Goal: Task Accomplishment & Management: Manage account settings

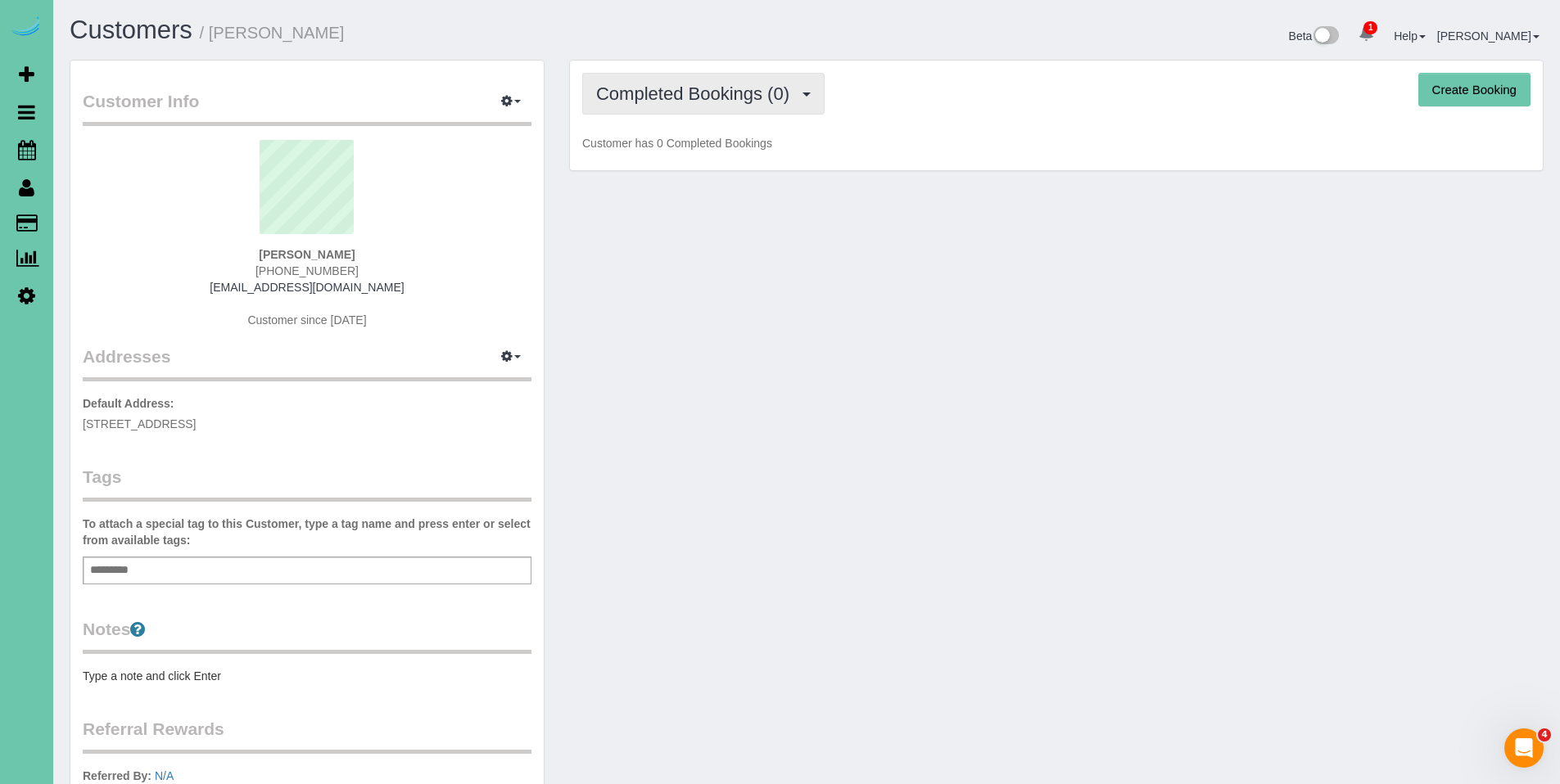
click at [704, 100] on span "Completed Bookings (0)" at bounding box center [696, 93] width 201 height 20
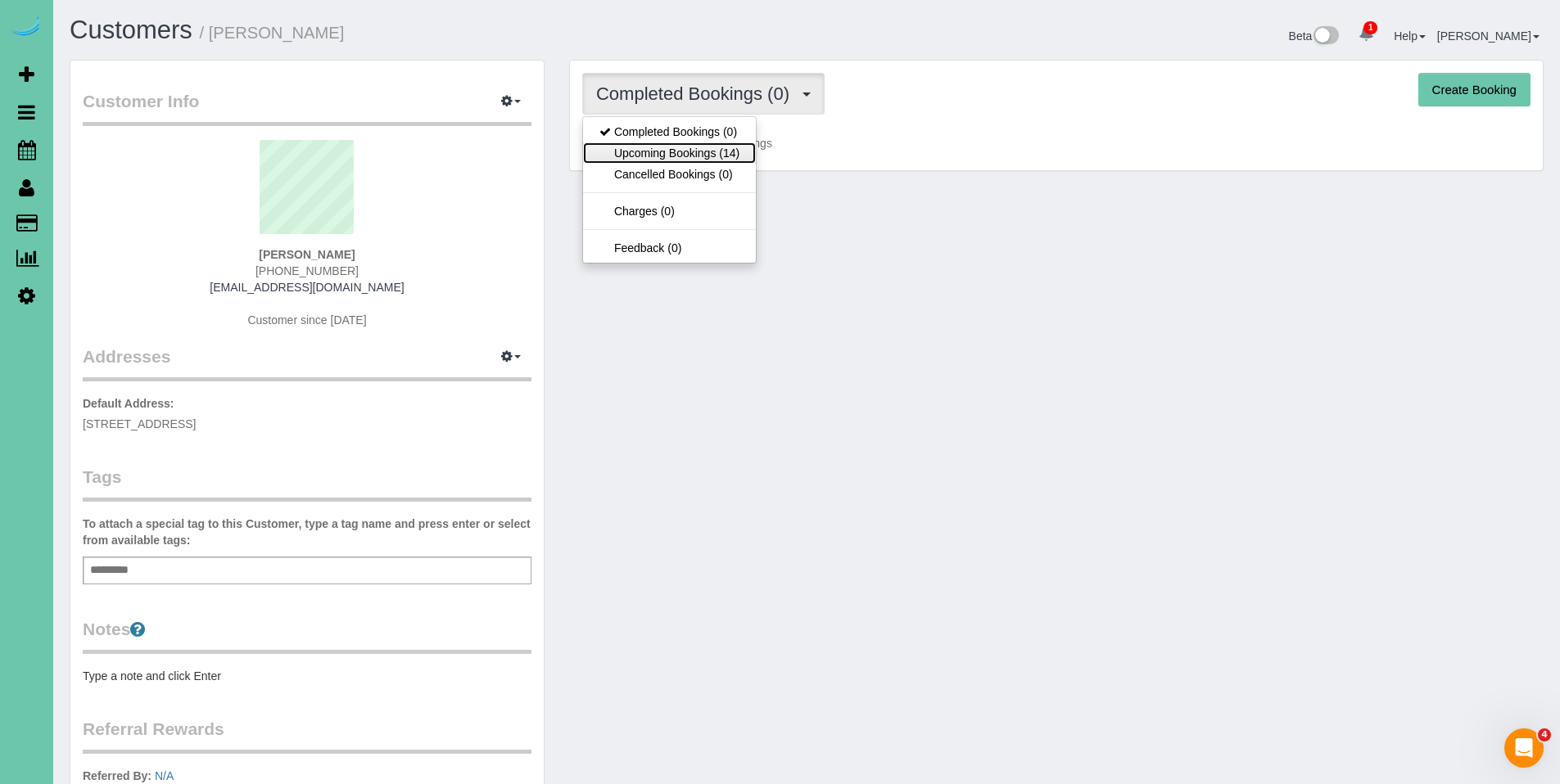
click at [692, 145] on link "Upcoming Bookings (14)" at bounding box center [669, 153] width 173 height 21
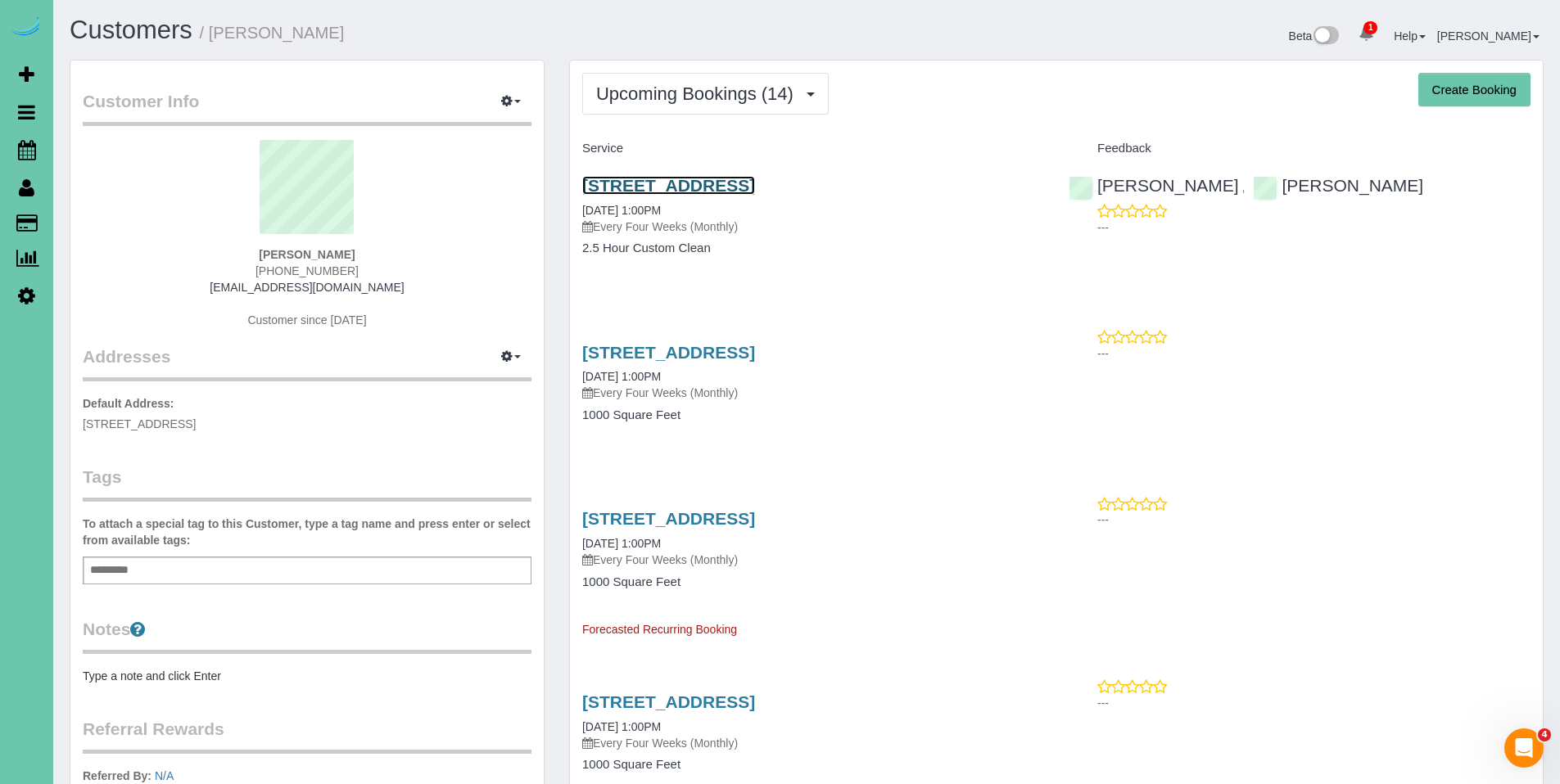
click at [705, 192] on link "726 N 91st Plaza, Apt#402, Omaha, NE 68114" at bounding box center [668, 185] width 173 height 19
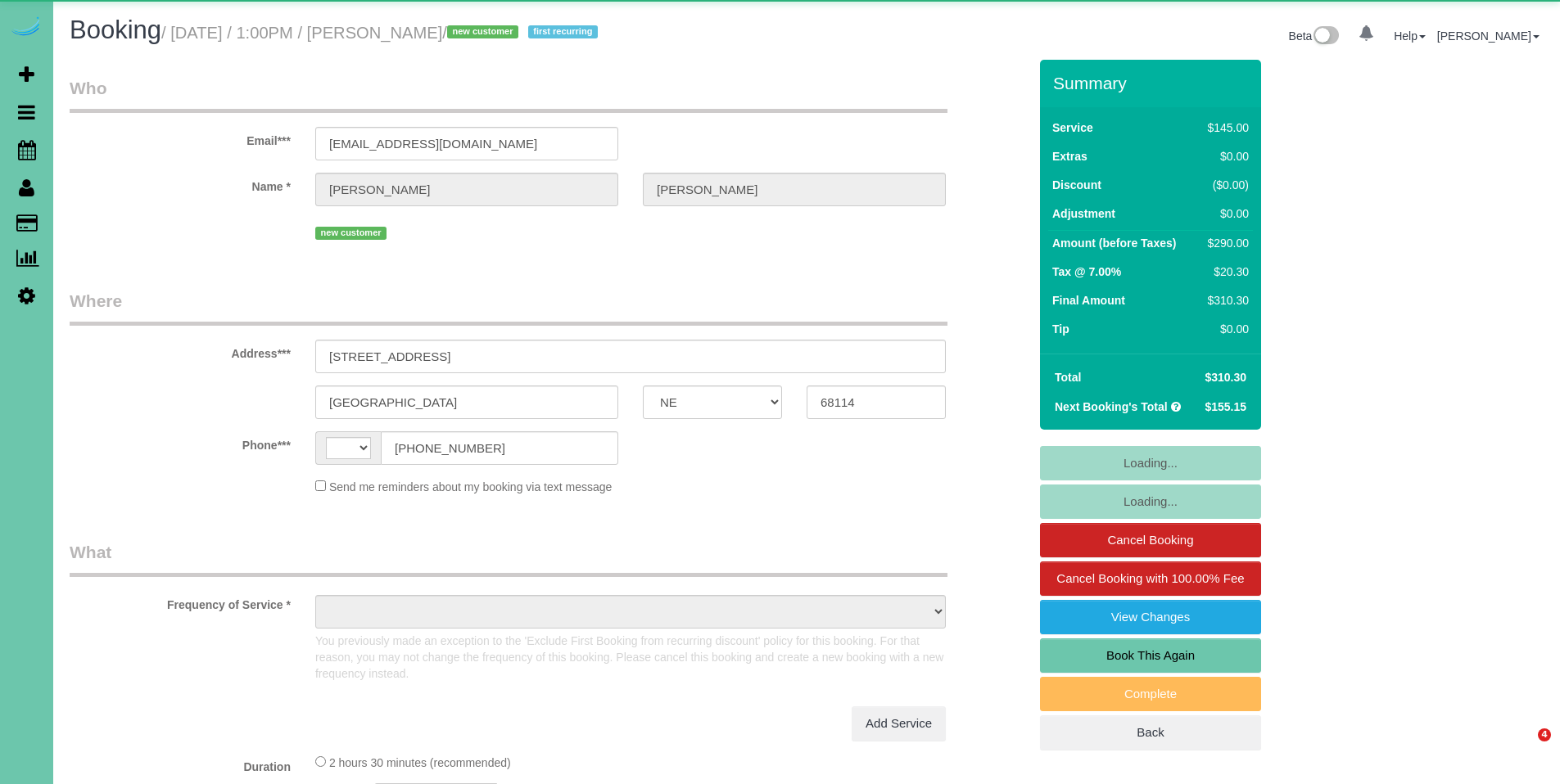
select select "NE"
select select "string:[GEOGRAPHIC_DATA]"
select select "object:658"
select select "number:35"
select select "number:41"
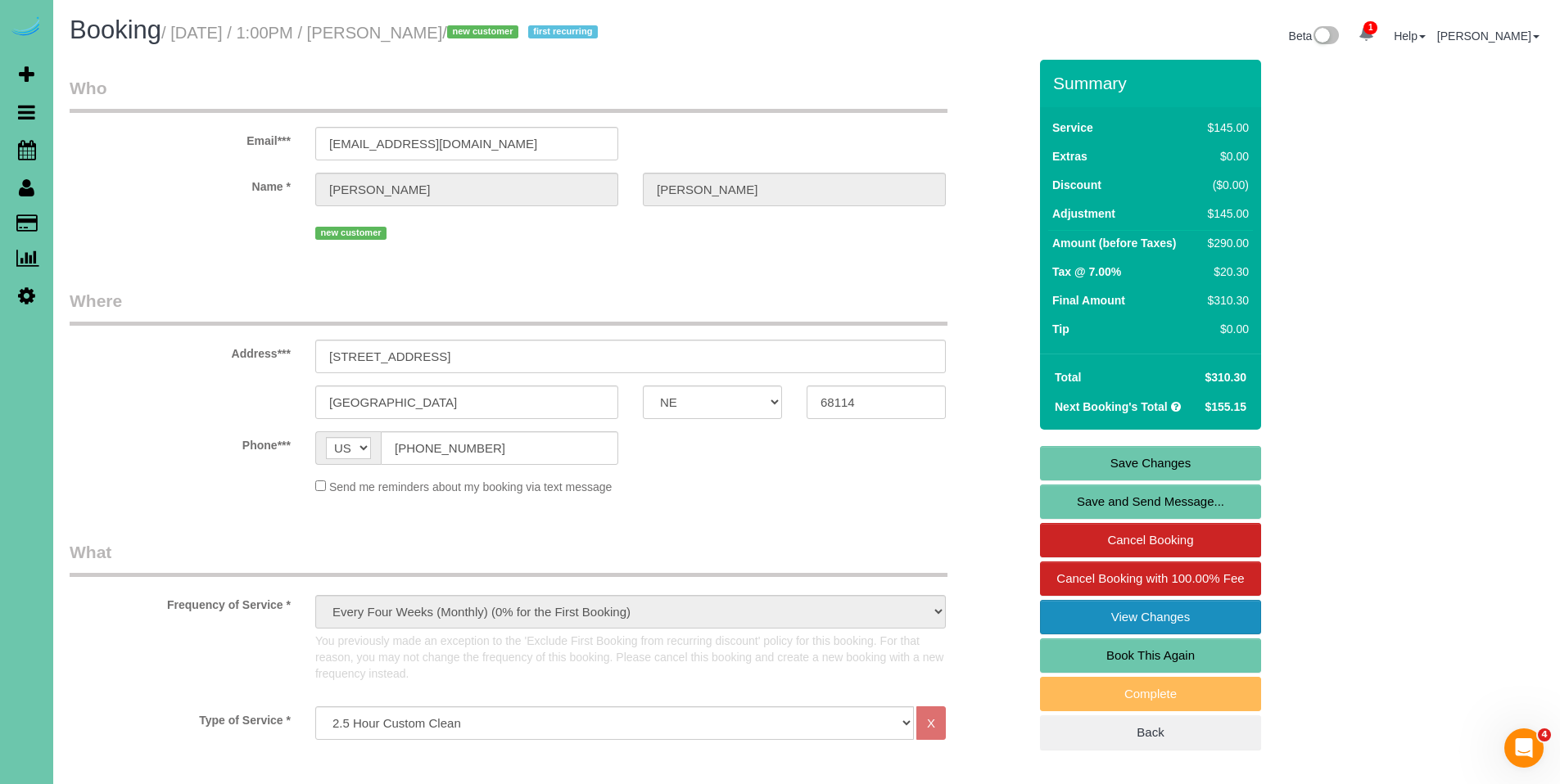
click at [1173, 620] on link "View Changes" at bounding box center [1150, 617] width 221 height 35
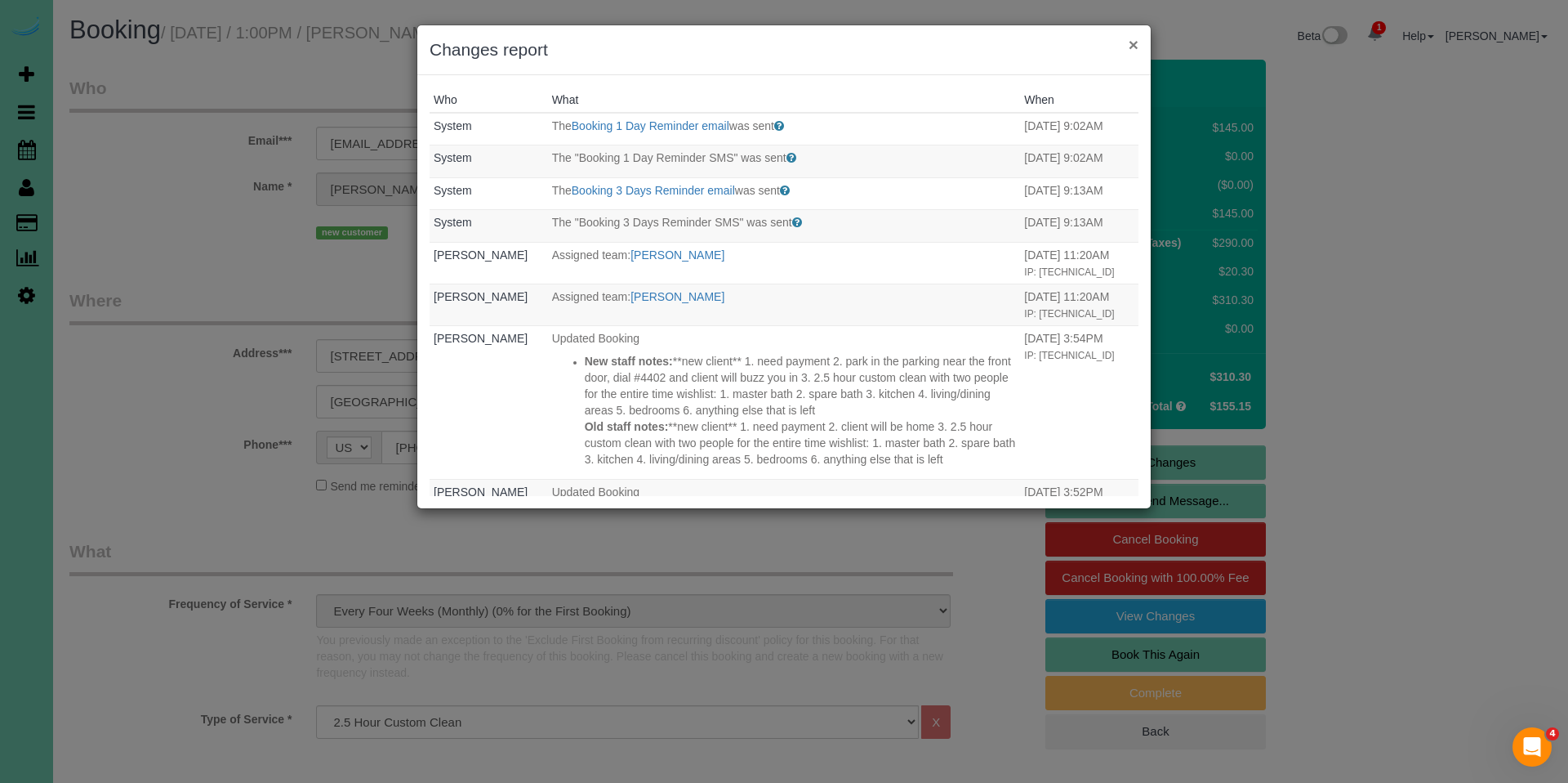
click at [1131, 44] on button "×" at bounding box center [1133, 44] width 10 height 17
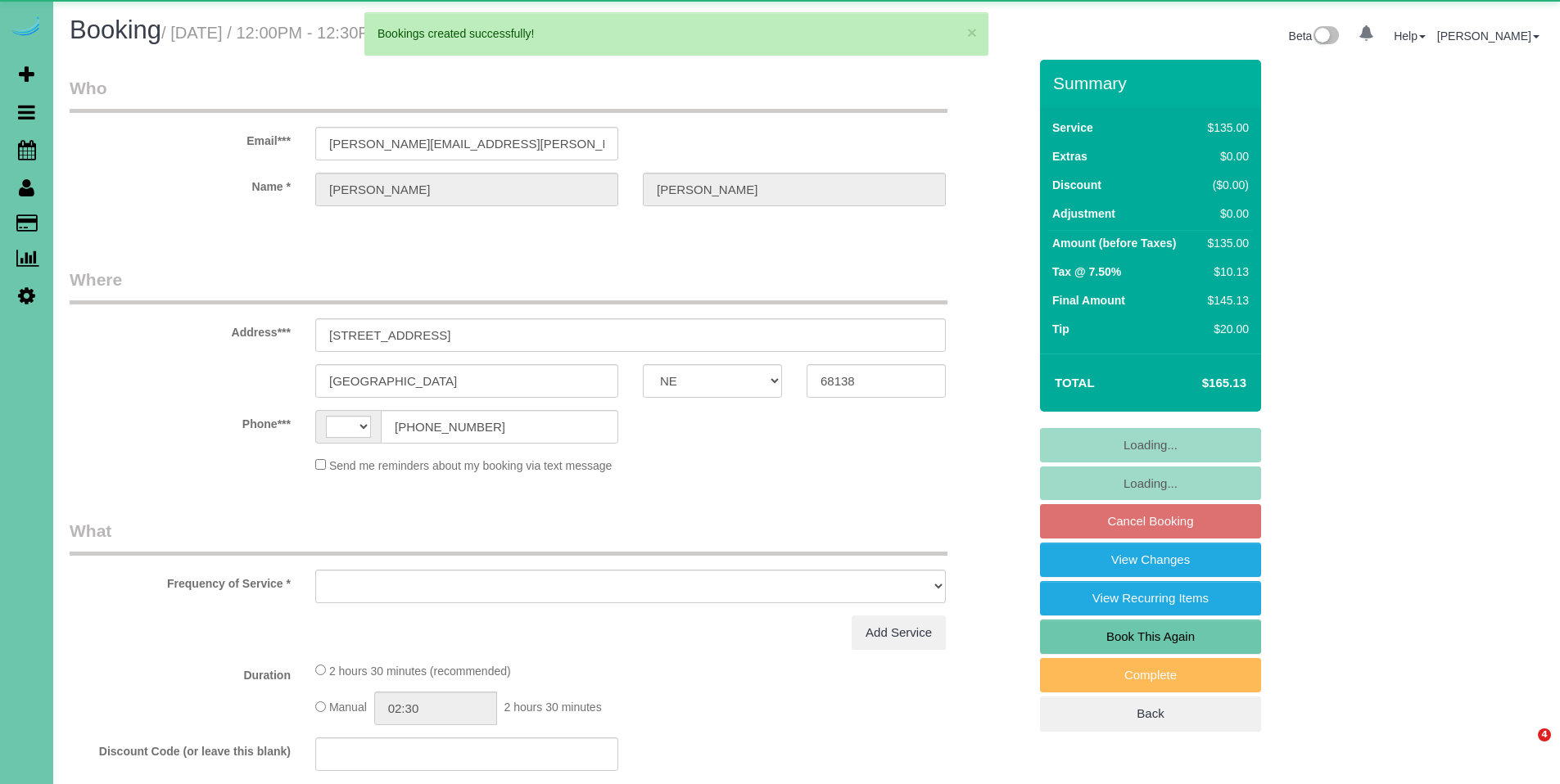
select select "NE"
select select "string:[GEOGRAPHIC_DATA]"
select select "object:2903"
select select "string:fspay-c8be54b6-d871-4844-9b83-b51f16e57aa2"
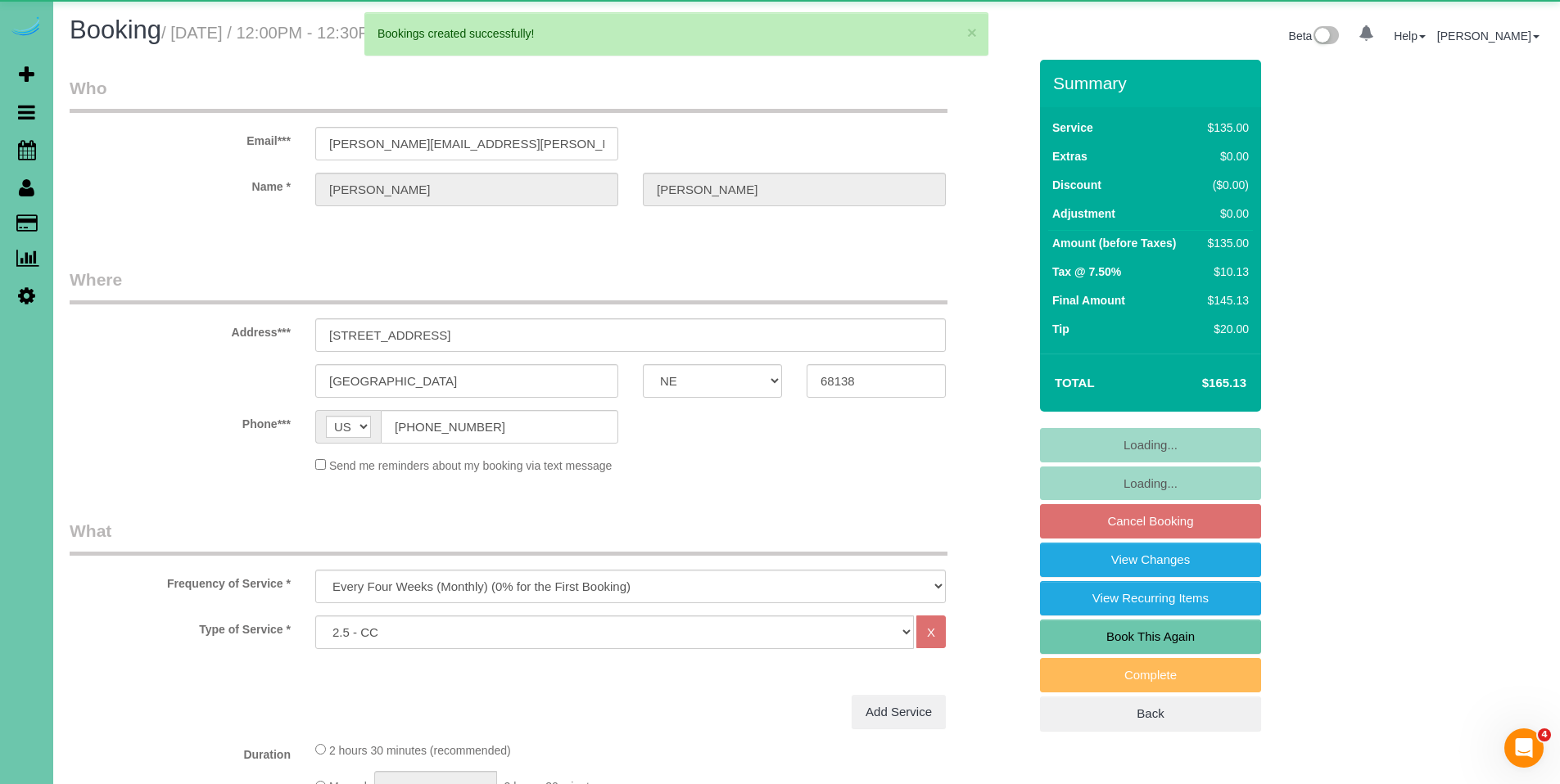
select select "object:2907"
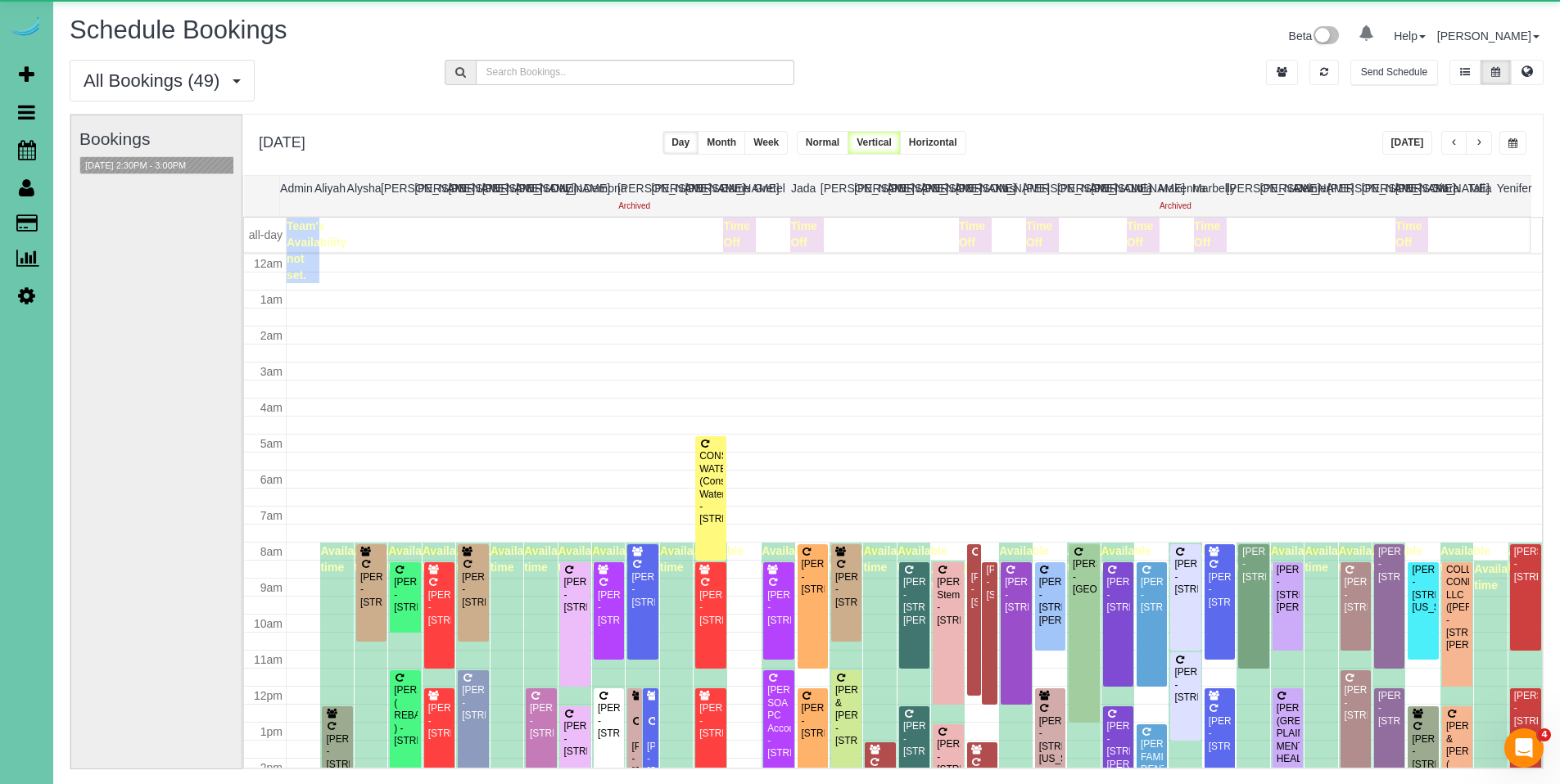
scroll to position [217, 0]
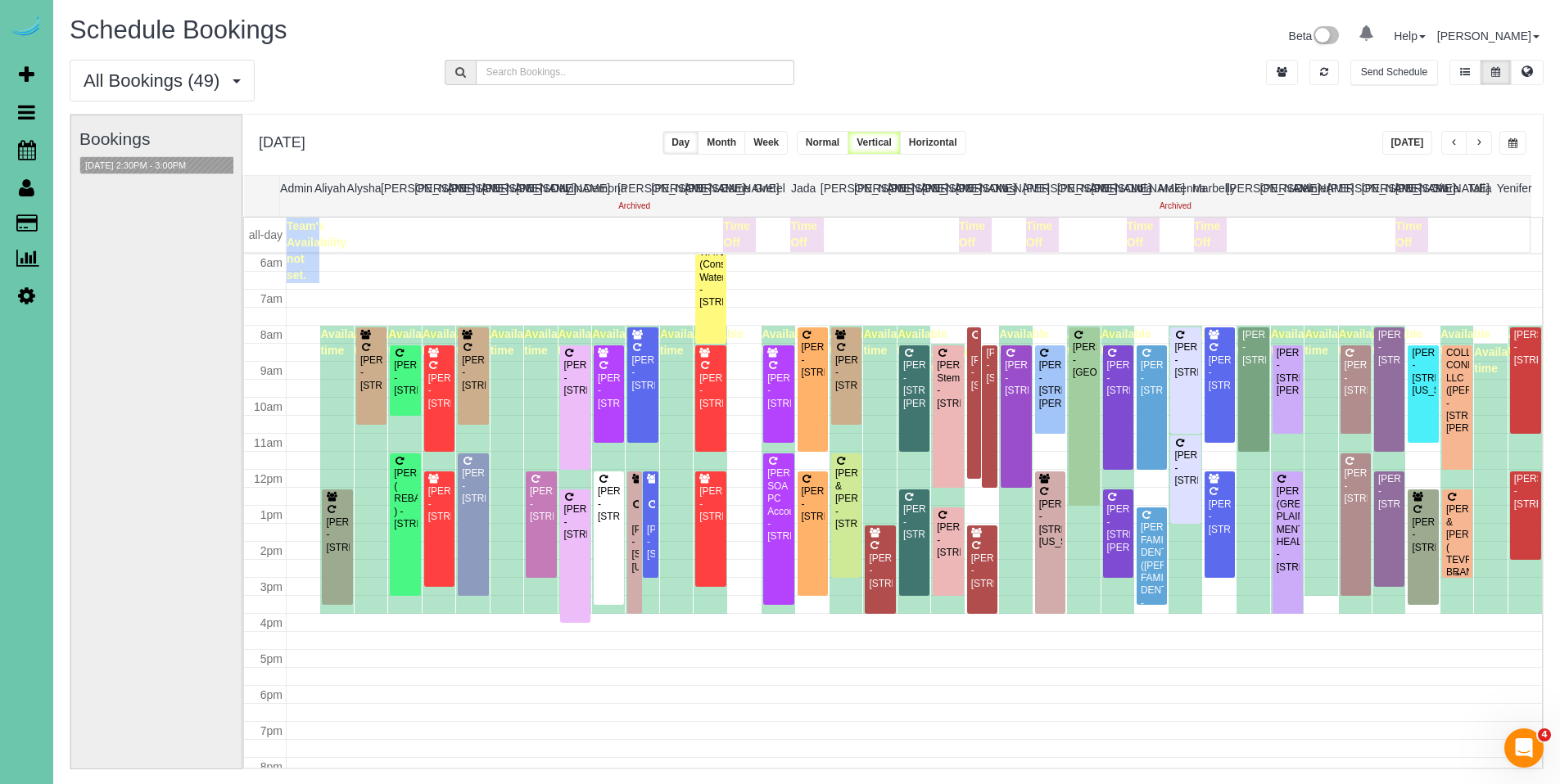
click at [1453, 516] on div "[PERSON_NAME] & [PERSON_NAME] ( TEVRA BRANDS ) - [STREET_ADDRESS][PERSON_NAME]" at bounding box center [1457, 560] width 24 height 114
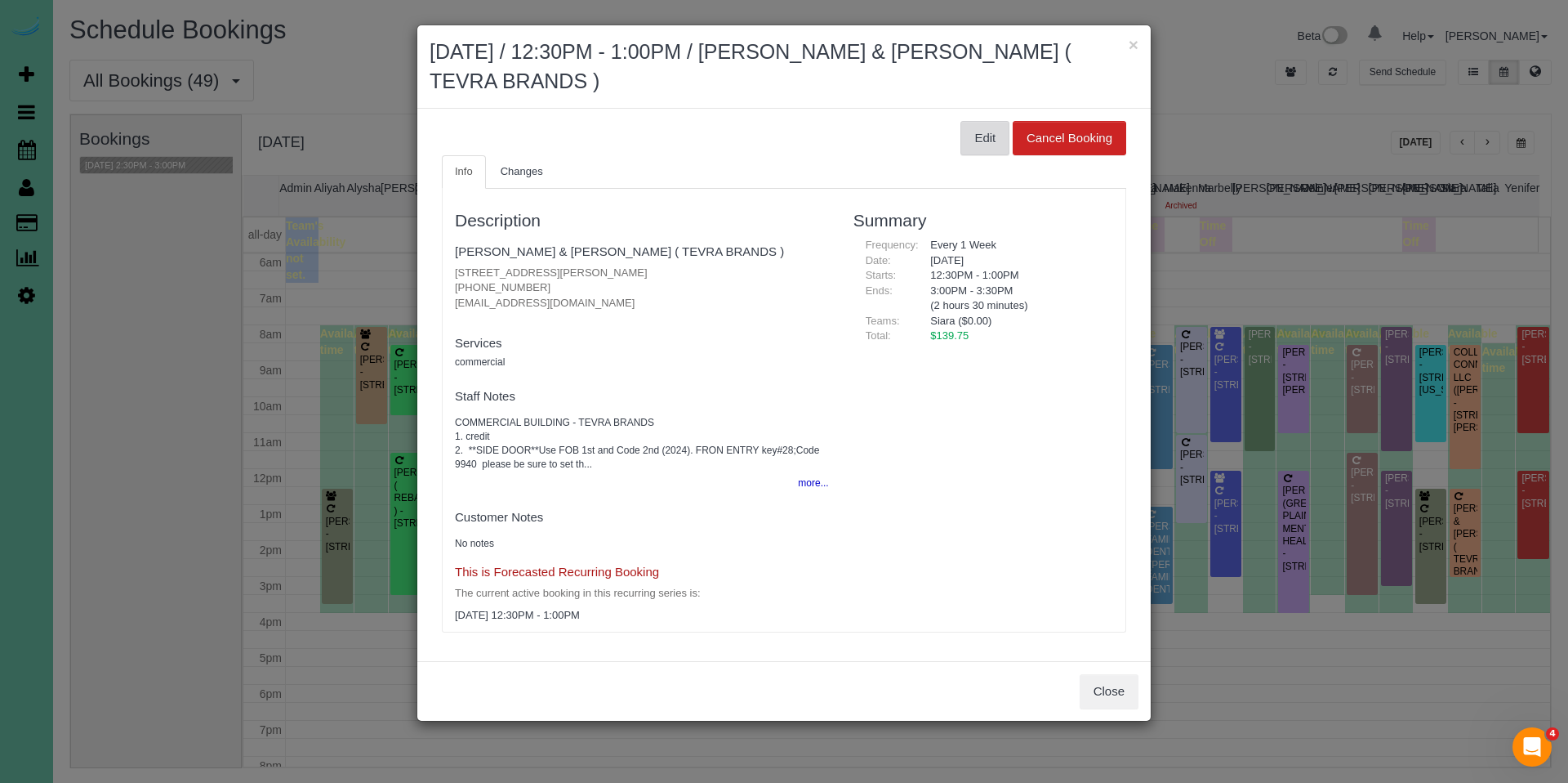
click at [991, 143] on button "Edit" at bounding box center [985, 138] width 49 height 35
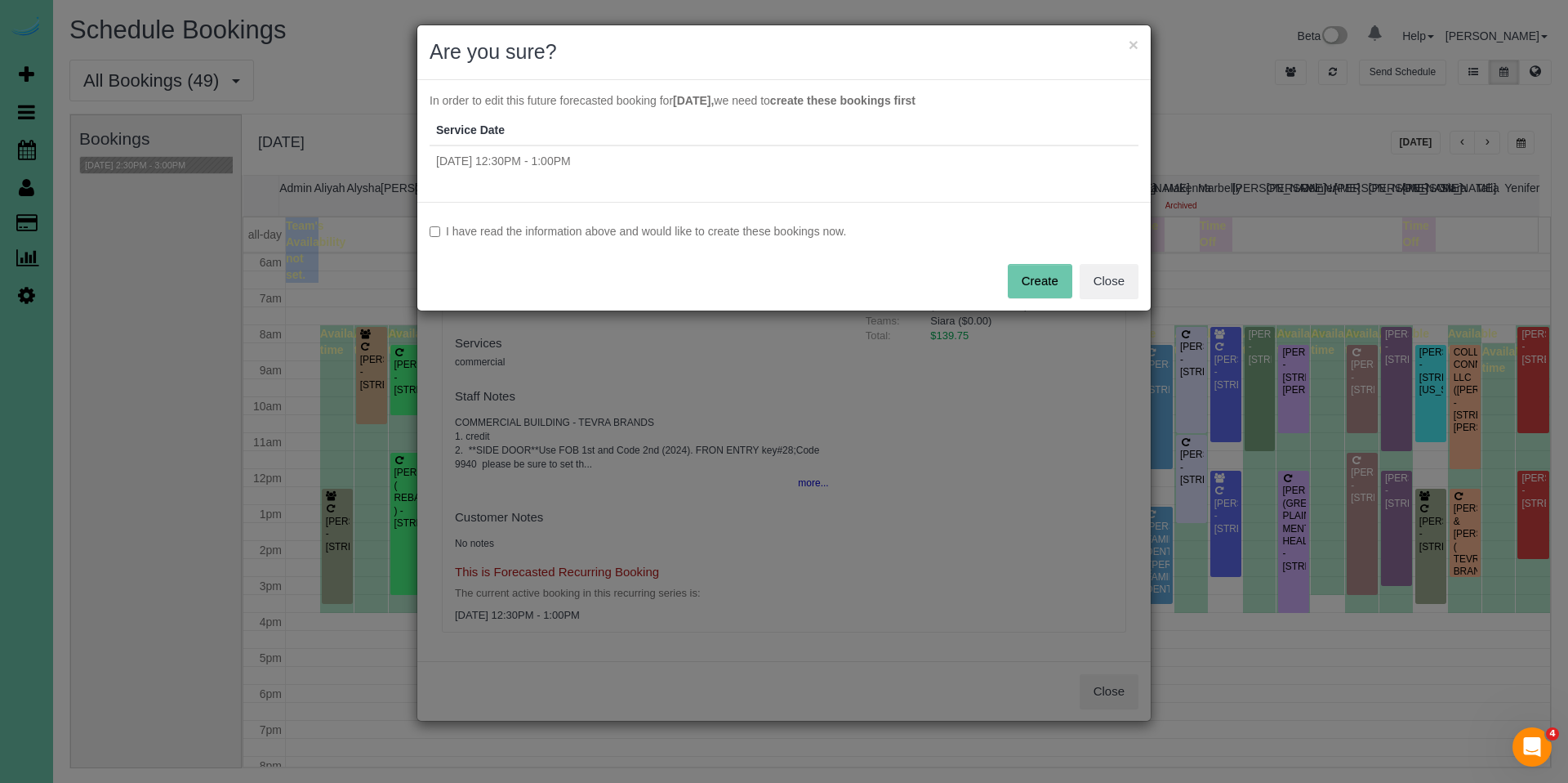
click at [831, 233] on label "I have read the information above and would like to create these bookings now." at bounding box center [784, 231] width 709 height 16
click at [1018, 278] on button "Create" at bounding box center [1040, 281] width 65 height 35
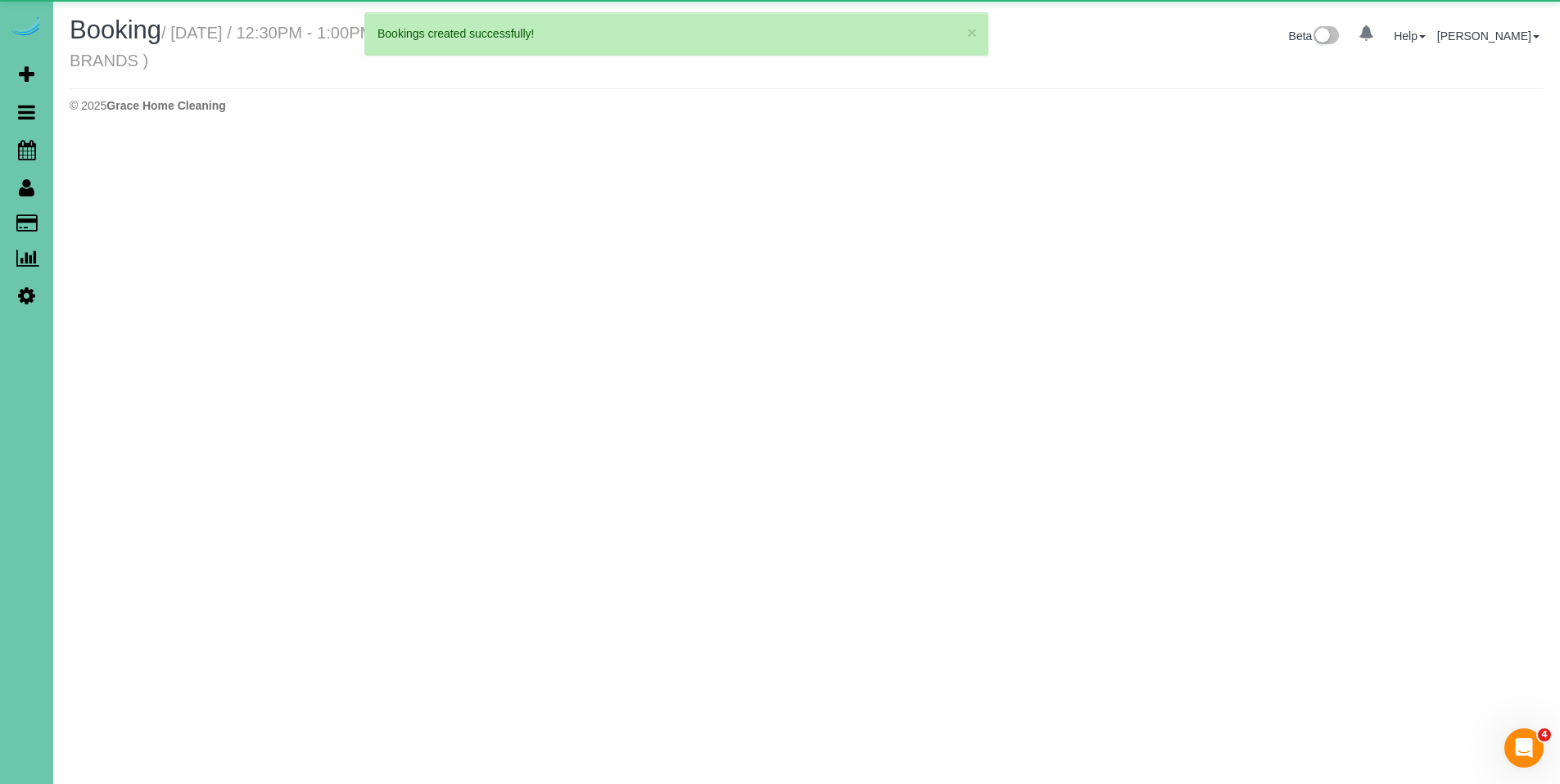
select select "NE"
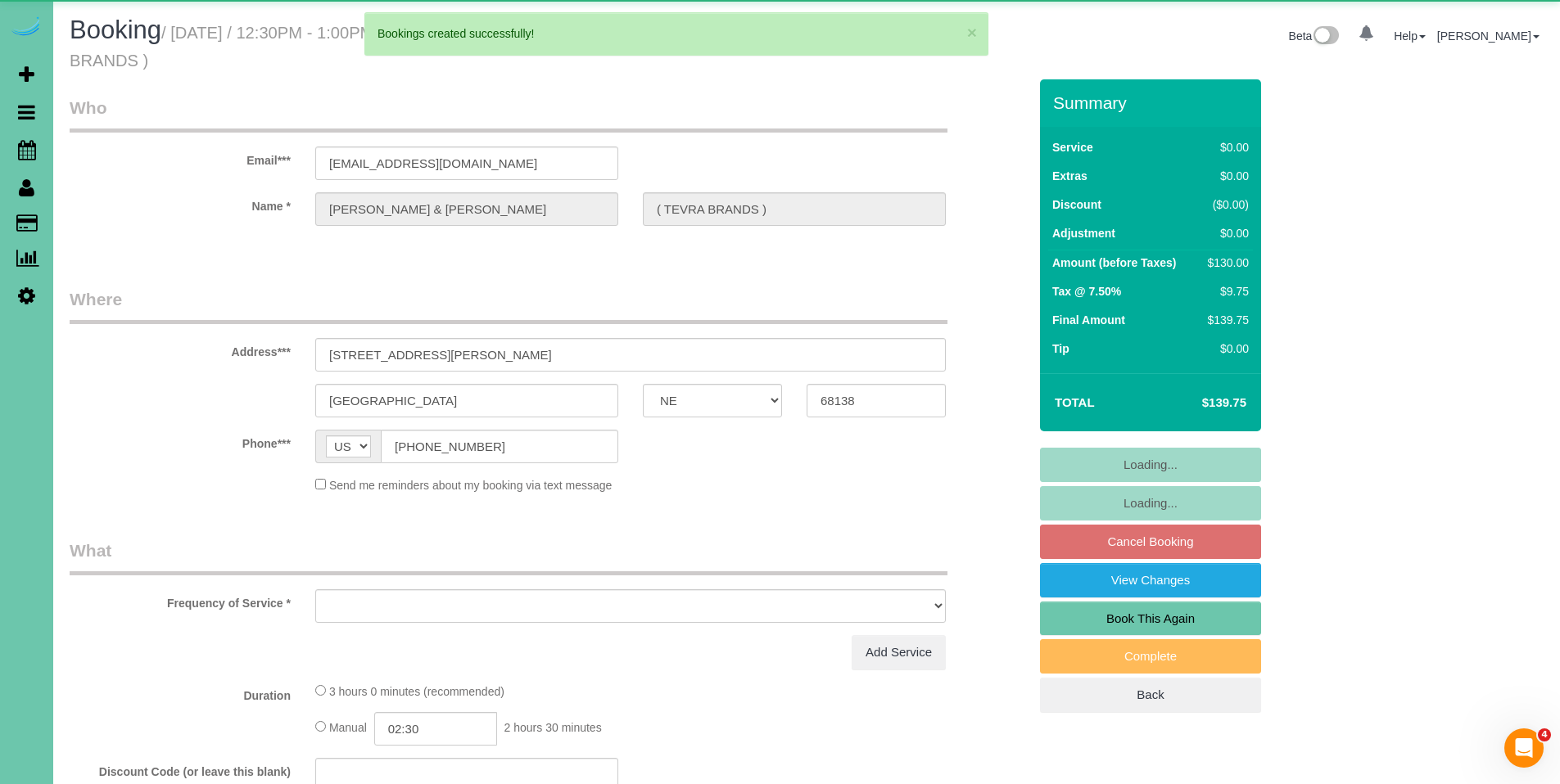
select select "object:4121"
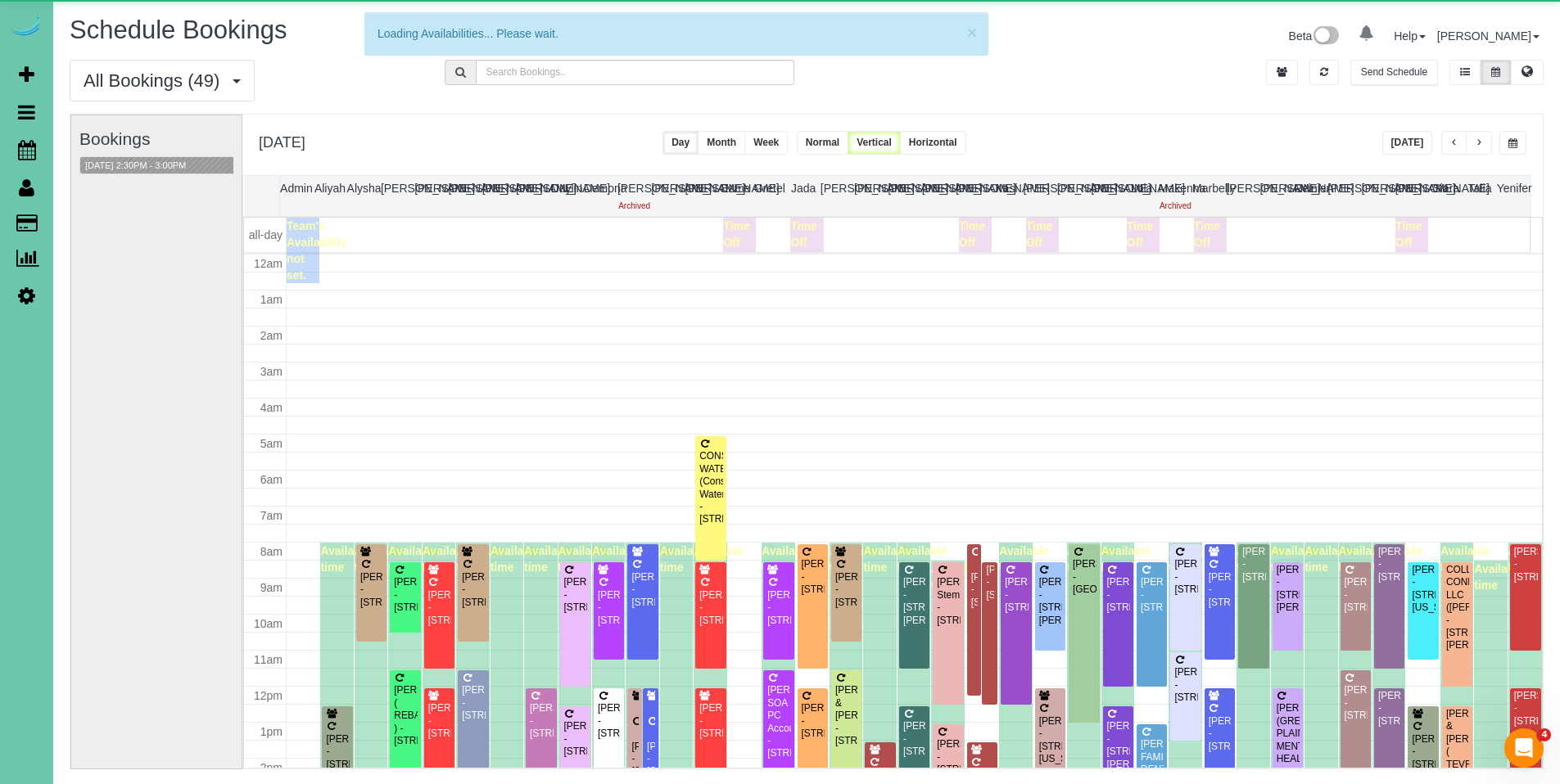
scroll to position [217, 0]
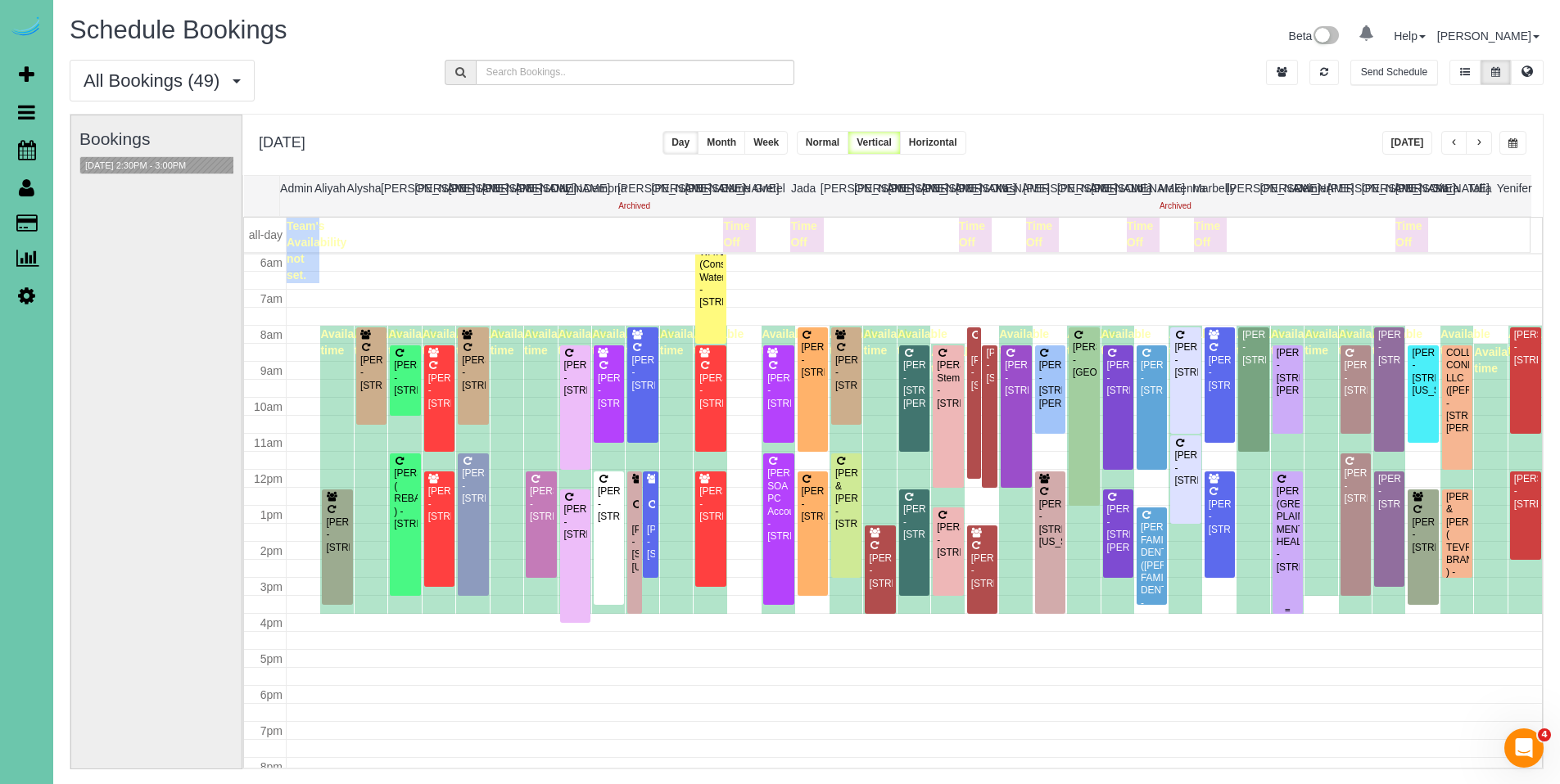
click at [1275, 495] on div "[PERSON_NAME] (GREAT PLAINS MENTAL HEALTH) - [STREET_ADDRESS]" at bounding box center [1287, 529] width 24 height 88
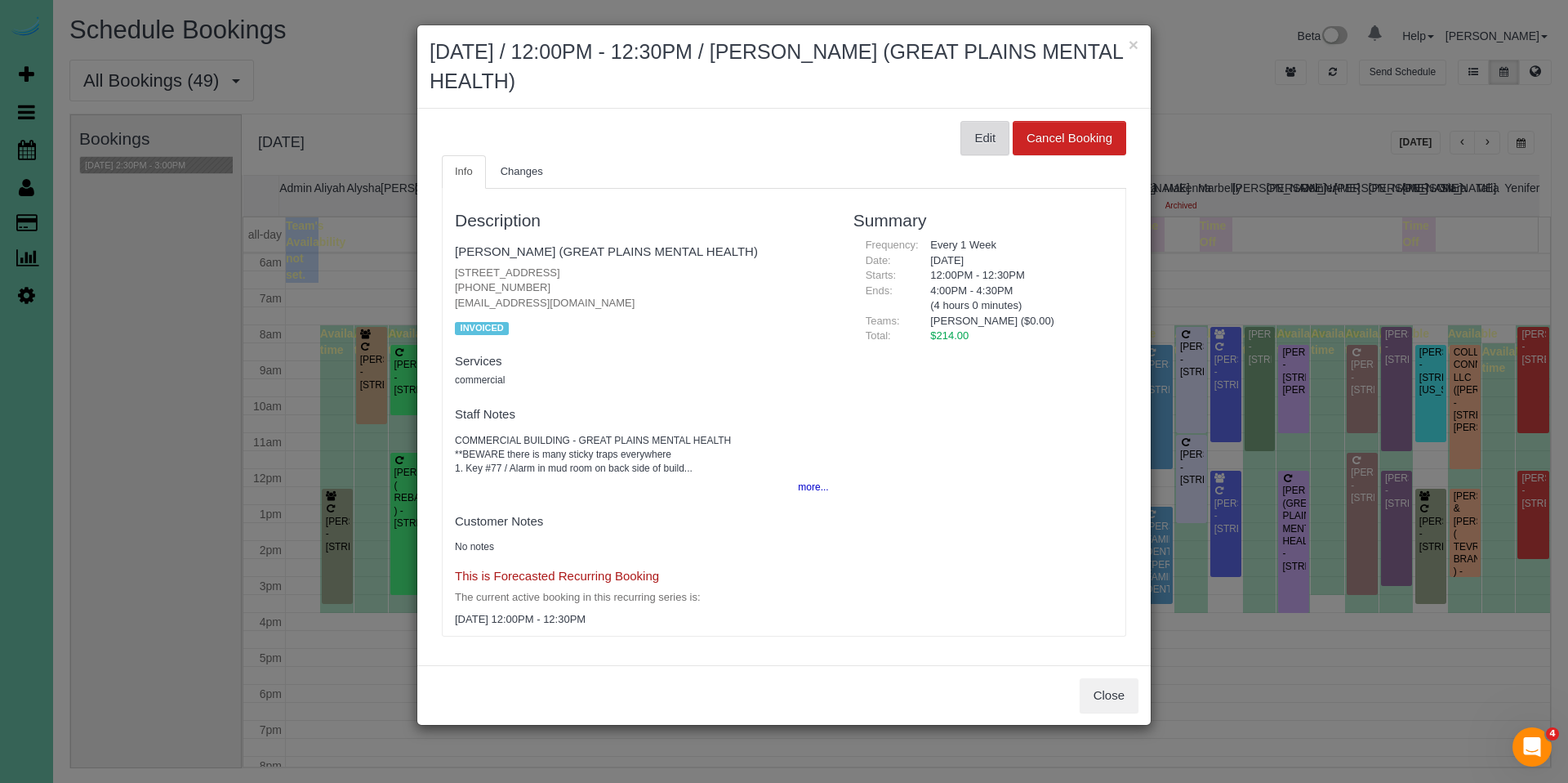
click at [976, 134] on button "Edit" at bounding box center [985, 138] width 49 height 35
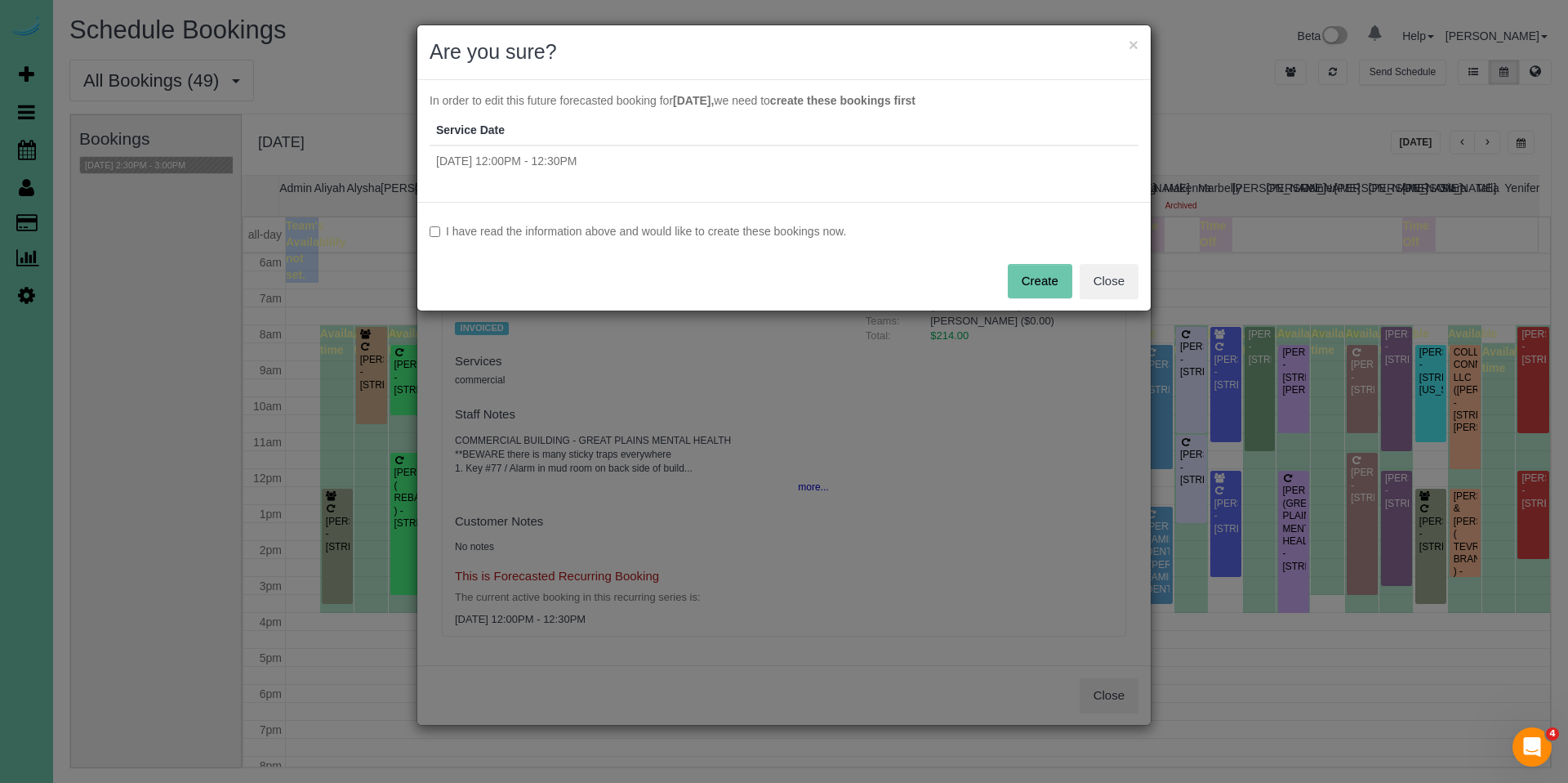
click at [744, 226] on label "I have read the information above and would like to create these bookings now." at bounding box center [784, 231] width 709 height 16
click at [1040, 288] on button "Create" at bounding box center [1040, 281] width 65 height 35
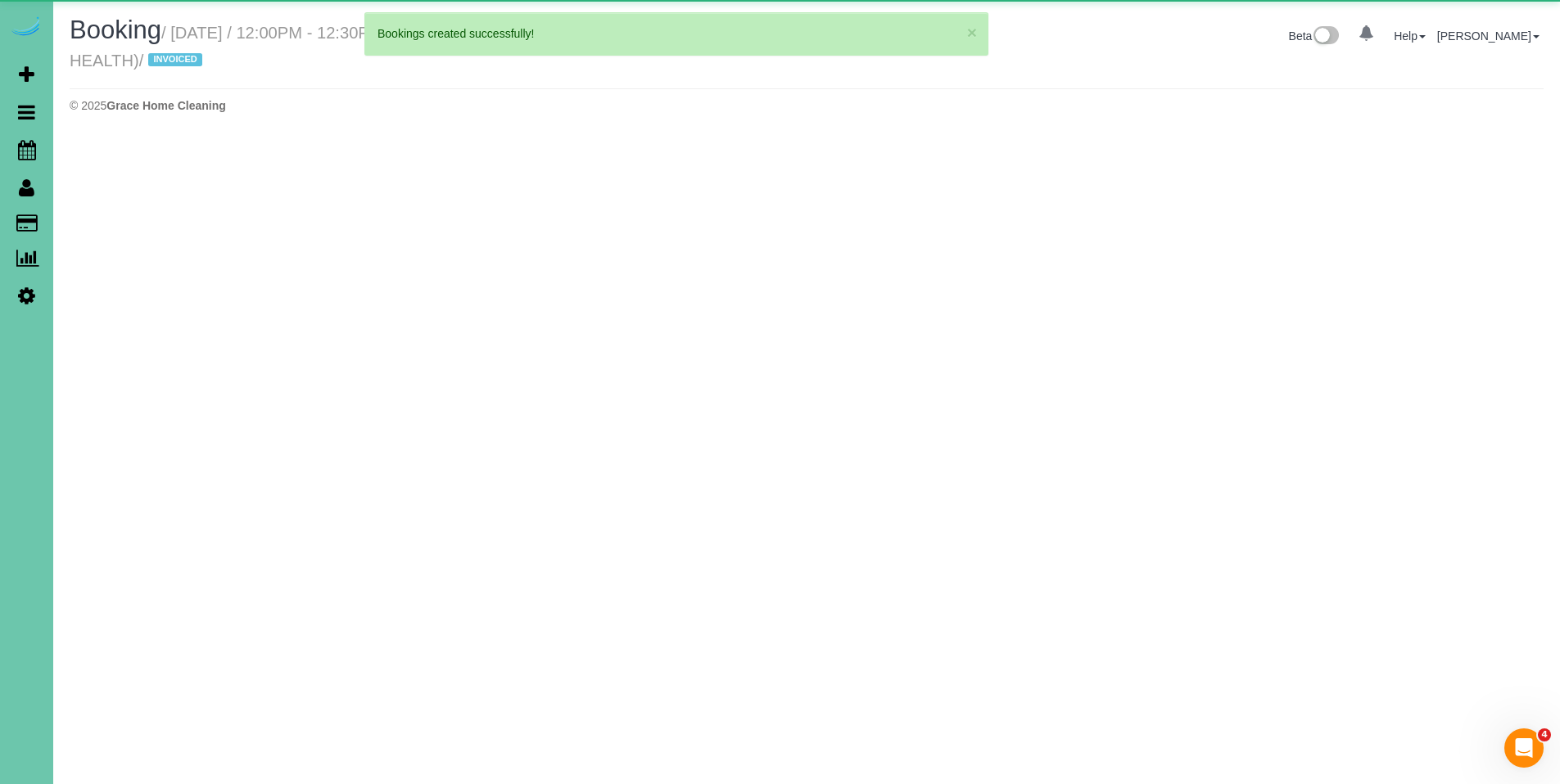
select select "NE"
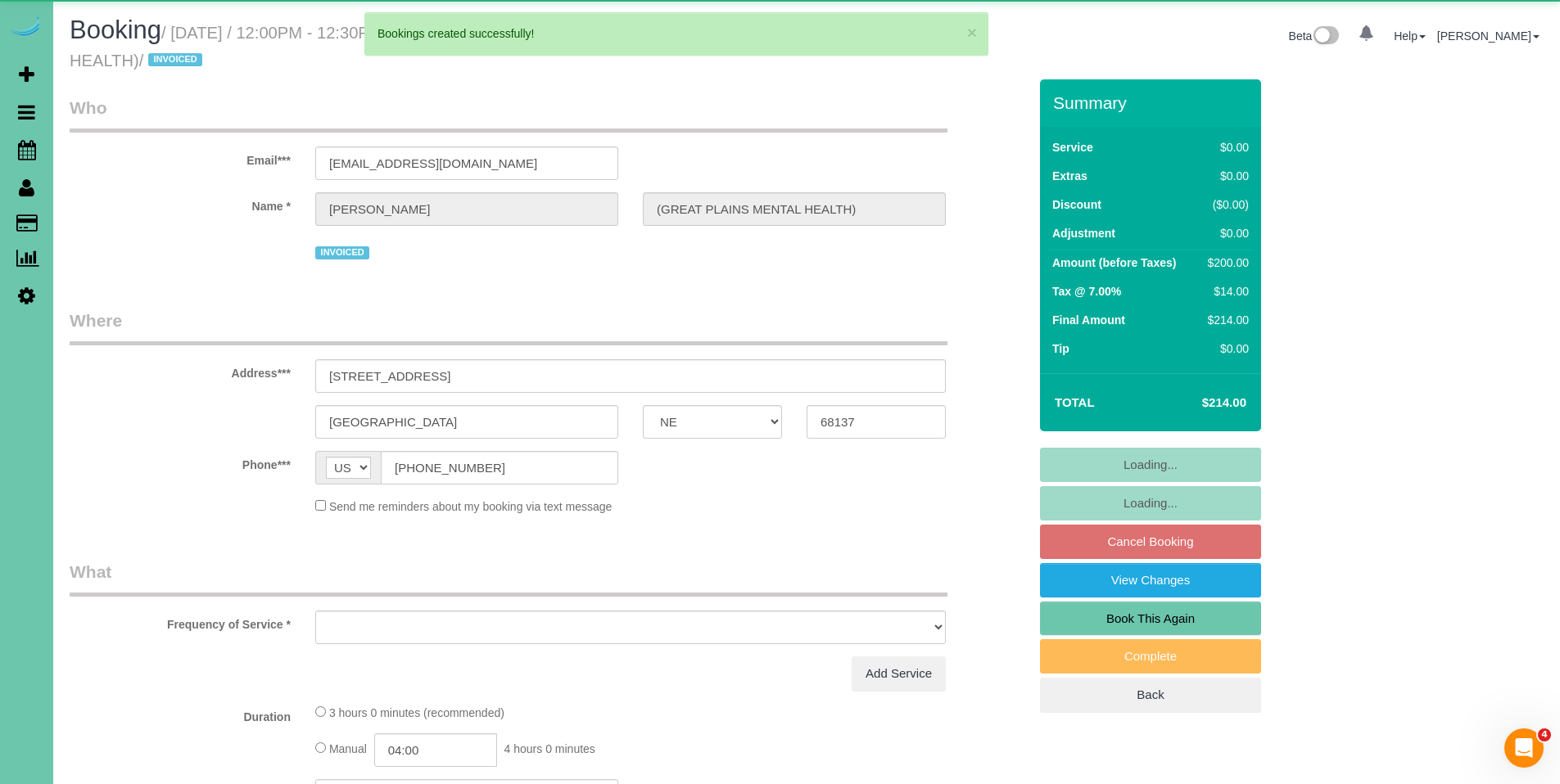
select select "object:5449"
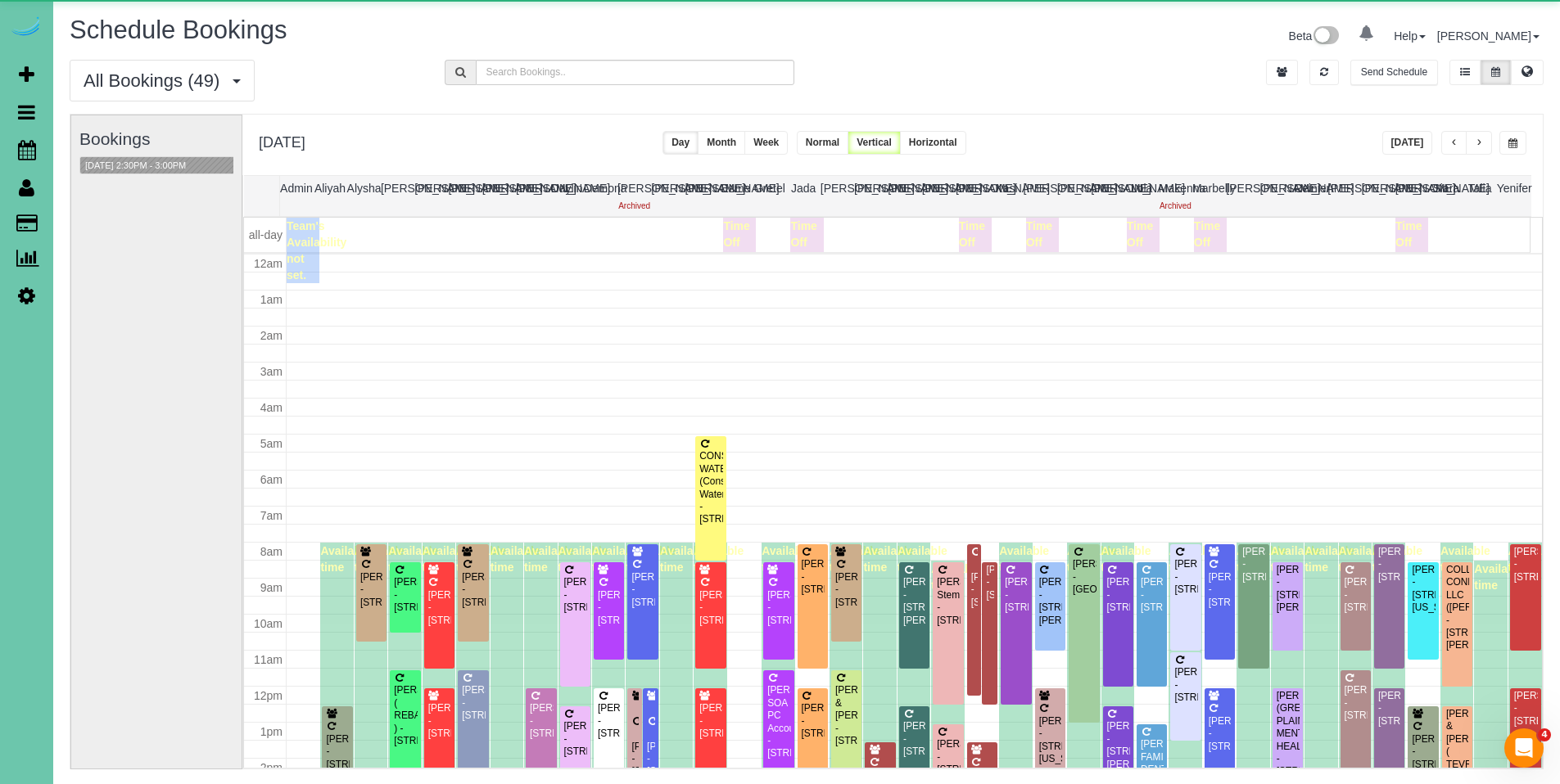
scroll to position [217, 0]
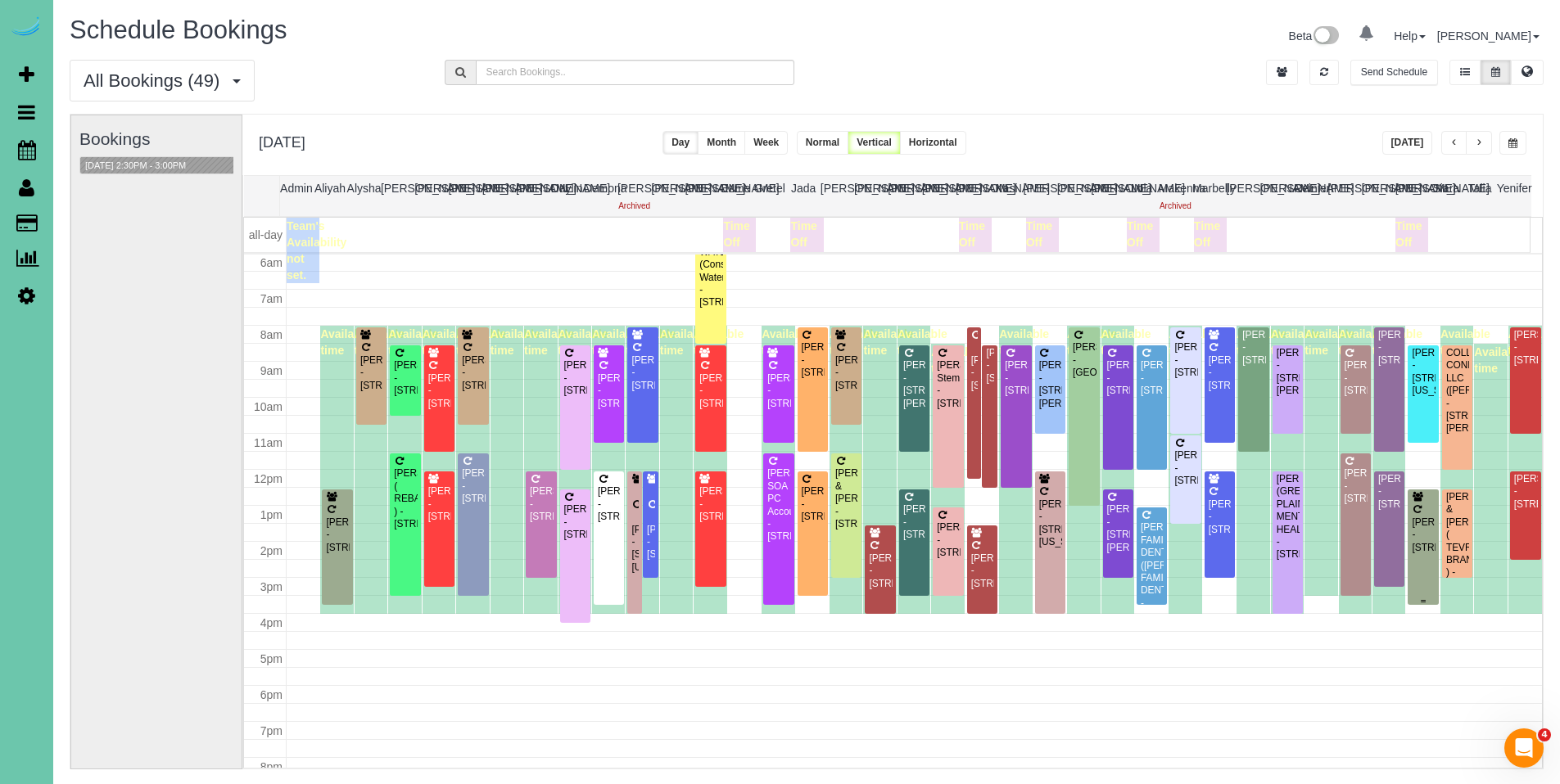
click at [1424, 534] on div at bounding box center [1422, 547] width 30 height 116
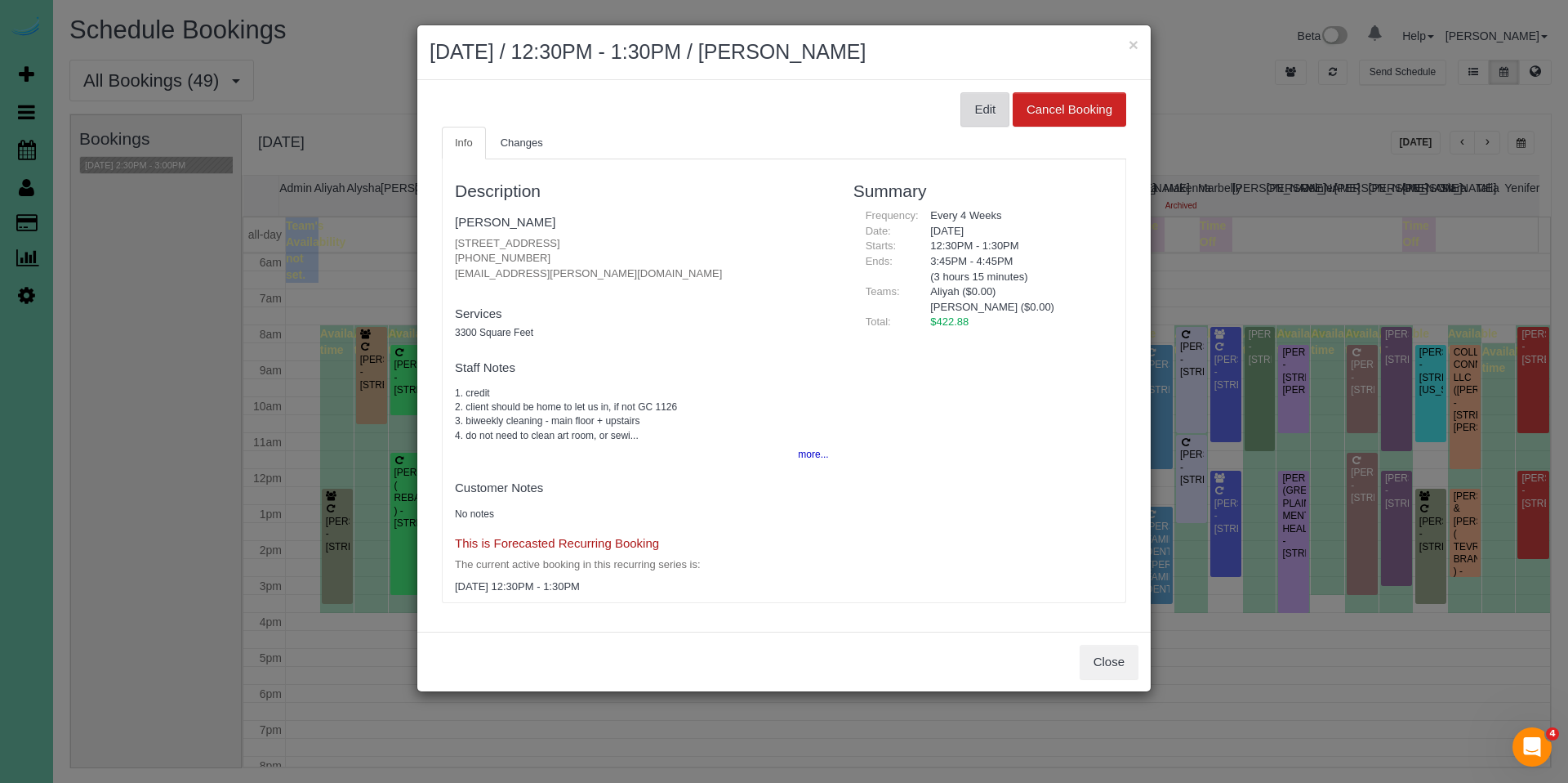
click at [976, 107] on button "Edit" at bounding box center [985, 109] width 49 height 35
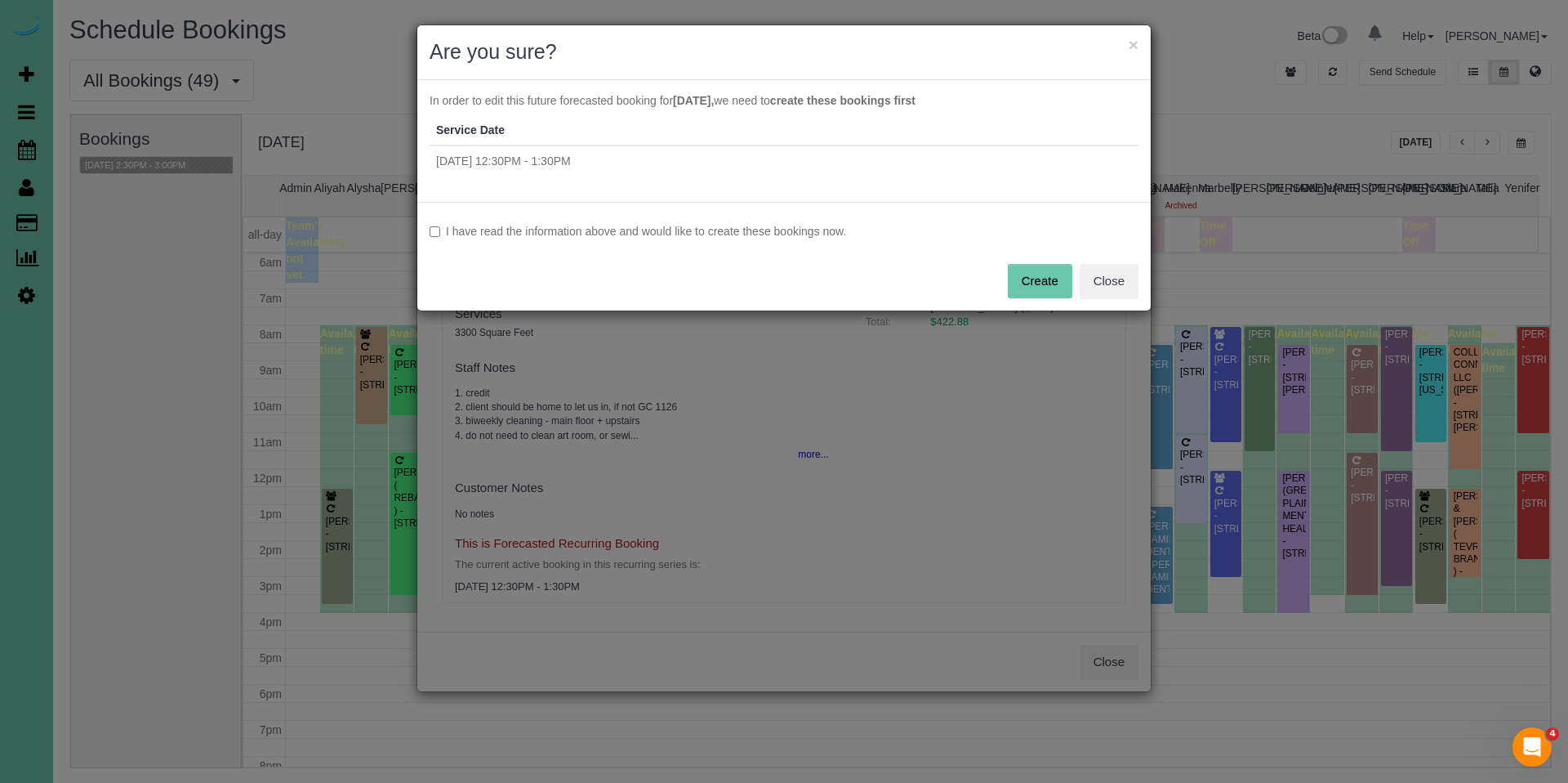
click at [745, 237] on label "I have read the information above and would like to create these bookings now." at bounding box center [784, 231] width 709 height 16
click at [1028, 299] on div "I have read the information above and would like to create these bookings now. …" at bounding box center [784, 256] width 734 height 108
click at [1033, 292] on button "Create" at bounding box center [1040, 281] width 65 height 35
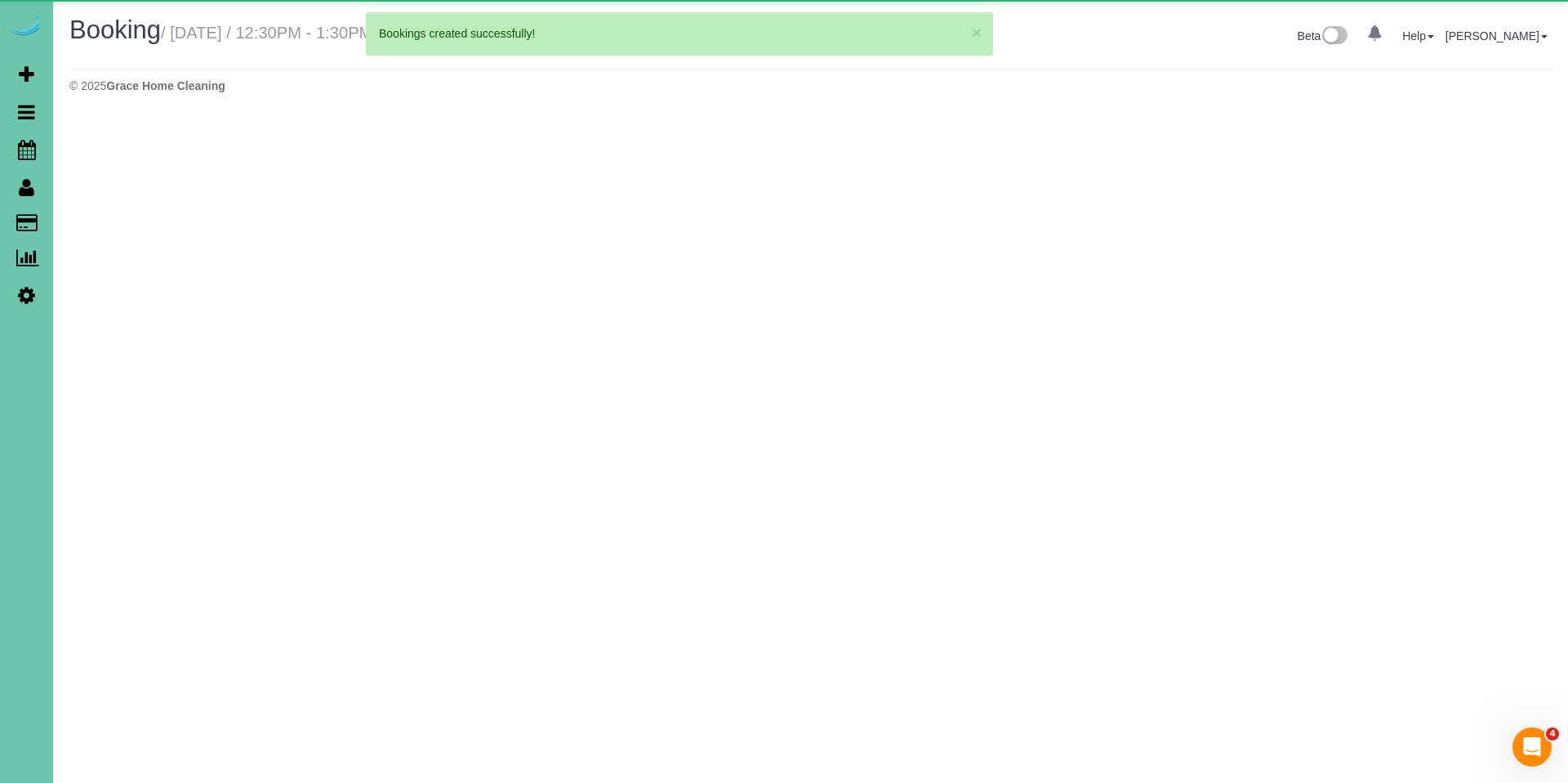
select select "NE"
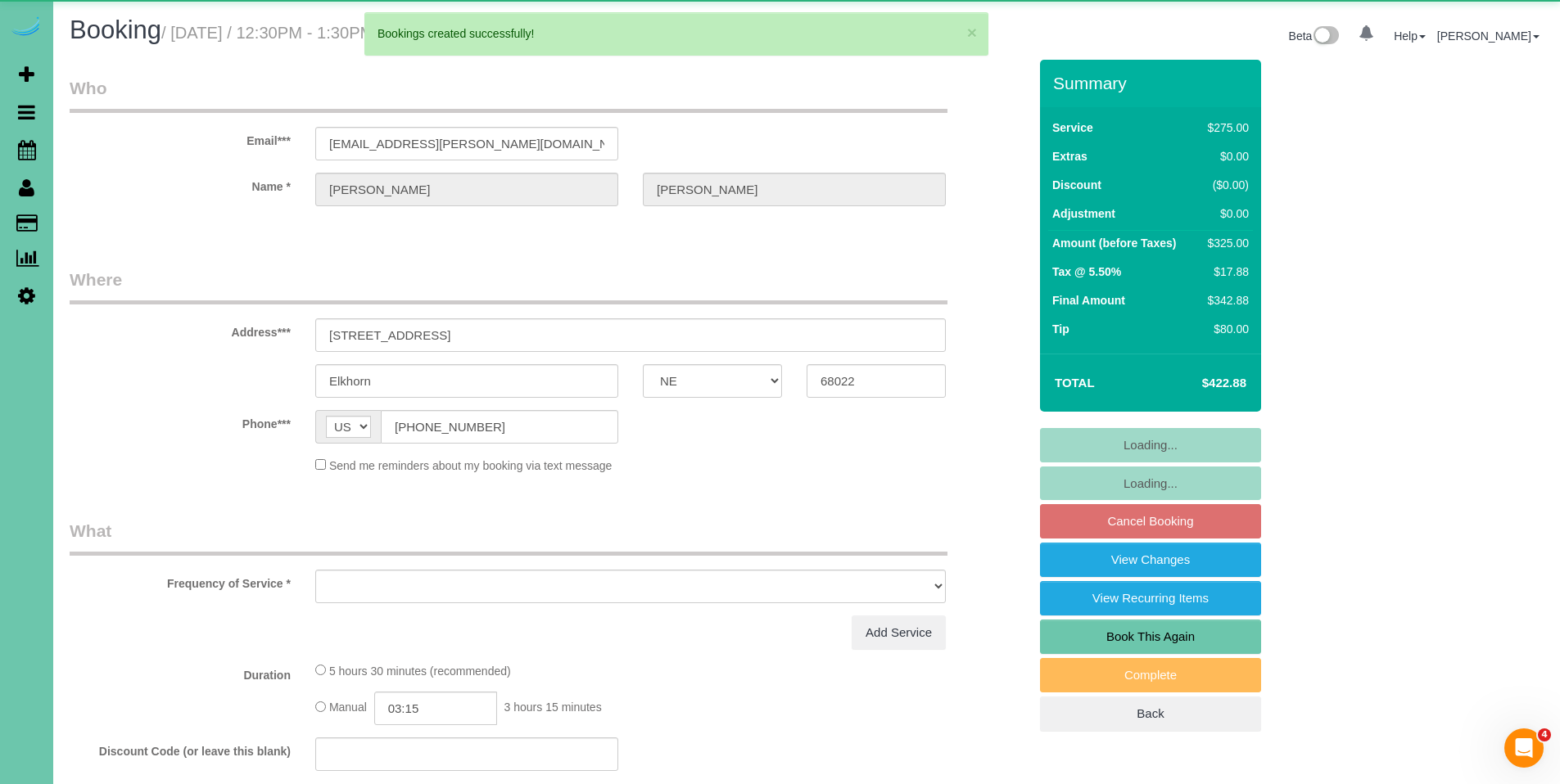
select select "object:6544"
select select "string:fspay-caa60e51-3047-4e36-b18a-4e11d9716816"
select select "object:6574"
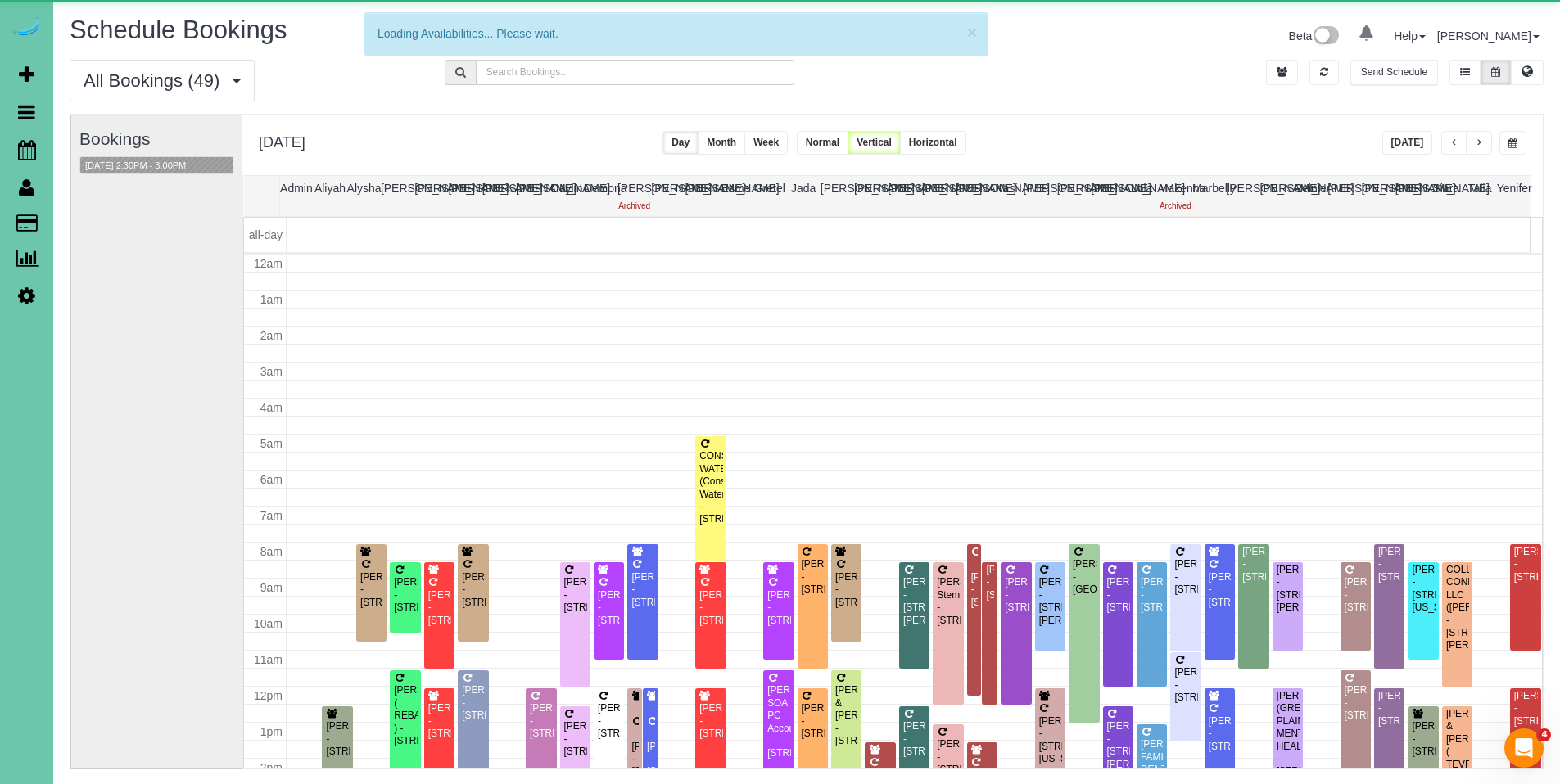
scroll to position [217, 0]
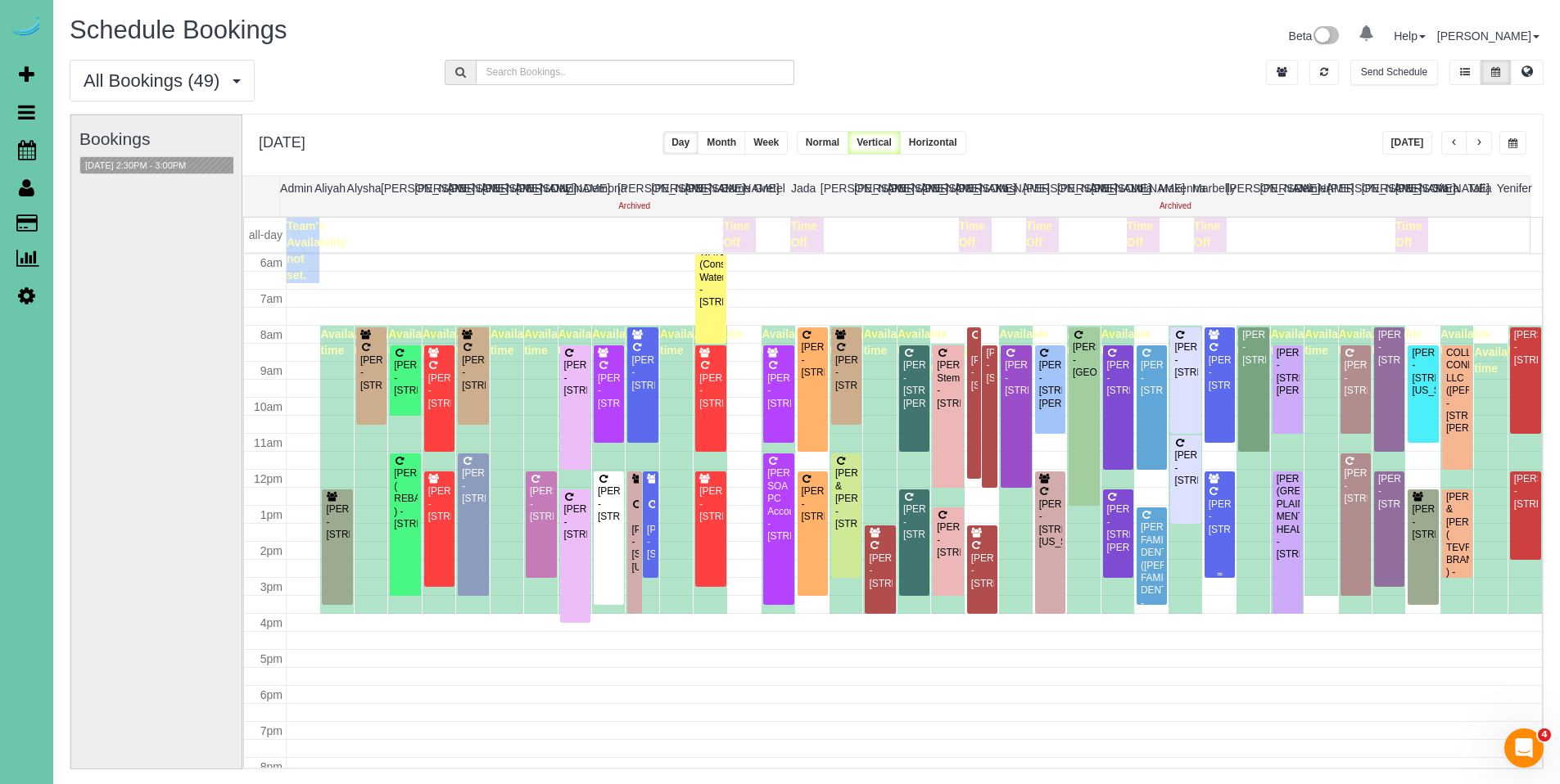
click at [1212, 505] on div "[PERSON_NAME] - [STREET_ADDRESS]" at bounding box center [1219, 517] width 24 height 37
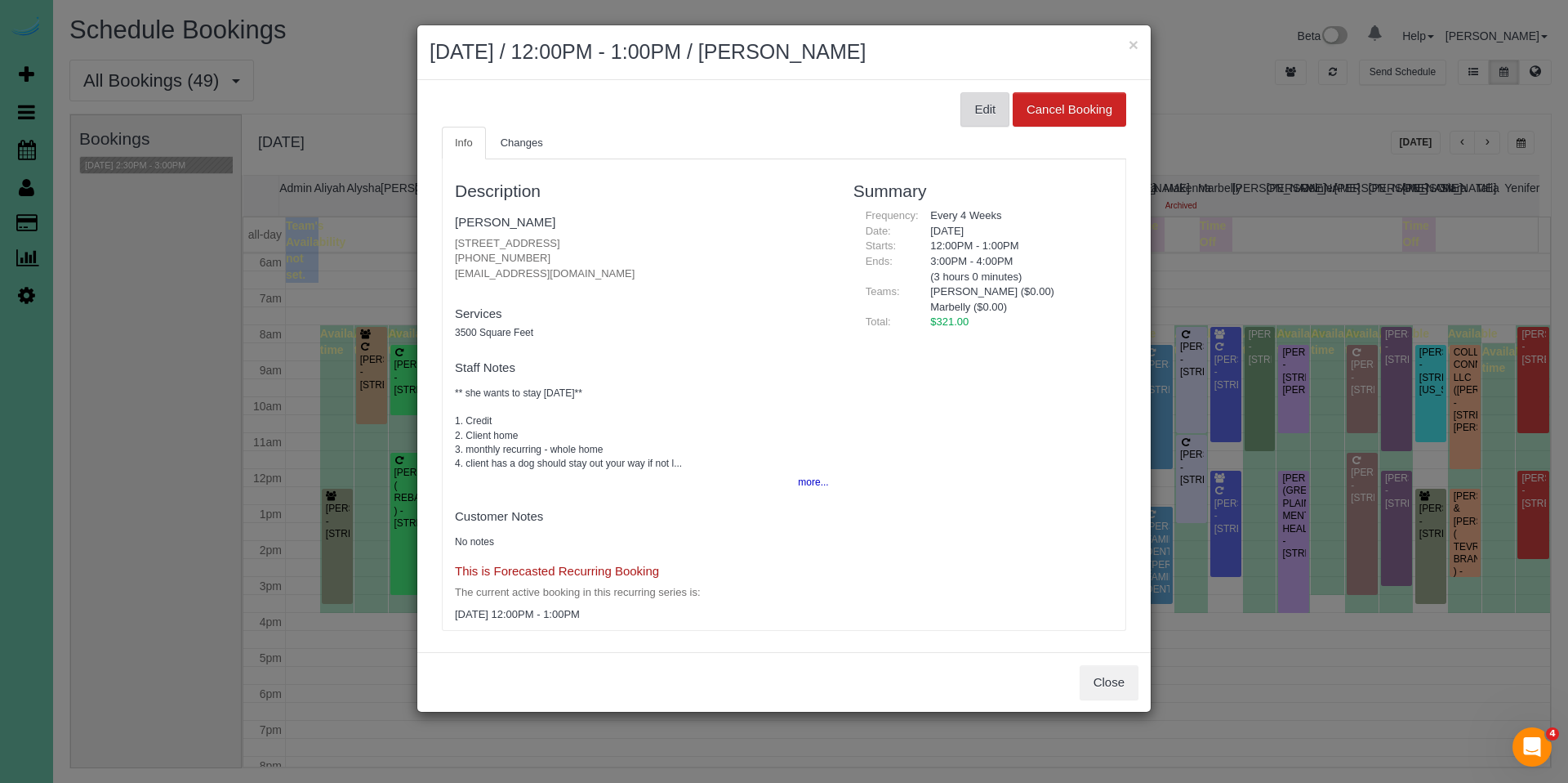
click at [970, 108] on button "Edit" at bounding box center [985, 109] width 49 height 35
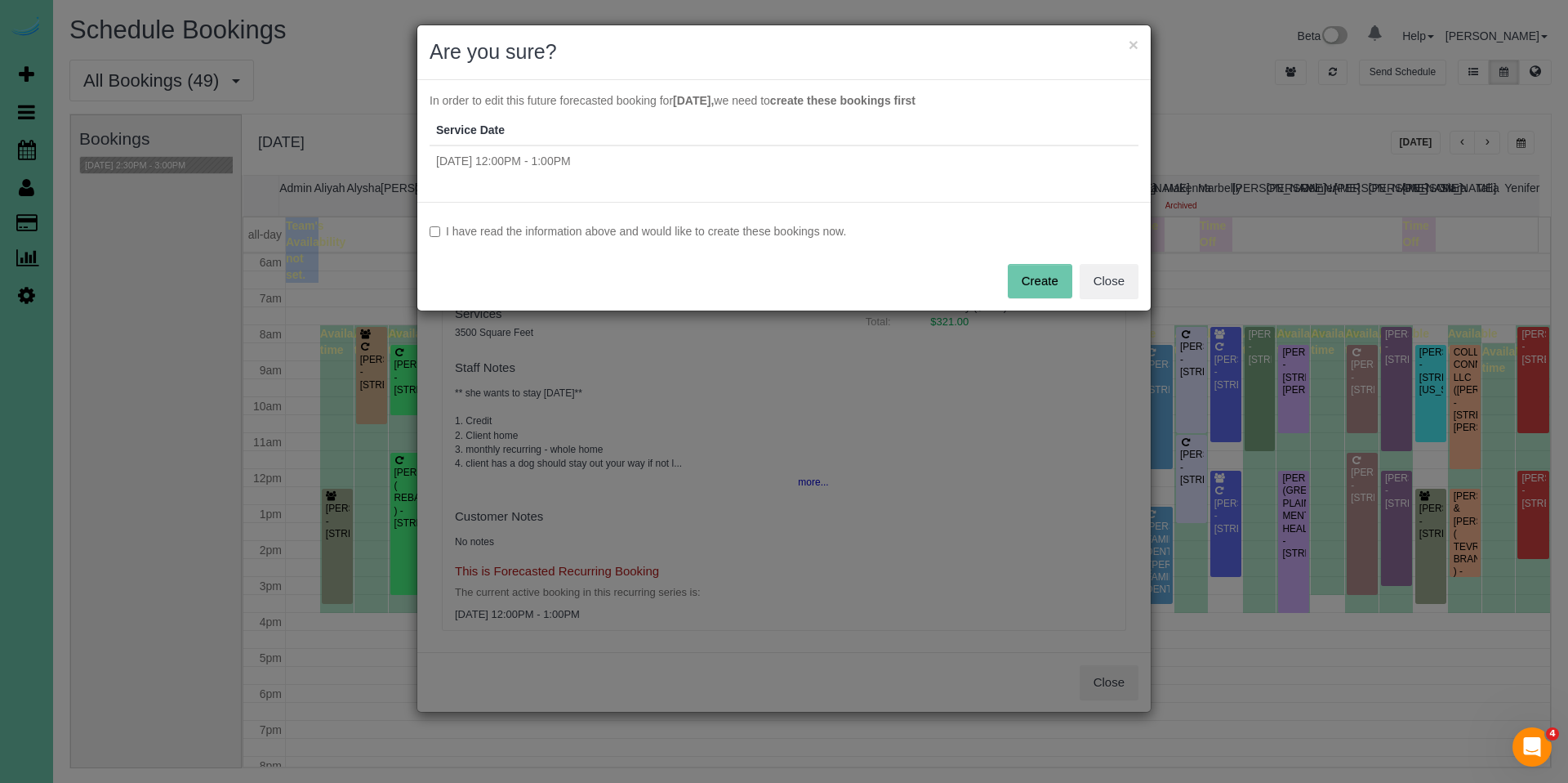
click at [674, 233] on label "I have read the information above and would like to create these bookings now." at bounding box center [784, 231] width 709 height 16
click at [1033, 287] on button "Create" at bounding box center [1040, 281] width 65 height 35
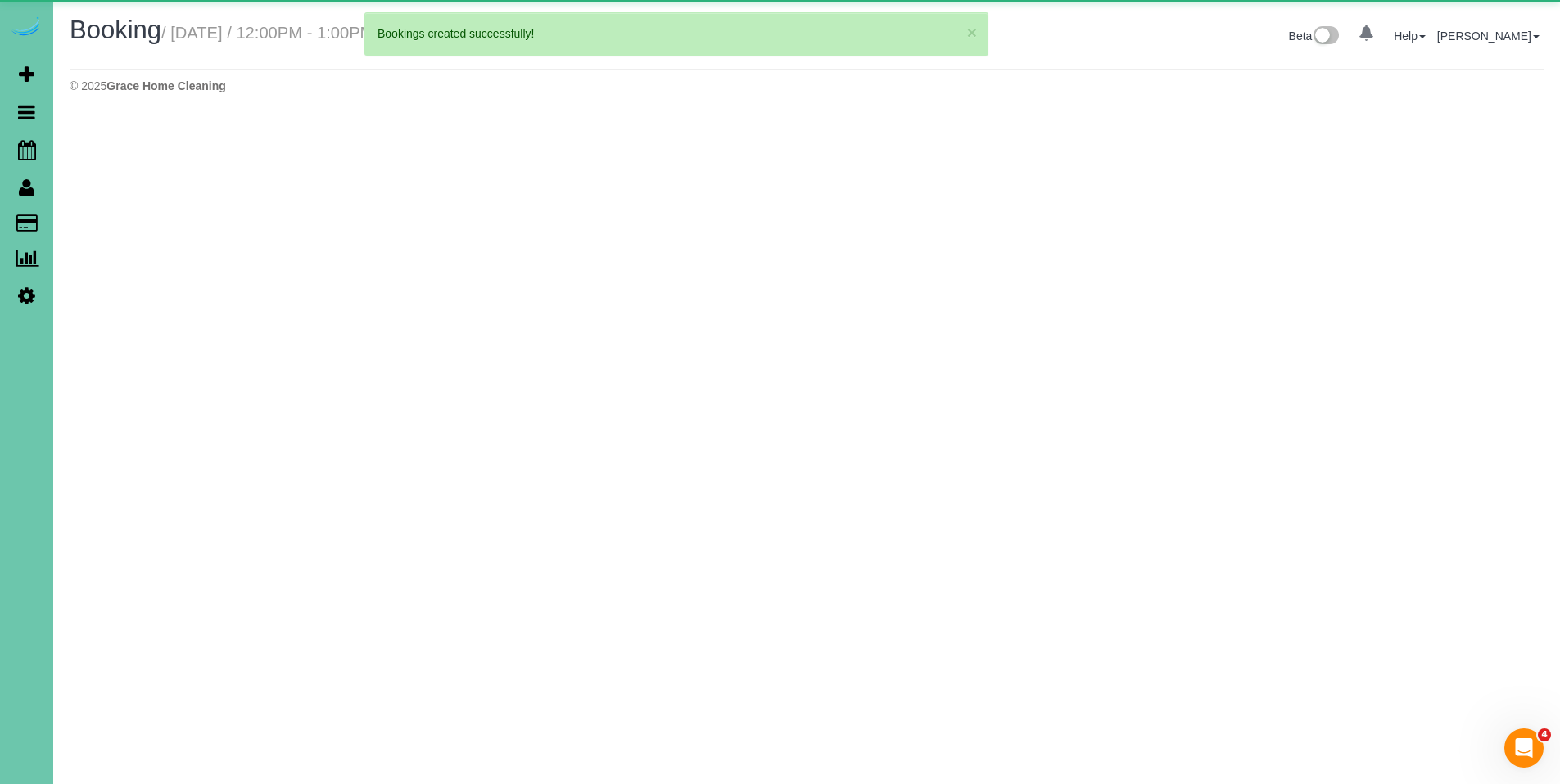
select select "NE"
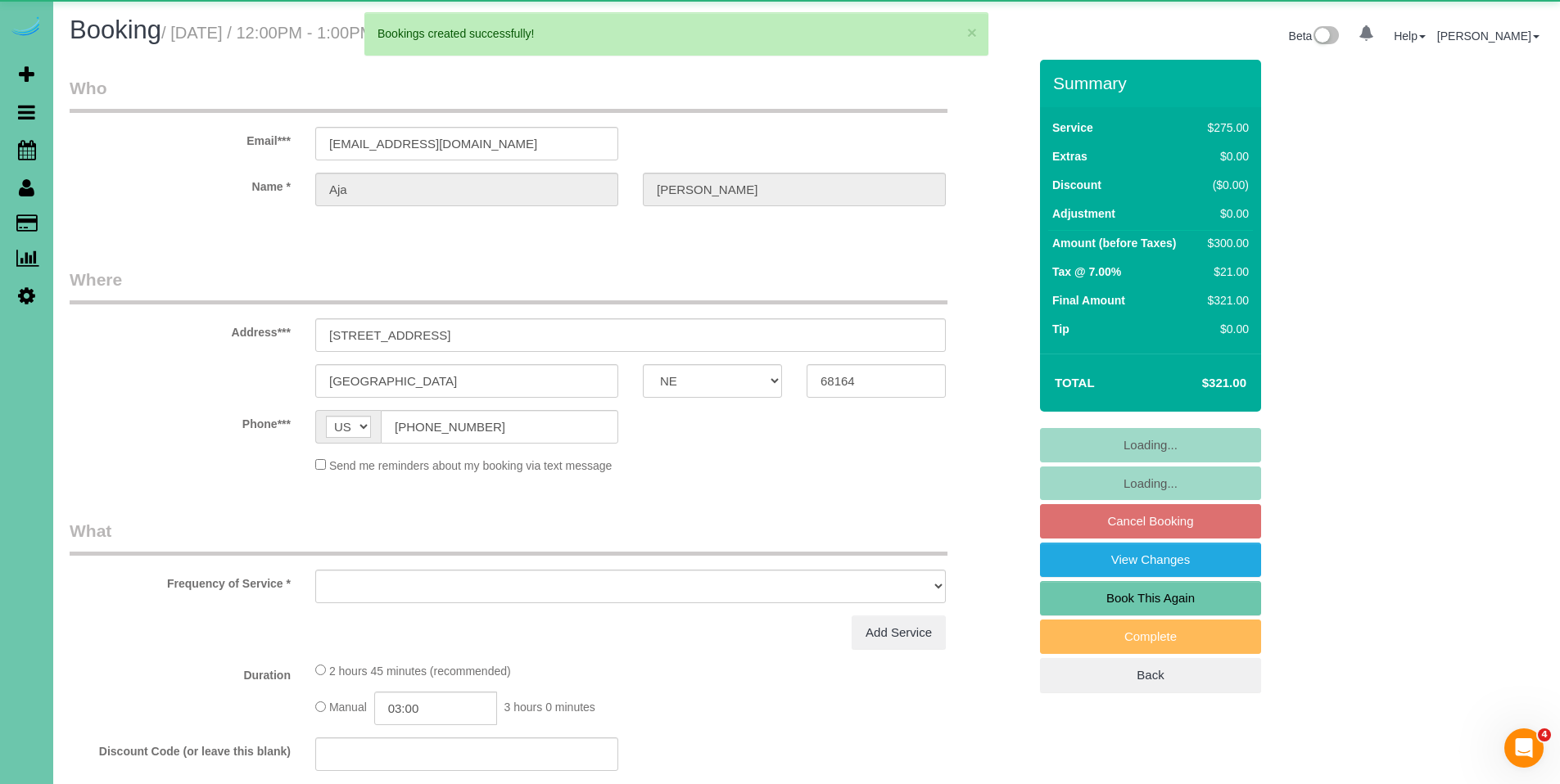
select select "object:7723"
select select "string:fspay-722aa9fa-f05d-4342-b316-76824e6ea879"
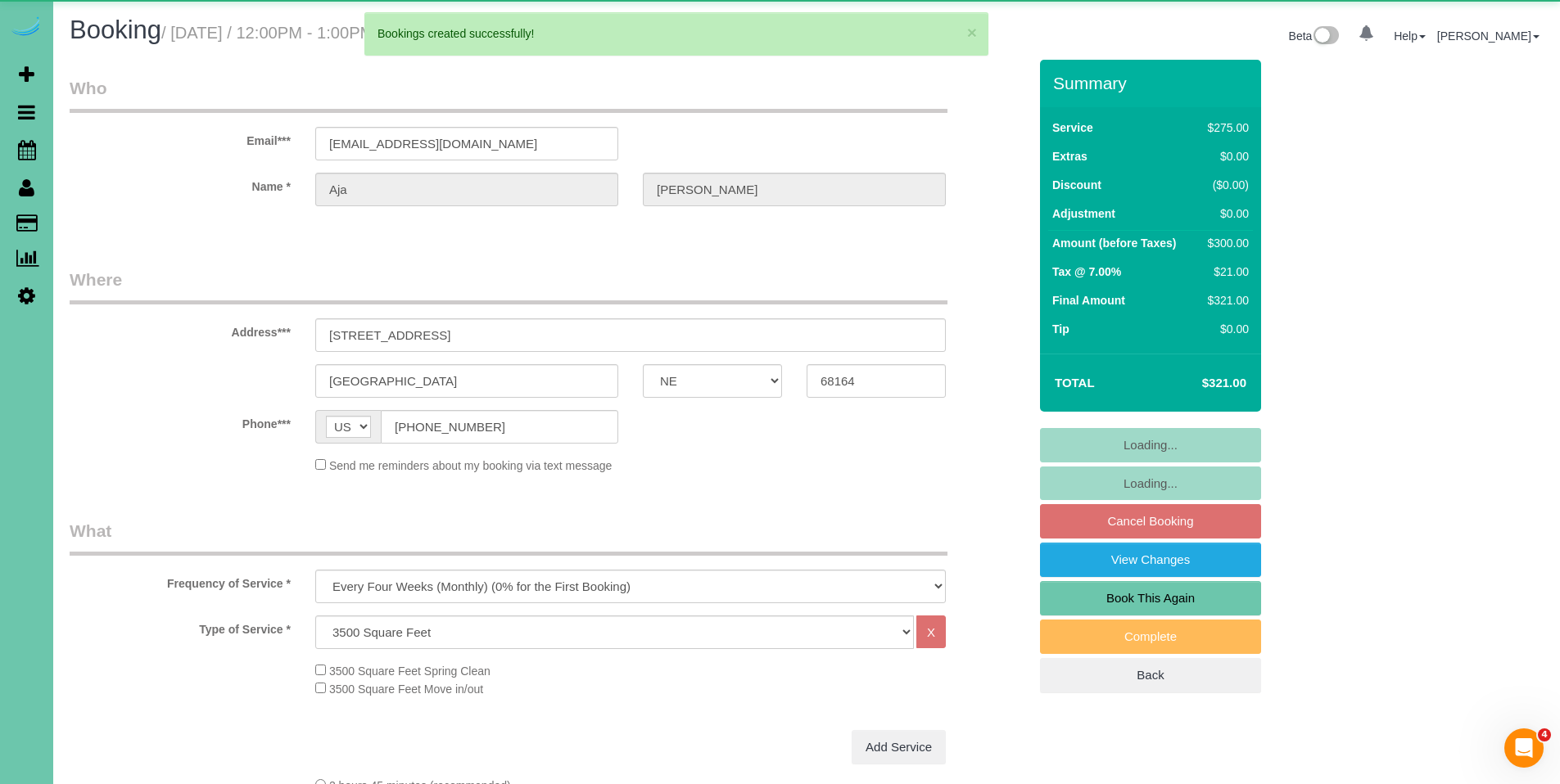
select select "object:7750"
select select "number:37"
select select "number:42"
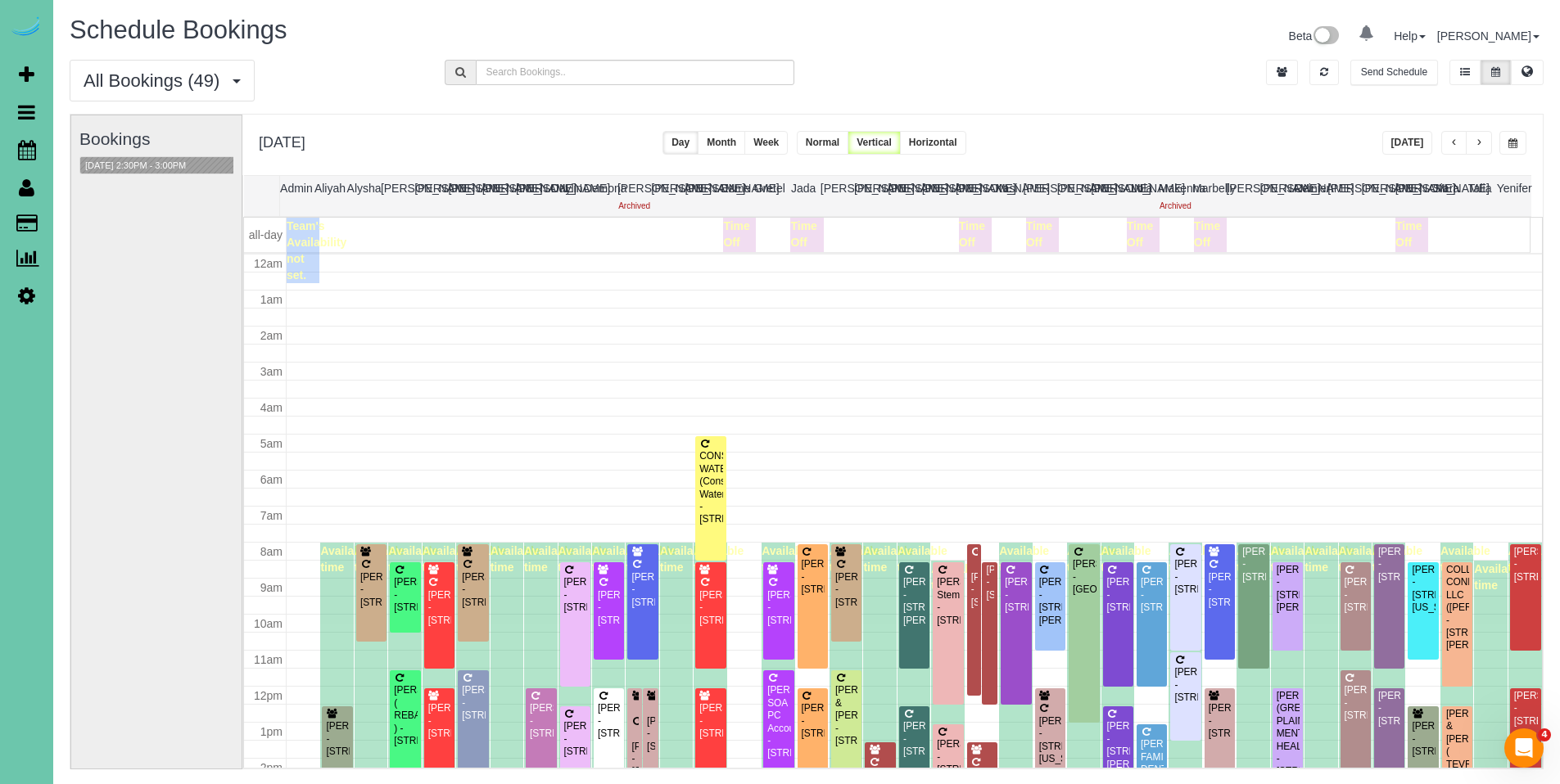
scroll to position [217, 0]
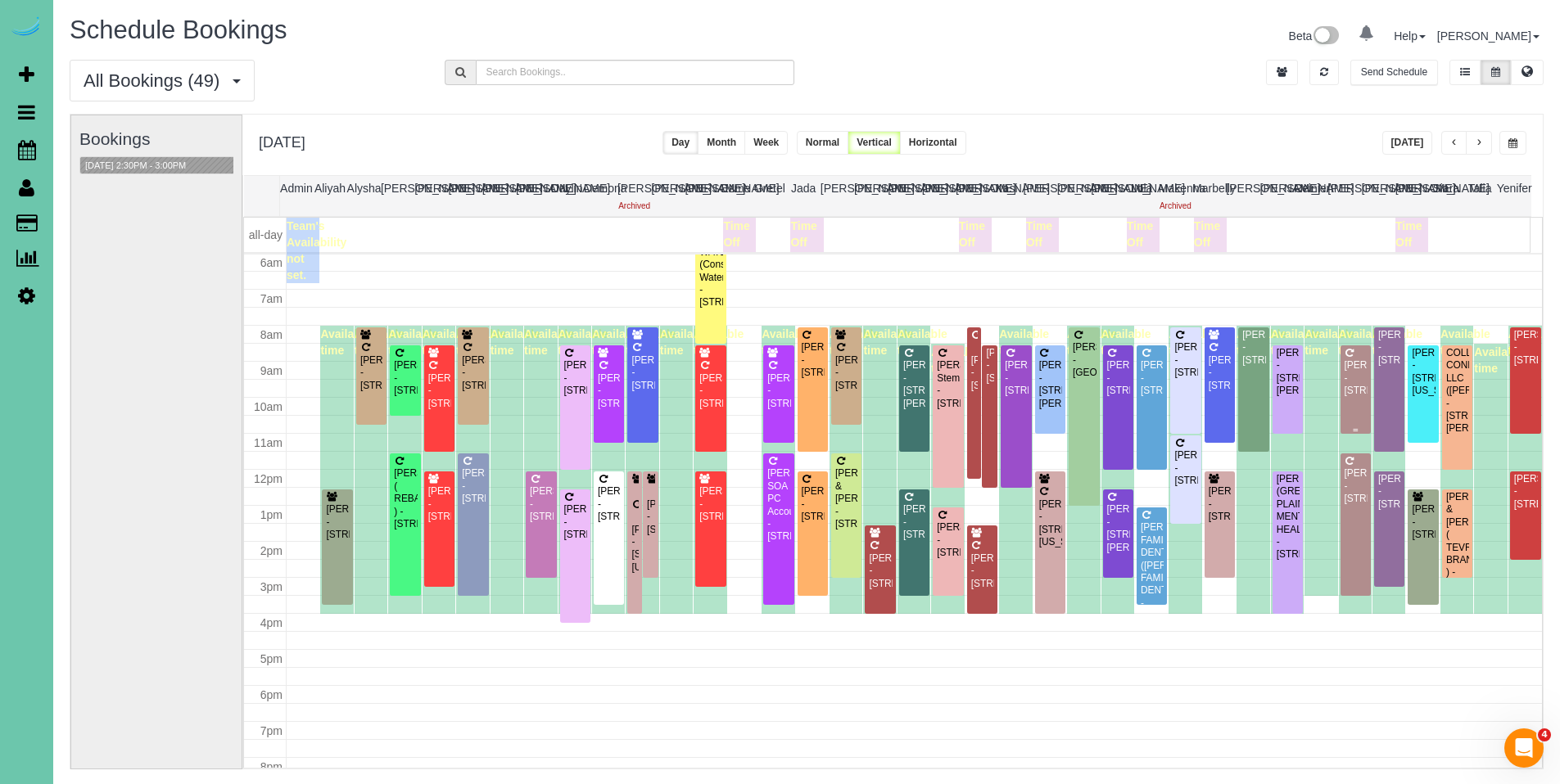
click at [1348, 392] on div "[PERSON_NAME] - [STREET_ADDRESS]" at bounding box center [1355, 378] width 24 height 37
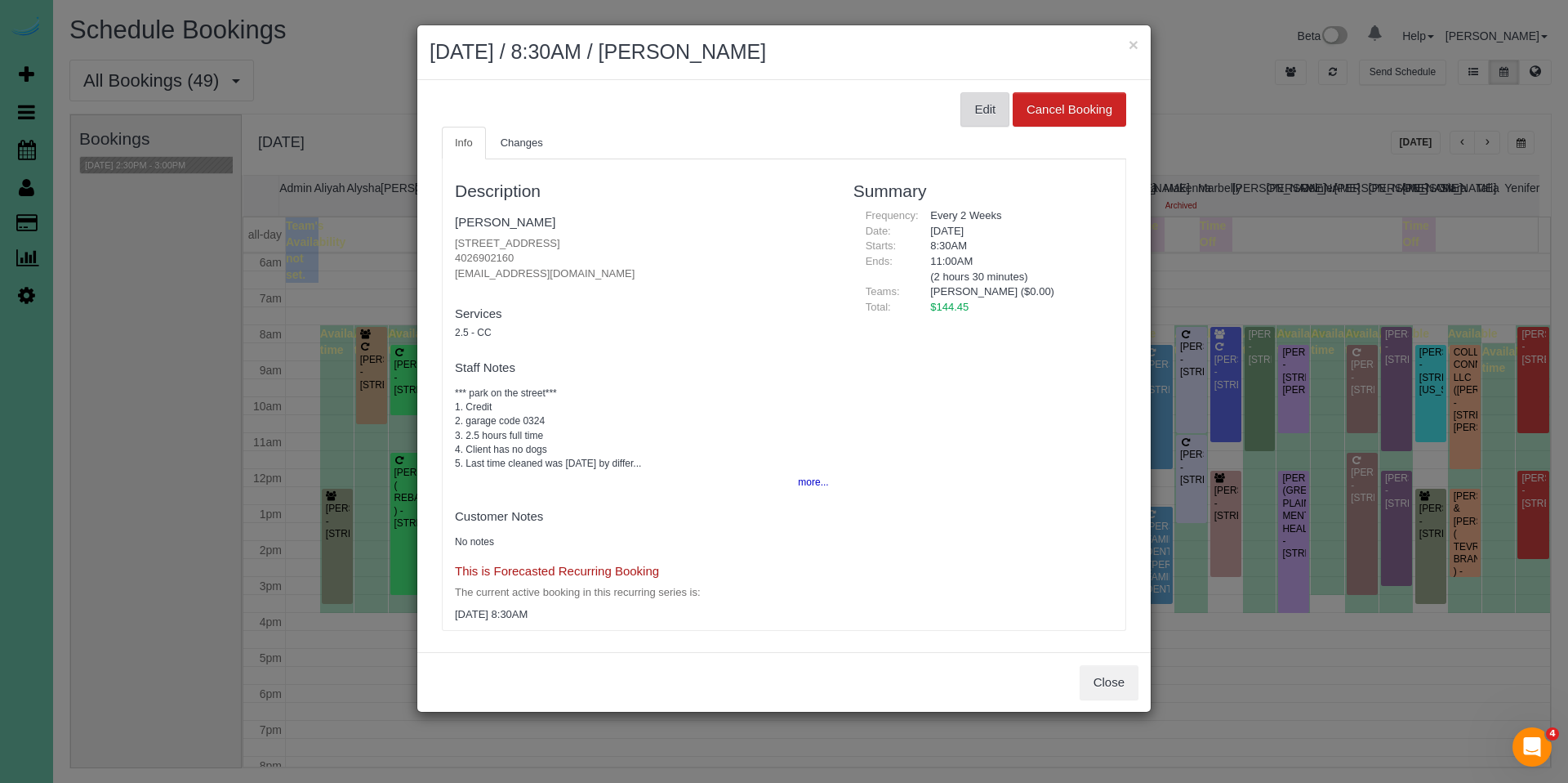
click at [981, 99] on button "Edit" at bounding box center [985, 109] width 49 height 35
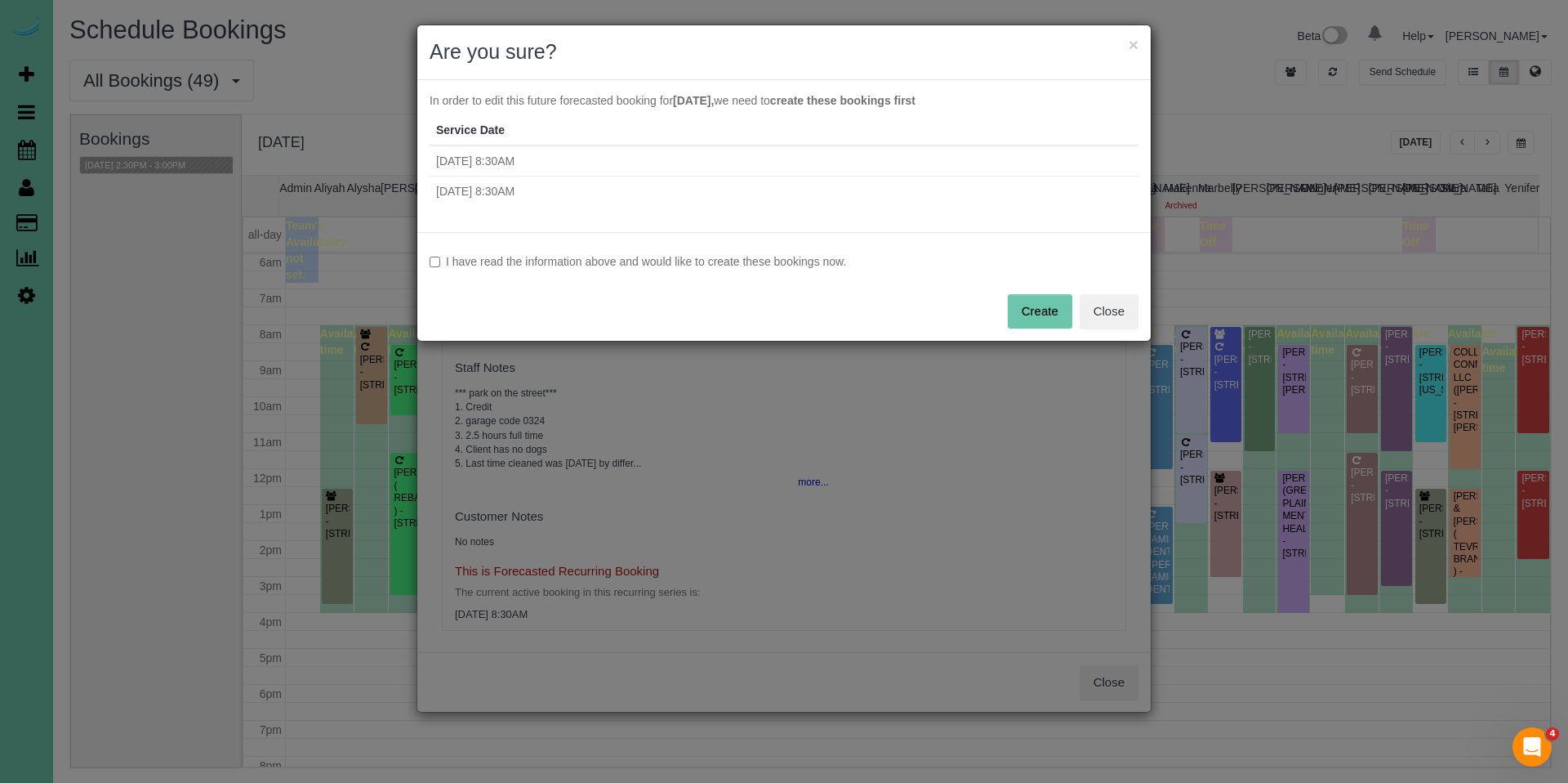
click at [739, 261] on label "I have read the information above and would like to create these bookings now." at bounding box center [784, 261] width 709 height 16
click at [1043, 295] on button "Create" at bounding box center [1040, 311] width 65 height 35
select select "NE"
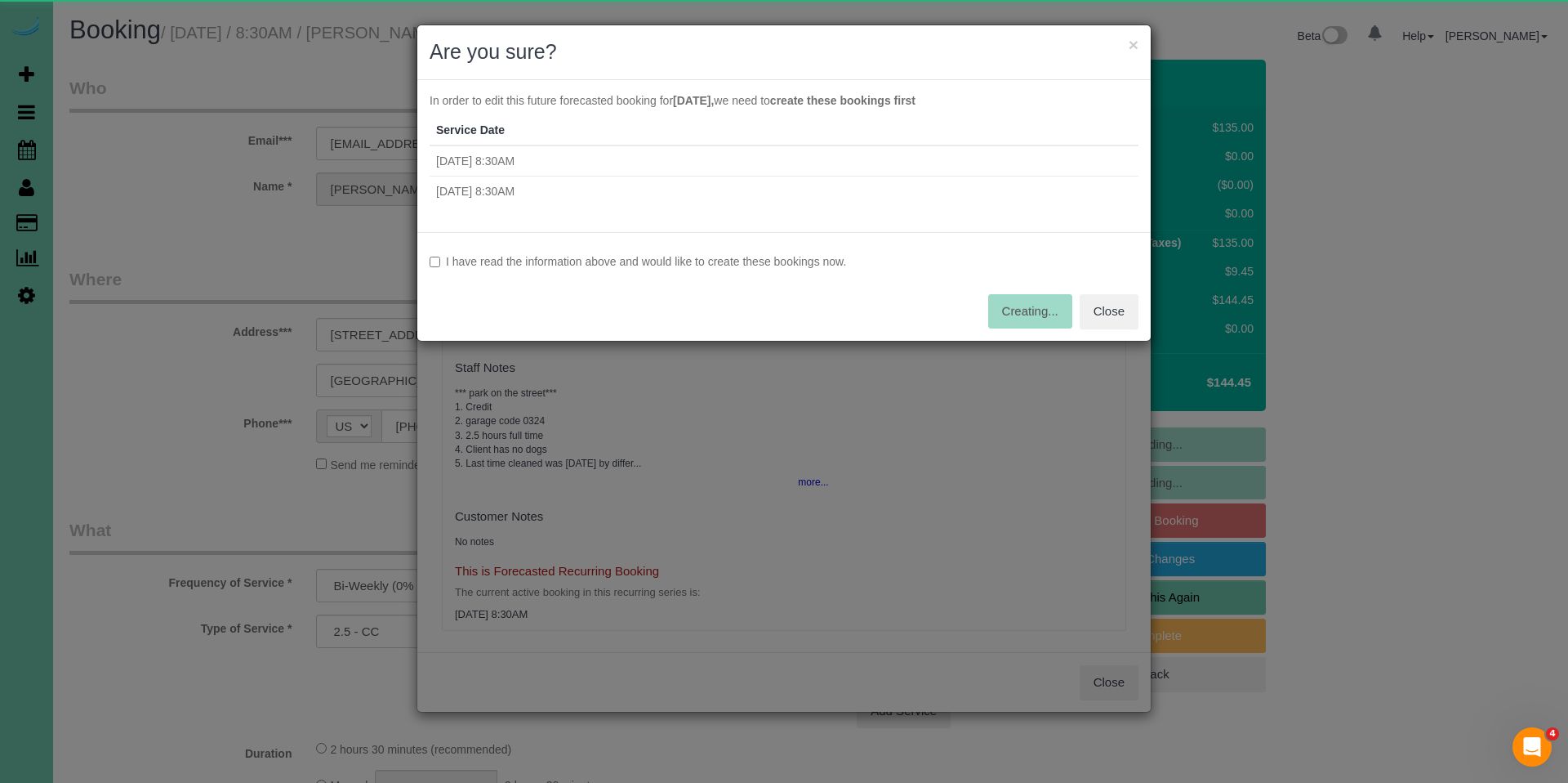
select select "object:8920"
select select "number:37"
select select "number:43"
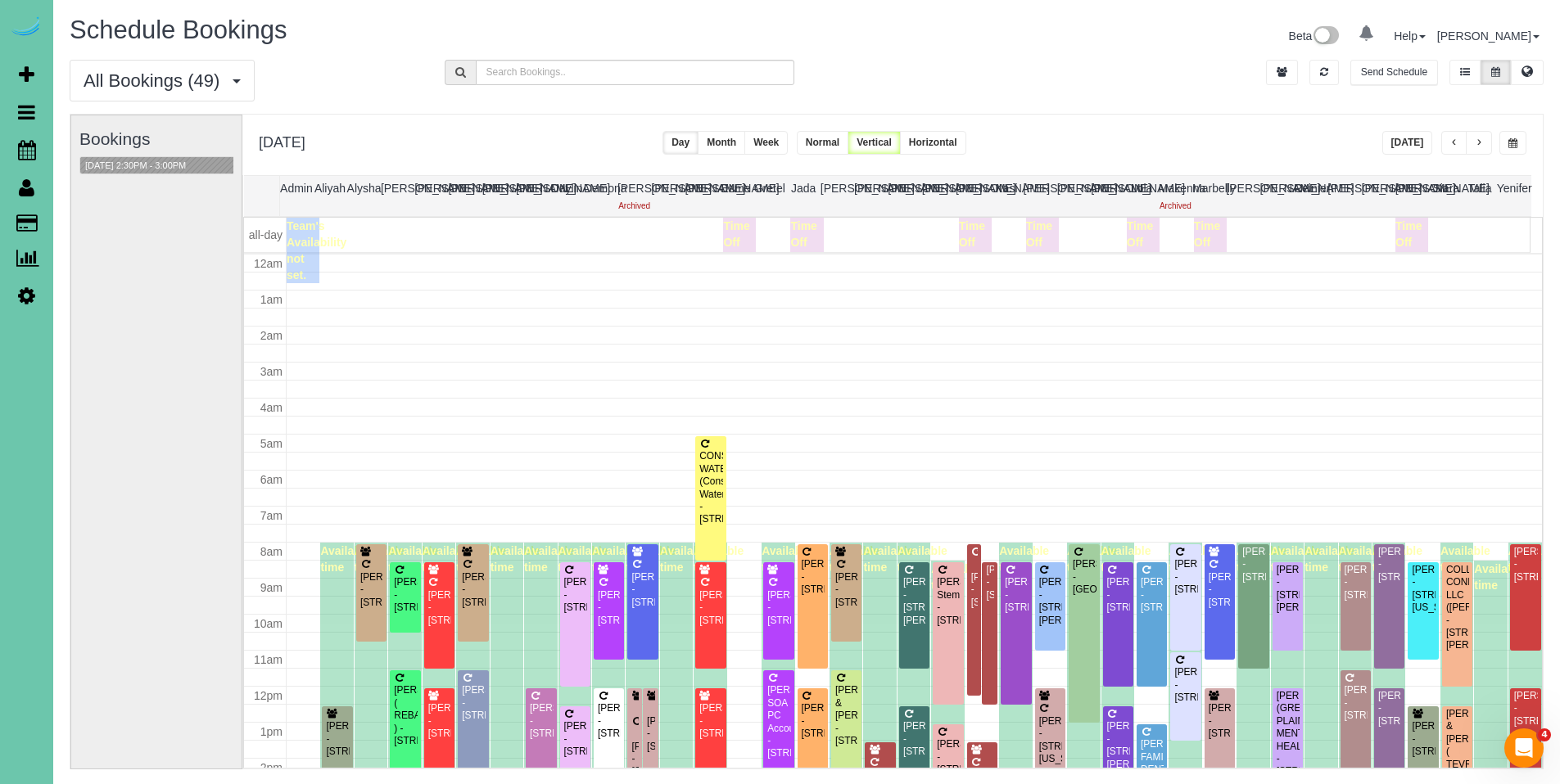
scroll to position [217, 0]
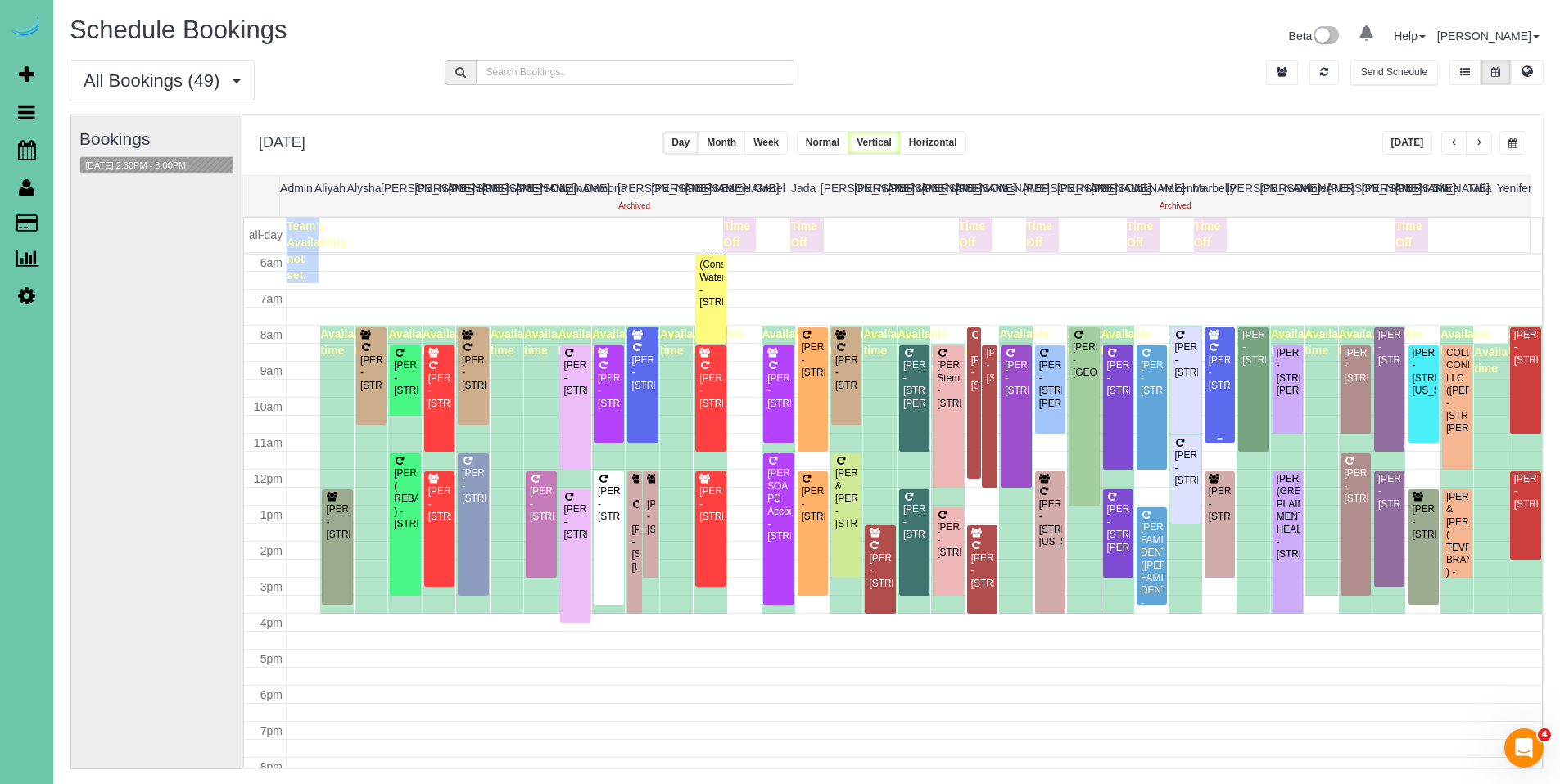
click at [1214, 365] on div "[PERSON_NAME] - [STREET_ADDRESS]" at bounding box center [1219, 373] width 24 height 37
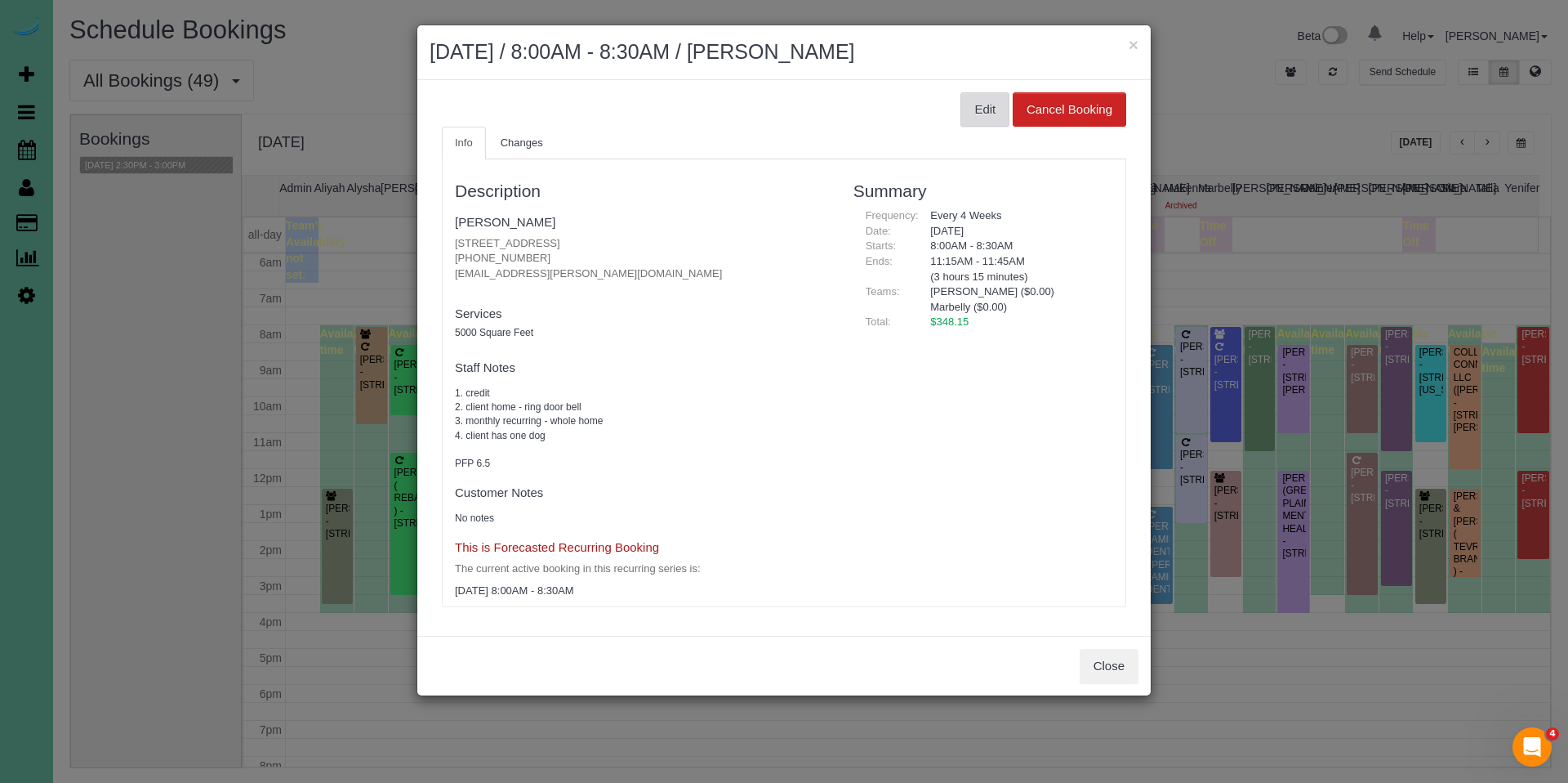
click at [987, 108] on button "Edit" at bounding box center [985, 109] width 49 height 35
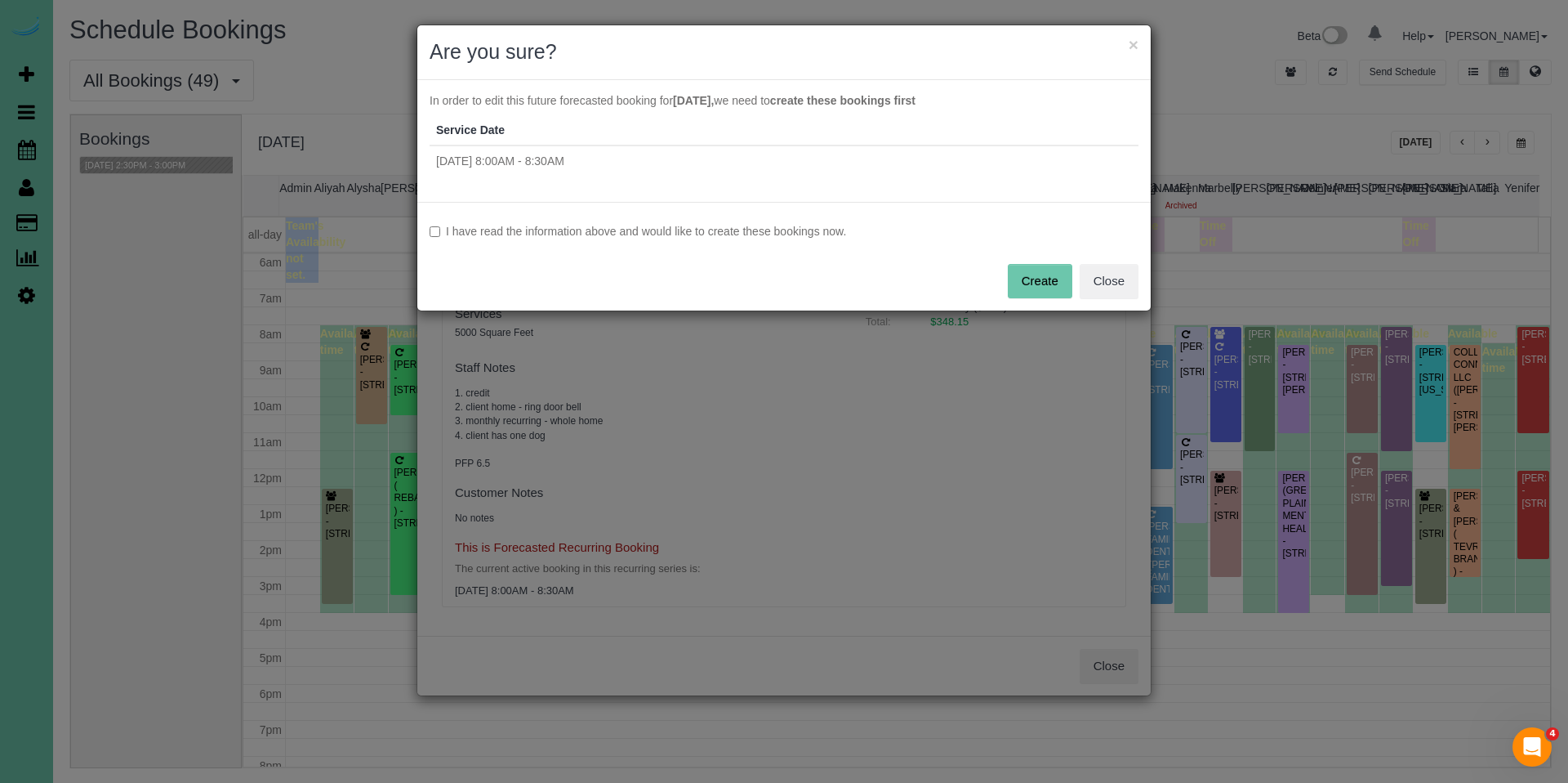
click at [713, 231] on label "I have read the information above and would like to create these bookings now." at bounding box center [784, 231] width 709 height 16
click at [1033, 281] on button "Create" at bounding box center [1040, 281] width 65 height 35
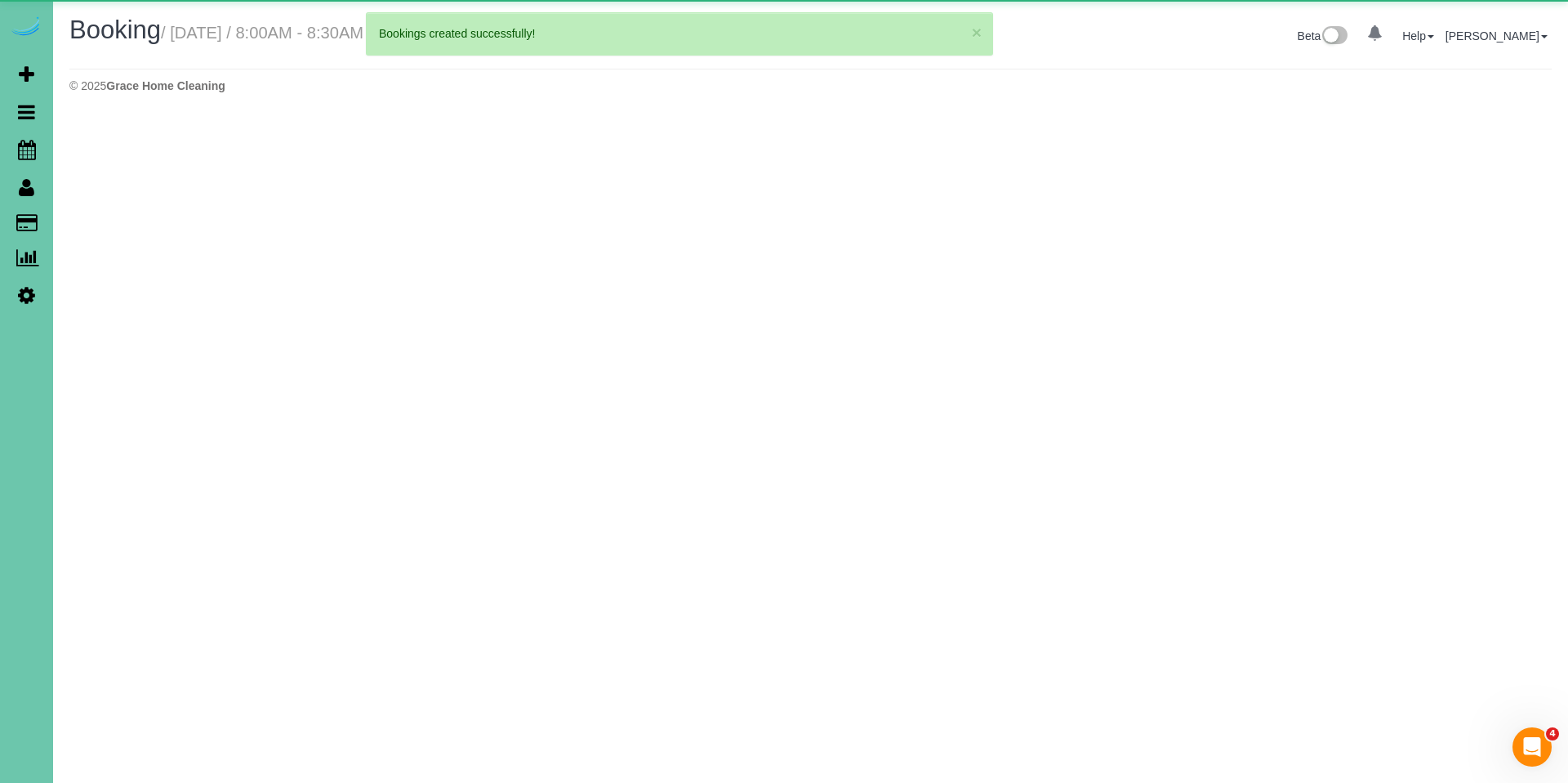
select select "NE"
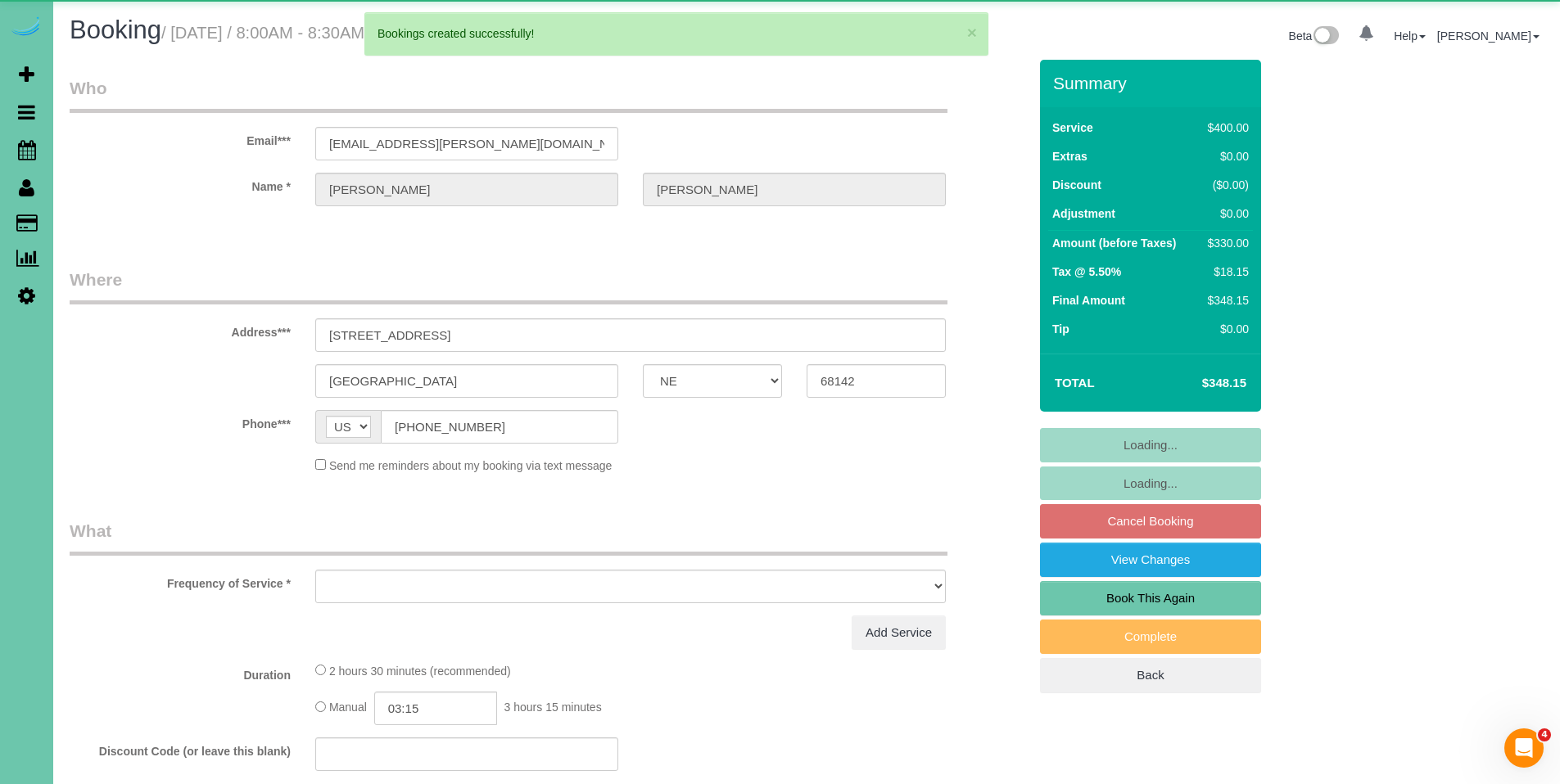
select select "object:10233"
select select "string:fspay-3d019233-850c-4a8a-9583-25b63e70d2bd"
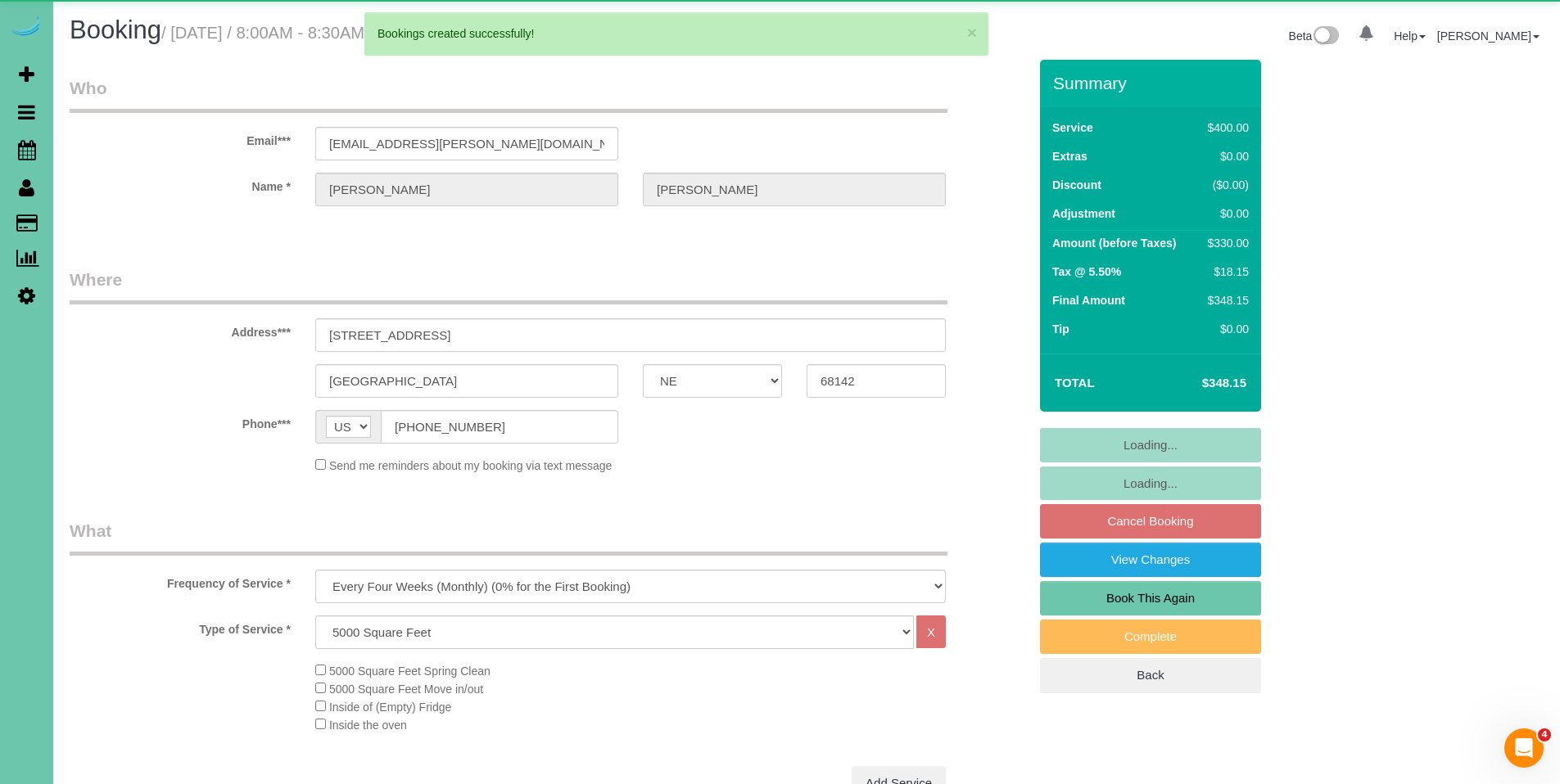
select select "object:10320"
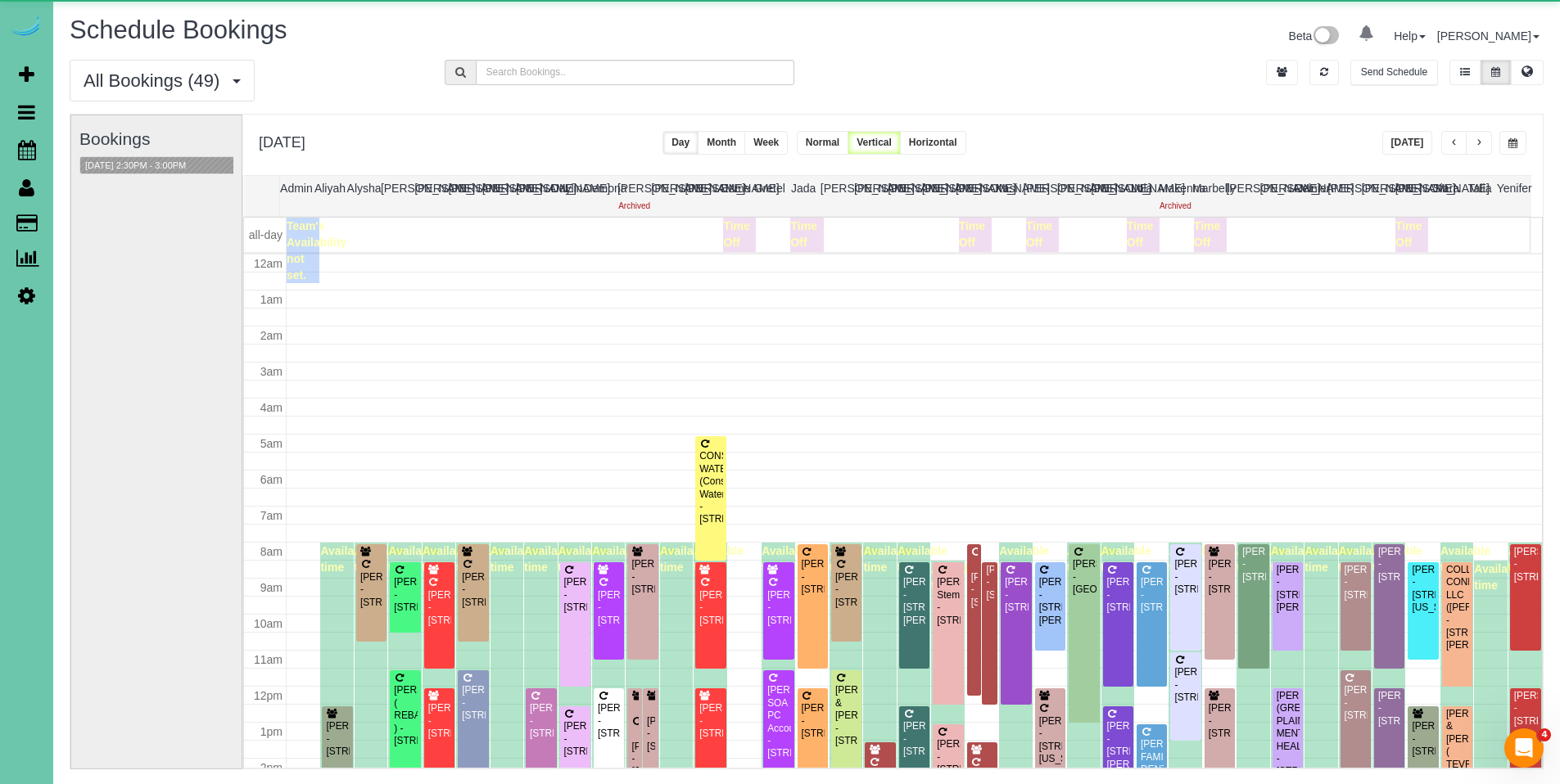
scroll to position [217, 0]
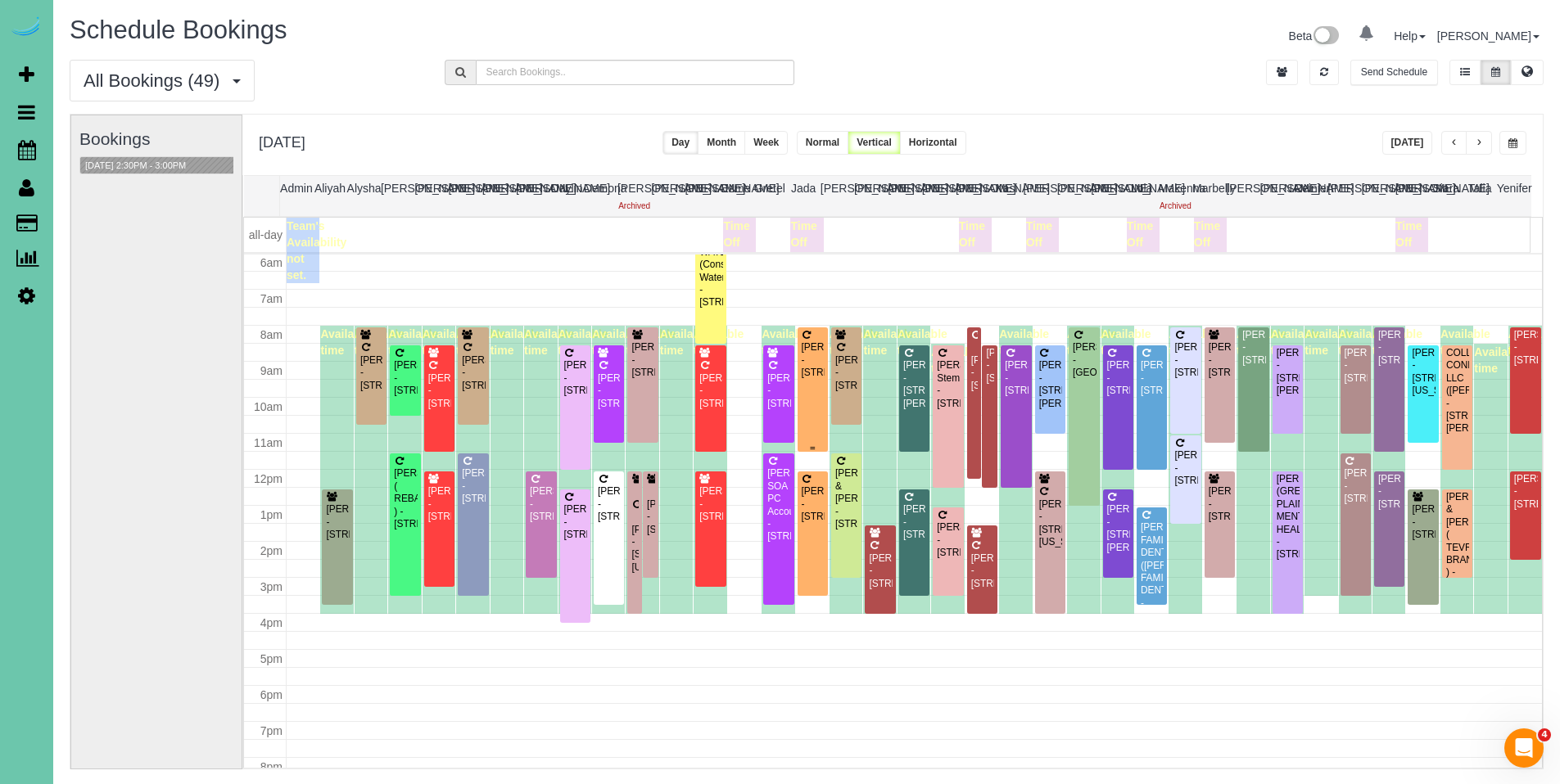
click at [806, 356] on div "[PERSON_NAME] - [STREET_ADDRESS]" at bounding box center [812, 360] width 24 height 37
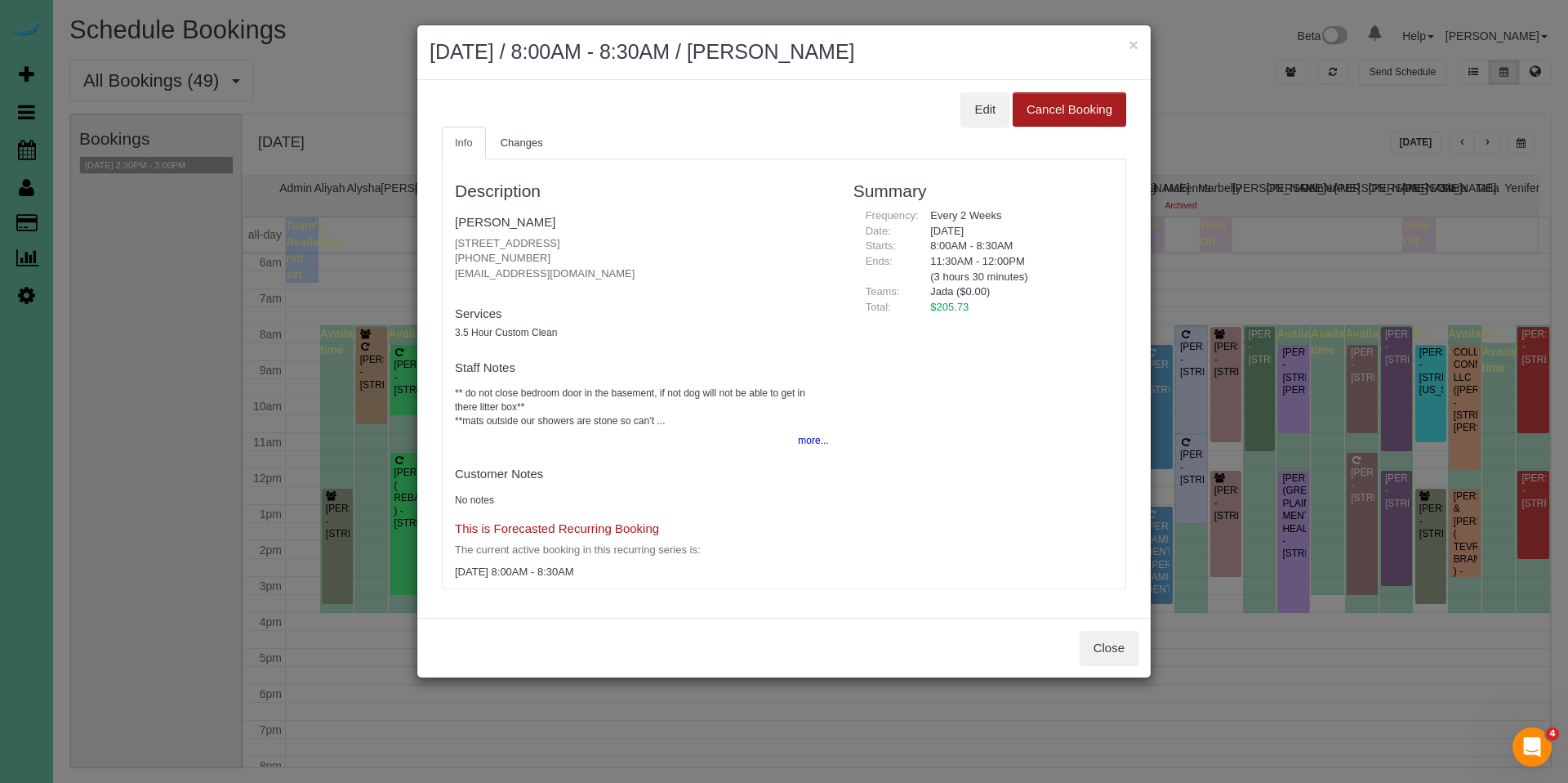
click at [1013, 92] on button "Cancel Booking" at bounding box center [1069, 109] width 114 height 35
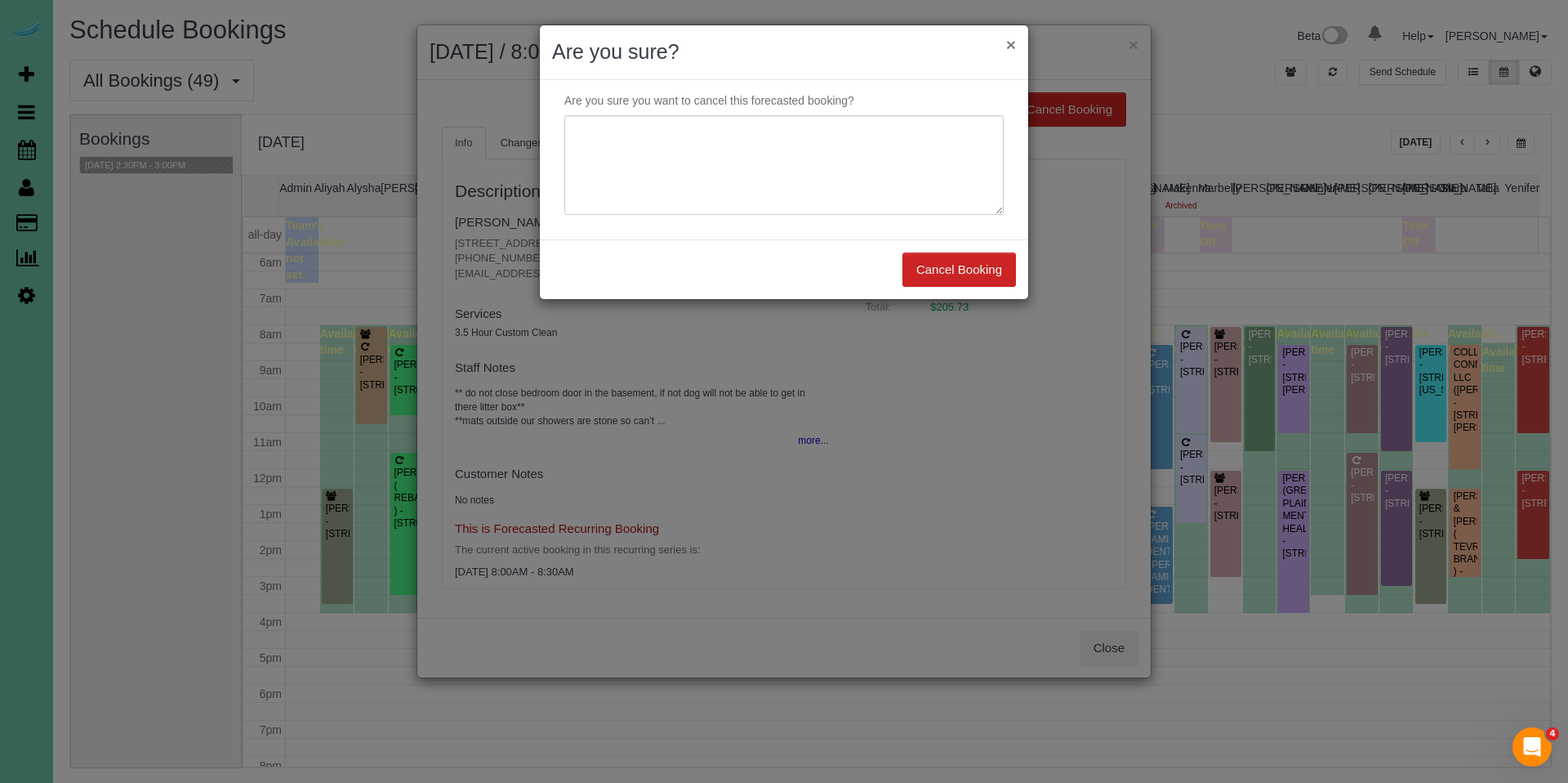
click at [1008, 42] on button "×" at bounding box center [1011, 44] width 10 height 17
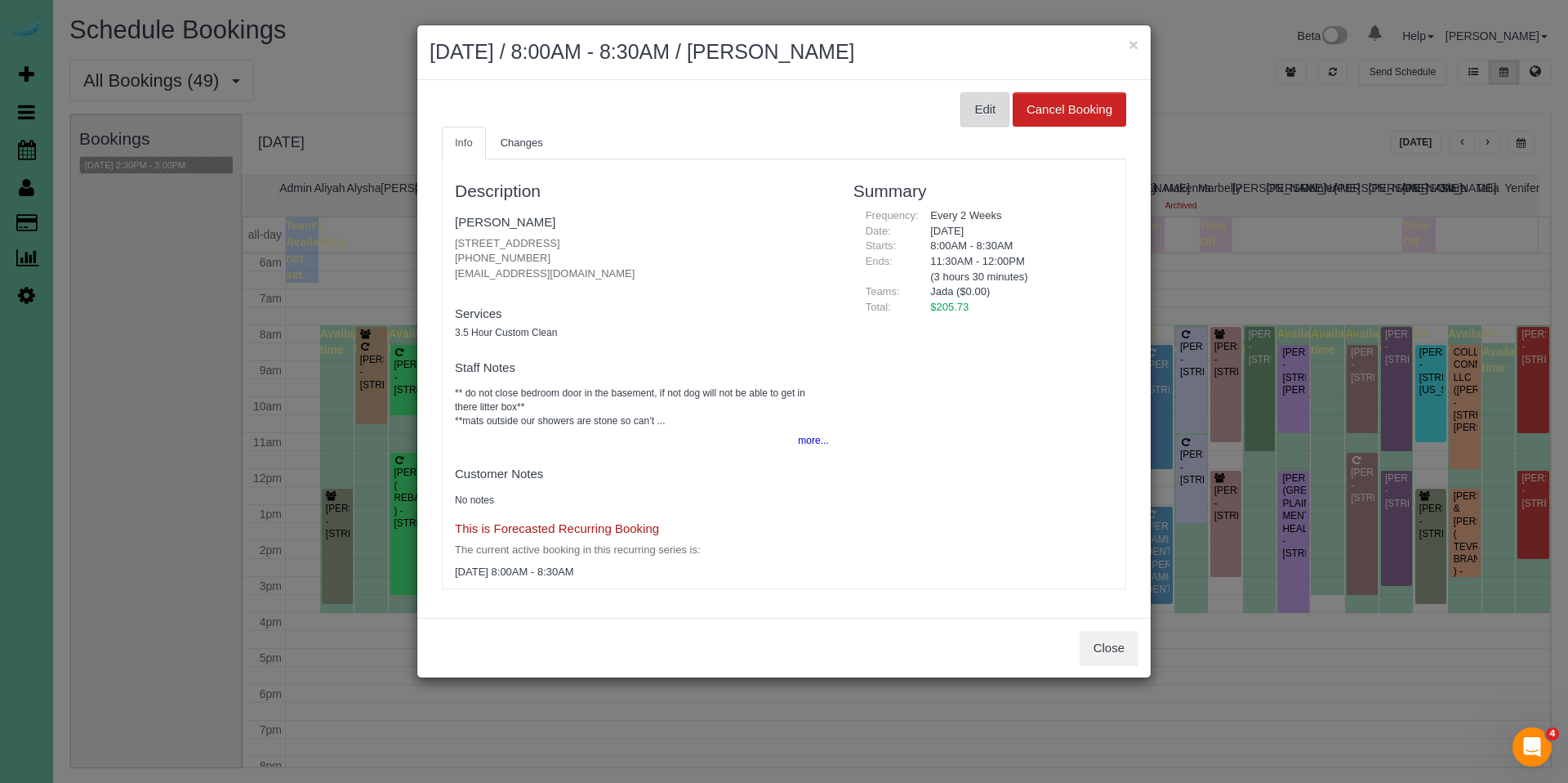
click at [987, 103] on button "Edit" at bounding box center [985, 109] width 49 height 35
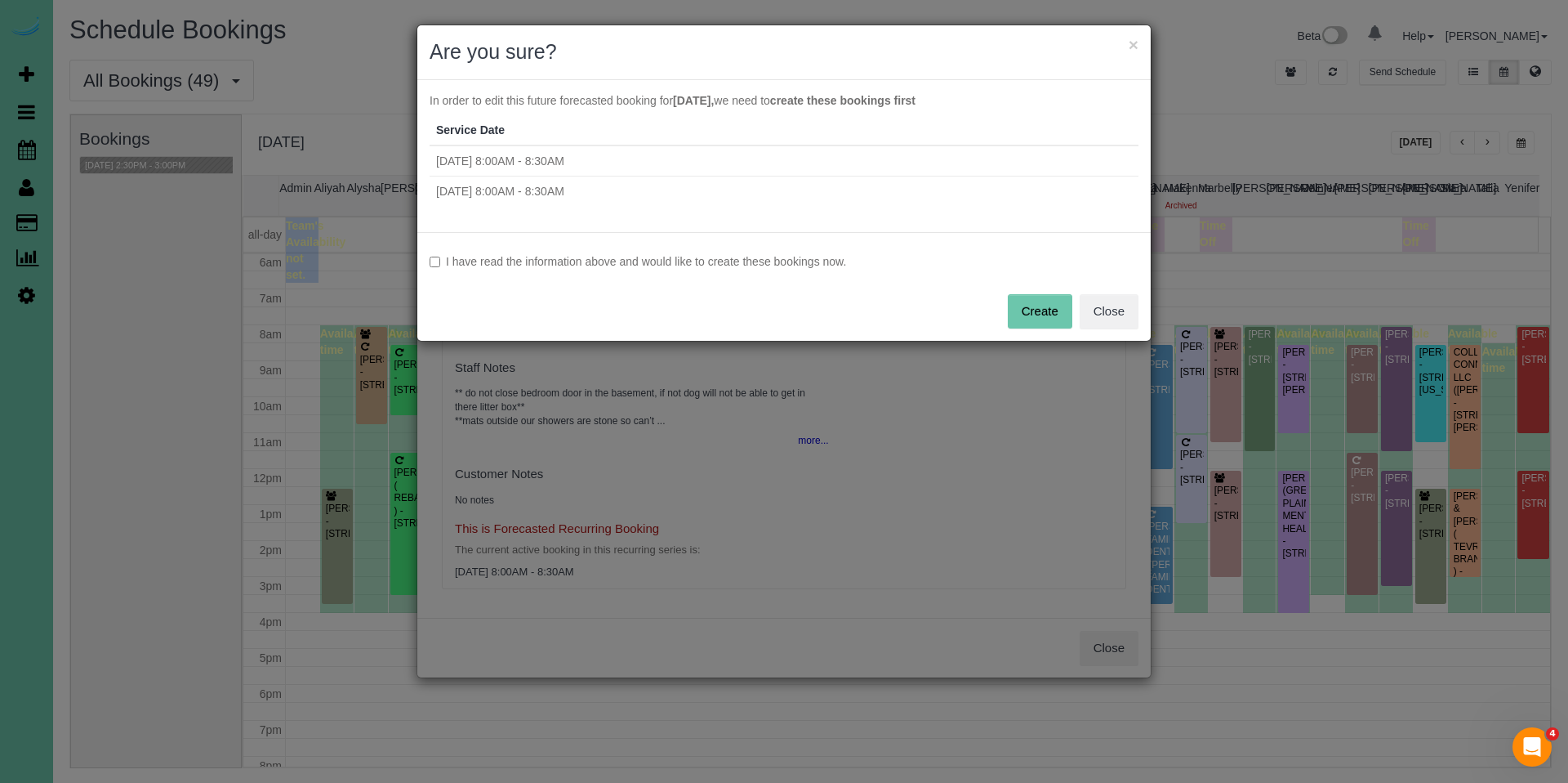
click at [713, 254] on label "I have read the information above and would like to create these bookings now." at bounding box center [784, 261] width 709 height 16
click at [1028, 314] on button "Create" at bounding box center [1040, 311] width 65 height 35
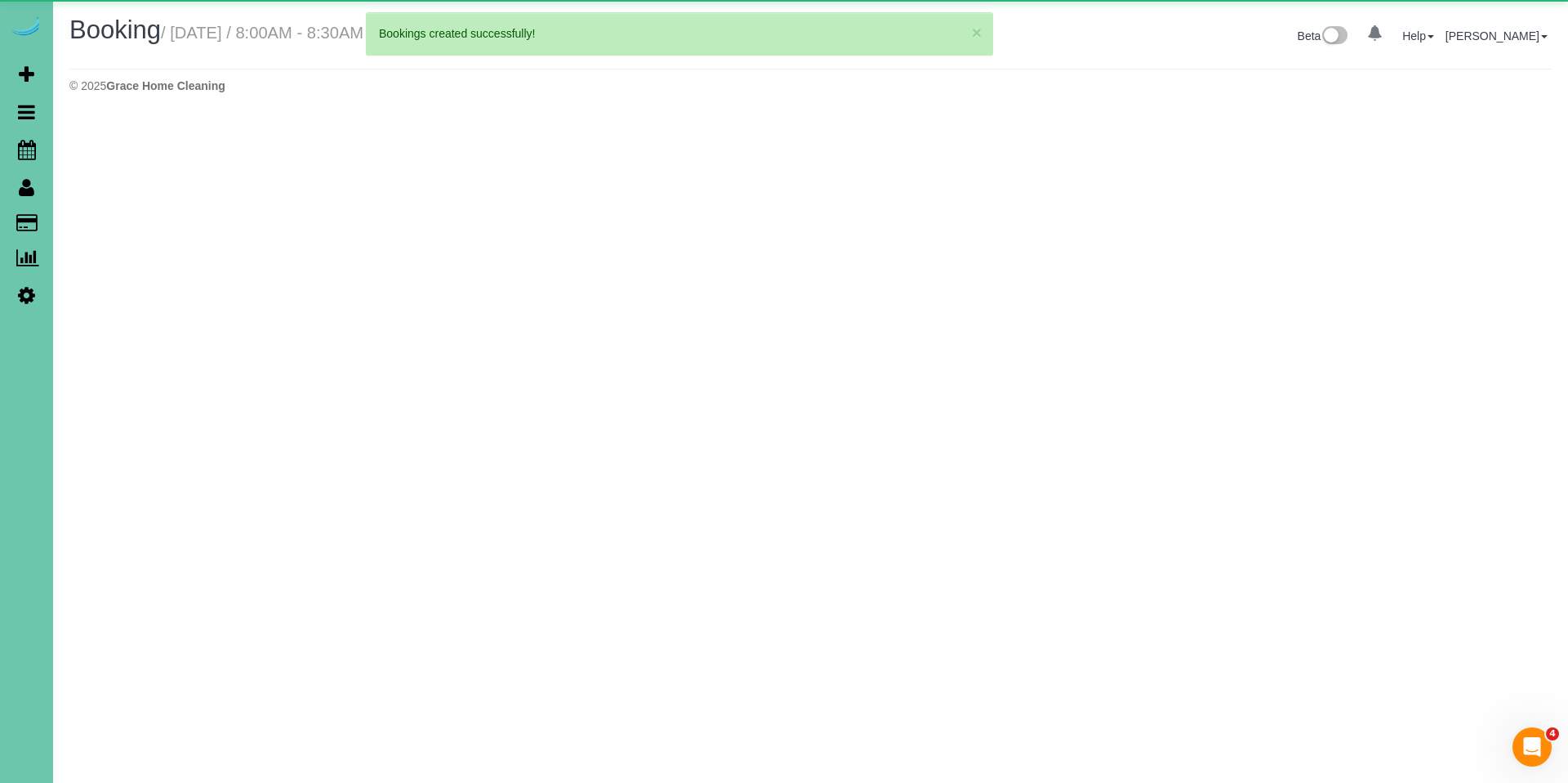
select select "NE"
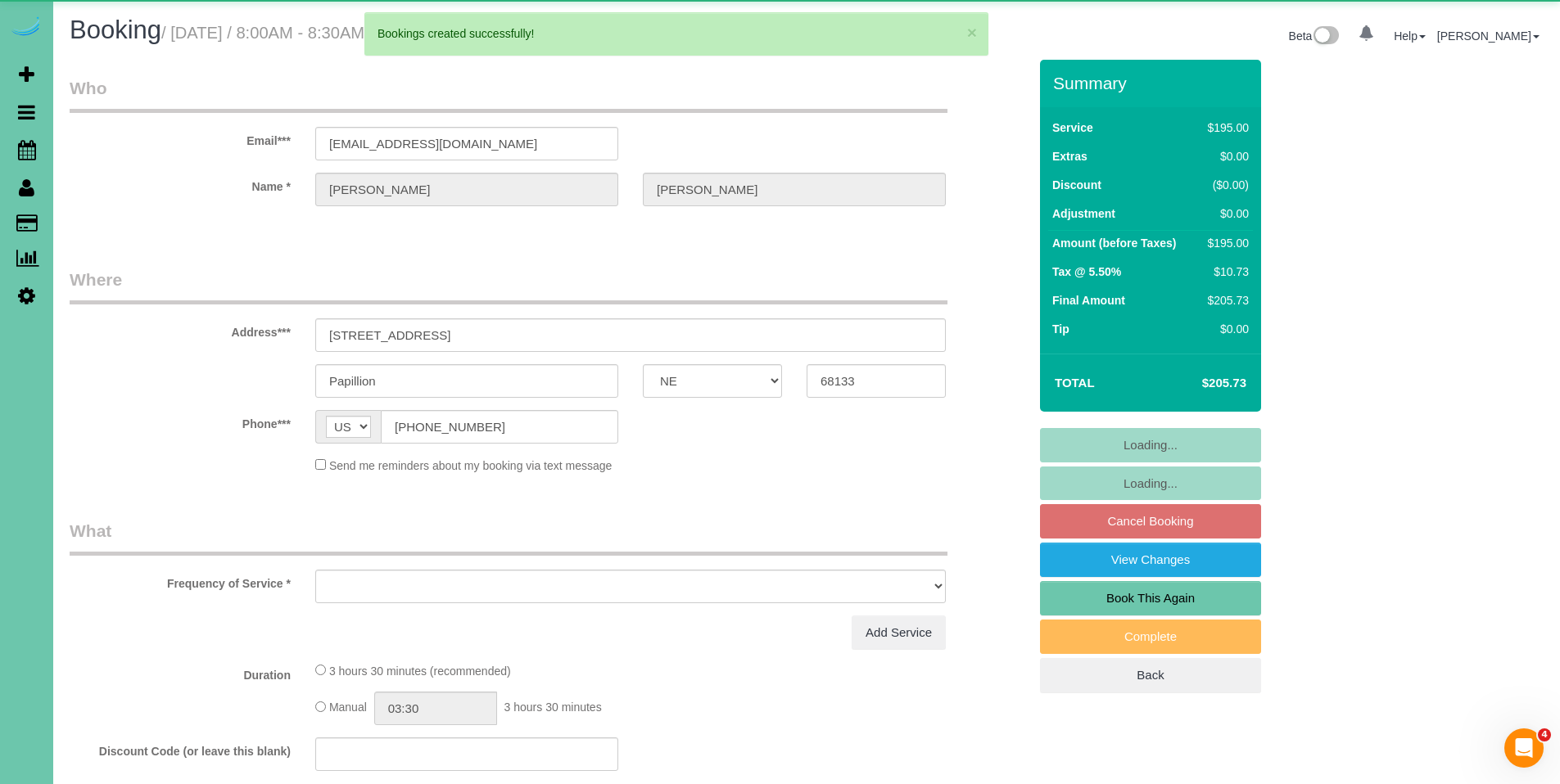
select select "object:11599"
select select "string:fspay-a868ce9c-d9b8-4ca9-bc2f-49901f047680"
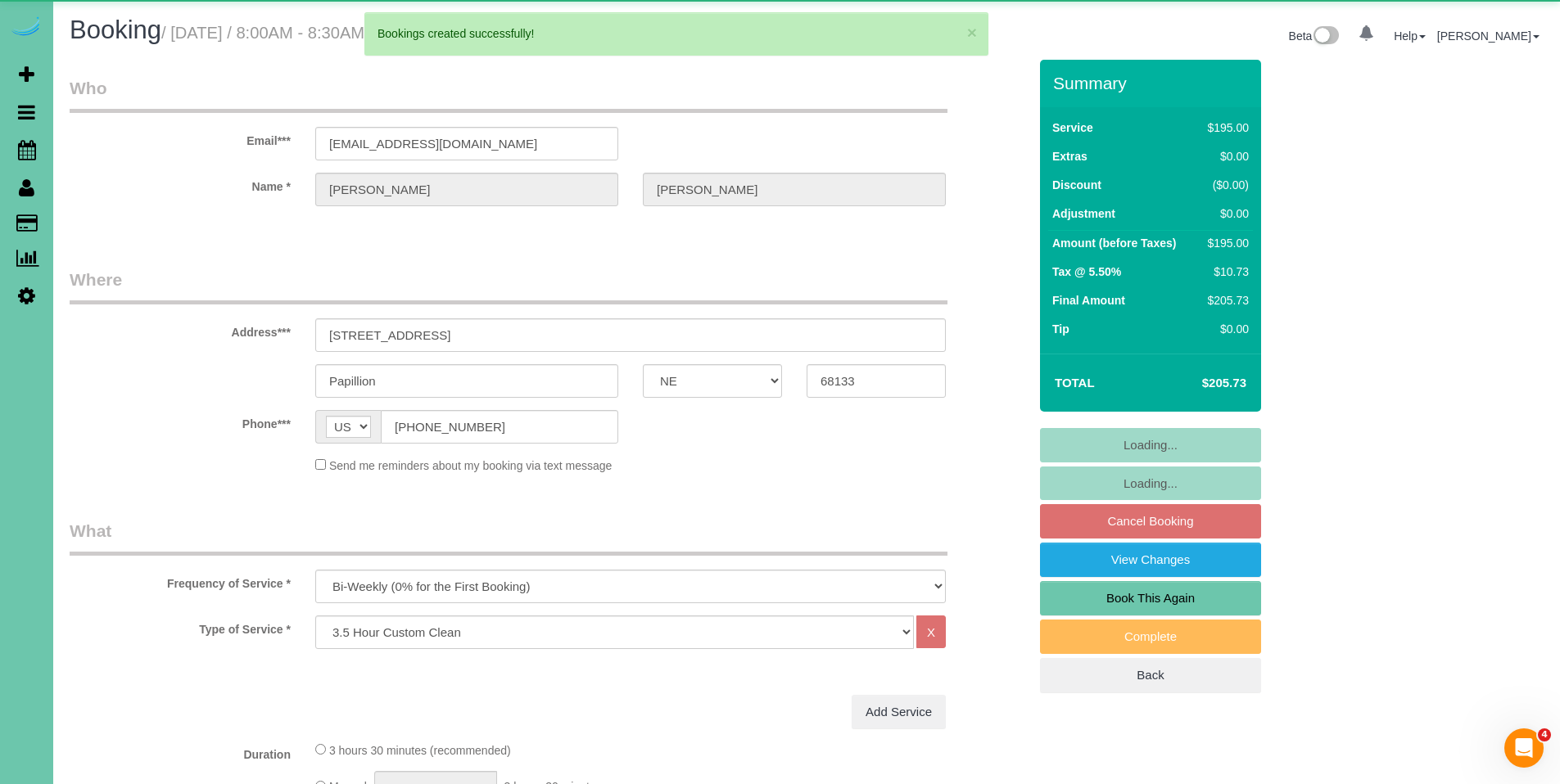
select select "object:11855"
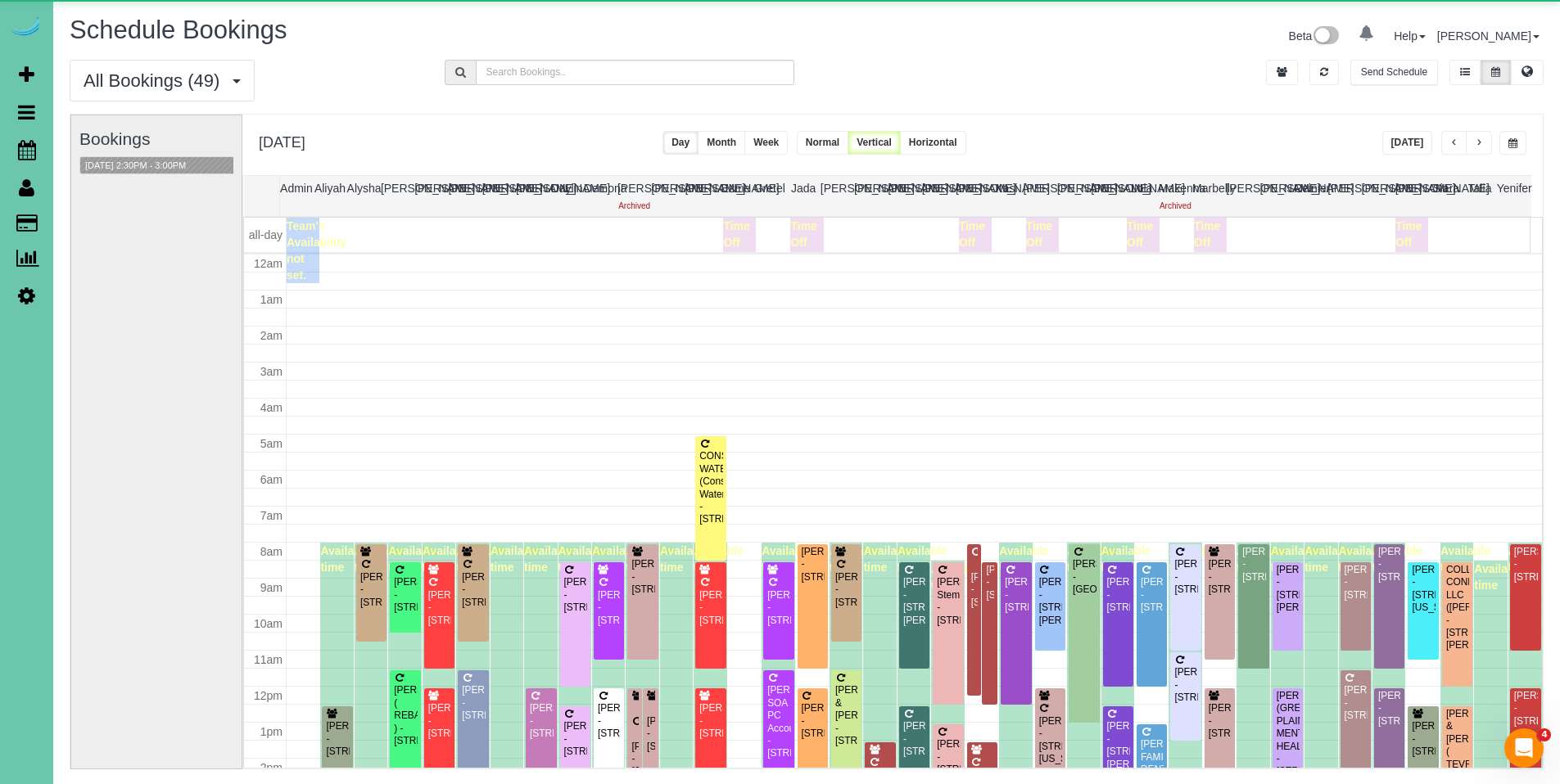
scroll to position [217, 0]
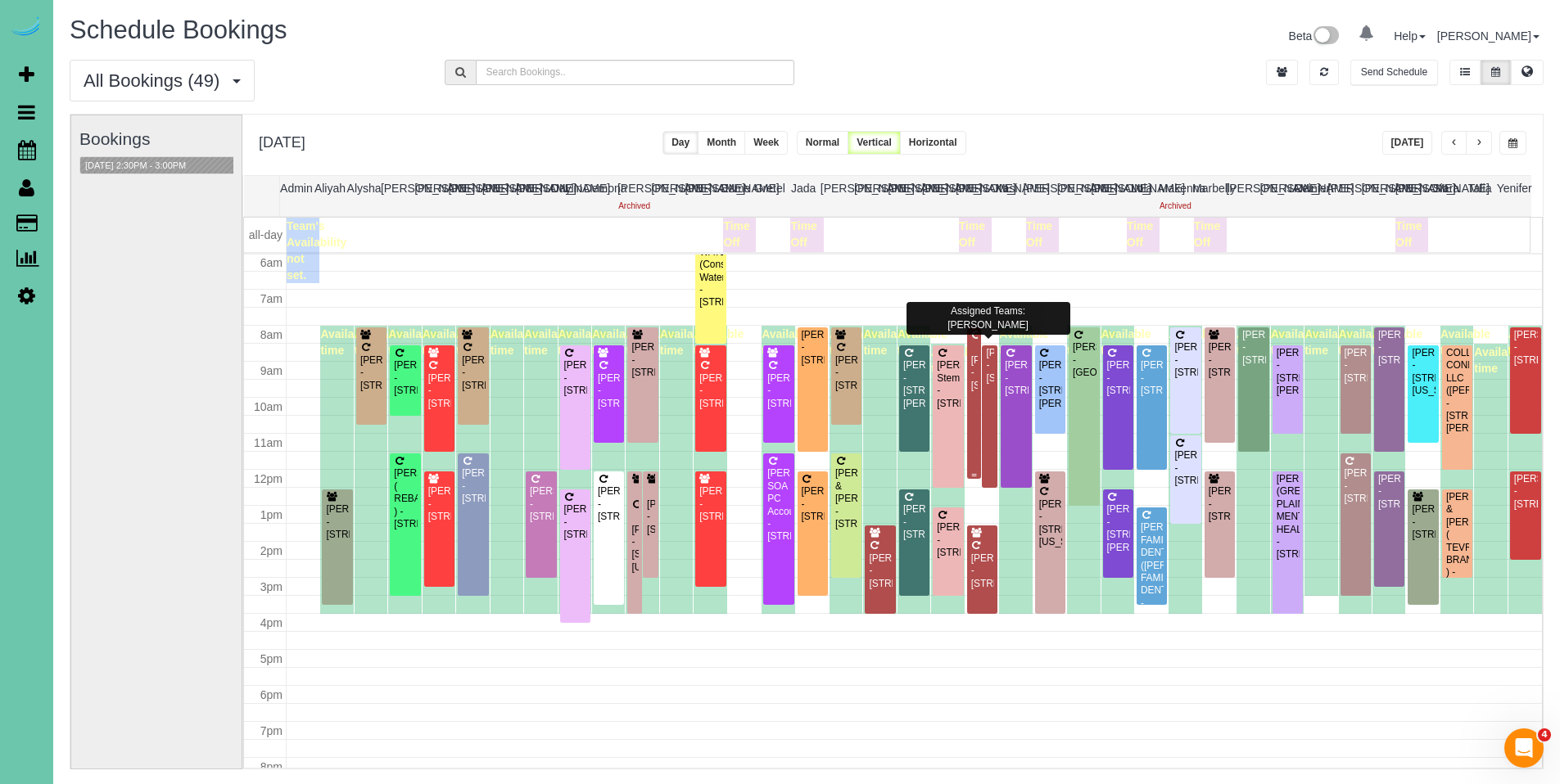
click at [970, 366] on div "[PERSON_NAME] - [STREET_ADDRESS]" at bounding box center [974, 373] width 7 height 37
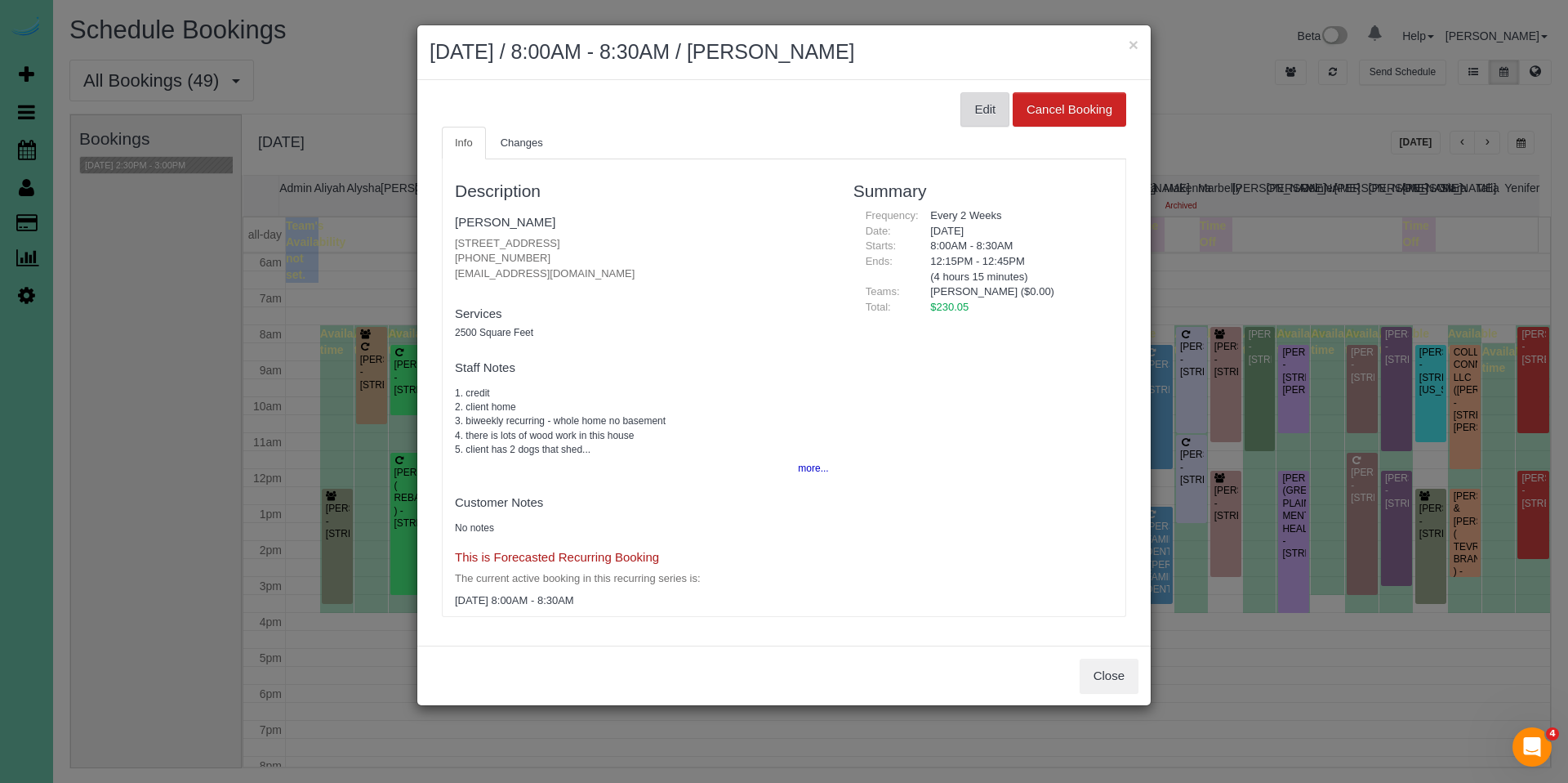
click at [981, 118] on button "Edit" at bounding box center [985, 109] width 49 height 35
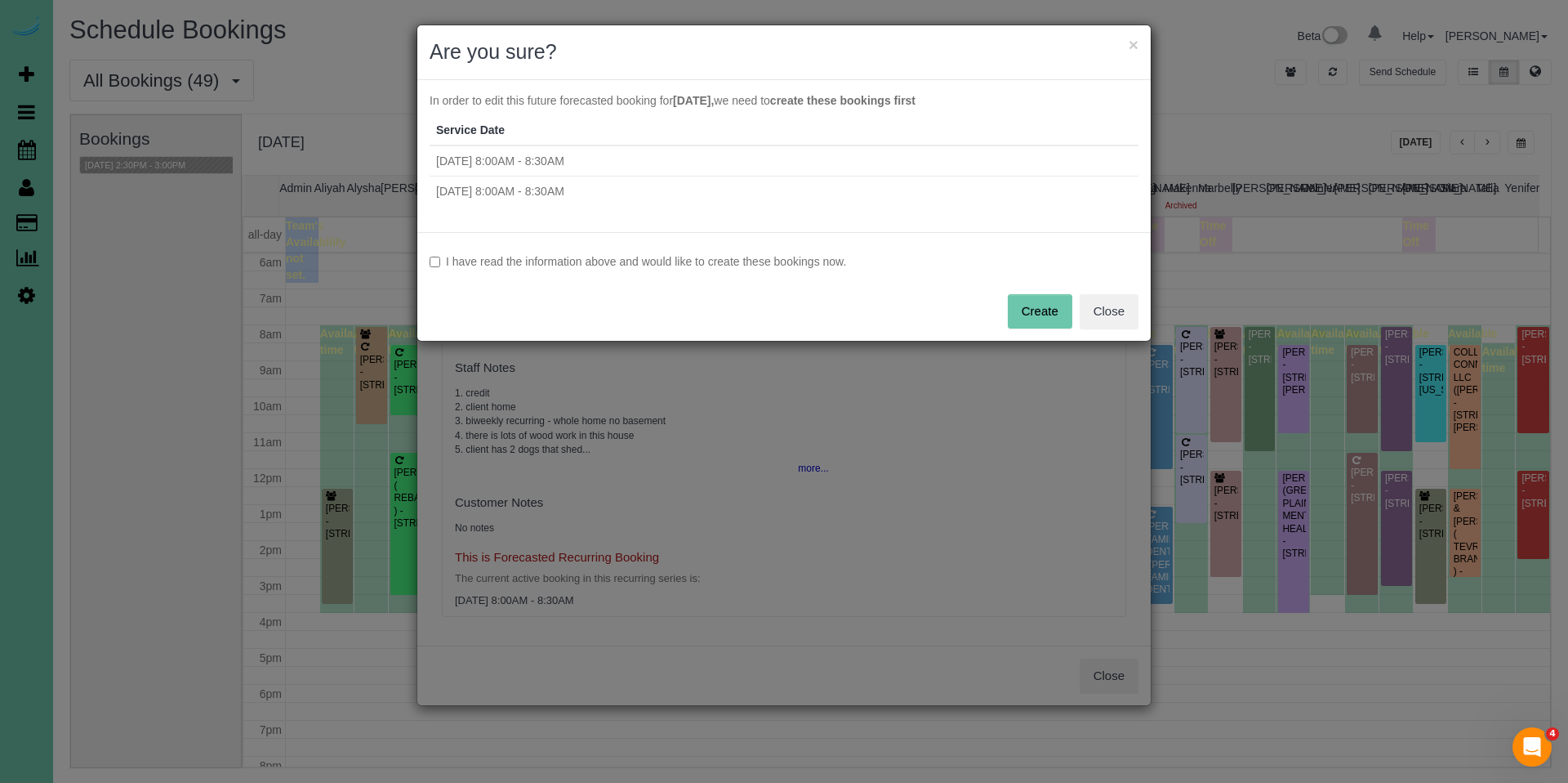
click at [729, 256] on label "I have read the information above and would like to create these bookings now." at bounding box center [784, 261] width 709 height 16
click at [1024, 309] on button "Create" at bounding box center [1040, 311] width 65 height 35
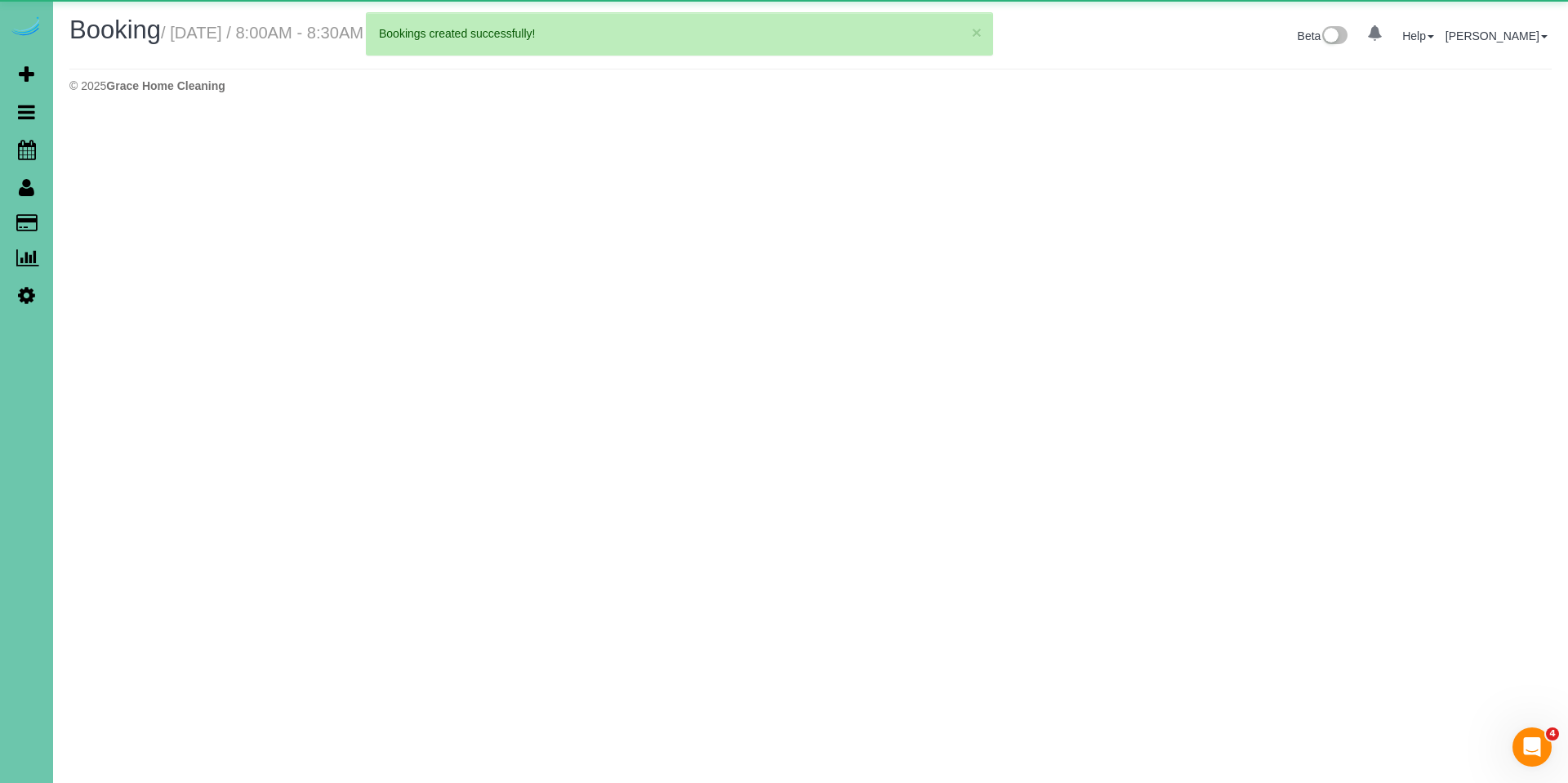
select select "NE"
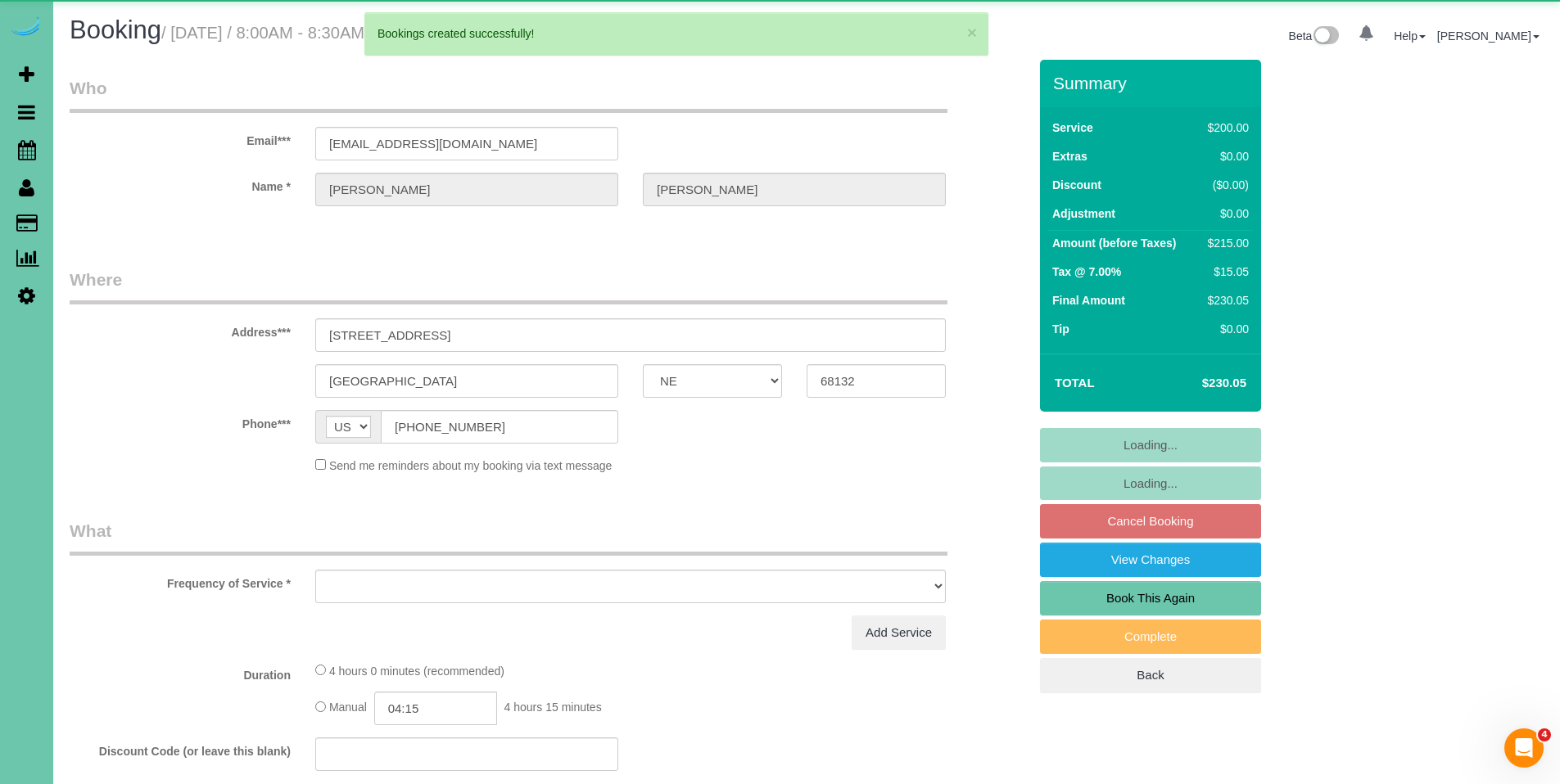
select select "object:12795"
select select "string:fspay-3968c753-c05a-4aa9-8084-07b39f66dfdc"
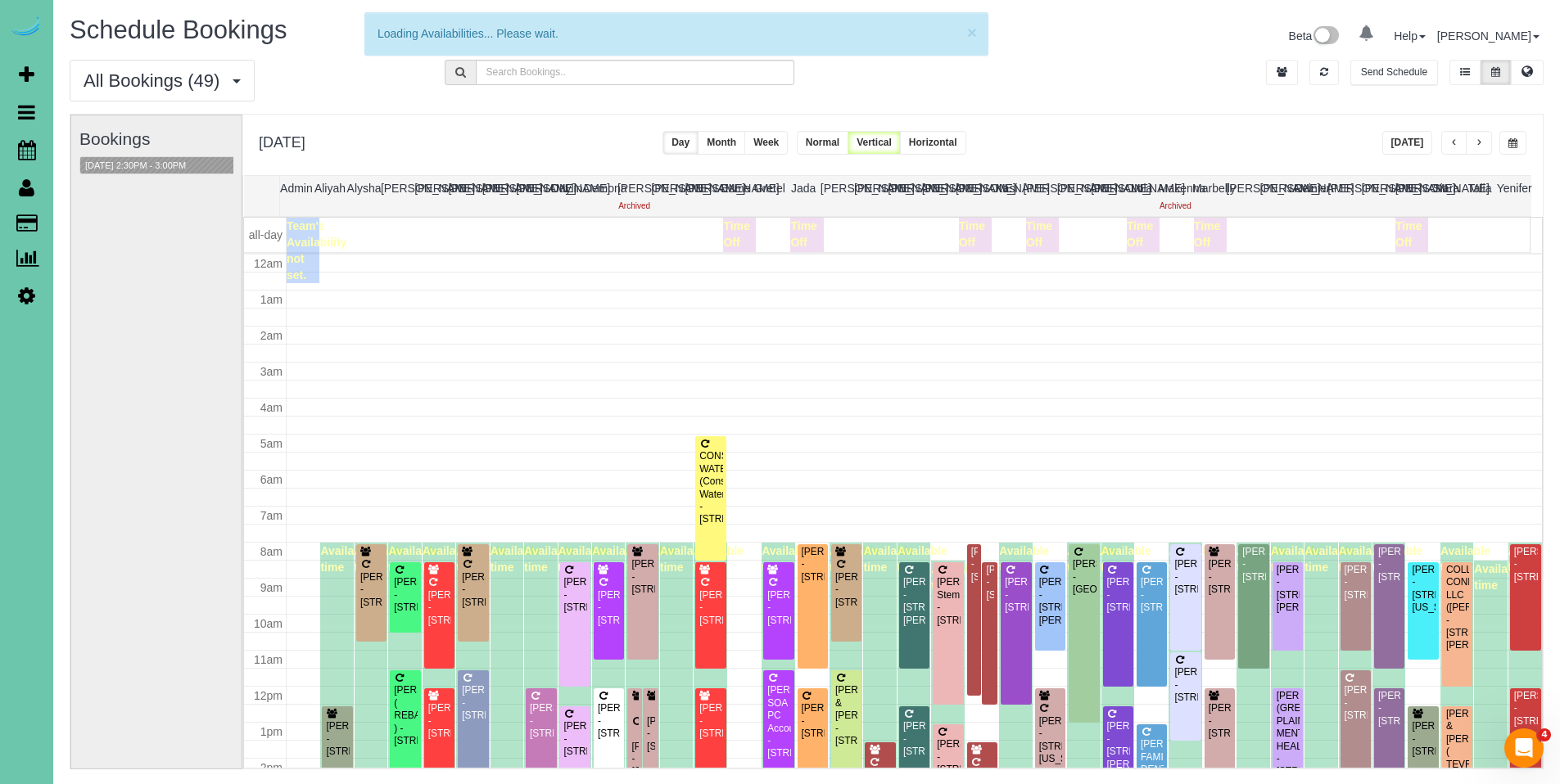
scroll to position [217, 0]
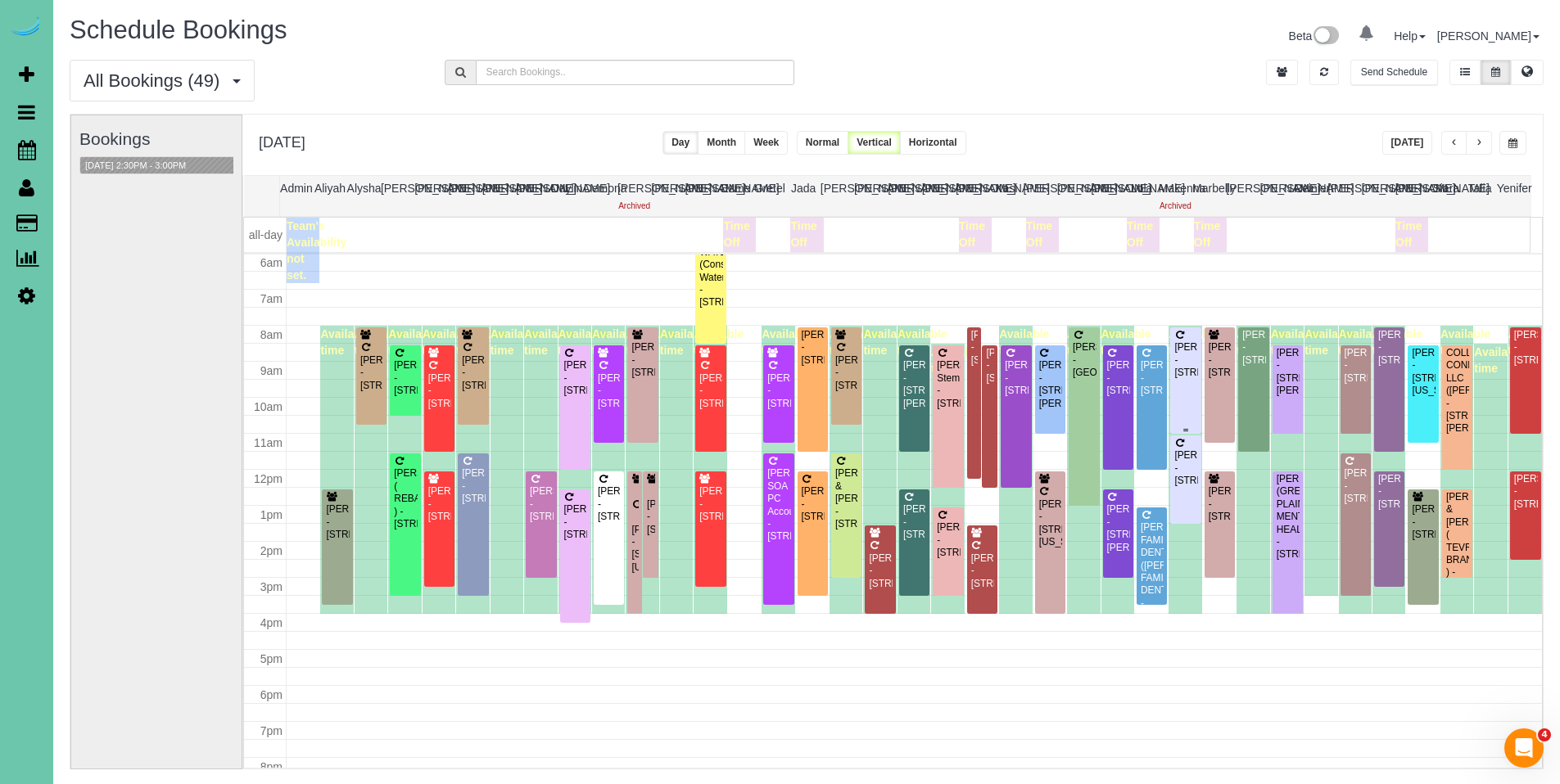
click at [1183, 375] on div "[PERSON_NAME] - [STREET_ADDRESS]" at bounding box center [1185, 360] width 24 height 37
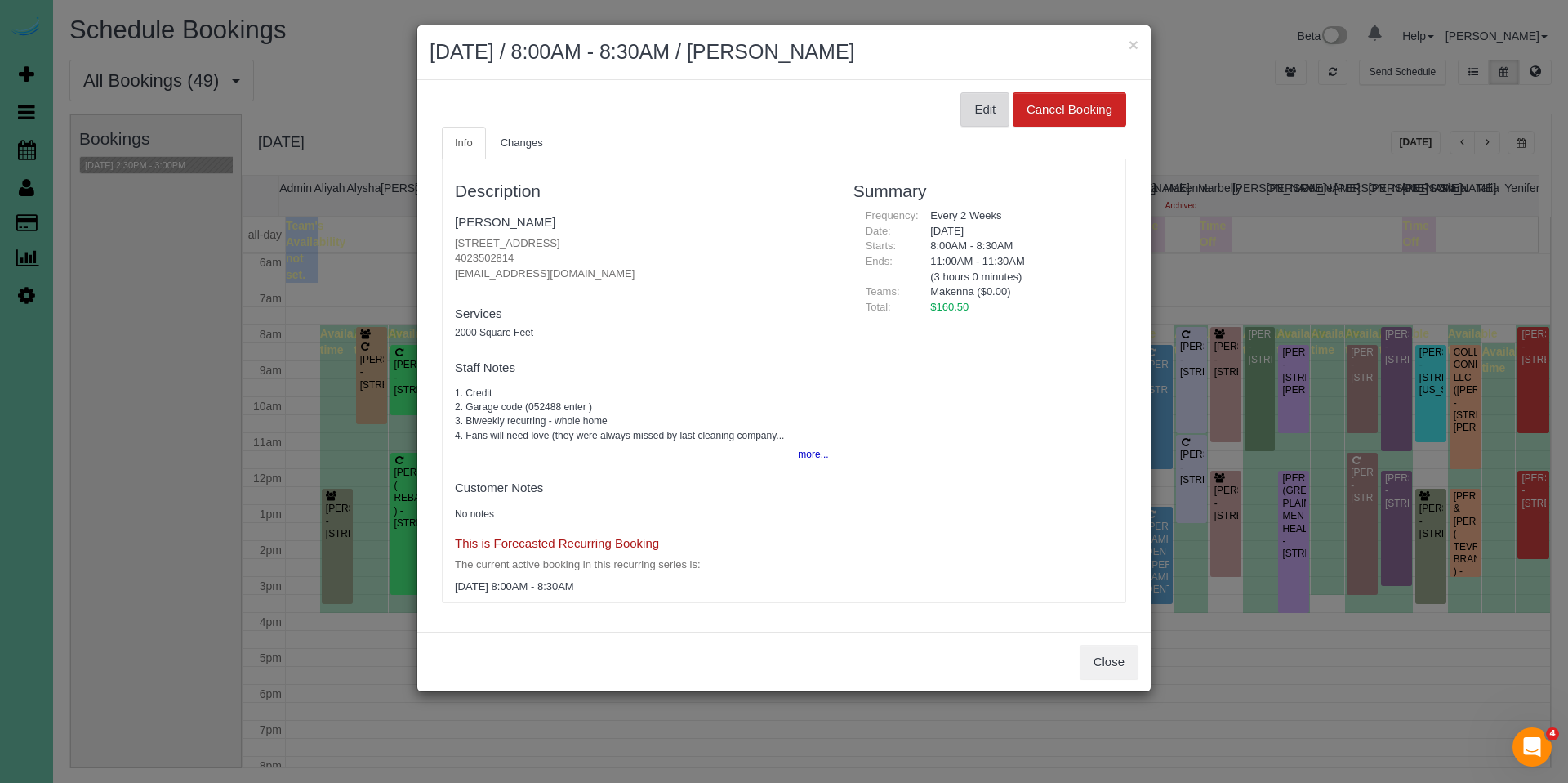
click at [968, 108] on button "Edit" at bounding box center [985, 109] width 49 height 35
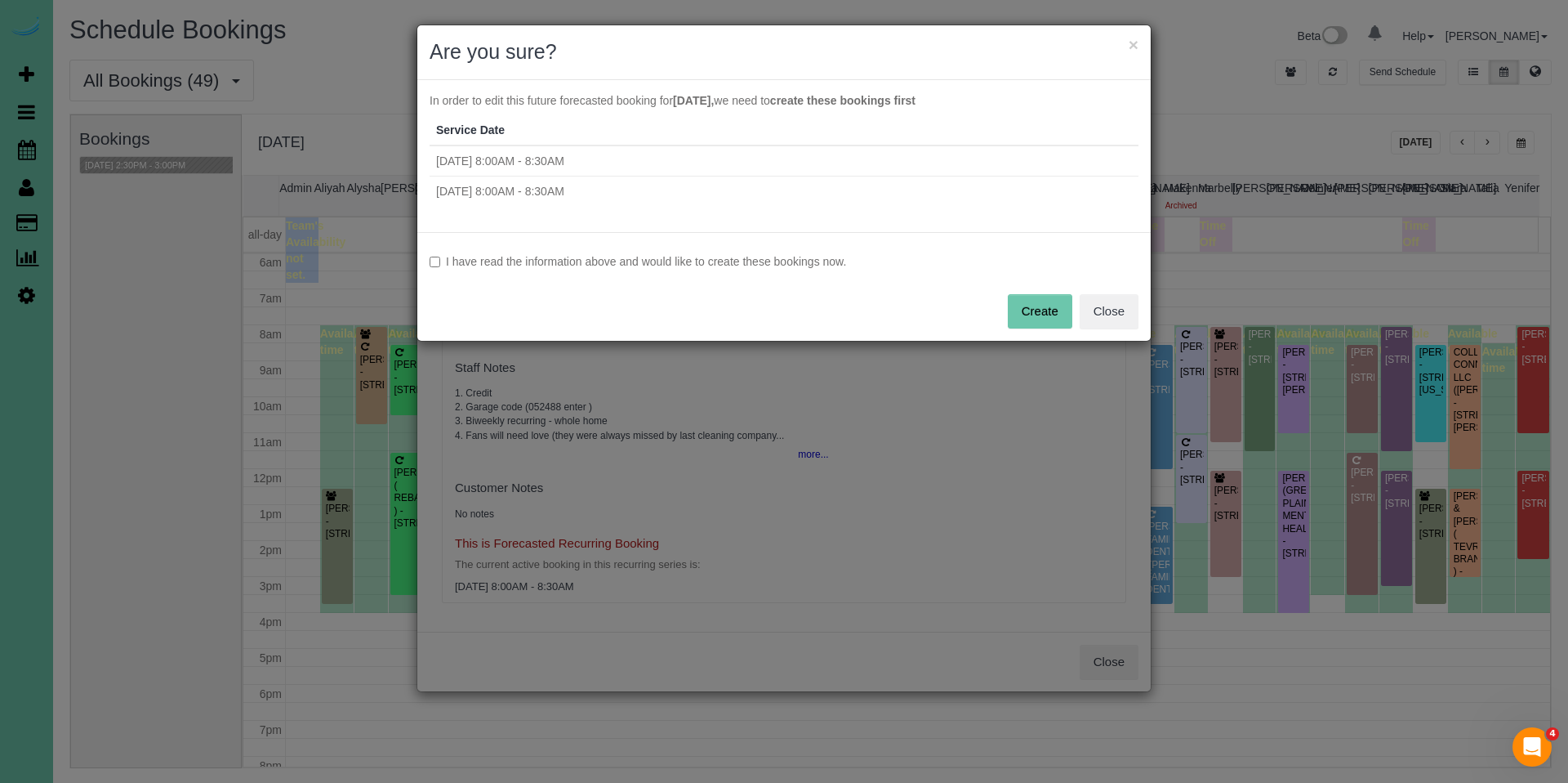
click at [740, 269] on label "I have read the information above and would like to create these bookings now." at bounding box center [784, 261] width 709 height 16
click at [1036, 310] on button "Create" at bounding box center [1040, 311] width 65 height 35
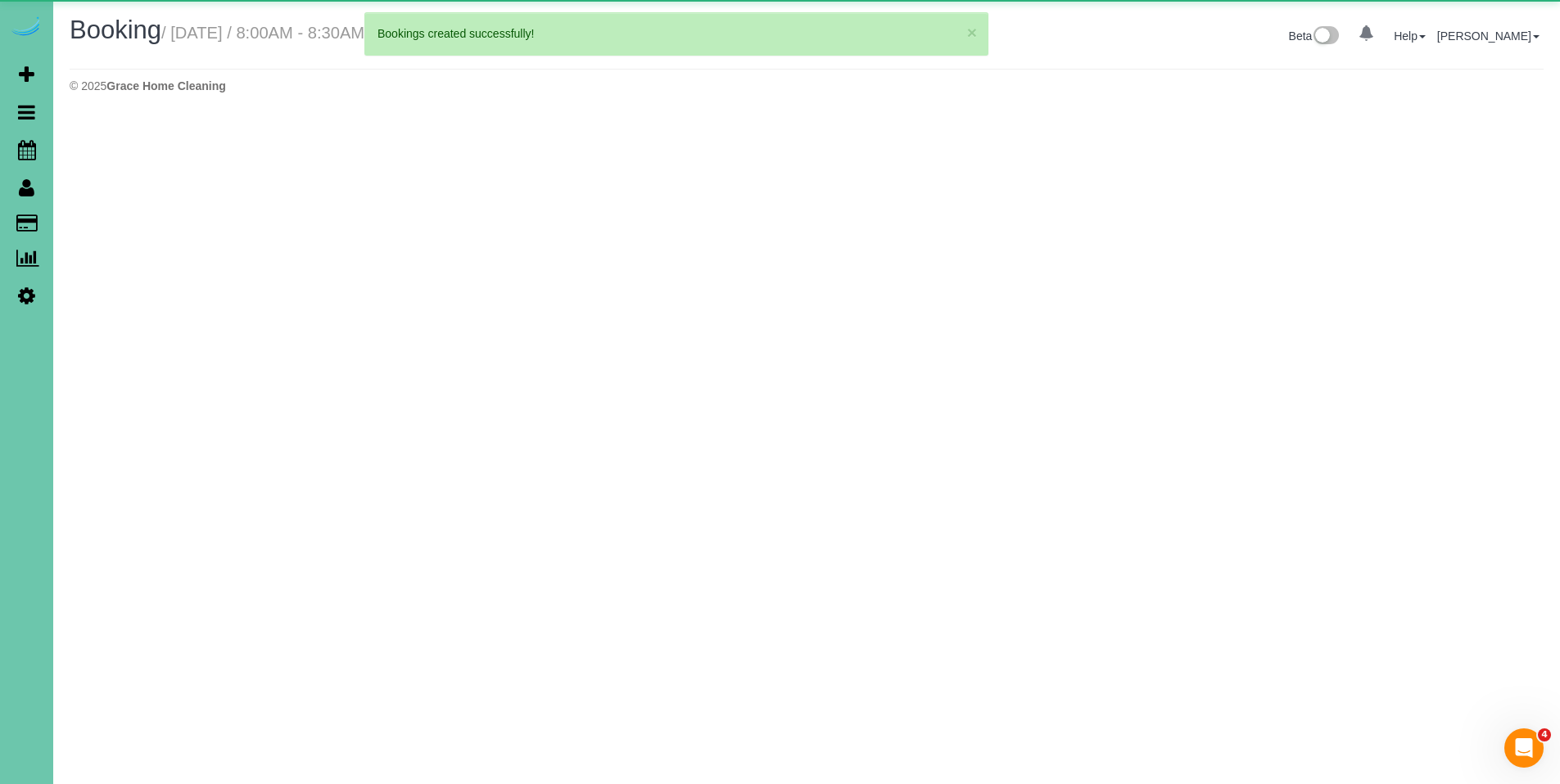
select select "NE"
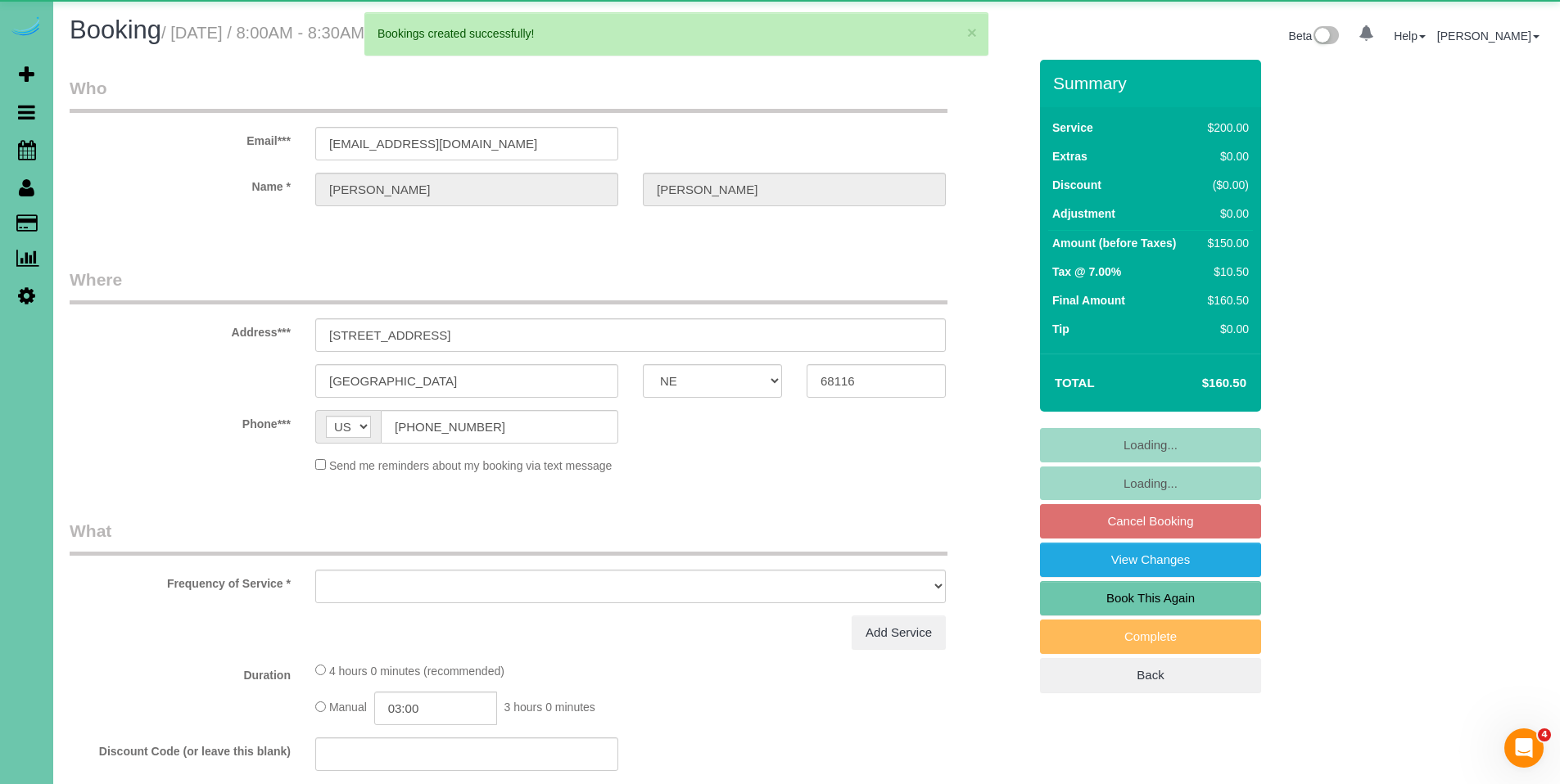
select select "object:14142"
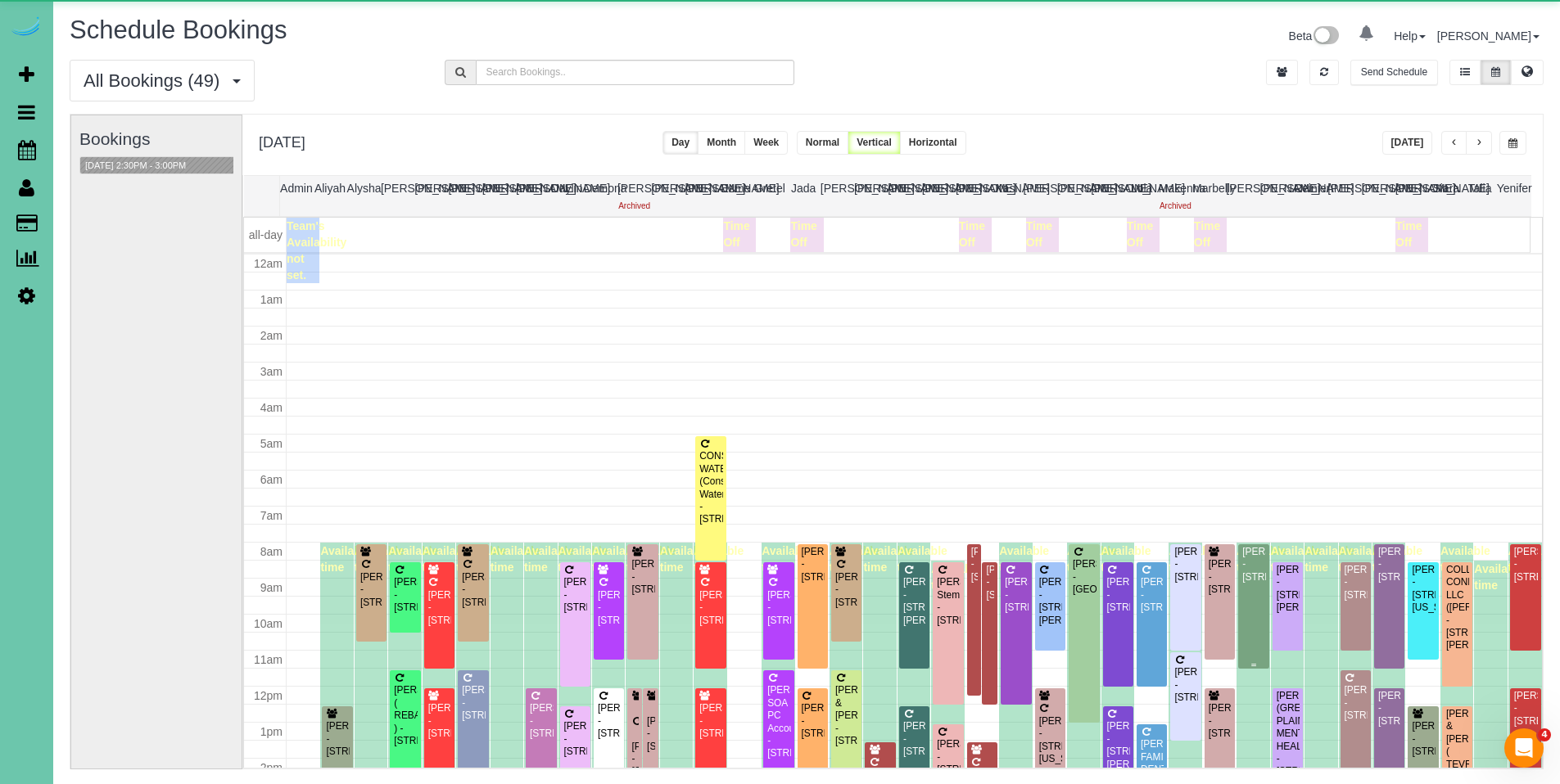
scroll to position [217, 0]
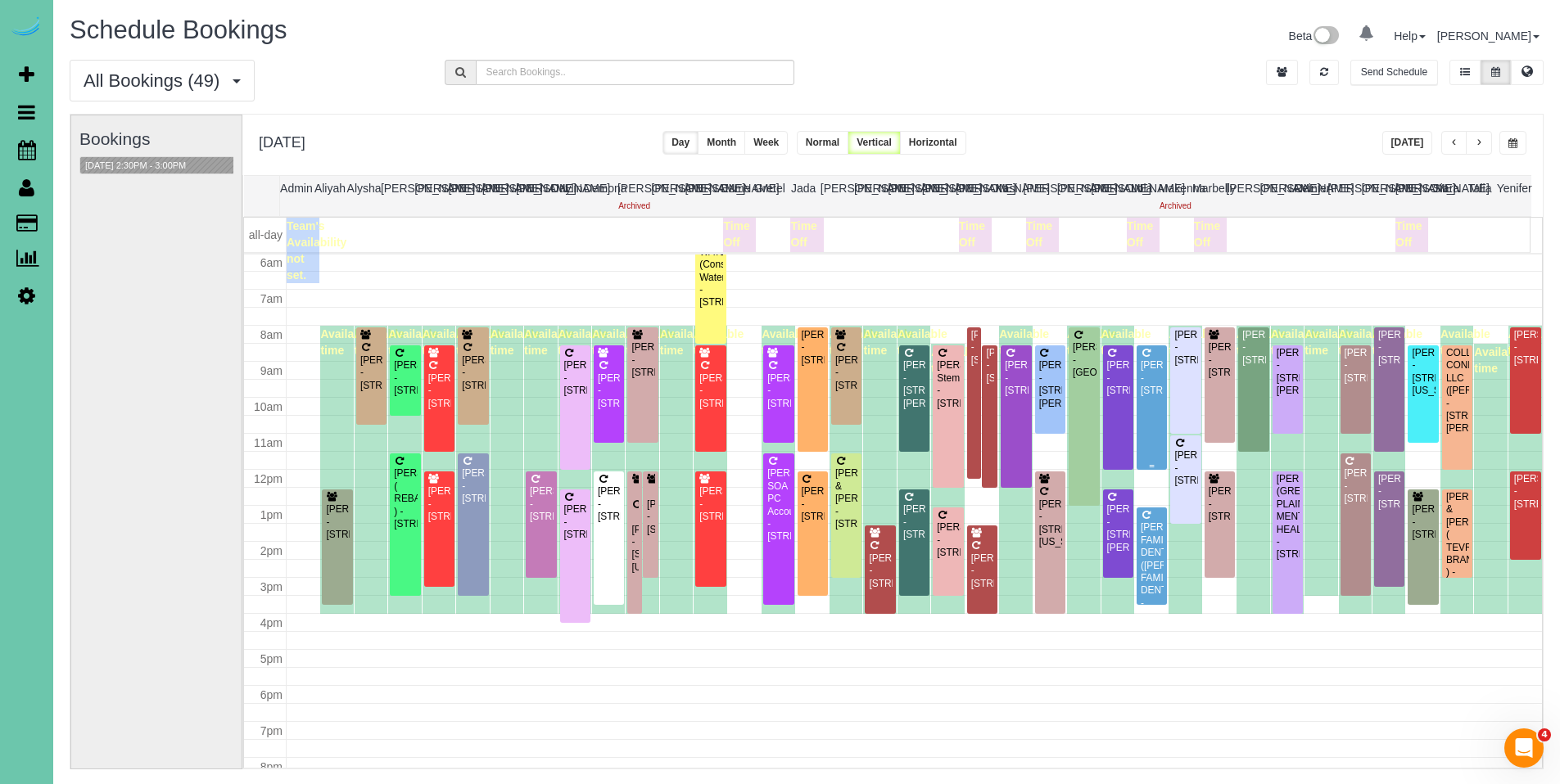
click at [1139, 380] on div "[PERSON_NAME] - [STREET_ADDRESS]" at bounding box center [1151, 378] width 24 height 37
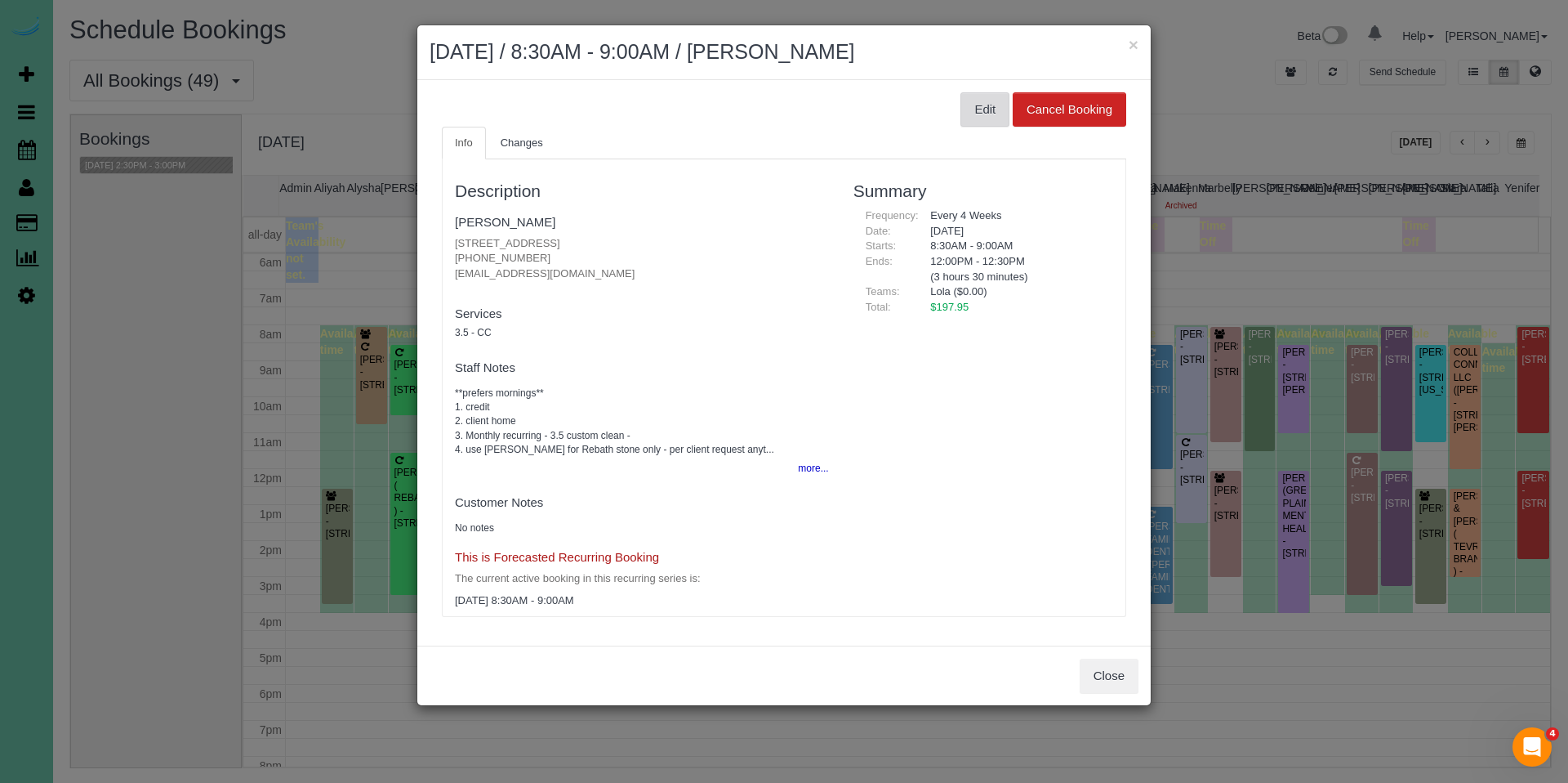
click at [991, 107] on button "Edit" at bounding box center [985, 109] width 49 height 35
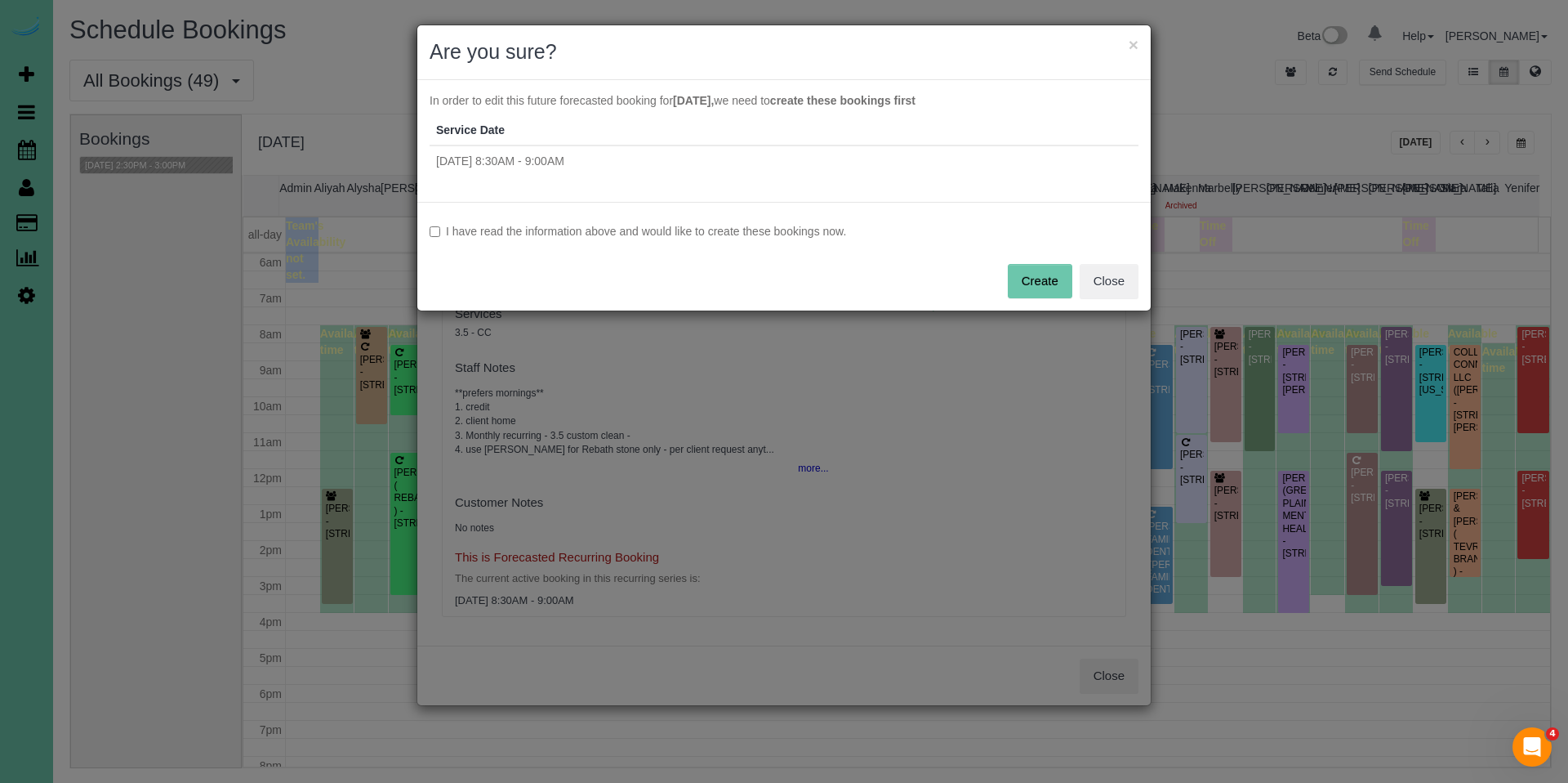
click at [666, 231] on label "I have read the information above and would like to create these bookings now." at bounding box center [784, 231] width 709 height 16
click at [1027, 280] on button "Create" at bounding box center [1040, 281] width 65 height 35
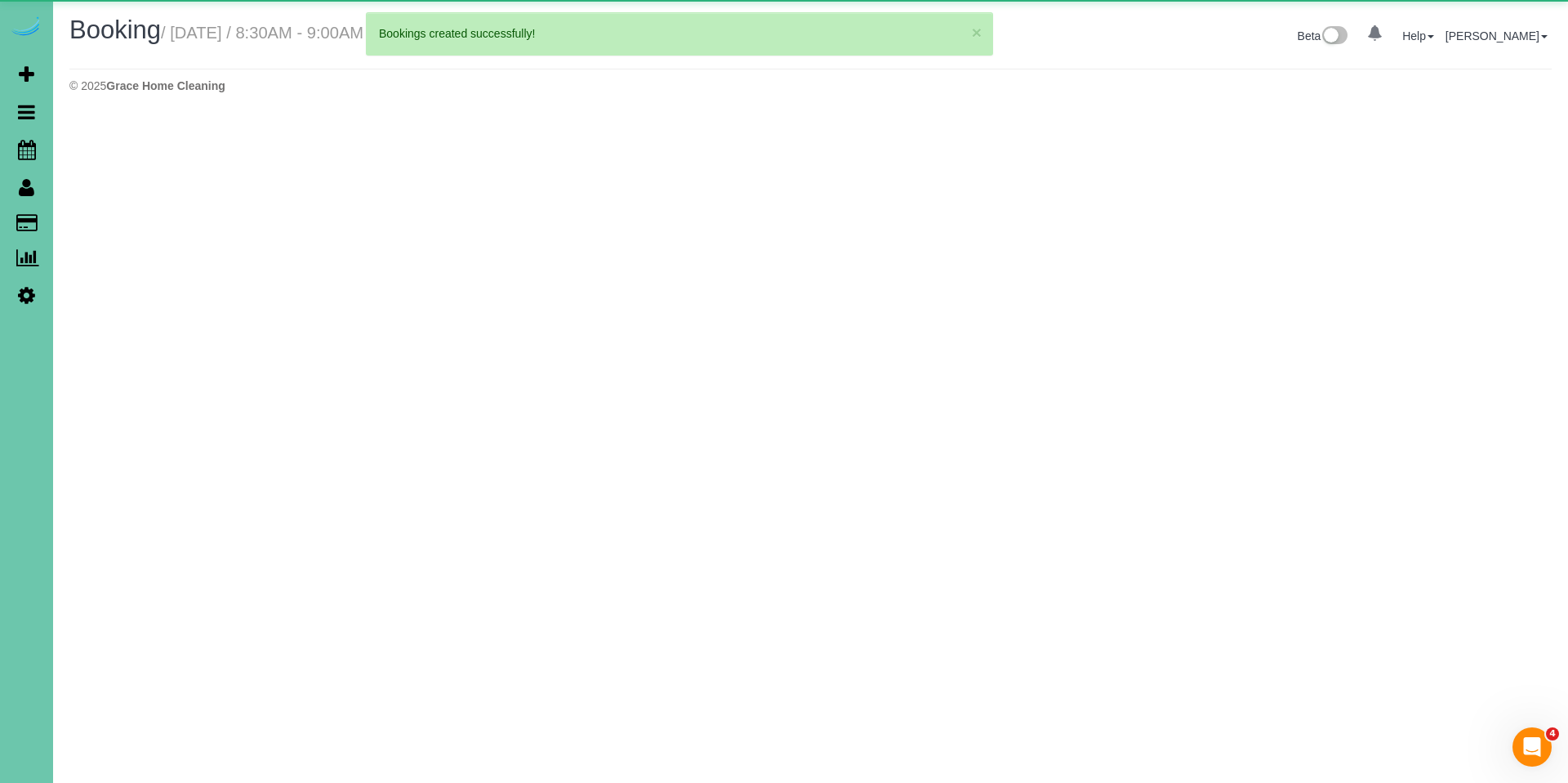
select select "NE"
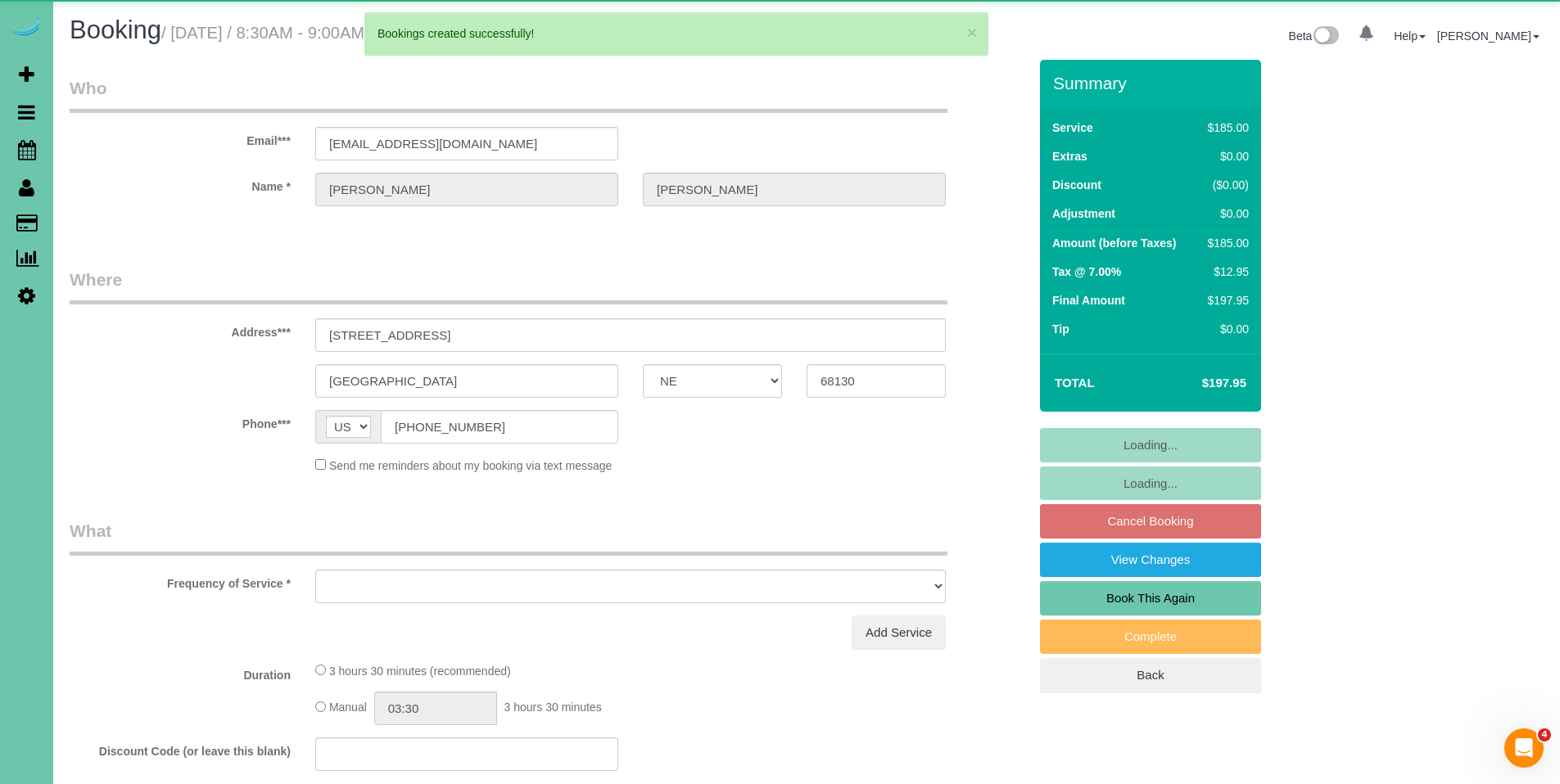
select select "object:15288"
select select "string:fspay-ccb4b91d-ffcd-485c-91a0-524a85b7afcc"
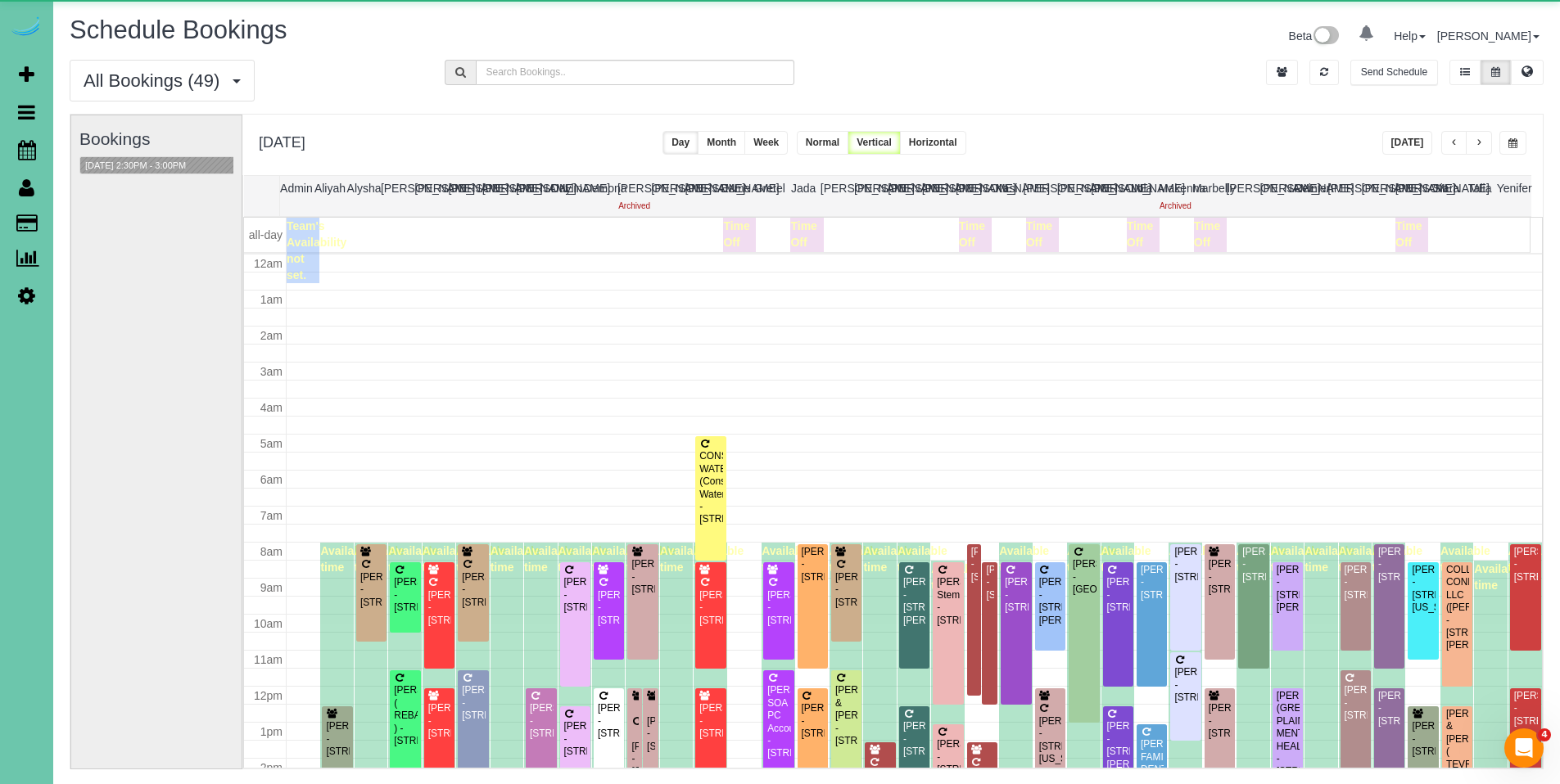
scroll to position [217, 0]
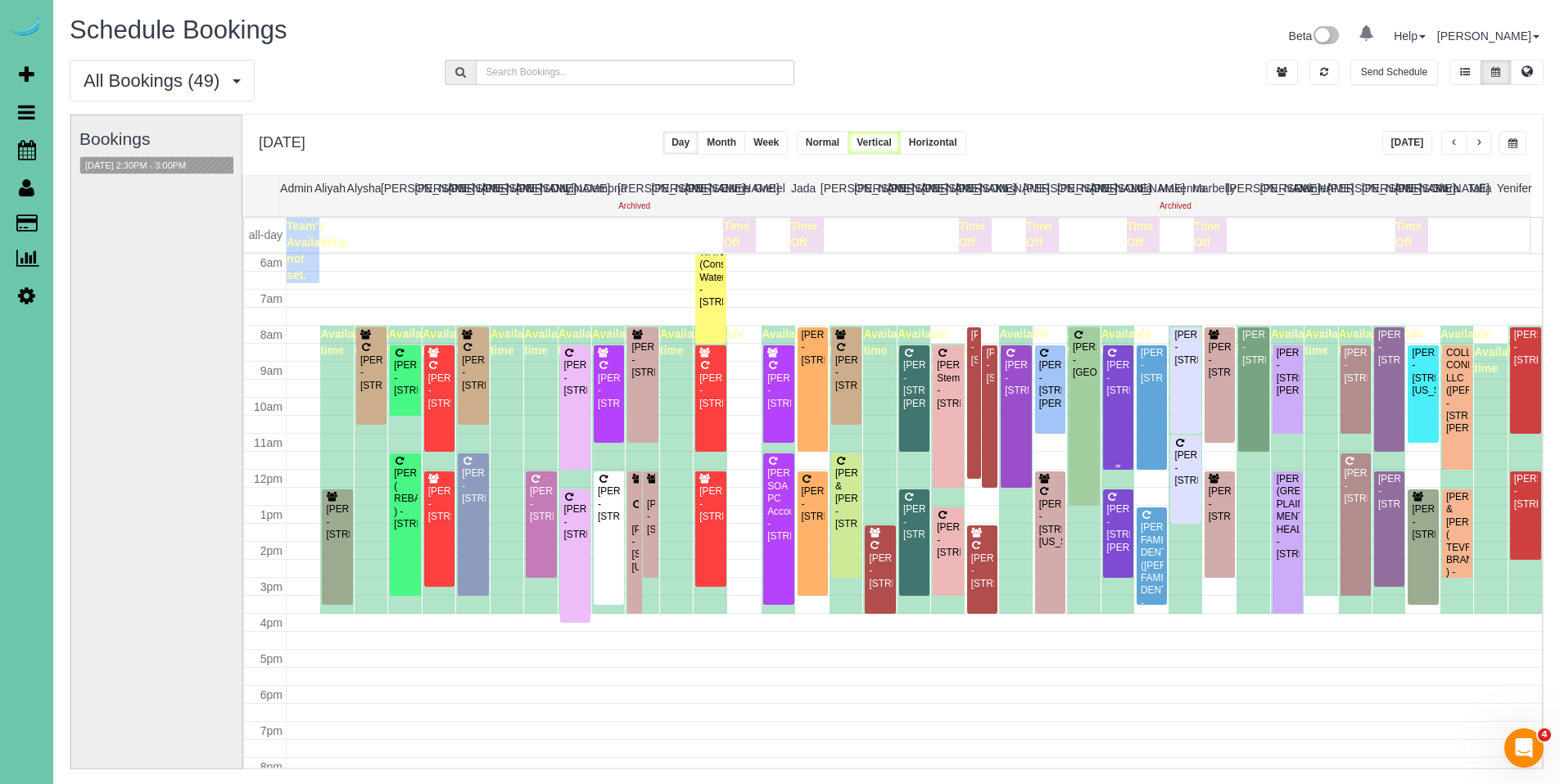
click at [1114, 390] on div "[PERSON_NAME] - [STREET_ADDRESS]" at bounding box center [1118, 378] width 24 height 37
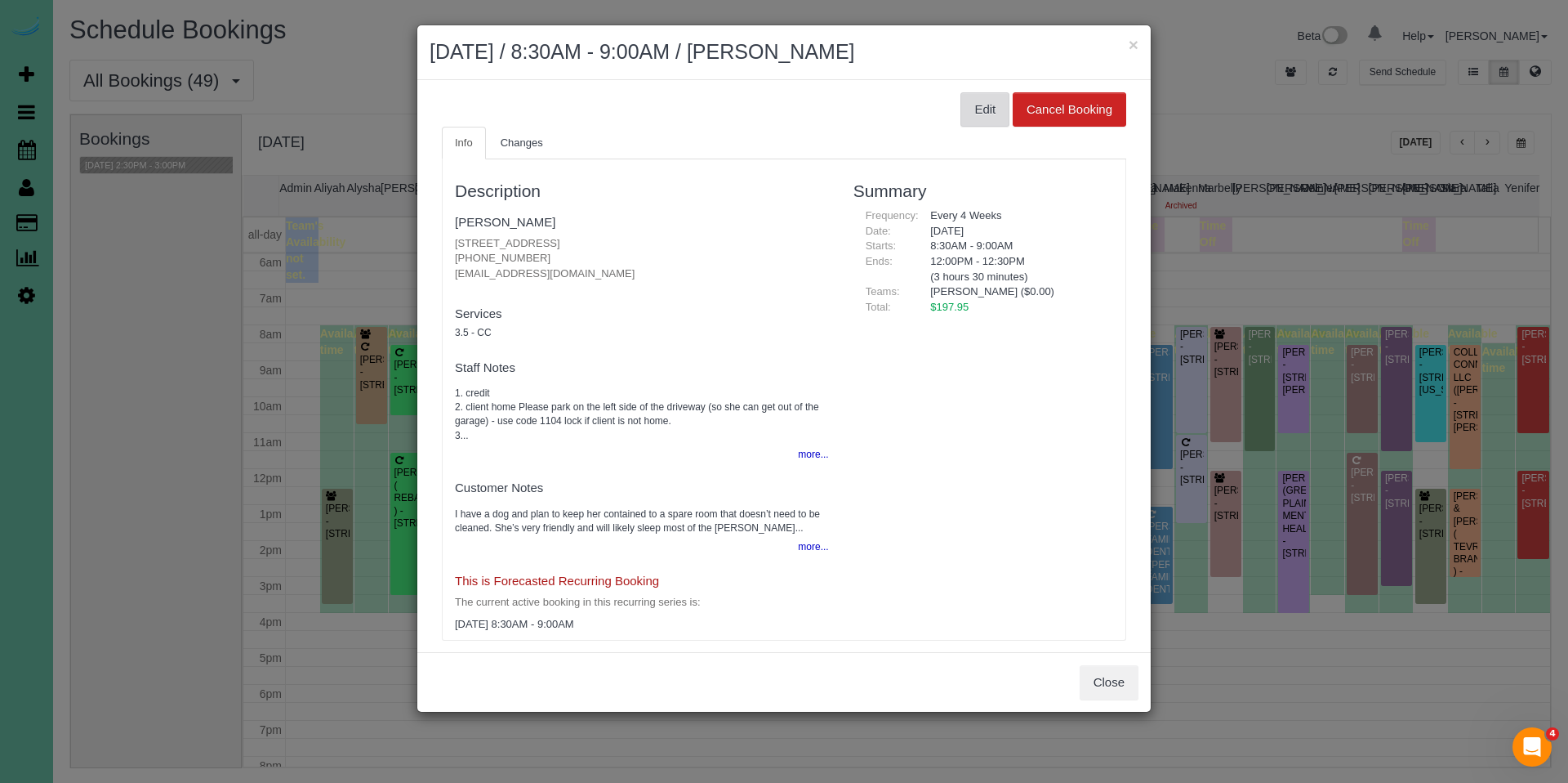
click at [962, 112] on button "Edit" at bounding box center [985, 109] width 49 height 35
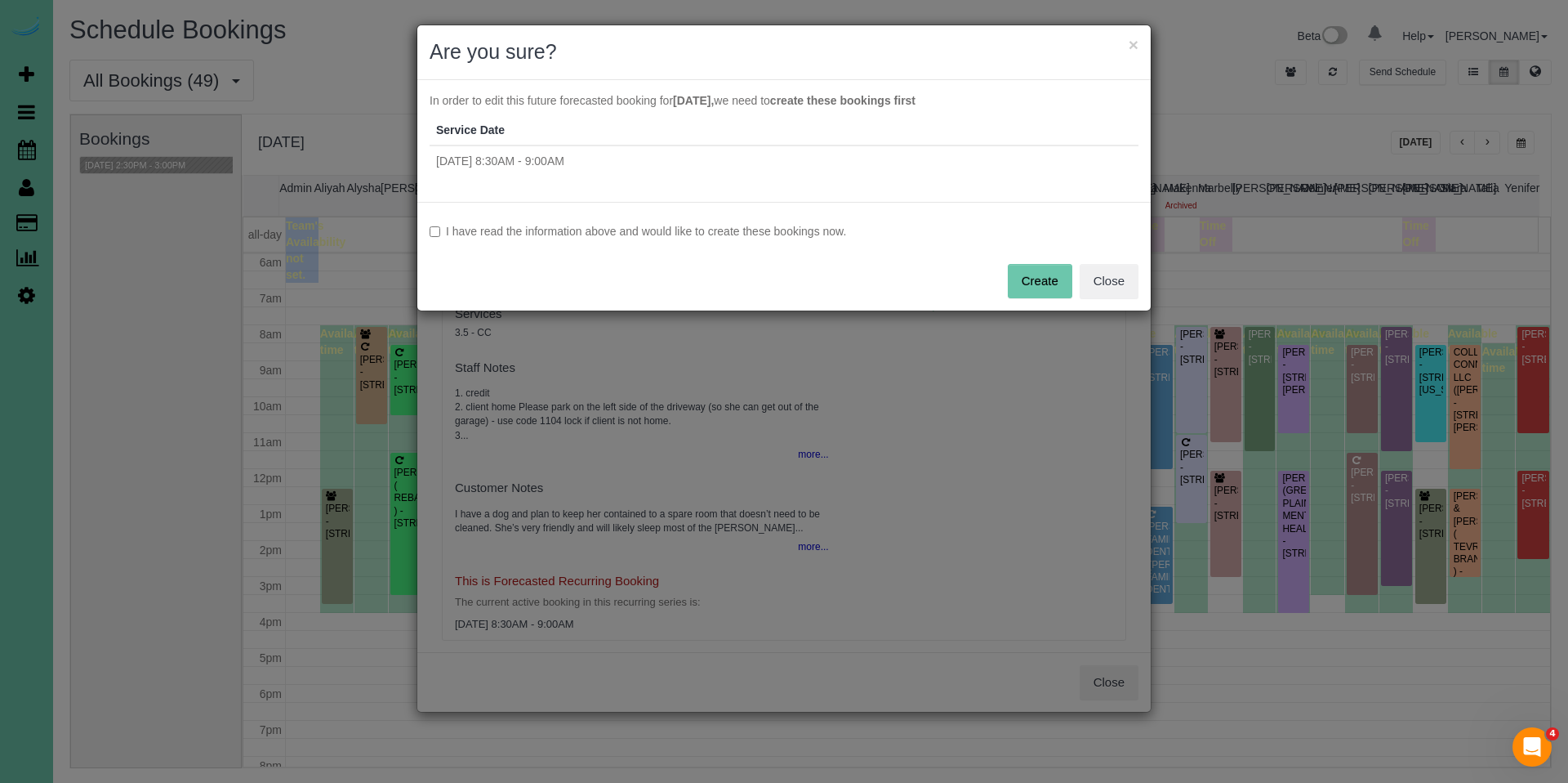
click at [658, 233] on label "I have read the information above and would like to create these bookings now." at bounding box center [784, 231] width 709 height 16
click at [1060, 285] on button "Create" at bounding box center [1040, 281] width 65 height 35
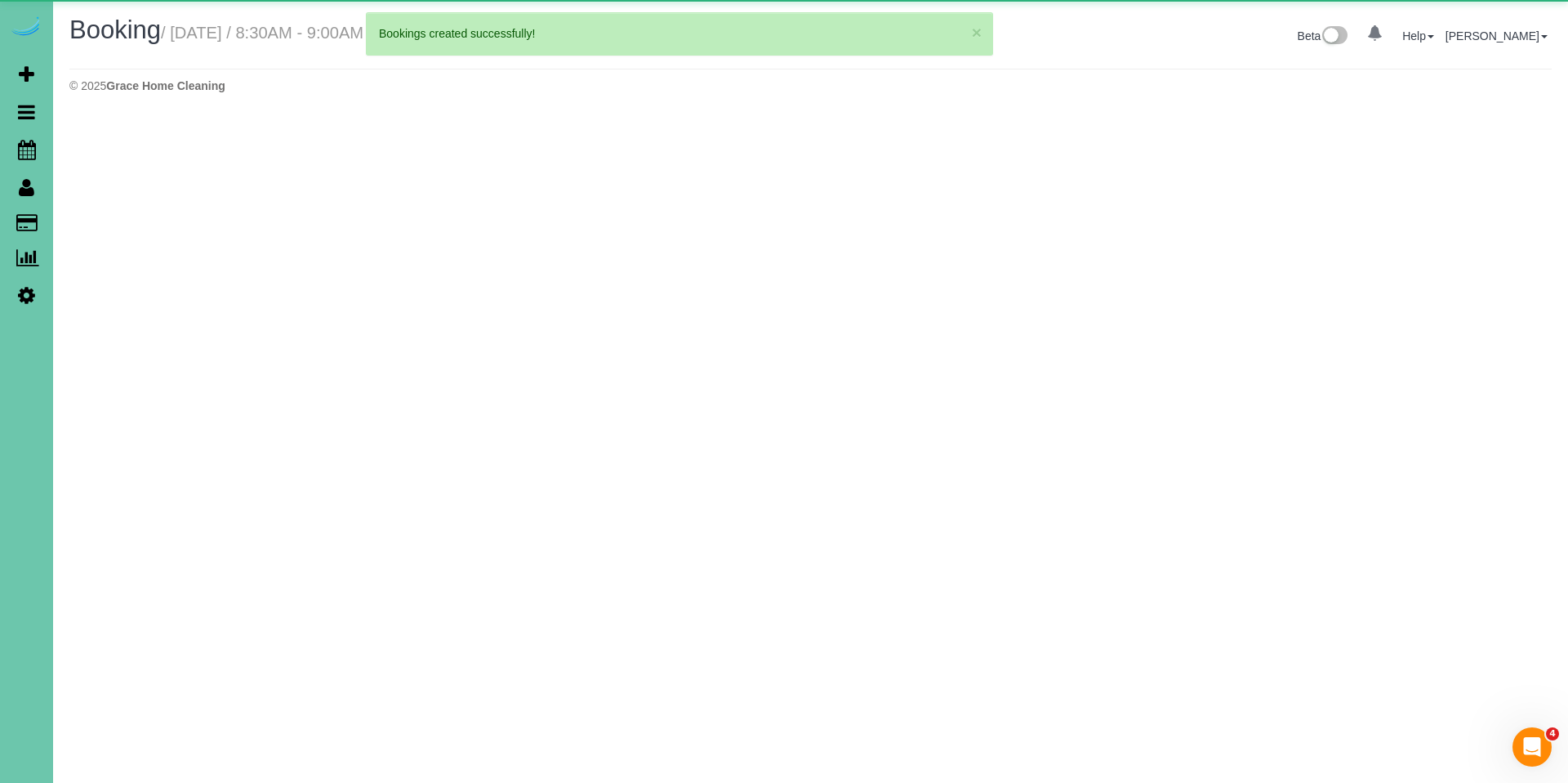
select select "NE"
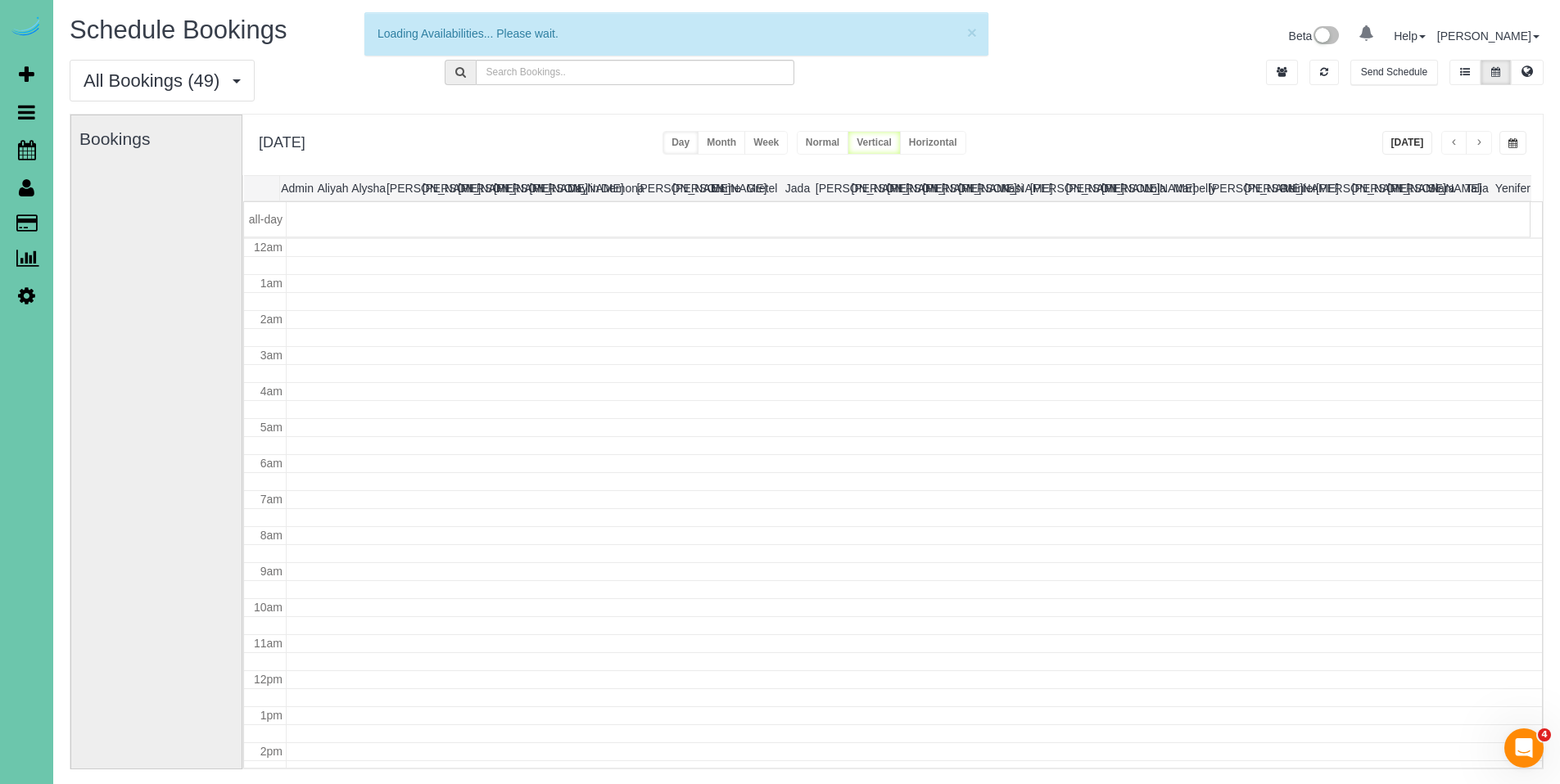
scroll to position [217, 0]
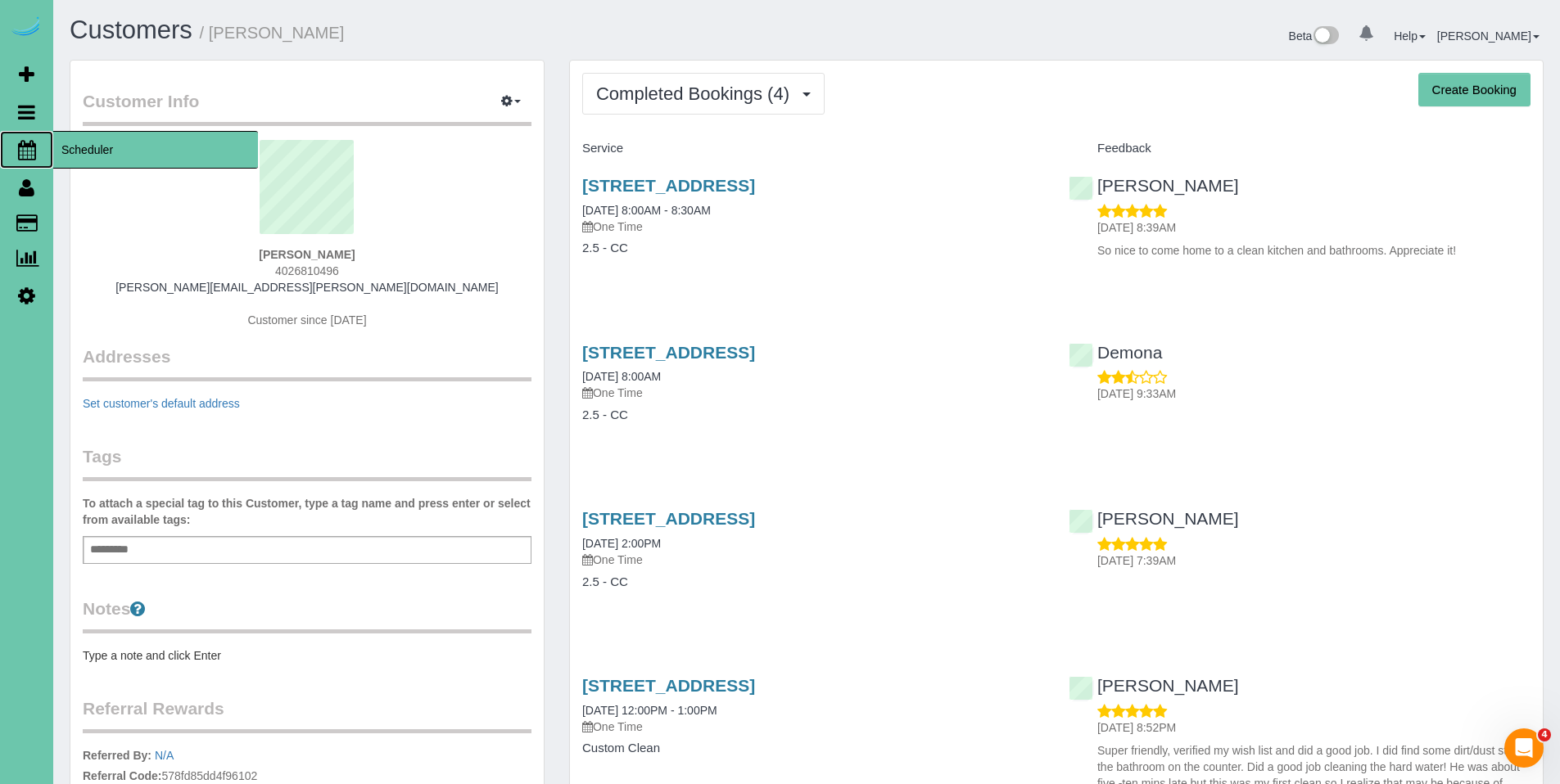
click at [94, 144] on span "Scheduler" at bounding box center [156, 149] width 205 height 37
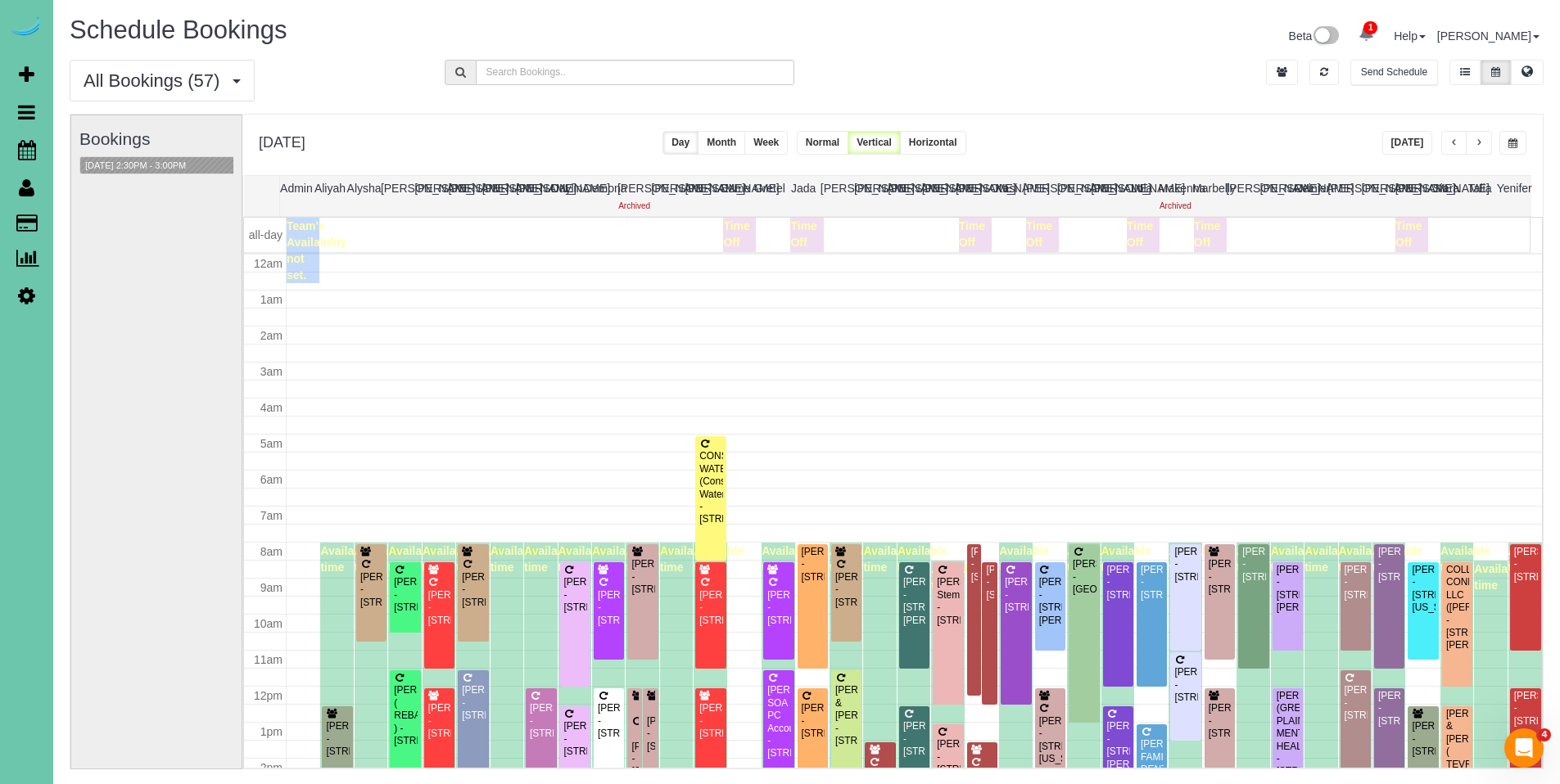
scroll to position [217, 0]
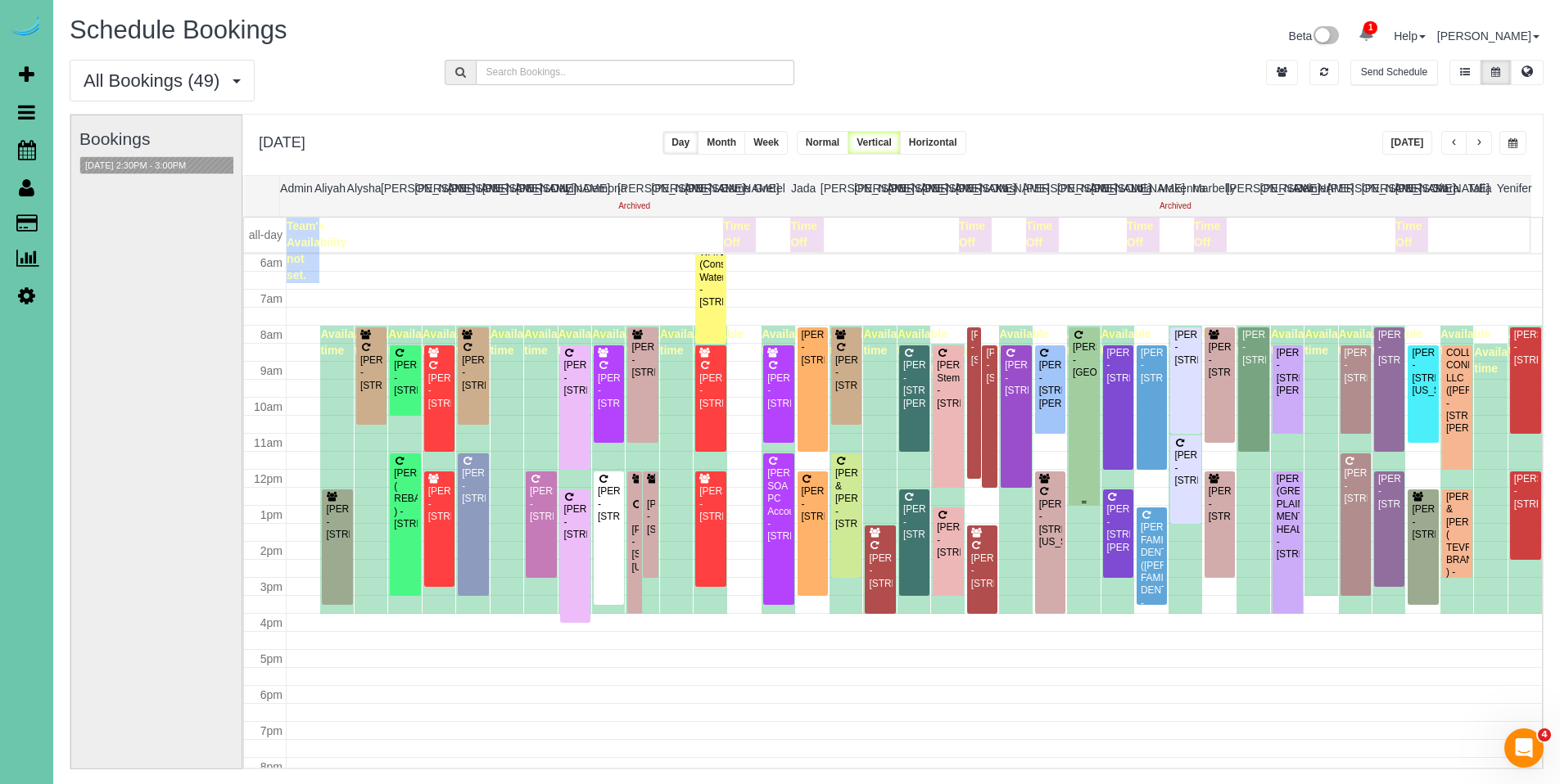
click at [1081, 346] on div "[PERSON_NAME] - [GEOGRAPHIC_DATA]" at bounding box center [1083, 360] width 24 height 37
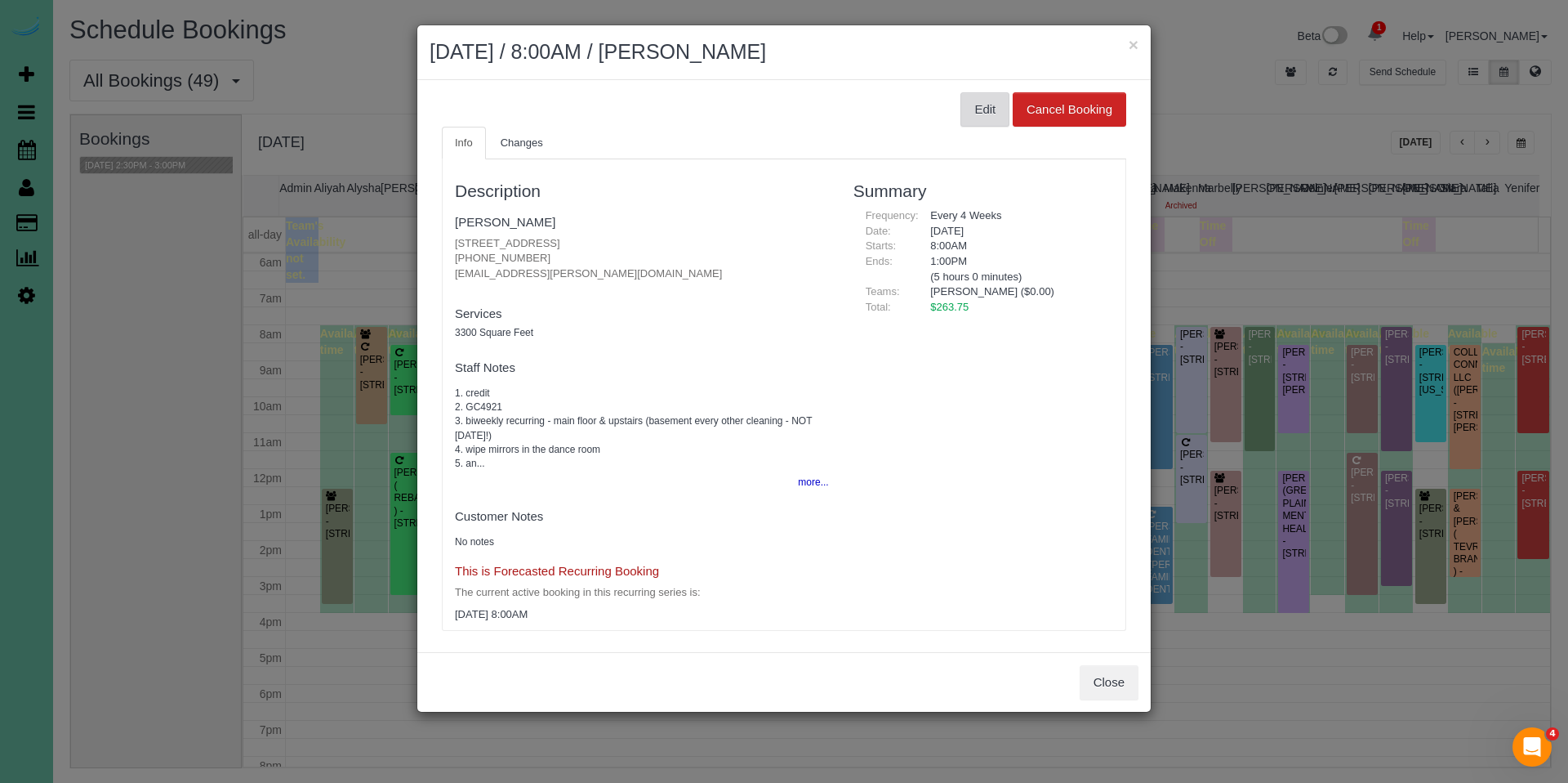
click at [969, 105] on button "Edit" at bounding box center [985, 109] width 49 height 35
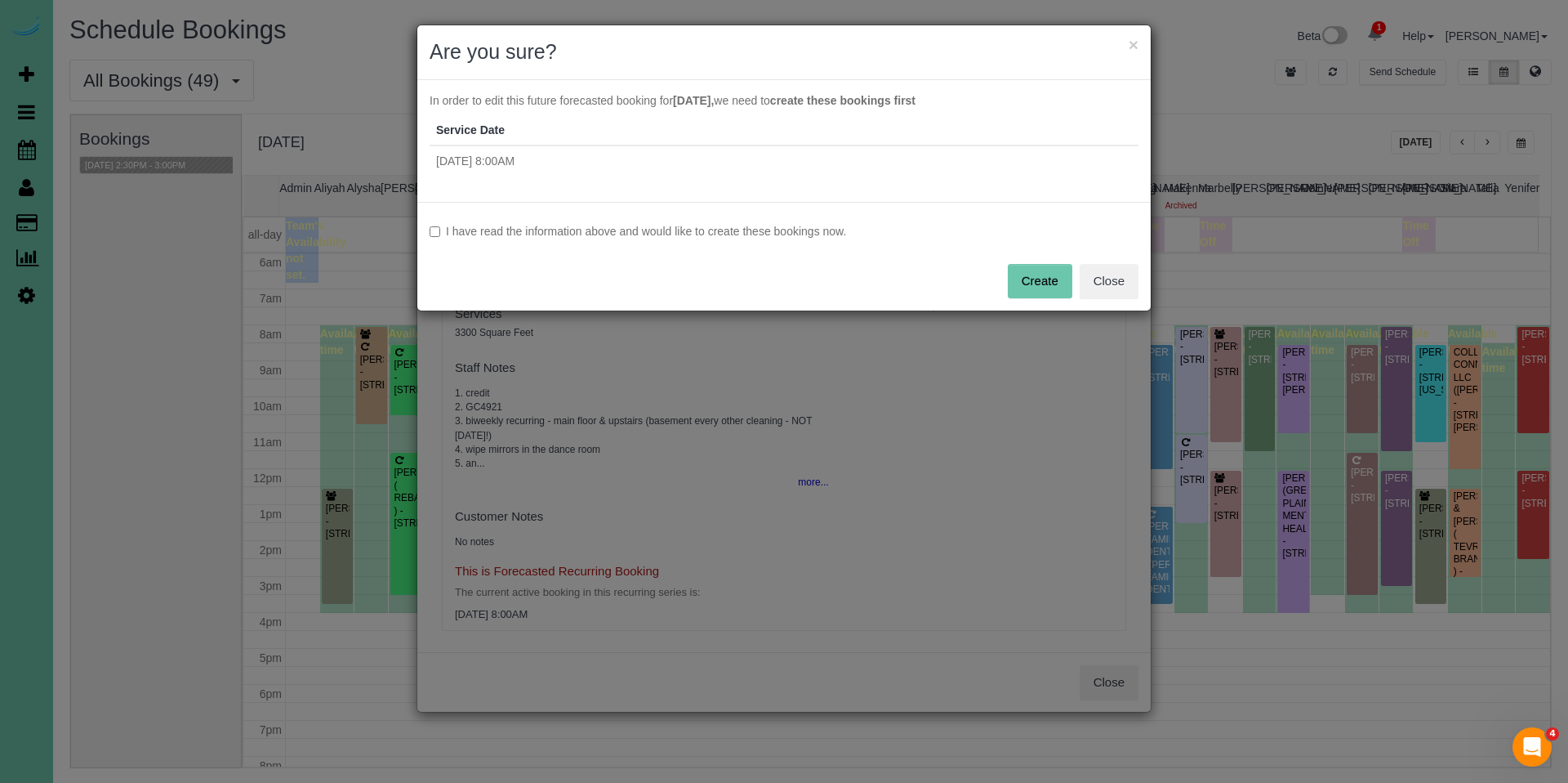
click at [719, 236] on label "I have read the information above and would like to create these bookings now." at bounding box center [784, 231] width 709 height 16
click at [1060, 275] on button "Create" at bounding box center [1040, 281] width 65 height 35
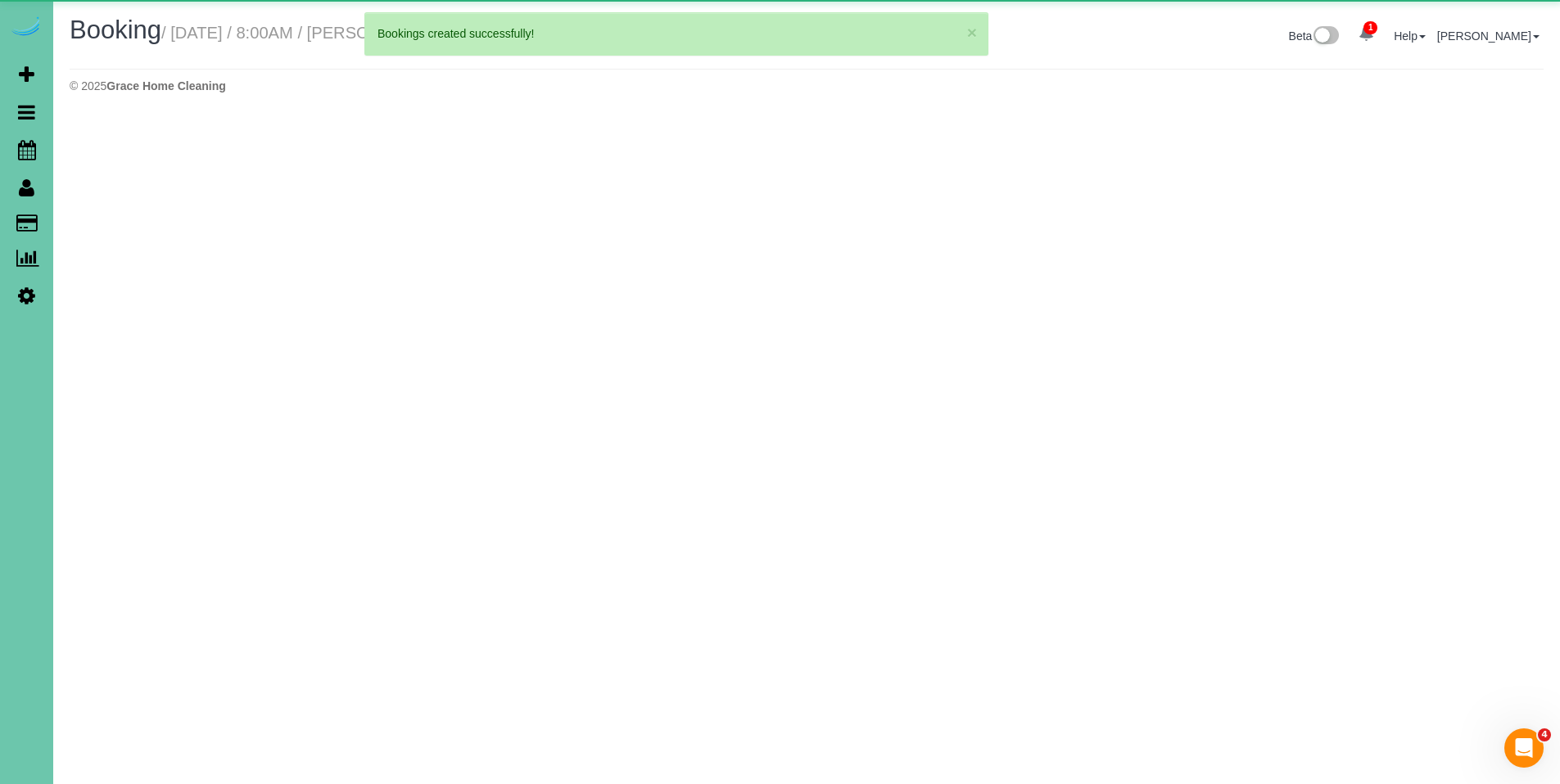
select select "NE"
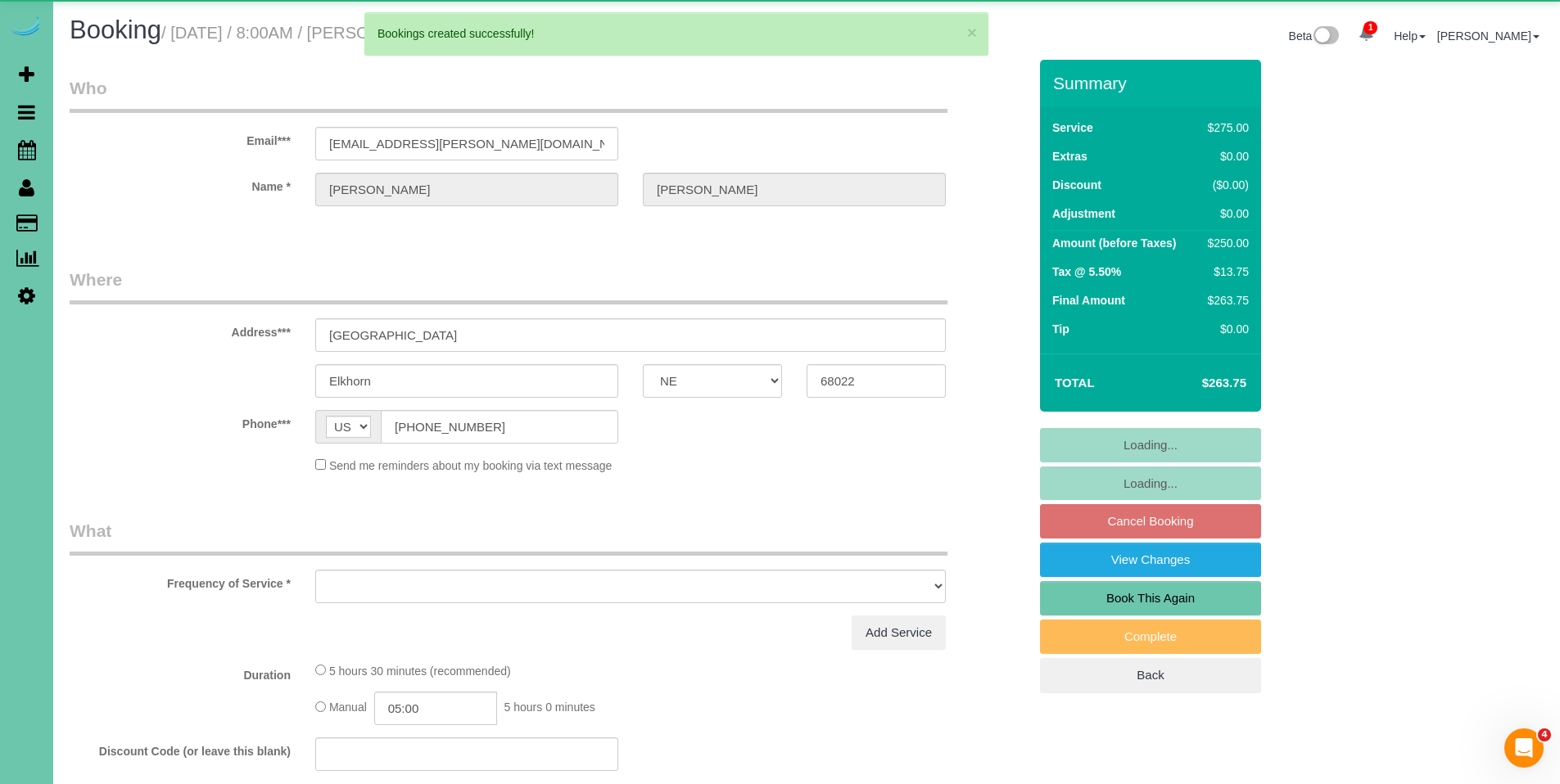
select select "object:18038"
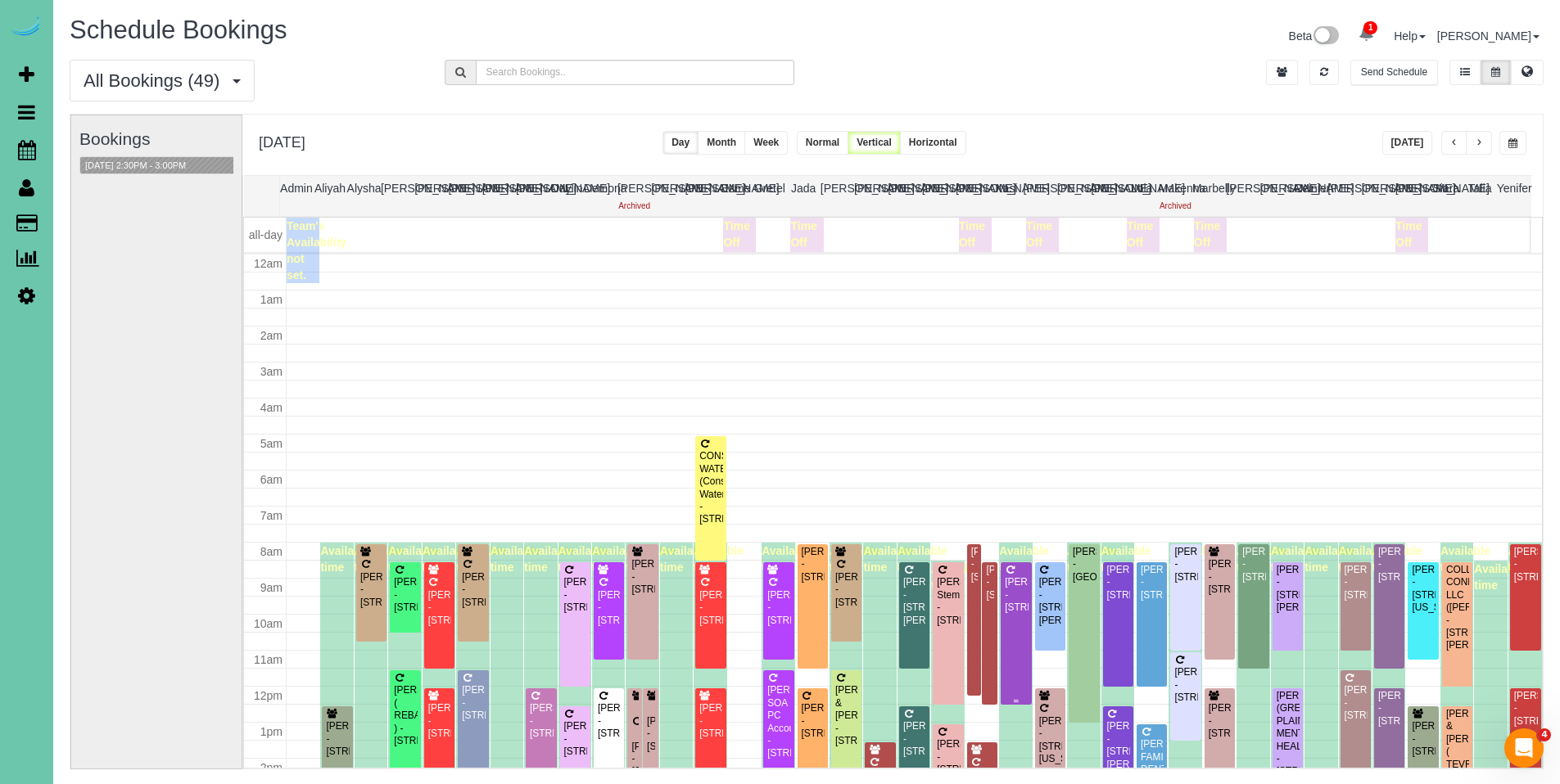
scroll to position [217, 0]
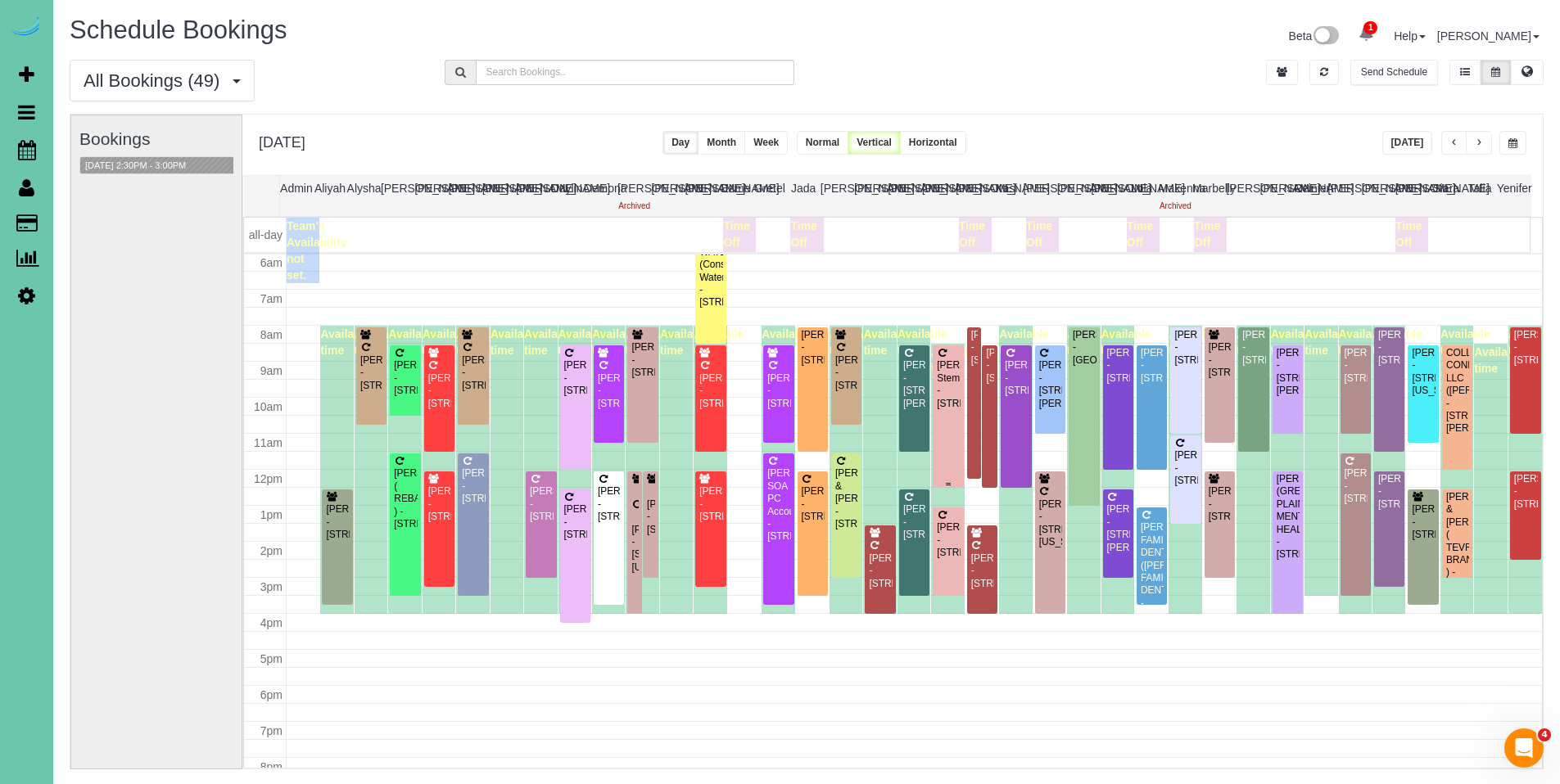
click at [943, 392] on div "[PERSON_NAME]-Stem - [STREET_ADDRESS]" at bounding box center [947, 384] width 24 height 51
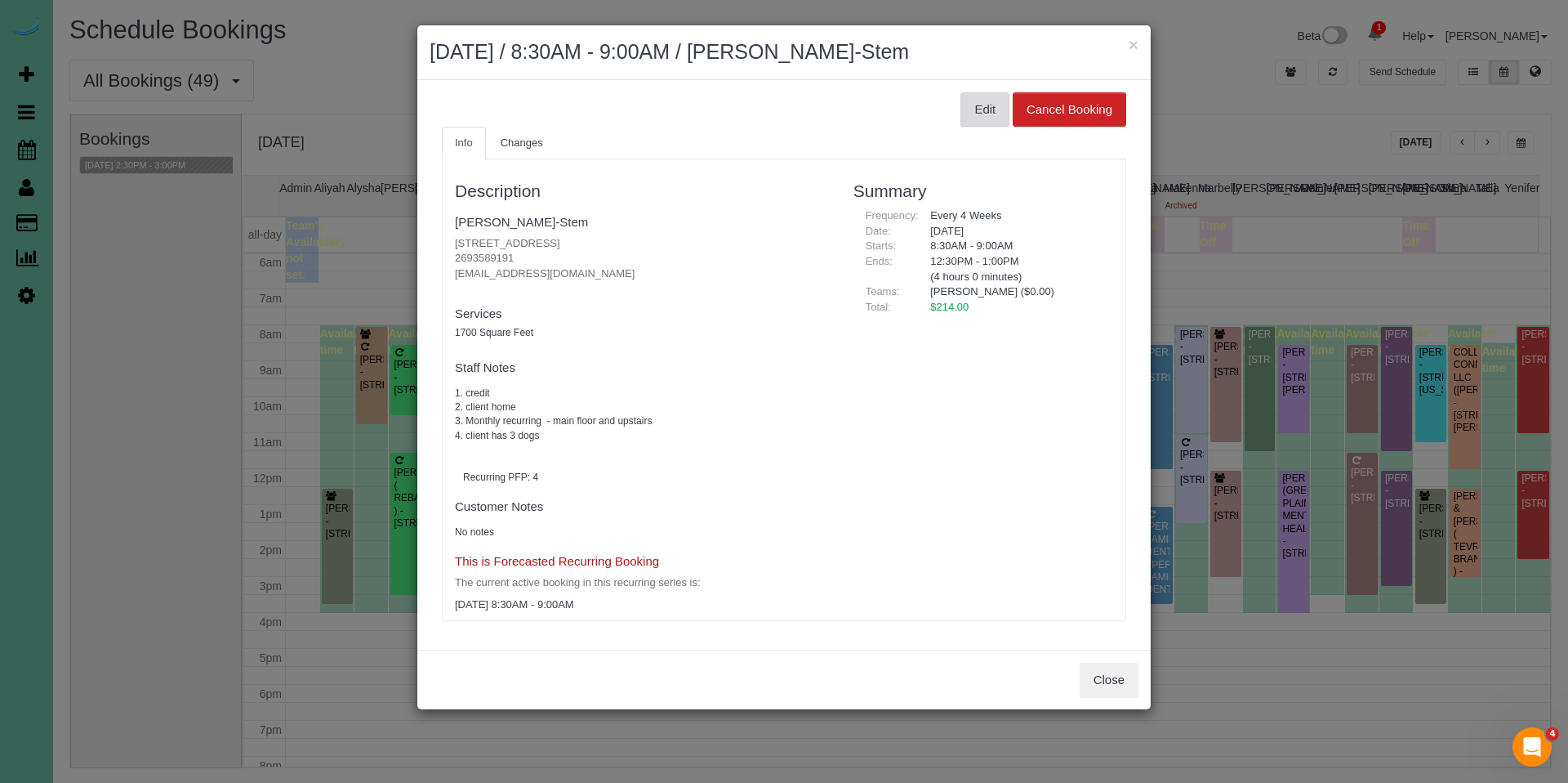
click at [976, 107] on button "Edit" at bounding box center [985, 109] width 49 height 35
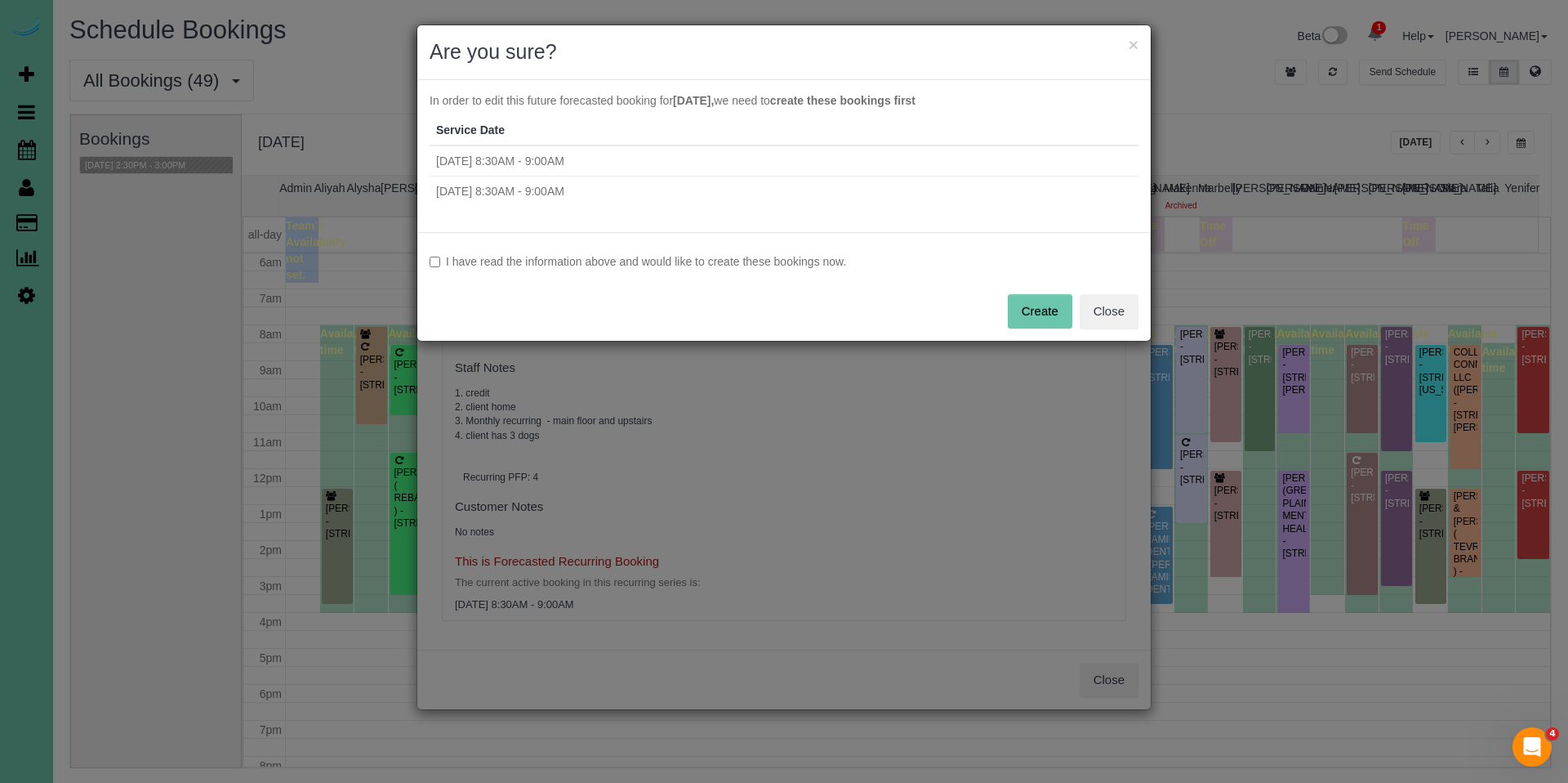
click at [585, 257] on label "I have read the information above and would like to create these bookings now." at bounding box center [784, 261] width 709 height 16
click at [1035, 307] on button "Create" at bounding box center [1040, 311] width 65 height 35
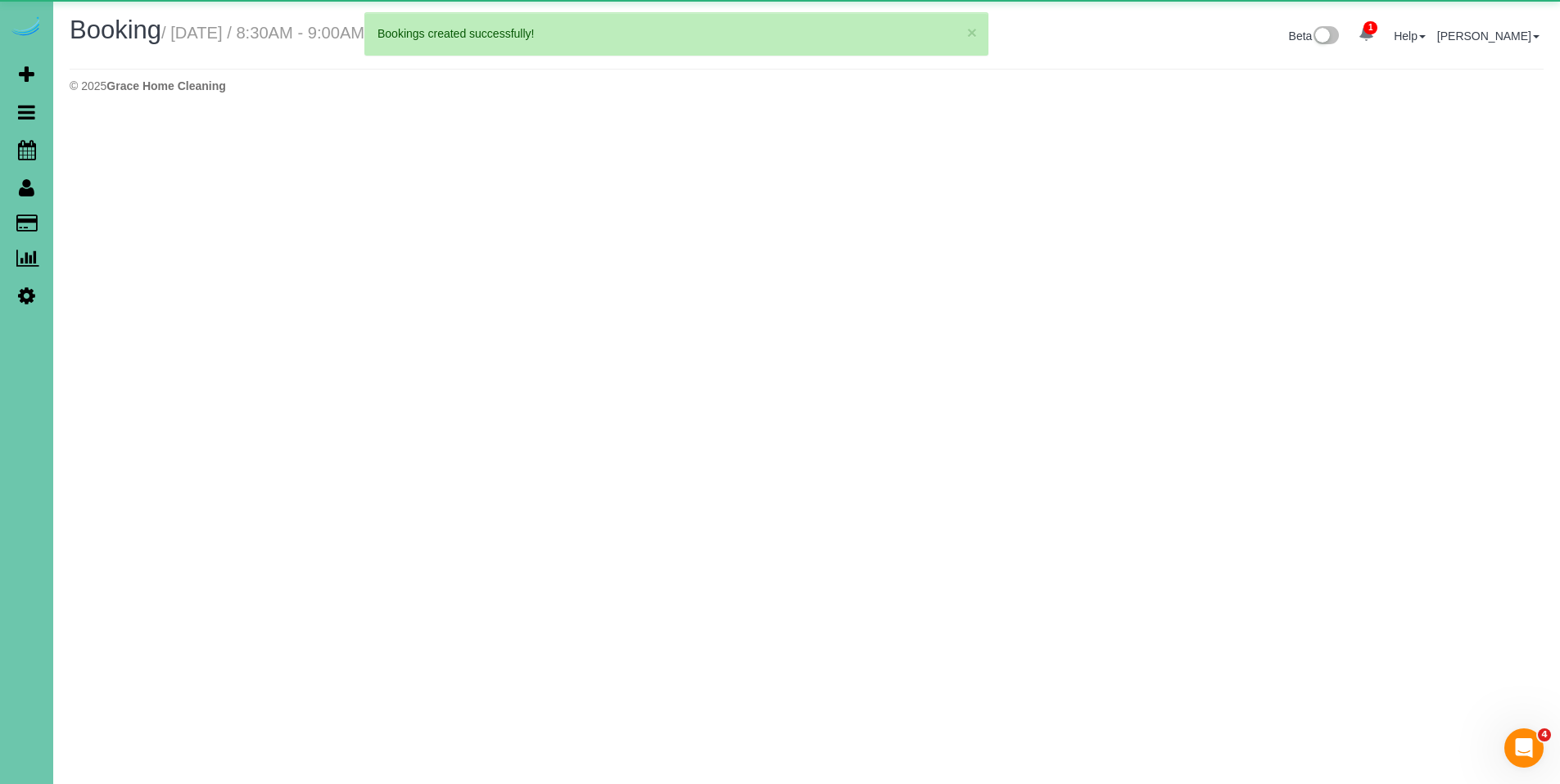
select select "NE"
select select "string:fspay"
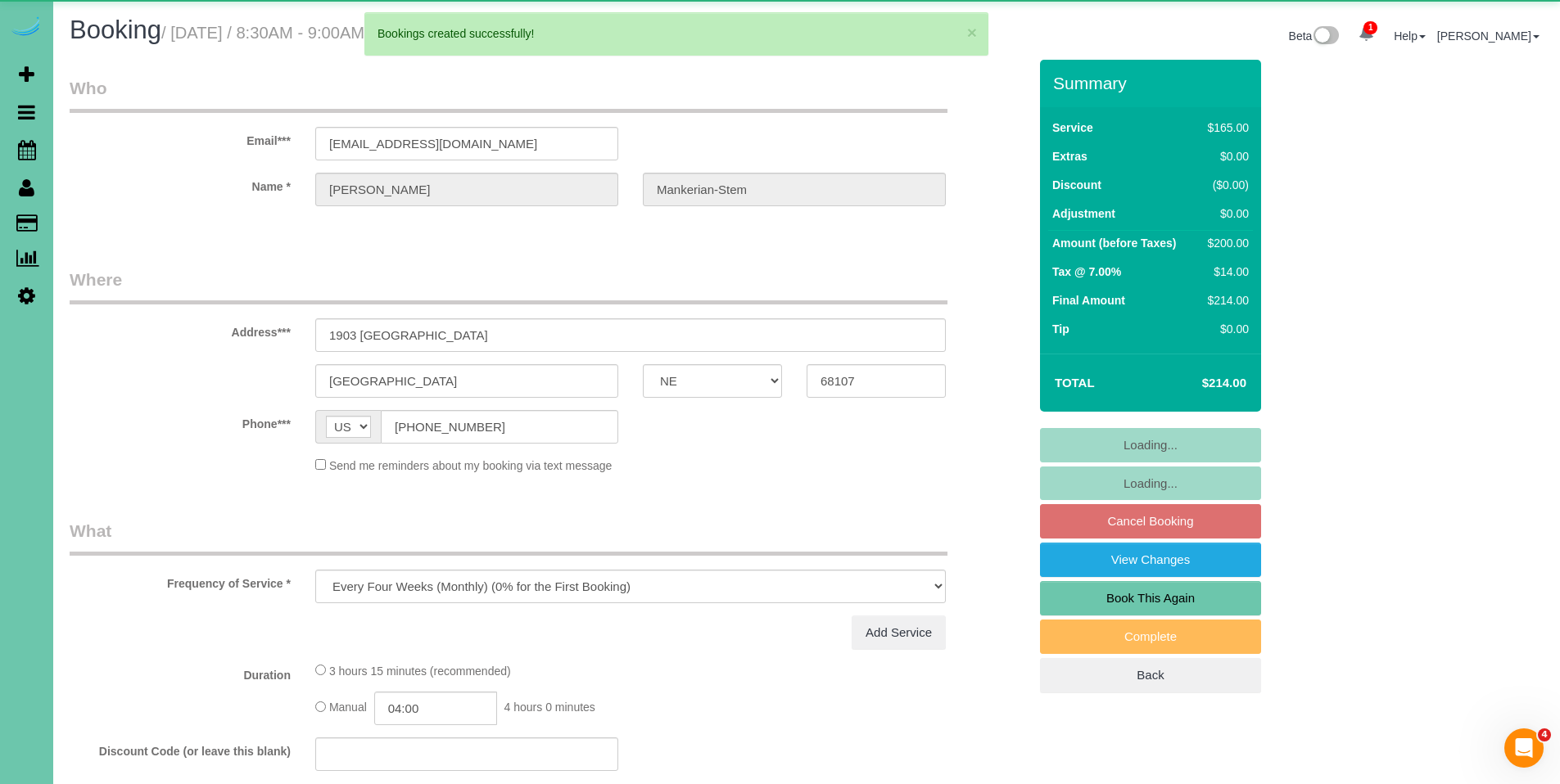
select select "object:19320"
select select "number:36"
select select "number:40"
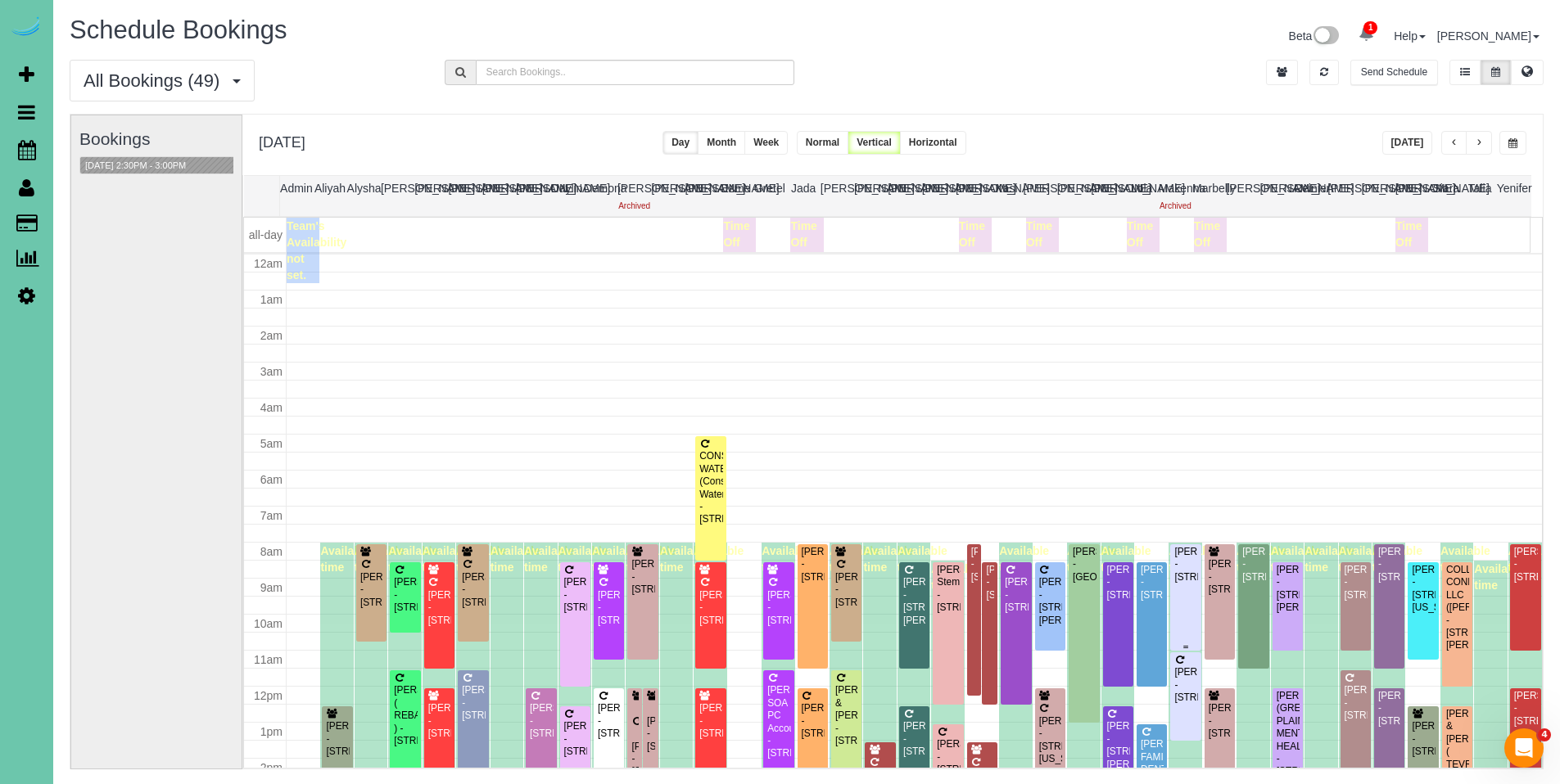
scroll to position [217, 0]
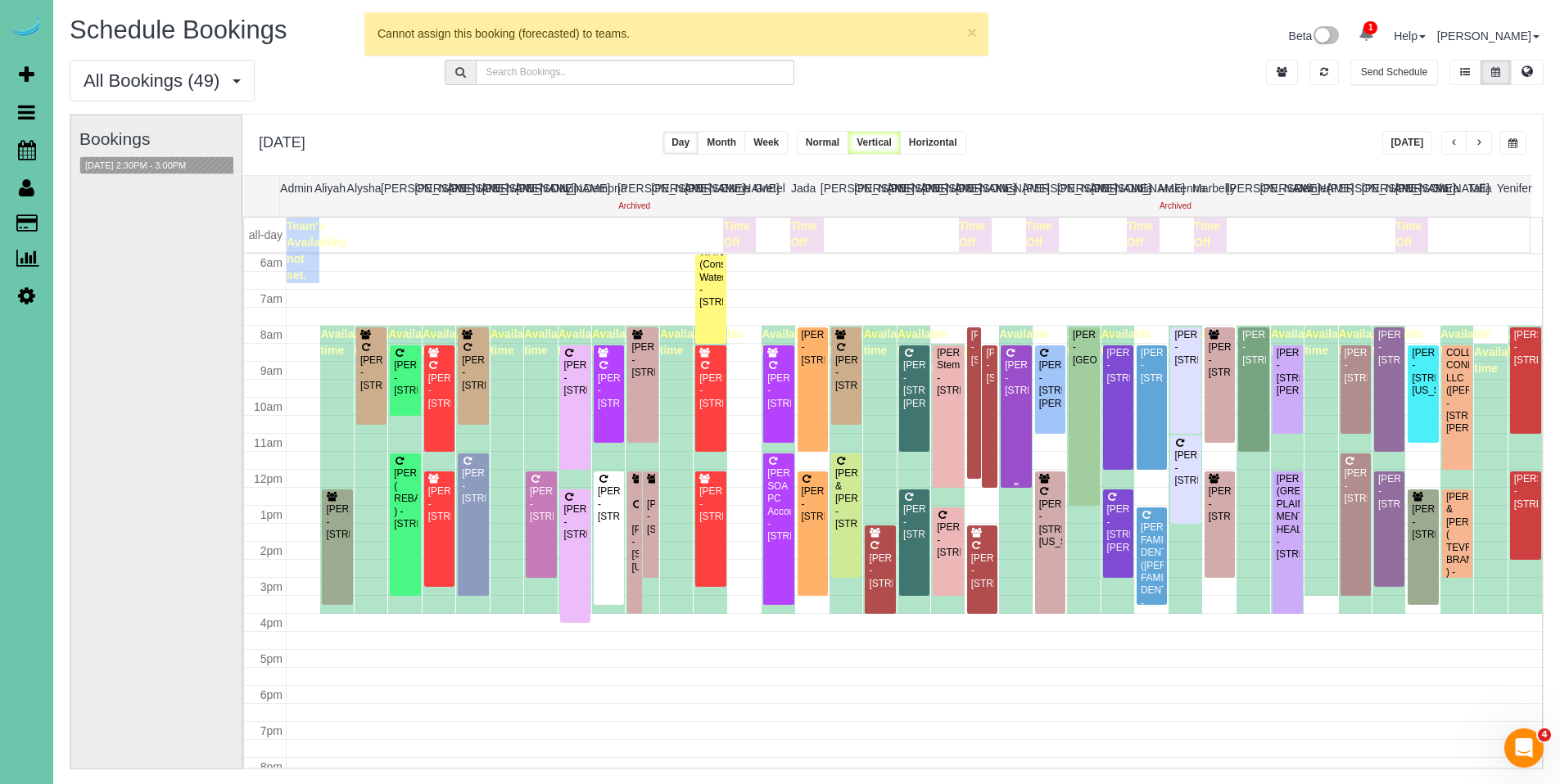
click at [1011, 388] on div "[PERSON_NAME] - [STREET_ADDRESS]" at bounding box center [1016, 378] width 24 height 37
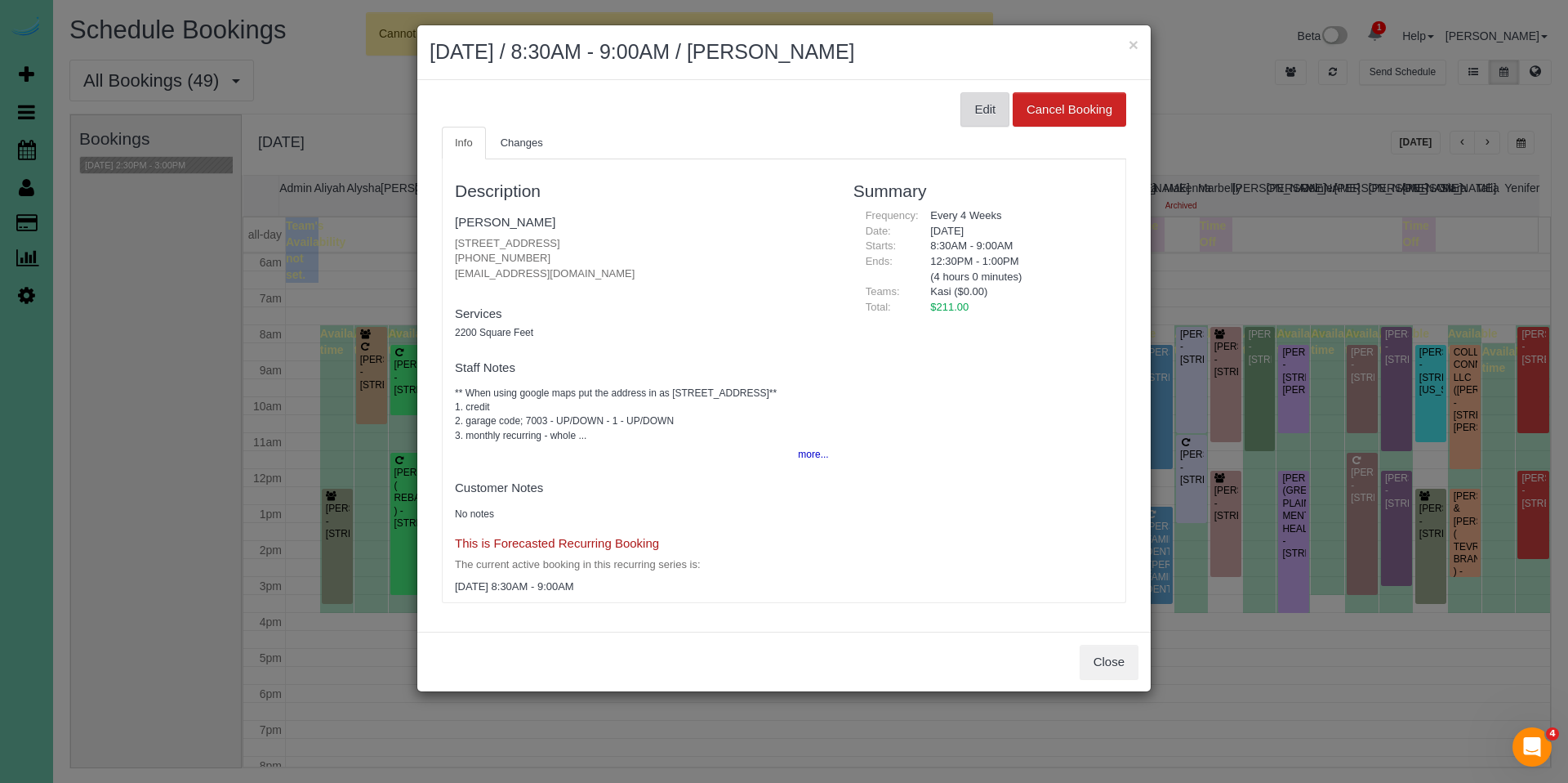
click at [972, 113] on button "Edit" at bounding box center [985, 109] width 49 height 35
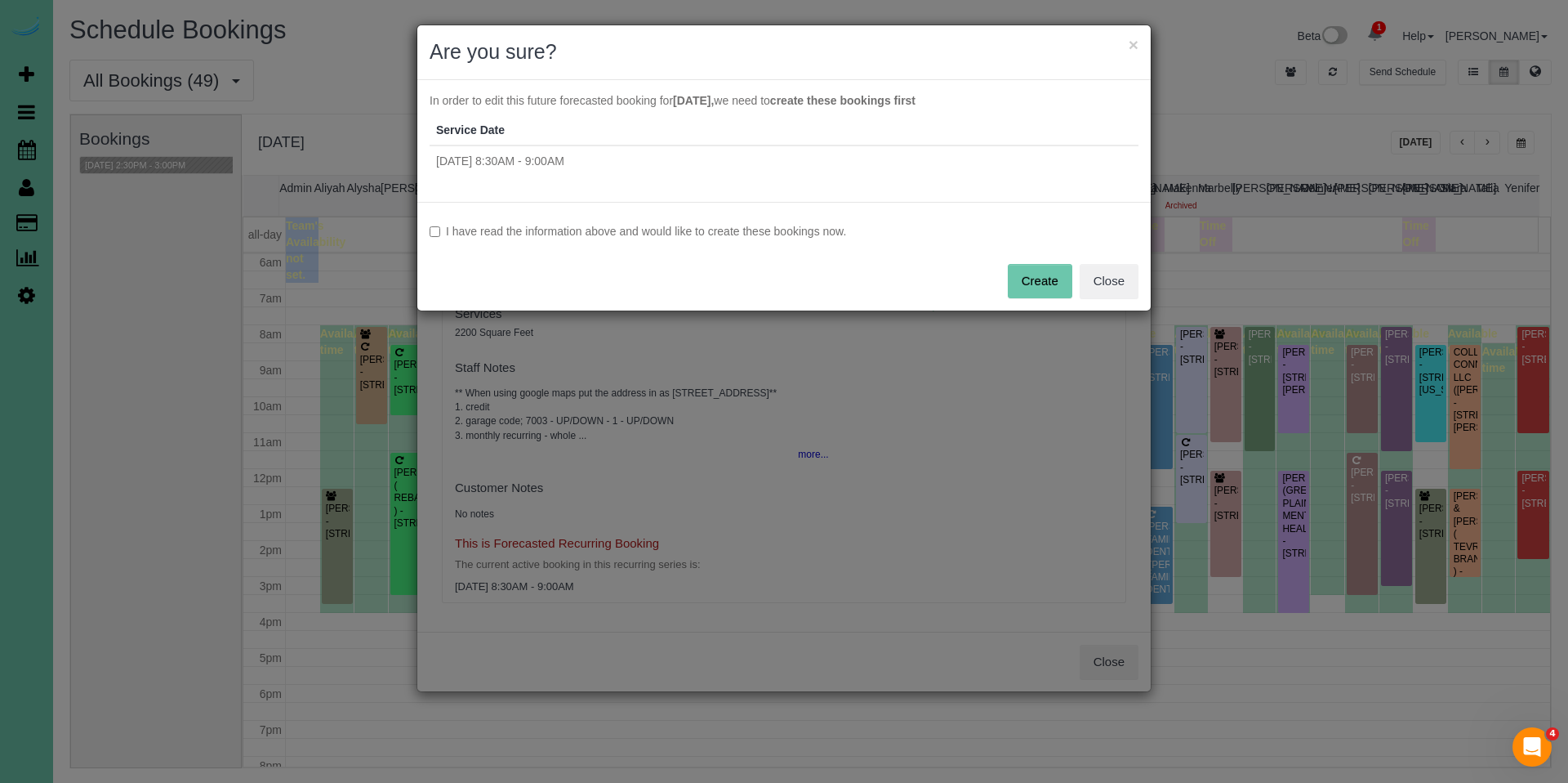
click at [664, 231] on label "I have read the information above and would like to create these bookings now." at bounding box center [784, 231] width 709 height 16
click at [1050, 290] on button "Create" at bounding box center [1040, 281] width 65 height 35
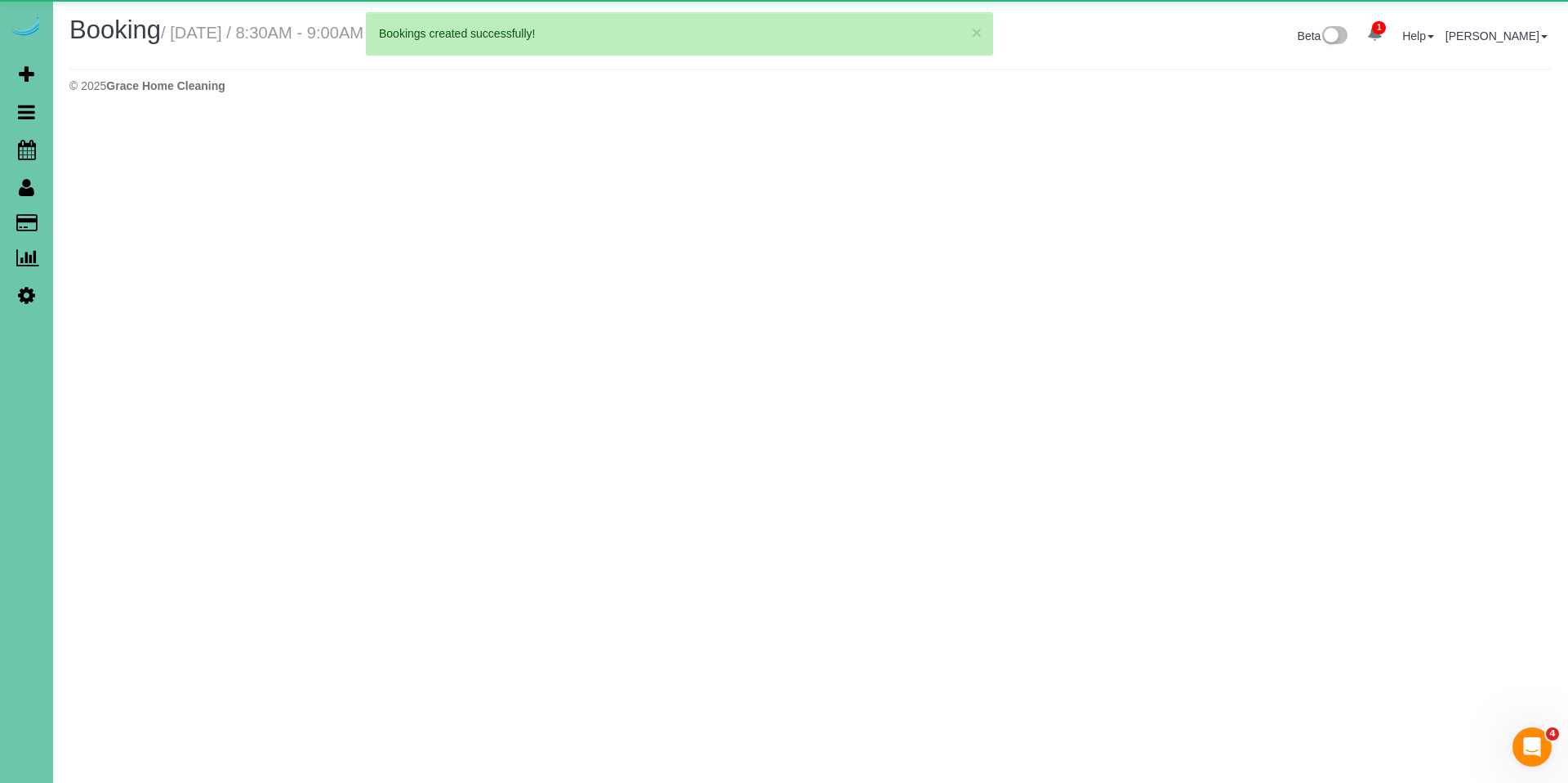
select select "NE"
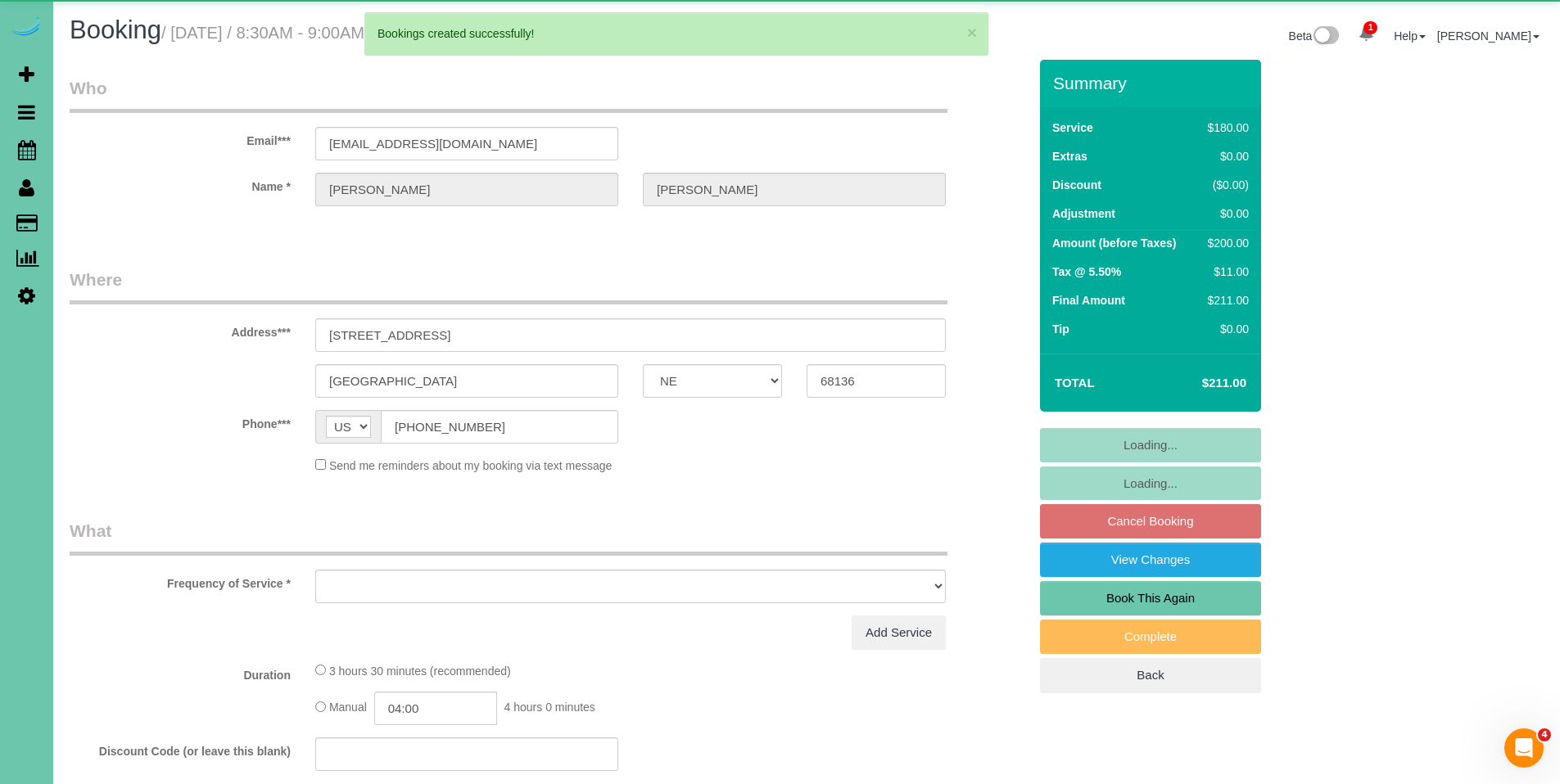
select select "object:20496"
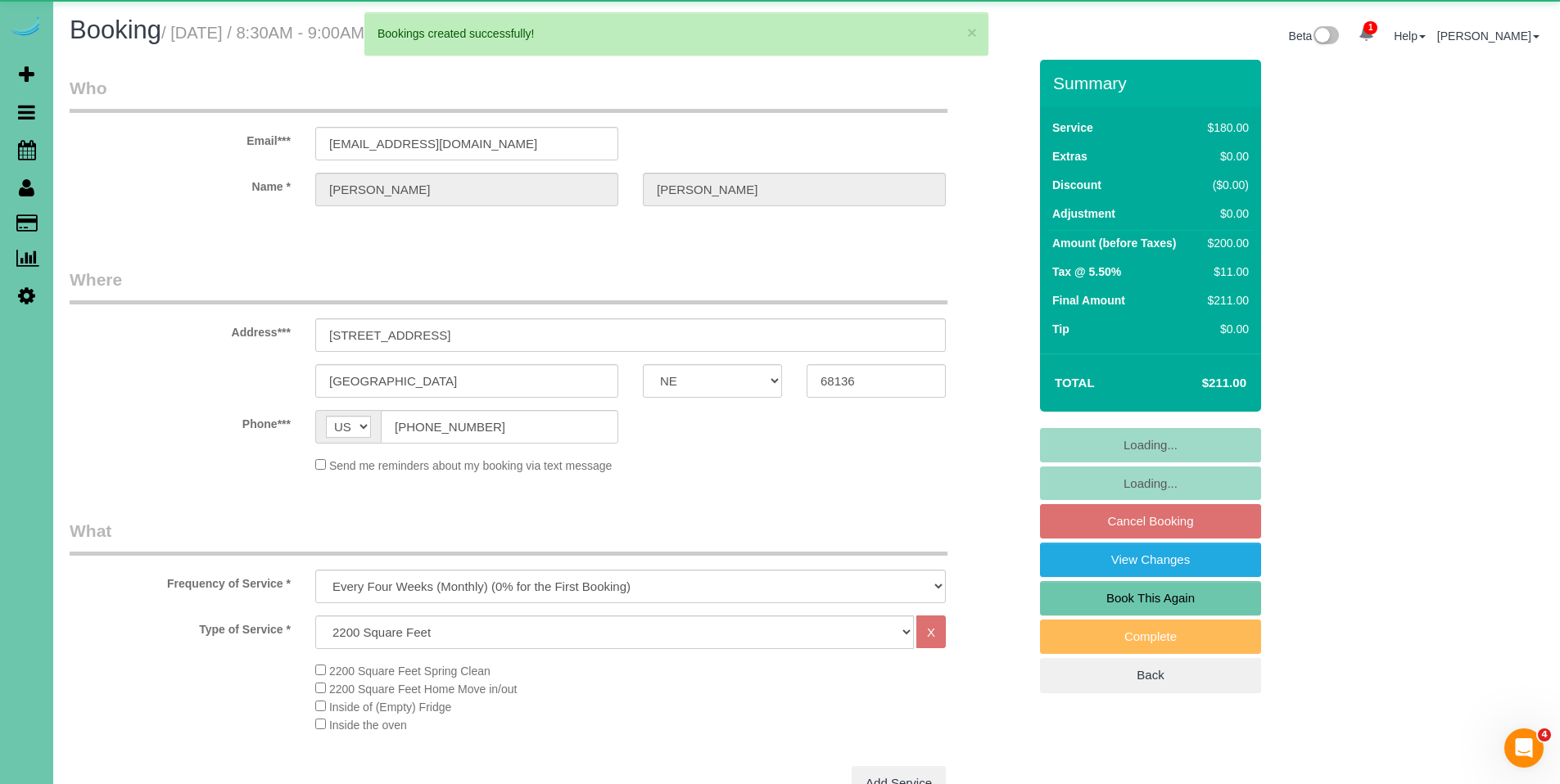
select select "string:fspay-6c037ca5-af36-4d57-93dc-c30959b1109a"
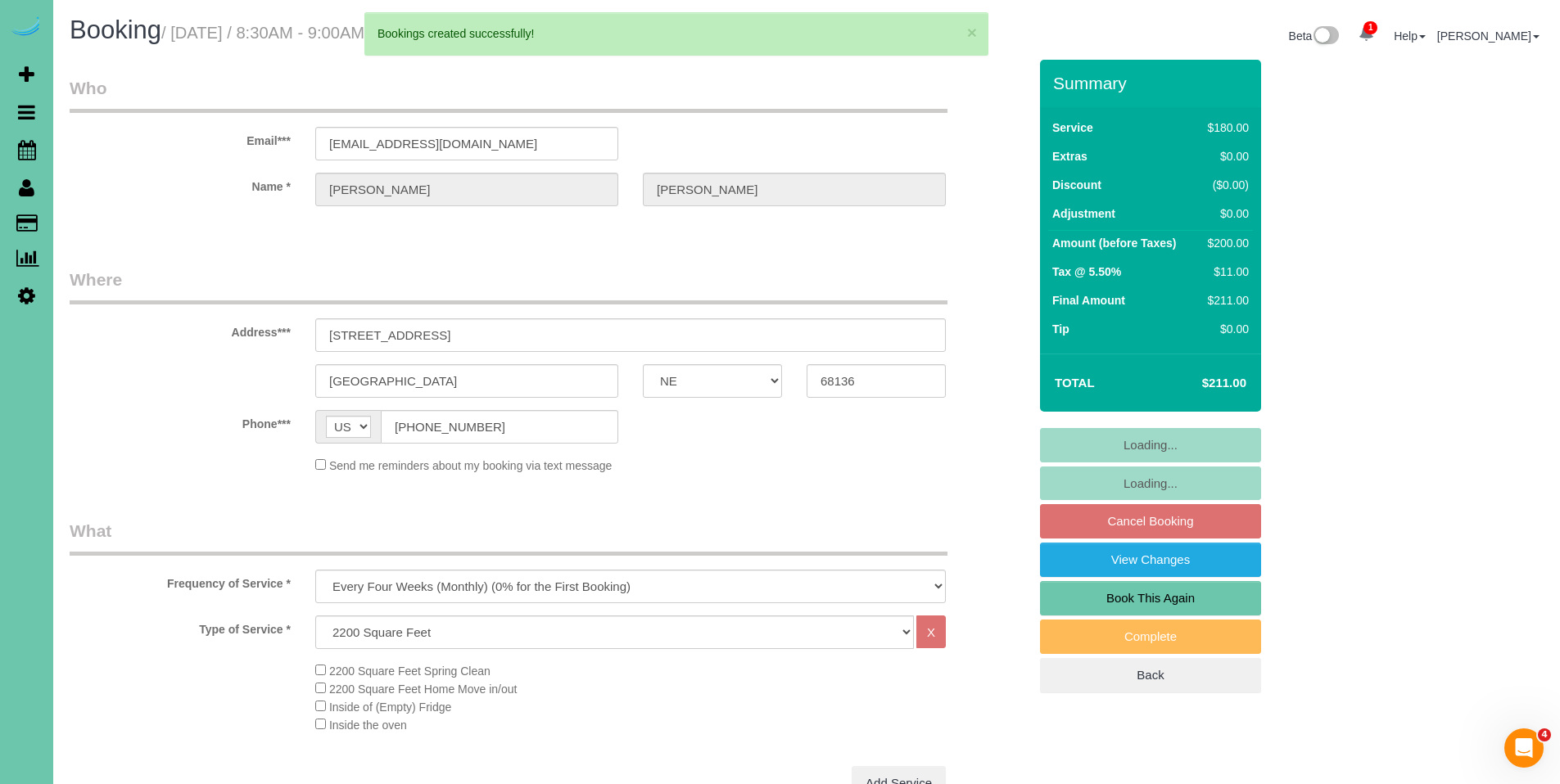
select select "object:20554"
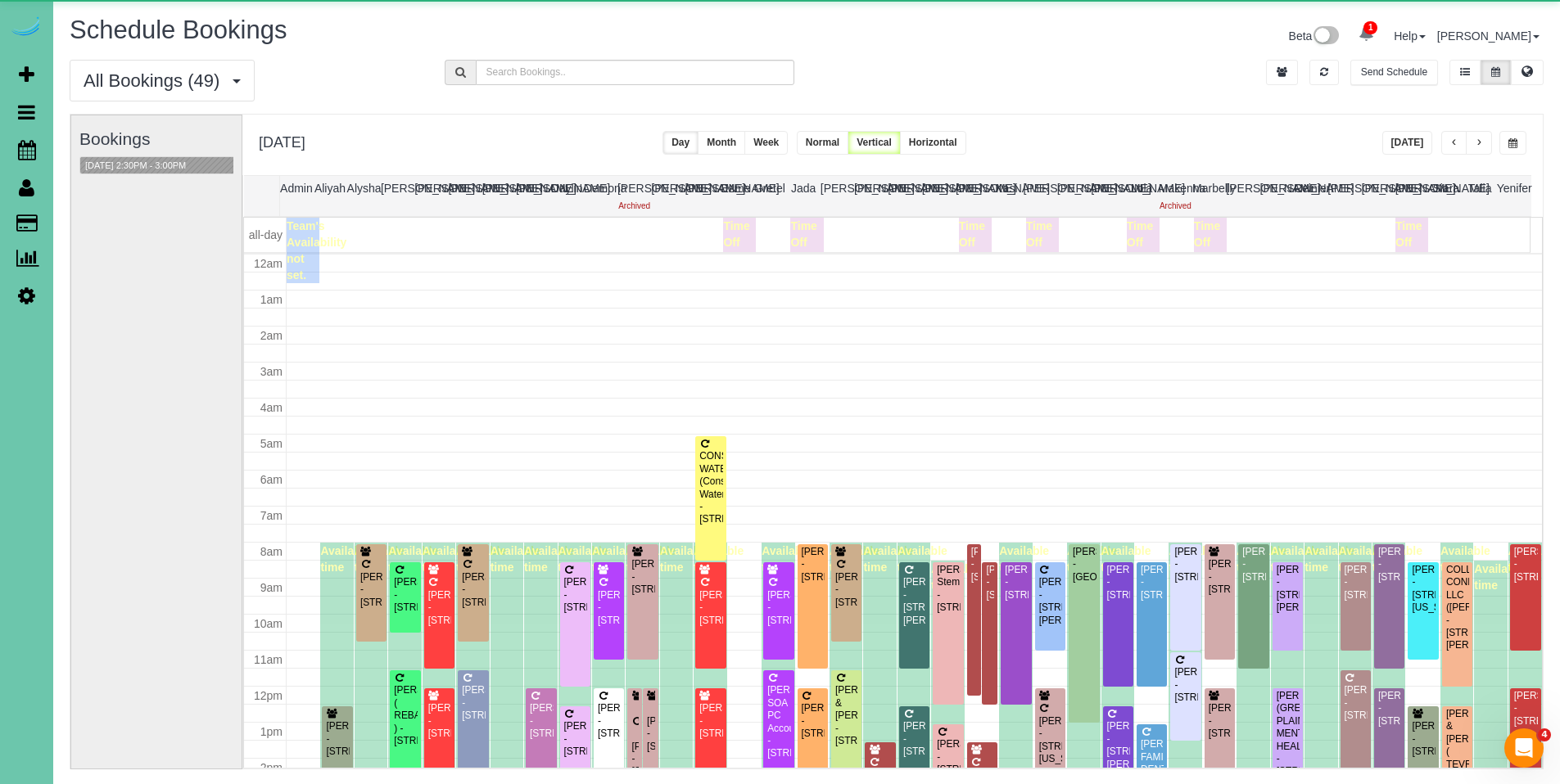
scroll to position [217, 0]
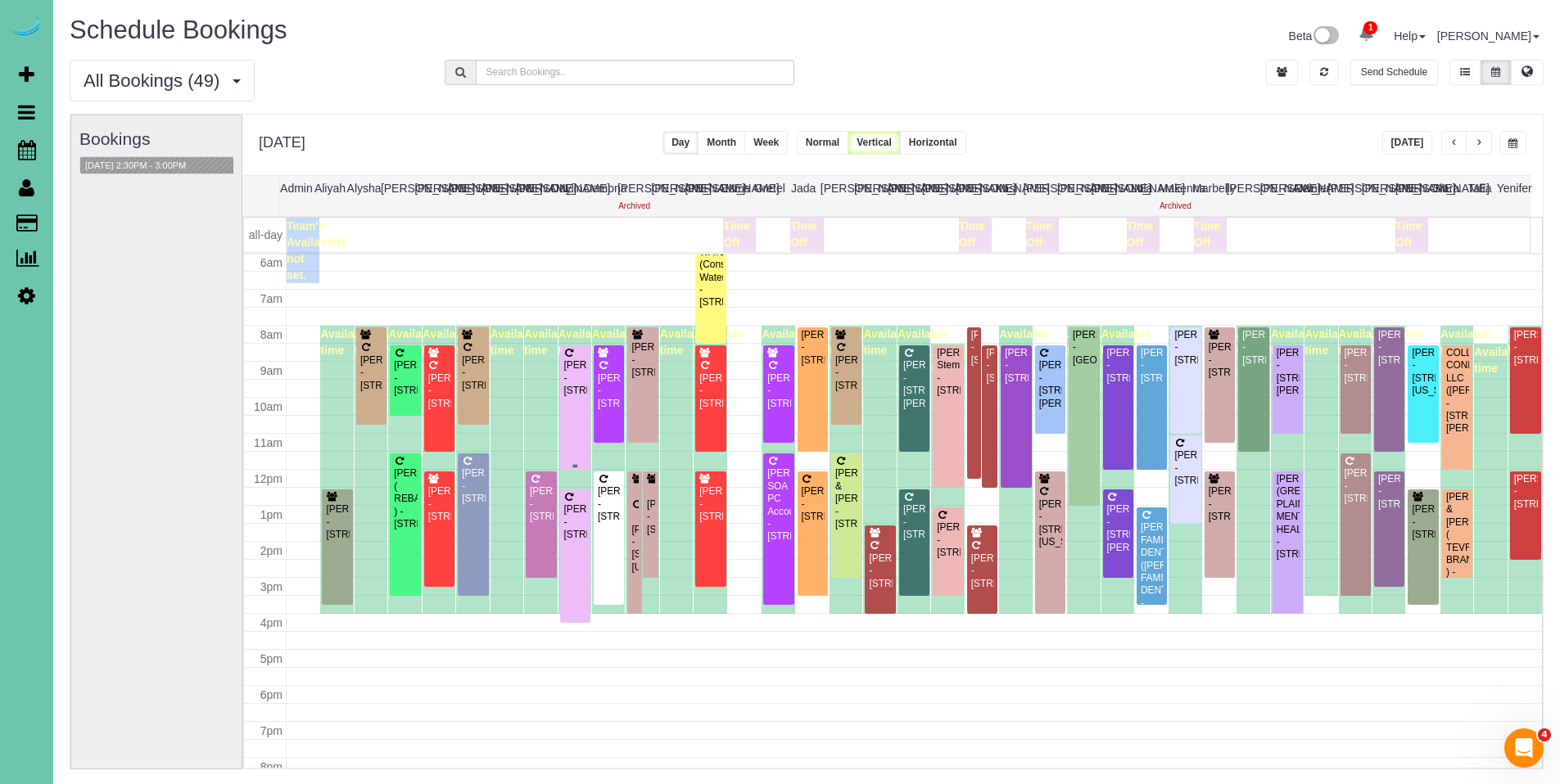
click at [577, 378] on div "[PERSON_NAME] - [STREET_ADDRESS]" at bounding box center [575, 378] width 24 height 37
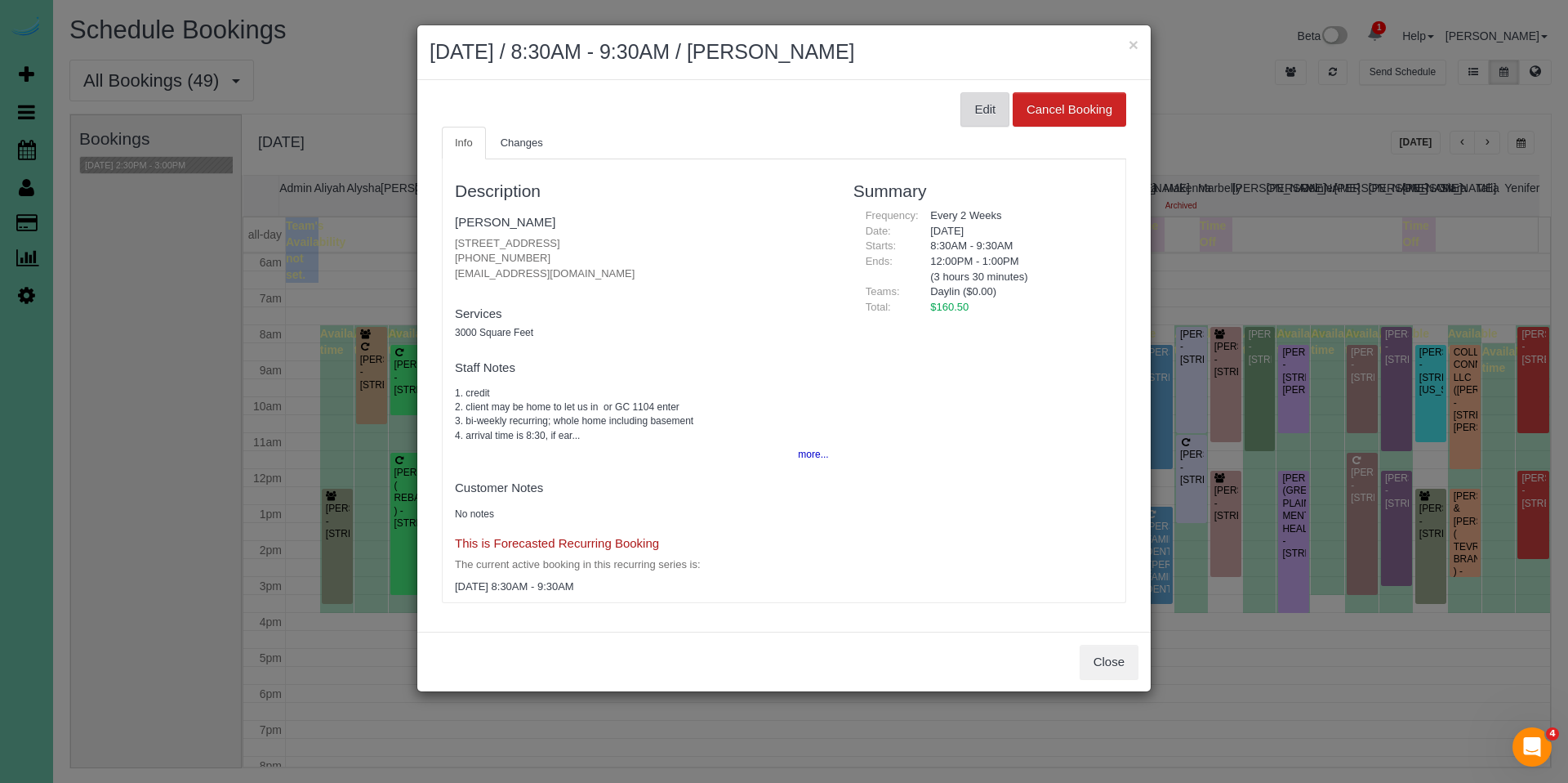
click at [982, 115] on button "Edit" at bounding box center [985, 109] width 49 height 35
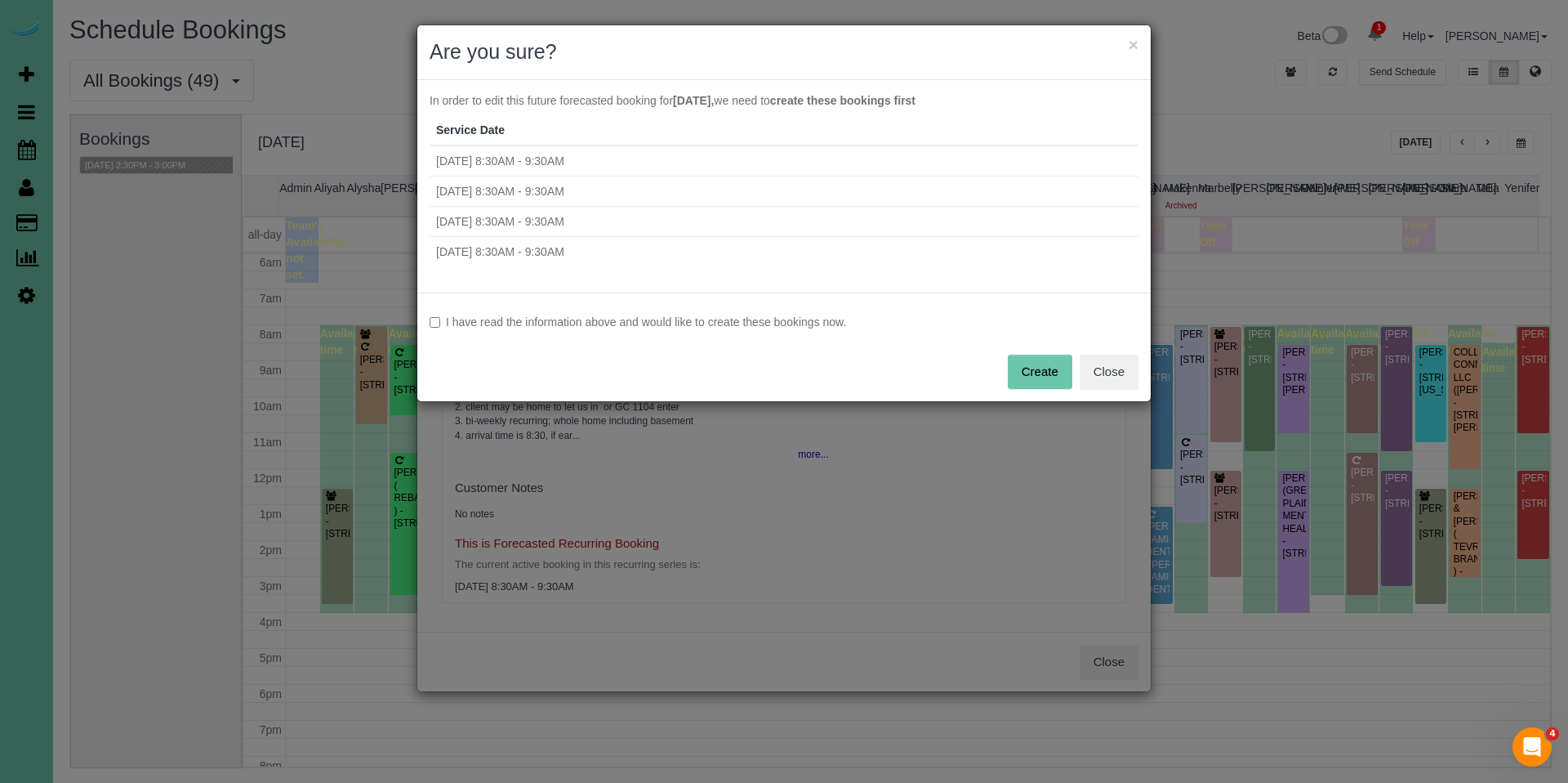
click at [686, 321] on label "I have read the information above and would like to create these bookings now." at bounding box center [784, 321] width 709 height 16
click at [1046, 367] on button "Create" at bounding box center [1040, 372] width 65 height 35
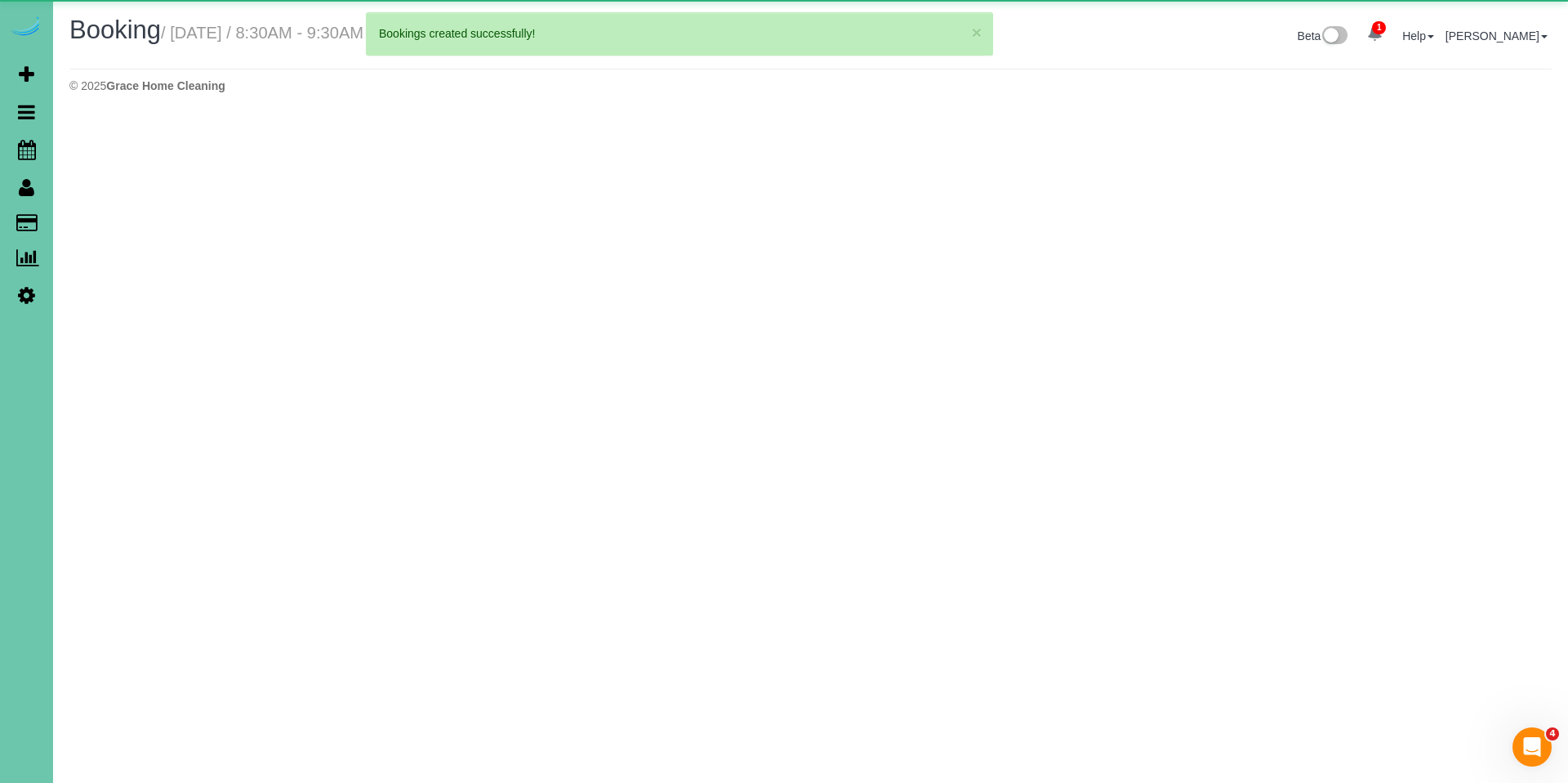
select select "NE"
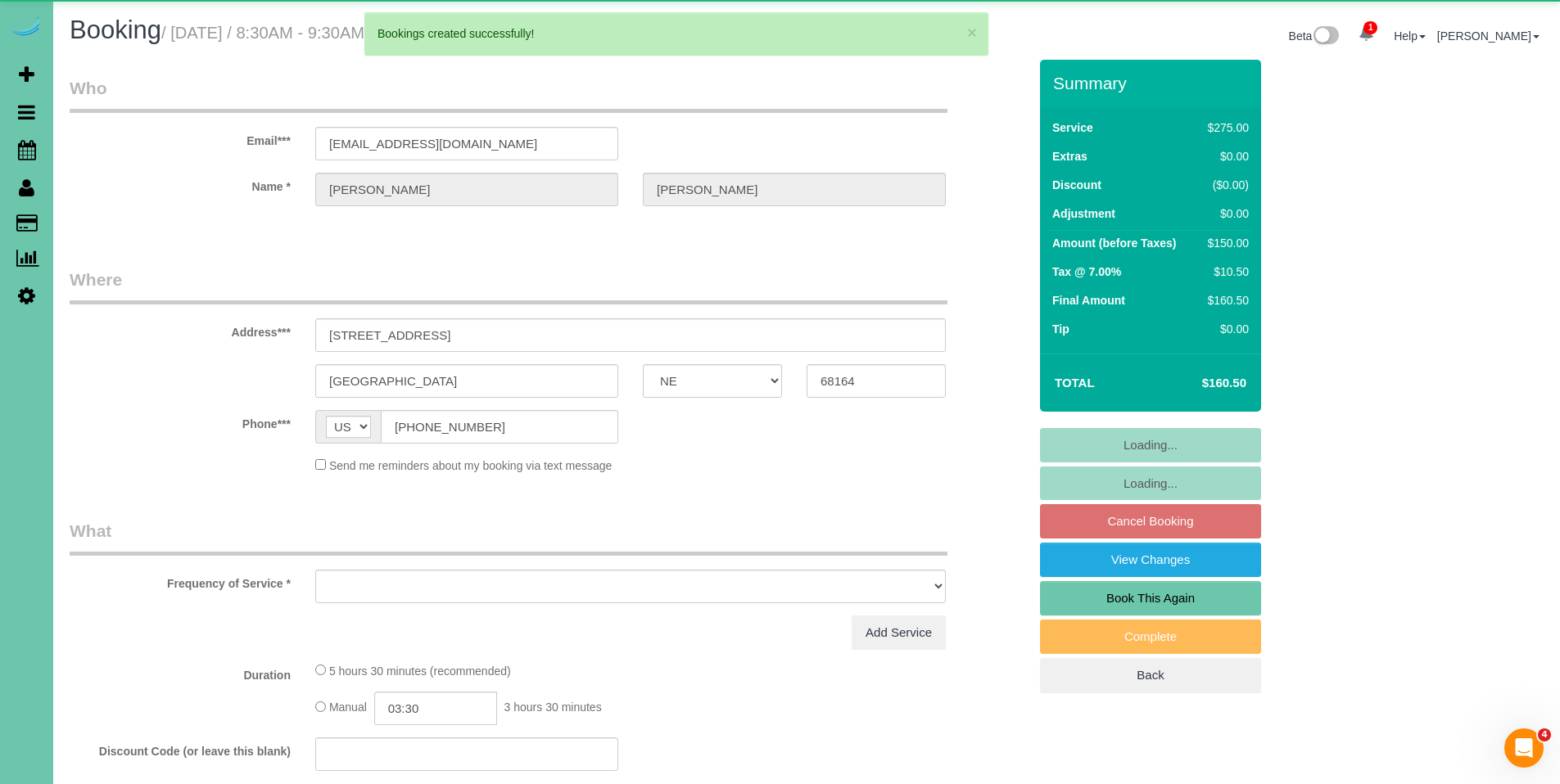
select select "object:21650"
select select "string:fspay-2d4e1293-77b6-4e85-aae9-f797d2adb857"
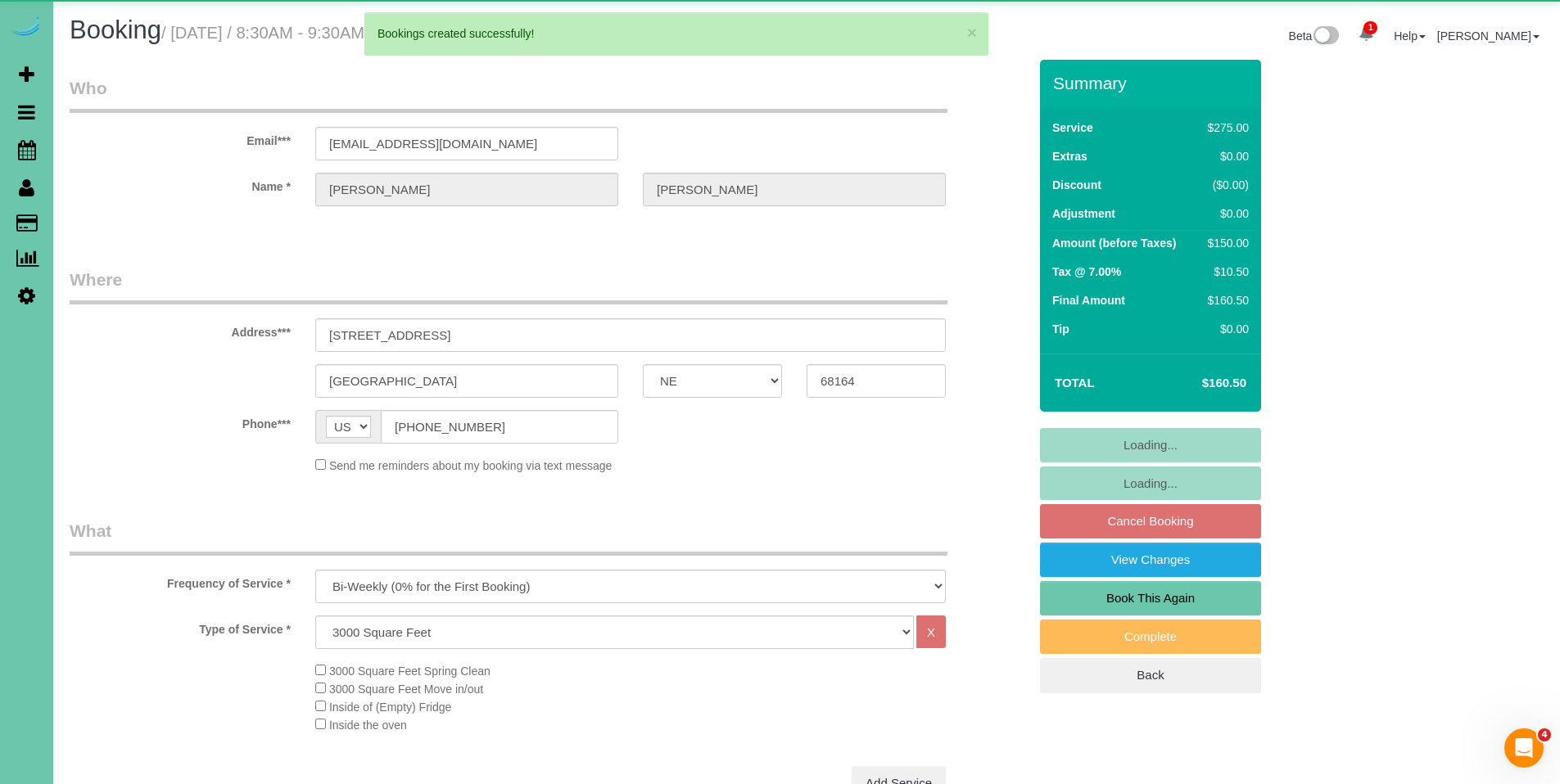
select select "object:21920"
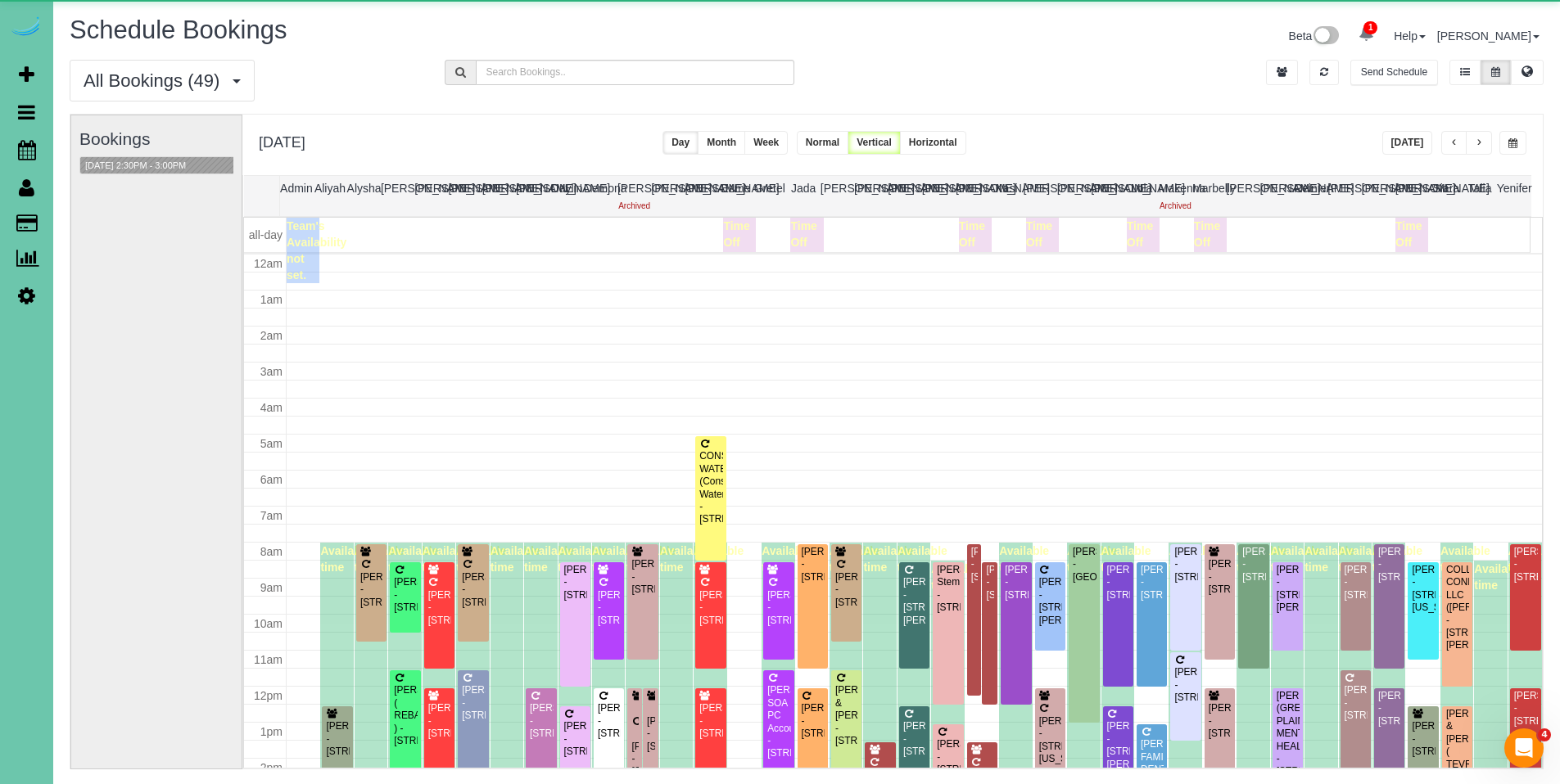
scroll to position [217, 0]
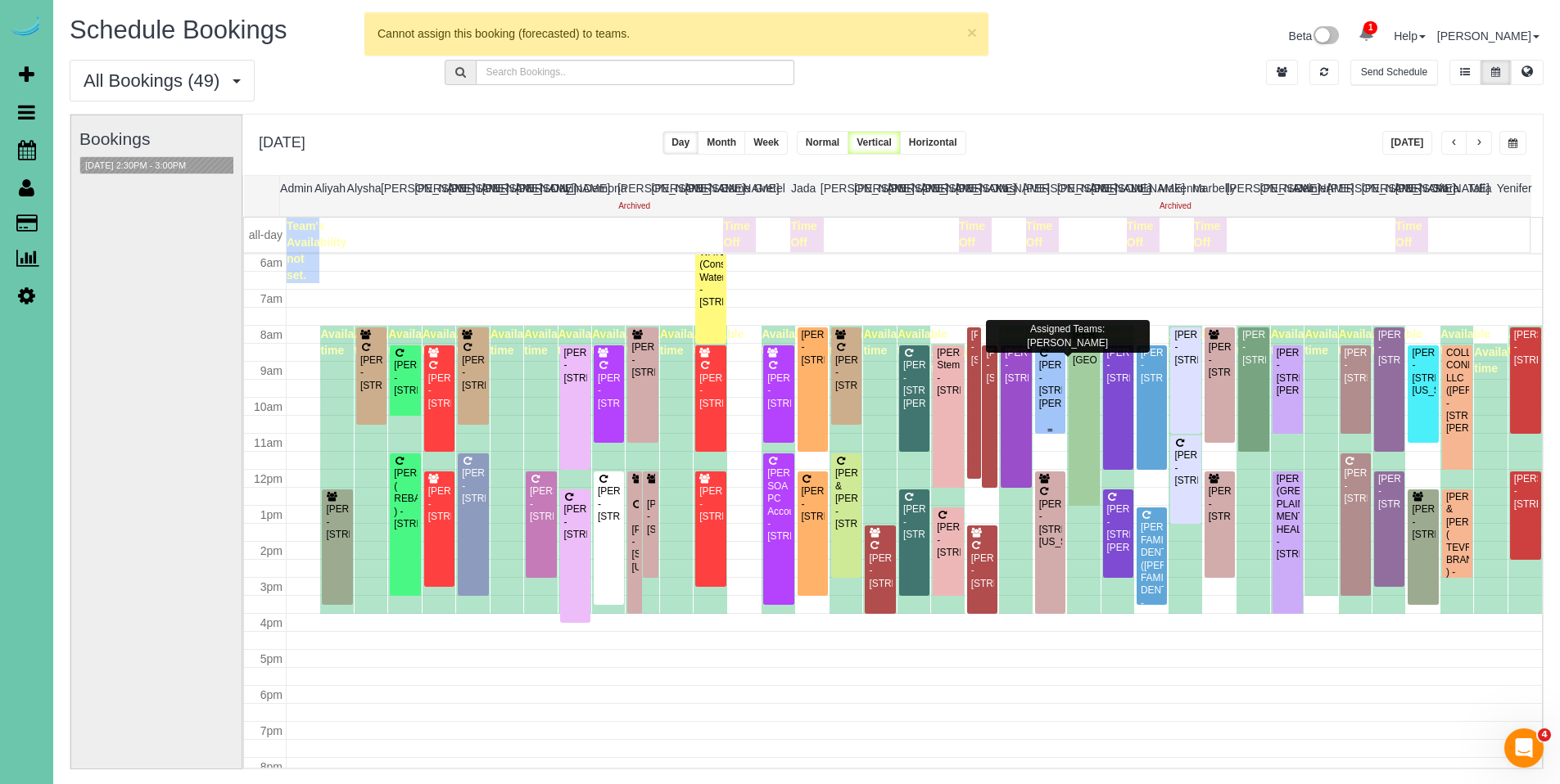
click at [1039, 404] on div "[PERSON_NAME] - [STREET_ADDRESS][PERSON_NAME]" at bounding box center [1049, 384] width 24 height 51
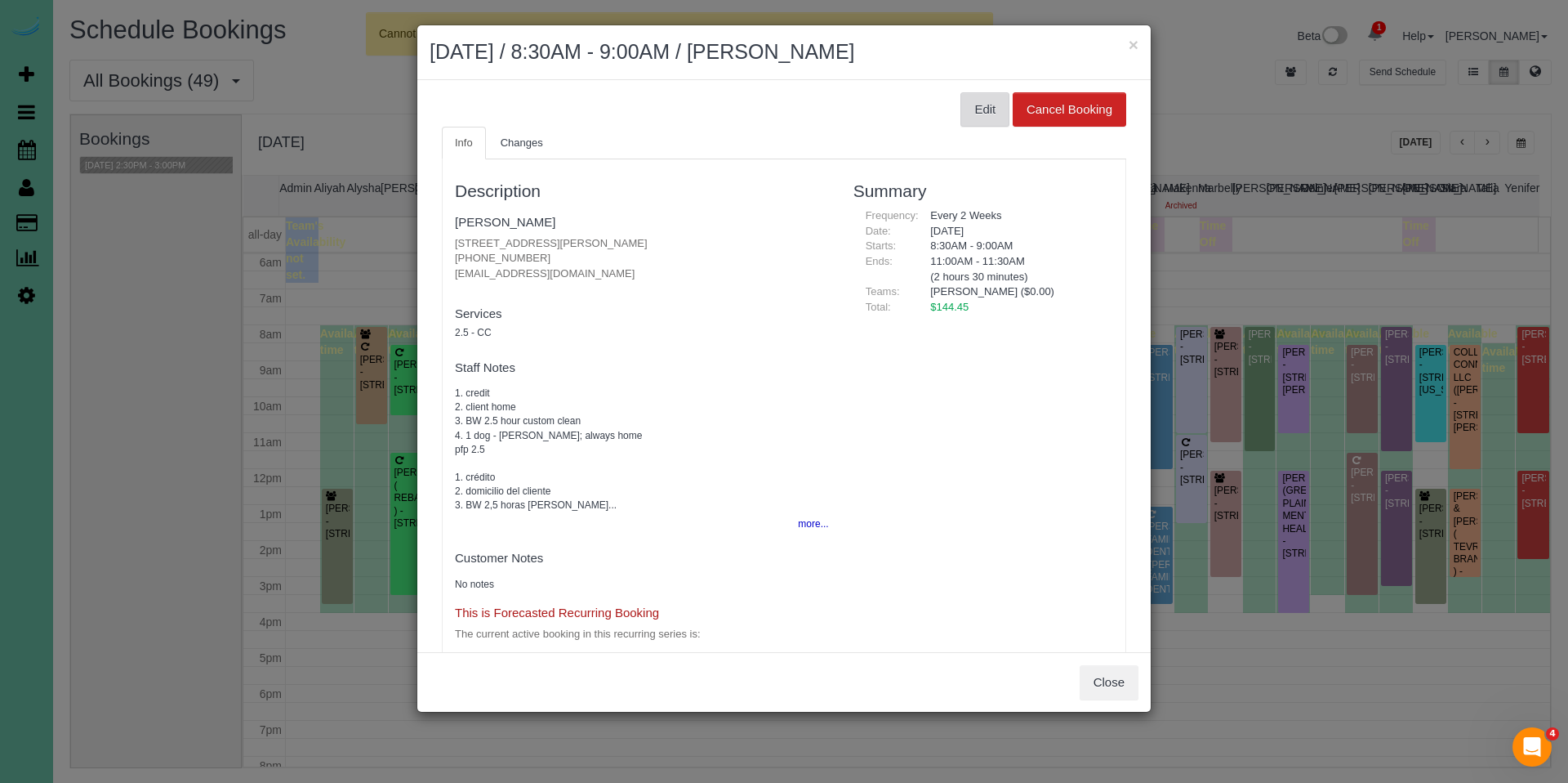
click at [981, 122] on button "Edit" at bounding box center [985, 109] width 49 height 35
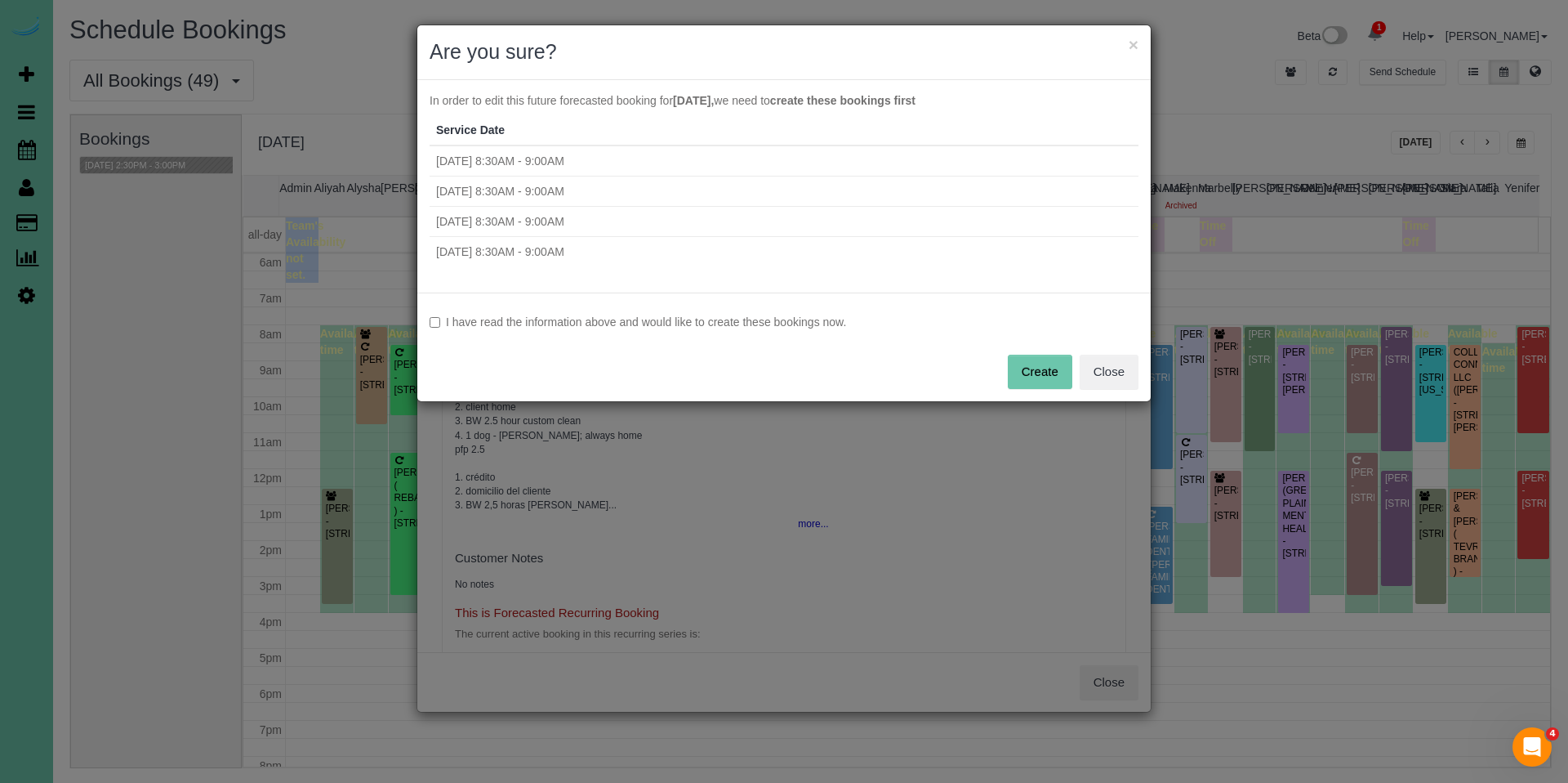
click at [689, 315] on label "I have read the information above and would like to create these bookings now." at bounding box center [784, 321] width 709 height 16
click at [1035, 371] on button "Create" at bounding box center [1040, 372] width 65 height 35
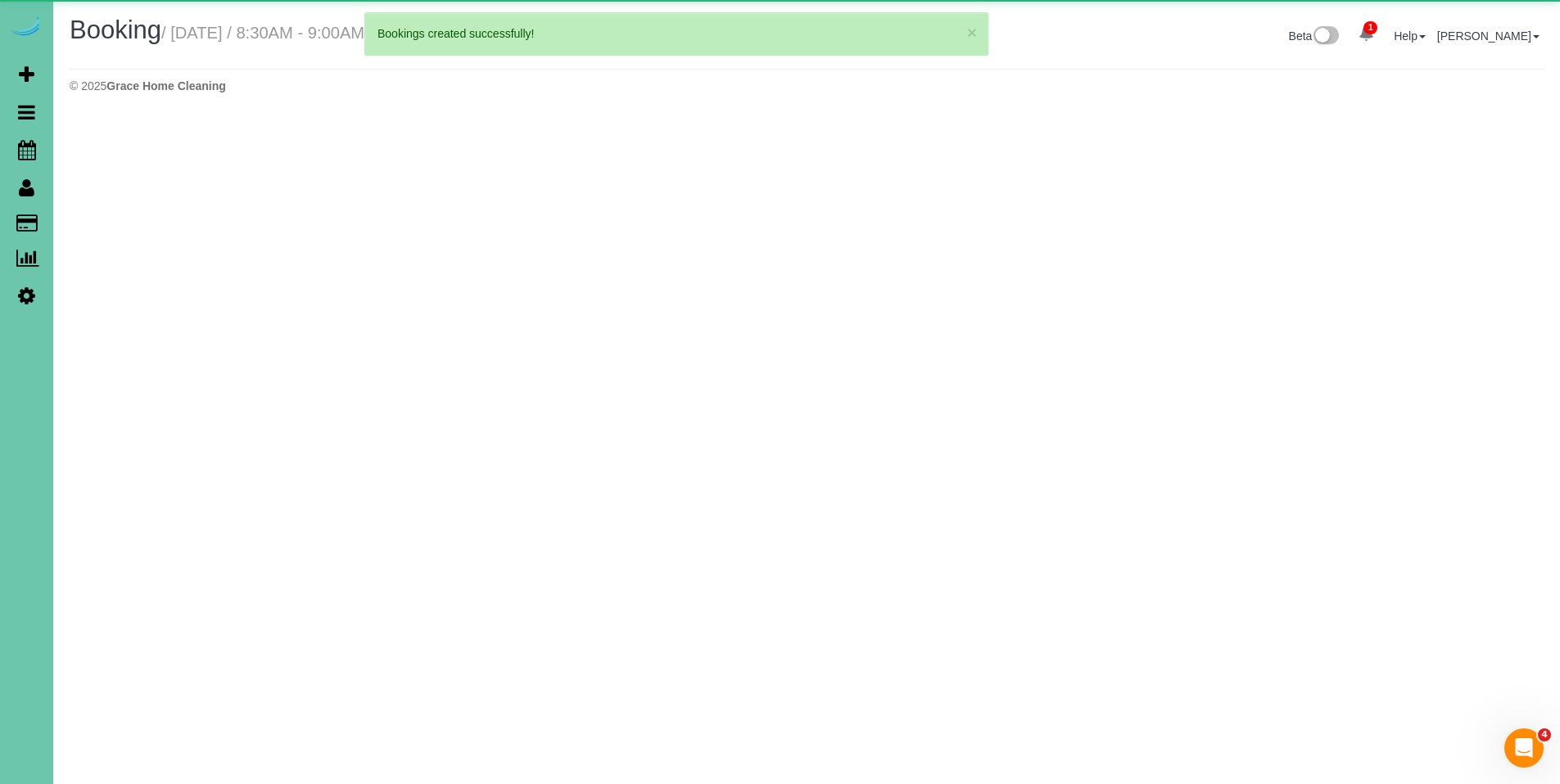
select select "NE"
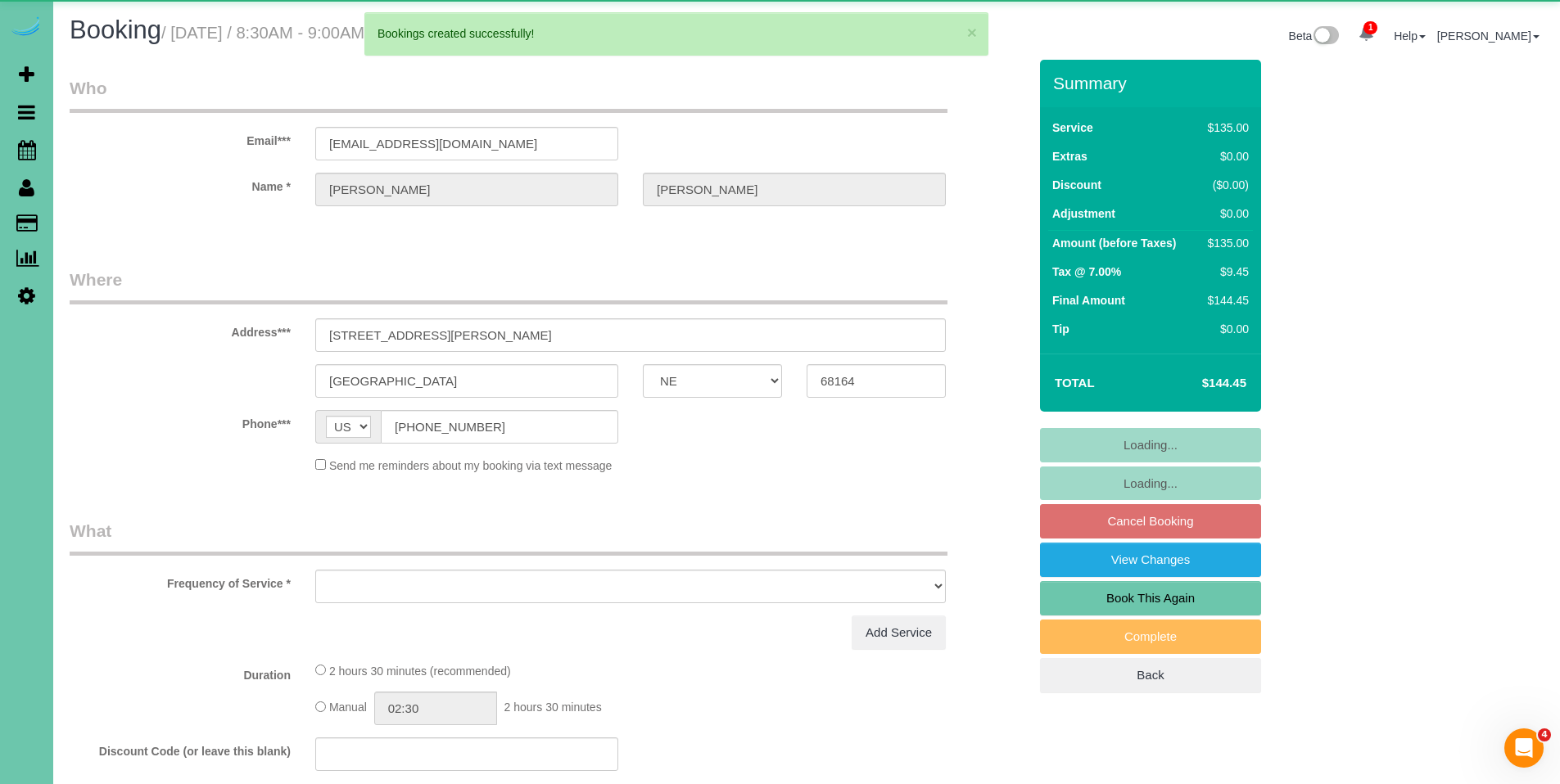
select select "object:23041"
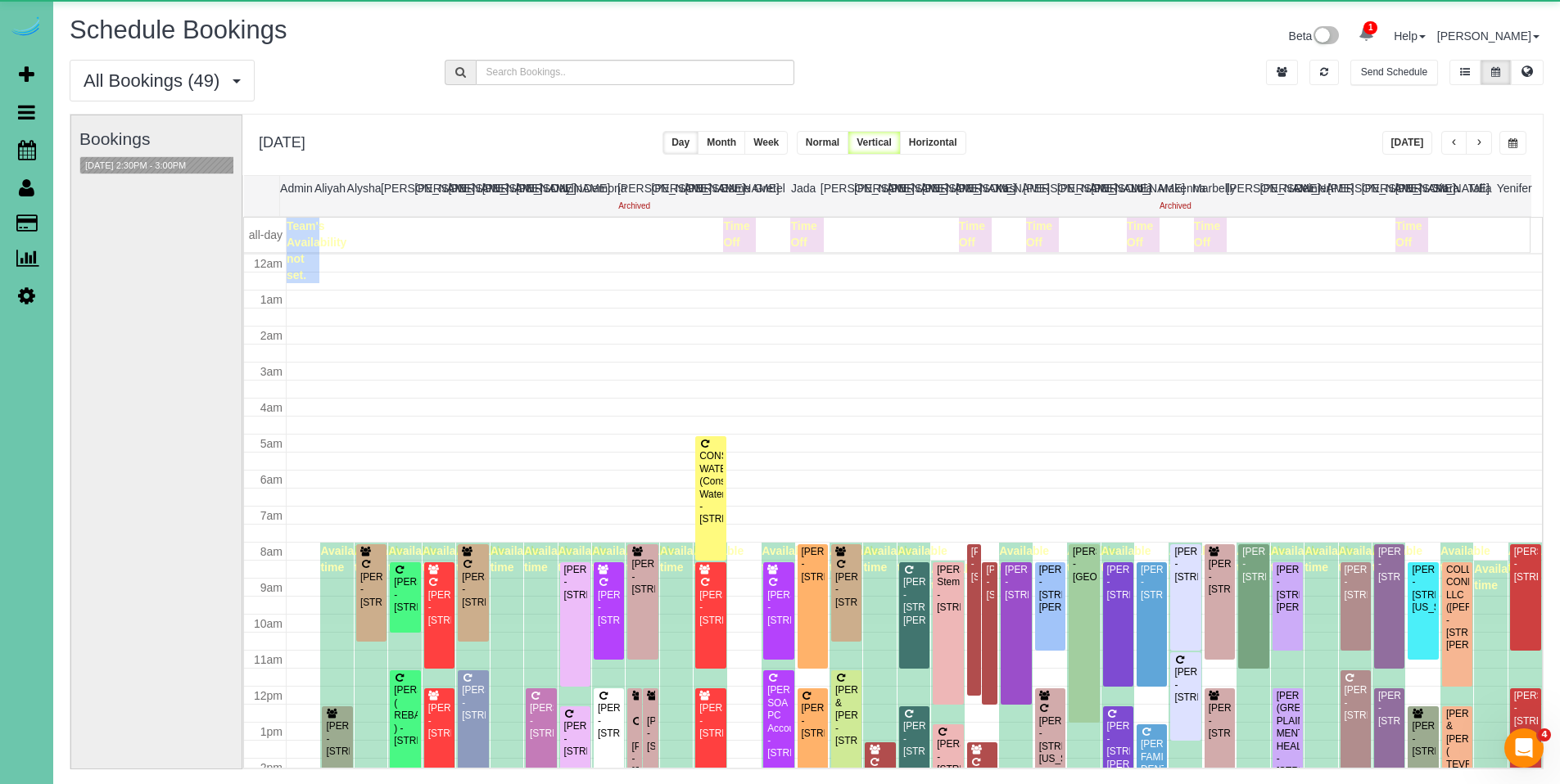
scroll to position [217, 0]
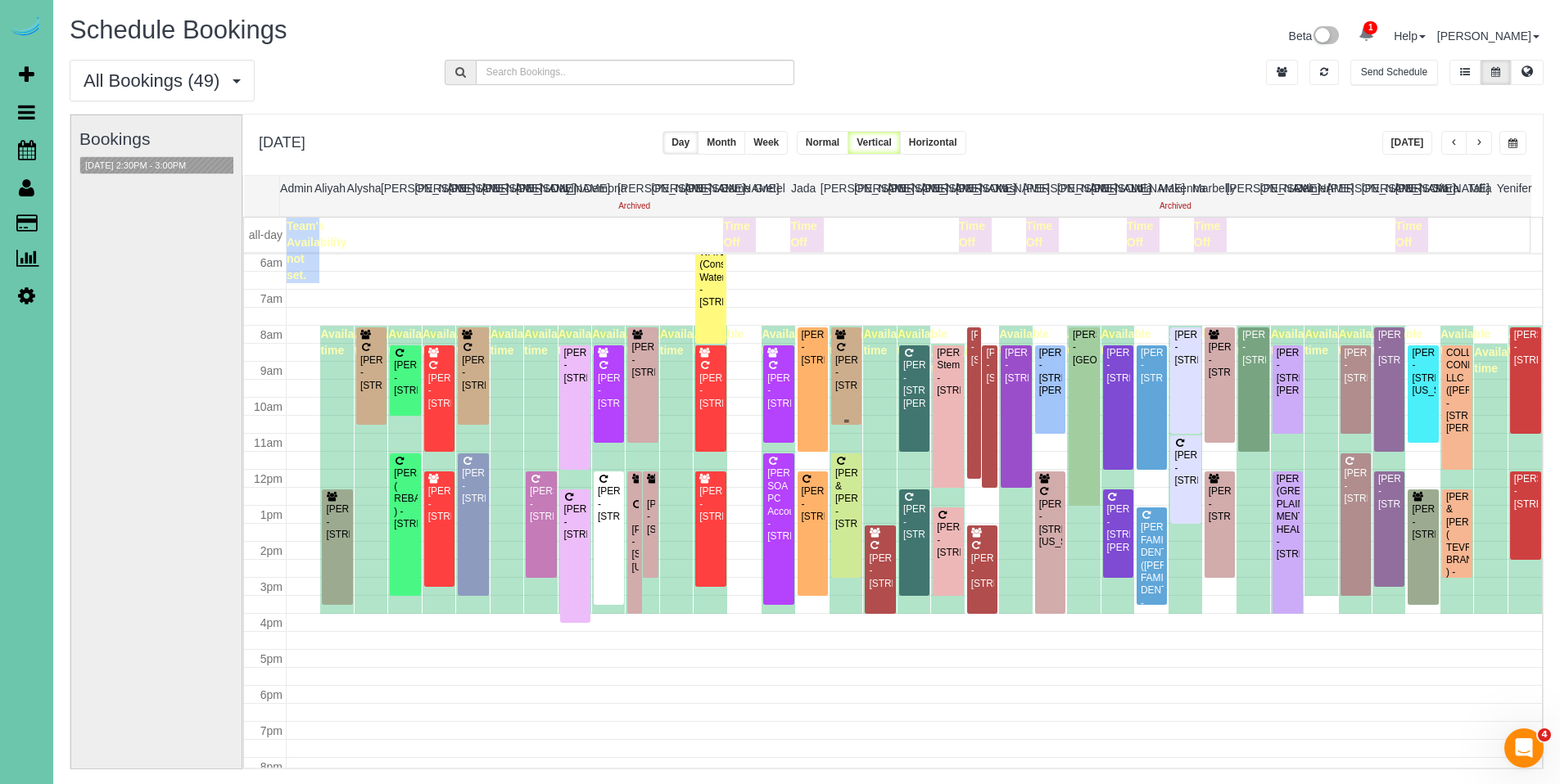
click at [834, 359] on div "[PERSON_NAME] - [STREET_ADDRESS]" at bounding box center [846, 373] width 24 height 37
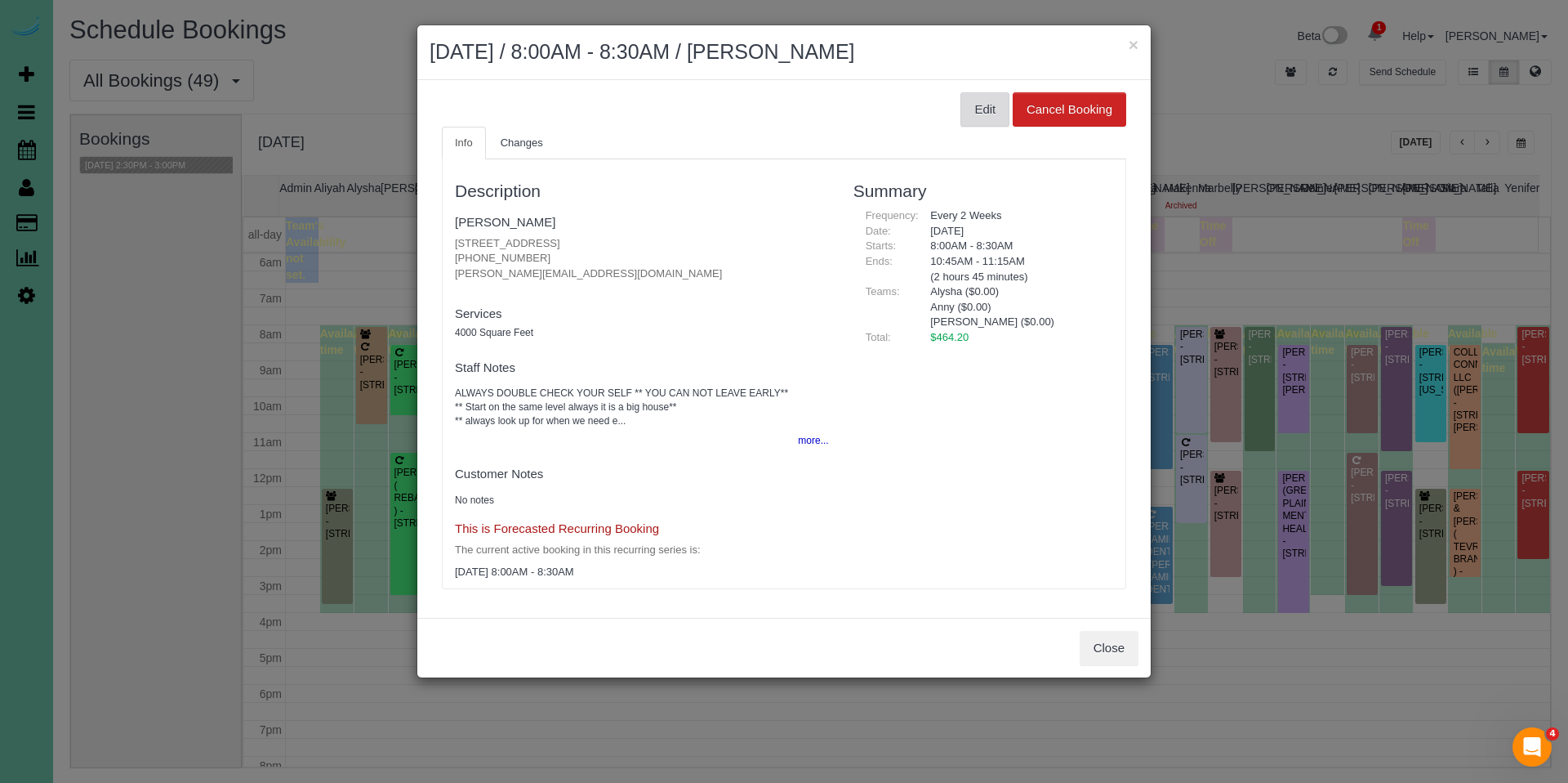
click at [988, 107] on button "Edit" at bounding box center [985, 109] width 49 height 35
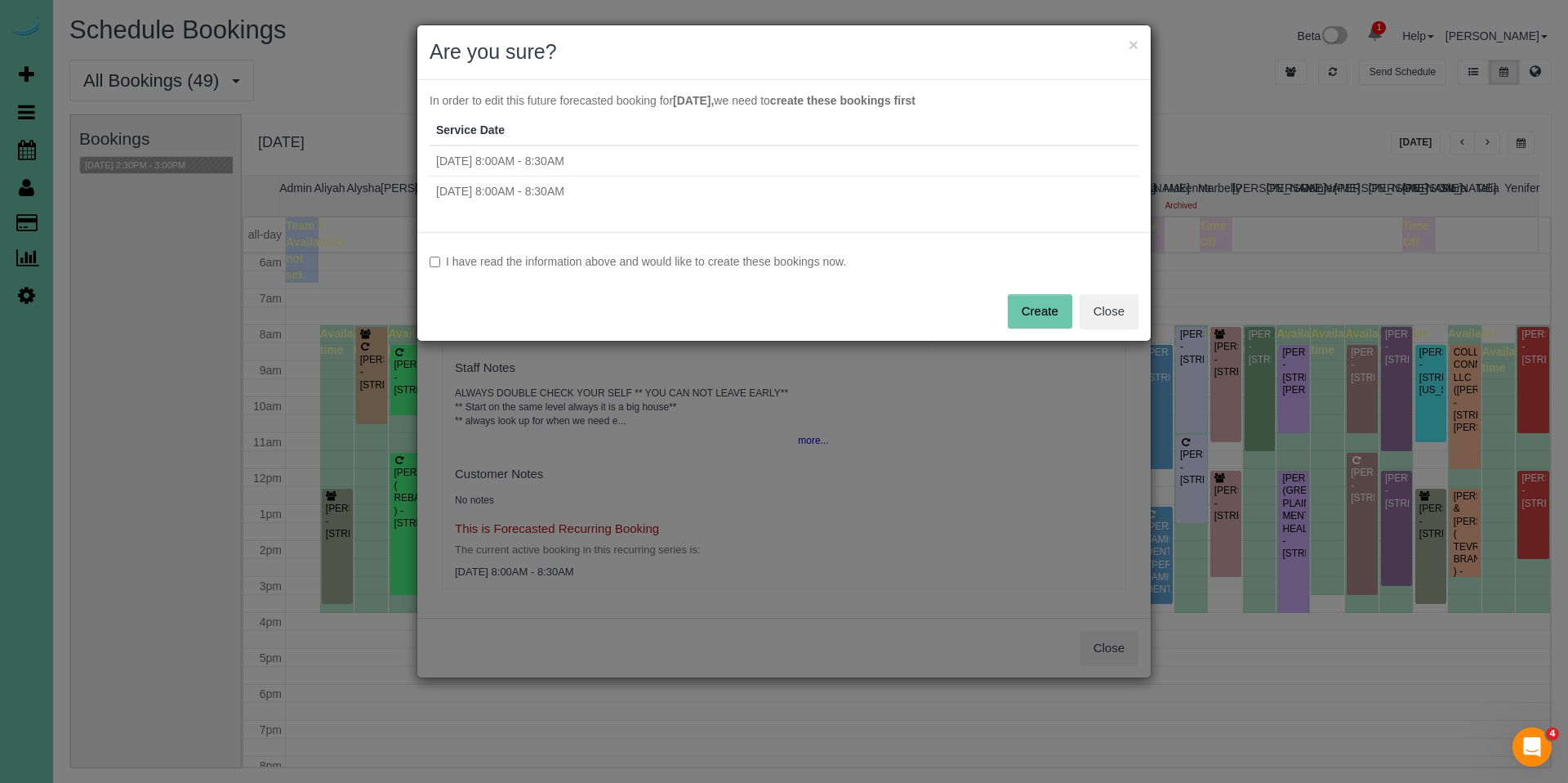
click at [713, 265] on label "I have read the information above and would like to create these bookings now." at bounding box center [784, 261] width 709 height 16
click at [1031, 301] on button "Create" at bounding box center [1040, 311] width 65 height 35
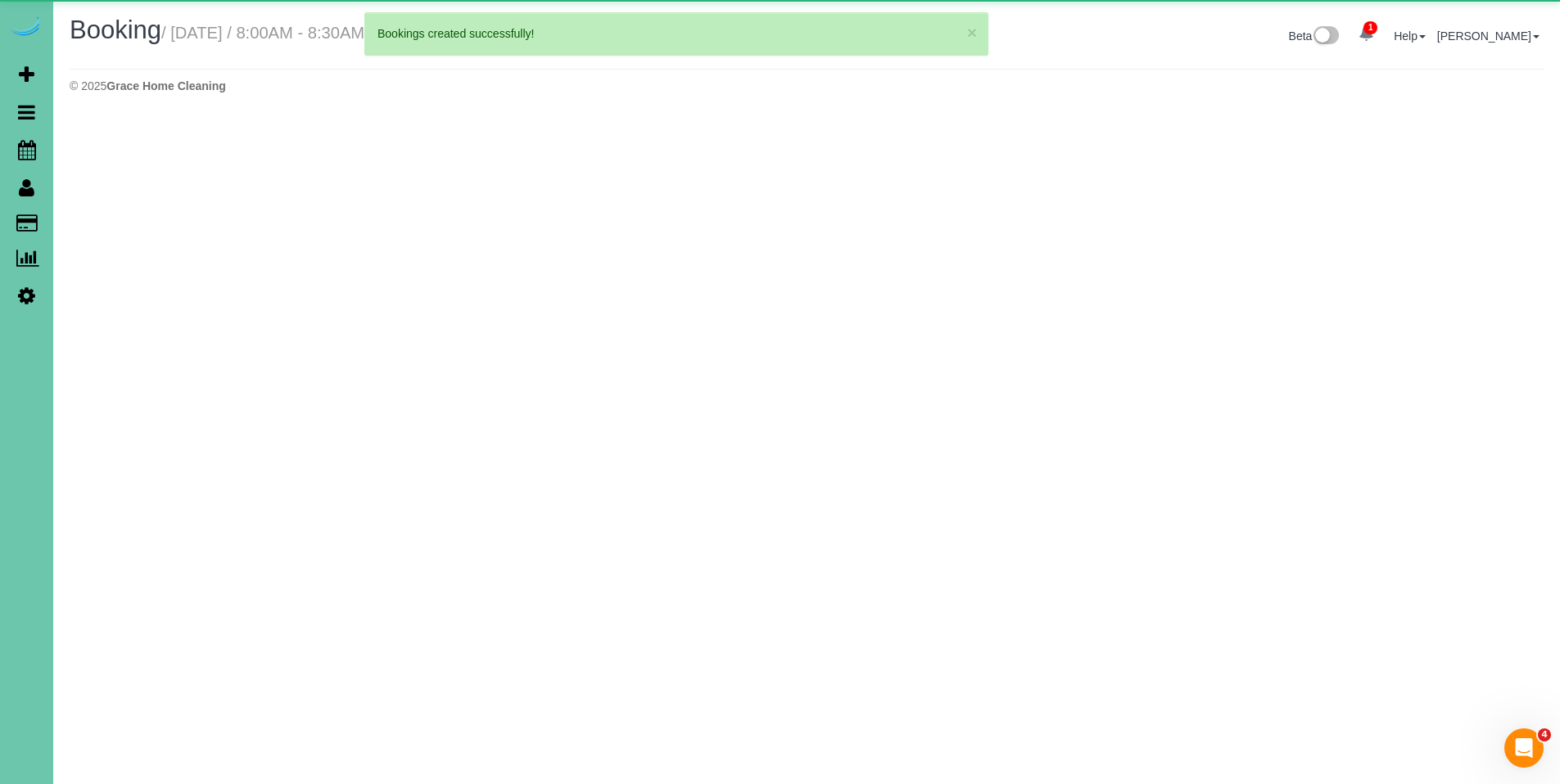
select select "NE"
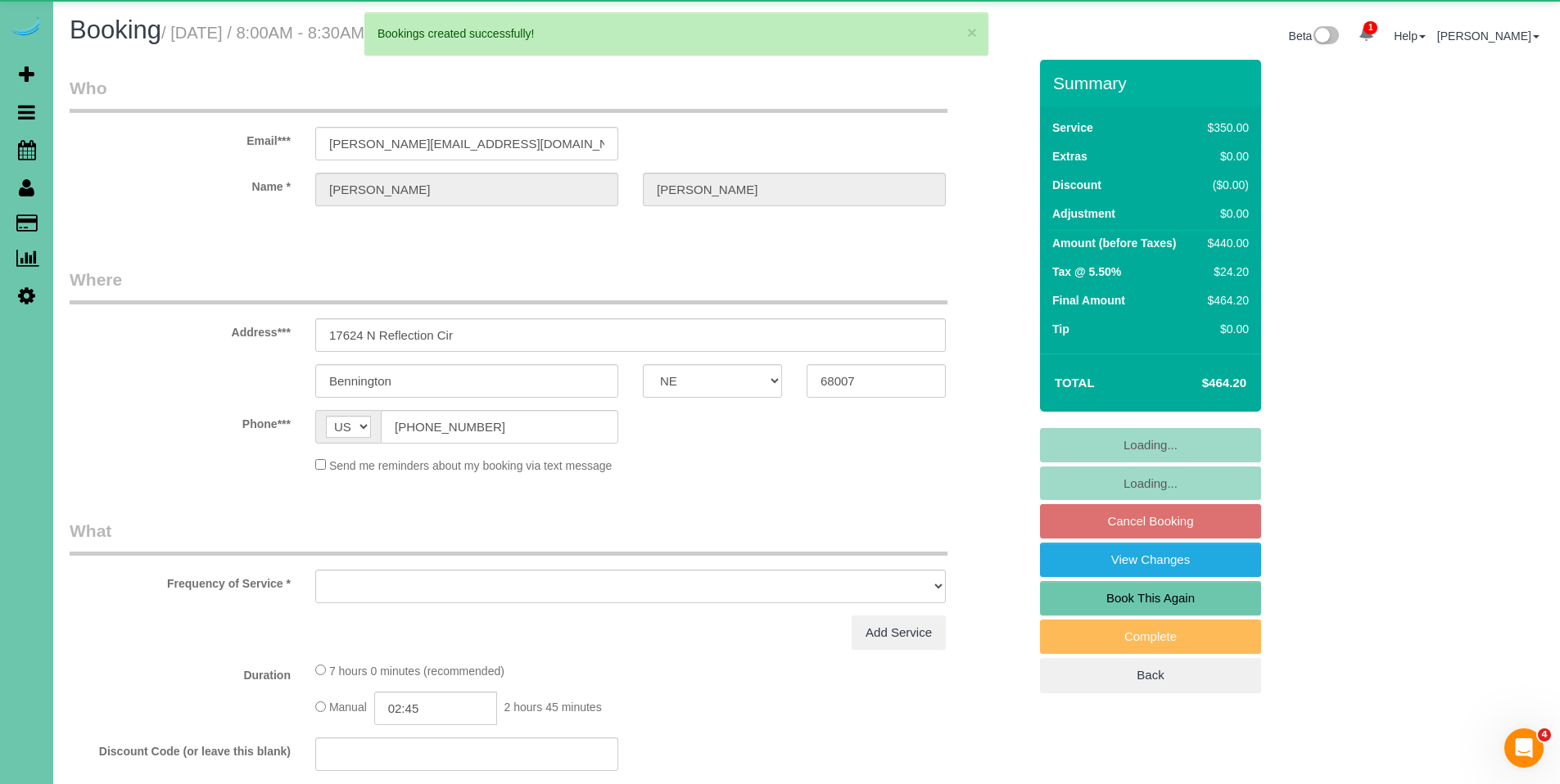
select select "object:24217"
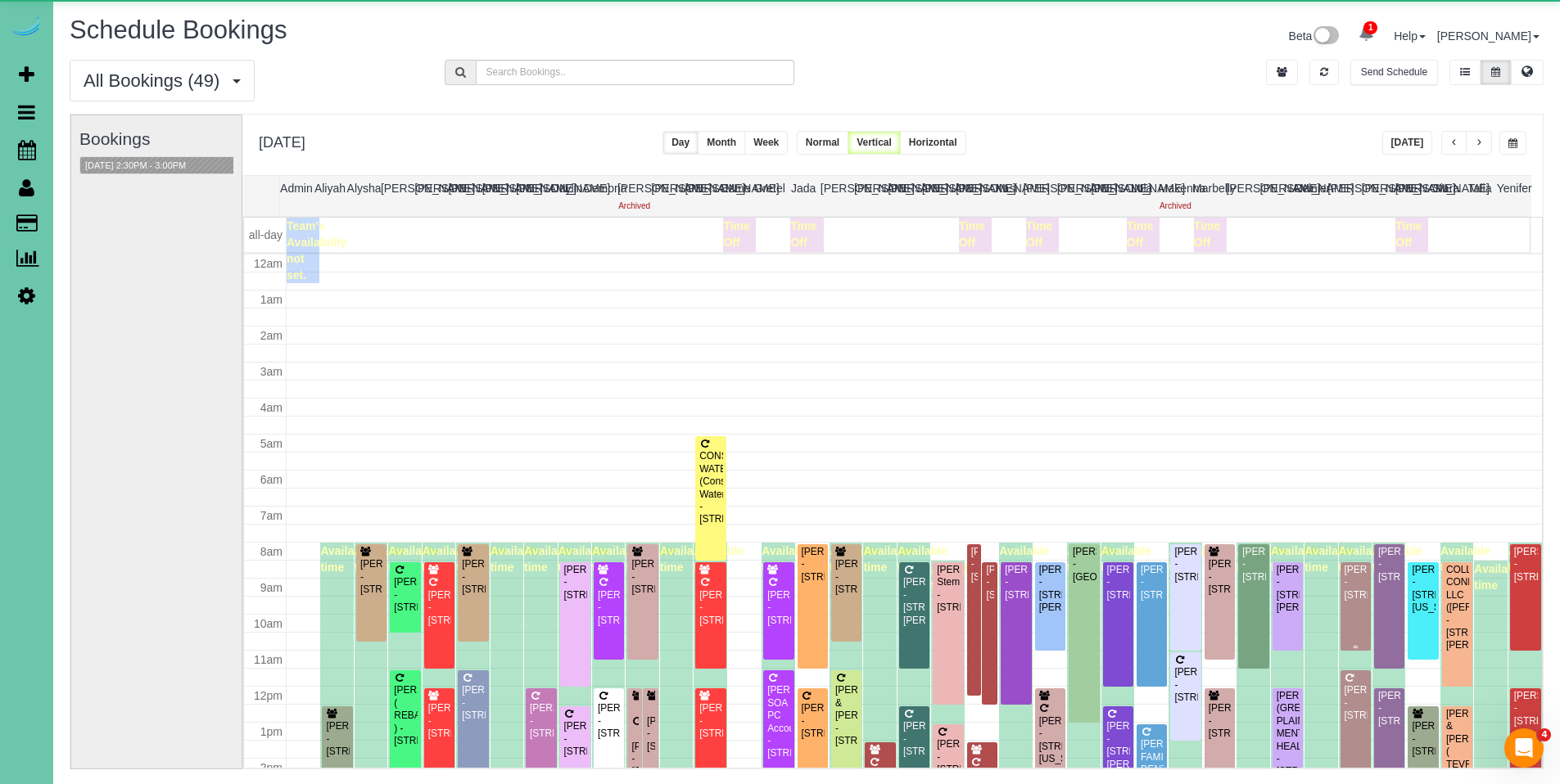
scroll to position [217, 0]
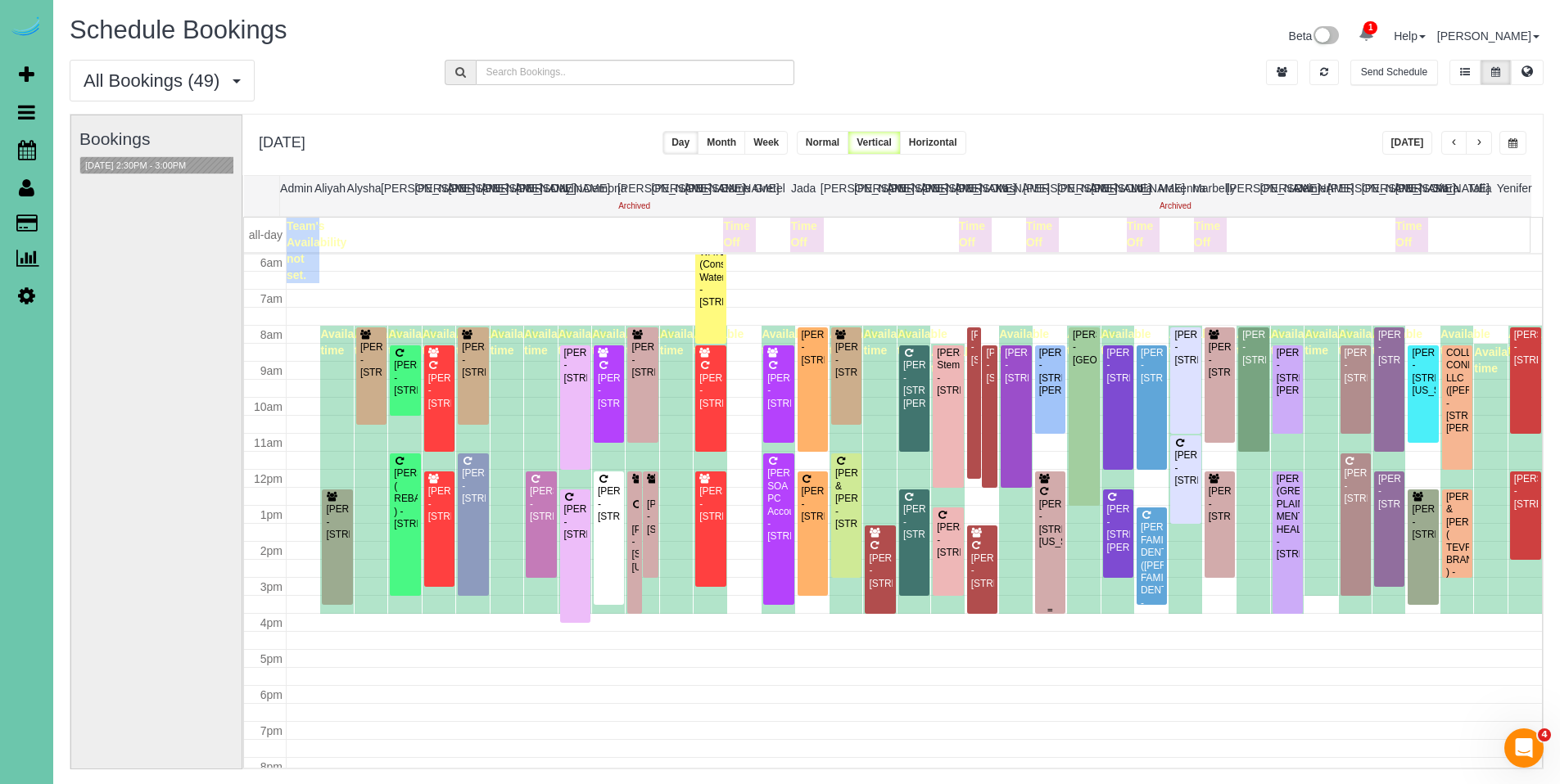
click at [1039, 497] on div "[PERSON_NAME] - [STREET_ADDRESS][US_STATE]" at bounding box center [1049, 511] width 24 height 76
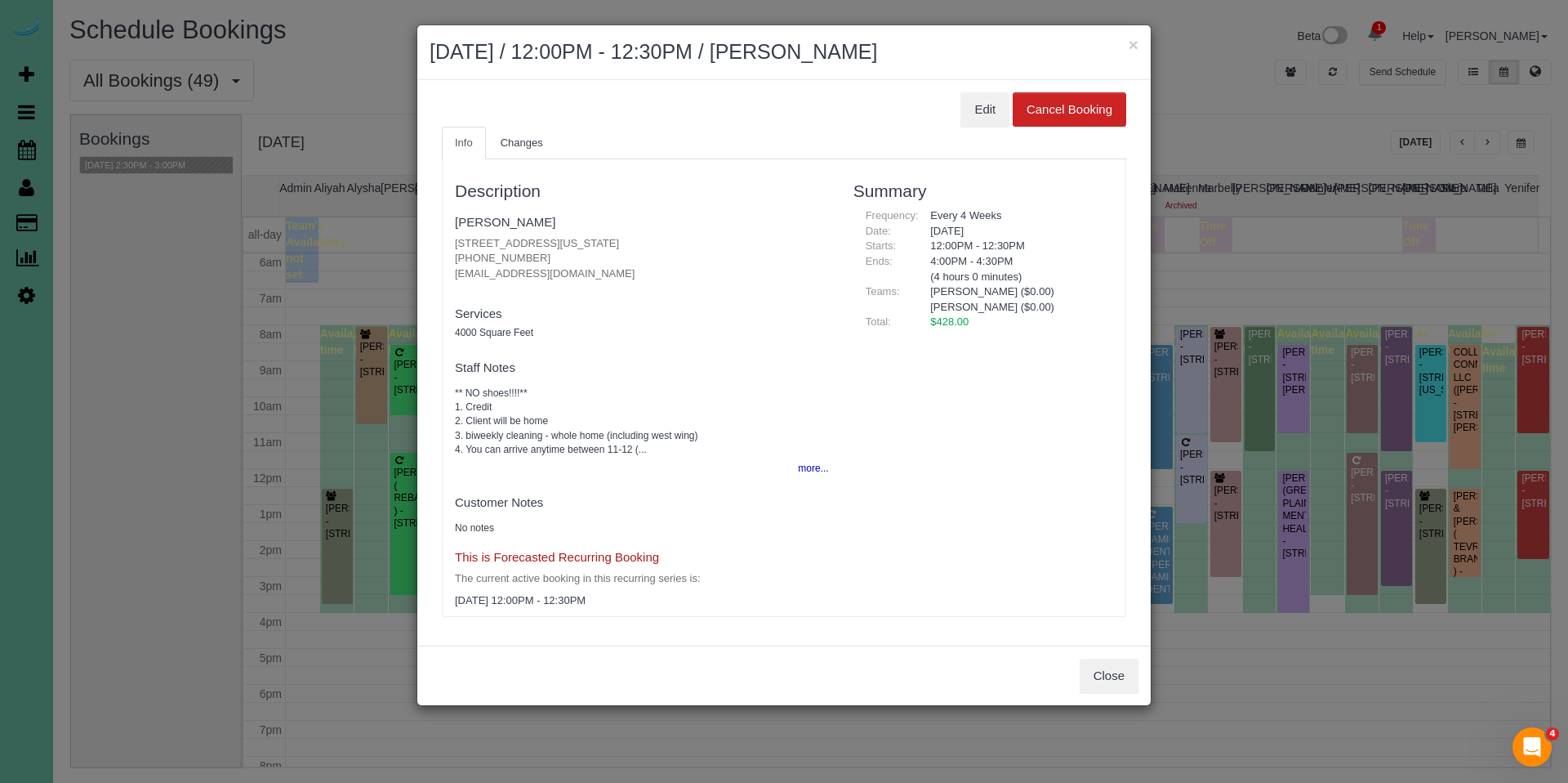
click at [984, 127] on ul "Info Changes" at bounding box center [784, 144] width 684 height 34
click at [984, 110] on button "Edit" at bounding box center [985, 109] width 49 height 35
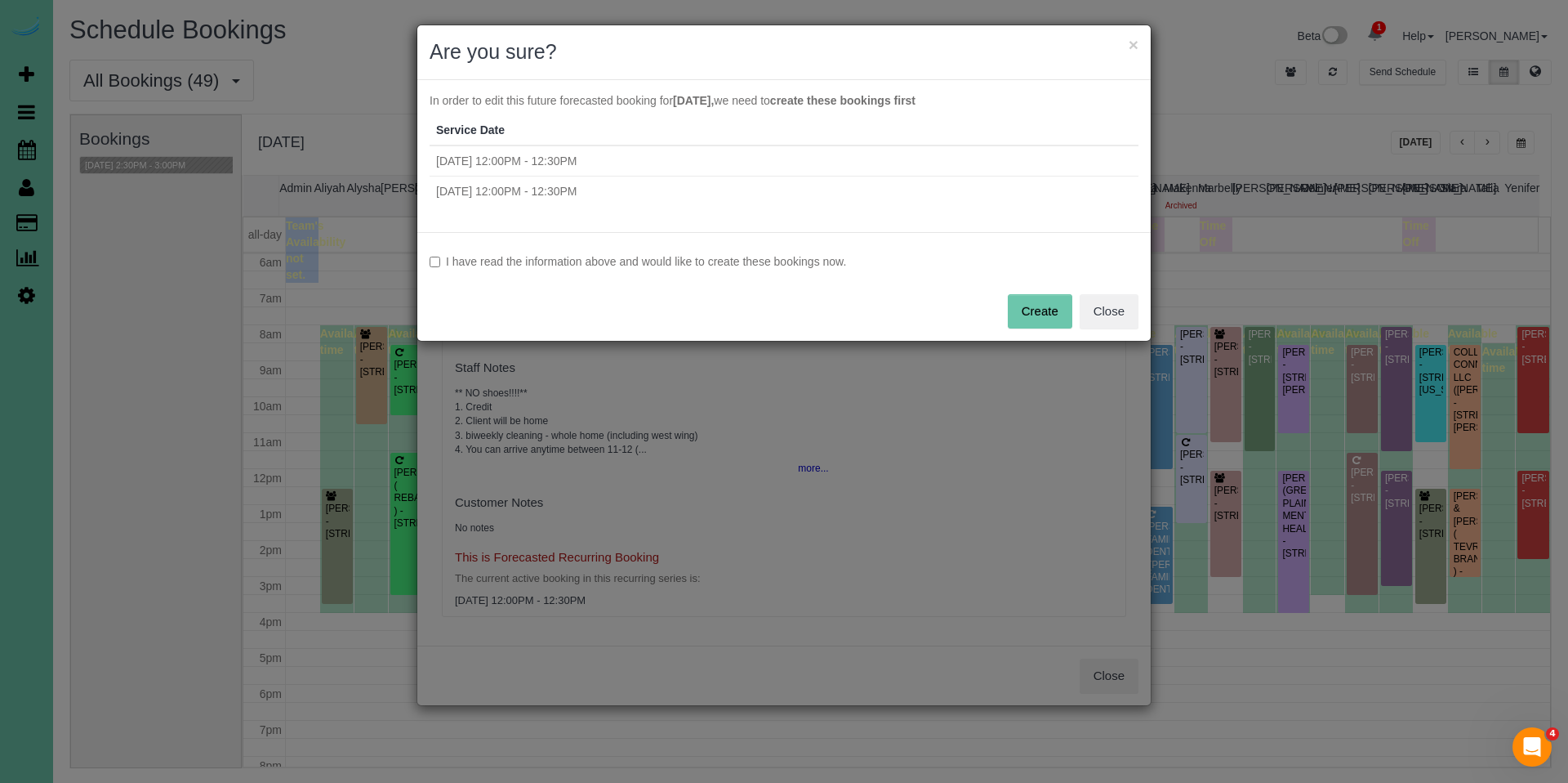
click at [647, 260] on label "I have read the information above and would like to create these bookings now." at bounding box center [784, 261] width 709 height 16
click at [1020, 313] on button "Create" at bounding box center [1040, 311] width 65 height 35
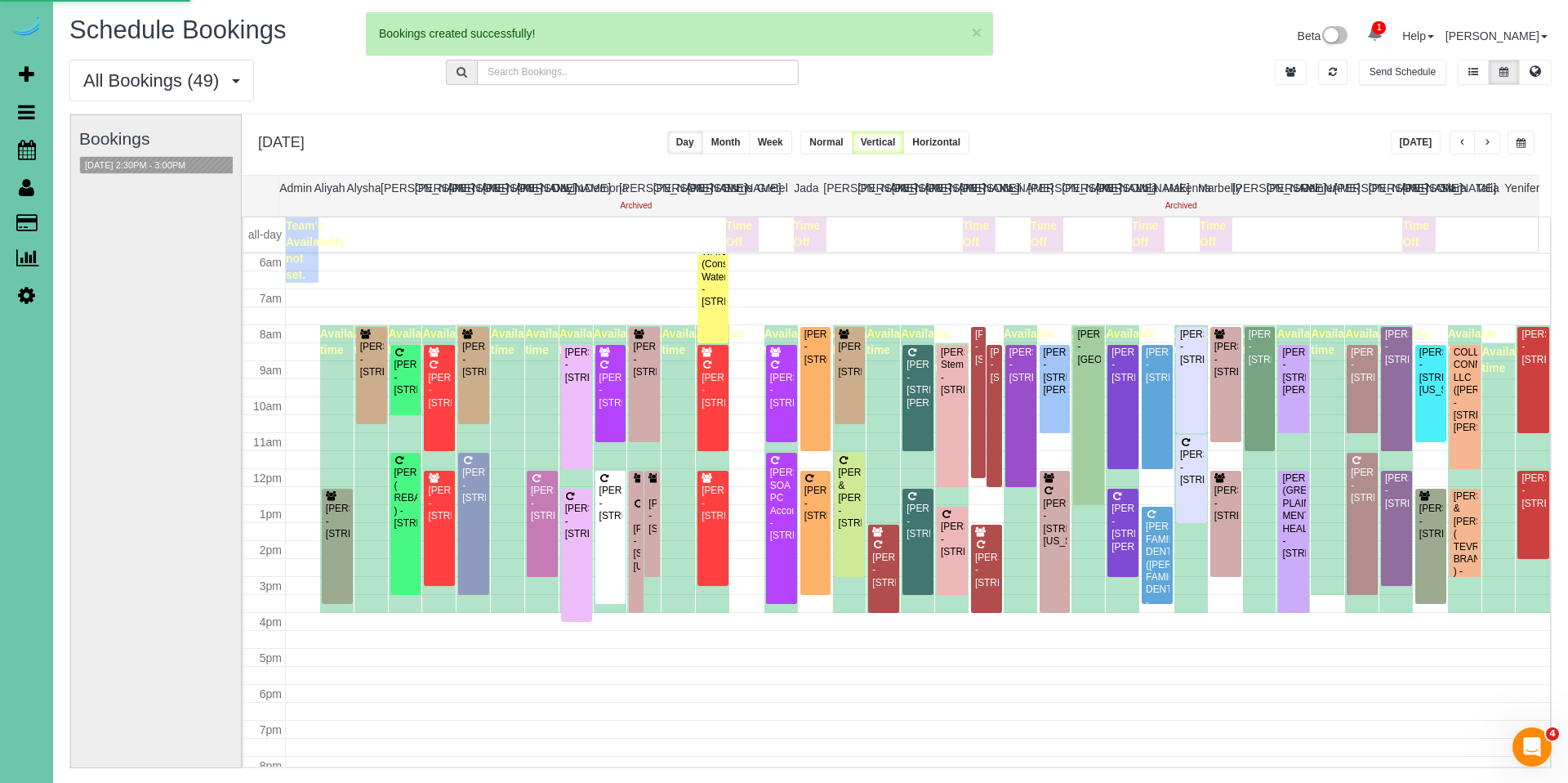
select select "NE"
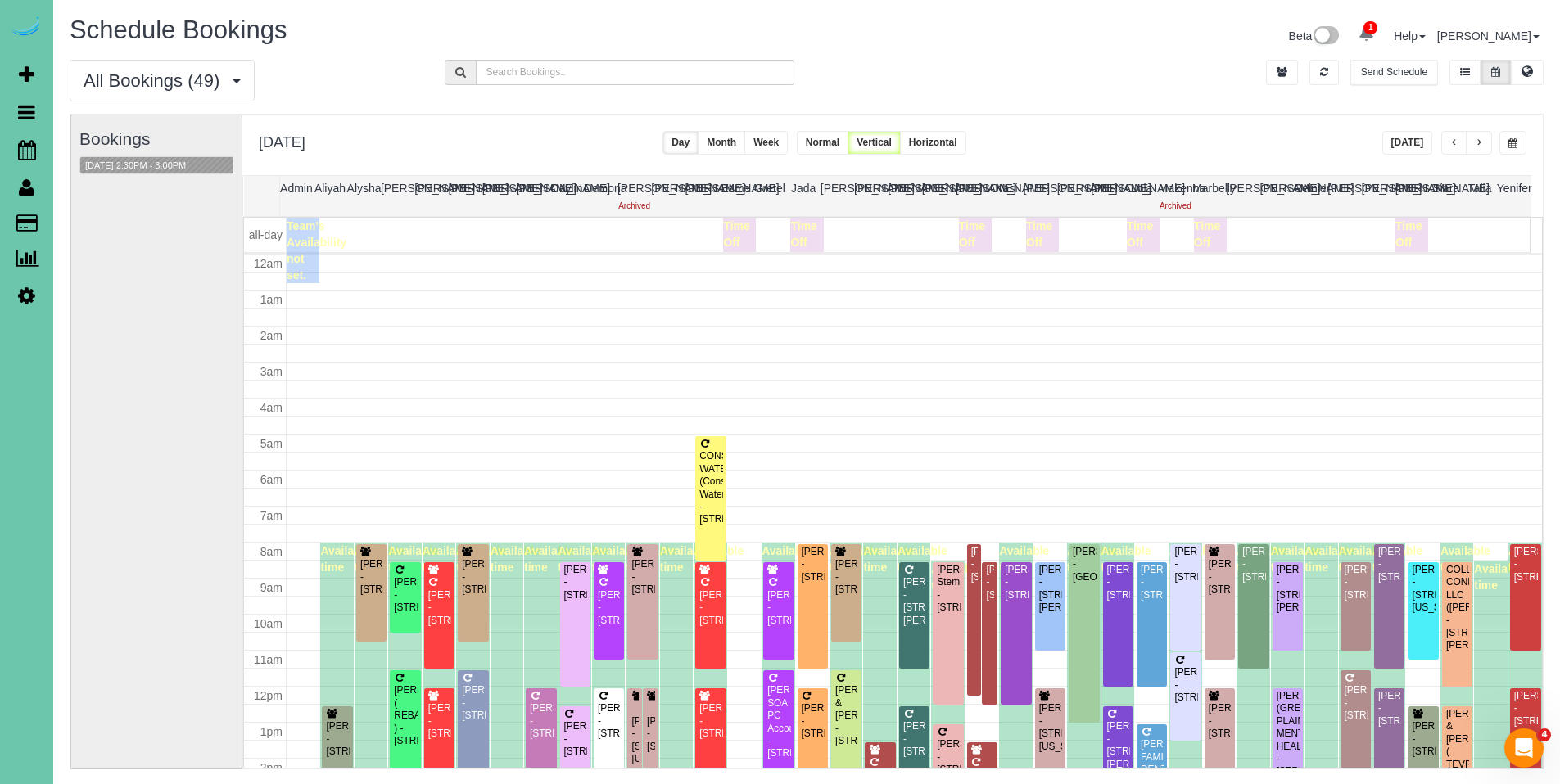
scroll to position [217, 0]
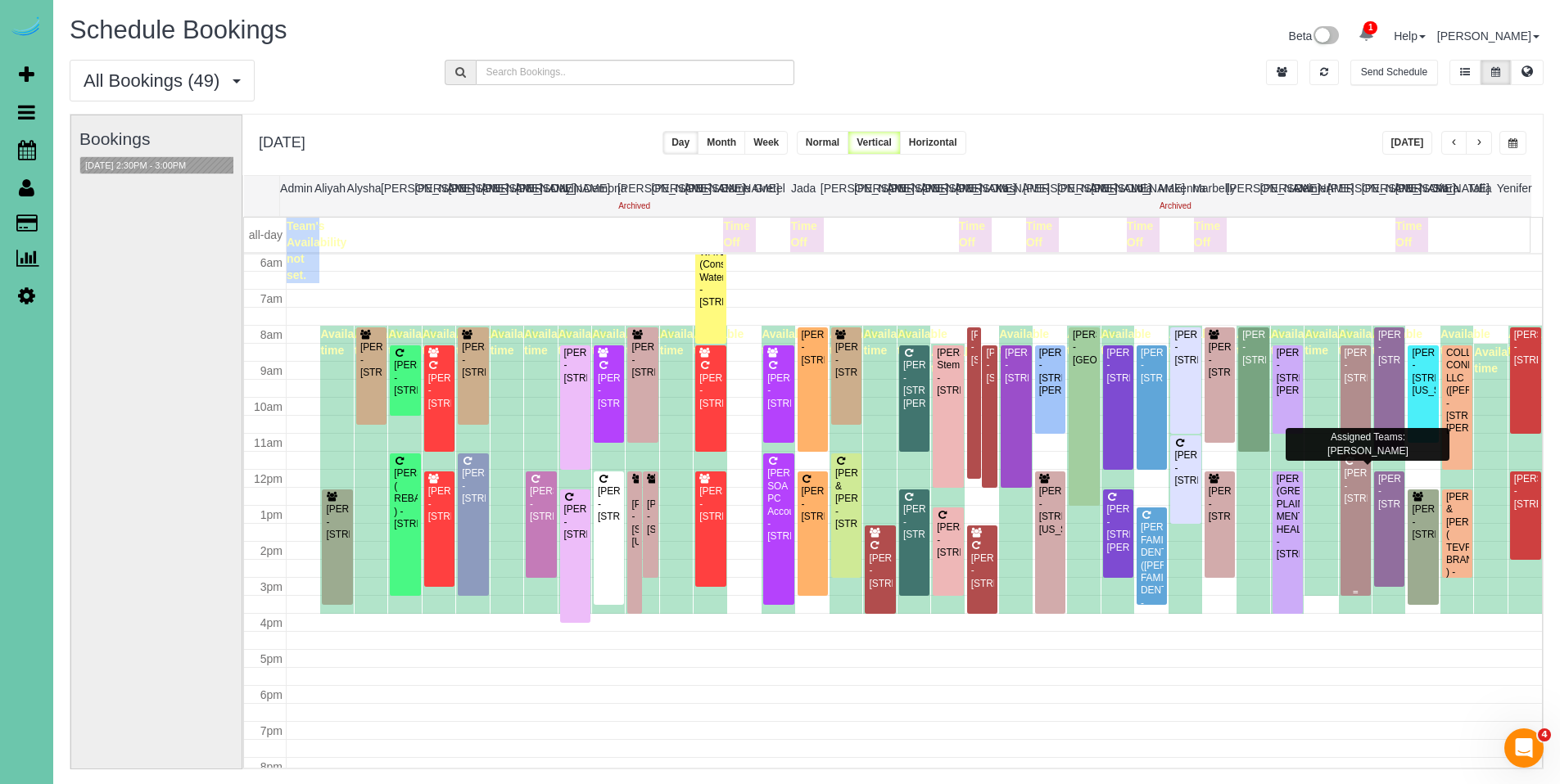
click at [1347, 489] on div "[PERSON_NAME] - [STREET_ADDRESS]" at bounding box center [1355, 486] width 24 height 37
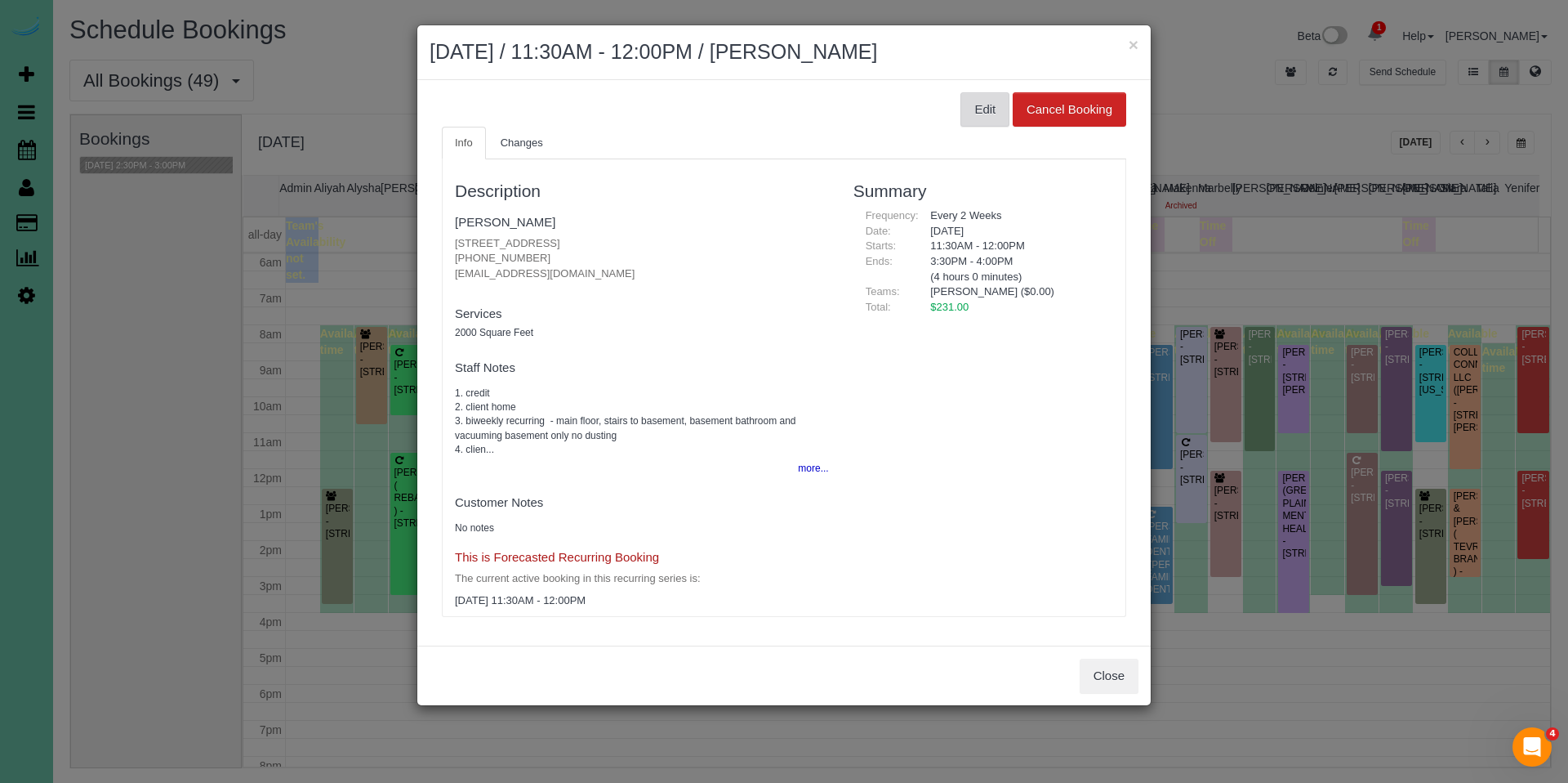
click at [988, 114] on button "Edit" at bounding box center [985, 109] width 49 height 35
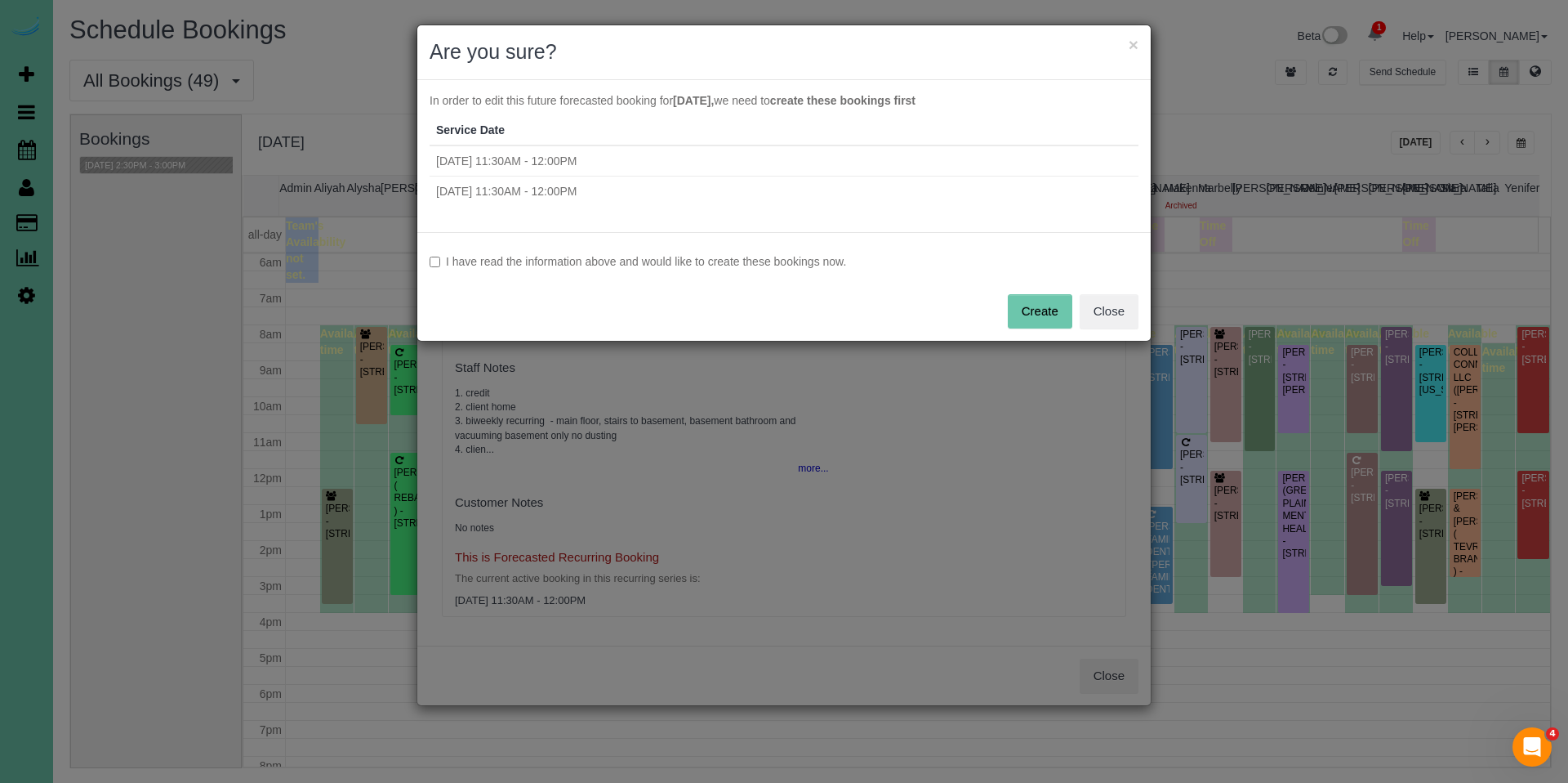
click at [756, 254] on label "I have read the information above and would like to create these bookings now." at bounding box center [784, 261] width 709 height 16
click at [1044, 313] on button "Create" at bounding box center [1040, 311] width 65 height 35
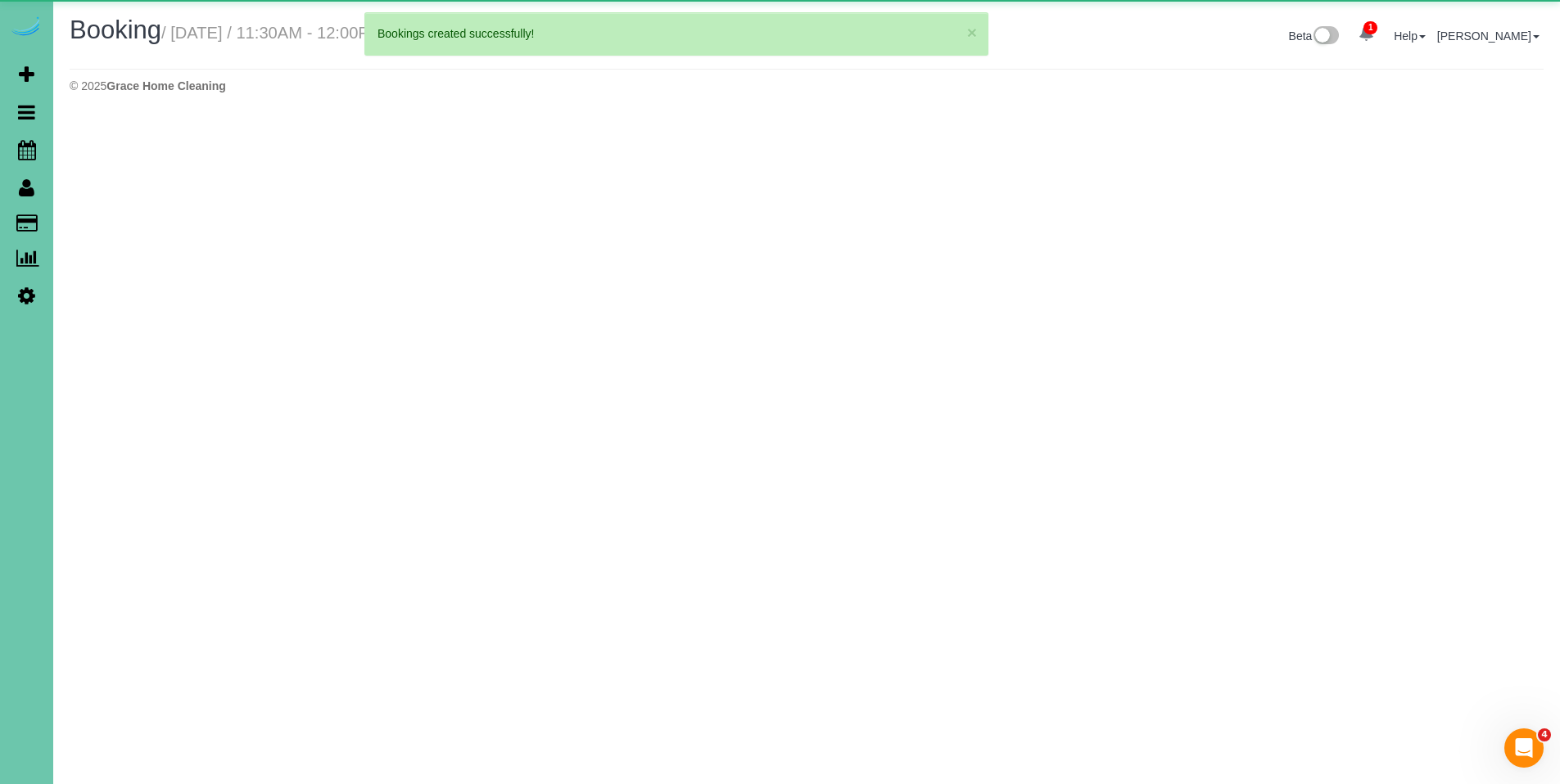
select select "NE"
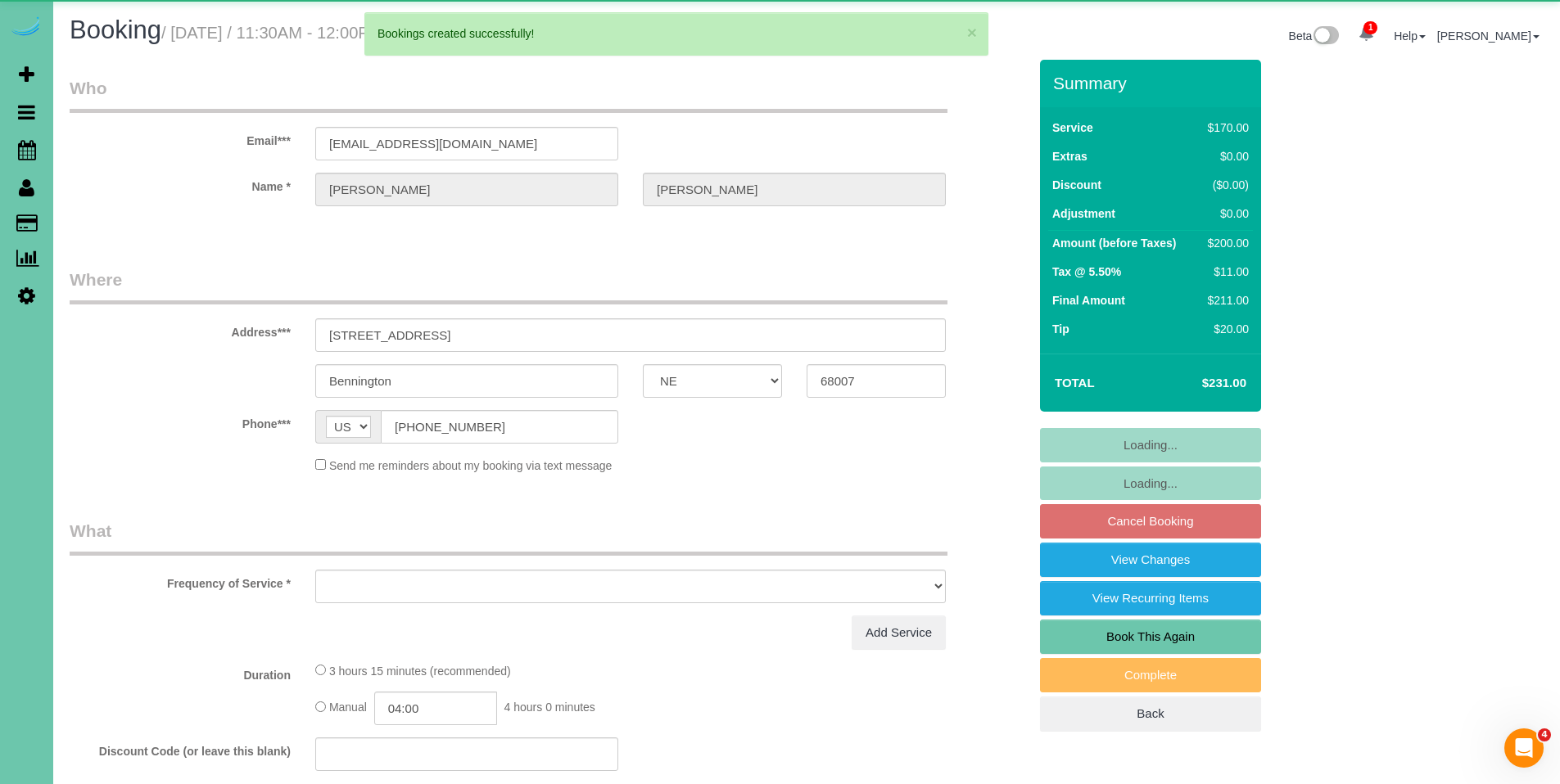
select select "object:26324"
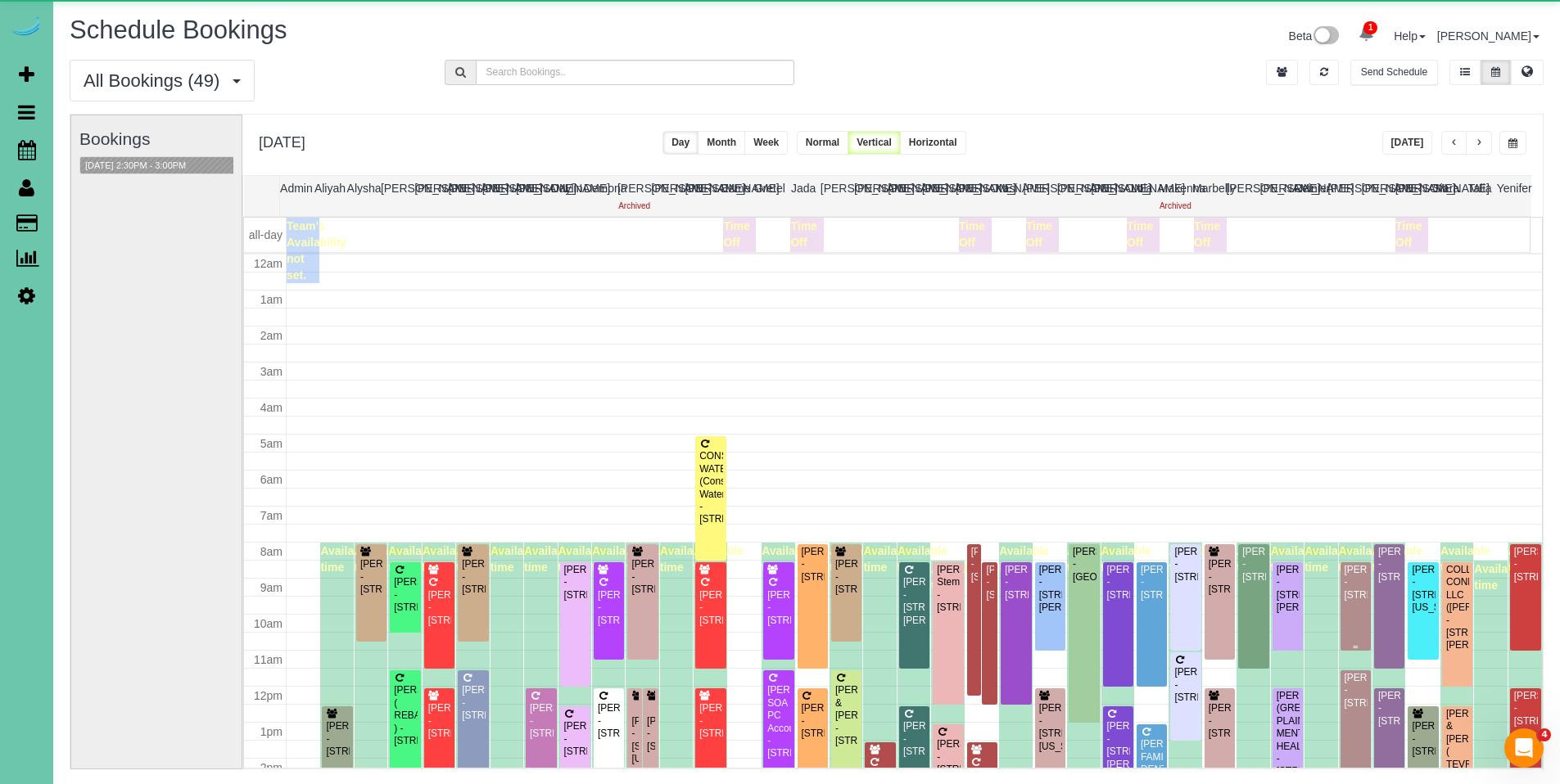
scroll to position [217, 0]
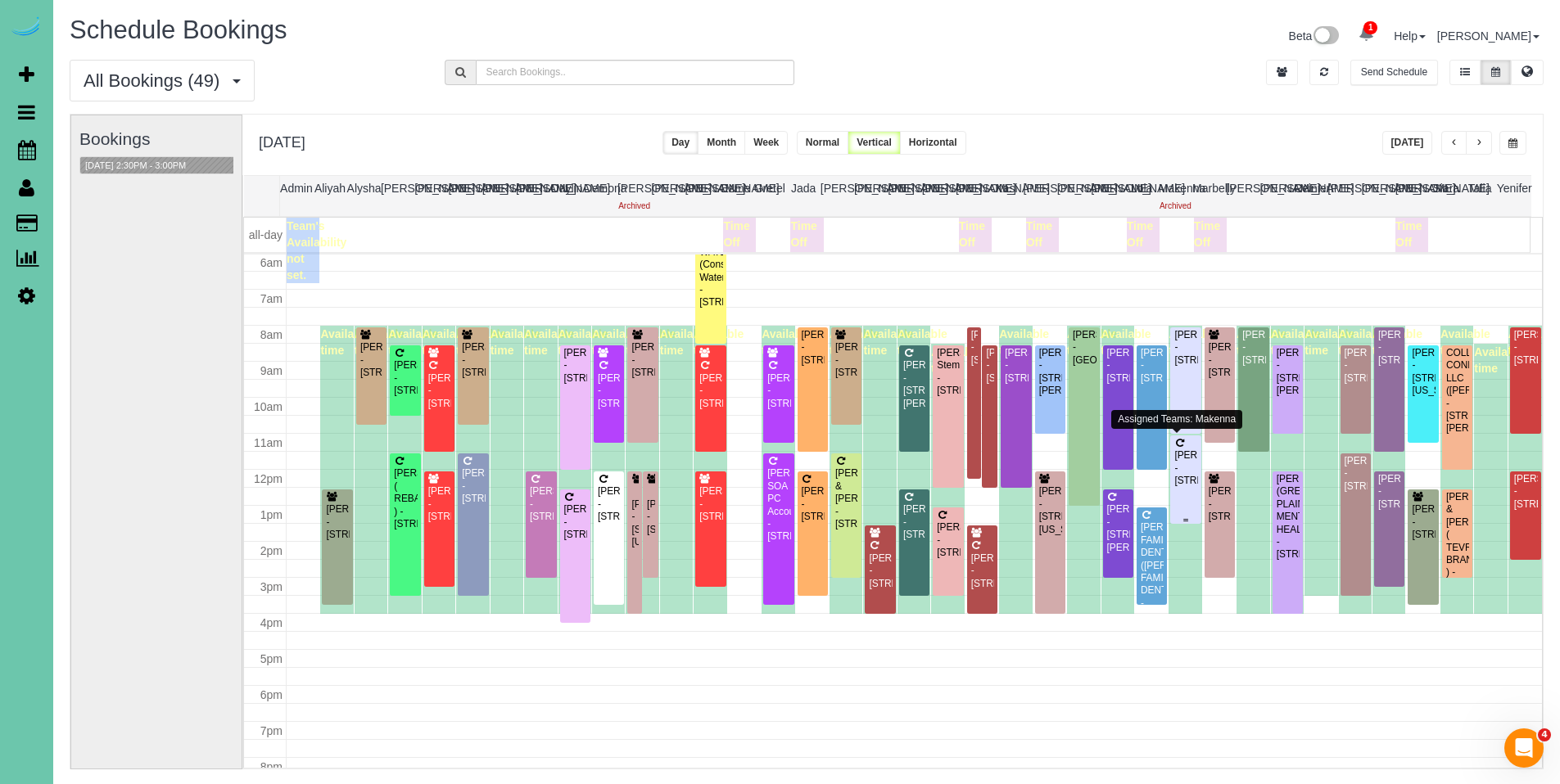
click at [1184, 487] on div "[PERSON_NAME] - [STREET_ADDRESS]" at bounding box center [1185, 468] width 24 height 37
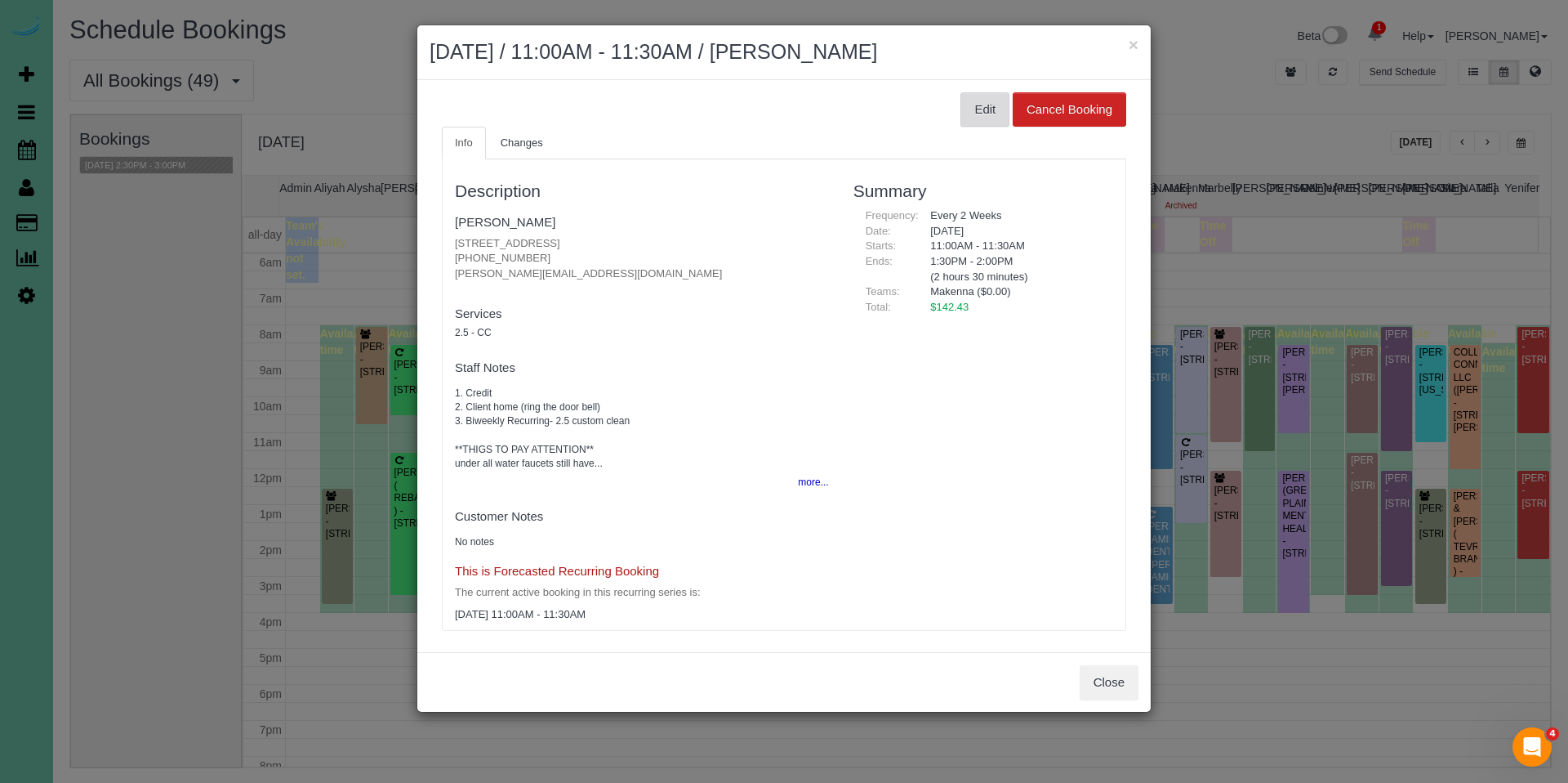
click at [970, 118] on button "Edit" at bounding box center [985, 109] width 49 height 35
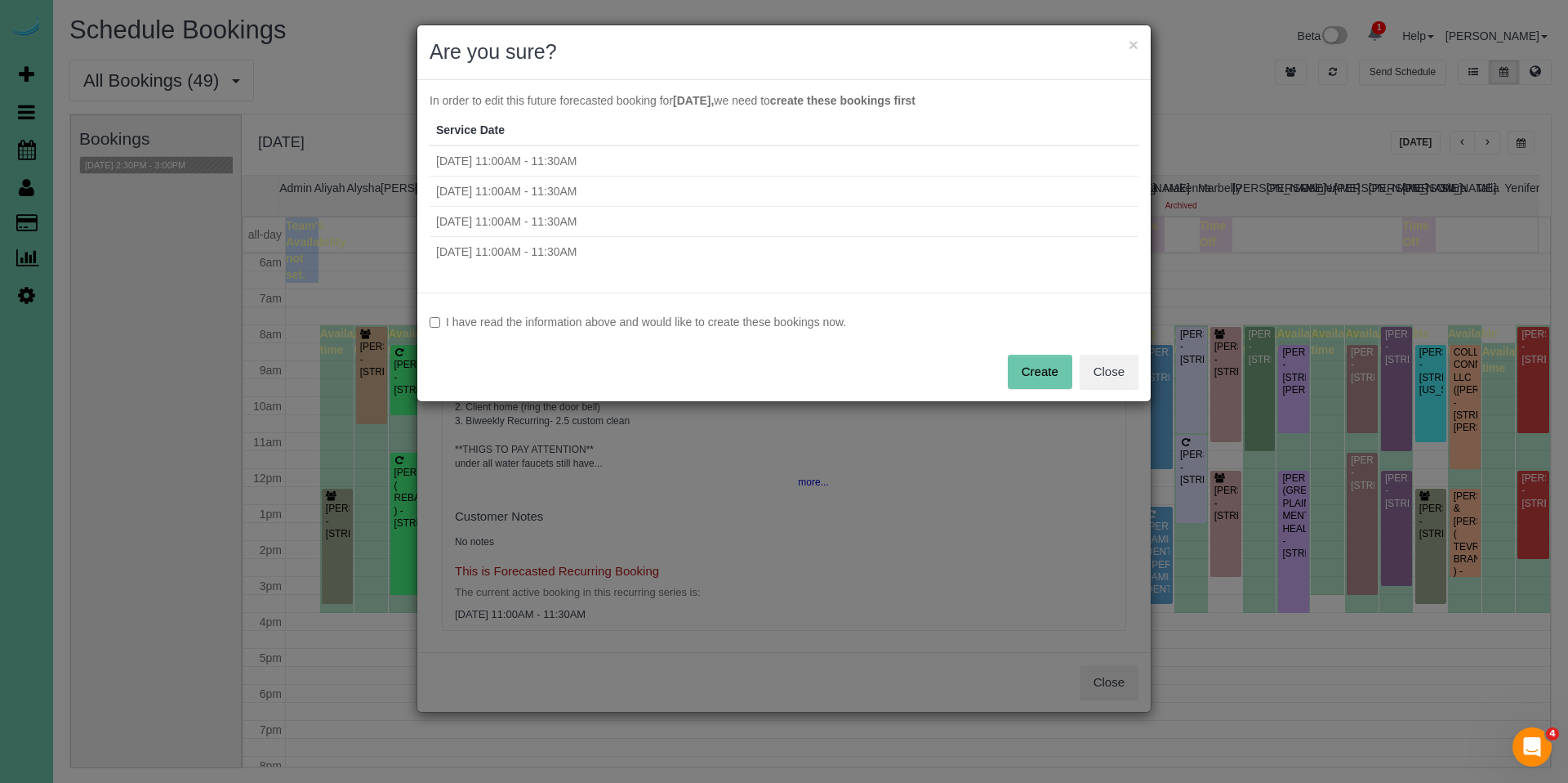
click at [650, 324] on label "I have read the information above and would like to create these bookings now." at bounding box center [784, 321] width 709 height 16
click at [1053, 362] on button "Create" at bounding box center [1040, 372] width 65 height 35
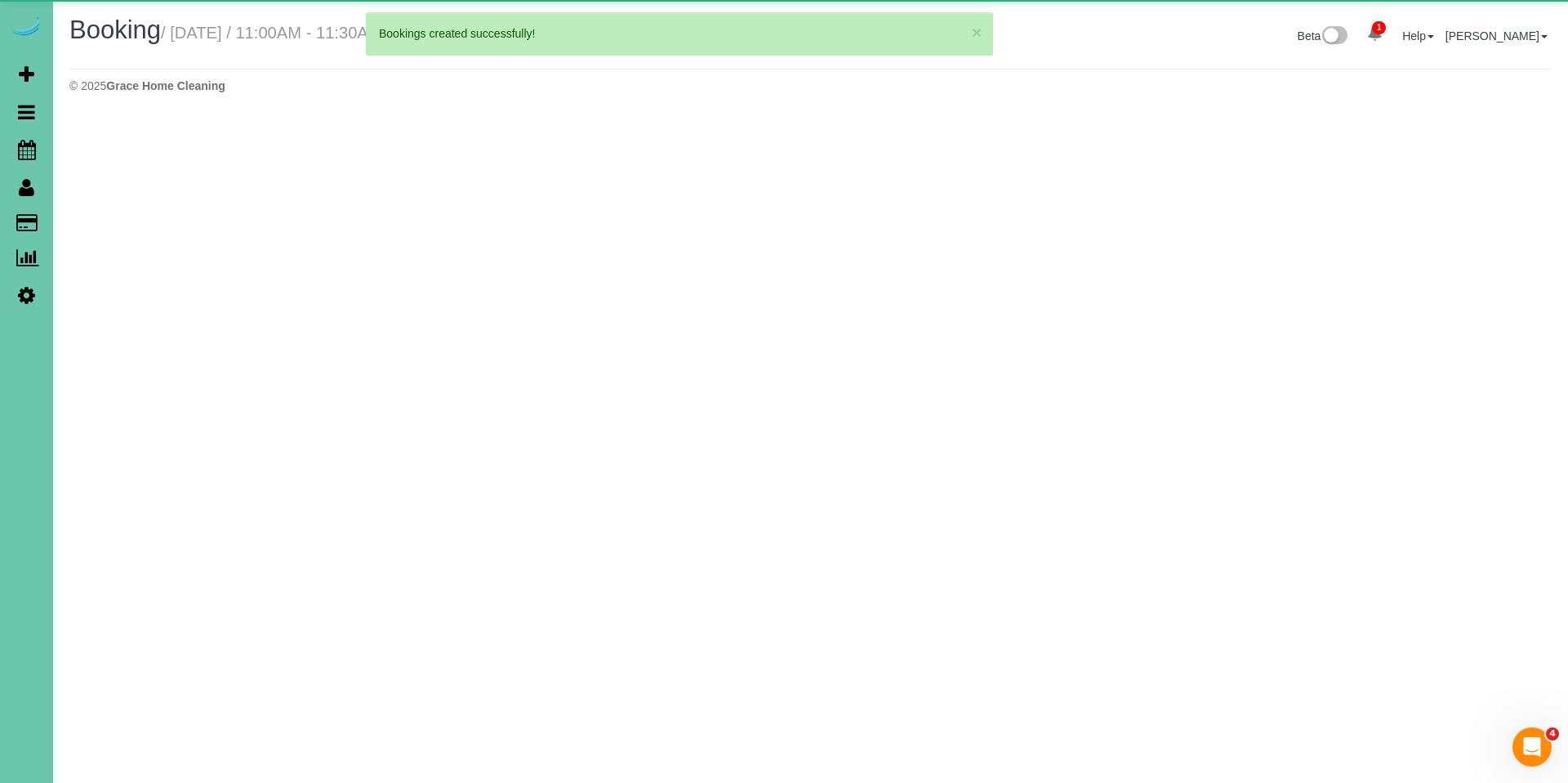
select select "NE"
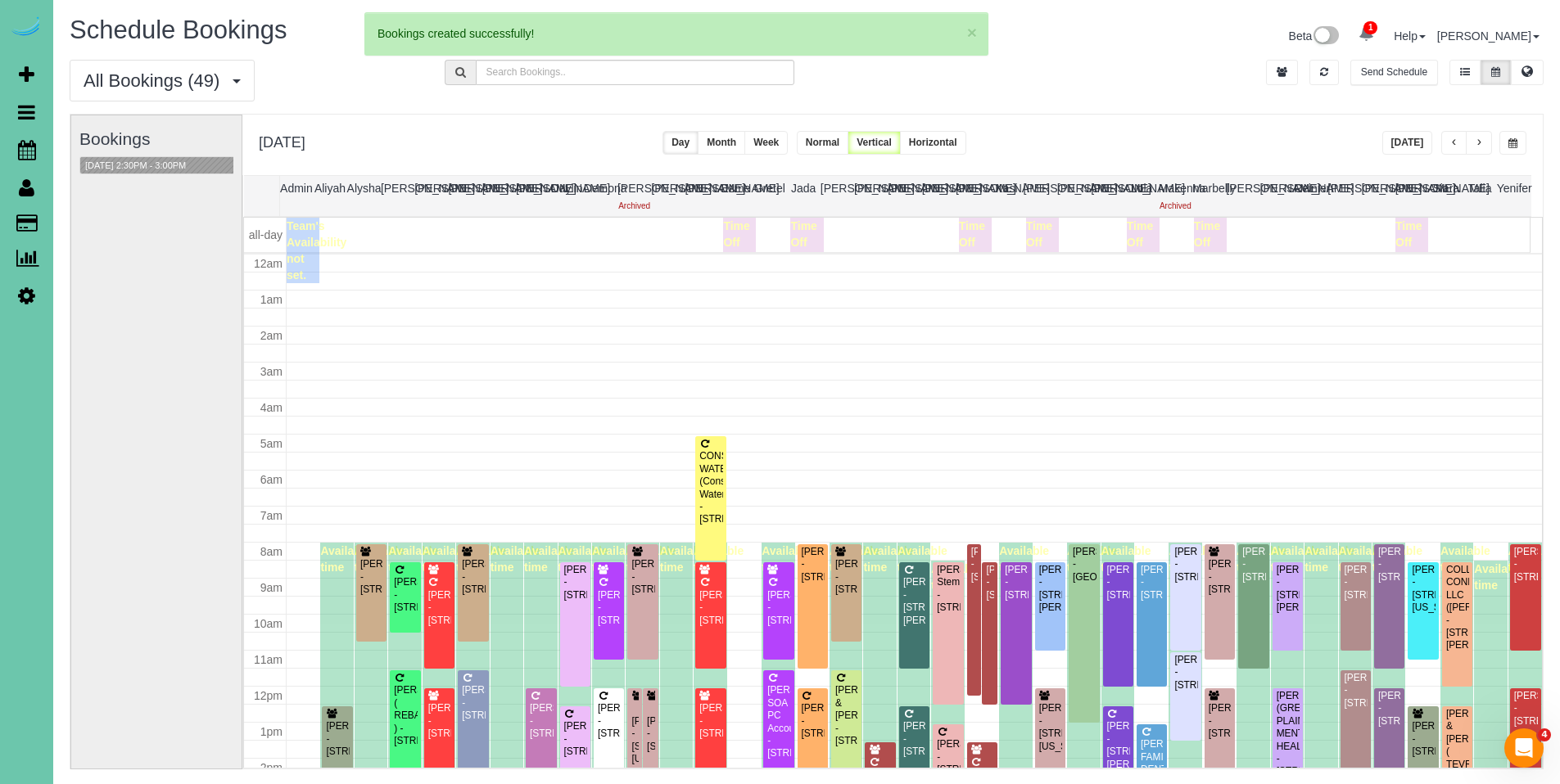
scroll to position [217, 0]
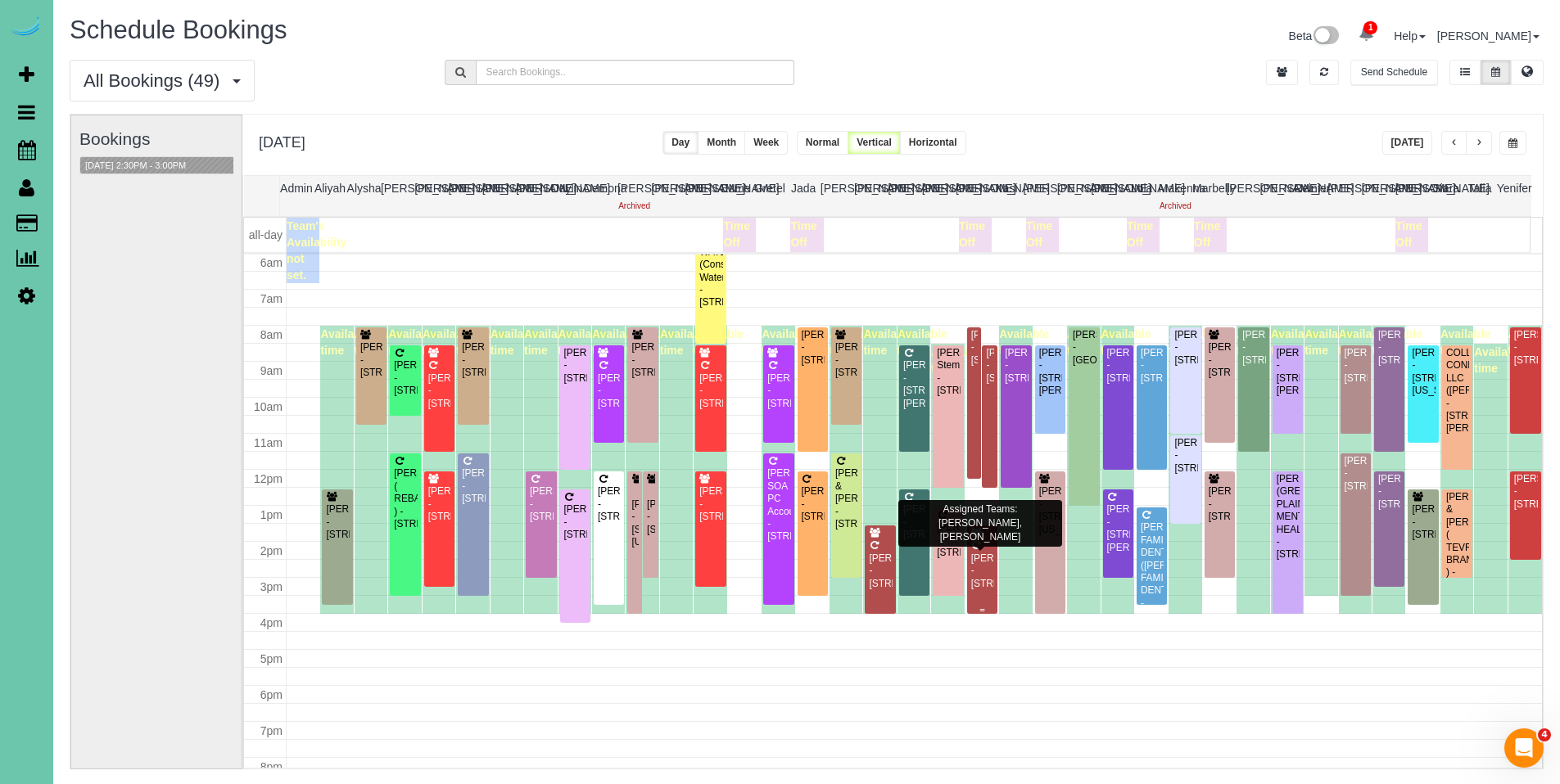
click at [974, 572] on div "[PERSON_NAME] - [STREET_ADDRESS]" at bounding box center [982, 571] width 24 height 37
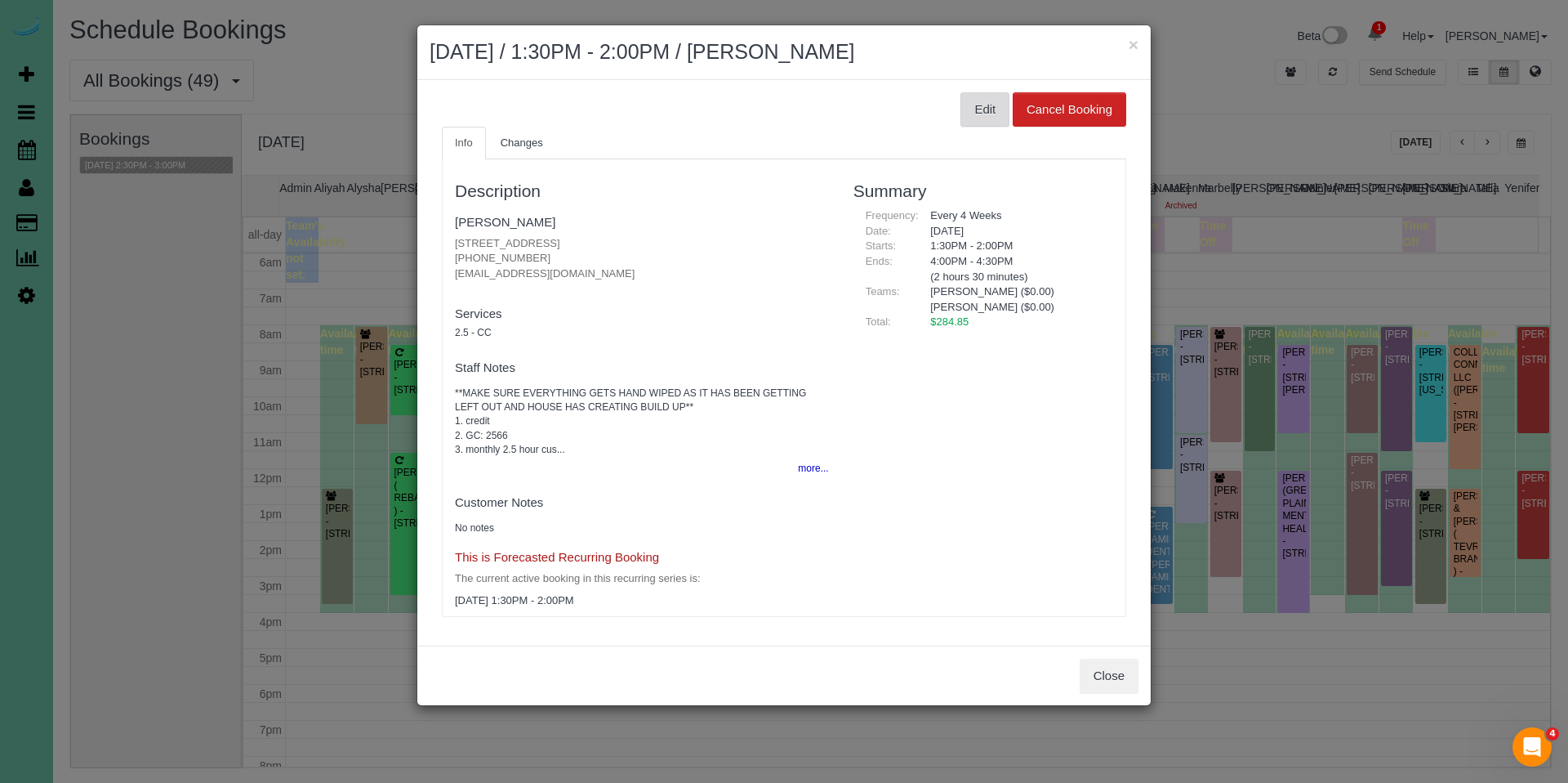
click at [970, 94] on button "Edit" at bounding box center [985, 109] width 49 height 35
click at [977, 106] on body "× [DATE] / 1:30PM - 2:00PM / [PERSON_NAME] Edit Cancel Booking Info Changes Des…" at bounding box center [784, 392] width 1568 height 783
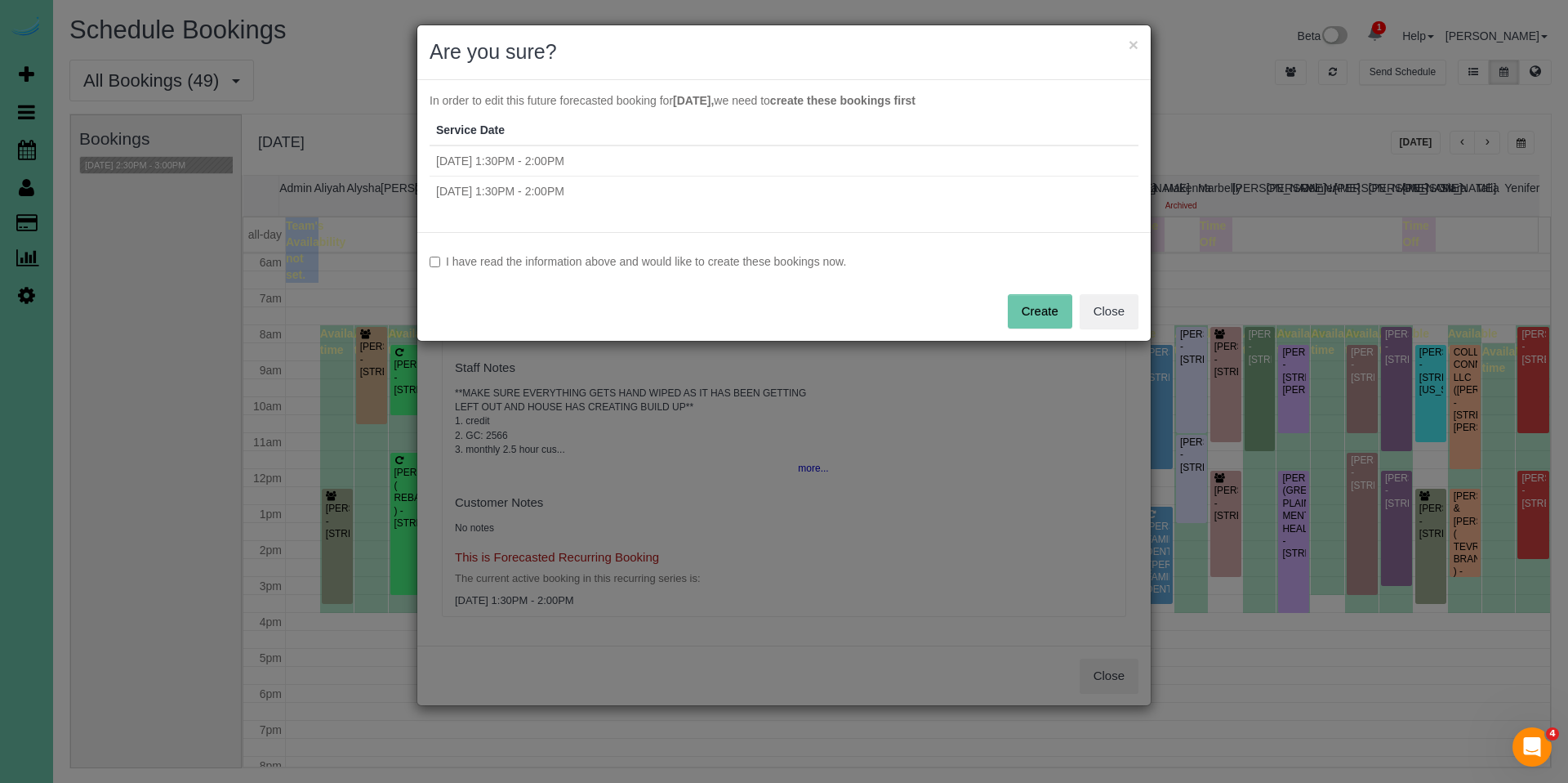
click at [705, 267] on label "I have read the information above and would like to create these bookings now." at bounding box center [784, 261] width 709 height 16
click at [1044, 323] on button "Create" at bounding box center [1040, 311] width 65 height 35
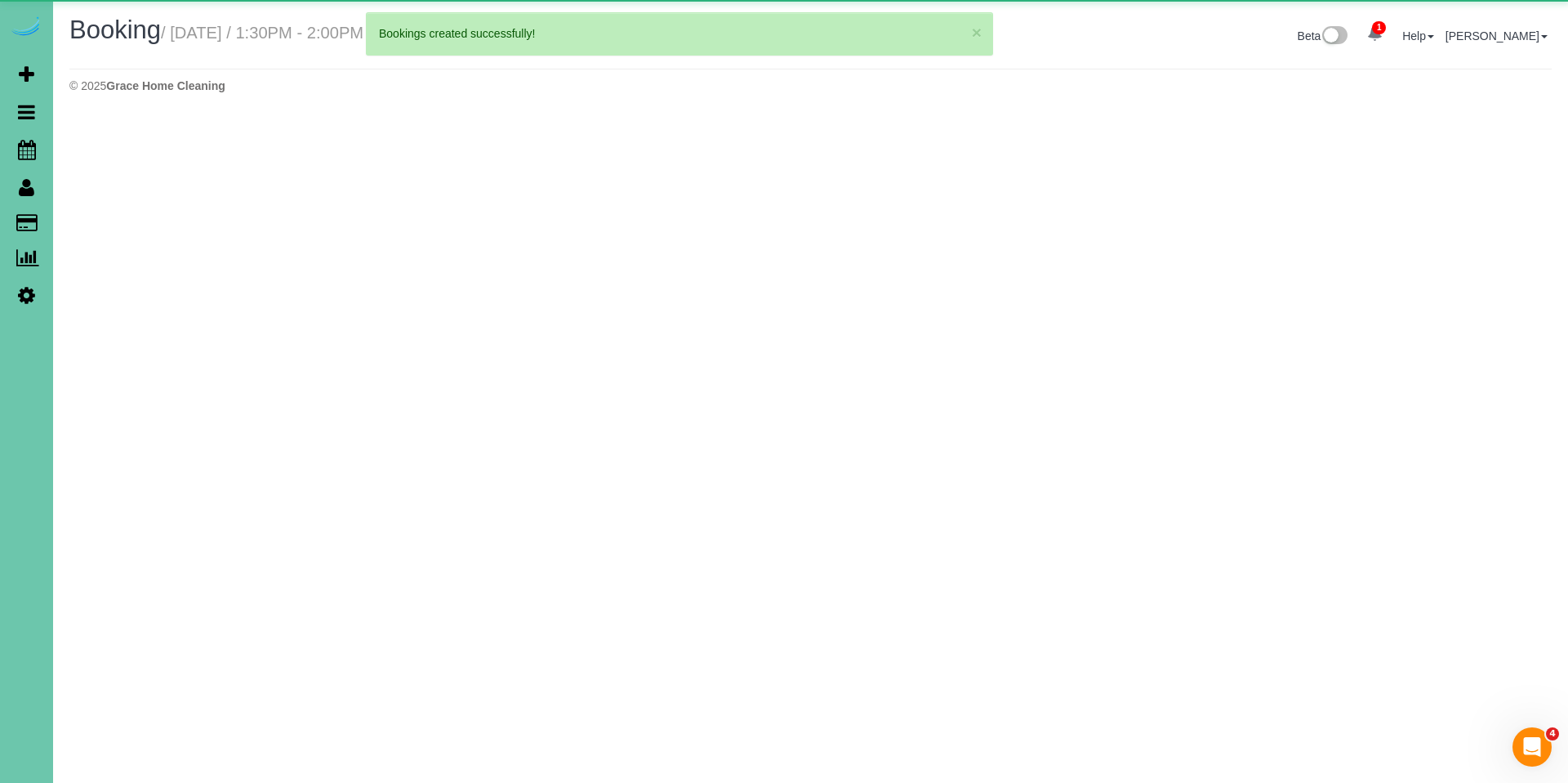
select select "NE"
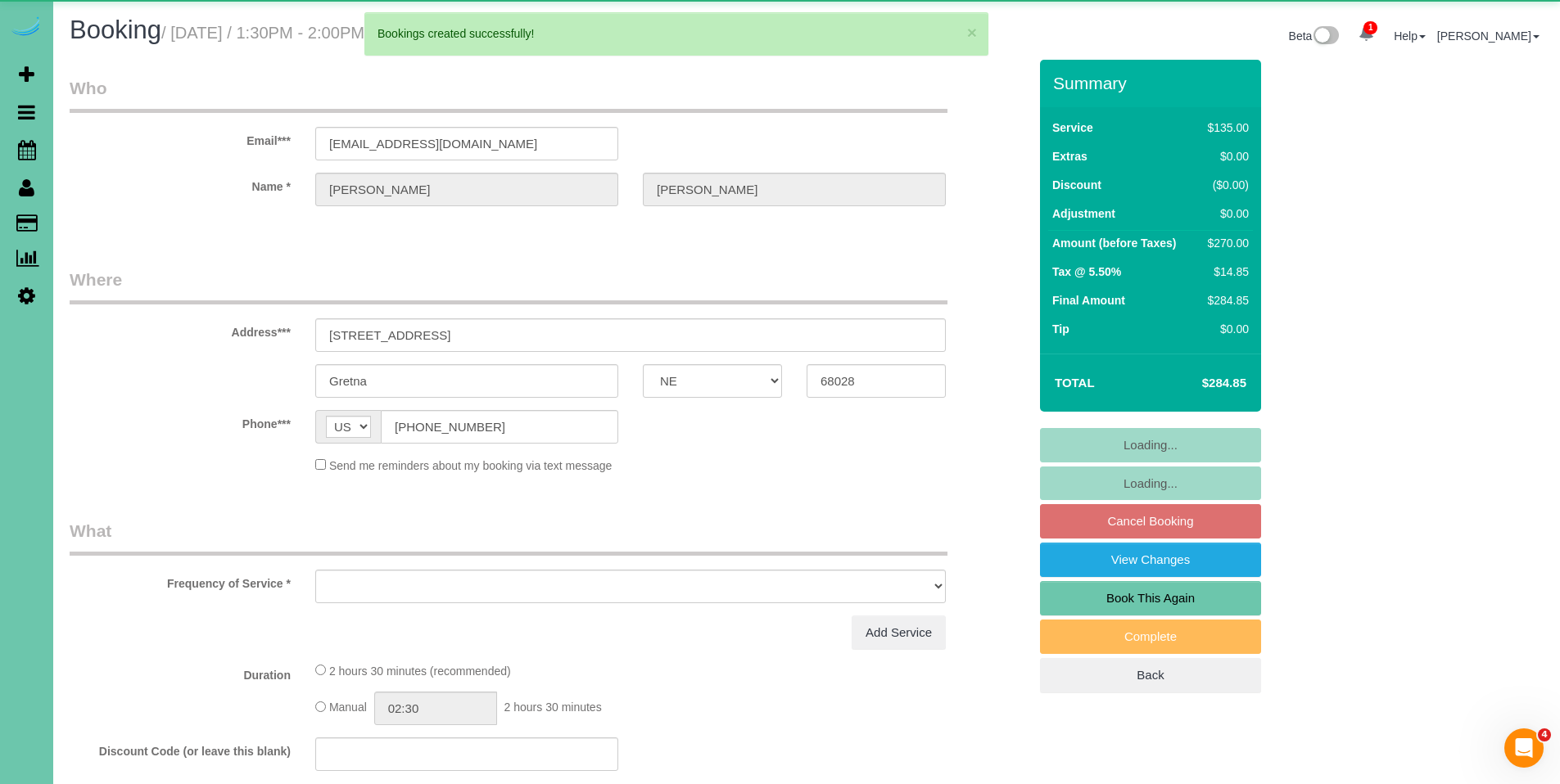
select select "object:28373"
select select "string:fspay-a7c4e316-1d4c-429f-a6e6-75430ac77ea5"
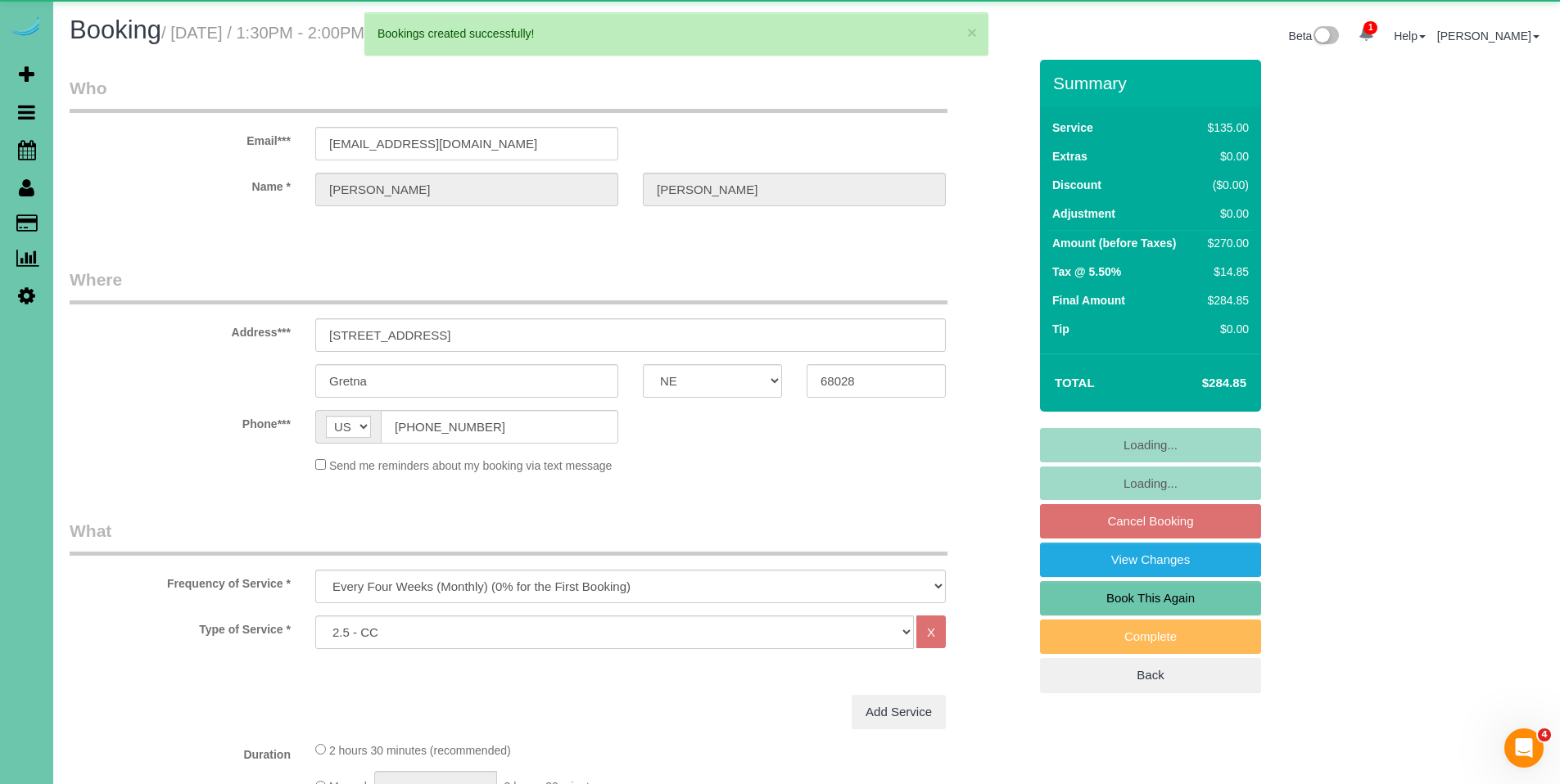
select select "object:28446"
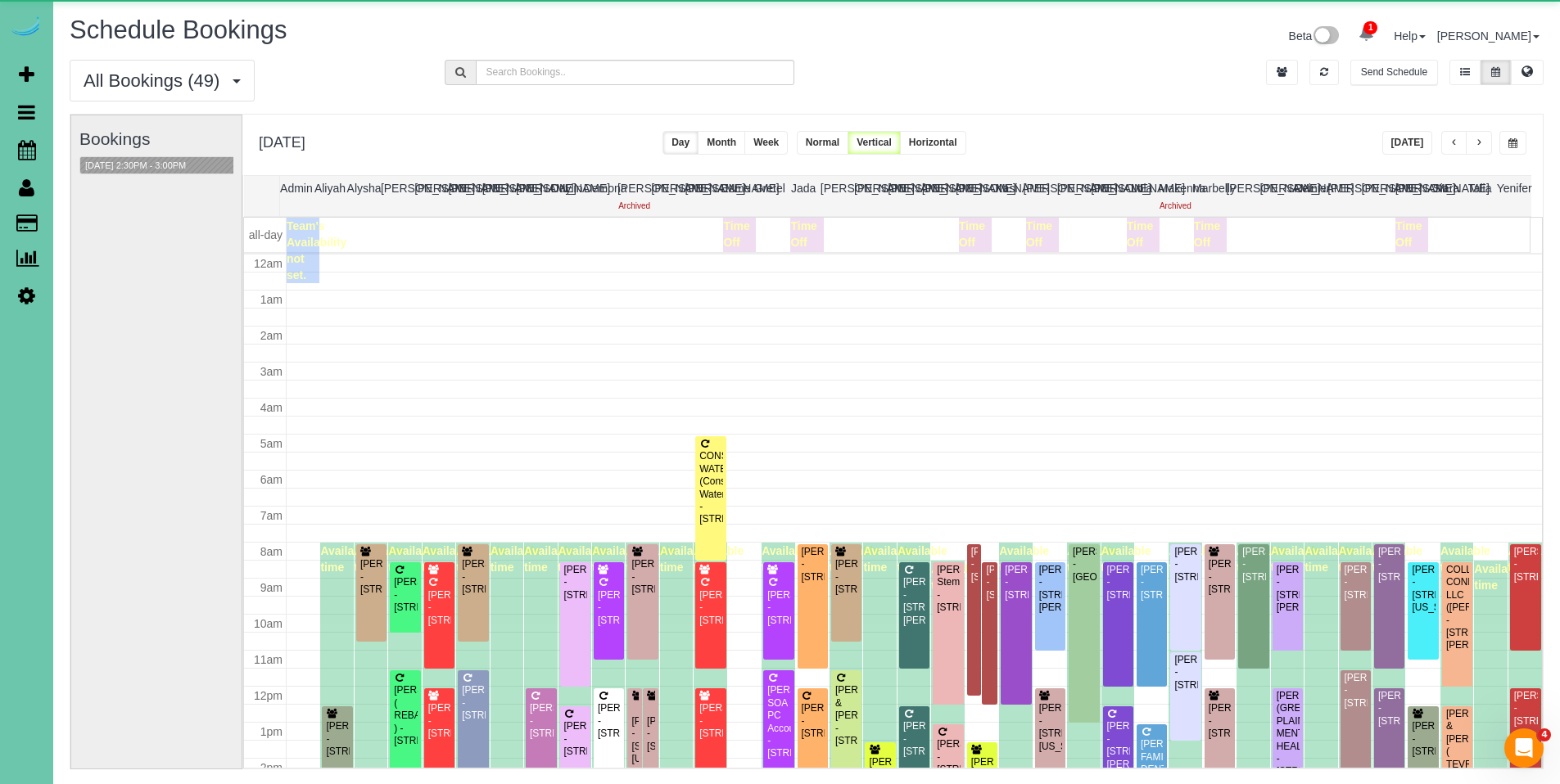
scroll to position [217, 0]
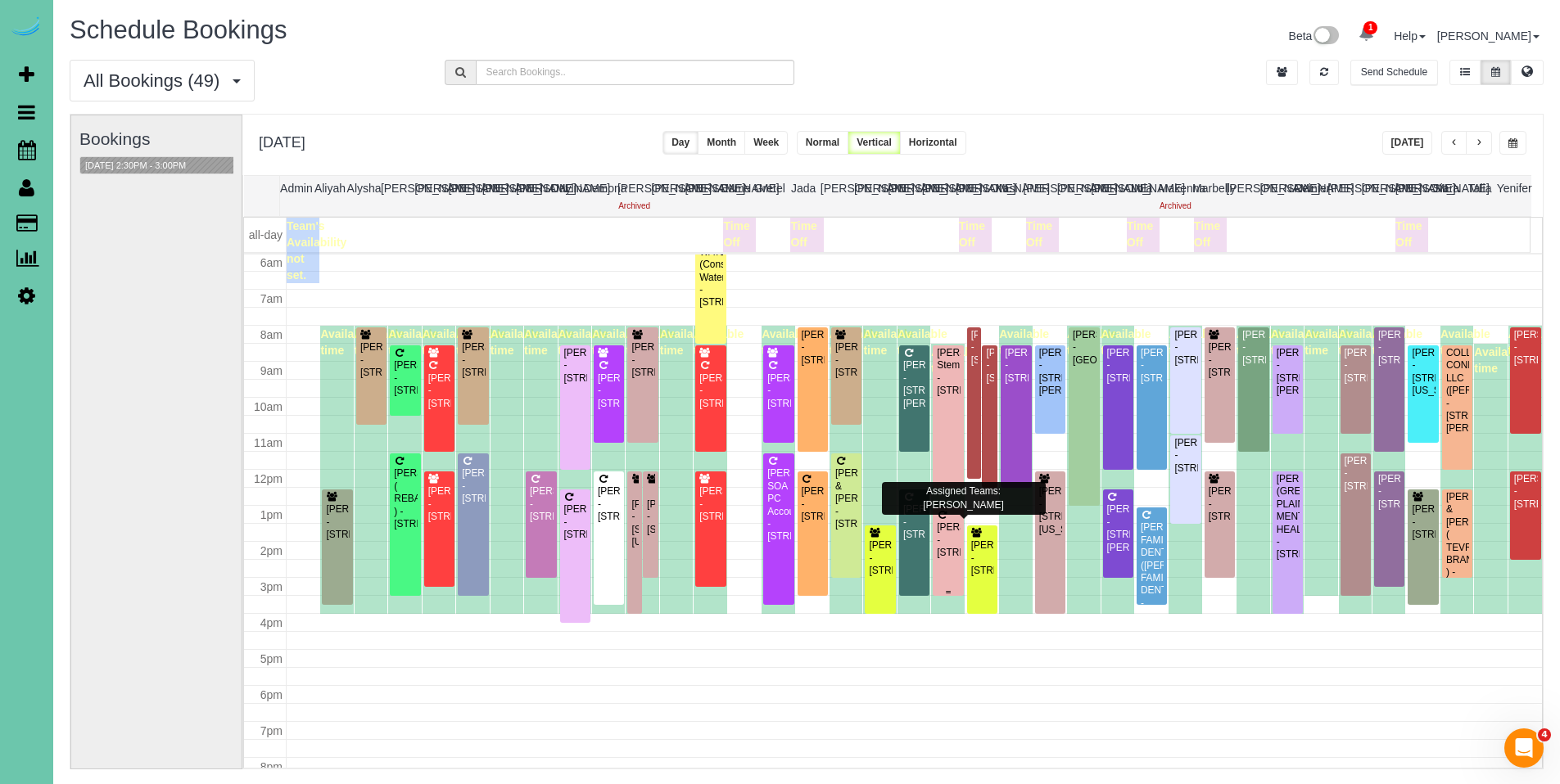
click at [937, 516] on icon at bounding box center [942, 515] width 12 height 10
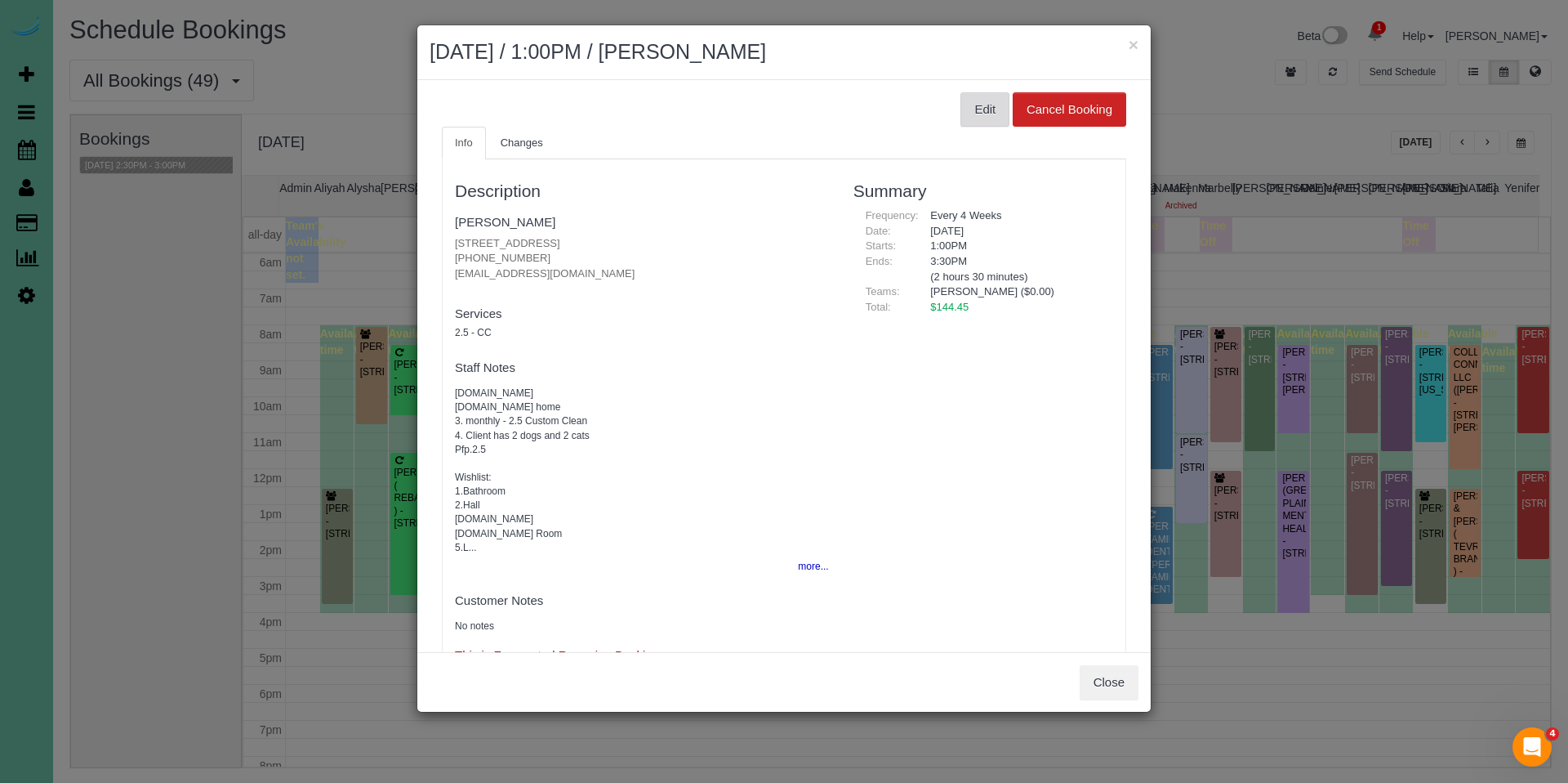
click at [984, 98] on button "Edit" at bounding box center [985, 109] width 49 height 35
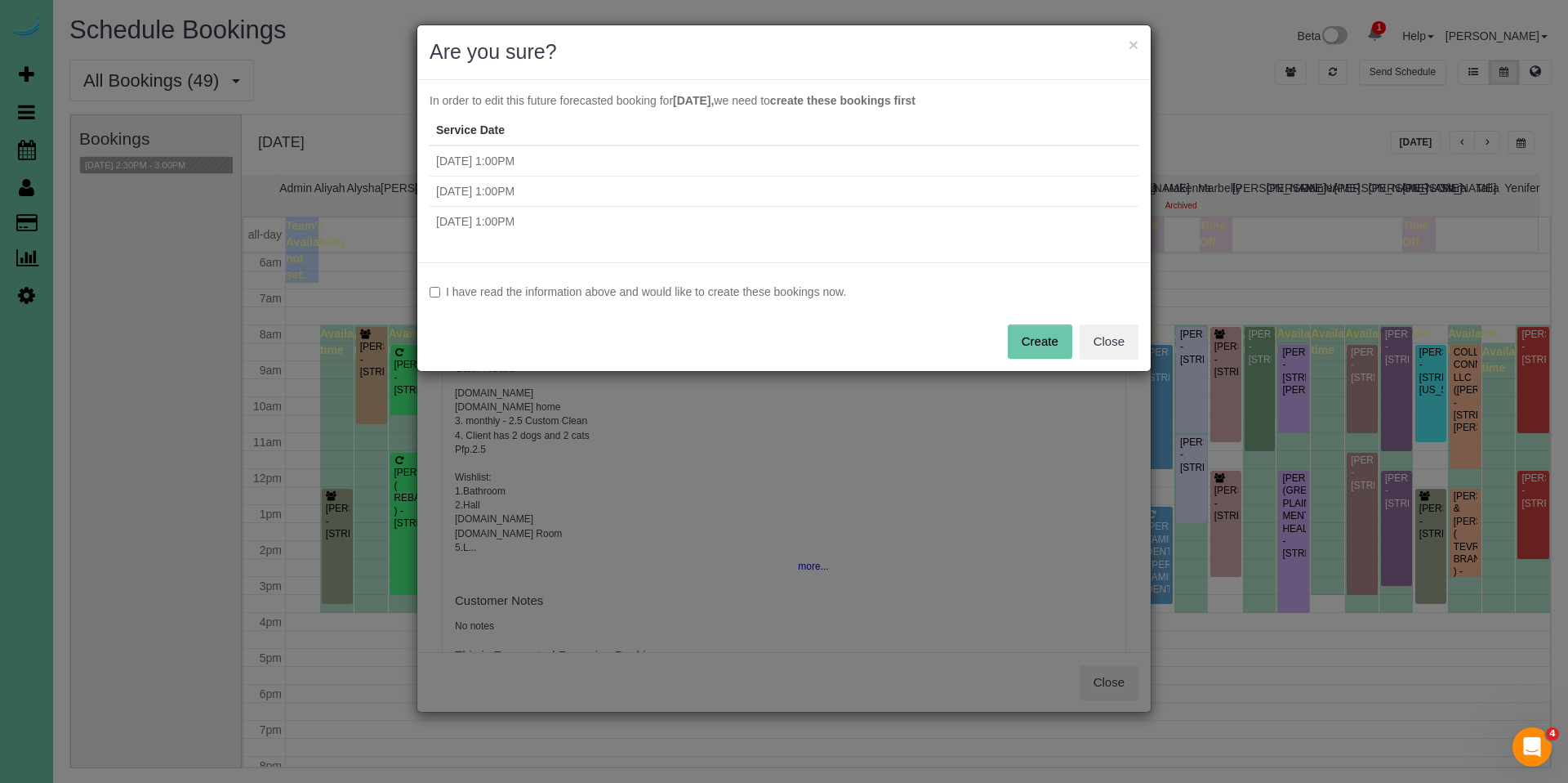
click at [642, 297] on label "I have read the information above and would like to create these bookings now." at bounding box center [784, 291] width 709 height 16
click at [1053, 352] on button "Create" at bounding box center [1040, 341] width 65 height 35
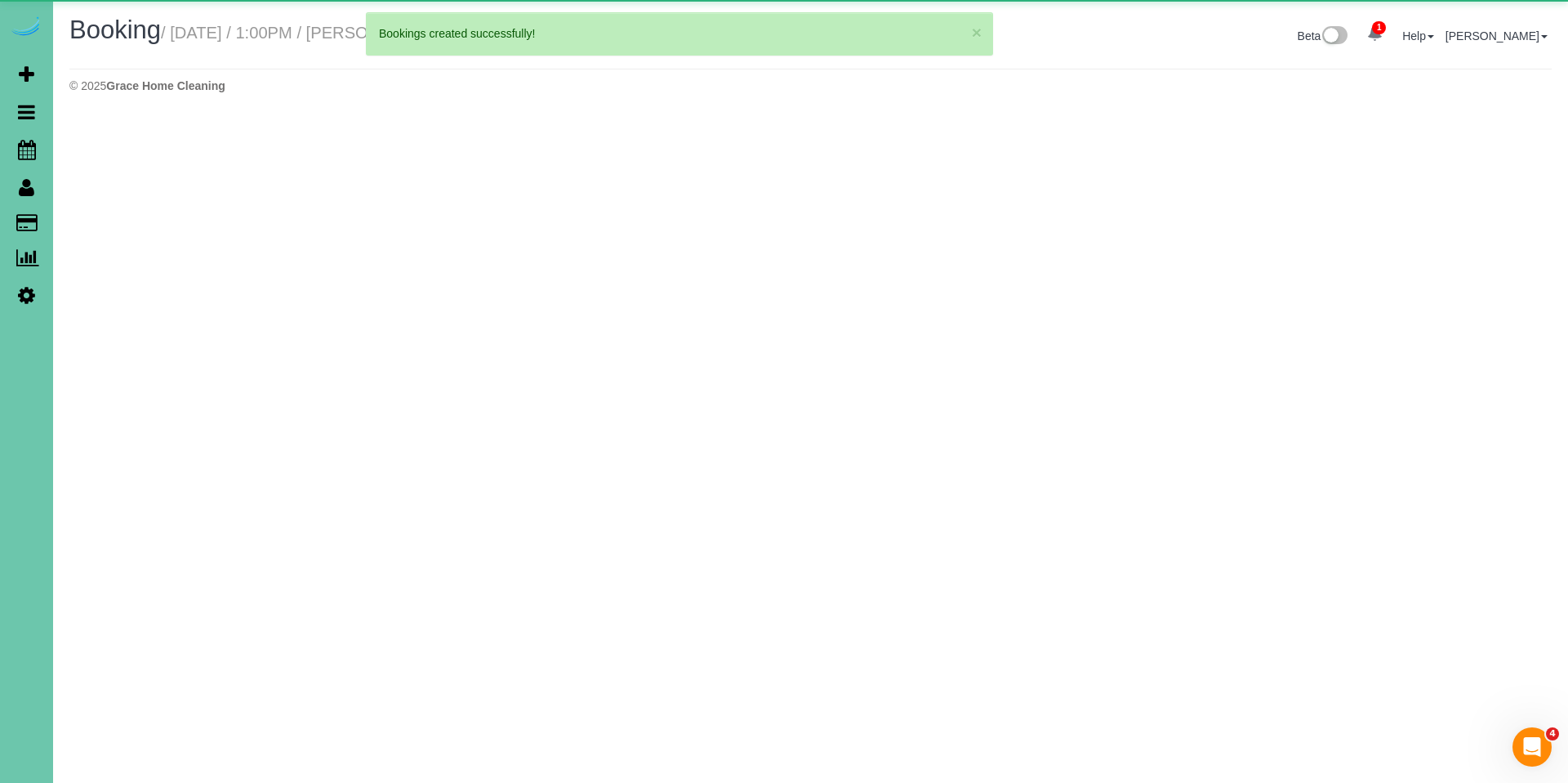
select select "IA"
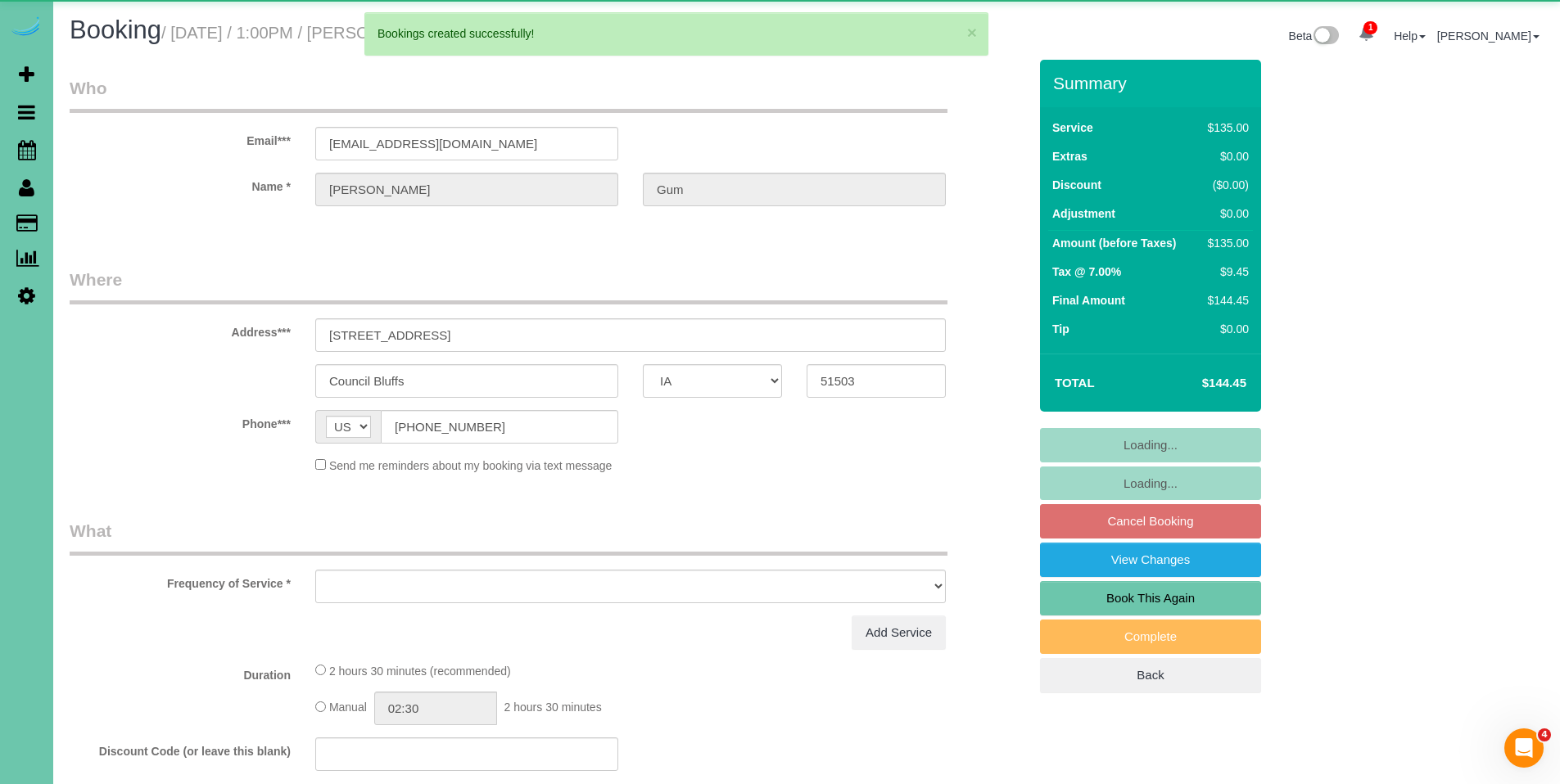
select select "object:29541"
select select "string:fspay-923a5cdf-391e-42d4-a891-6701c51d5285"
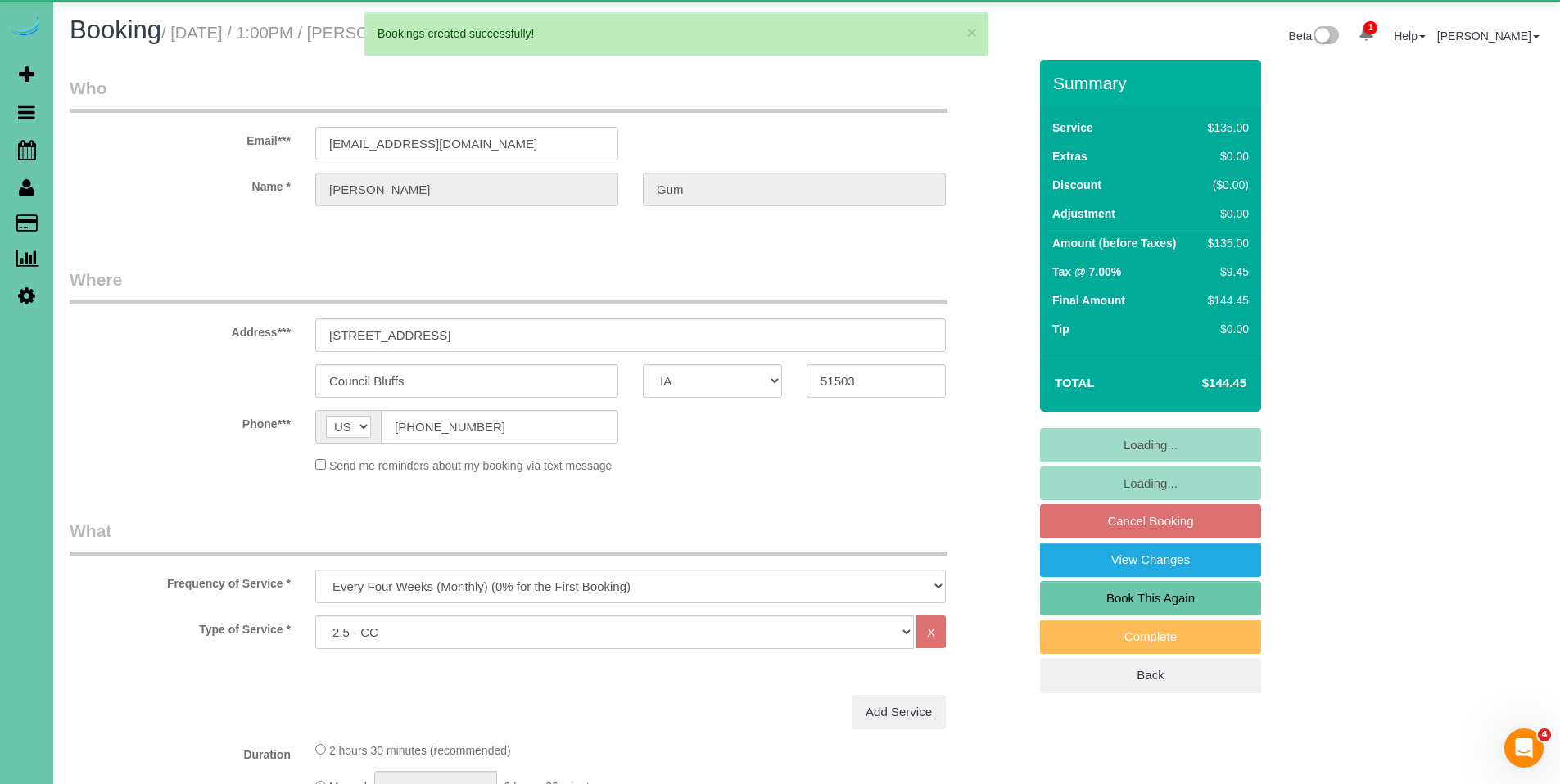
select select "object:29560"
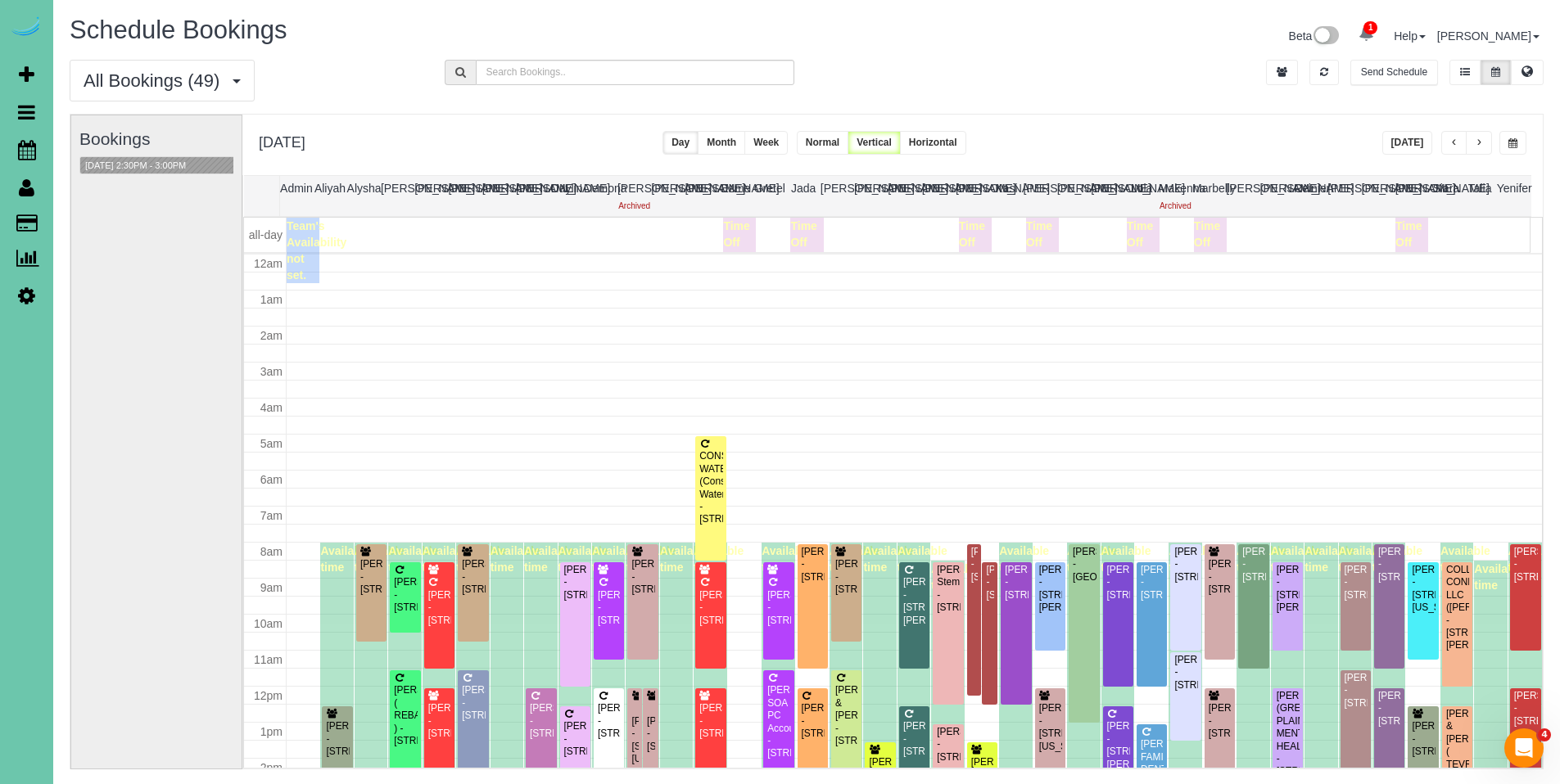
scroll to position [217, 0]
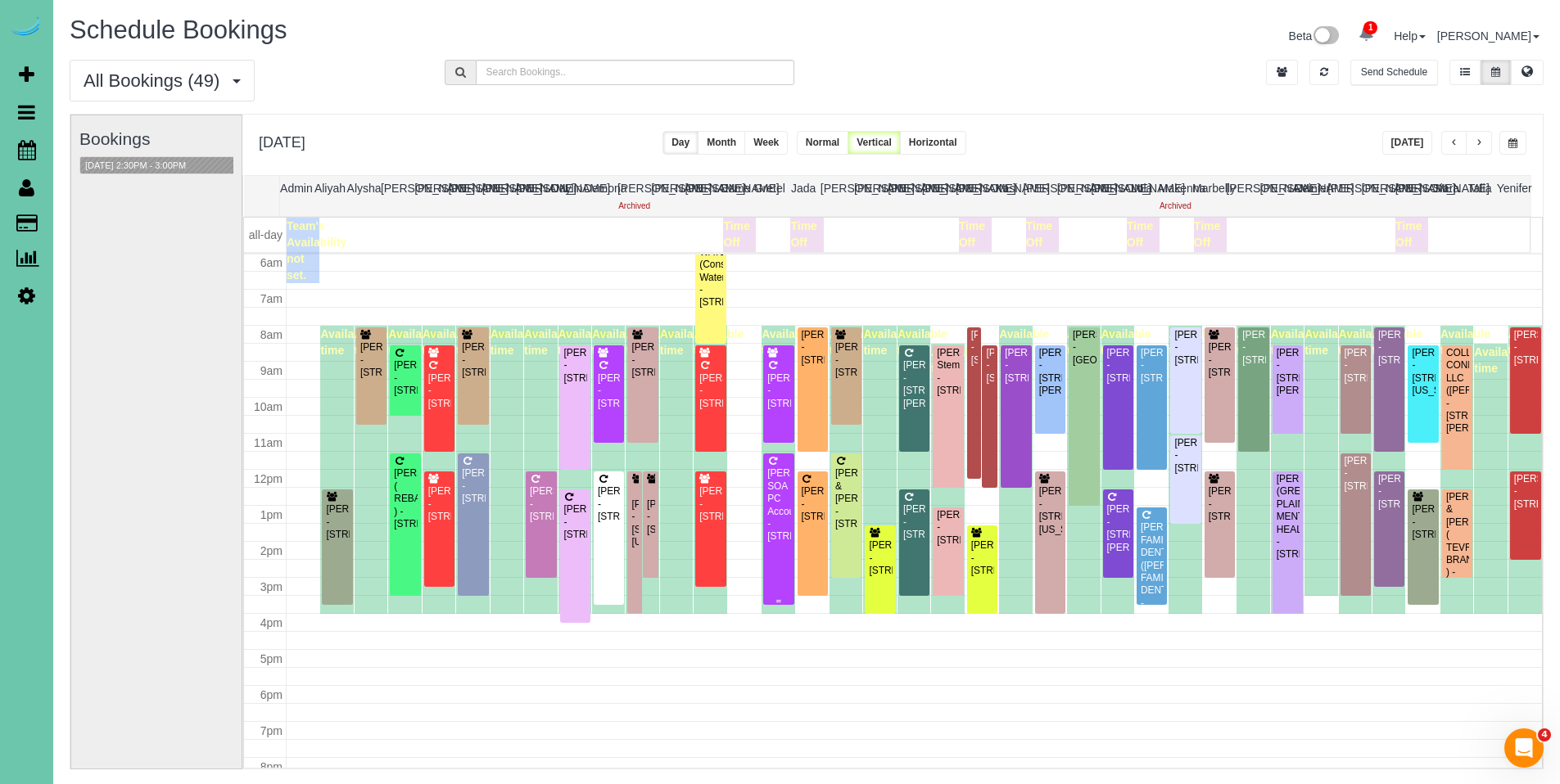
click at [776, 488] on div "[PERSON_NAME] SOA PC Accountants - [STREET_ADDRESS]" at bounding box center [778, 506] width 24 height 76
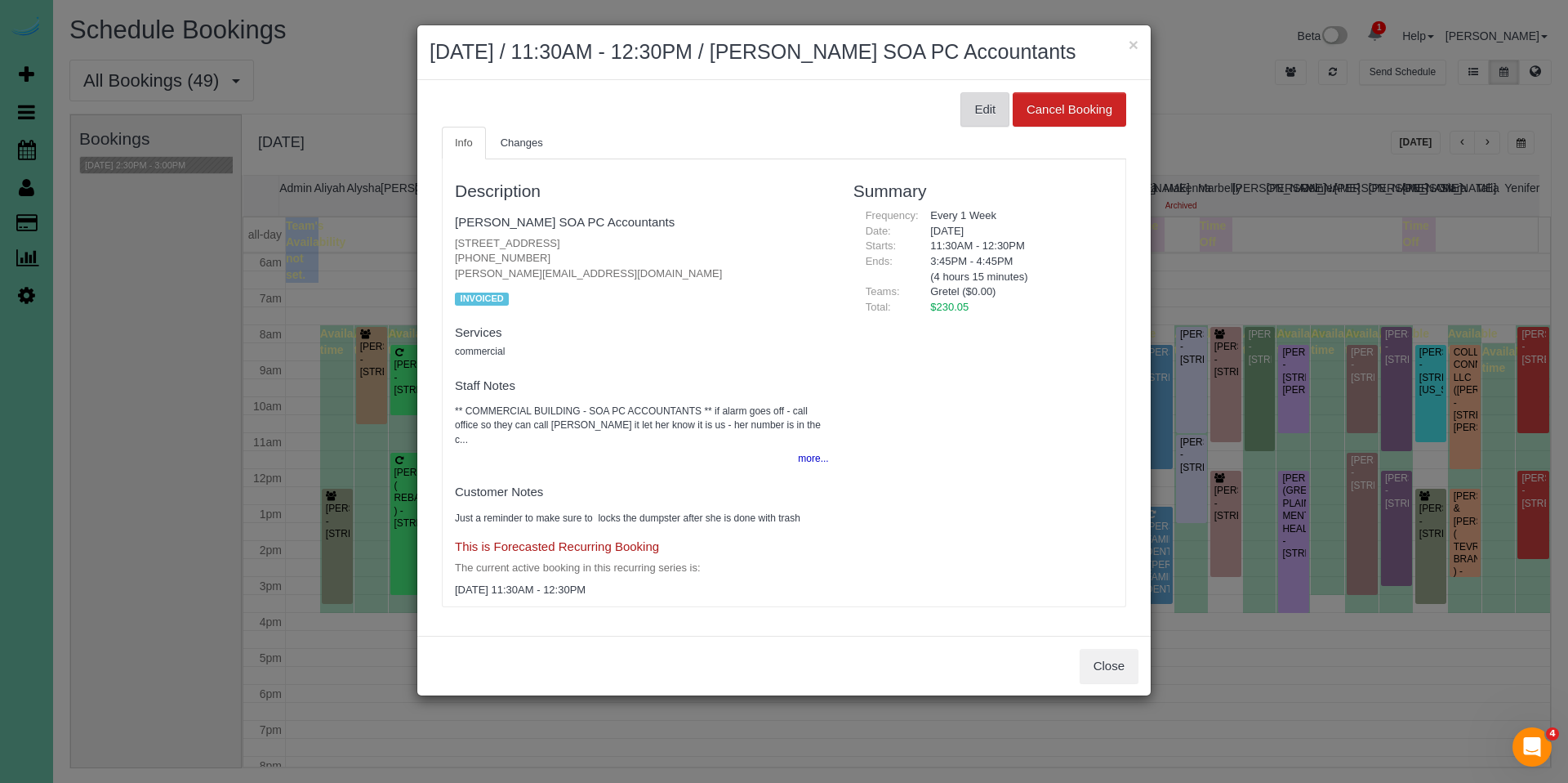
click at [1002, 125] on button "Edit" at bounding box center [985, 109] width 49 height 35
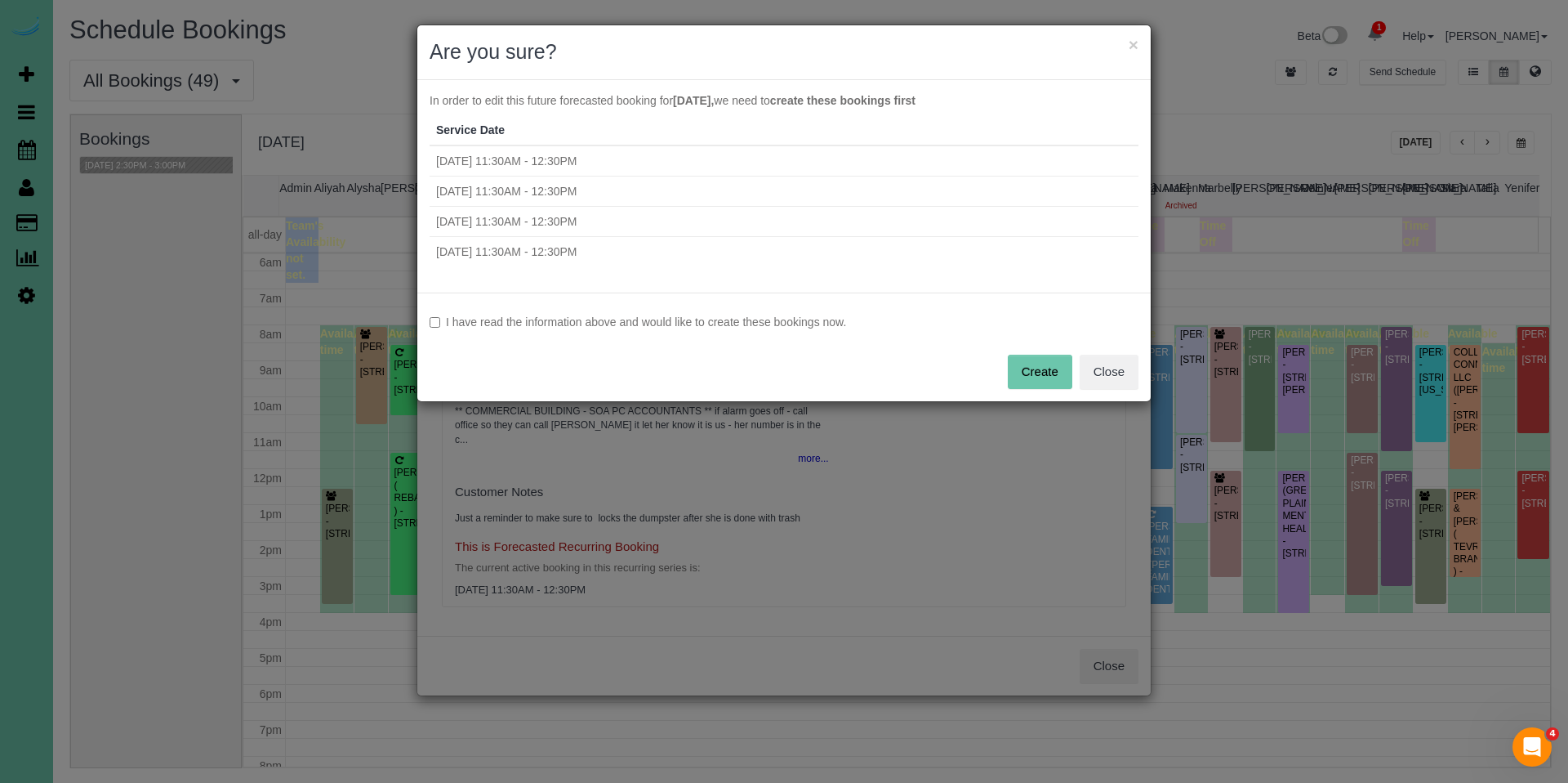
click at [595, 312] on div "I have read the information above and would like to create these bookings now. …" at bounding box center [784, 347] width 734 height 108
click at [786, 331] on div "I have read the information above and would like to create these bookings now. …" at bounding box center [784, 347] width 734 height 108
click at [787, 328] on label "I have read the information above and would like to create these bookings now." at bounding box center [784, 321] width 709 height 16
click at [1051, 373] on button "Create" at bounding box center [1040, 372] width 65 height 35
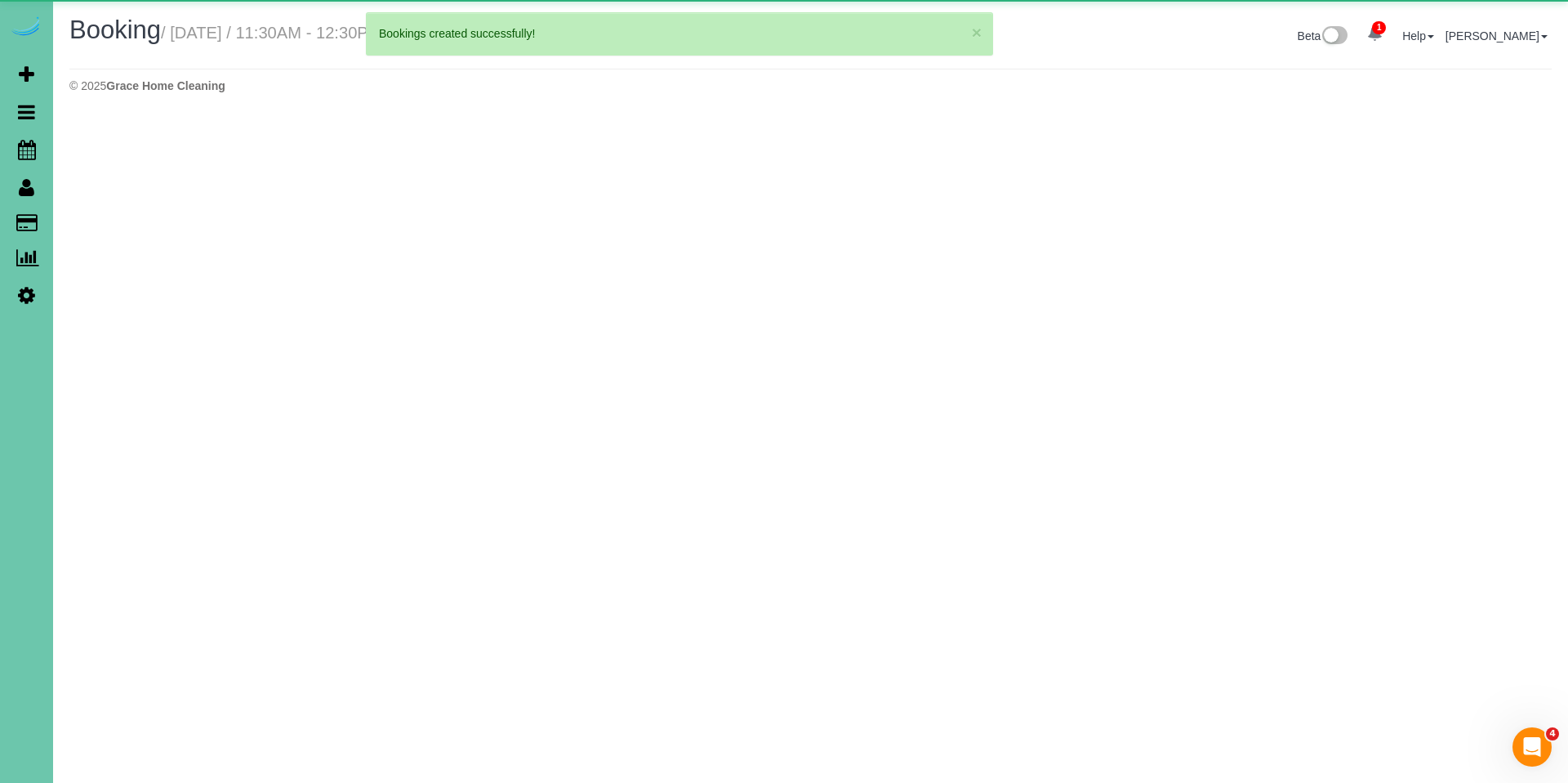
select select "NE"
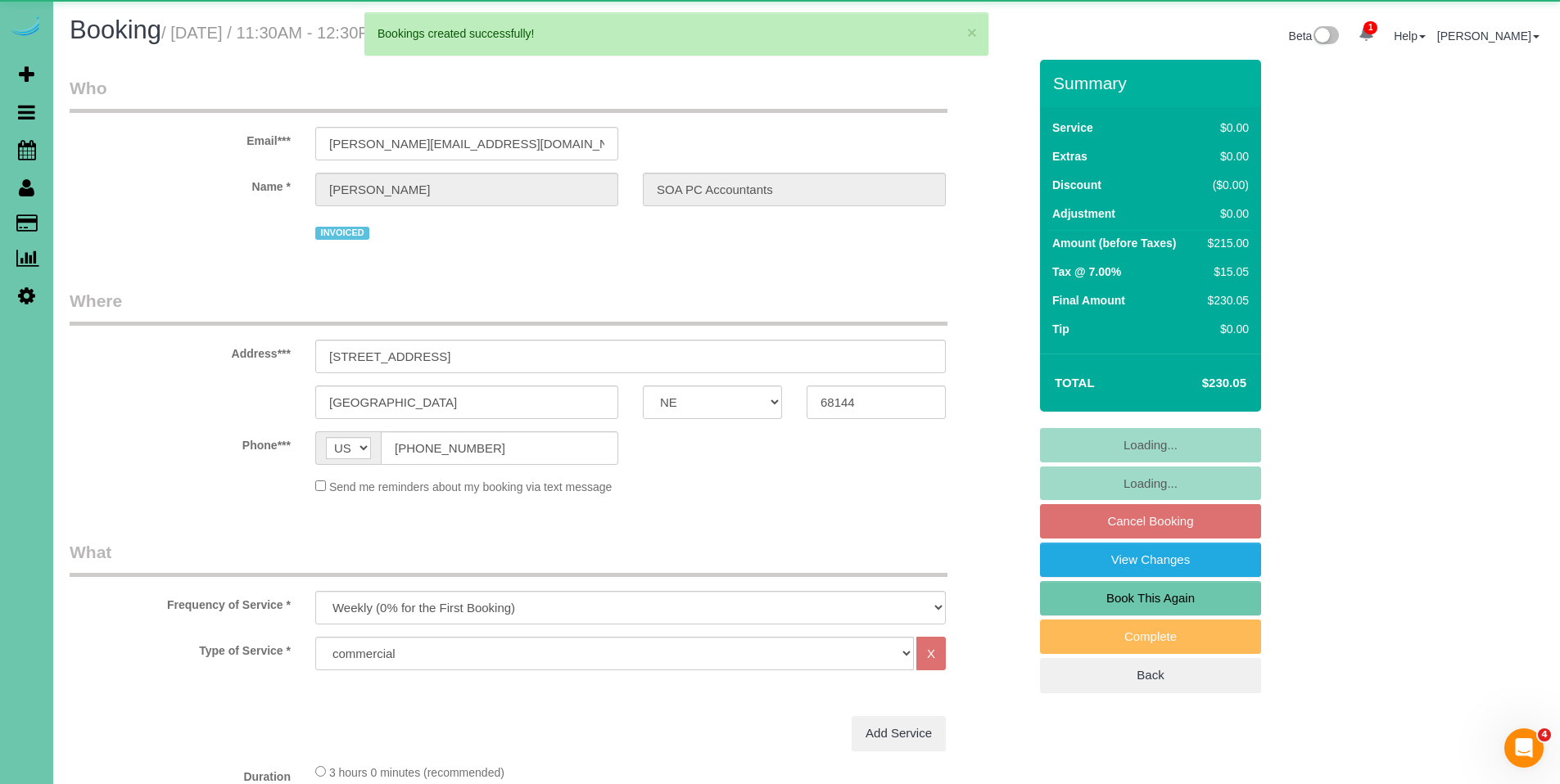
select select "object:30741"
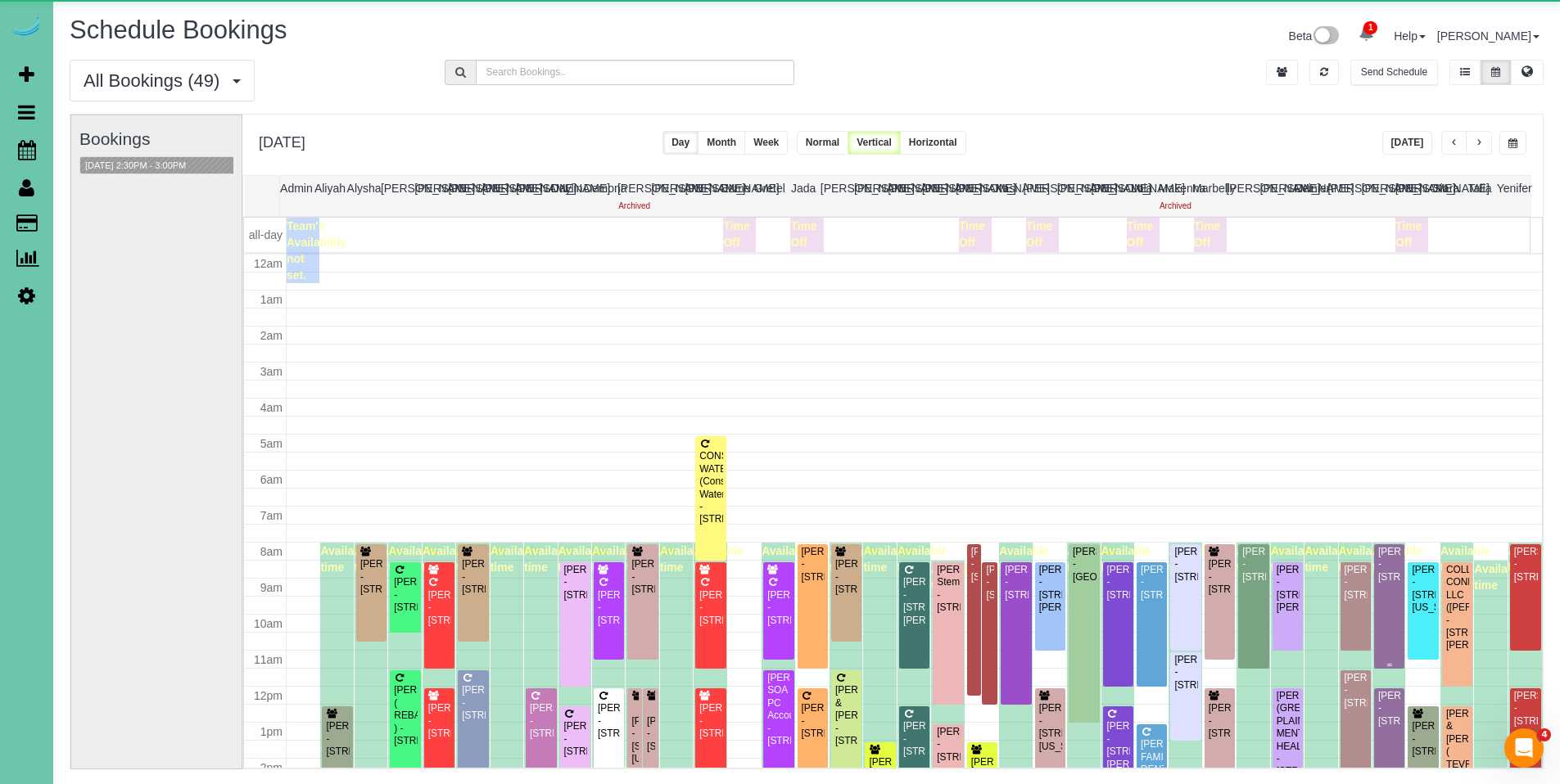
scroll to position [217, 0]
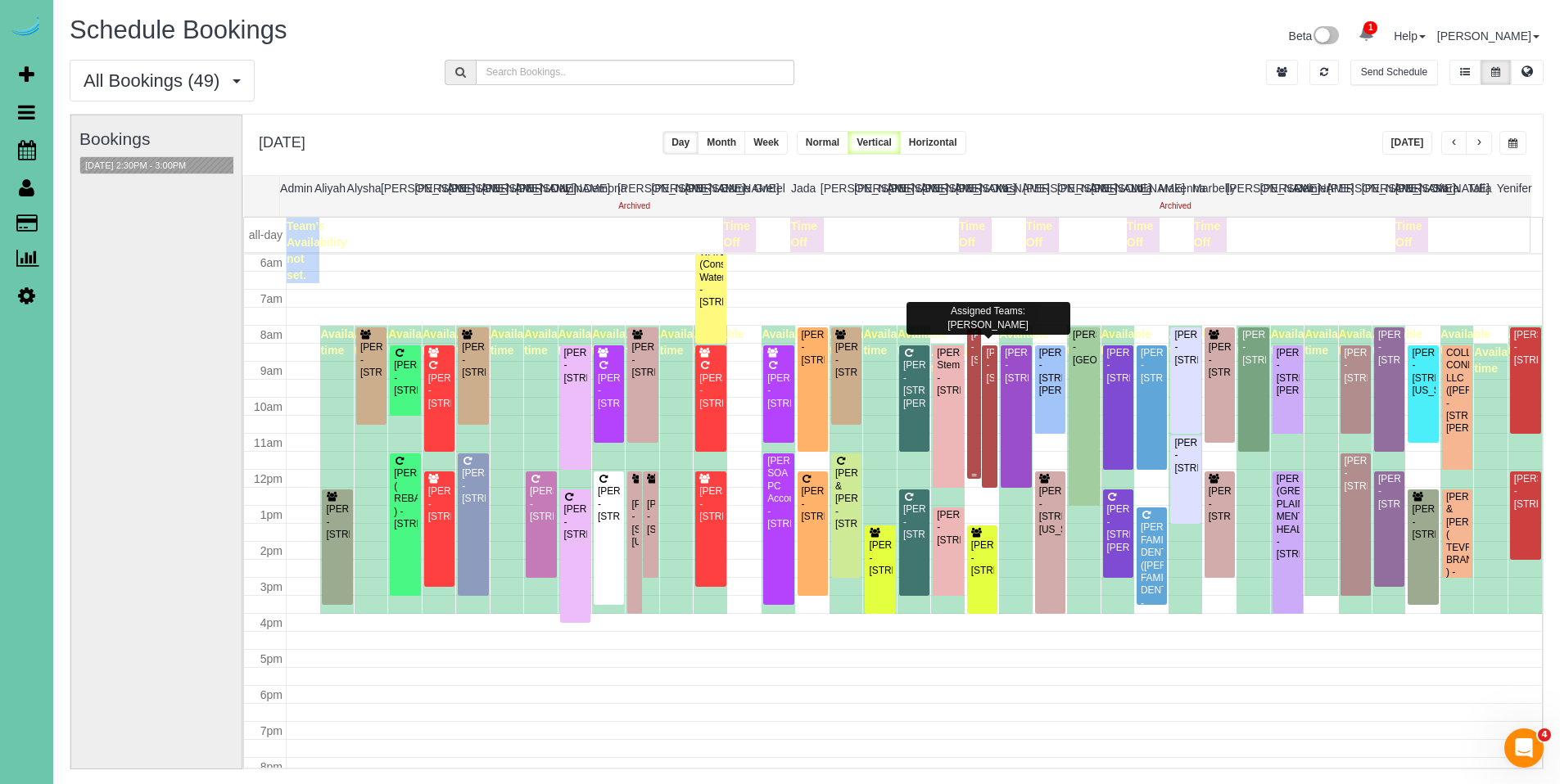
click at [972, 348] on div at bounding box center [974, 403] width 14 height 151
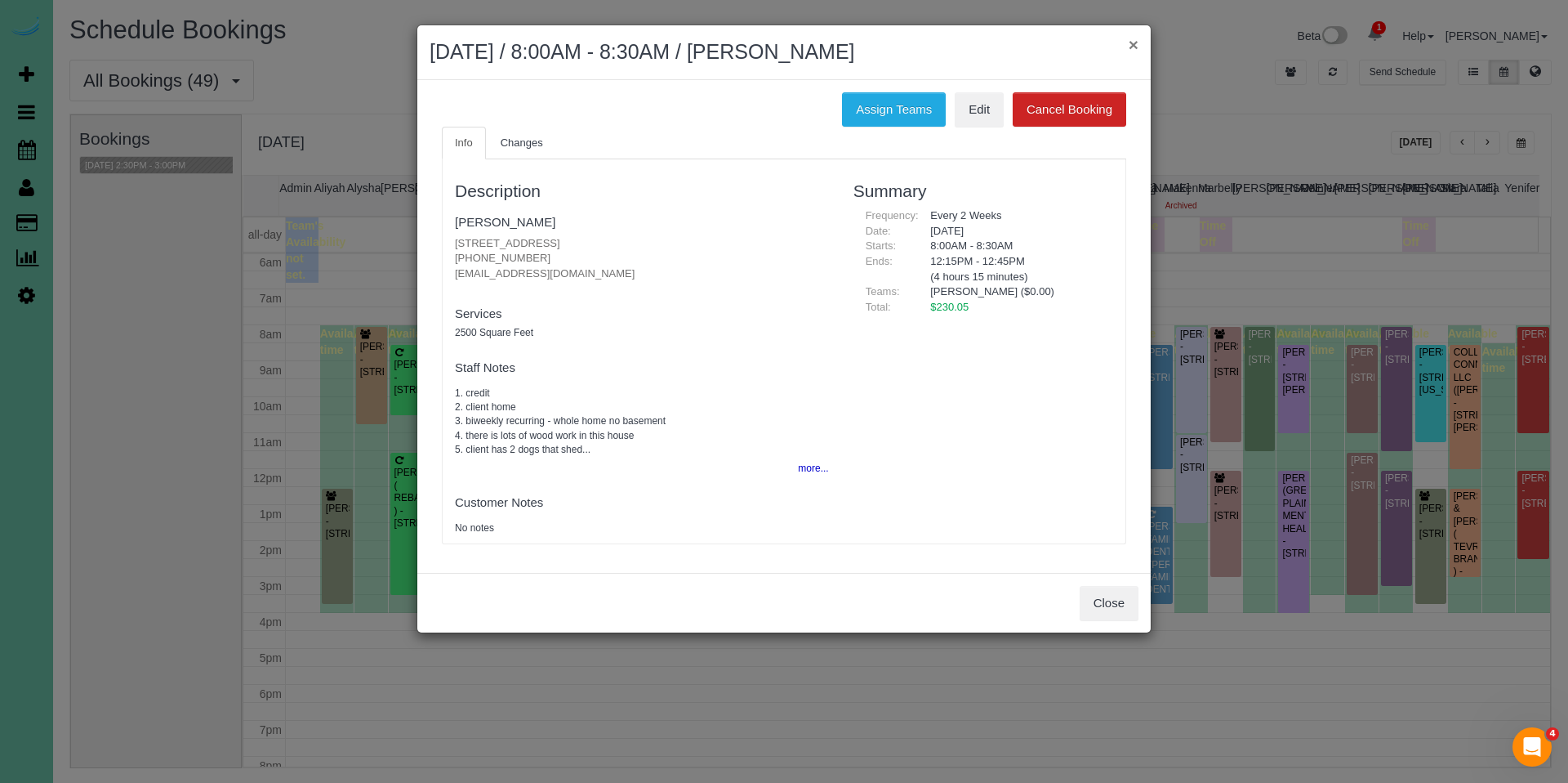
click at [1133, 46] on button "×" at bounding box center [1133, 44] width 10 height 17
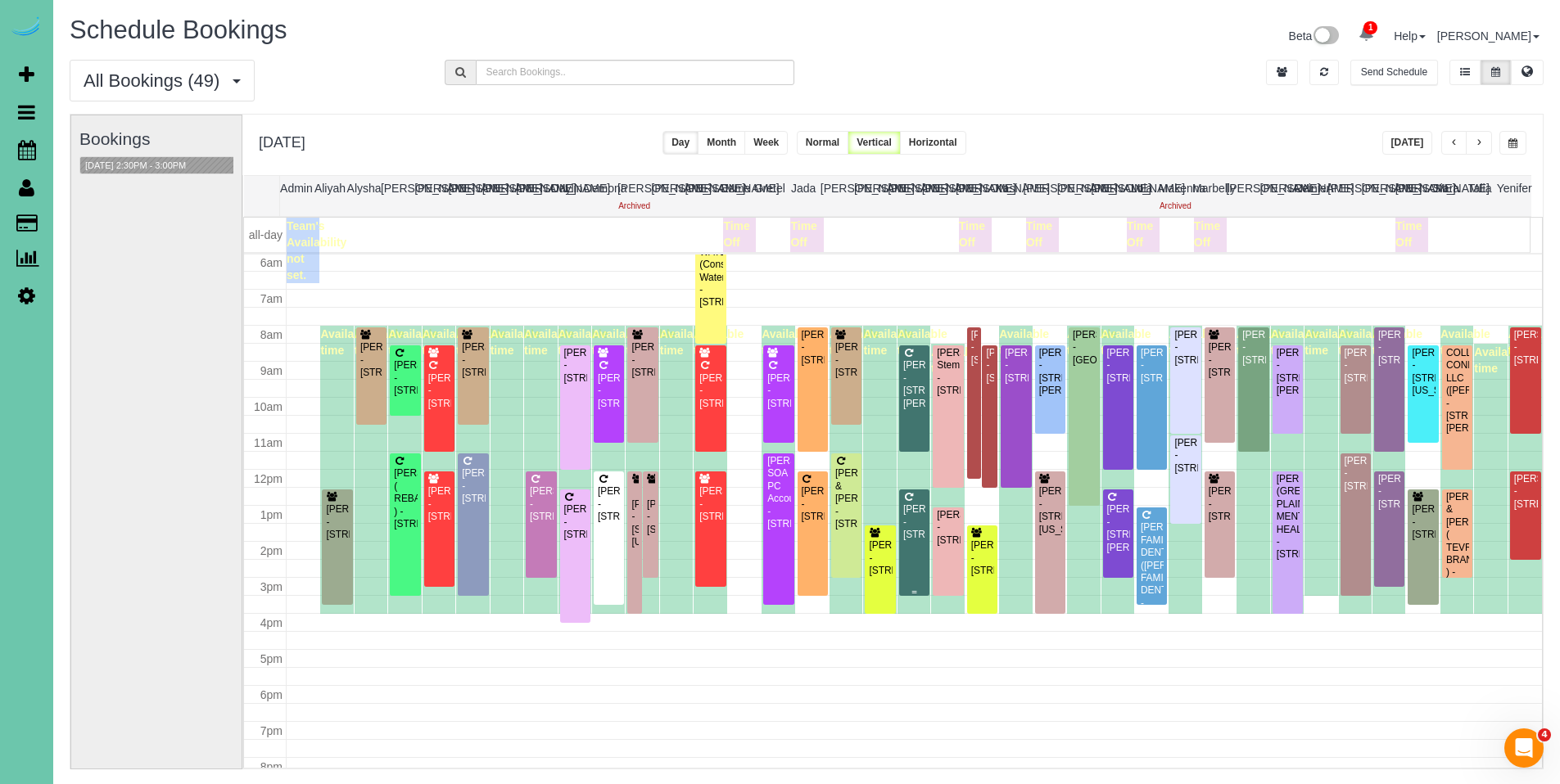
click at [902, 527] on div "[PERSON_NAME] - [STREET_ADDRESS]" at bounding box center [913, 522] width 24 height 37
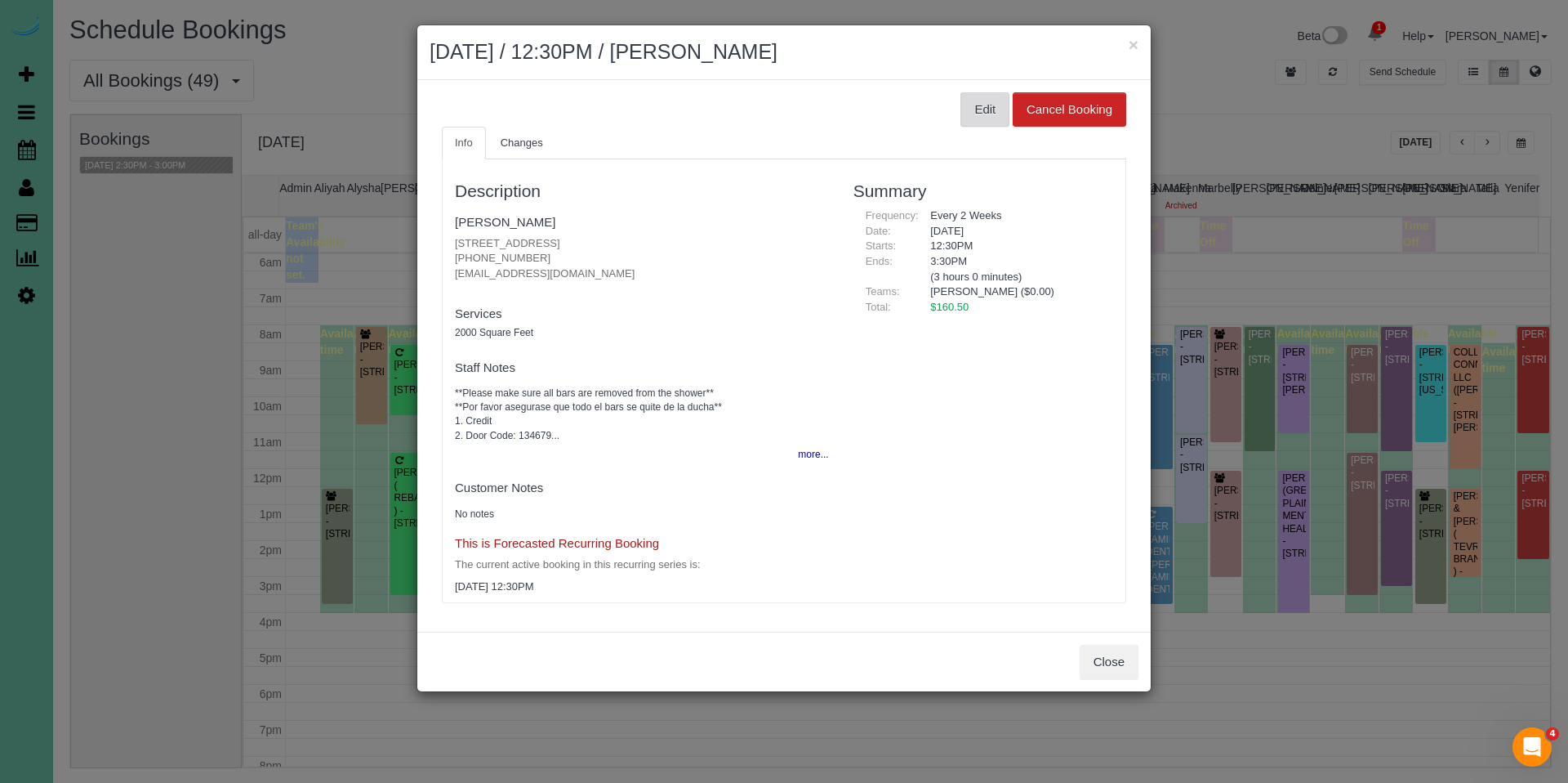
click at [971, 111] on button "Edit" at bounding box center [985, 109] width 49 height 35
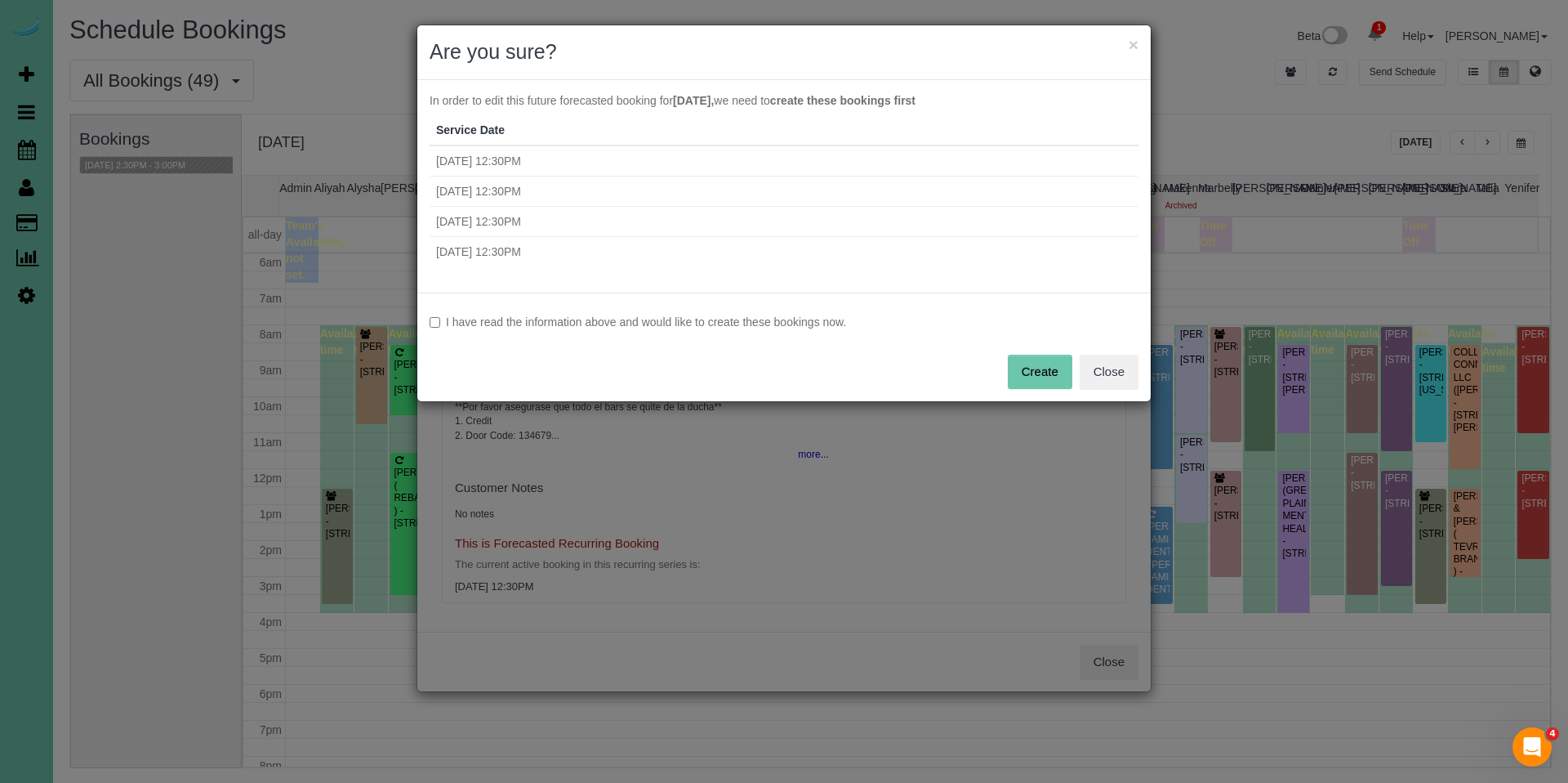
click at [660, 321] on label "I have read the information above and would like to create these bookings now." at bounding box center [784, 321] width 709 height 16
click at [1033, 374] on button "Create" at bounding box center [1040, 372] width 65 height 35
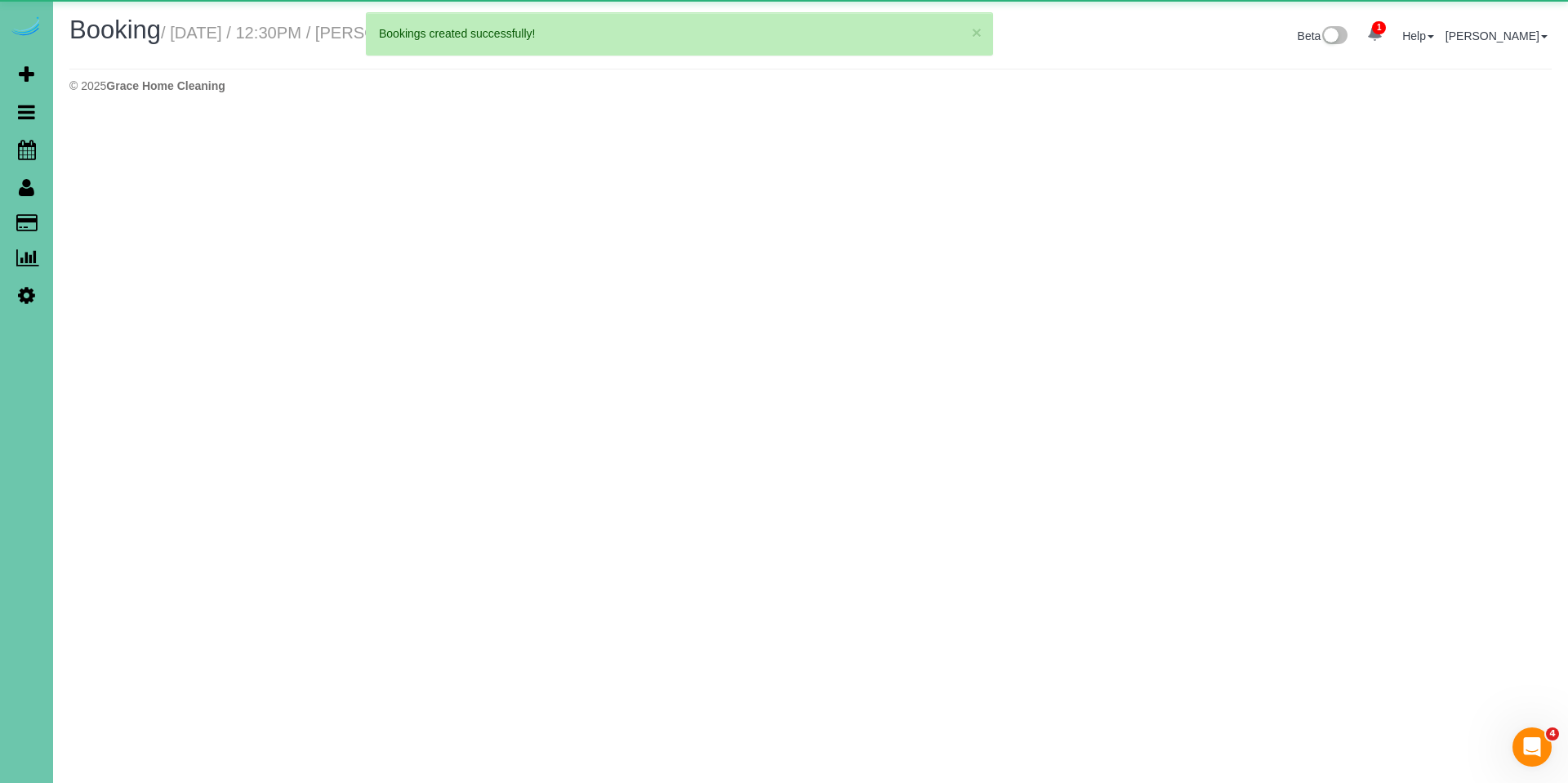
select select "NE"
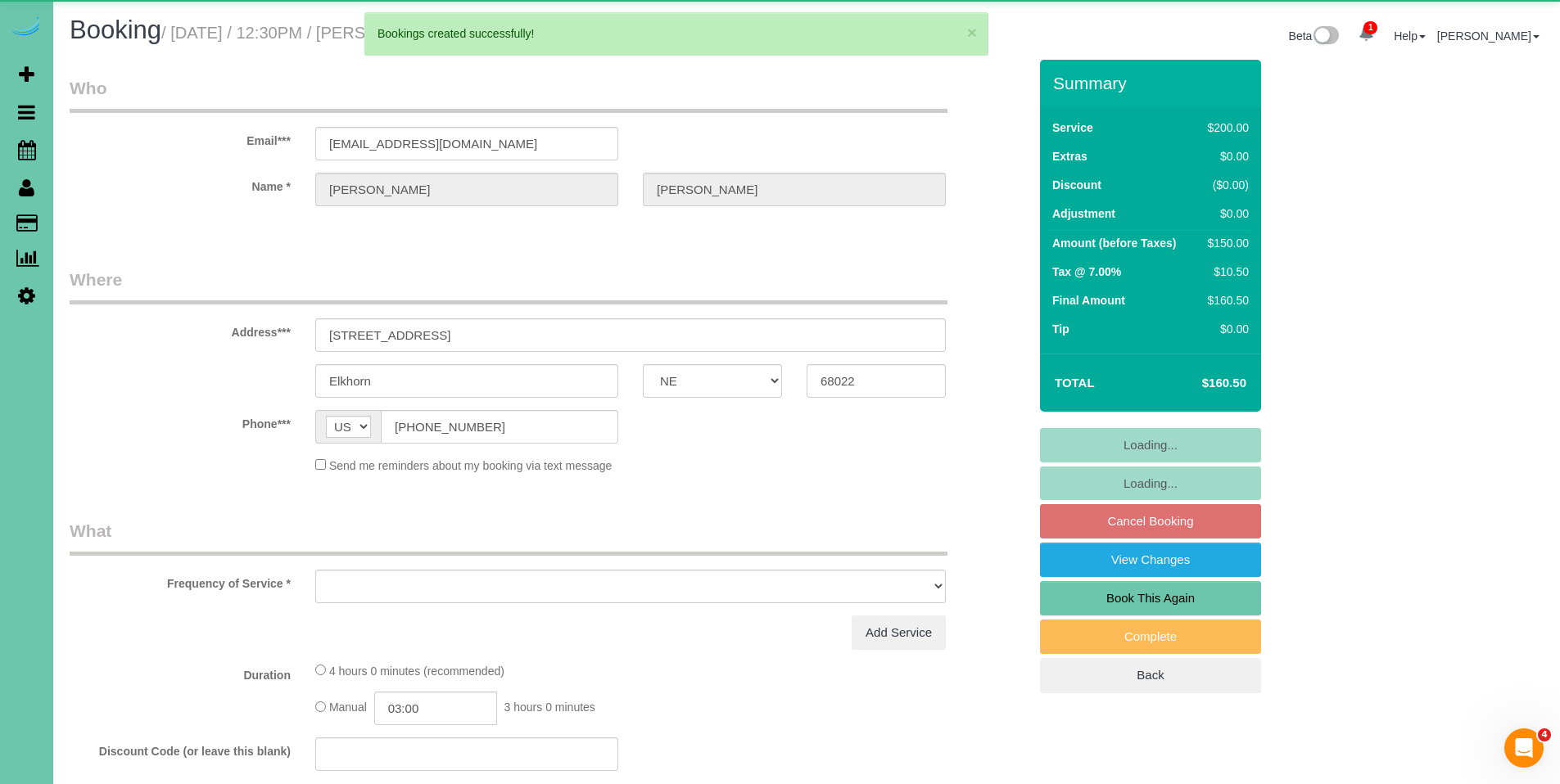
select select "object:32098"
select select "string:fspay-7053cbca-205a-447b-b36c-3ad3895cbd7b"
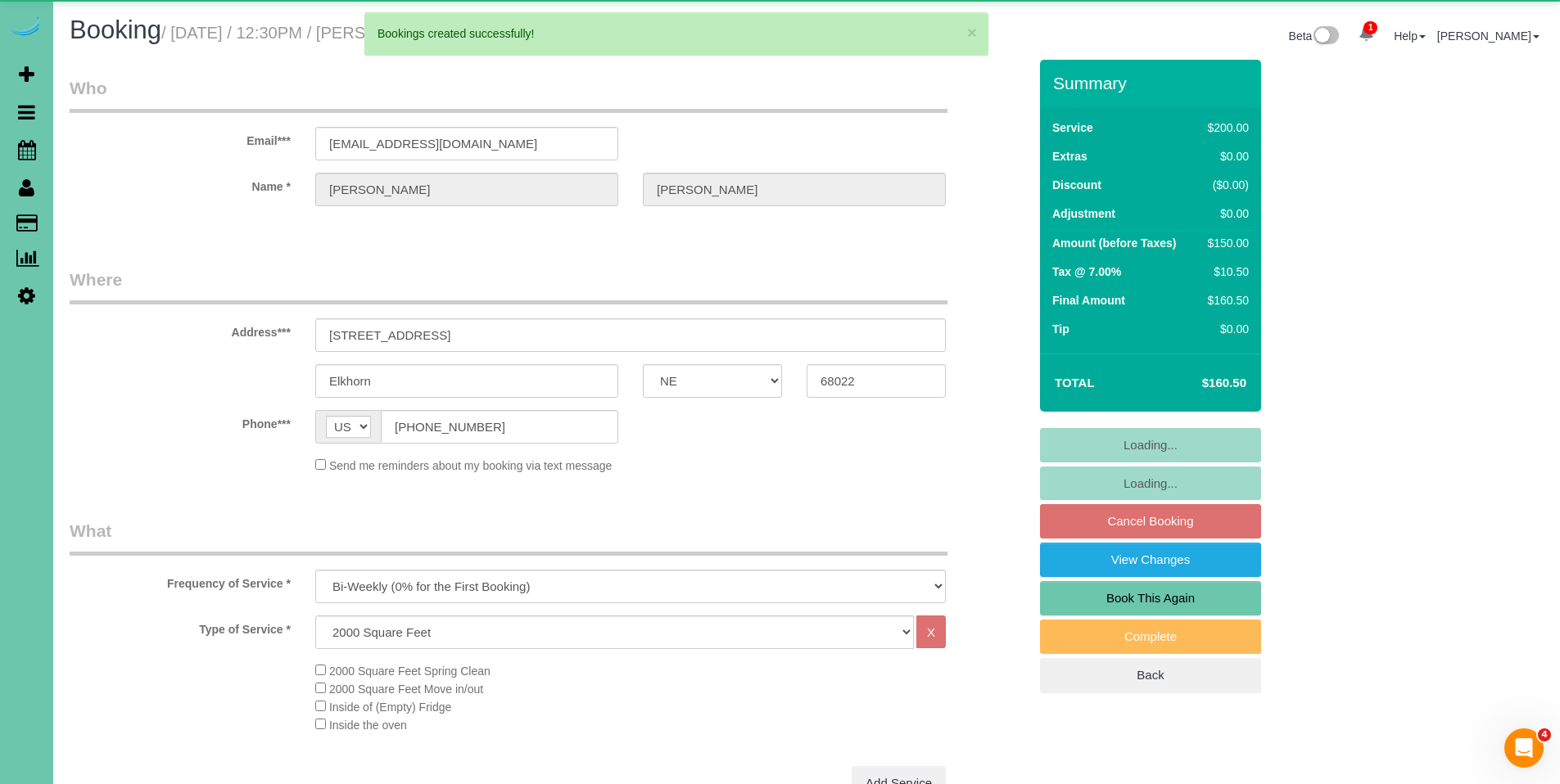
select select "object:32131"
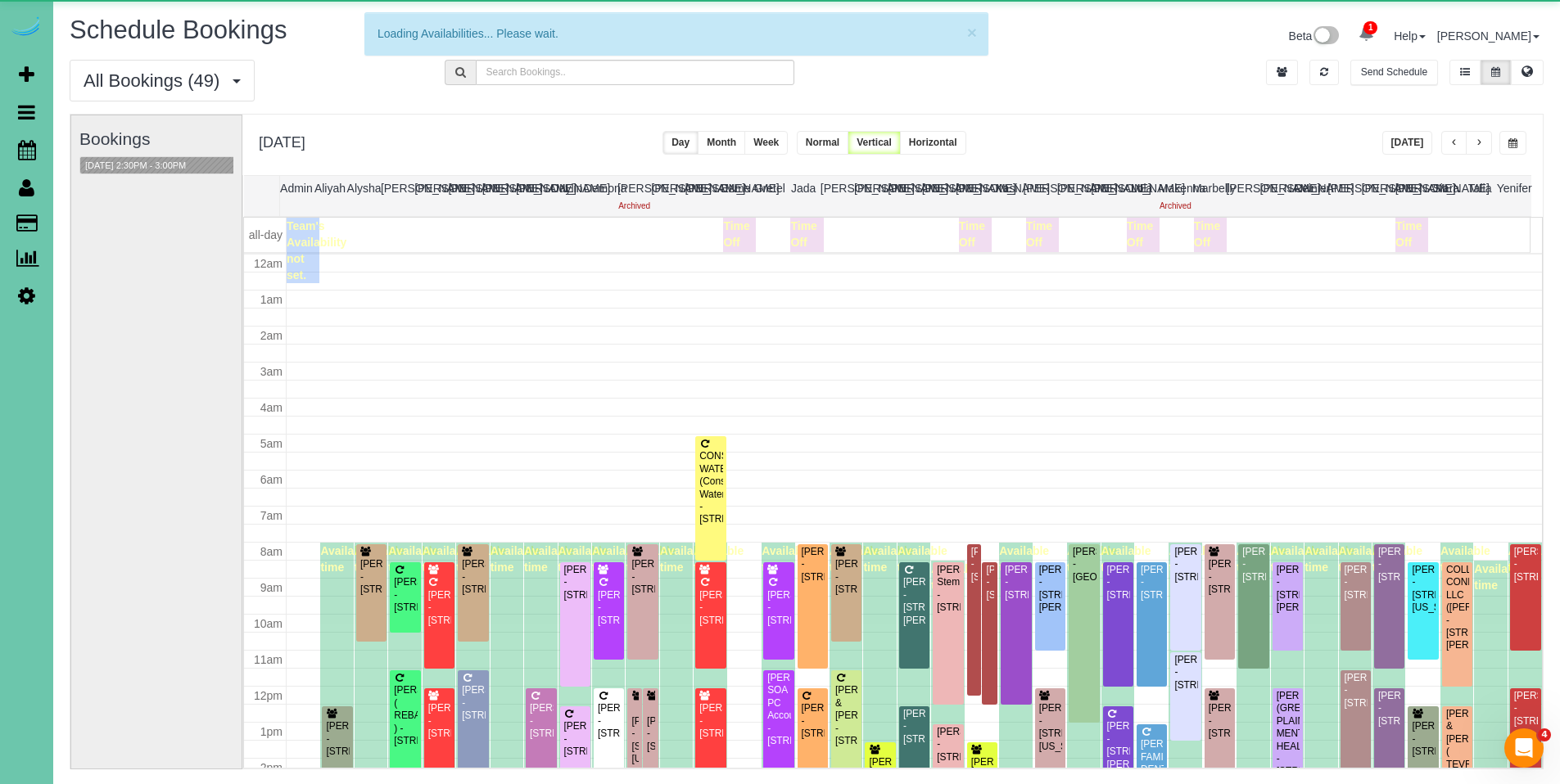
scroll to position [217, 0]
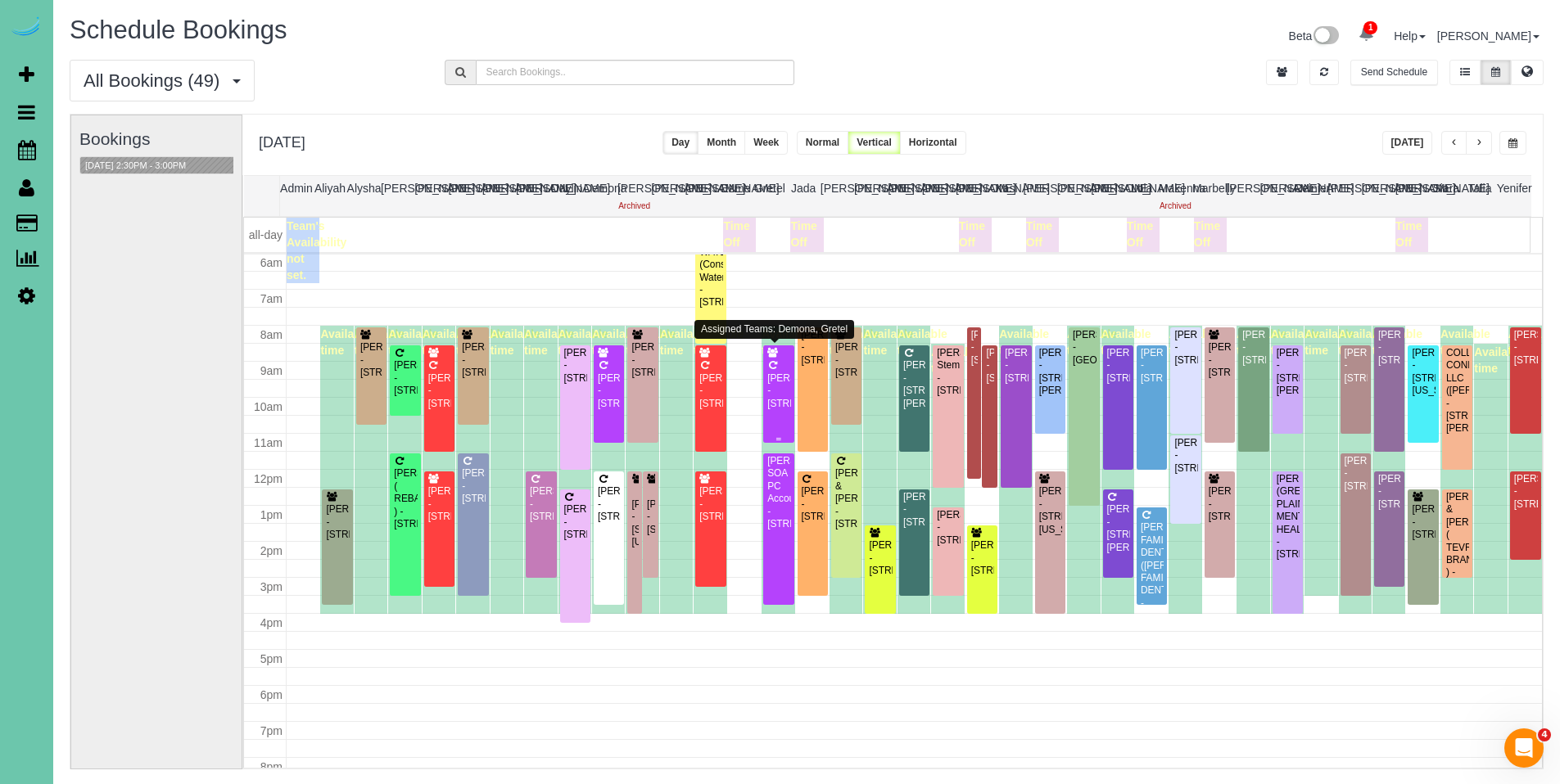
click at [768, 376] on div "[PERSON_NAME] - [STREET_ADDRESS]" at bounding box center [778, 391] width 24 height 37
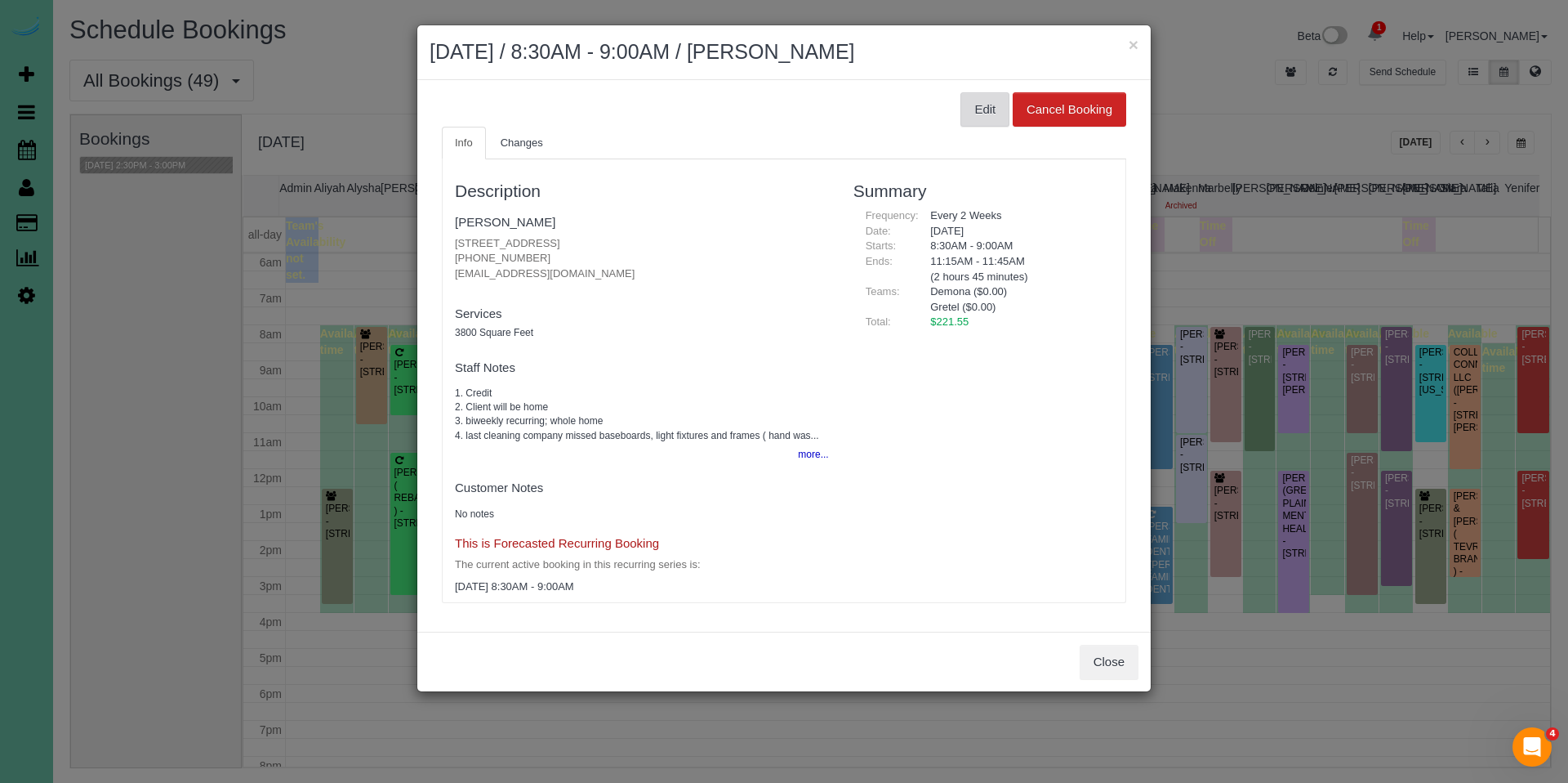
click at [988, 115] on button "Edit" at bounding box center [985, 109] width 49 height 35
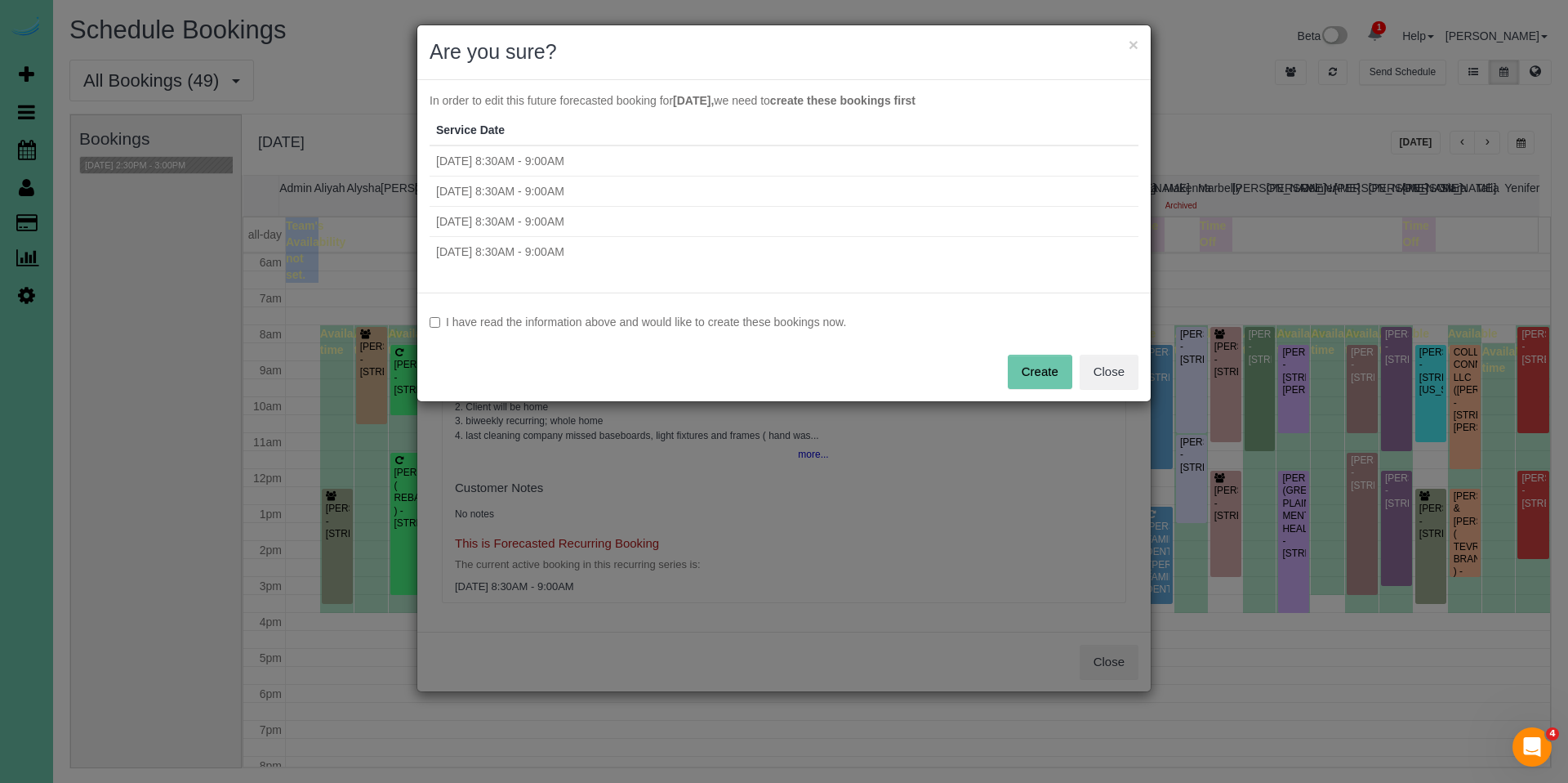
click at [720, 324] on label "I have read the information above and would like to create these bookings now." at bounding box center [784, 321] width 709 height 16
click at [1077, 371] on div "I have read the information above and would like to create these bookings now. …" at bounding box center [784, 347] width 734 height 108
click at [1043, 373] on button "Create" at bounding box center [1040, 372] width 65 height 35
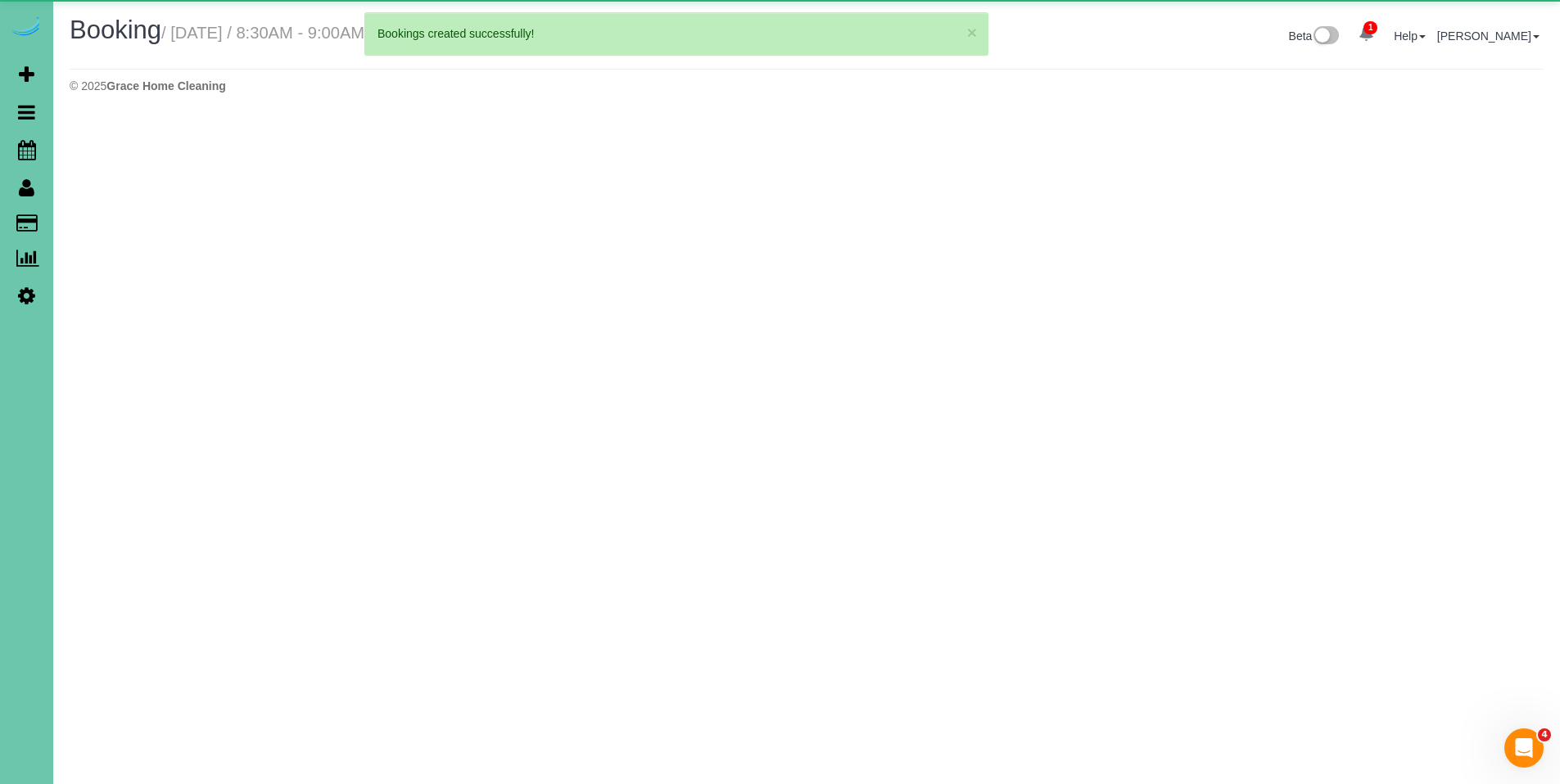
select select "NE"
select select "string:fspay-2d6a12e1-b24d-4e73-8720-21f8c59af2c0"
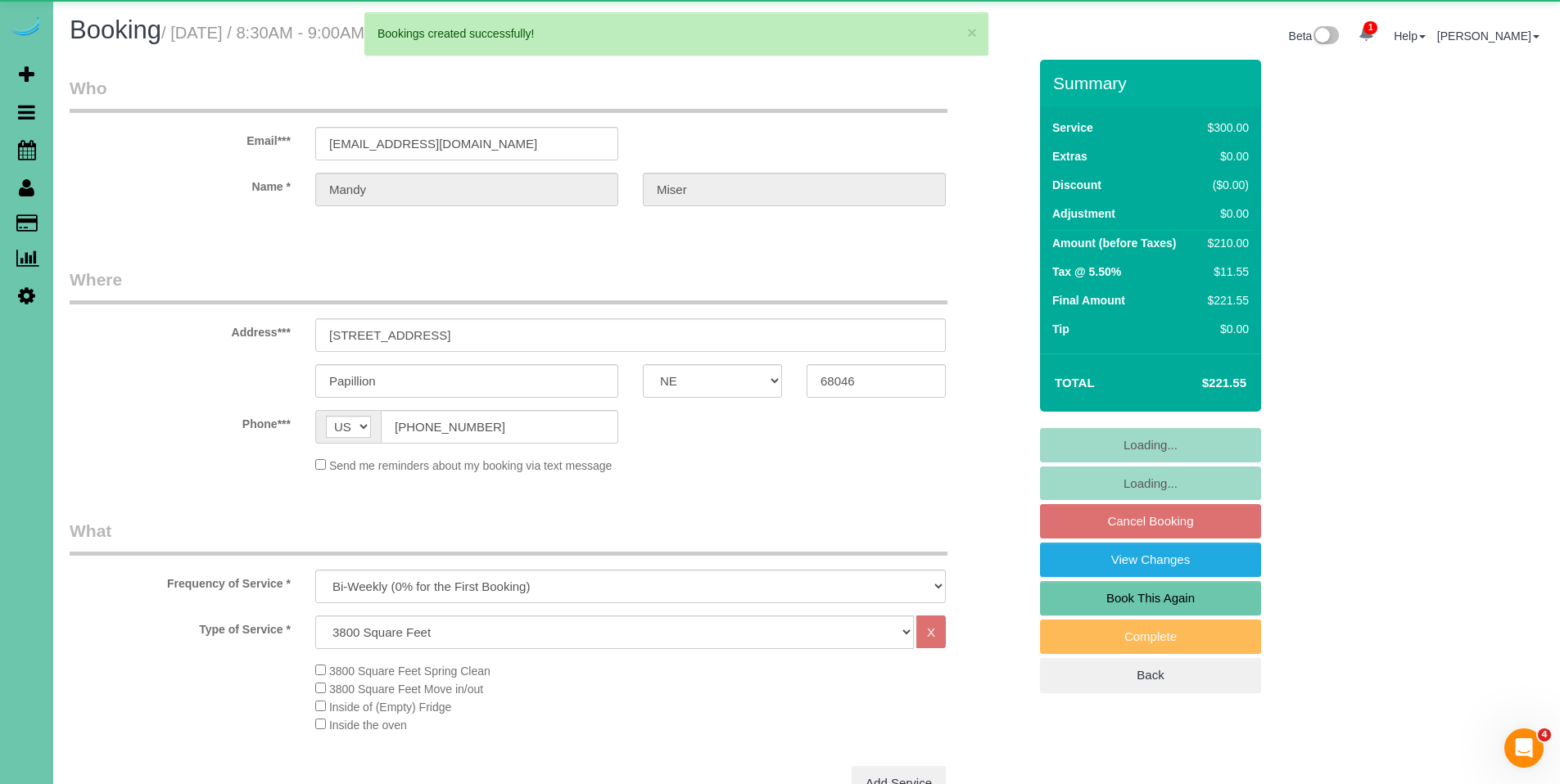
select select "object:33374"
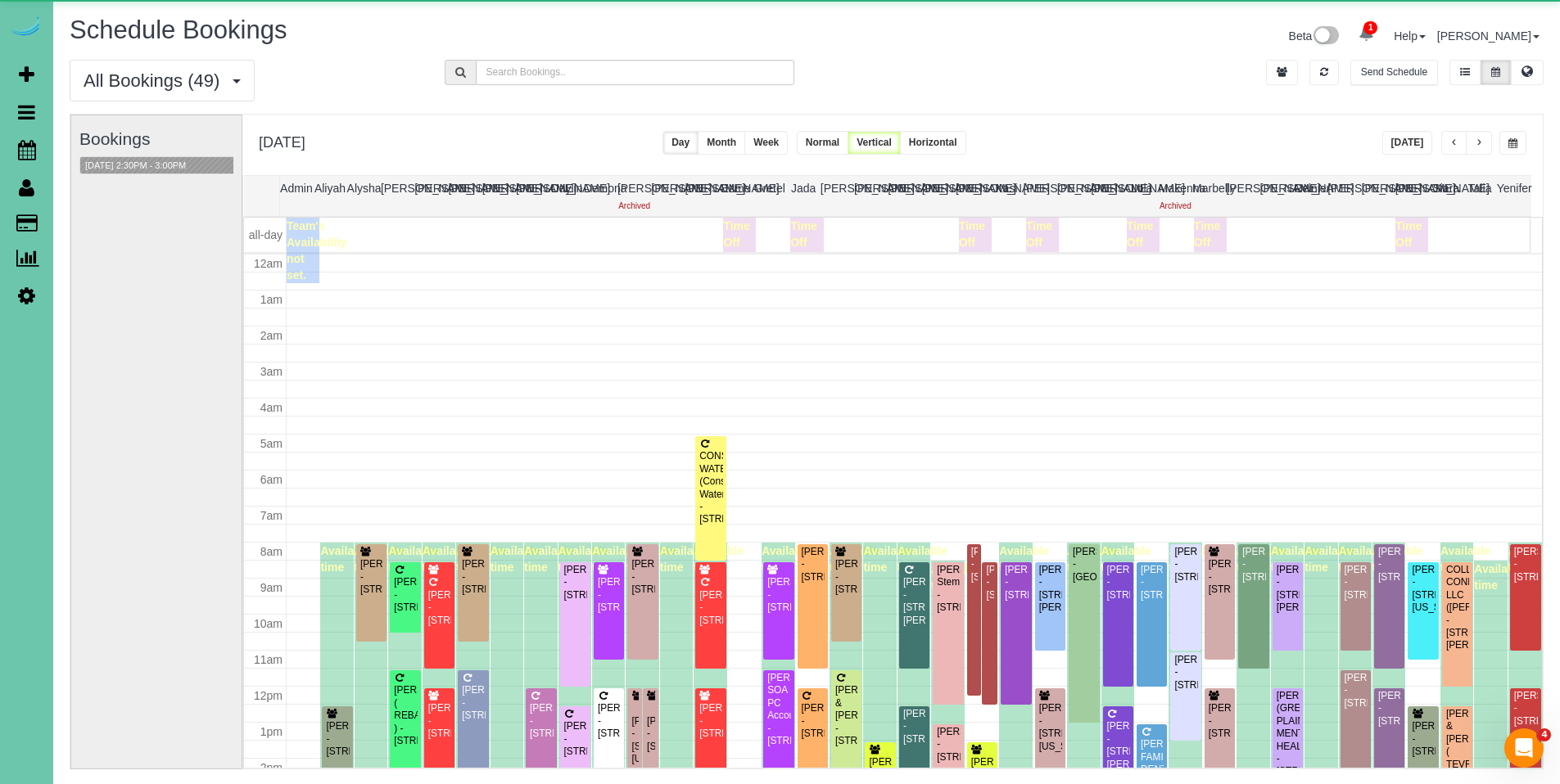
scroll to position [217, 0]
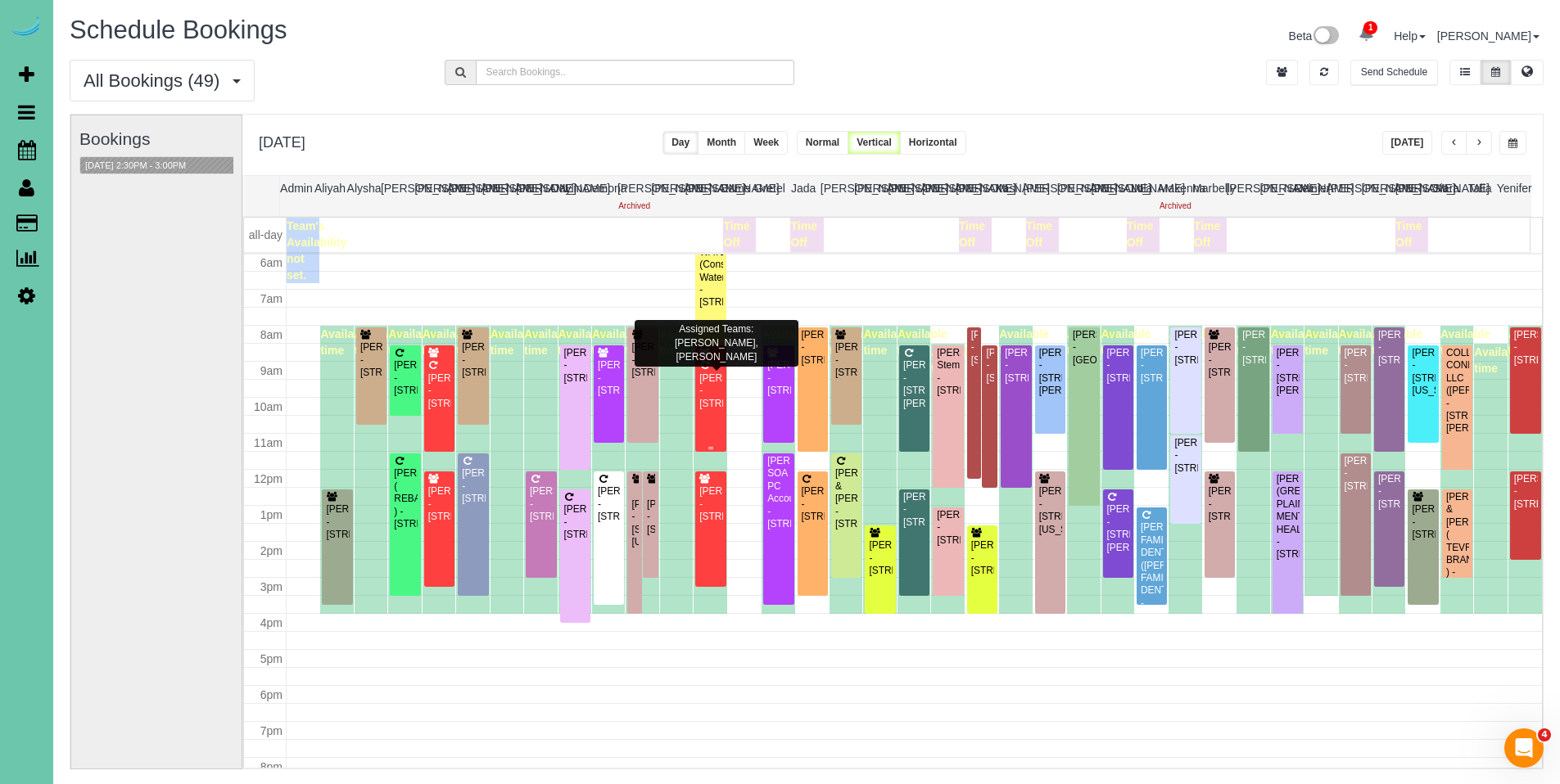
click at [704, 410] on div "[PERSON_NAME] - [STREET_ADDRESS]" at bounding box center [710, 391] width 24 height 37
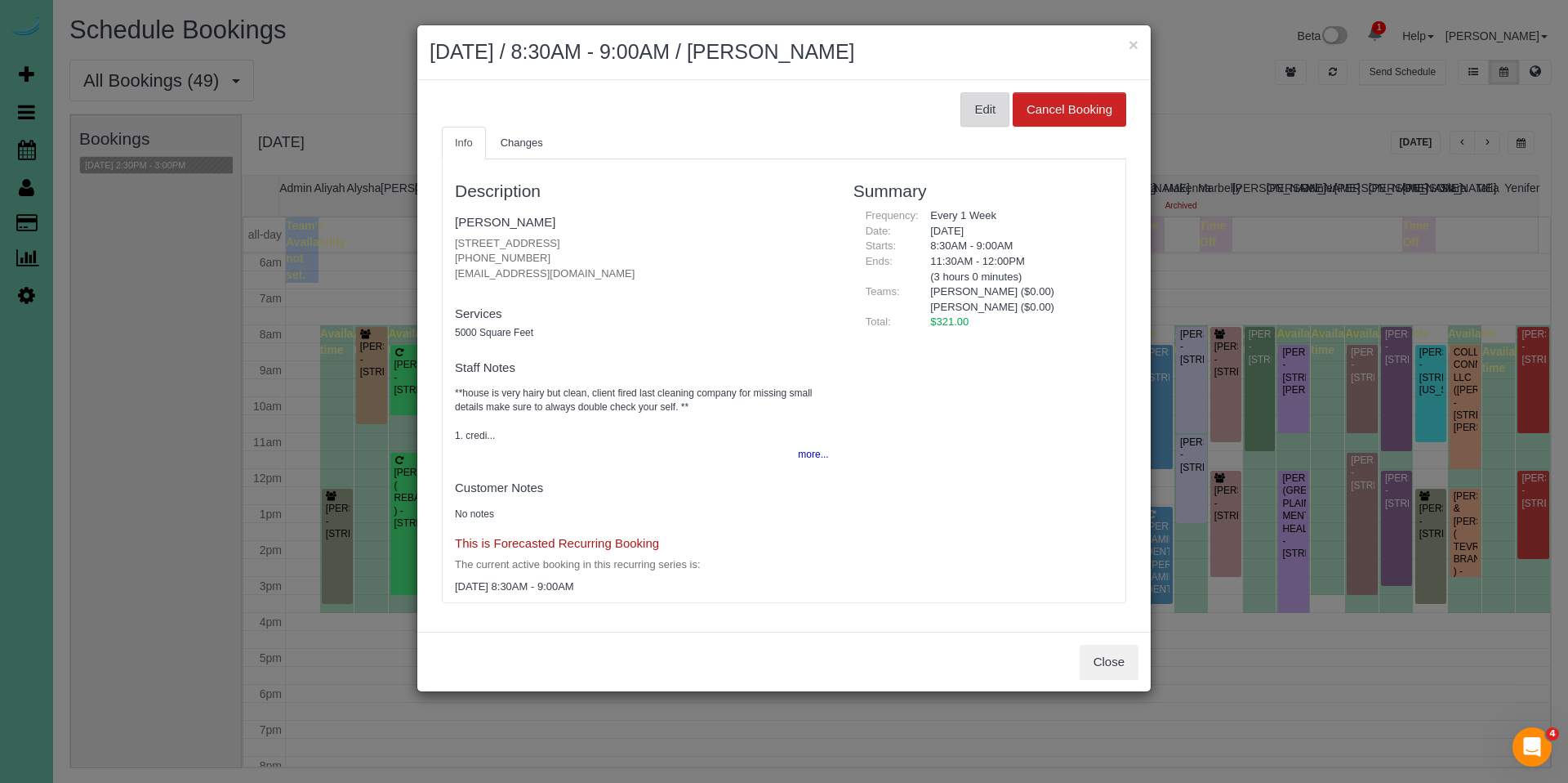
click at [988, 108] on button "Edit" at bounding box center [985, 109] width 49 height 35
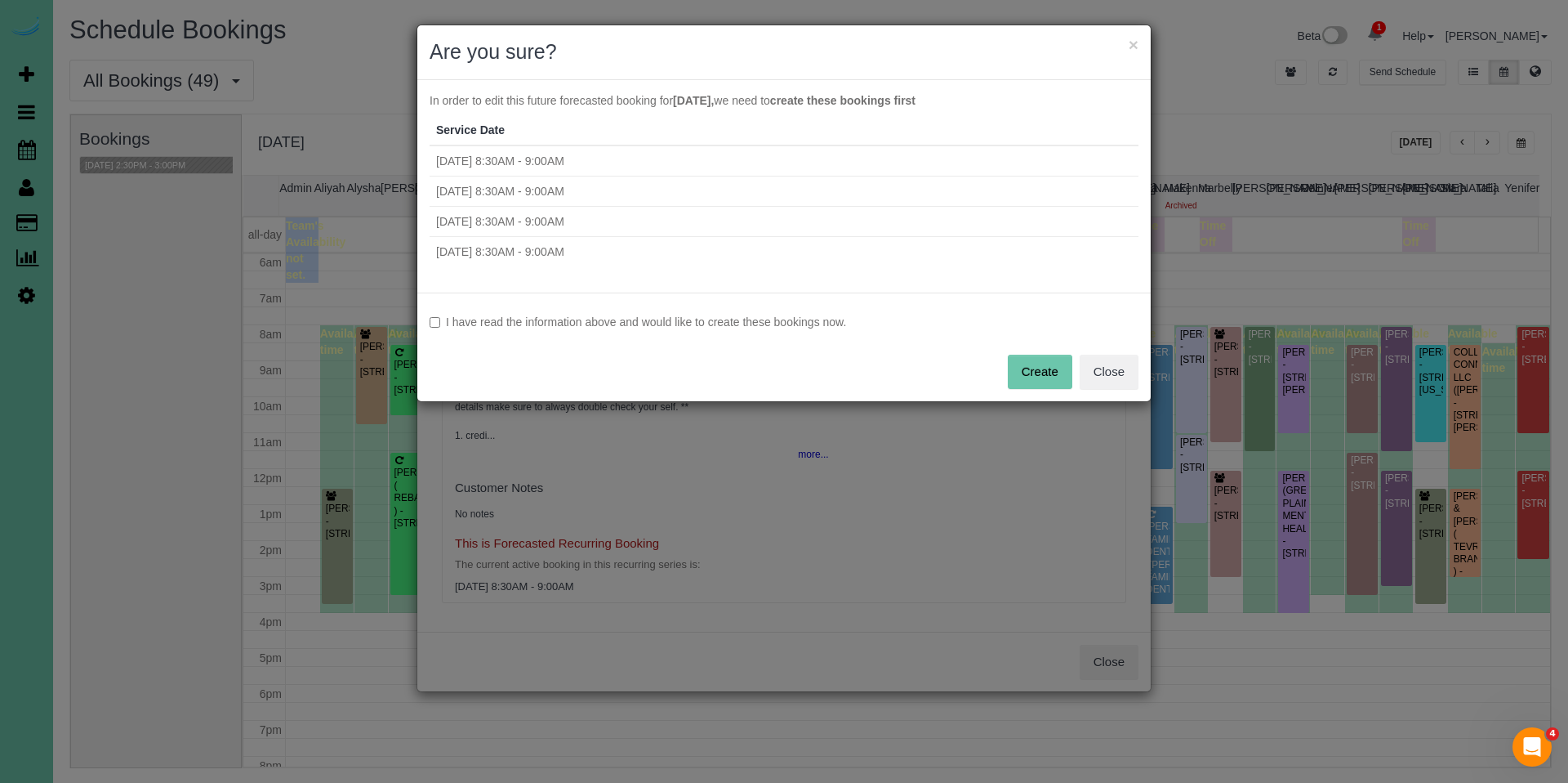
click at [617, 320] on label "I have read the information above and would like to create these bookings now." at bounding box center [784, 321] width 709 height 16
click at [1023, 357] on button "Create" at bounding box center [1040, 372] width 65 height 35
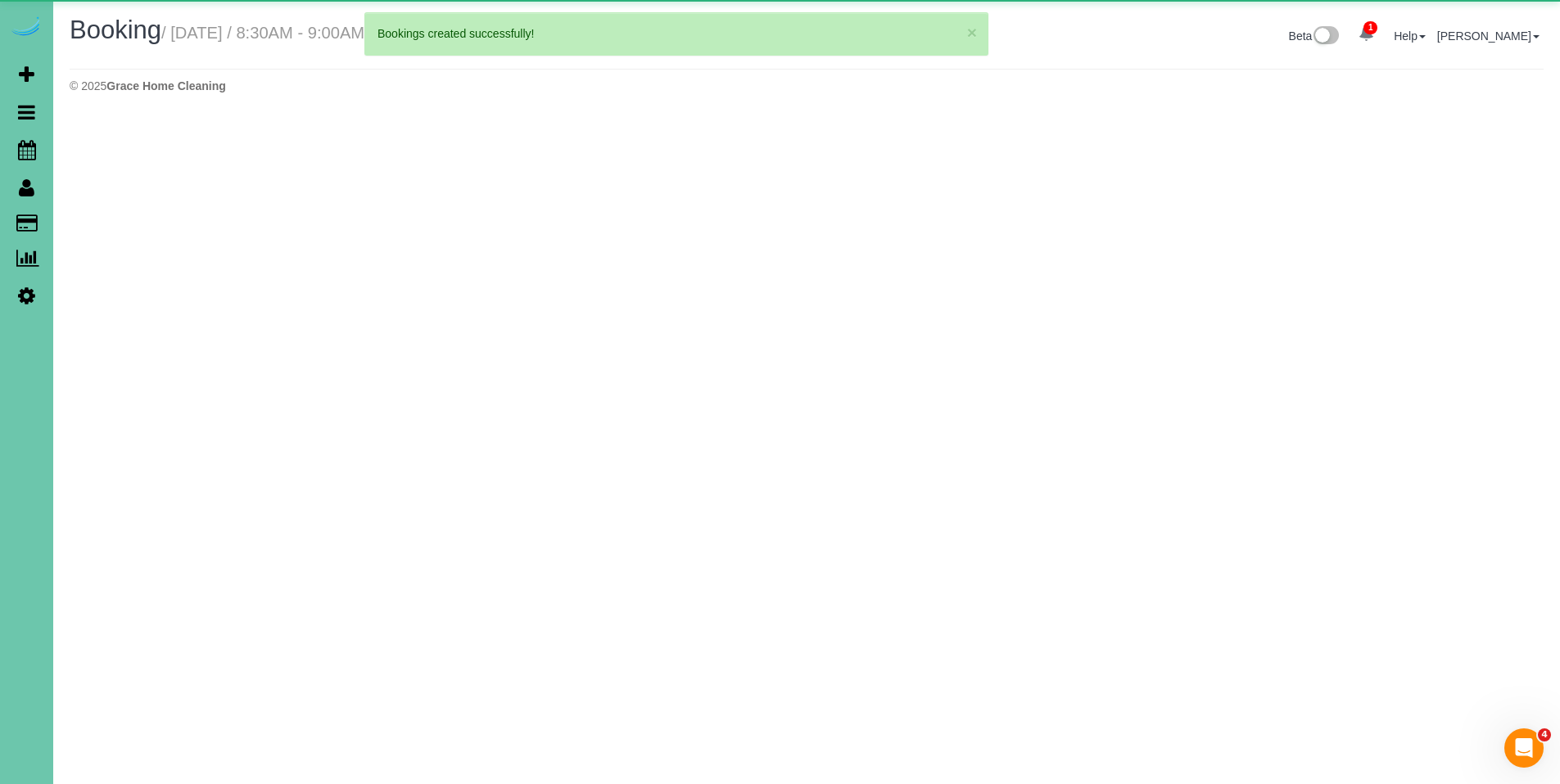
select select "NE"
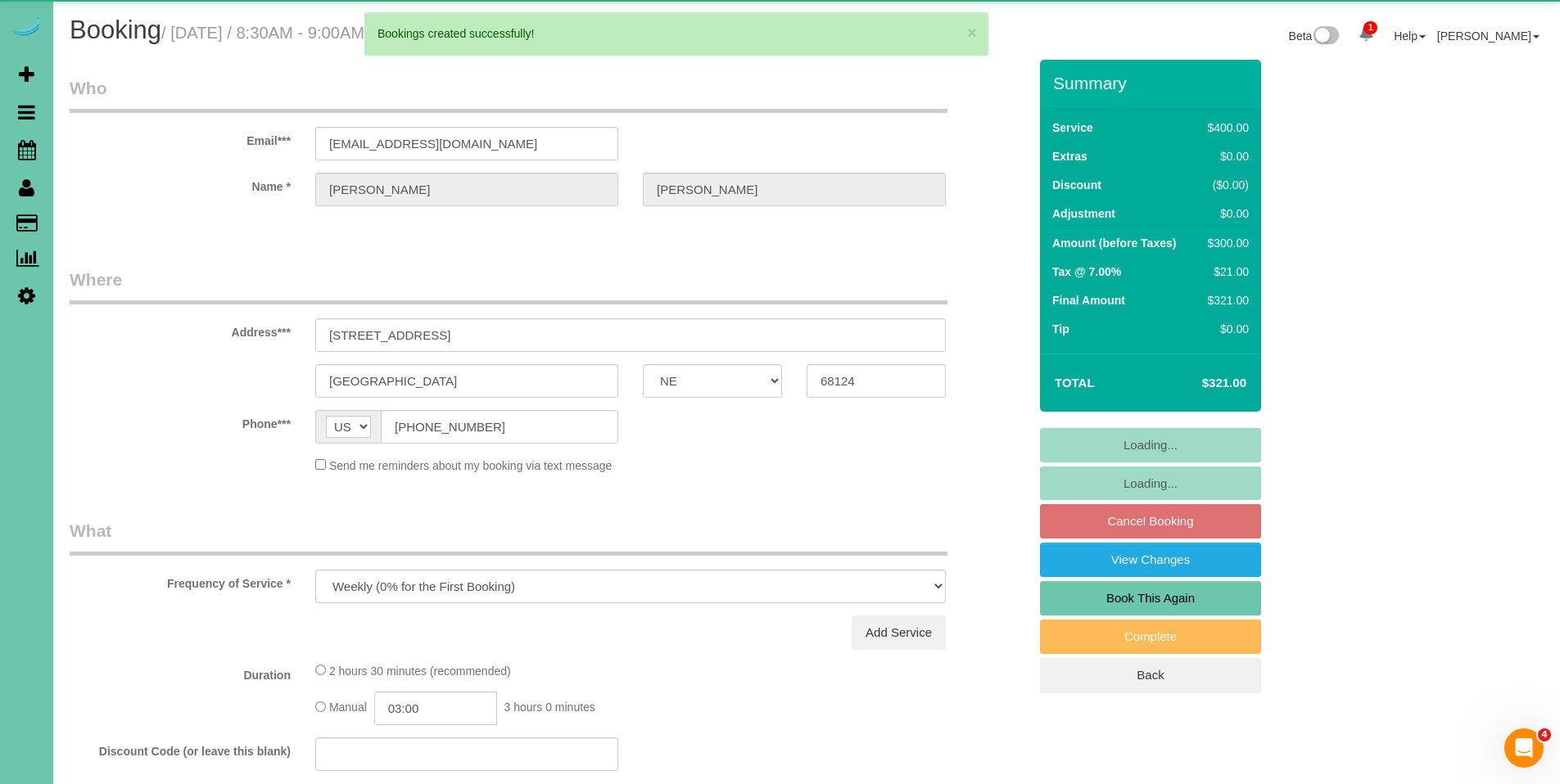
select select "object:34511"
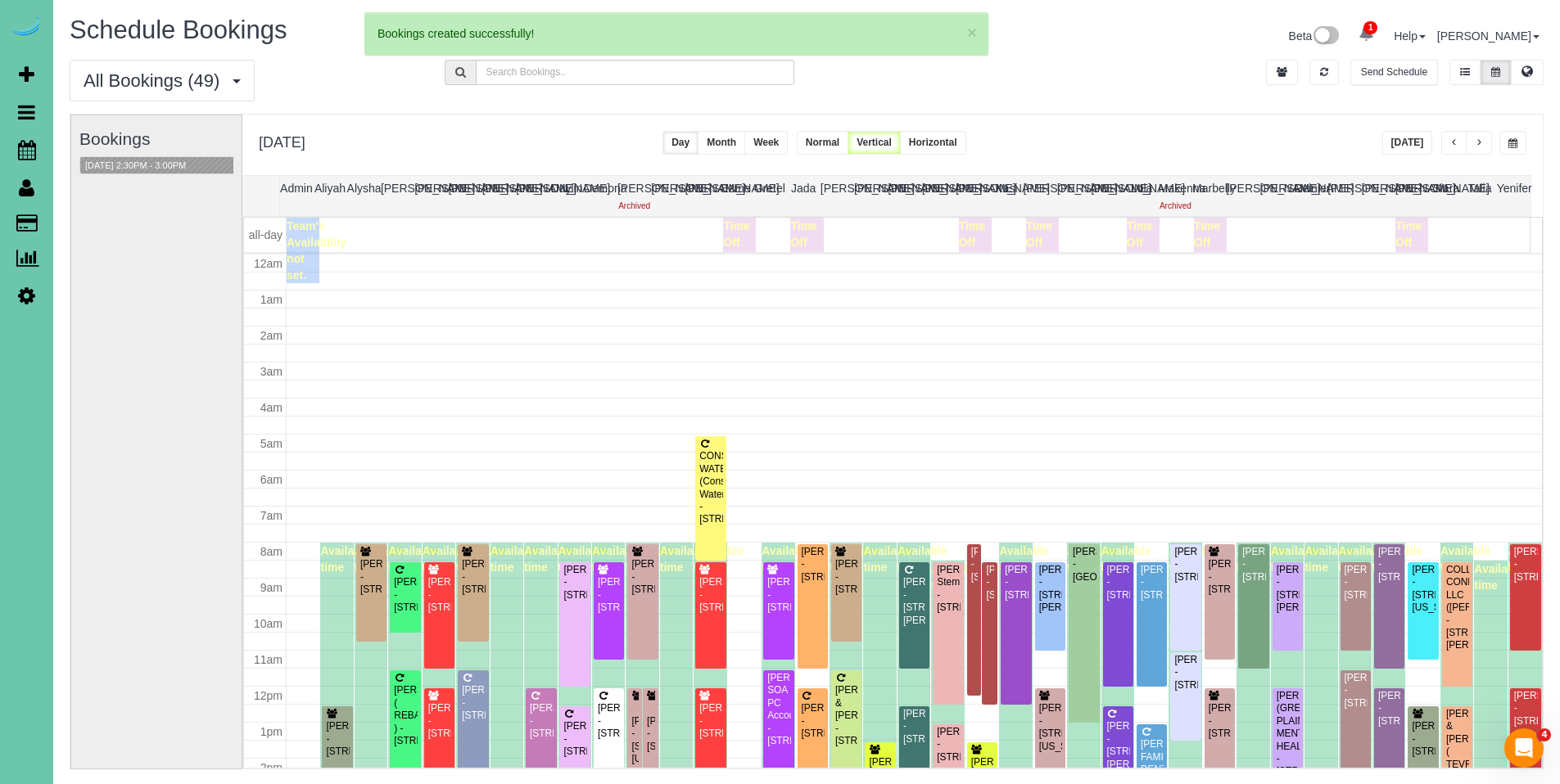
scroll to position [217, 0]
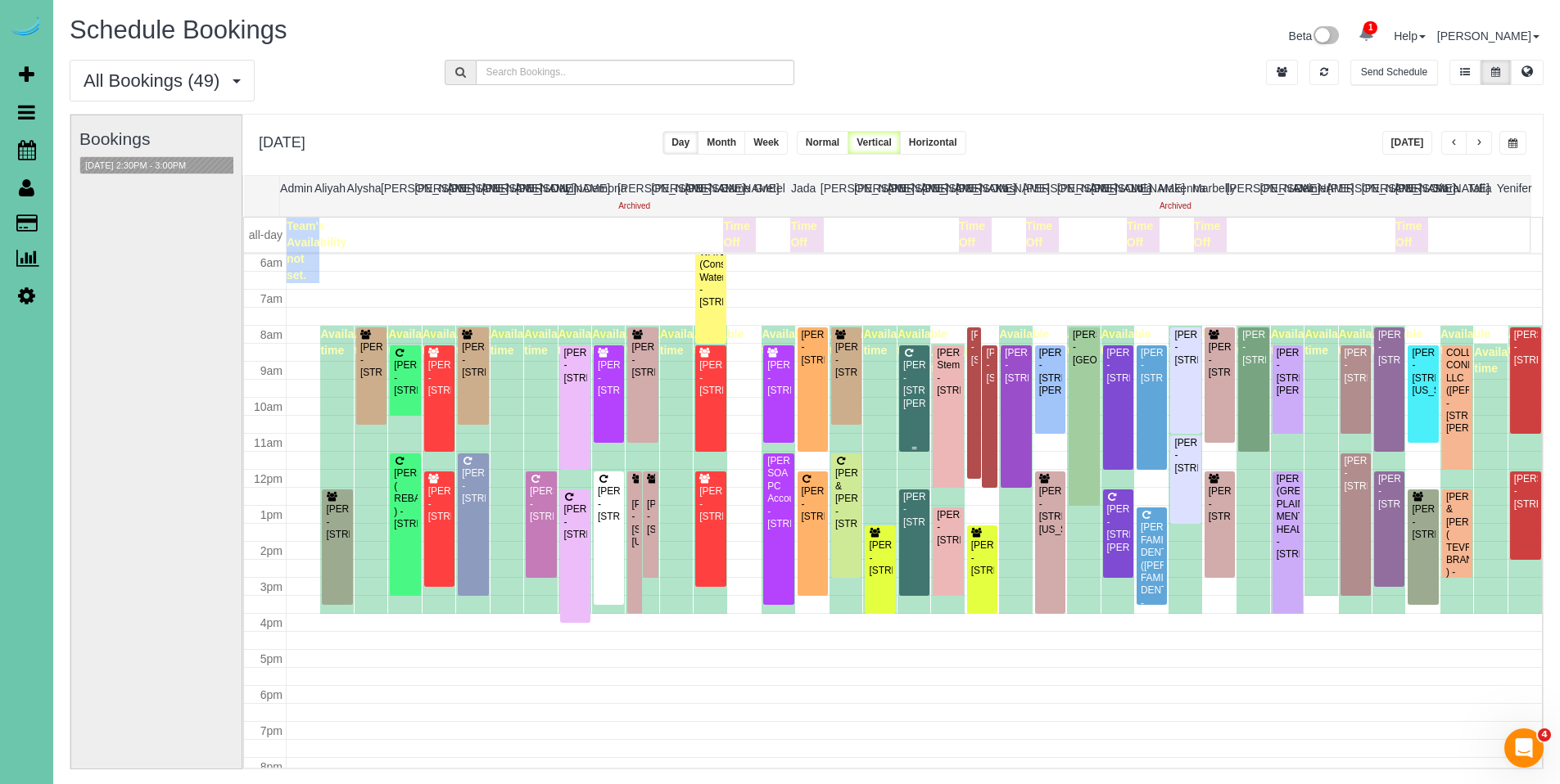
click at [912, 380] on div "[PERSON_NAME] - [STREET_ADDRESS][PERSON_NAME]" at bounding box center [913, 384] width 24 height 51
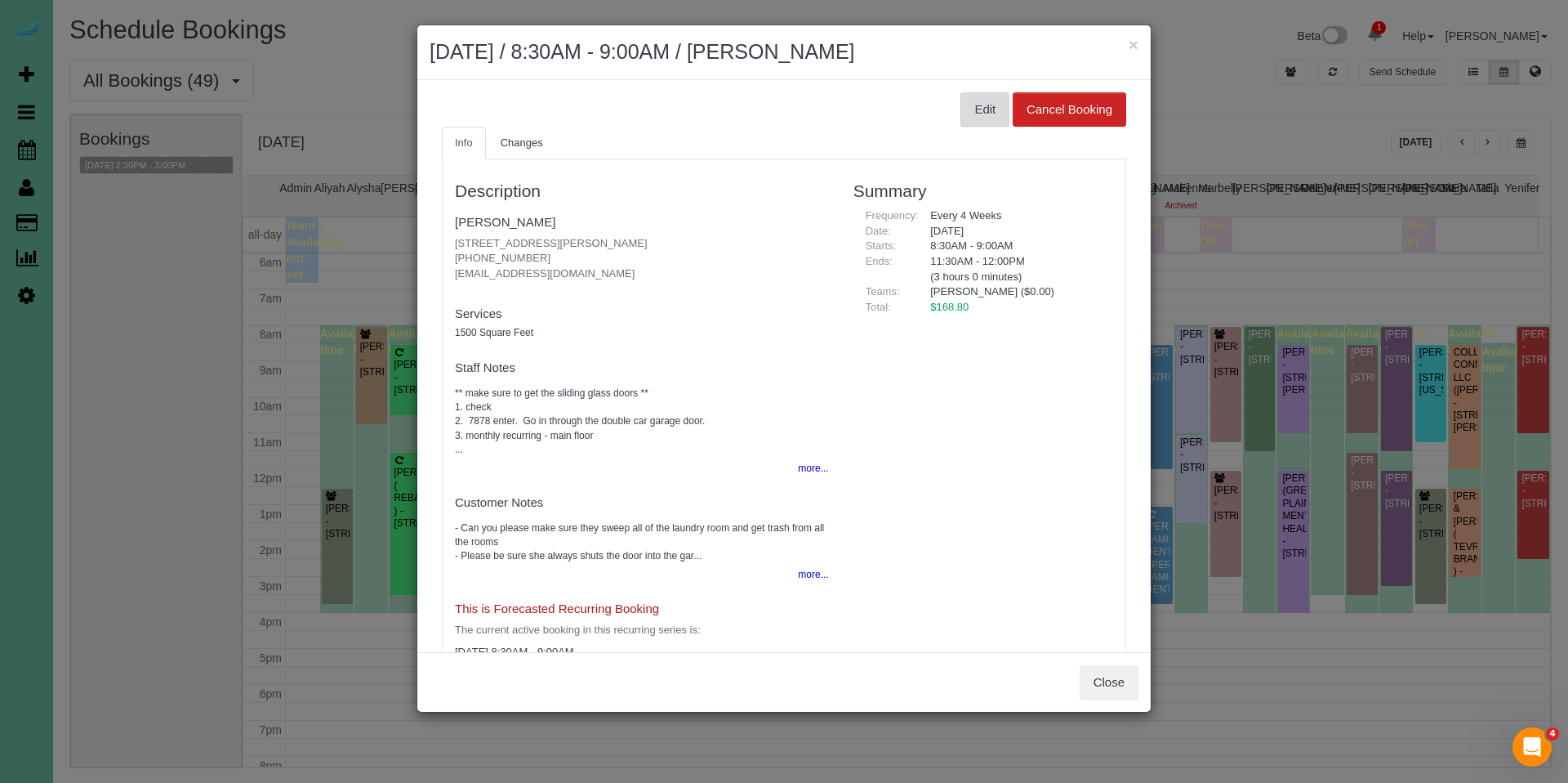
click at [981, 98] on button "Edit" at bounding box center [985, 109] width 49 height 35
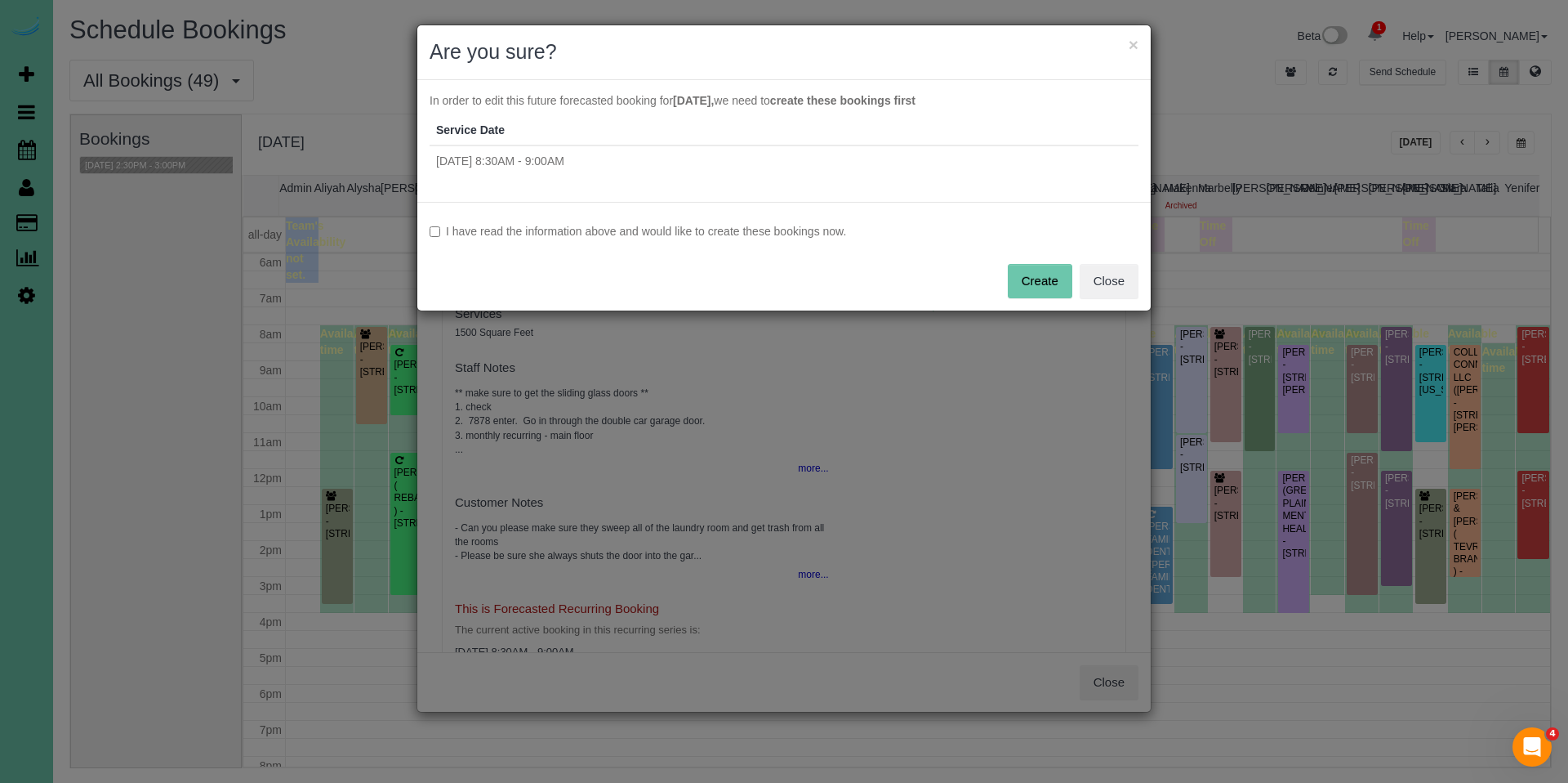
click at [758, 227] on label "I have read the information above and would like to create these bookings now." at bounding box center [784, 231] width 709 height 16
click at [1005, 282] on div "I have read the information above and would like to create these bookings now. …" at bounding box center [784, 256] width 734 height 108
click at [1022, 282] on button "Create" at bounding box center [1040, 281] width 65 height 35
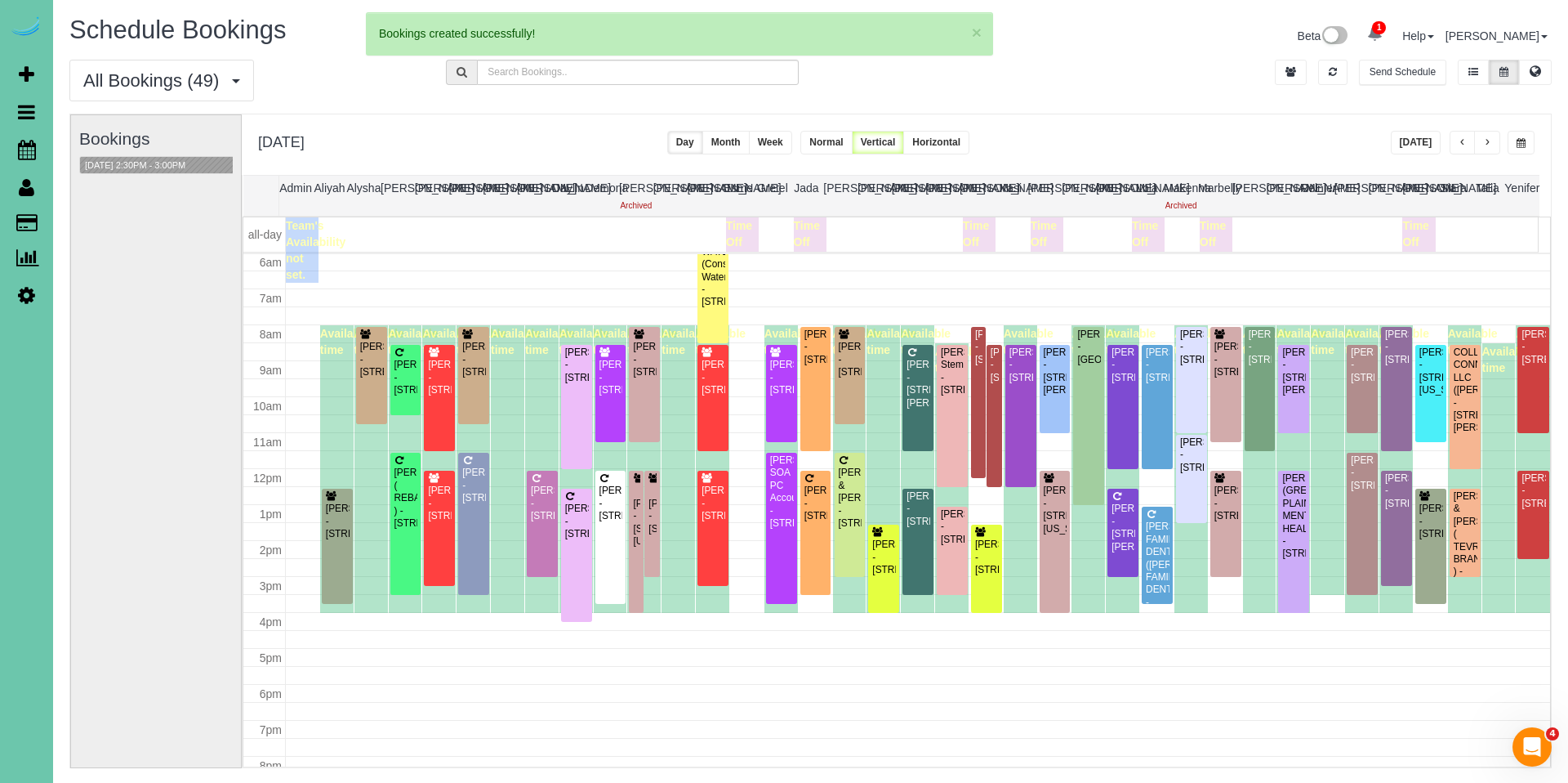
select select "NE"
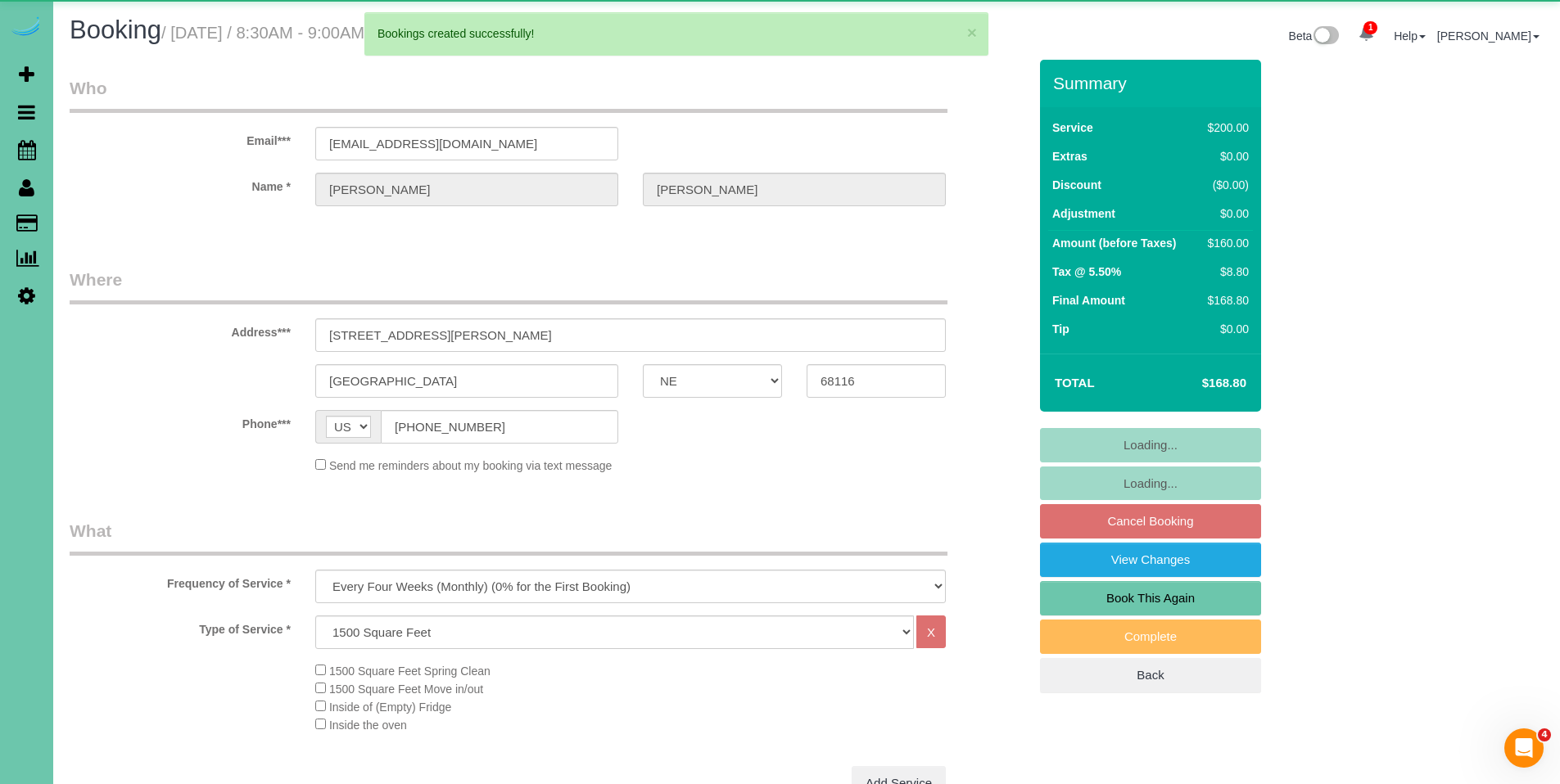
select select "object:35731"
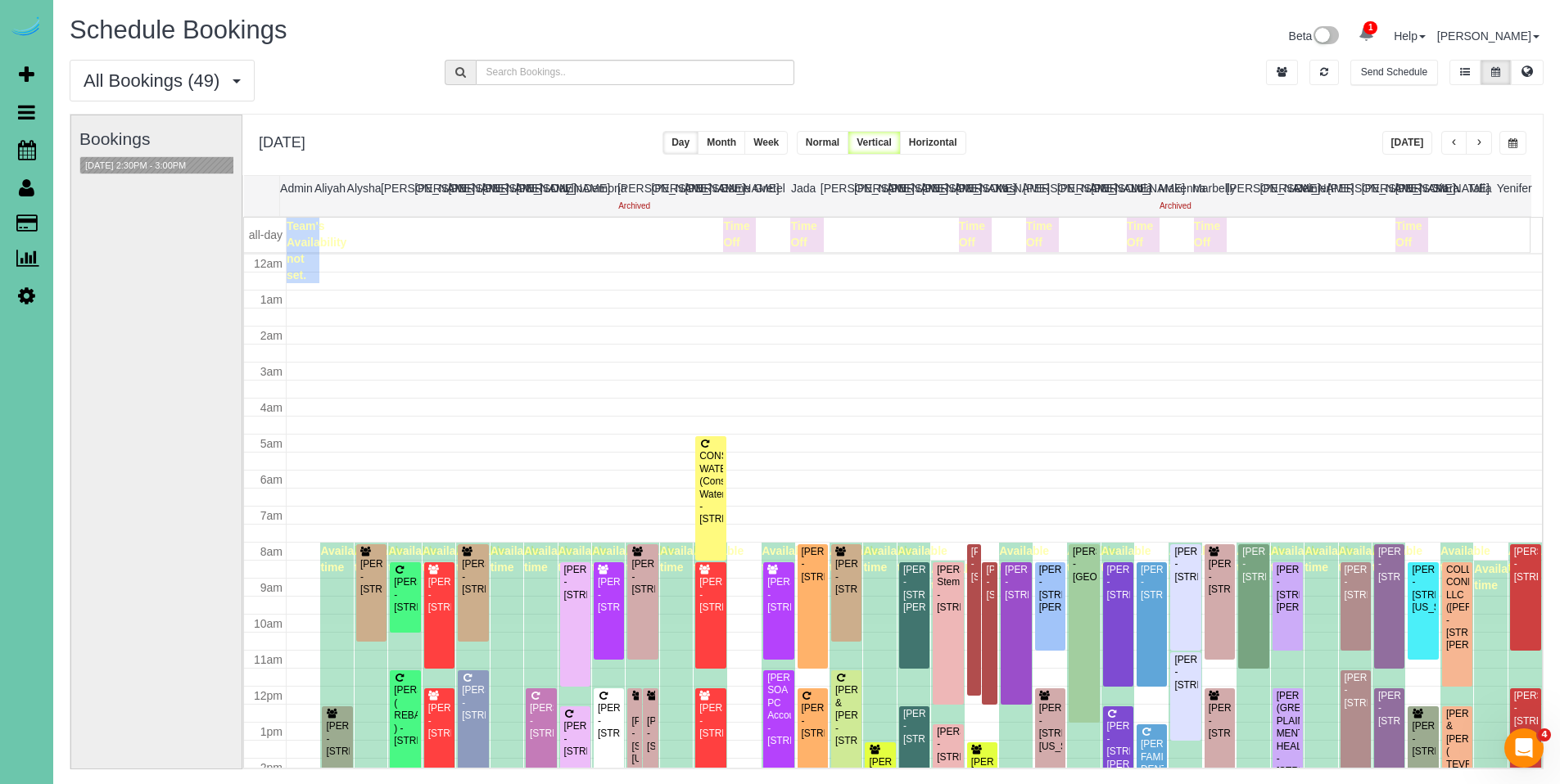
scroll to position [217, 0]
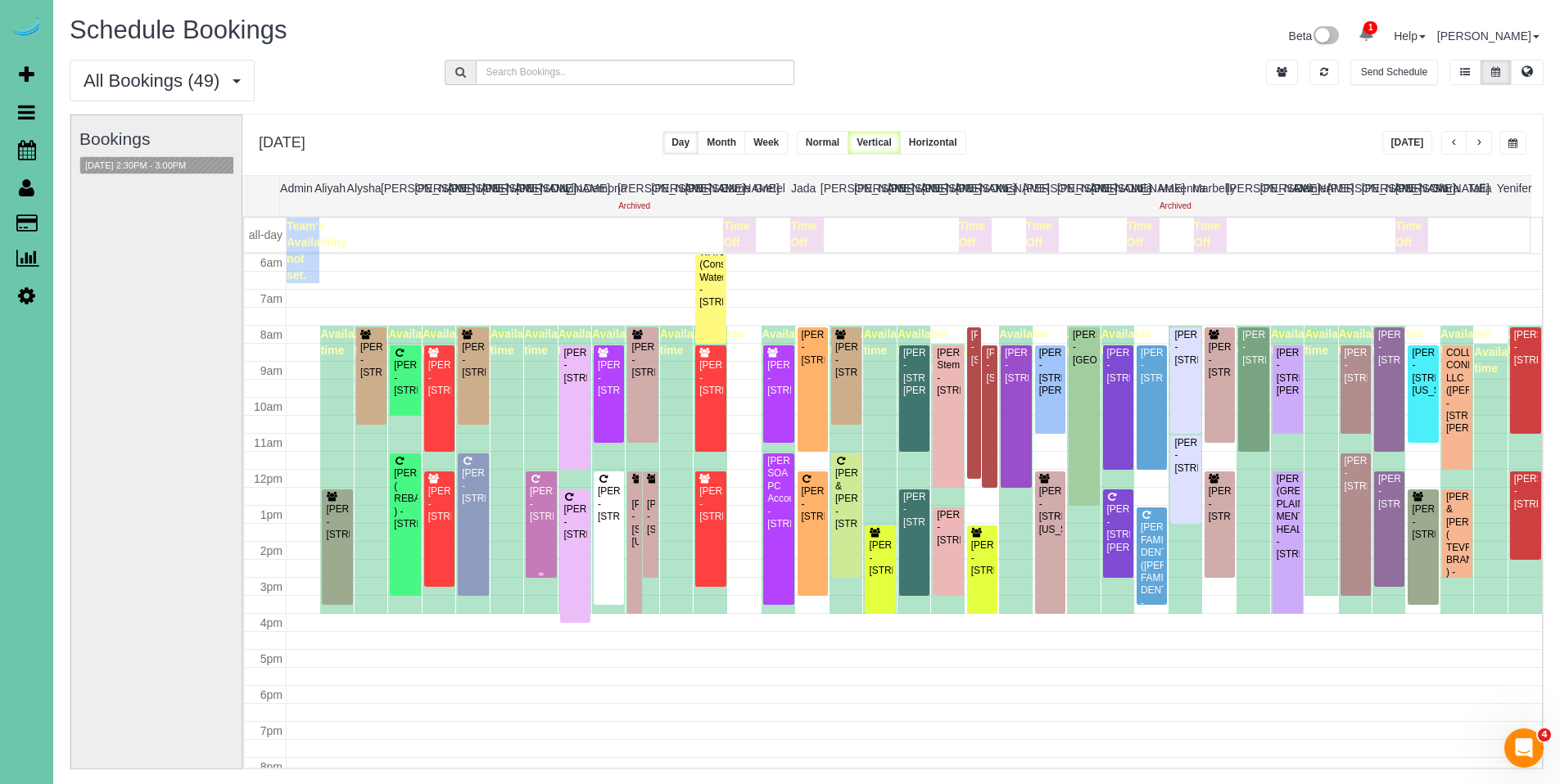
click at [543, 501] on div "[PERSON_NAME] - [STREET_ADDRESS]" at bounding box center [541, 504] width 24 height 37
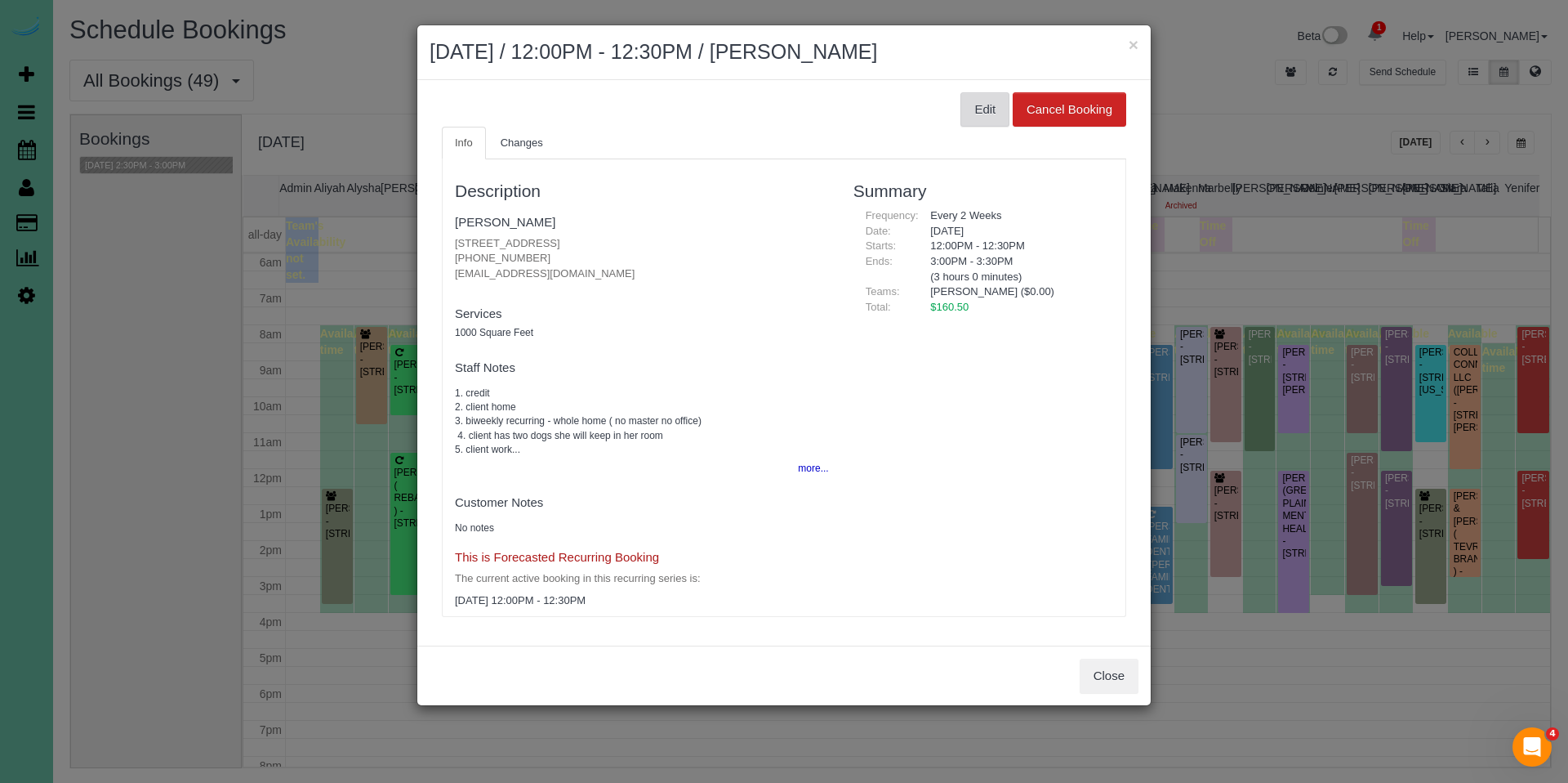
click at [967, 113] on button "Edit" at bounding box center [985, 109] width 49 height 35
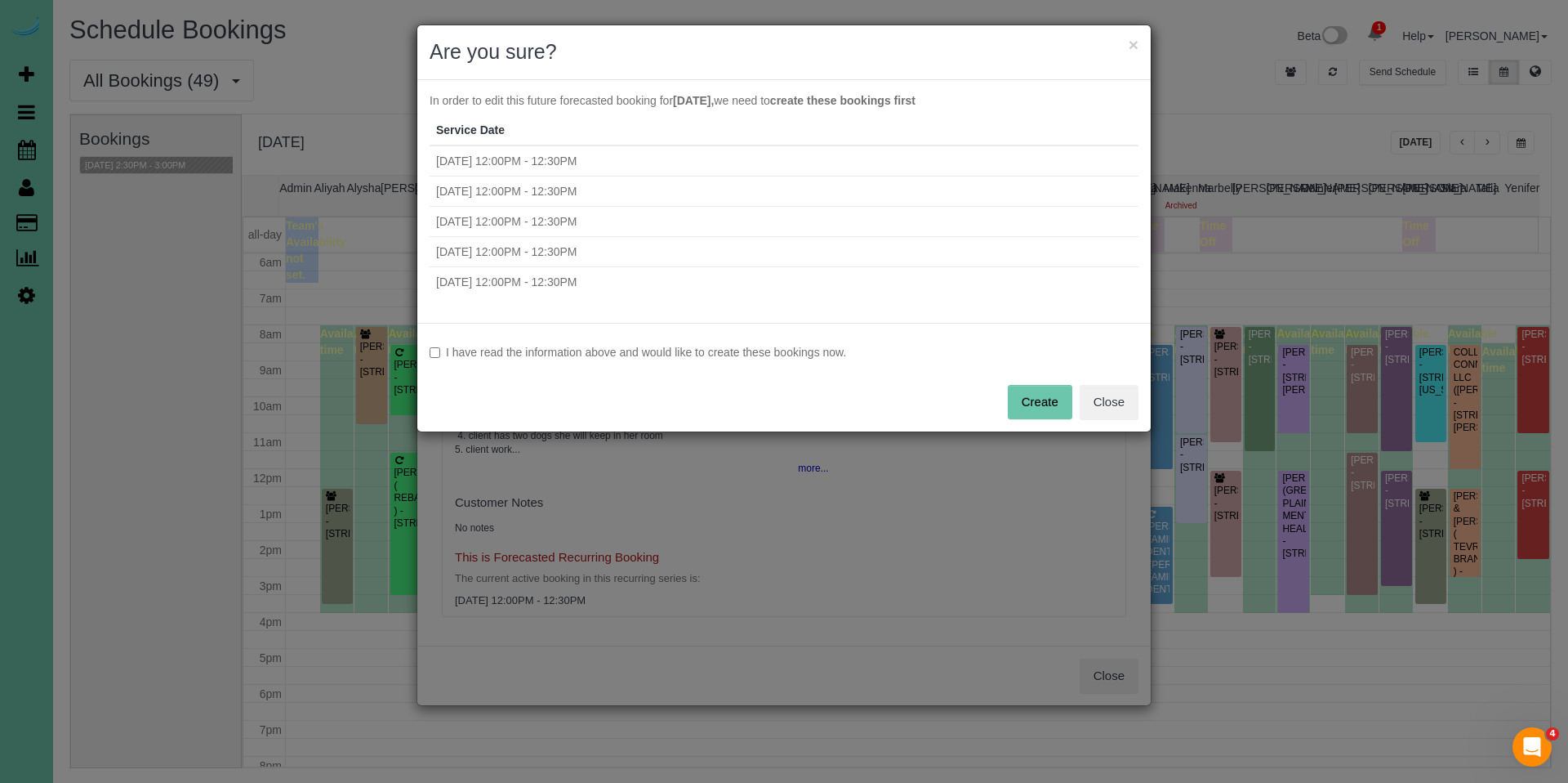
click at [566, 357] on label "I have read the information above and would like to create these bookings now." at bounding box center [784, 352] width 709 height 16
click at [1053, 392] on button "Create" at bounding box center [1040, 402] width 65 height 35
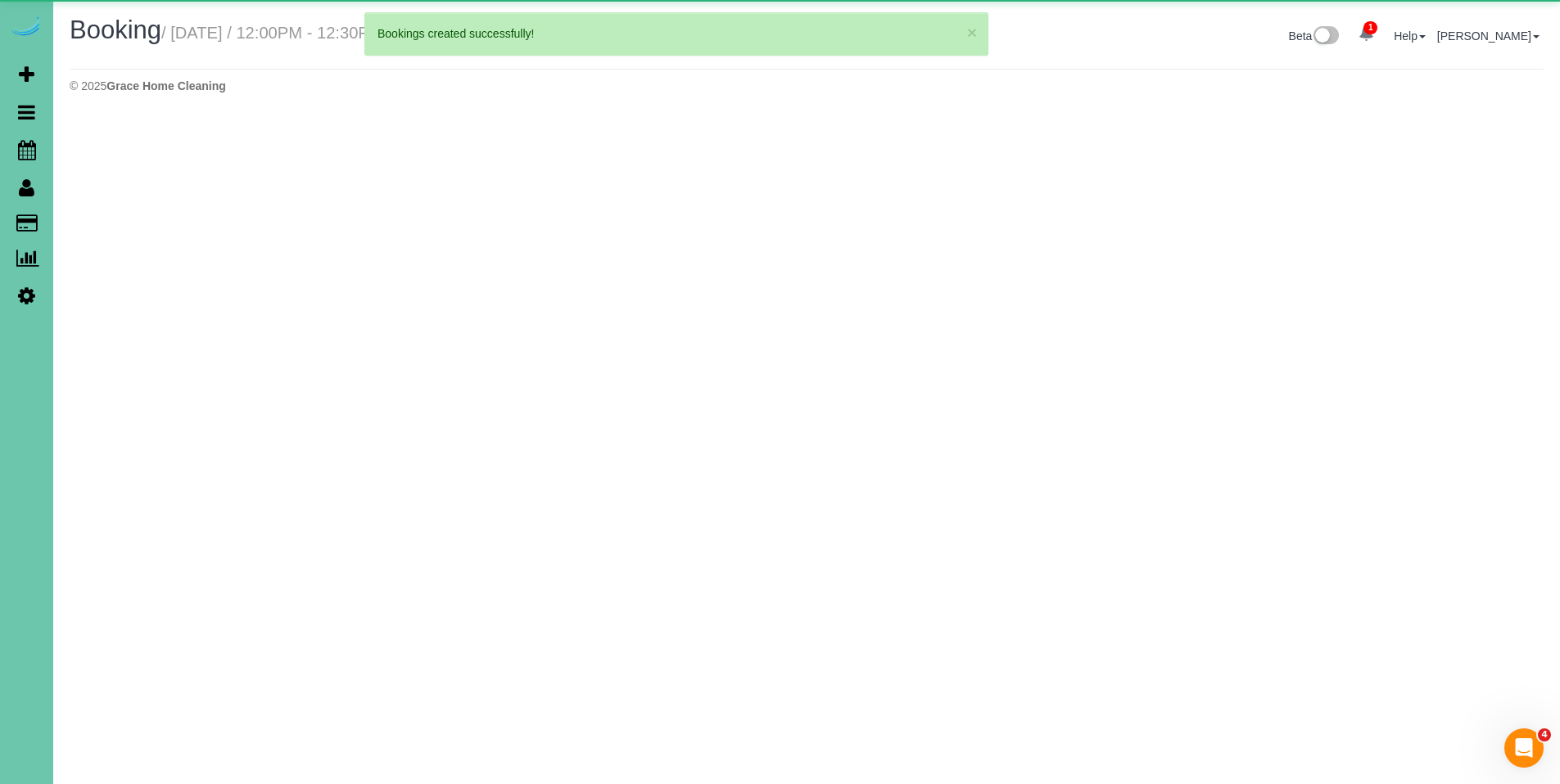
select select "NE"
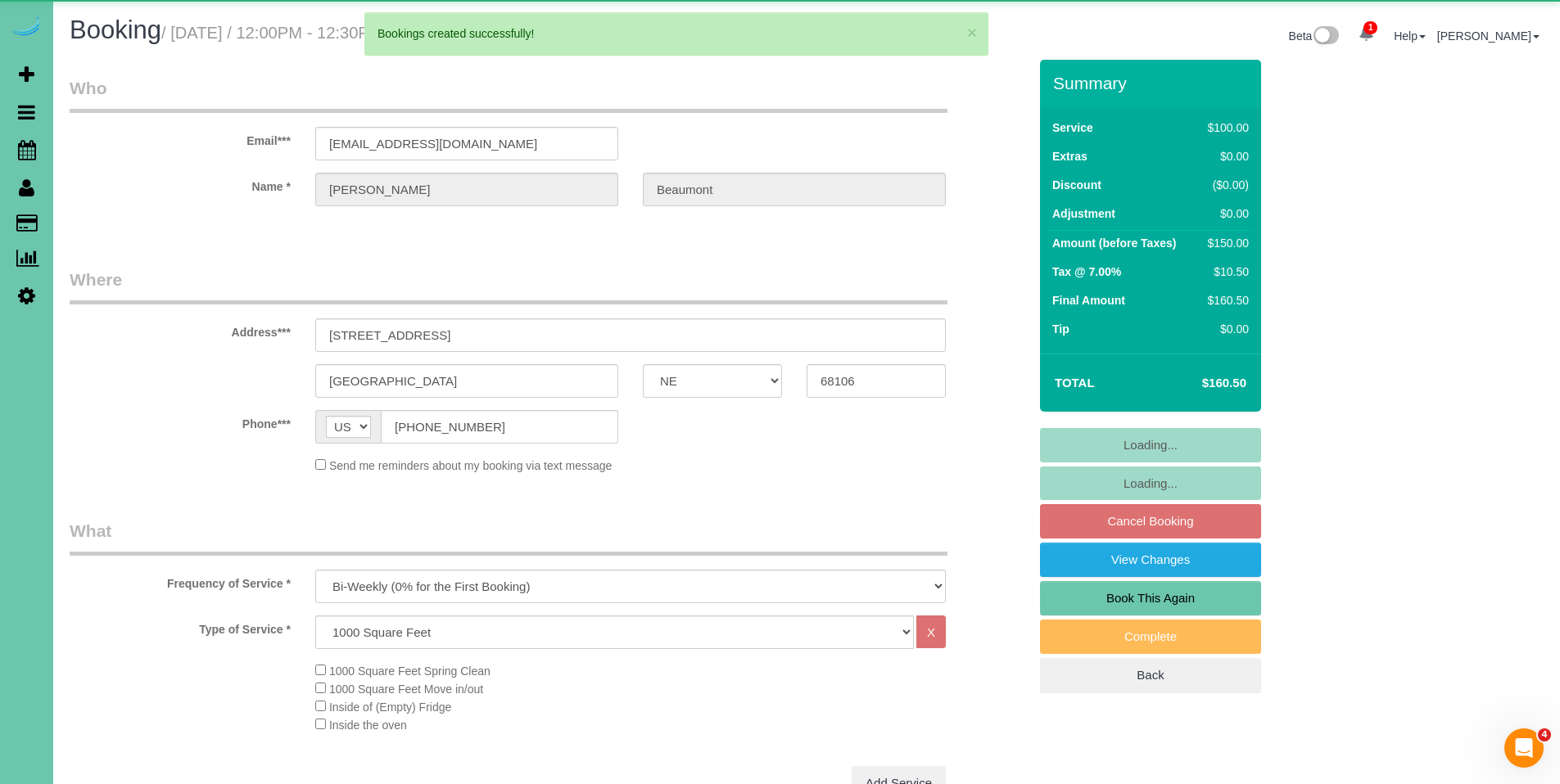
select select "object:36863"
select select "number:36"
select select "number:41"
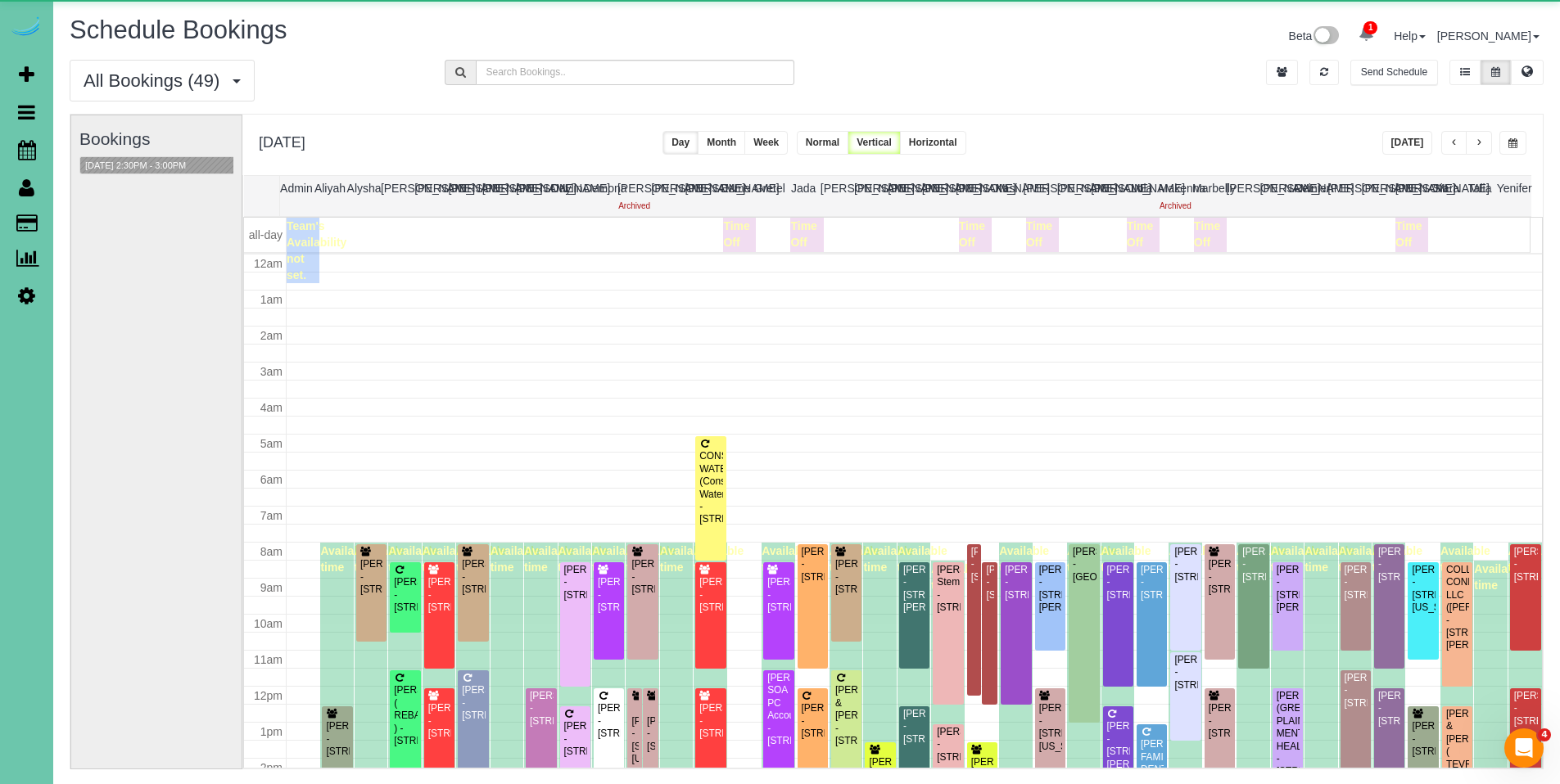
scroll to position [217, 0]
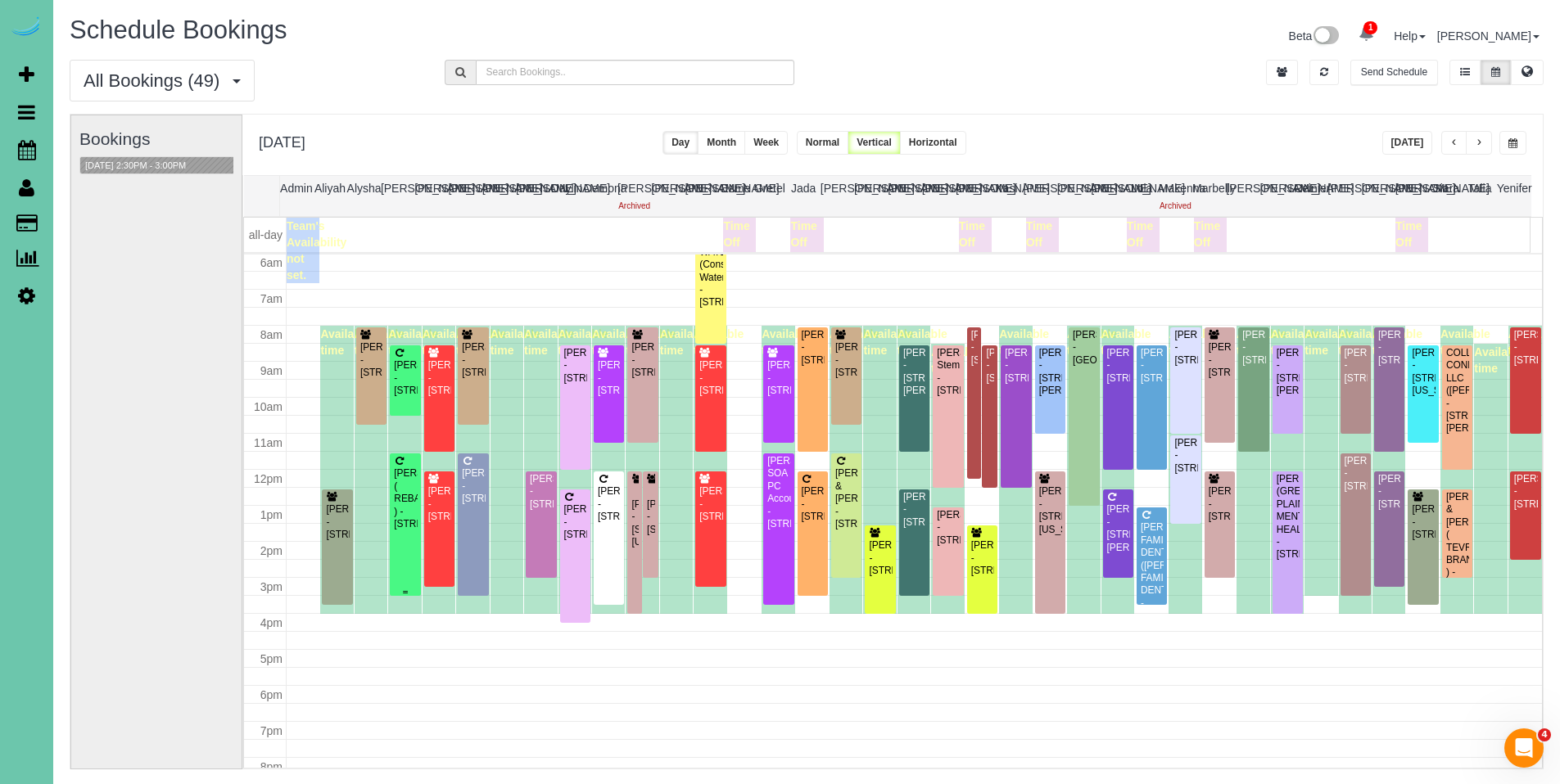
click at [413, 490] on div "[PERSON_NAME] ( REBATH ) - [STREET_ADDRESS]" at bounding box center [405, 499] width 24 height 63
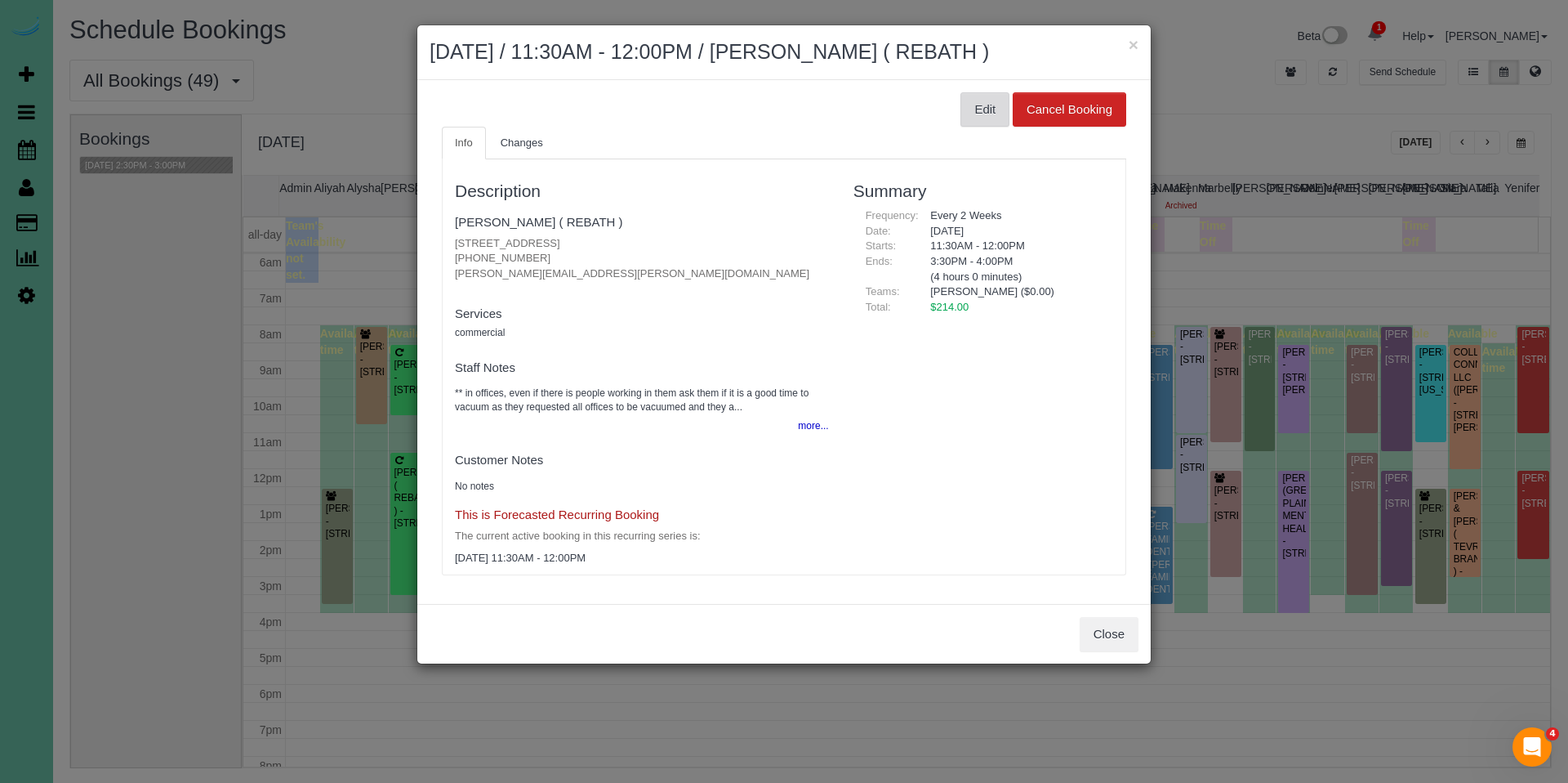
click at [971, 106] on button "Edit" at bounding box center [985, 109] width 49 height 35
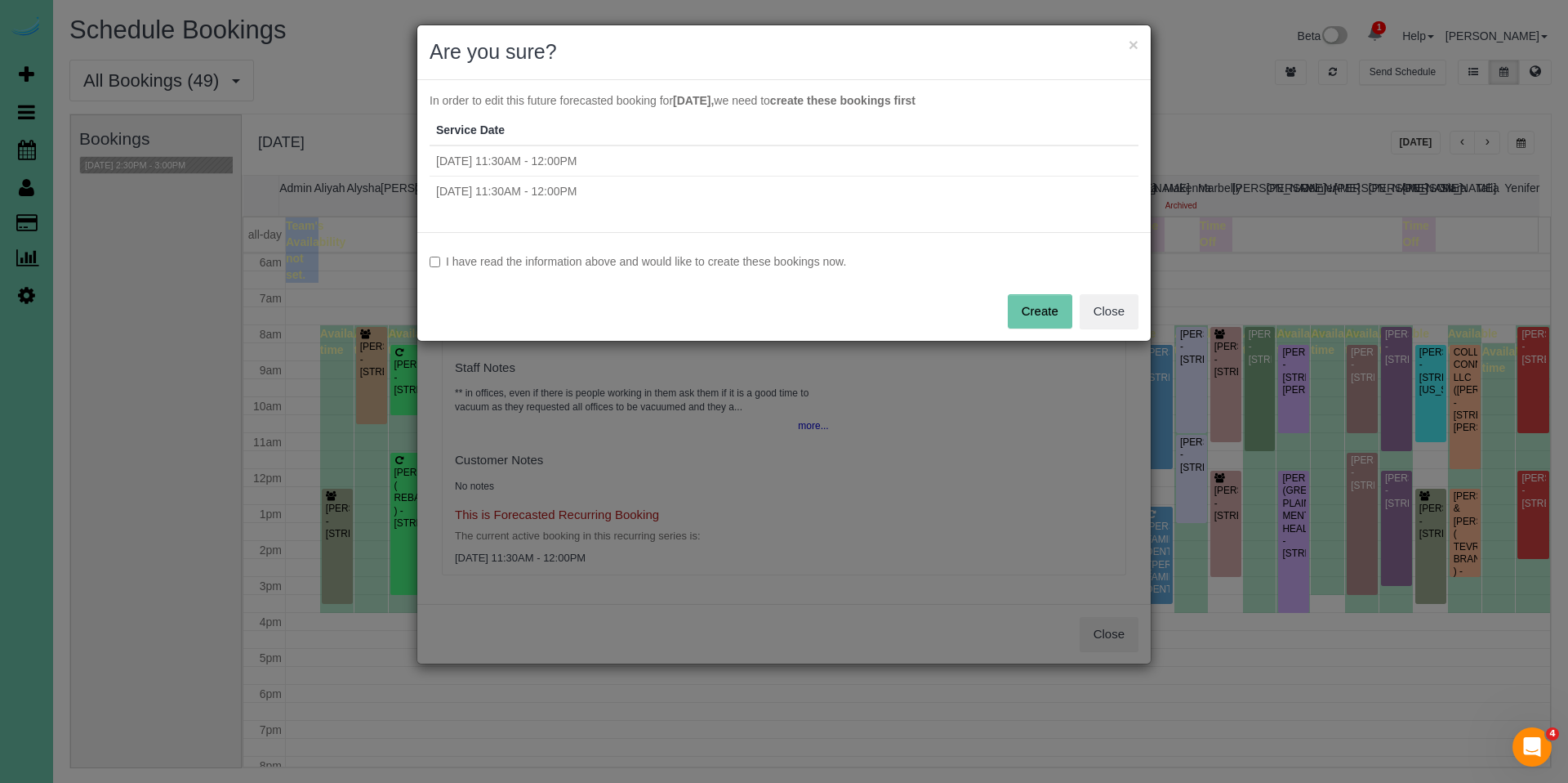
click at [674, 249] on div "I have read the information above and would like to create these bookings now. …" at bounding box center [784, 286] width 734 height 108
click at [809, 267] on label "I have read the information above and would like to create these bookings now." at bounding box center [784, 261] width 709 height 16
click at [1036, 309] on button "Create" at bounding box center [1040, 311] width 65 height 35
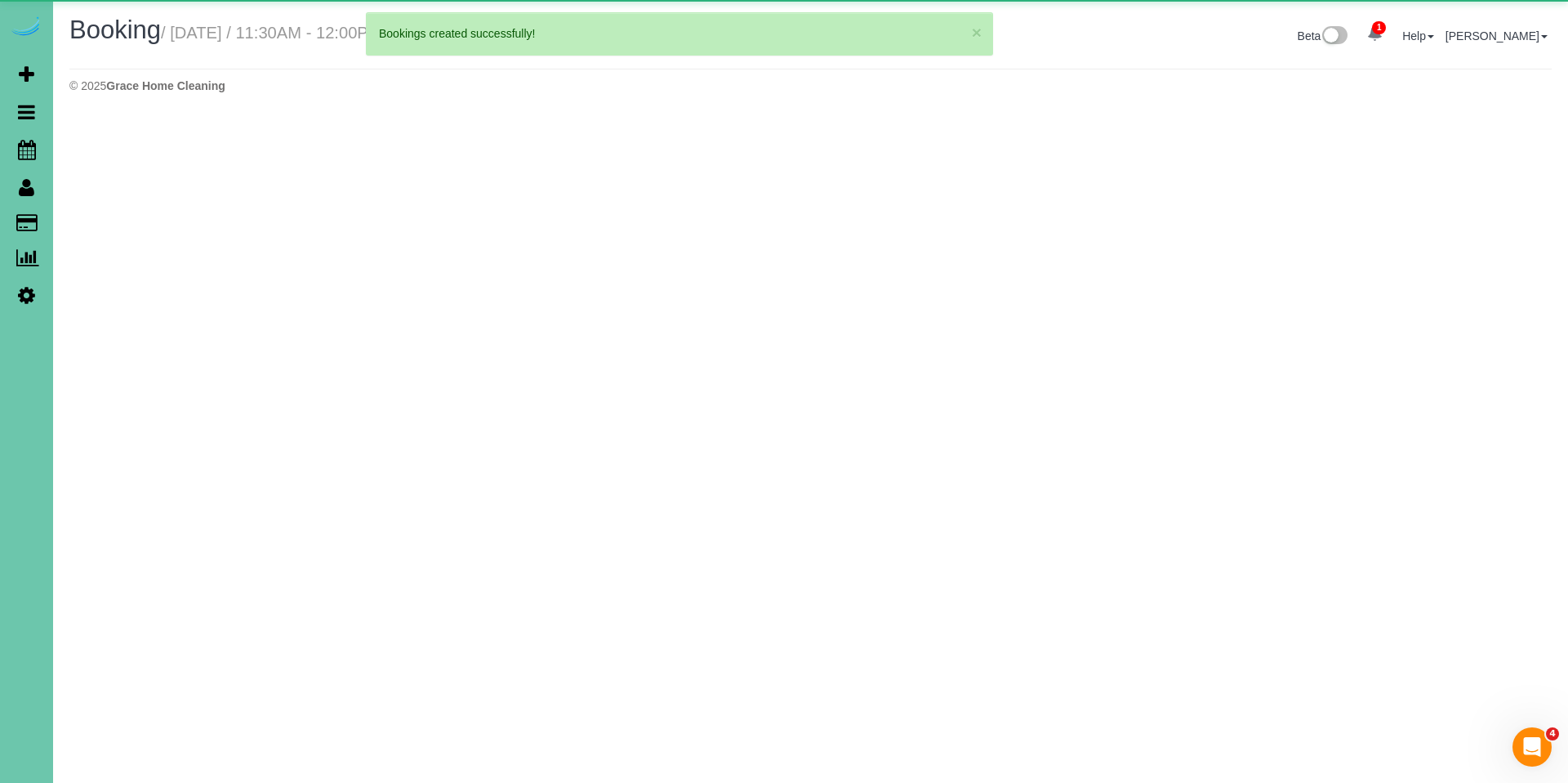
select select "NE"
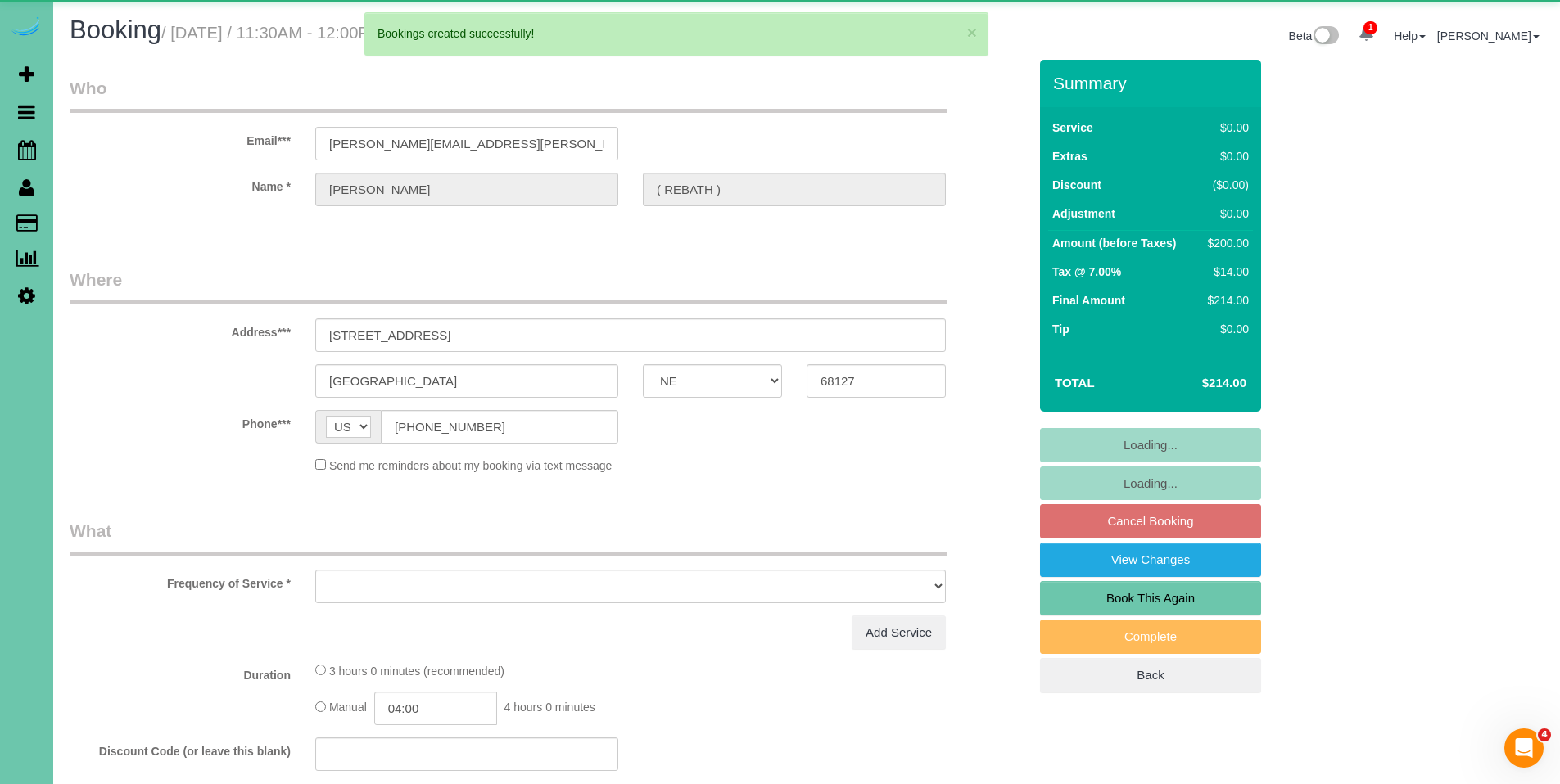
select select "object:38007"
select select "string:fspay-179bec63-959b-41c9-9144-015b19d55ec1"
select select "object:38080"
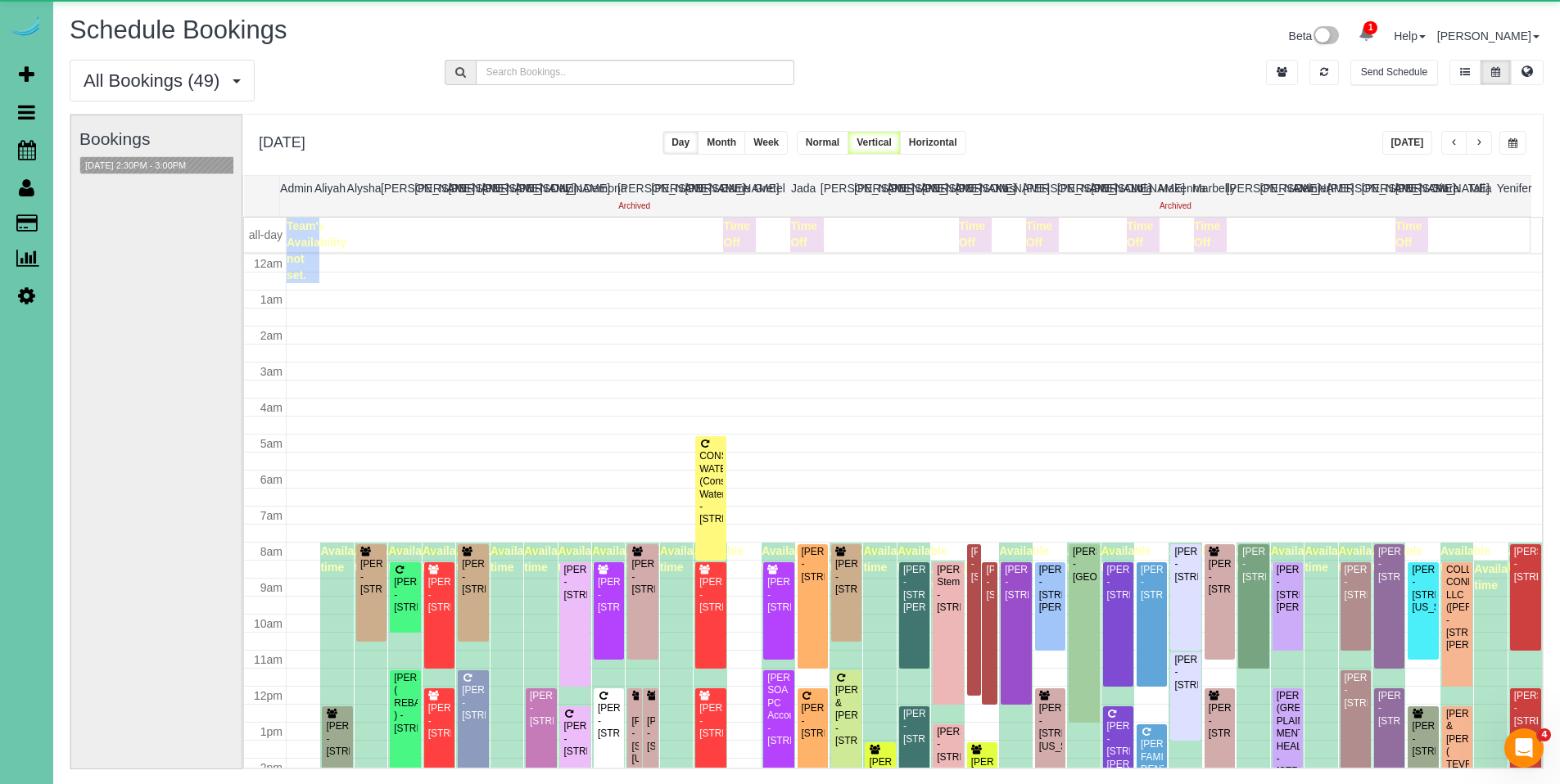
scroll to position [217, 0]
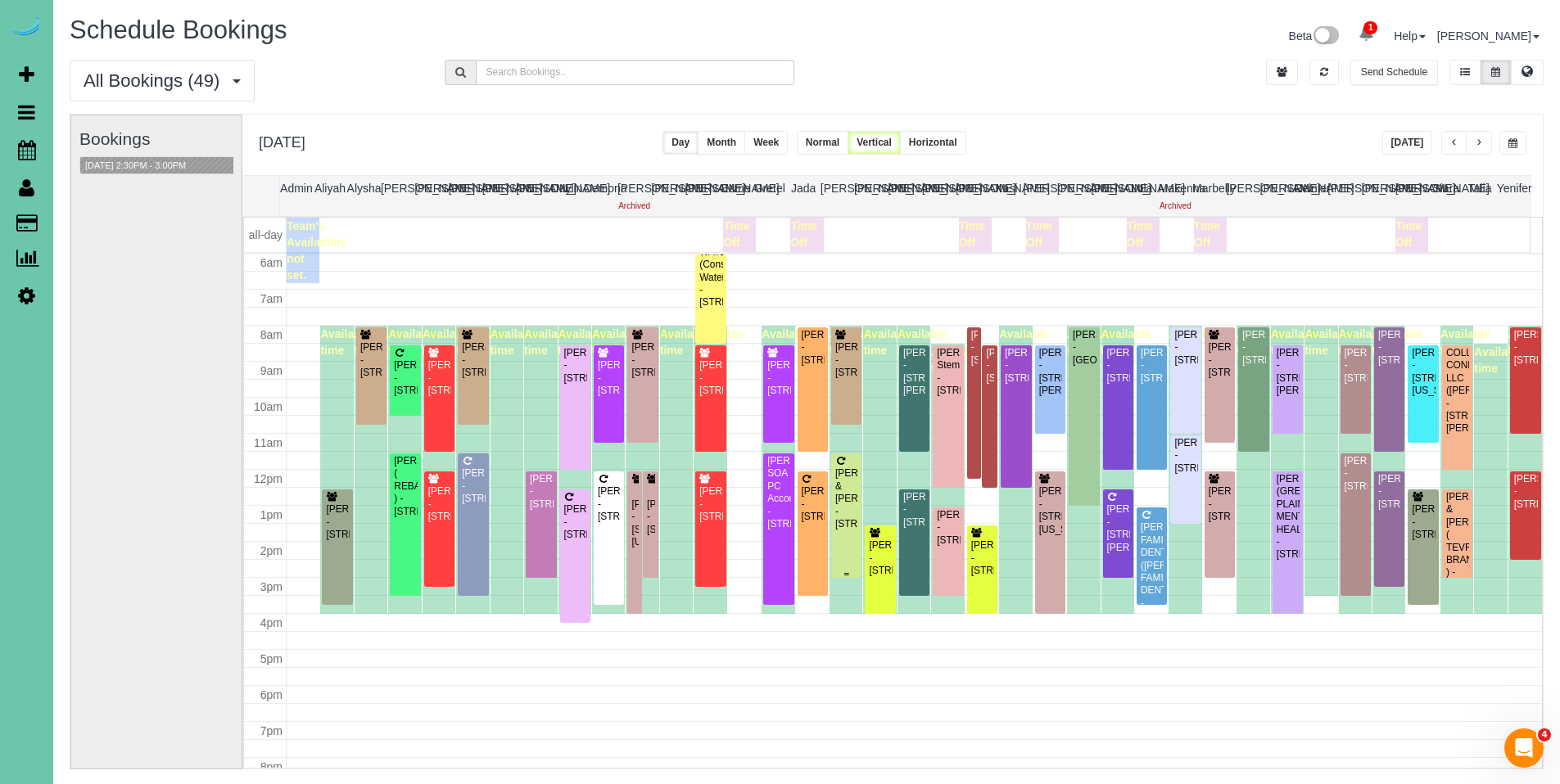
click at [850, 484] on div "[PERSON_NAME] & [PERSON_NAME] - [STREET_ADDRESS]" at bounding box center [846, 499] width 24 height 63
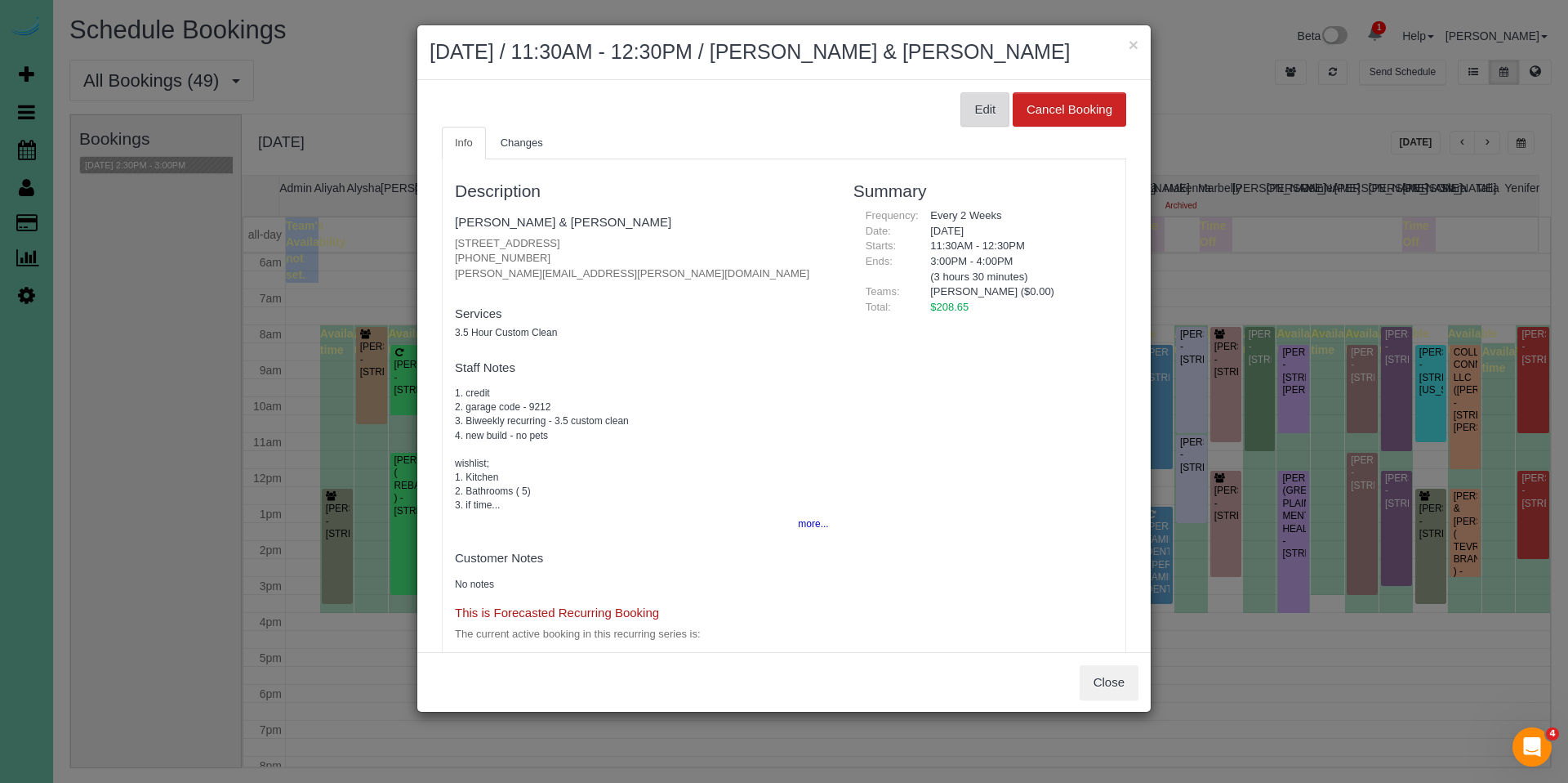
click at [967, 114] on button "Edit" at bounding box center [985, 109] width 49 height 35
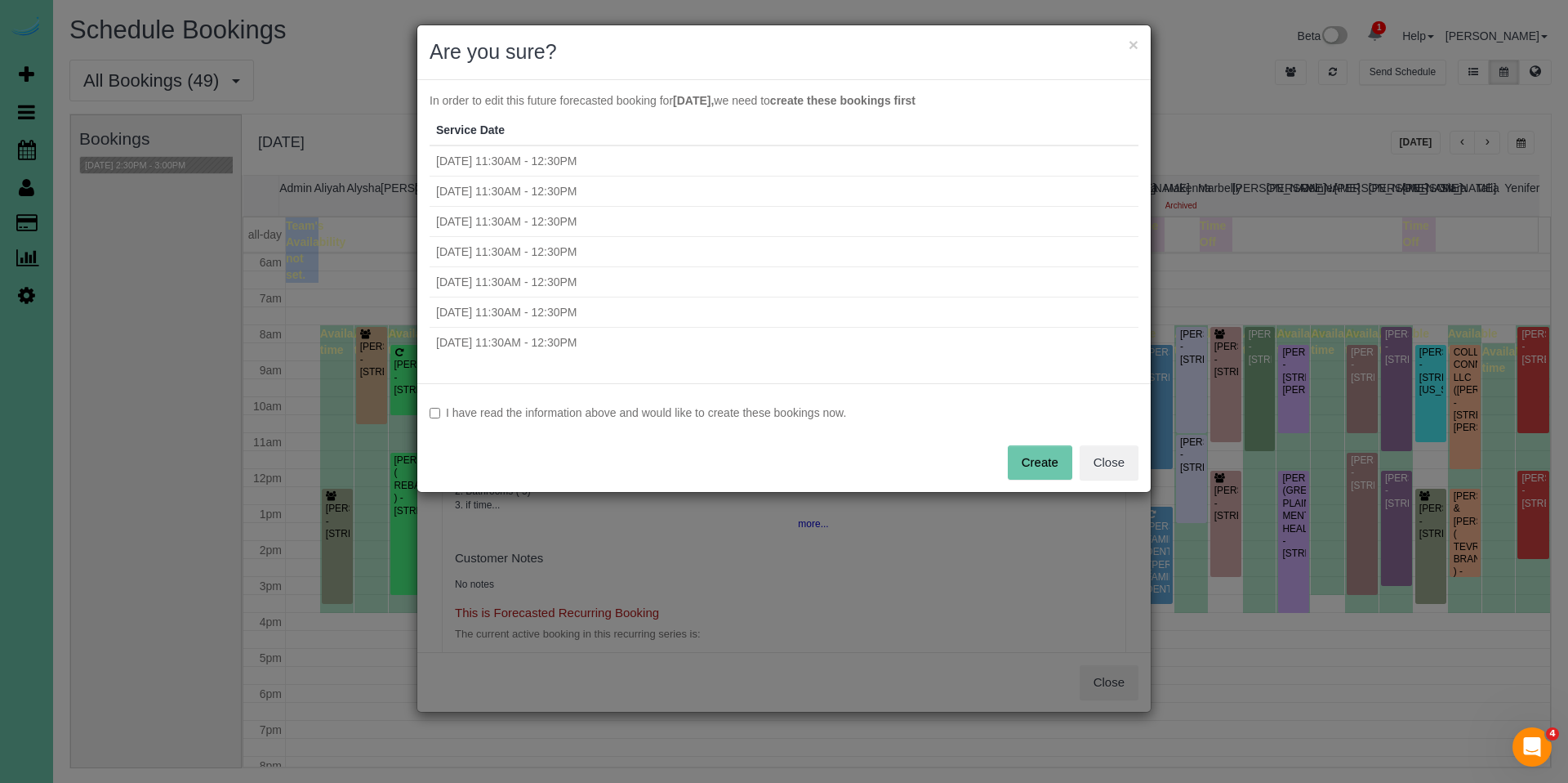
click at [609, 409] on label "I have read the information above and would like to create these bookings now." at bounding box center [784, 413] width 709 height 16
click at [1026, 459] on button "Create" at bounding box center [1040, 463] width 65 height 35
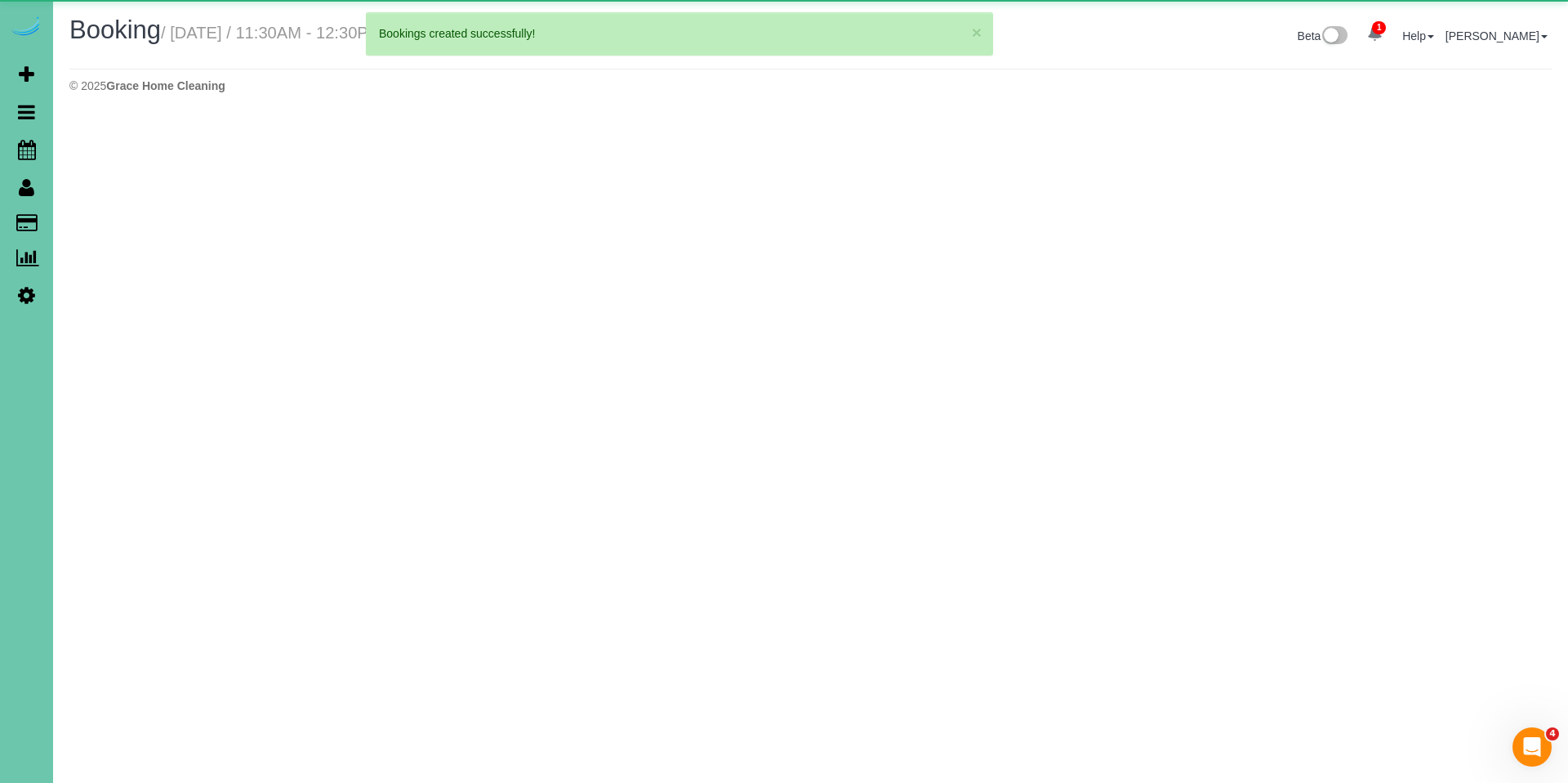
select select "NE"
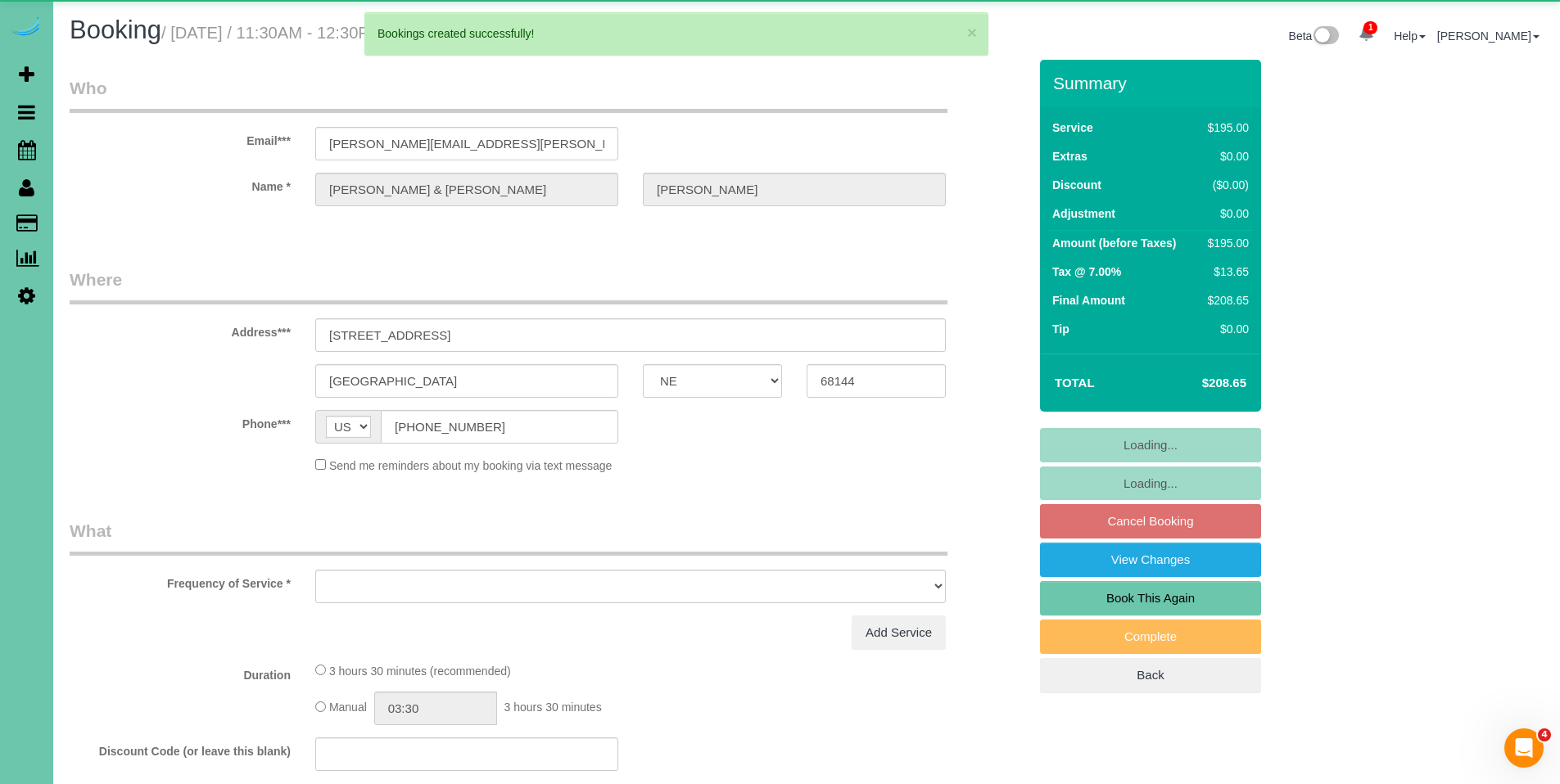
select select "object:39007"
select select "string:fspay-a91acae8-7ae3-4fb6-8d3e-f7419f00099f"
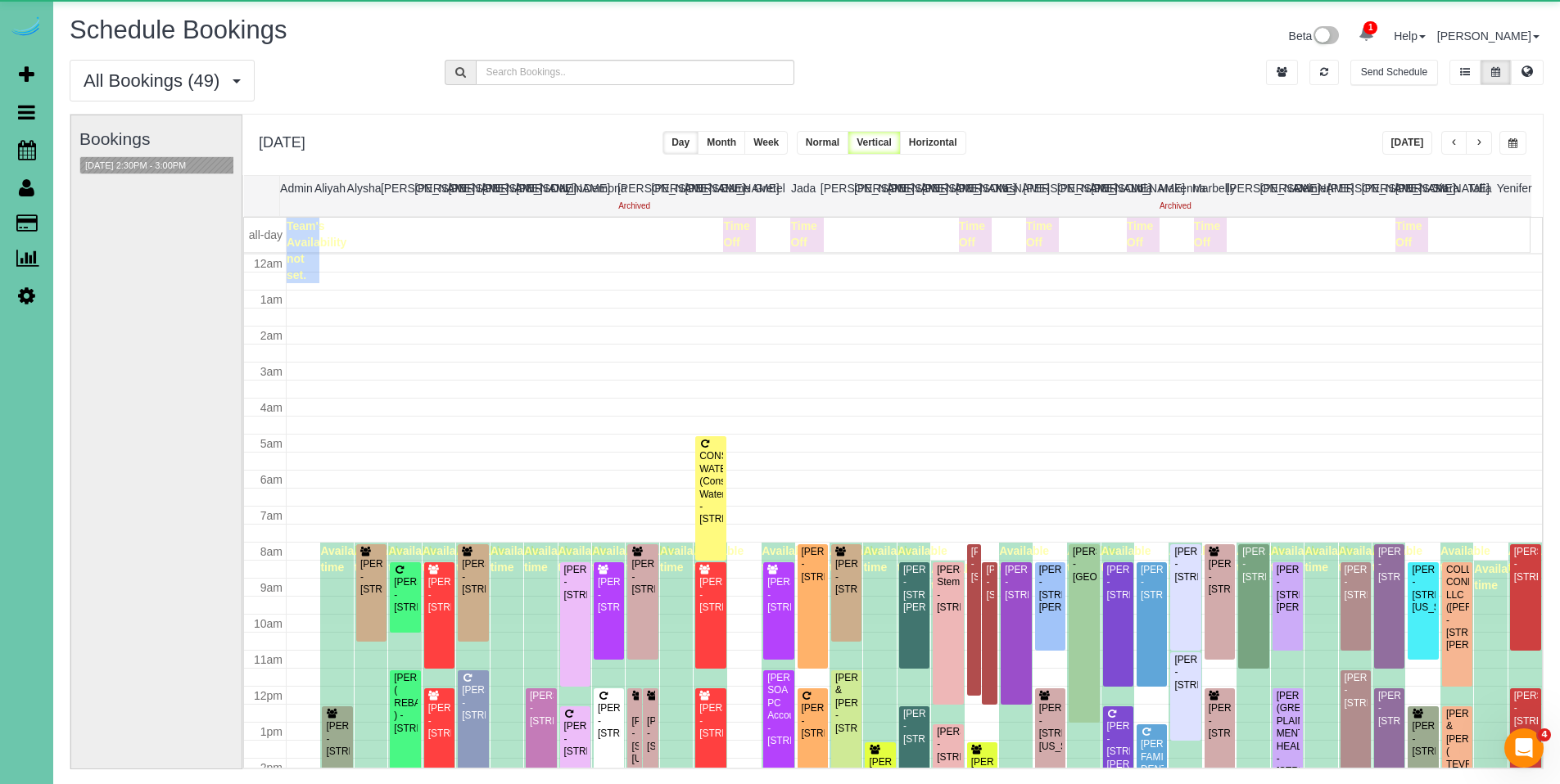
scroll to position [217, 0]
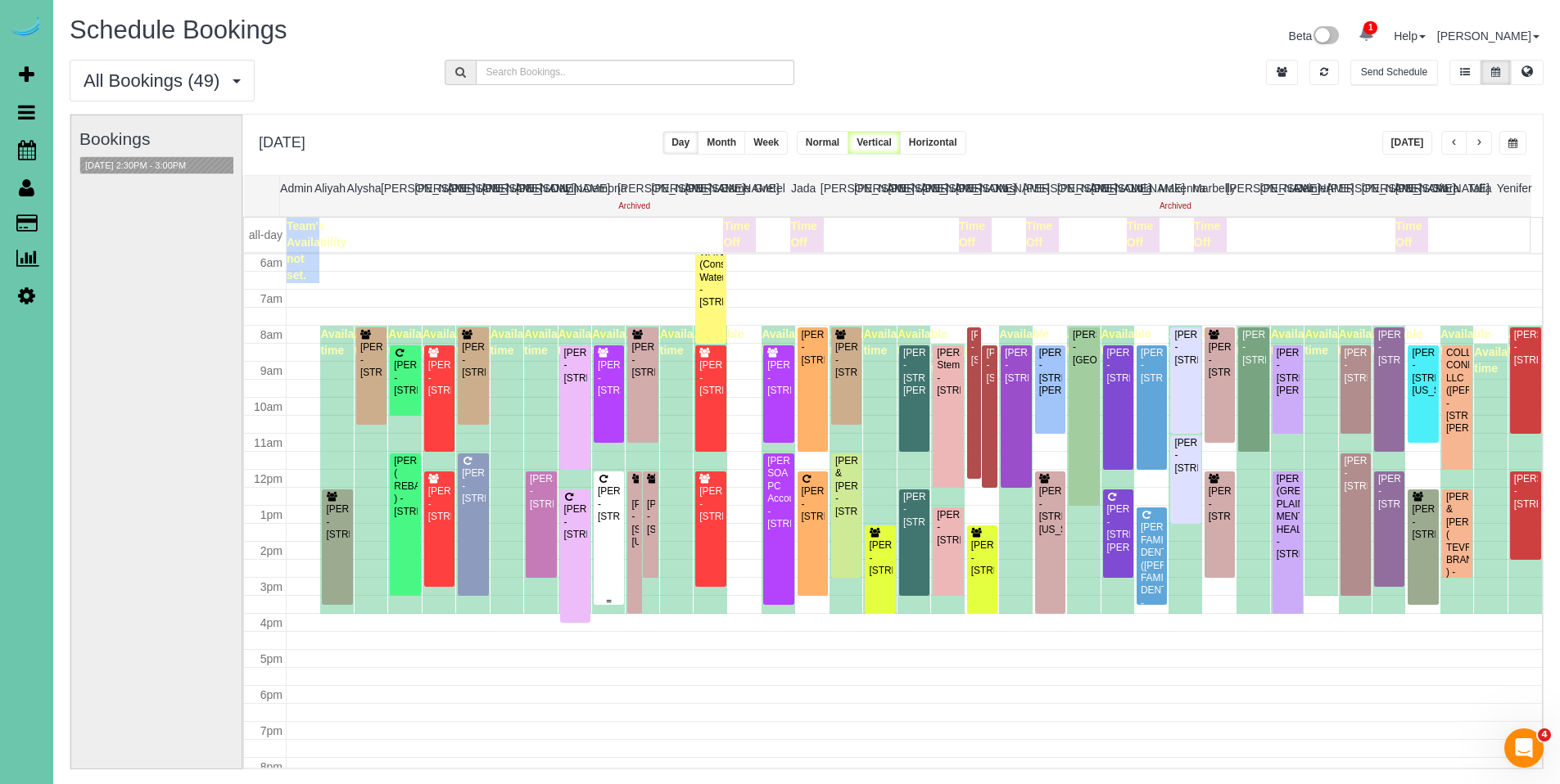
click at [617, 501] on div "[PERSON_NAME] - [STREET_ADDRESS]" at bounding box center [608, 504] width 24 height 37
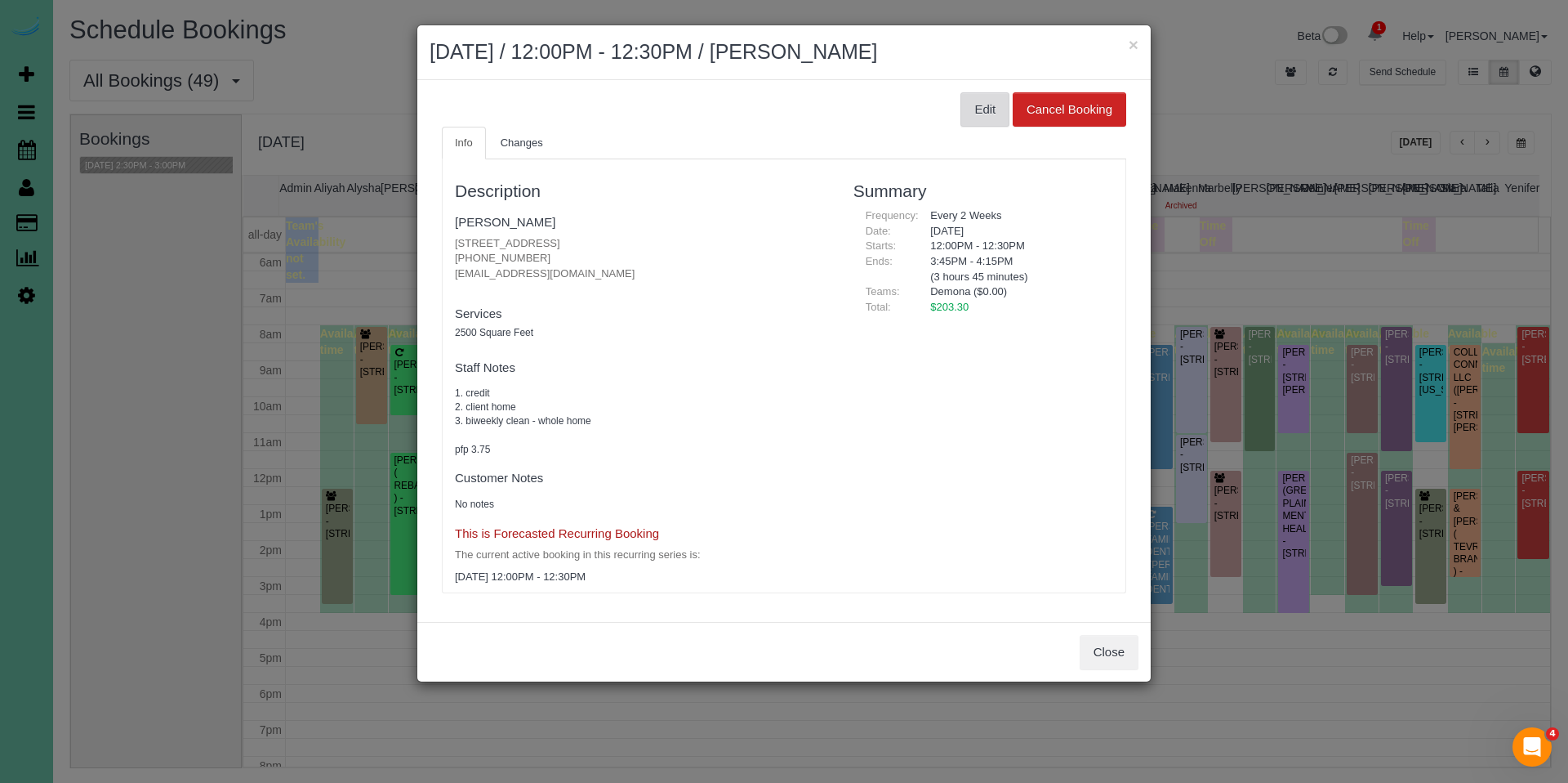
click at [995, 122] on button "Edit" at bounding box center [985, 109] width 49 height 35
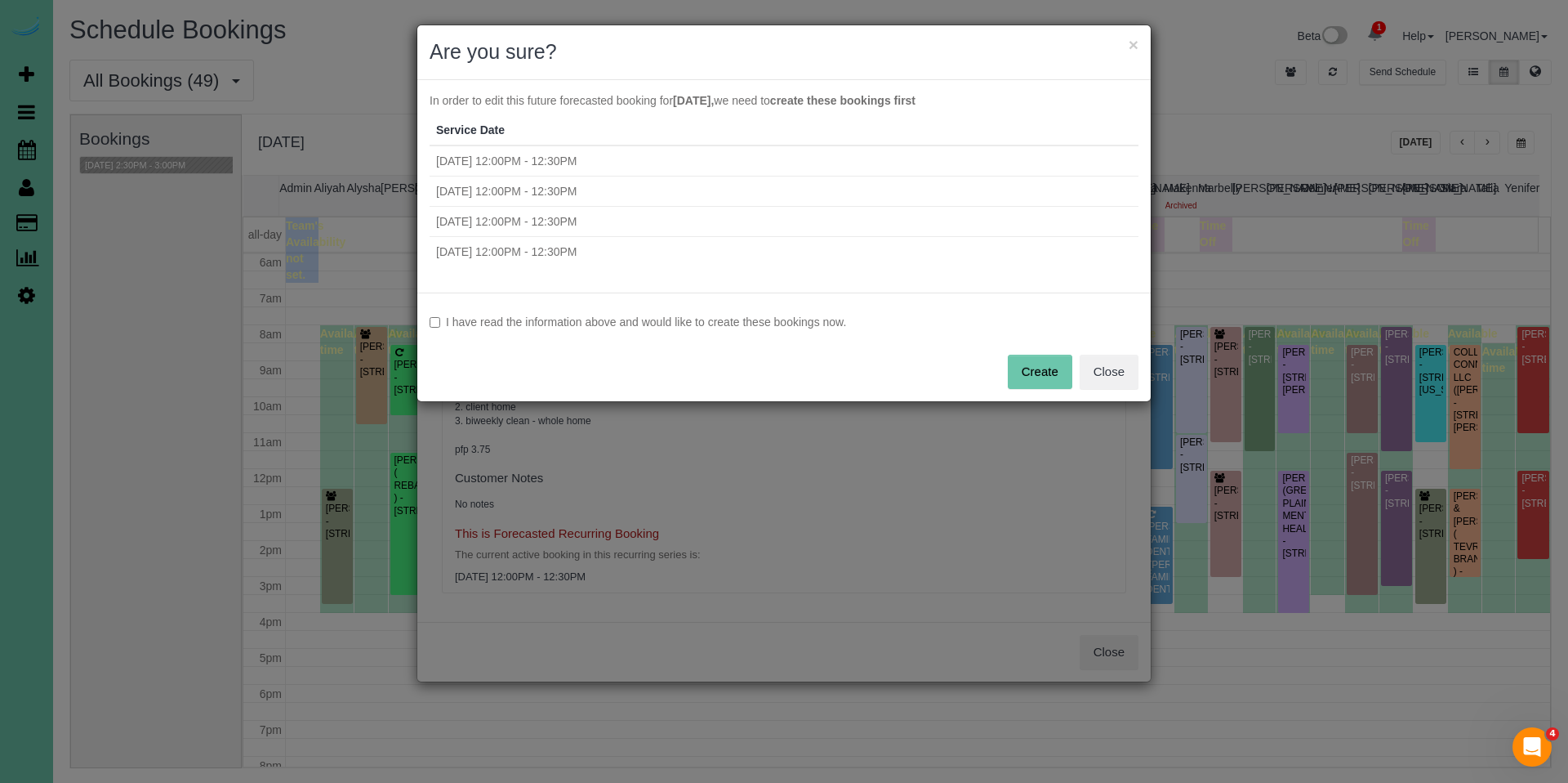
click at [737, 328] on label "I have read the information above and would like to create these bookings now." at bounding box center [784, 321] width 709 height 16
click at [1060, 378] on button "Create" at bounding box center [1040, 372] width 65 height 35
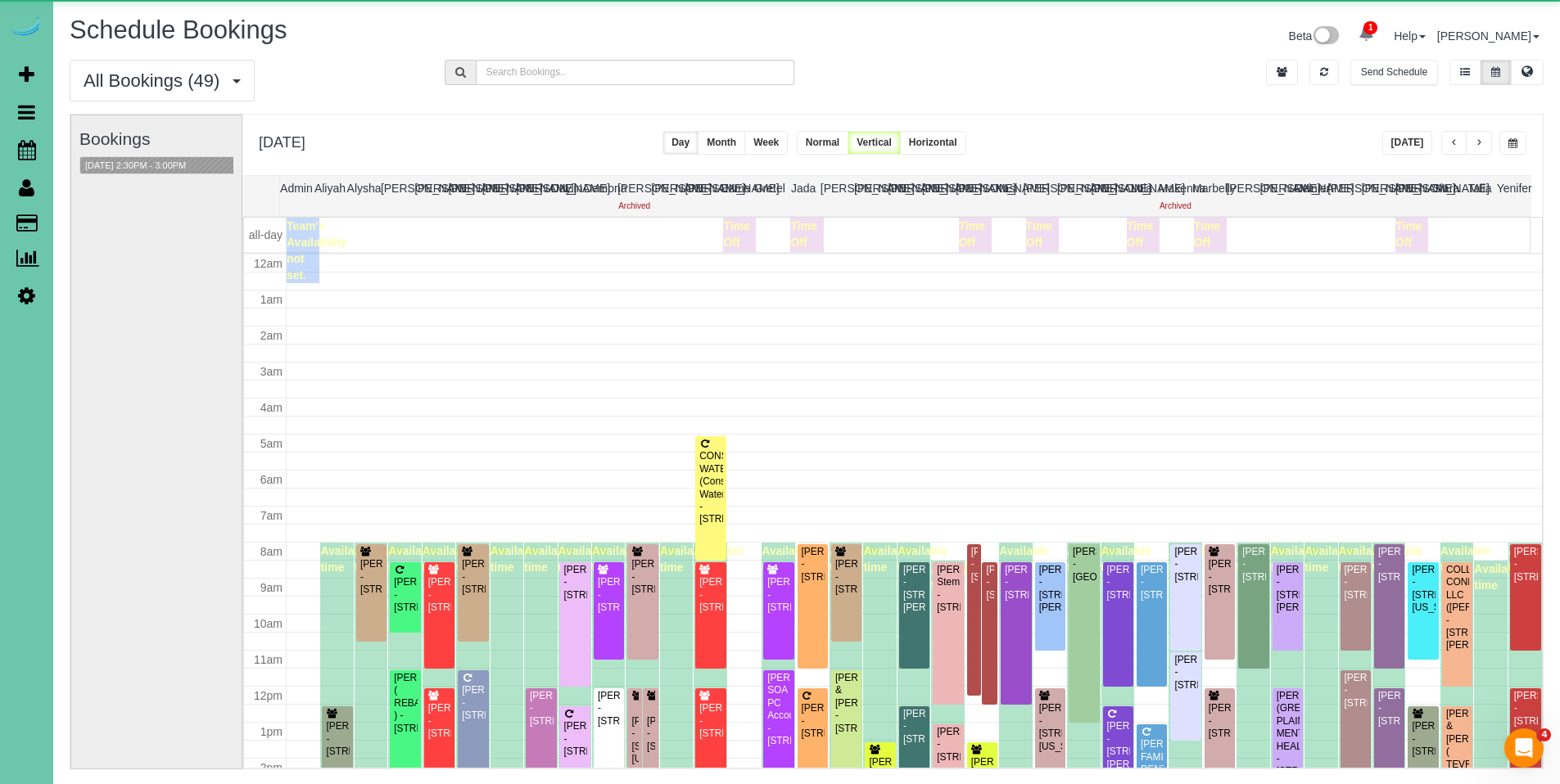
scroll to position [217, 0]
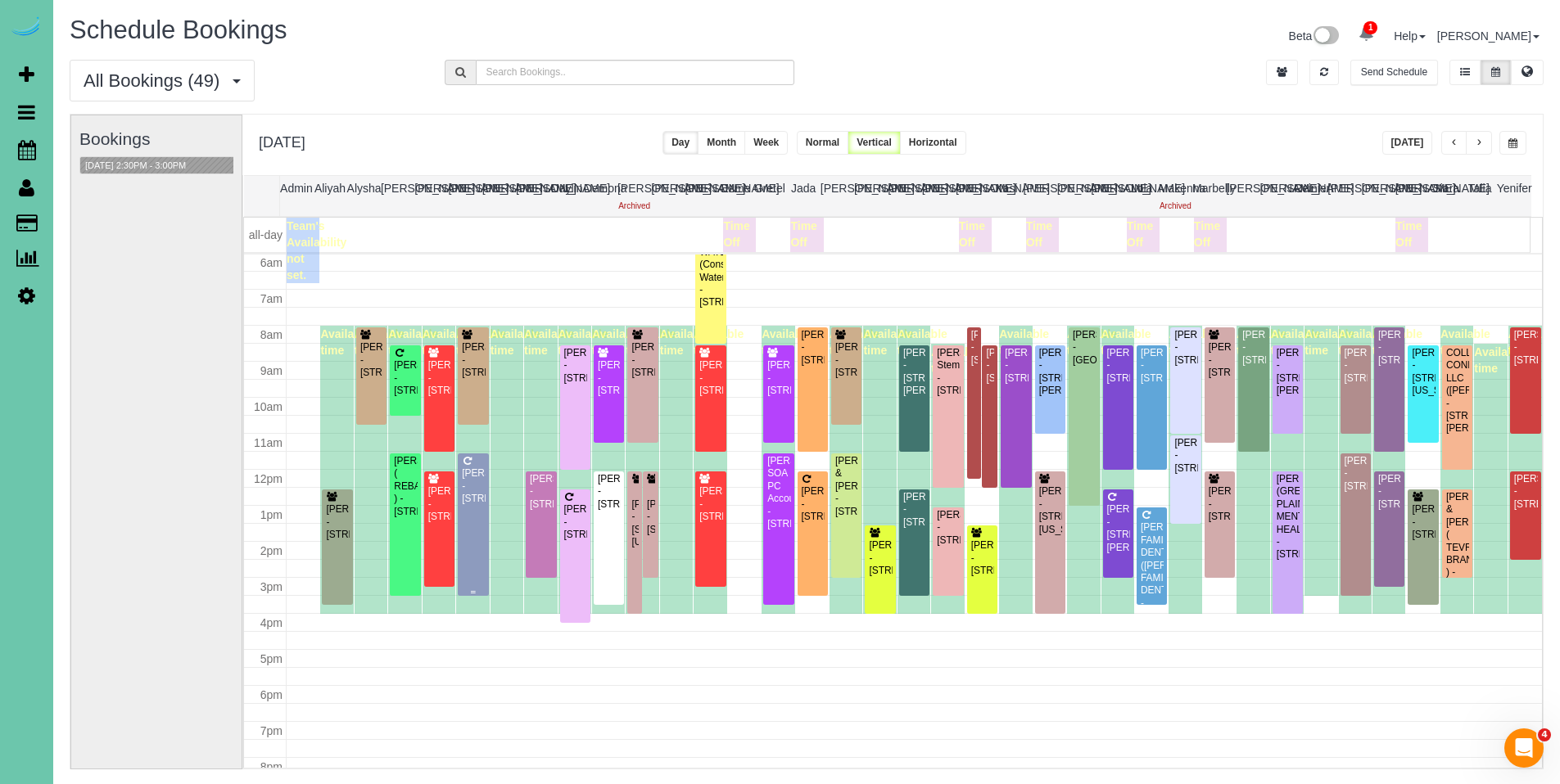
click at [472, 498] on div "[PERSON_NAME] - [STREET_ADDRESS]" at bounding box center [472, 486] width 24 height 37
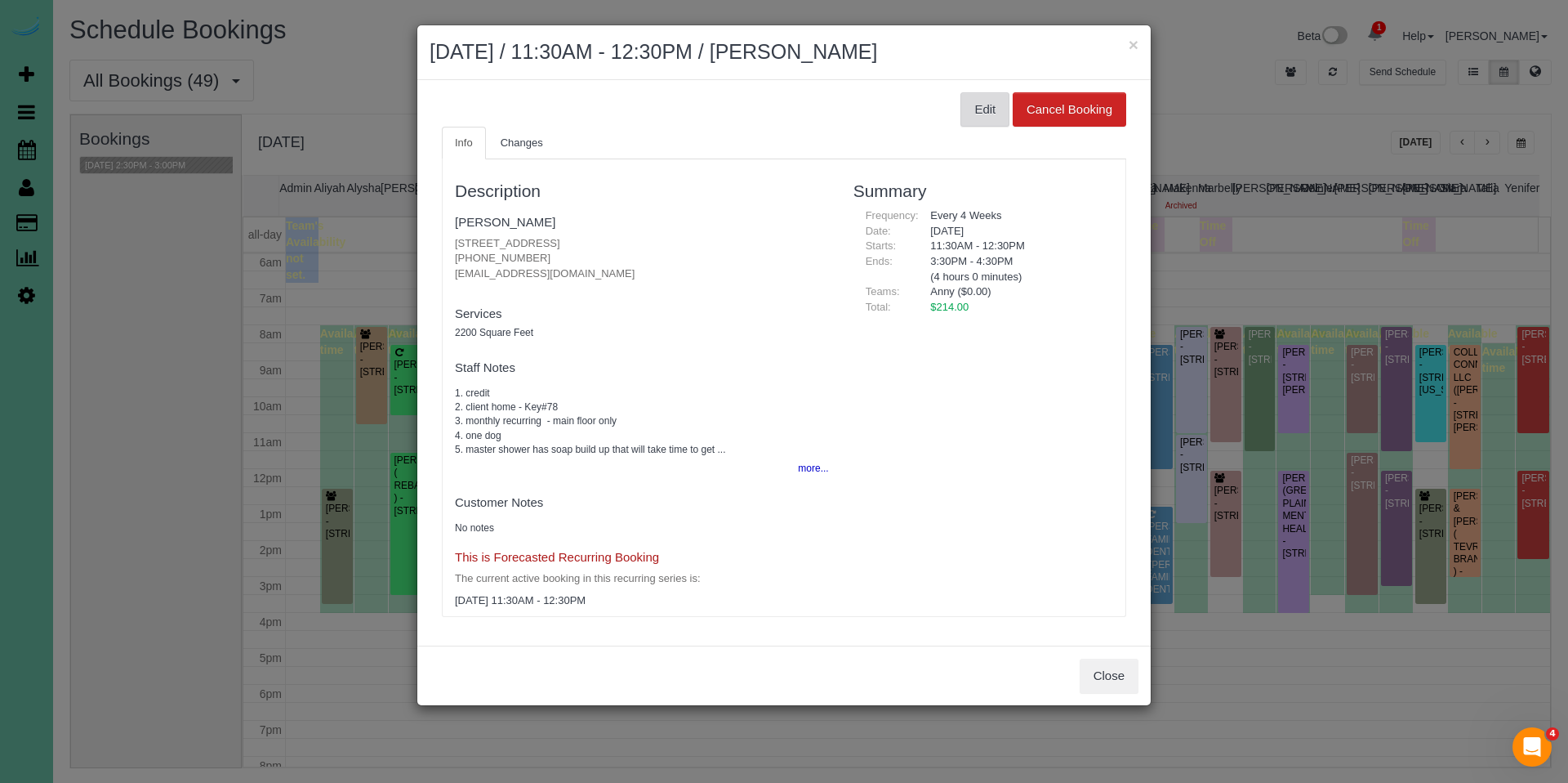
click at [971, 102] on button "Edit" at bounding box center [985, 109] width 49 height 35
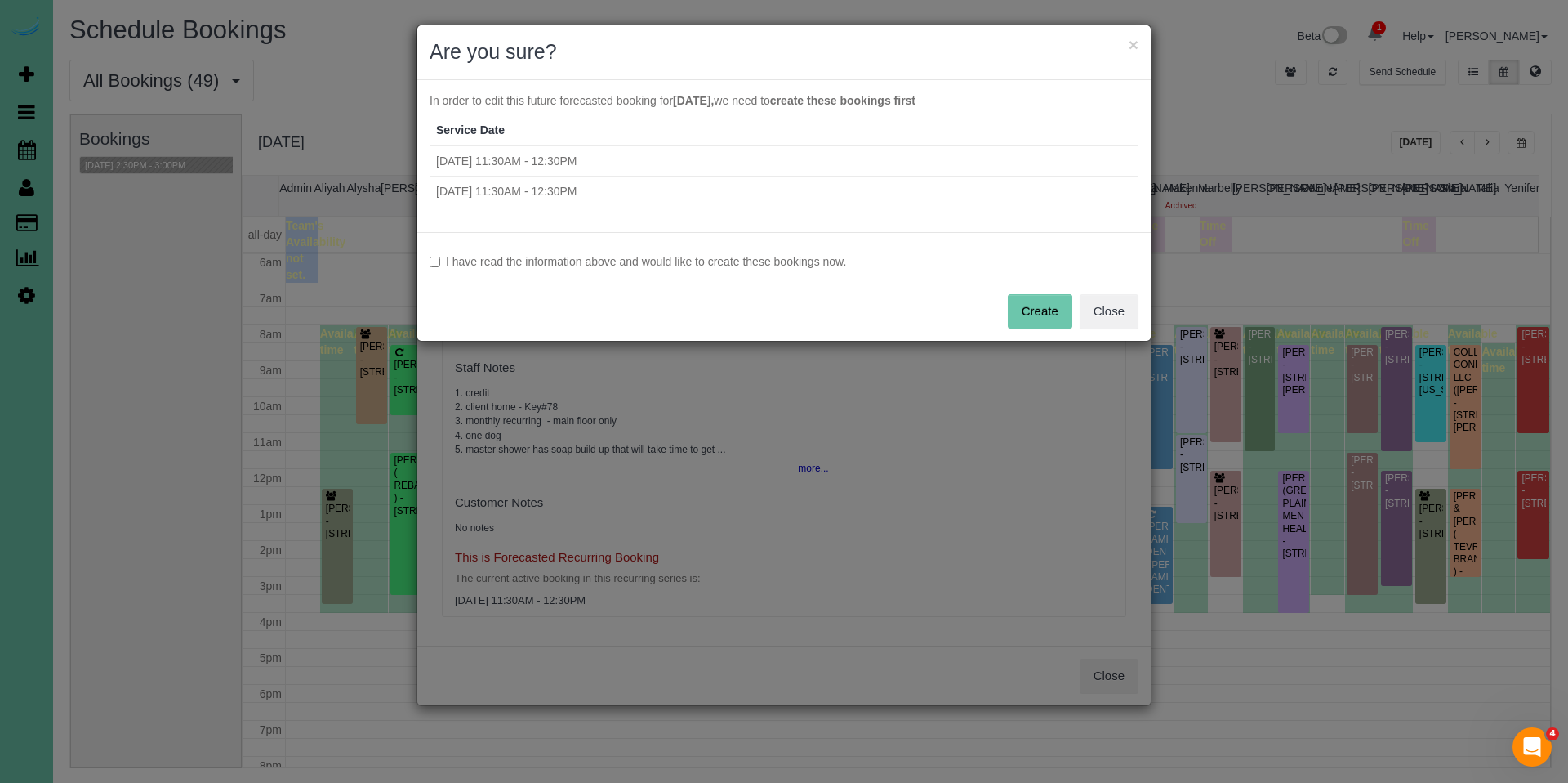
click at [586, 267] on label "I have read the information above and would like to create these bookings now." at bounding box center [784, 261] width 709 height 16
click at [1060, 301] on button "Create" at bounding box center [1040, 311] width 65 height 35
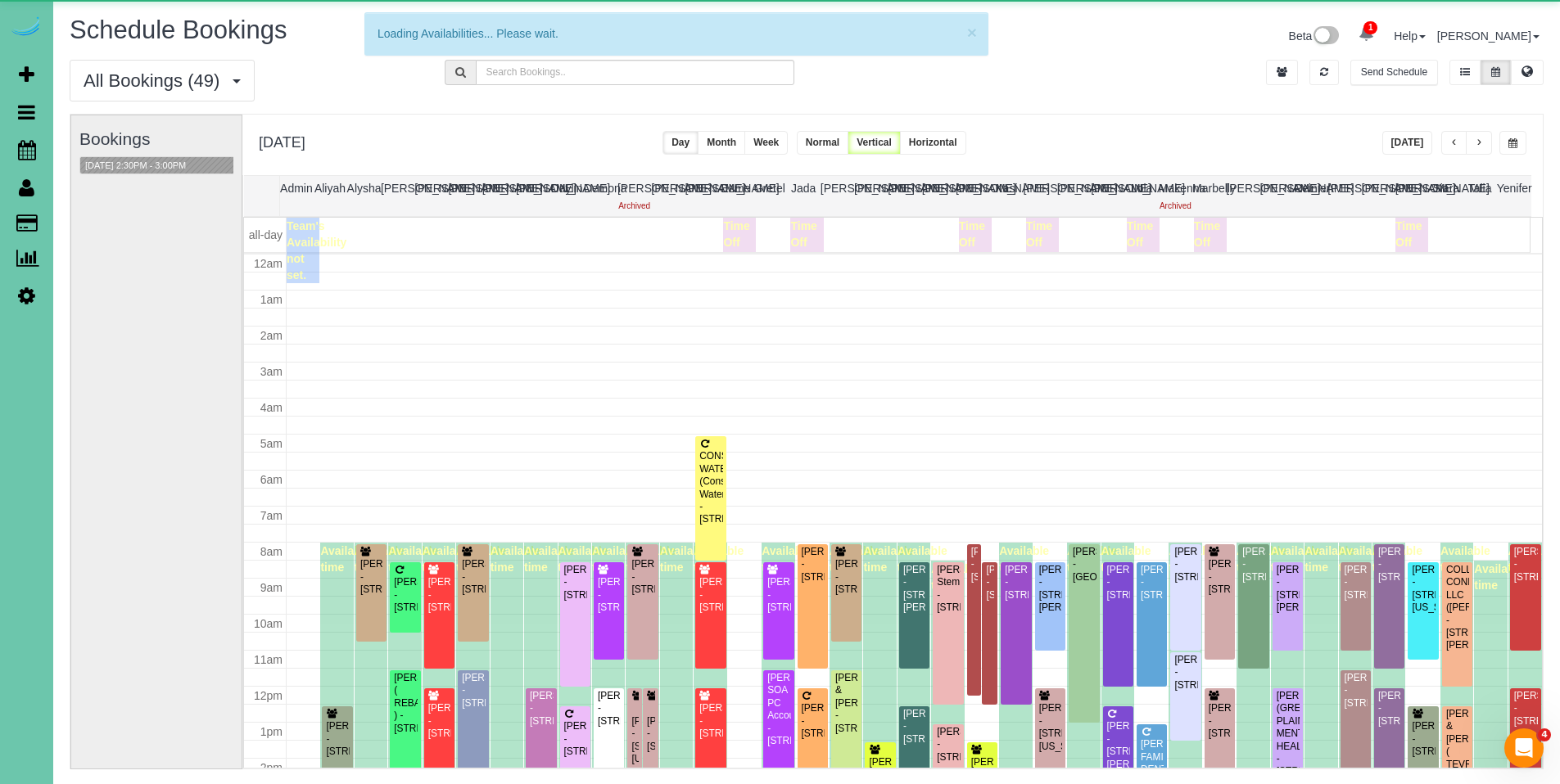
scroll to position [217, 0]
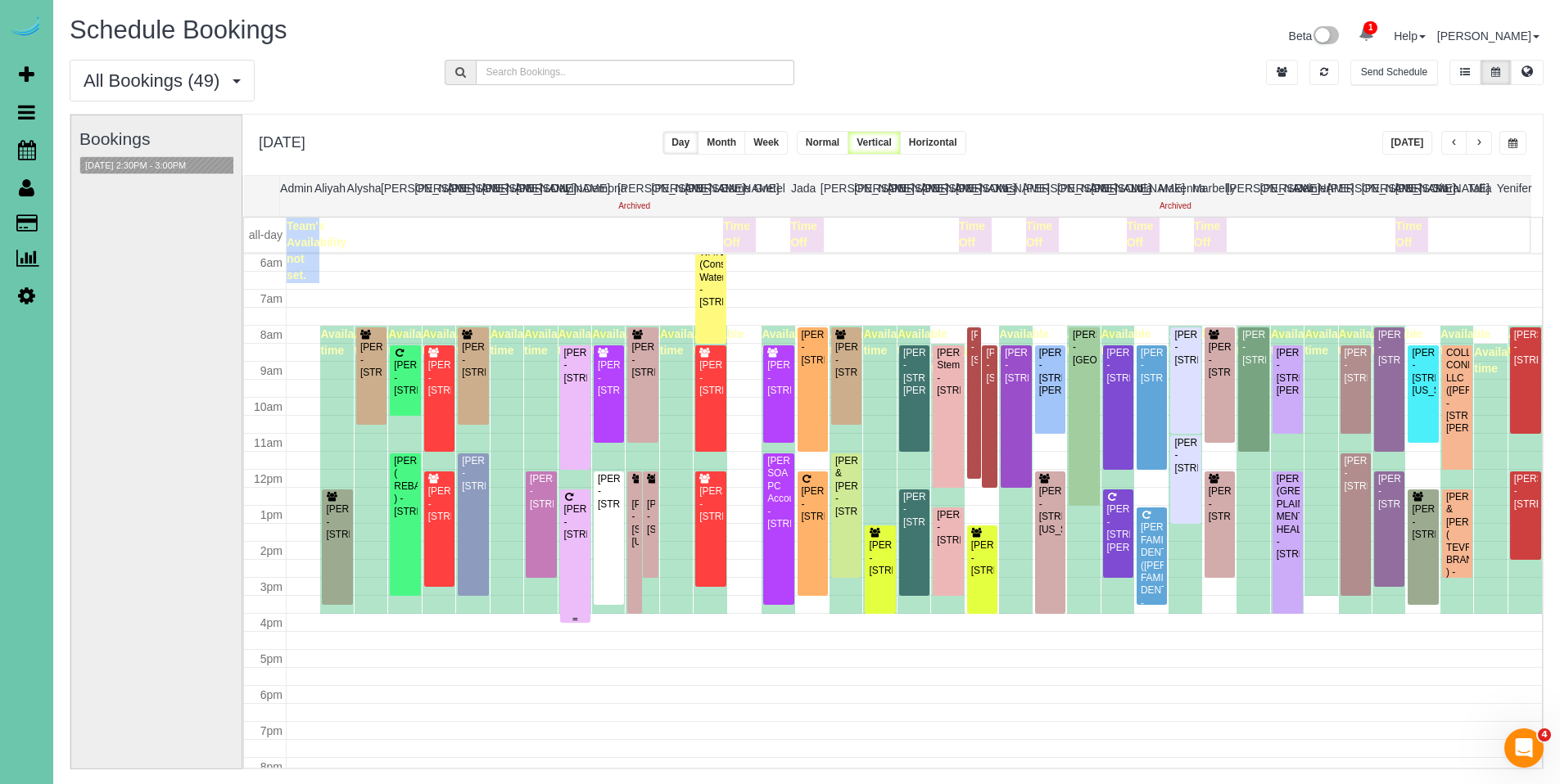
click at [568, 530] on div "[PERSON_NAME] - [STREET_ADDRESS]" at bounding box center [575, 522] width 24 height 37
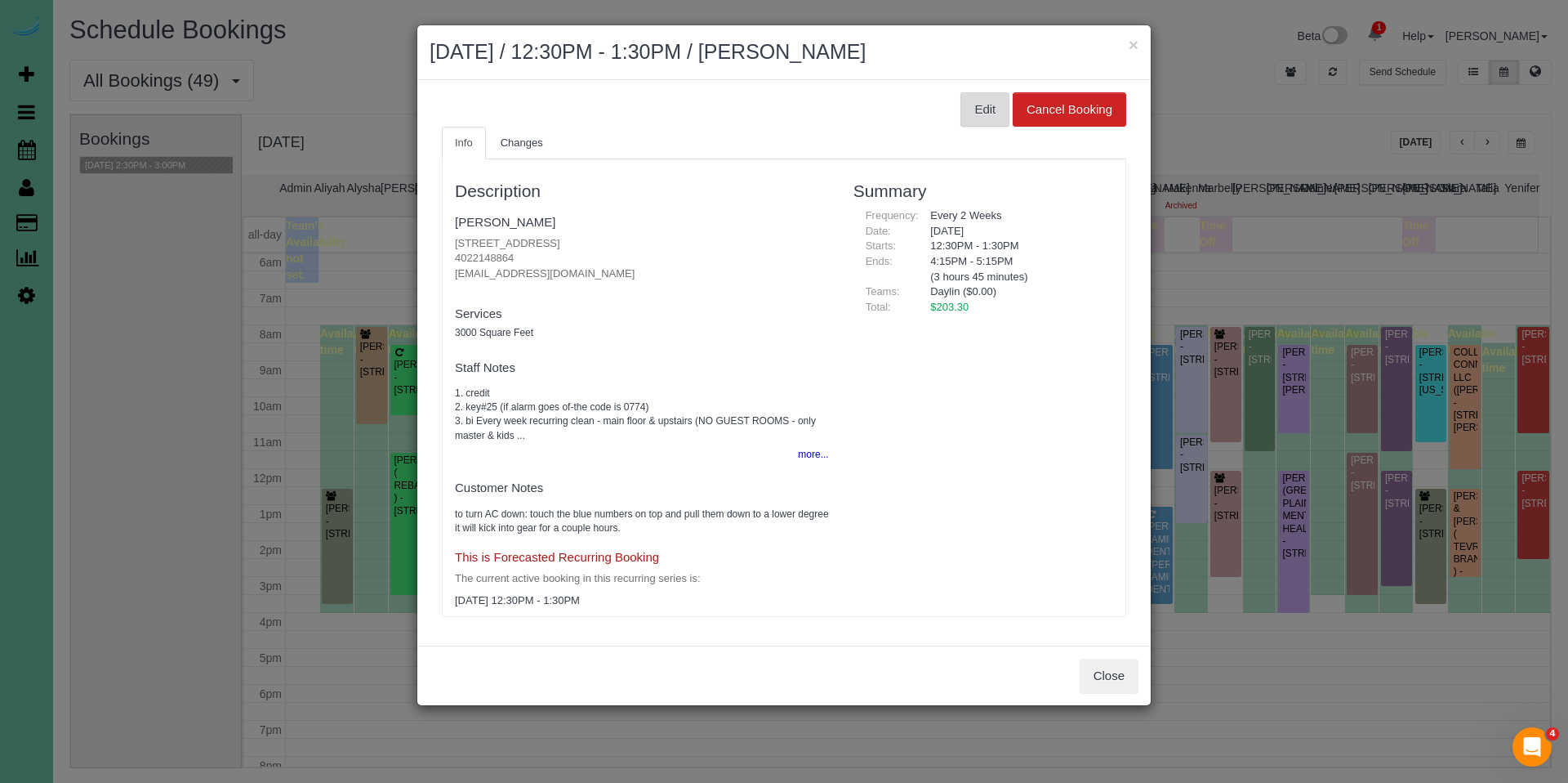
click at [981, 111] on button "Edit" at bounding box center [985, 109] width 49 height 35
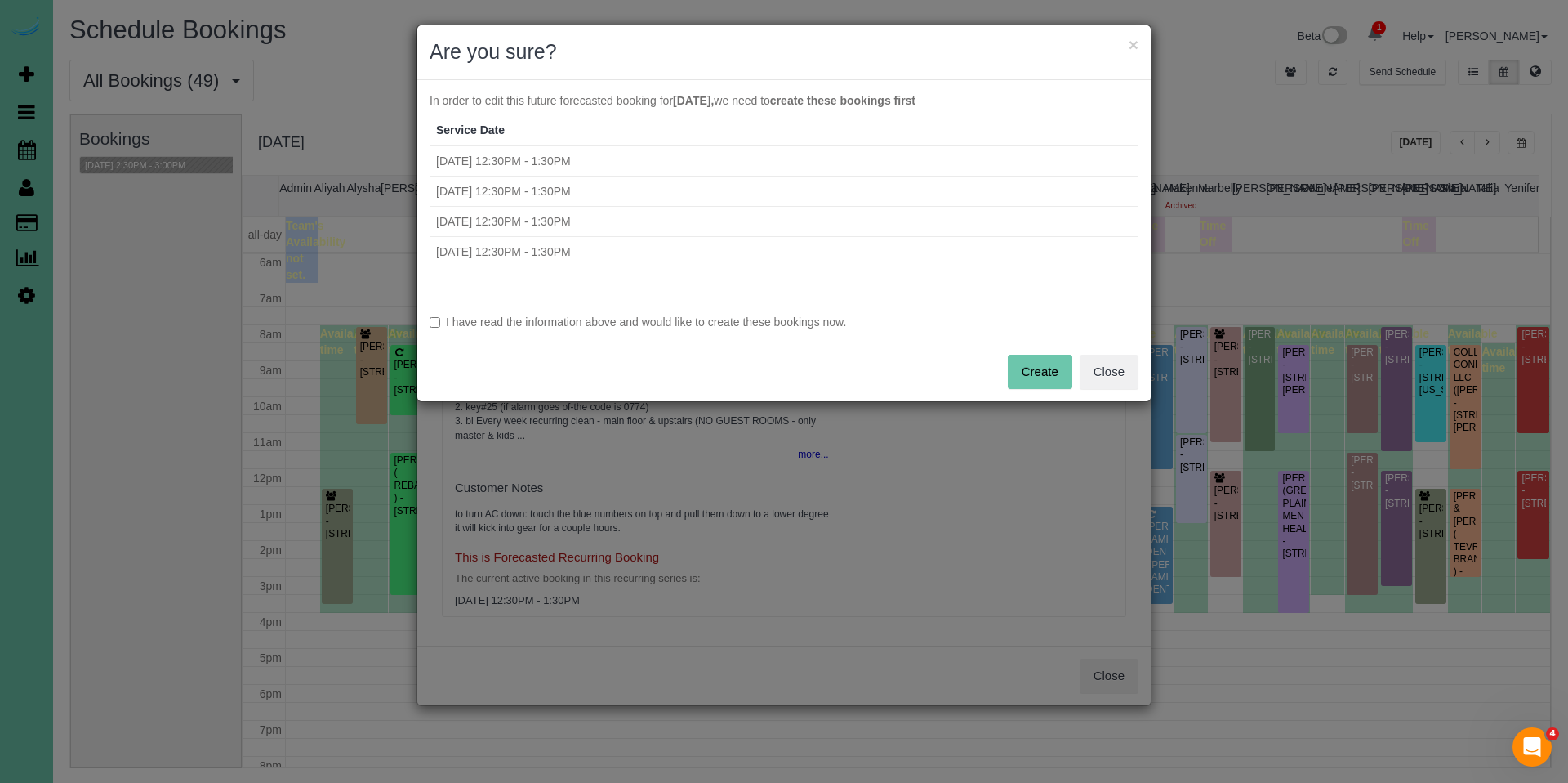
click at [717, 326] on label "I have read the information above and would like to create these bookings now." at bounding box center [784, 321] width 709 height 16
click at [1039, 379] on button "Create" at bounding box center [1040, 372] width 65 height 35
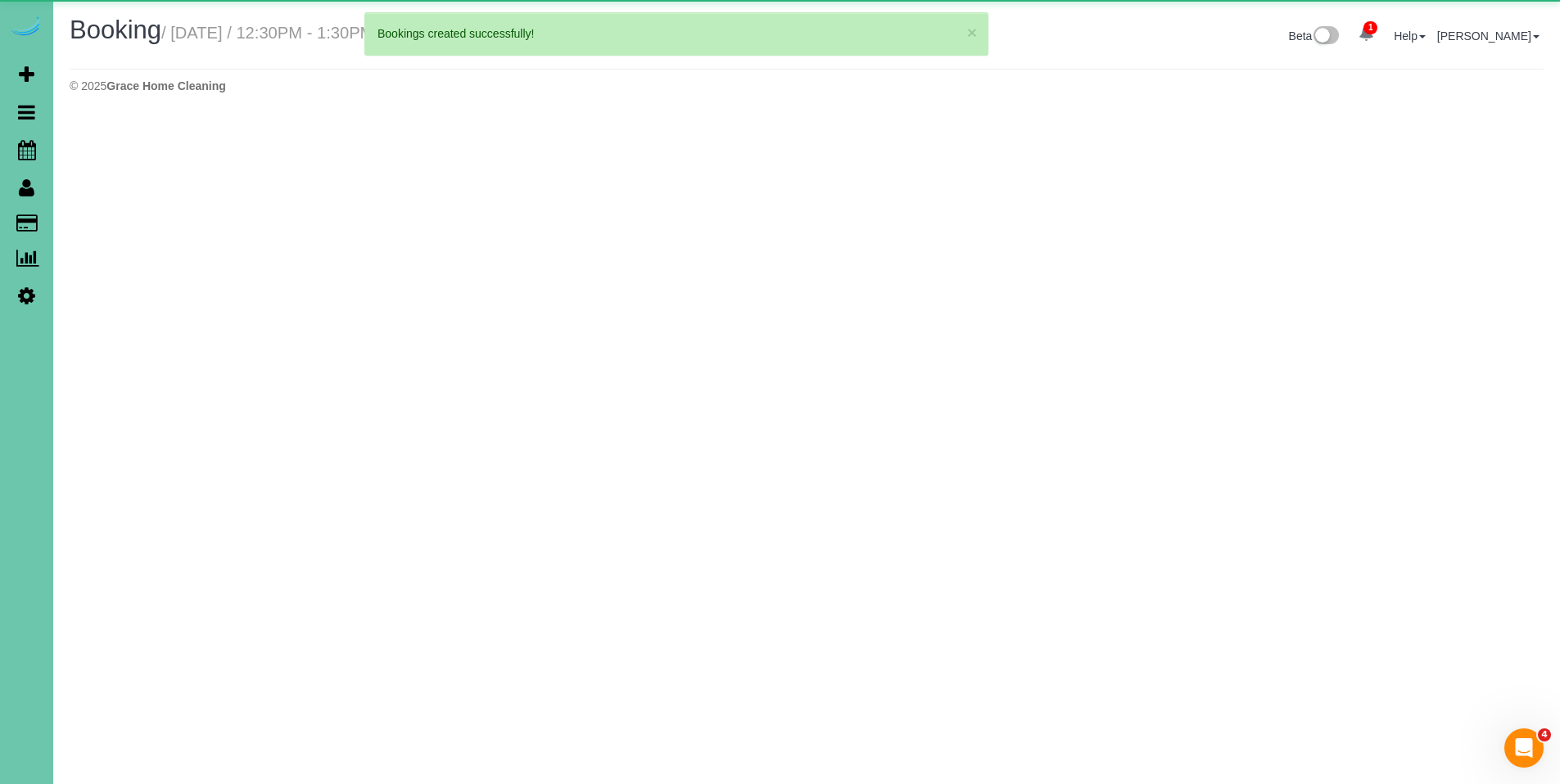
select select "NE"
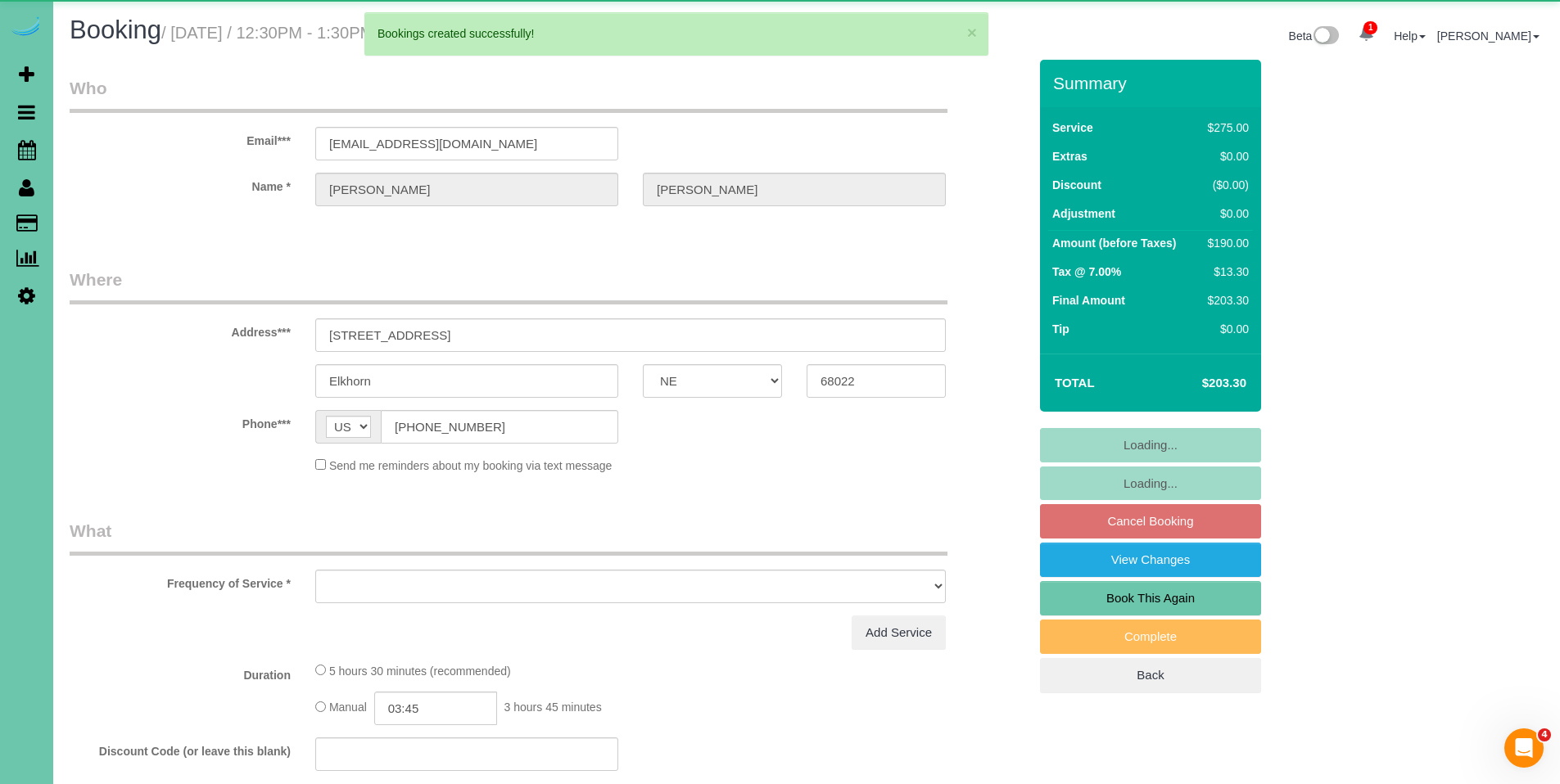
select select "object:41970"
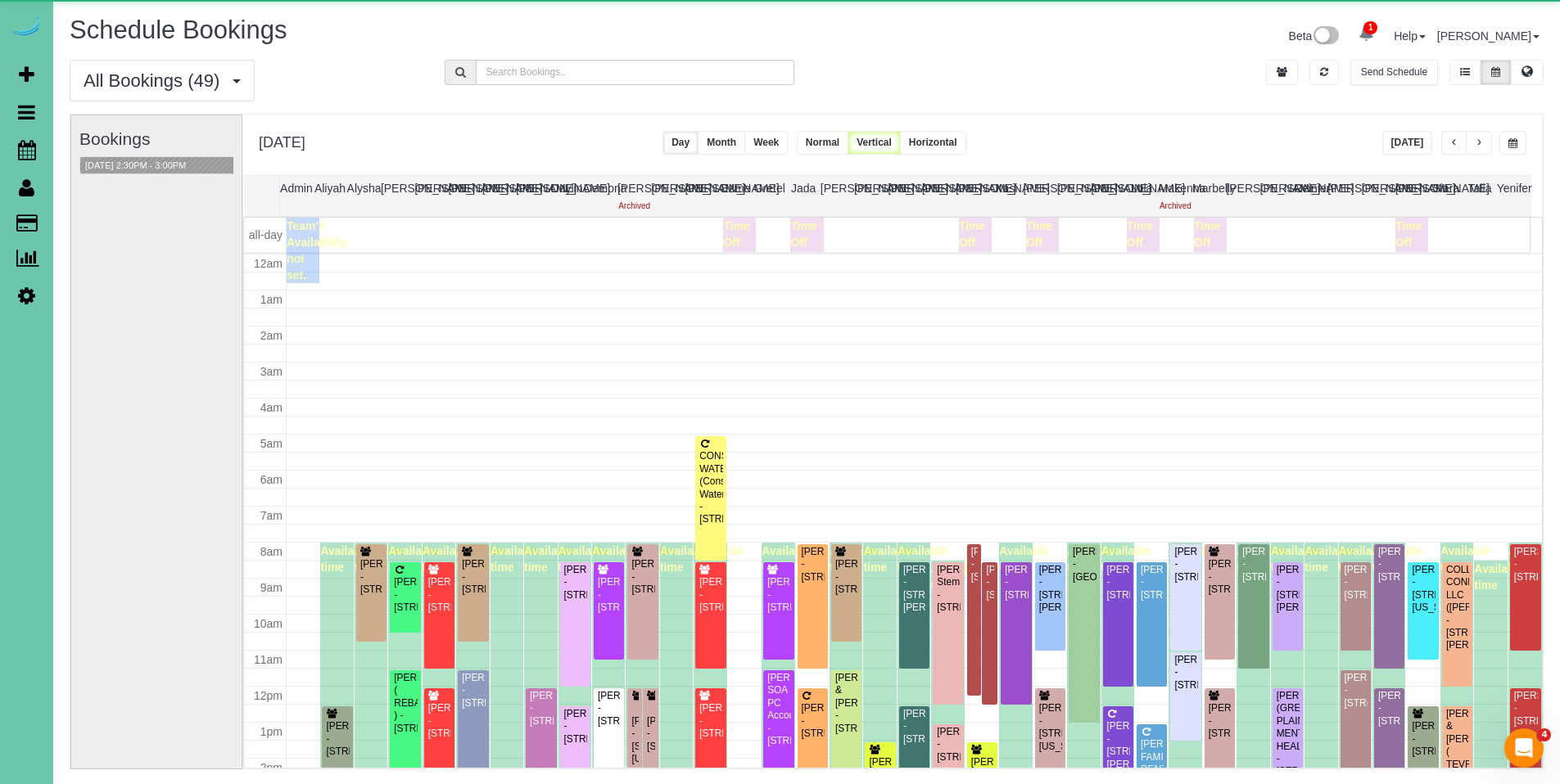
scroll to position [217, 0]
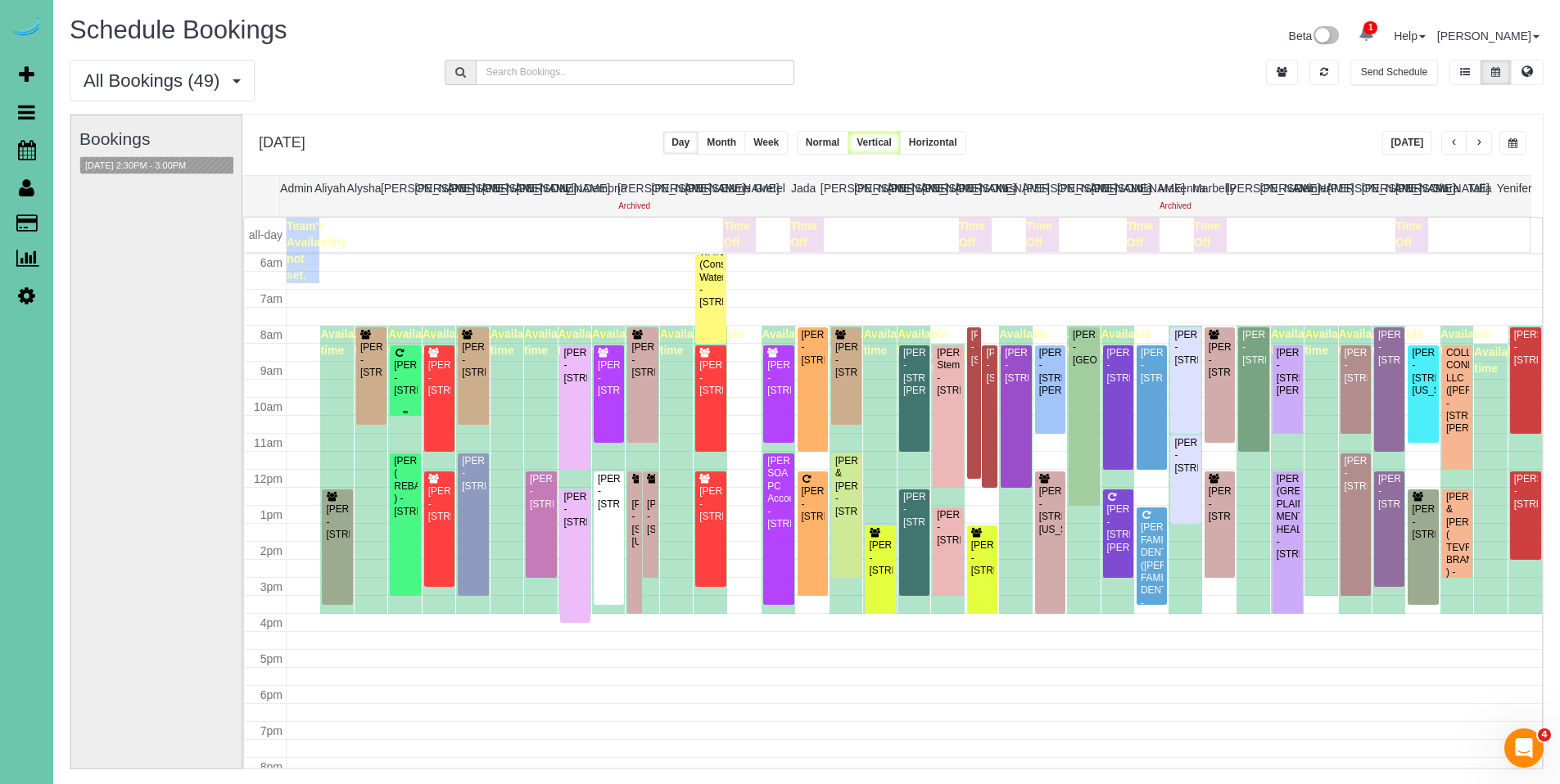
click at [410, 396] on div "[PERSON_NAME] - [STREET_ADDRESS]" at bounding box center [405, 378] width 24 height 37
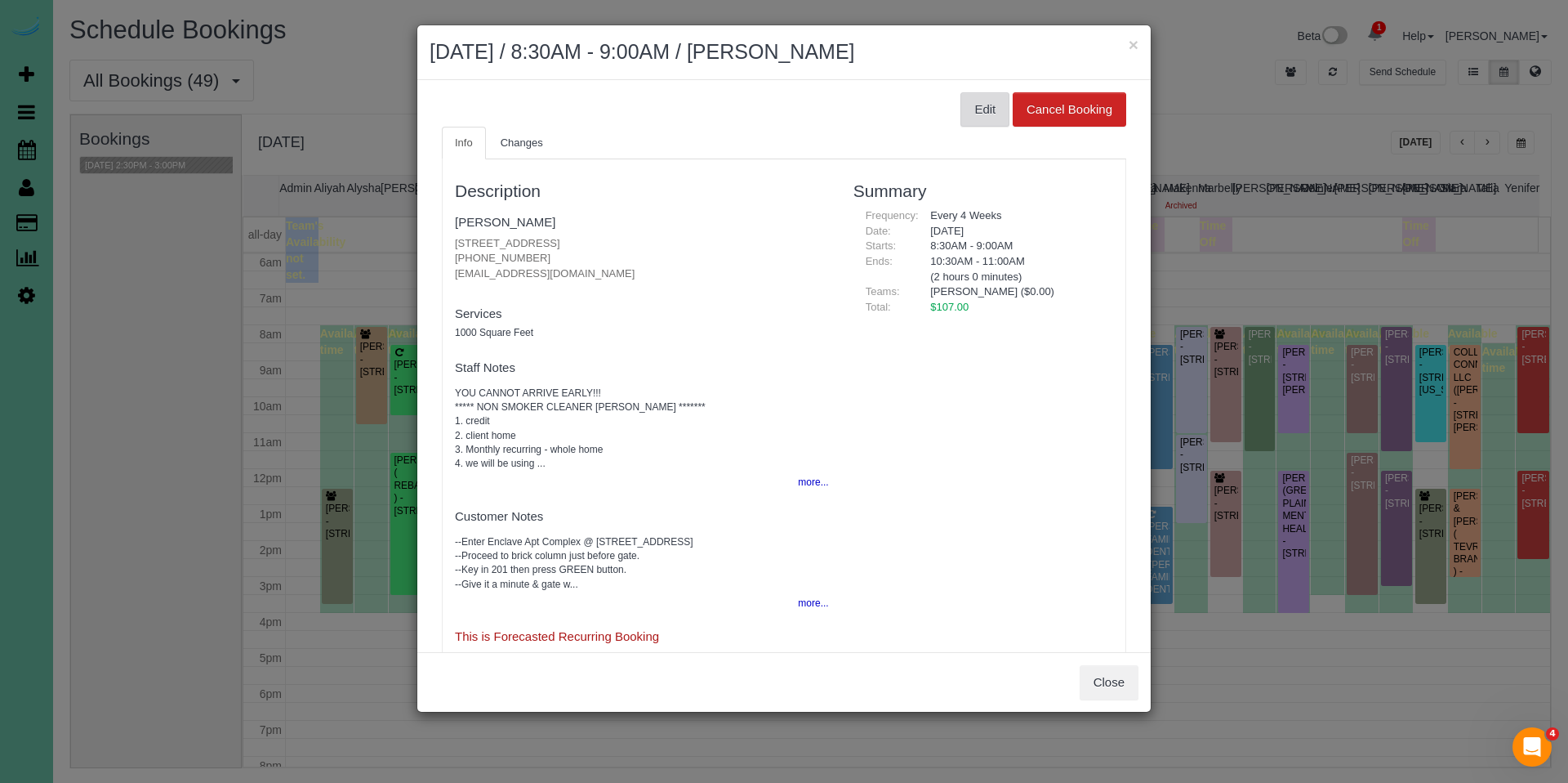
click at [979, 117] on button "Edit" at bounding box center [985, 109] width 49 height 35
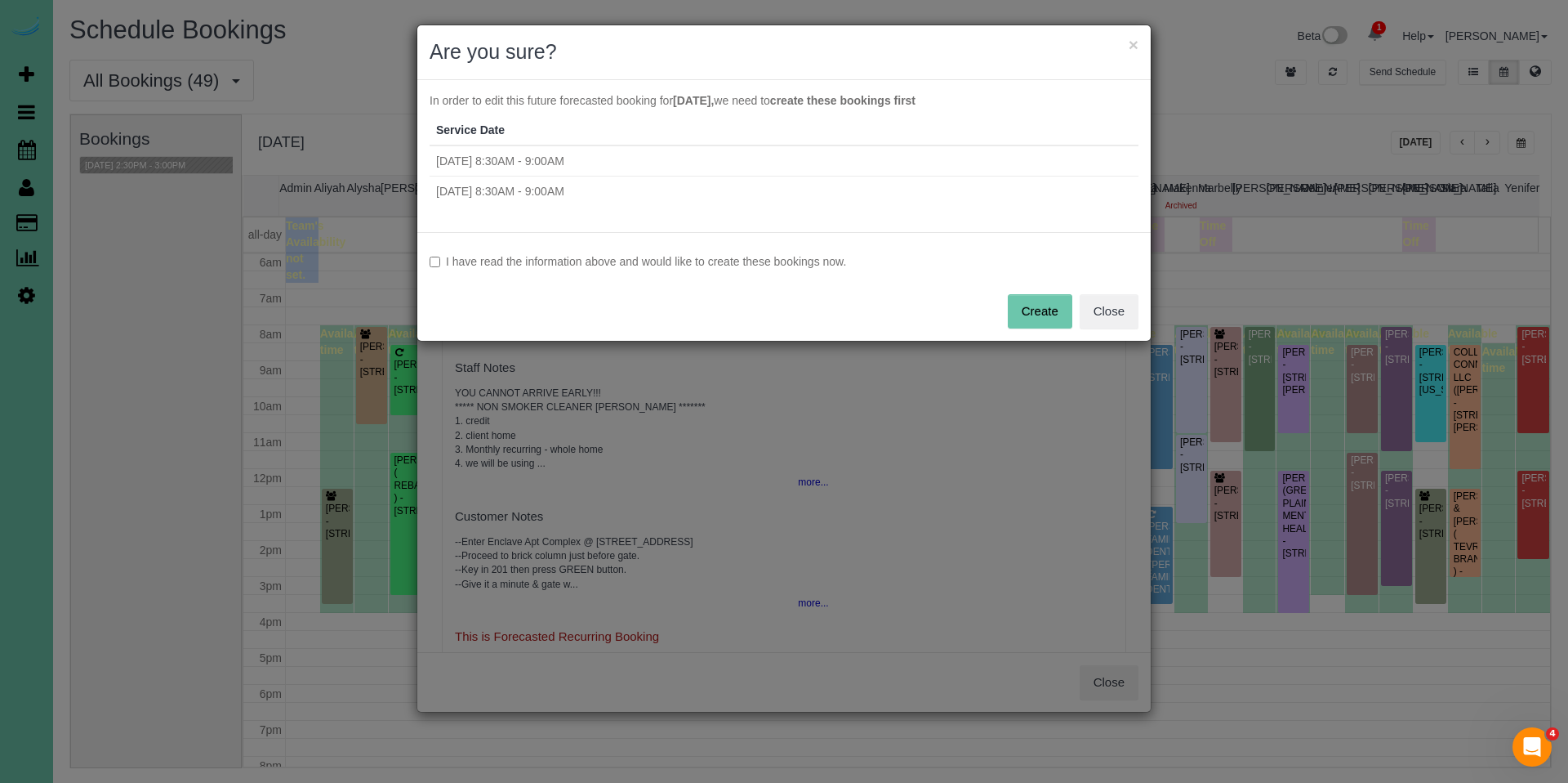
click at [680, 249] on div "I have read the information above and would like to create these bookings now. …" at bounding box center [784, 286] width 734 height 108
click at [704, 264] on label "I have read the information above and would like to create these bookings now." at bounding box center [784, 261] width 709 height 16
click at [1016, 304] on button "Create" at bounding box center [1040, 311] width 65 height 35
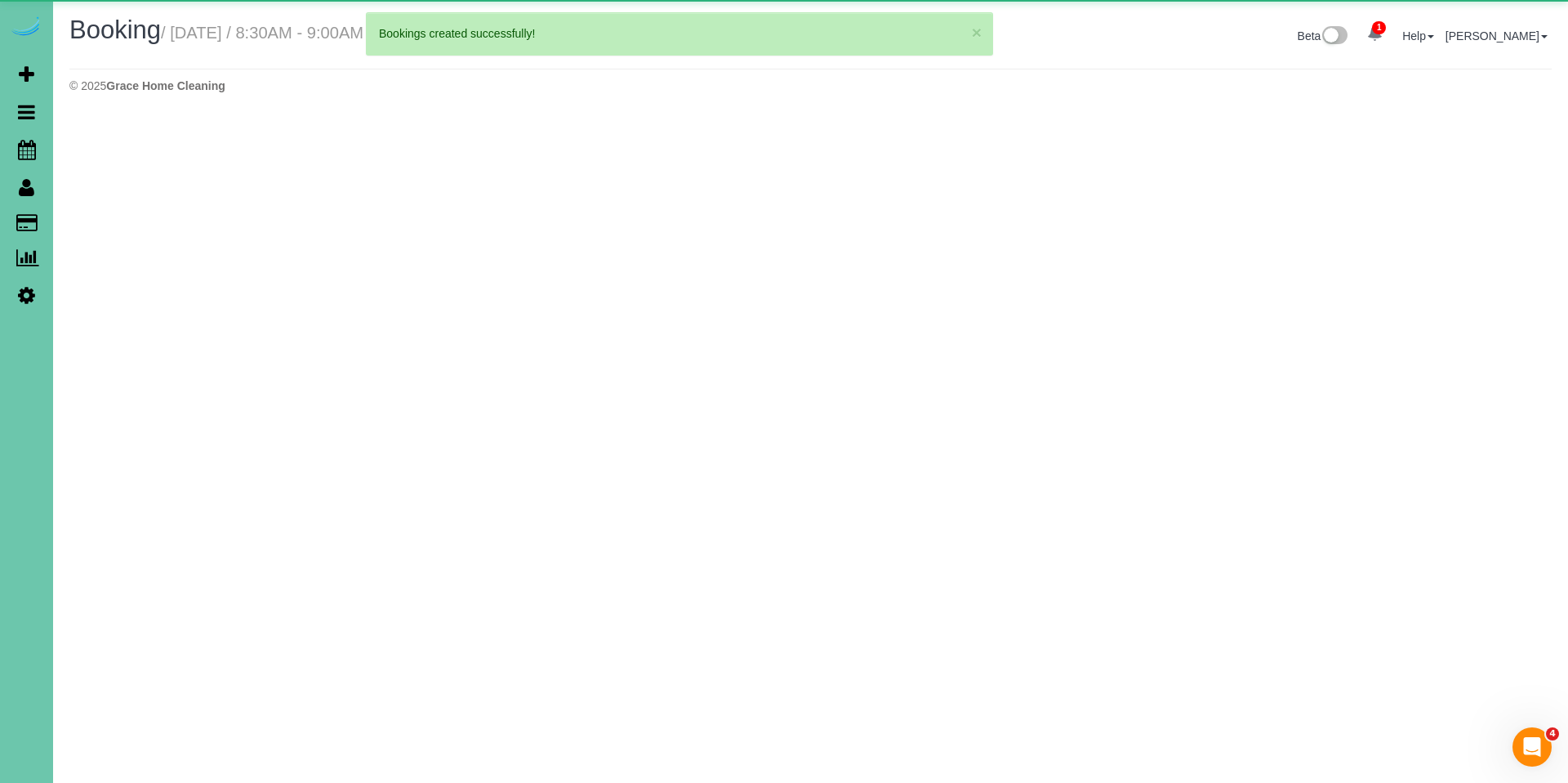
select select "NE"
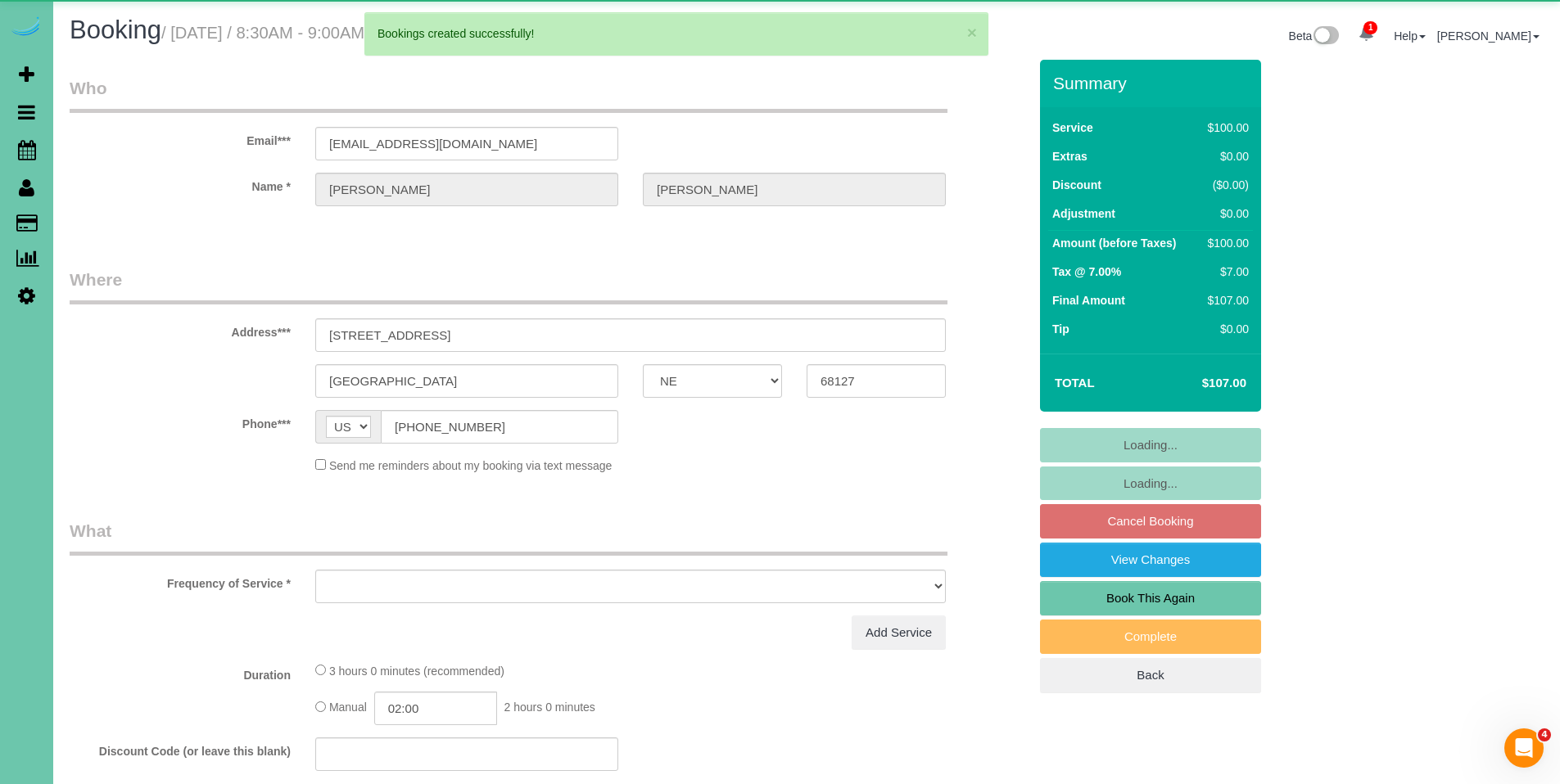
select select "object:43321"
select select "string:fspay-95c27a9b-d6cb-425b-bfa8-f393defd4b20"
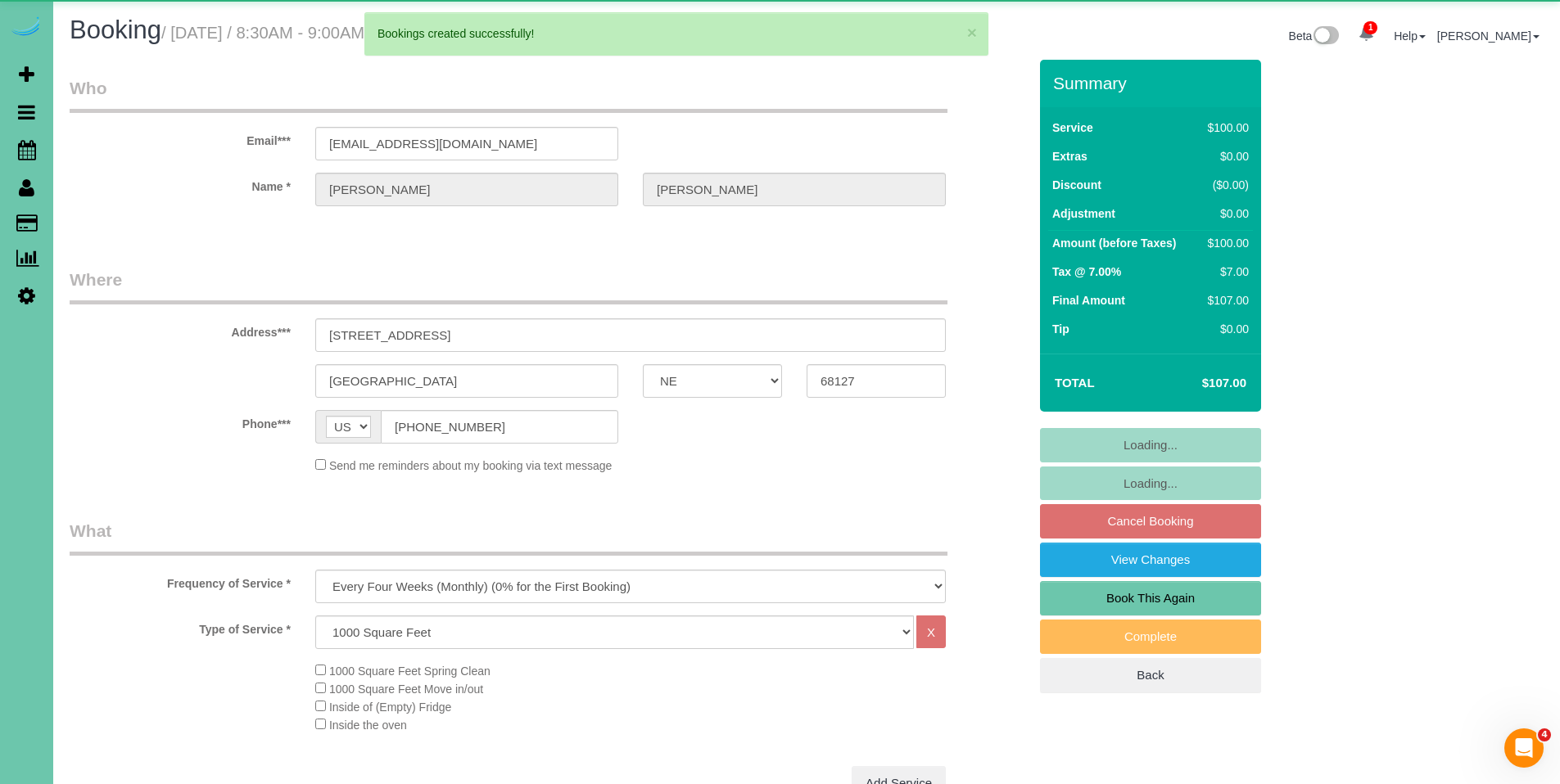
select select "number:34"
select select "number:40"
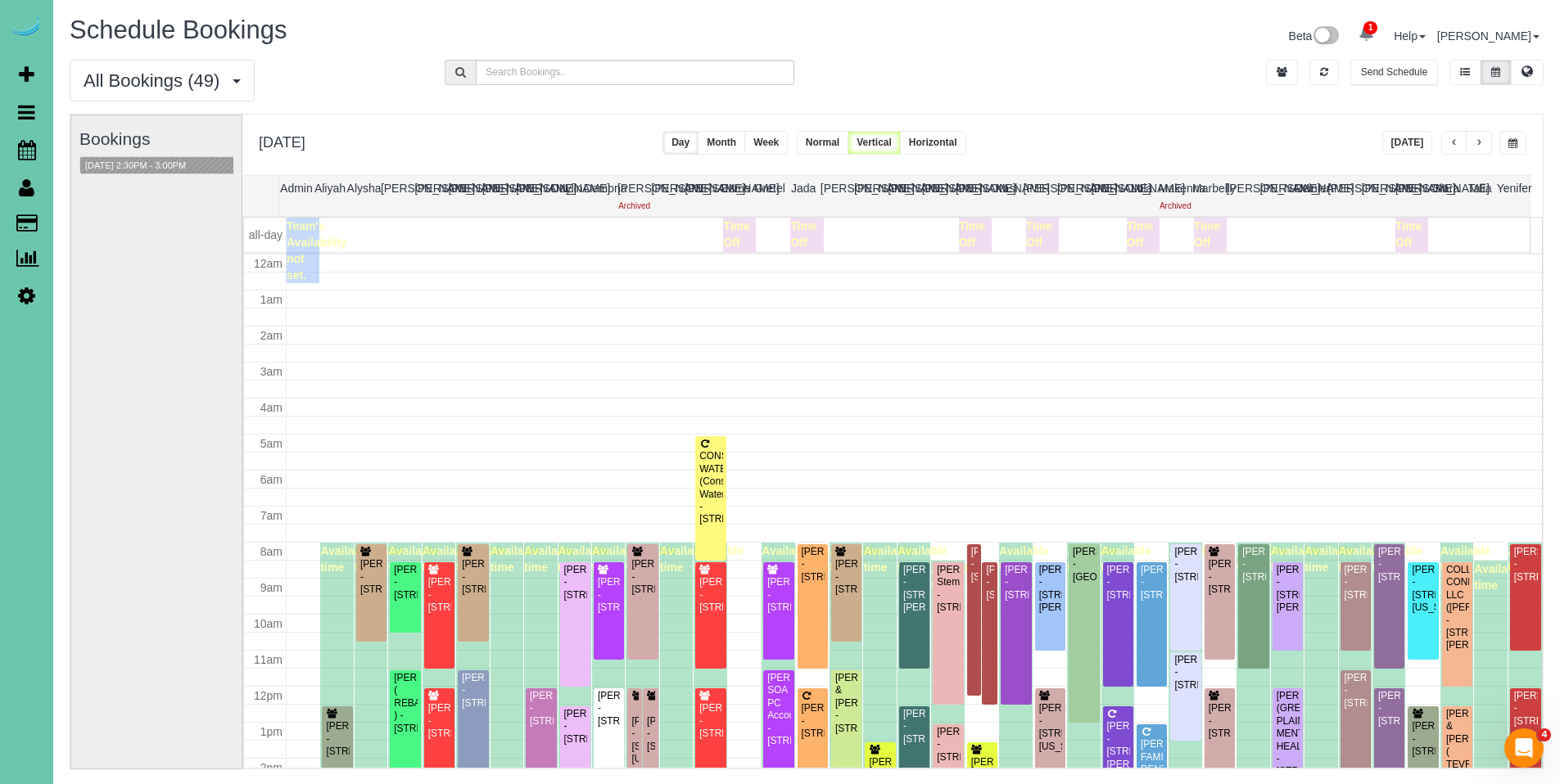
scroll to position [217, 0]
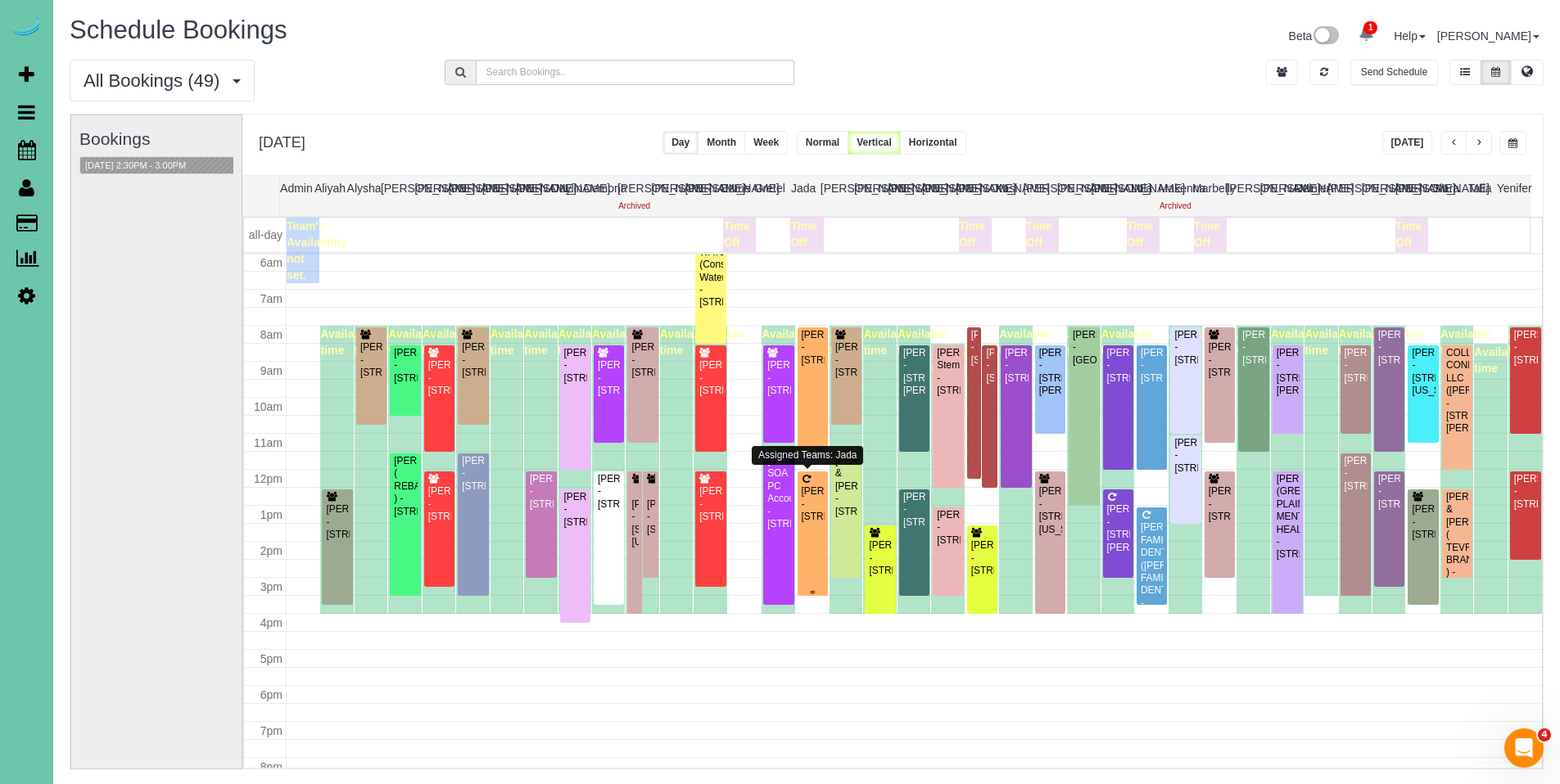
click at [808, 498] on div "[PERSON_NAME] - [STREET_ADDRESS]" at bounding box center [812, 504] width 24 height 37
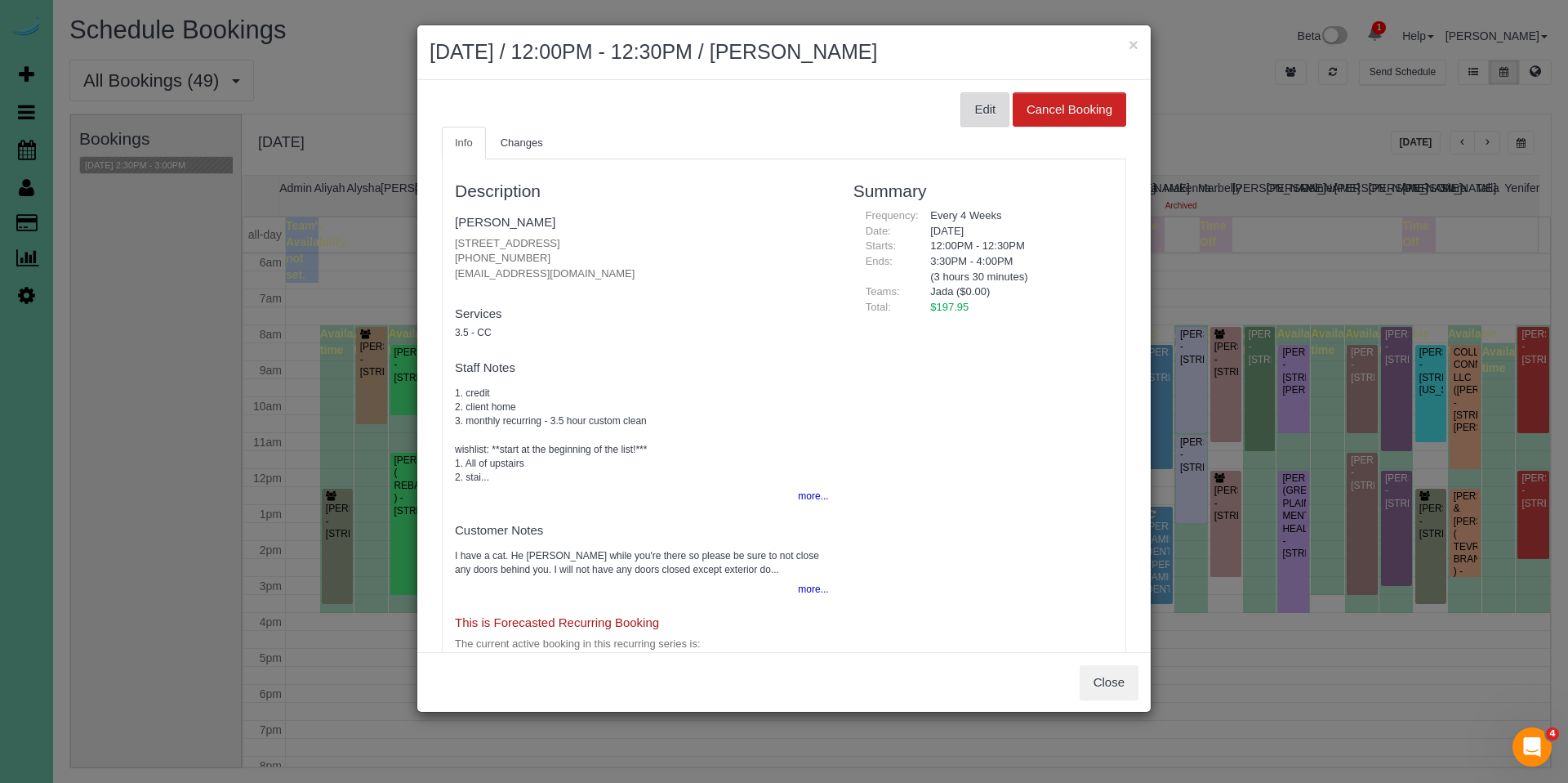
click at [965, 110] on button "Edit" at bounding box center [985, 109] width 49 height 35
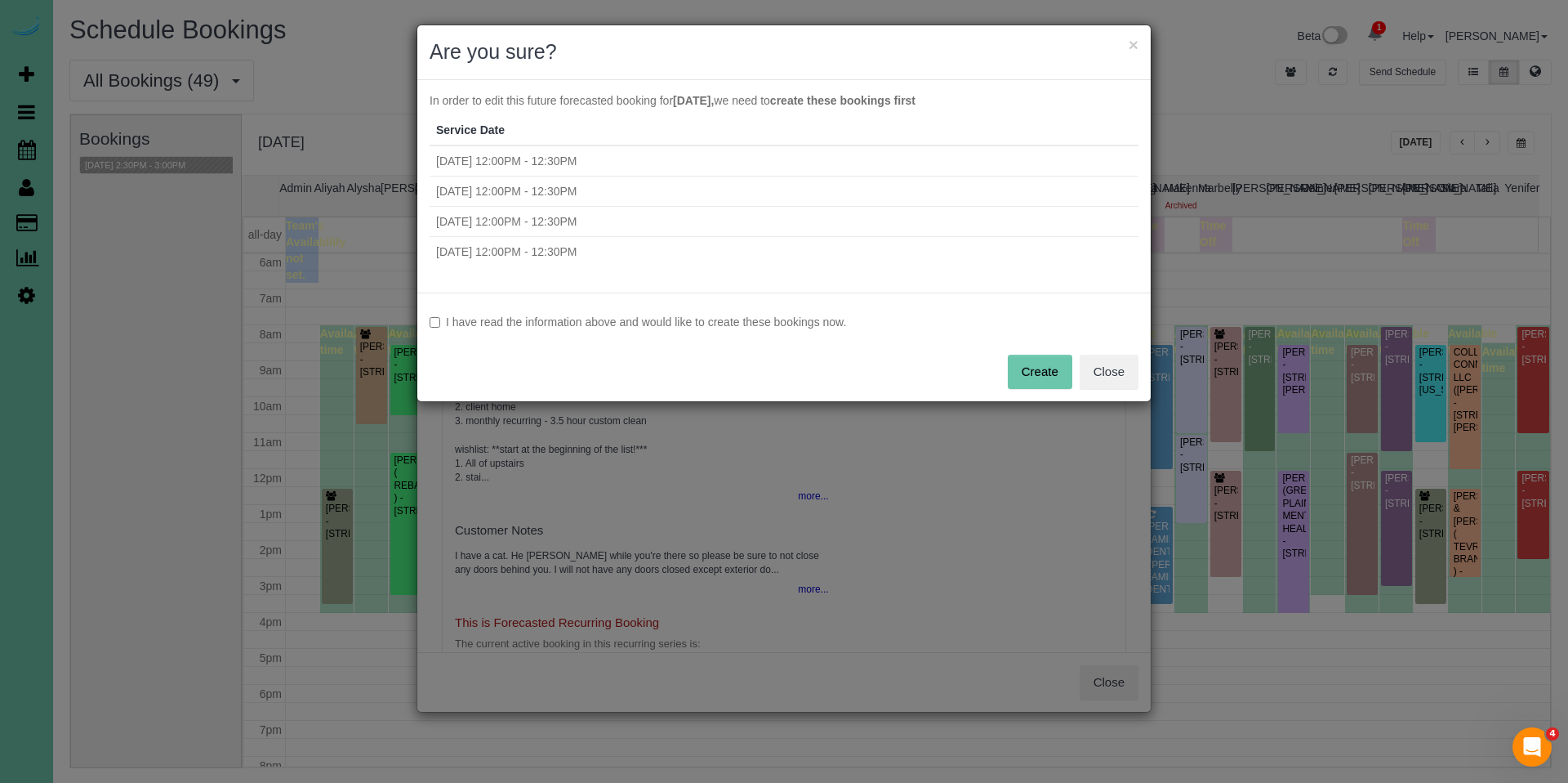
click at [673, 320] on label "I have read the information above and would like to create these bookings now." at bounding box center [784, 321] width 709 height 16
click at [1024, 378] on button "Create" at bounding box center [1040, 372] width 65 height 35
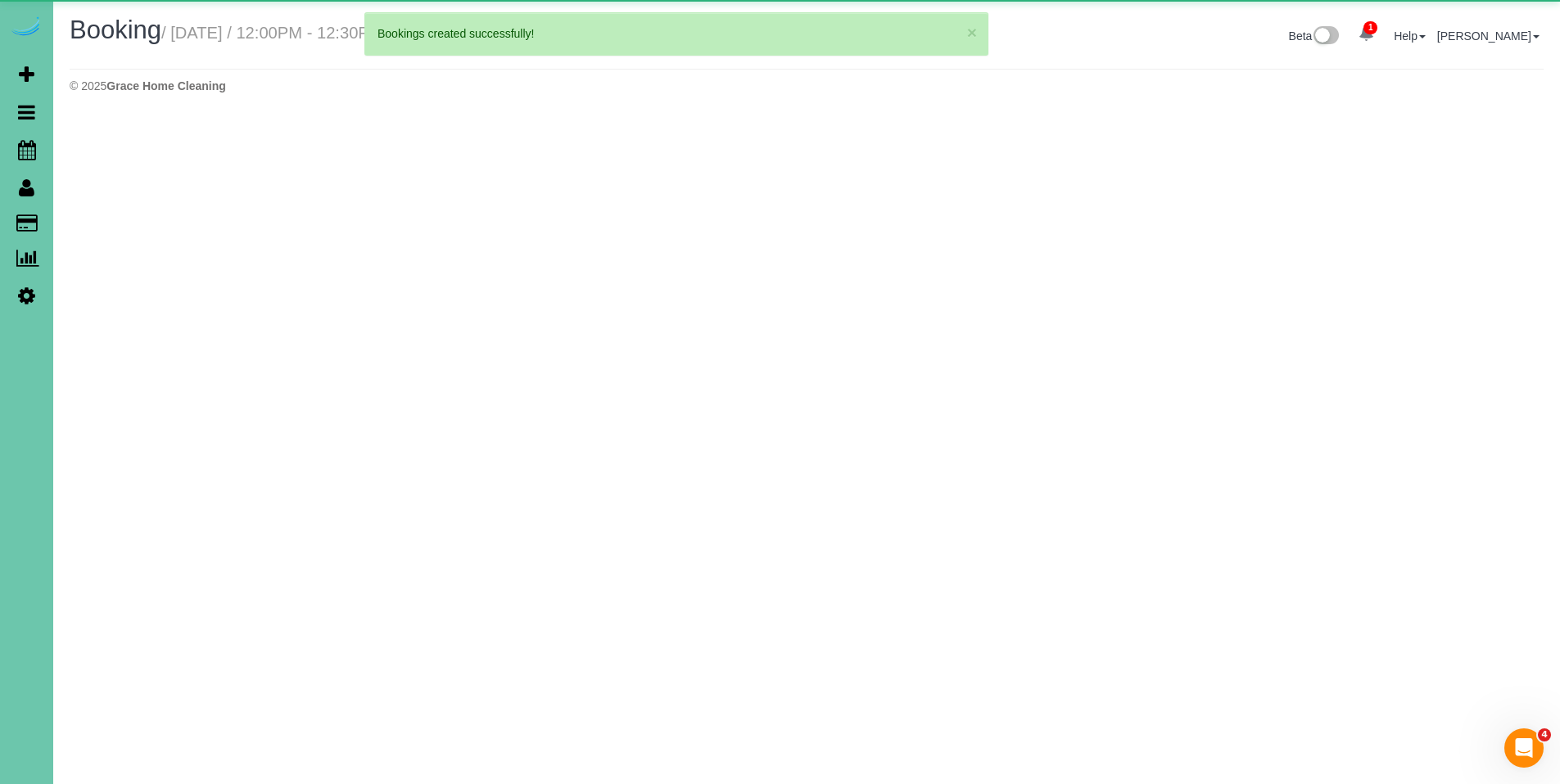
select select "NE"
select select "string:fspay-a37ff7db-309b-43be-9108-598e401aee49"
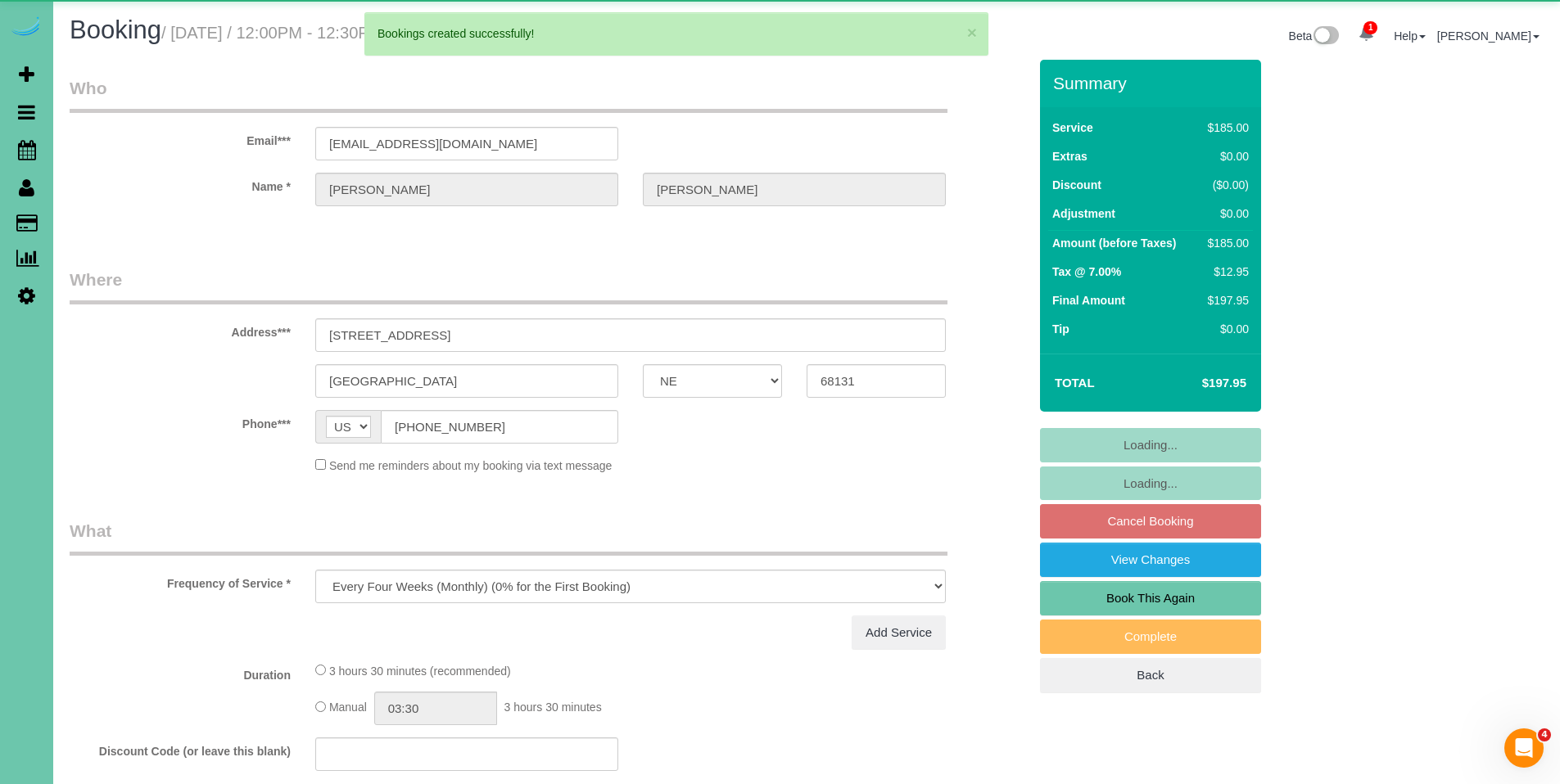
select select "object:44479"
select select "number:36"
select select "number:41"
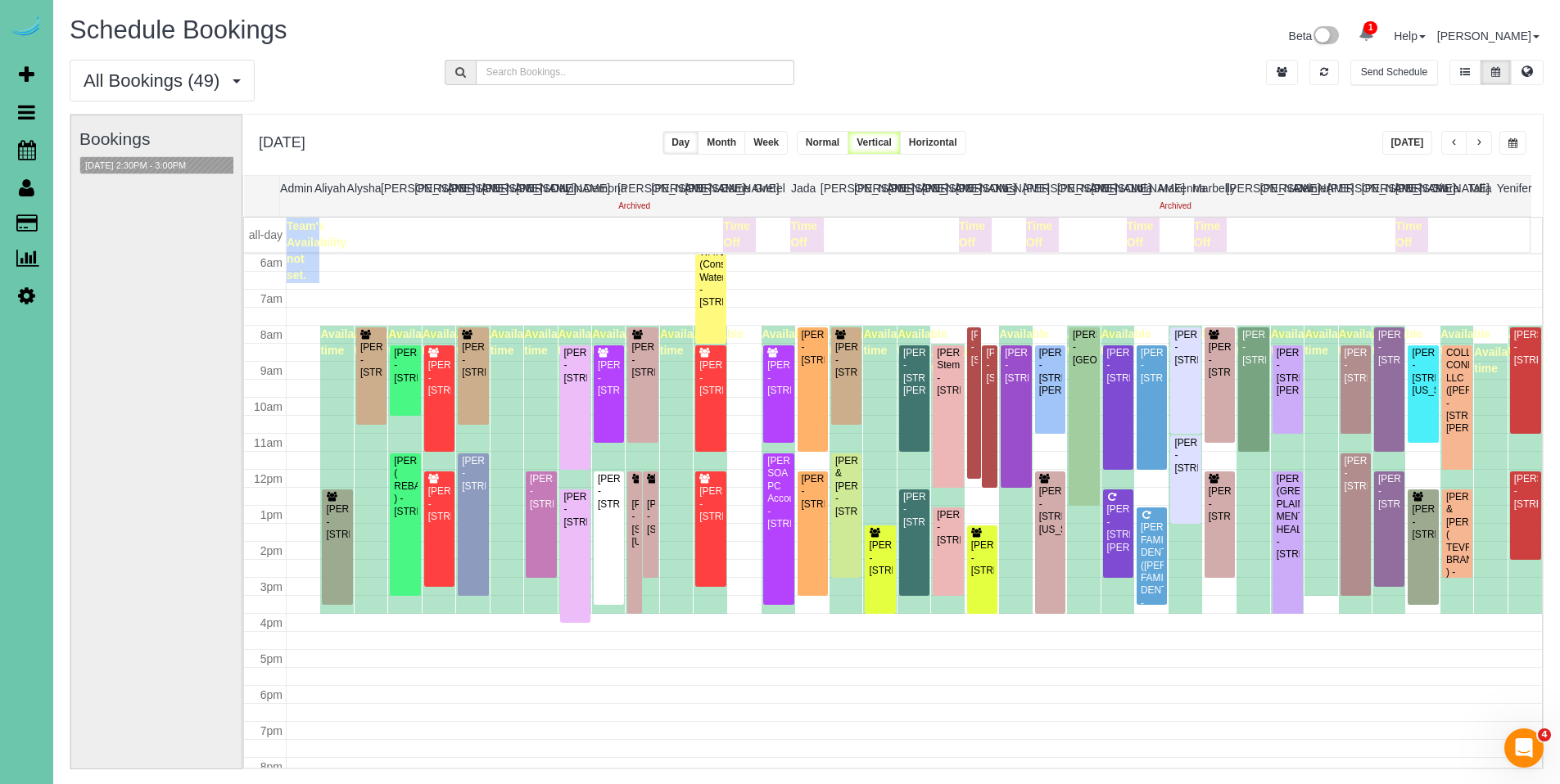
scroll to position [217, 0]
click at [1452, 148] on span "button" at bounding box center [1453, 143] width 8 height 10
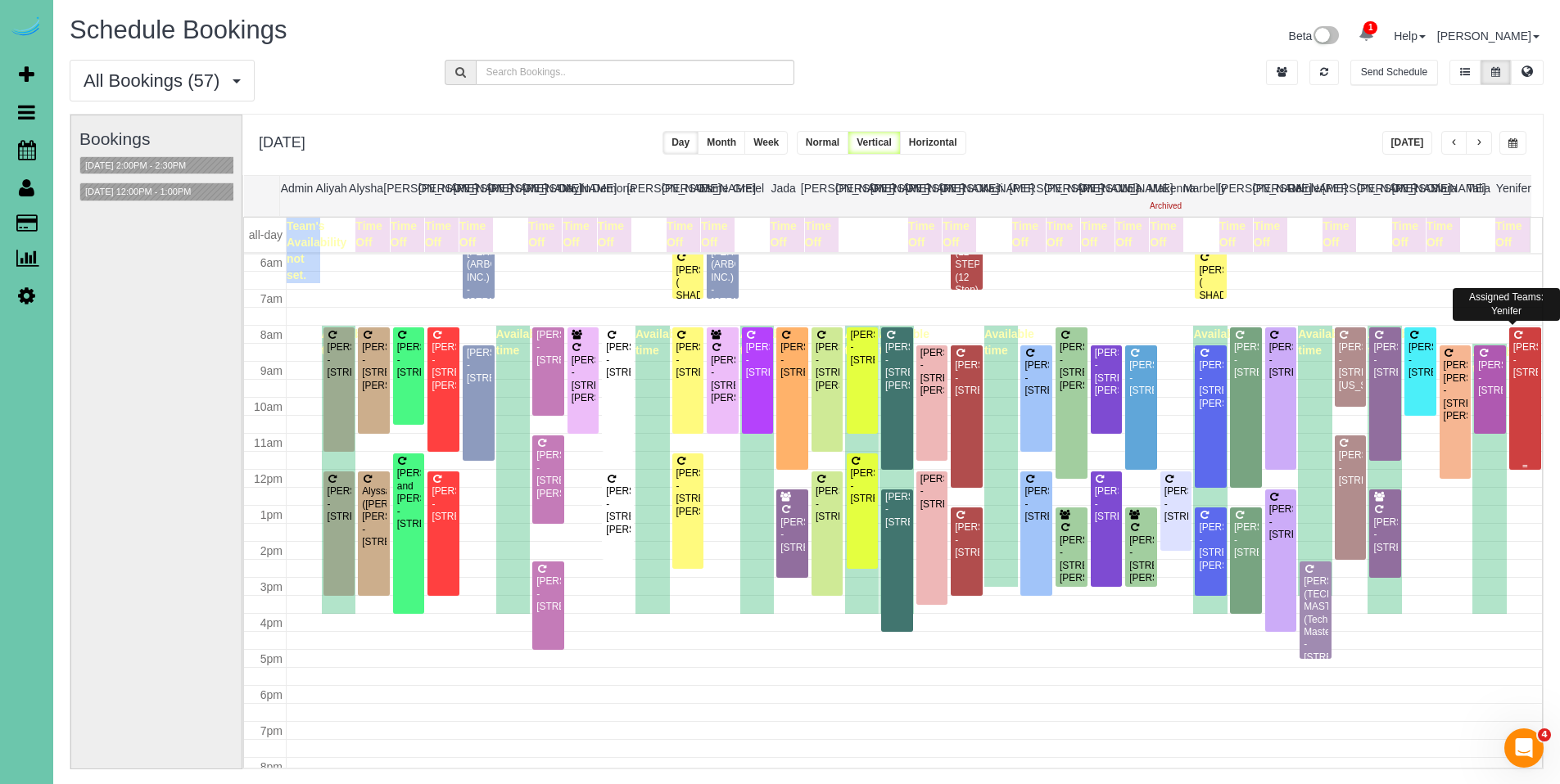
click at [1512, 374] on div "[PERSON_NAME] - [STREET_ADDRESS]" at bounding box center [1524, 360] width 26 height 37
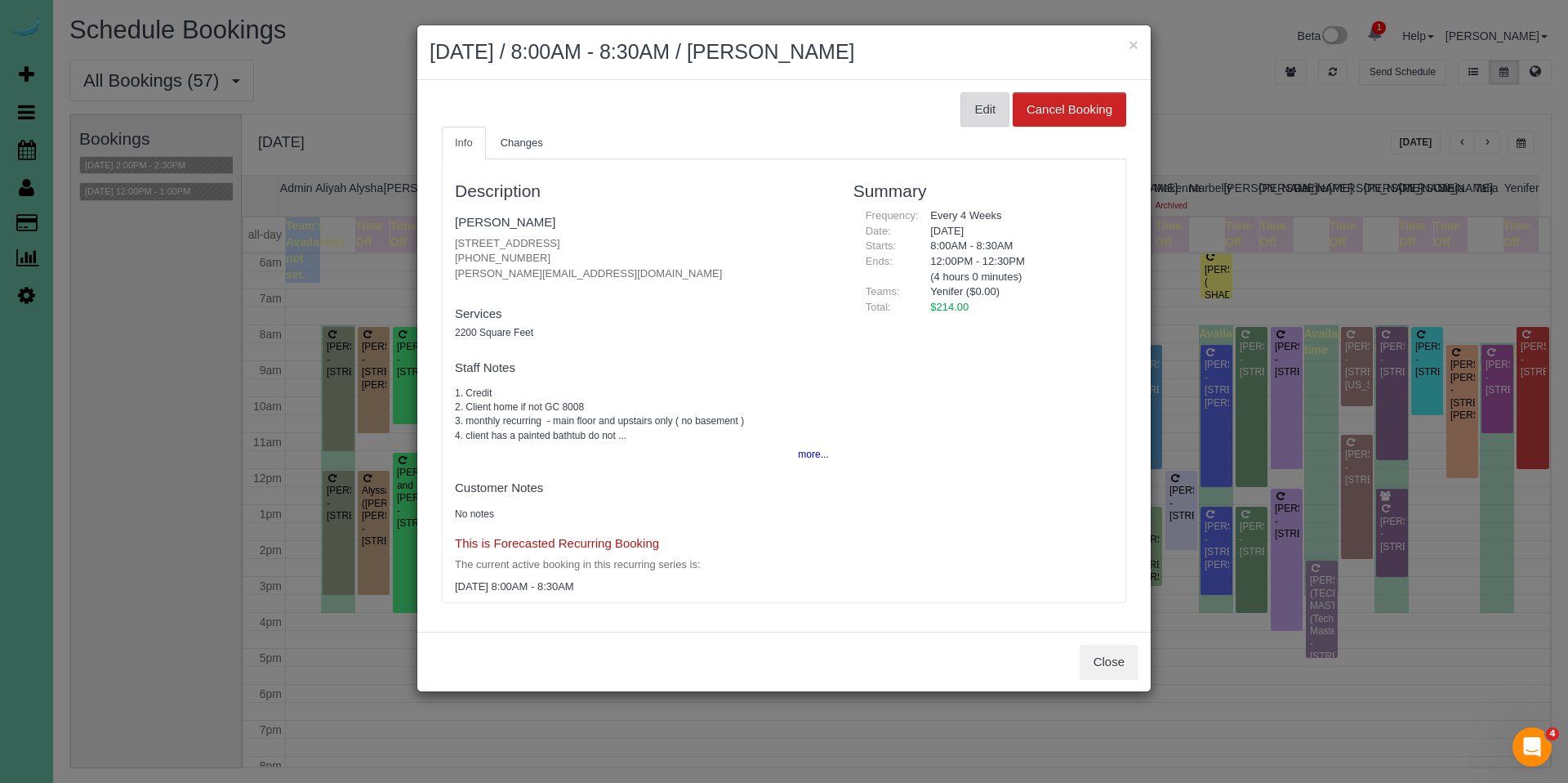
click at [995, 112] on button "Edit" at bounding box center [985, 109] width 49 height 35
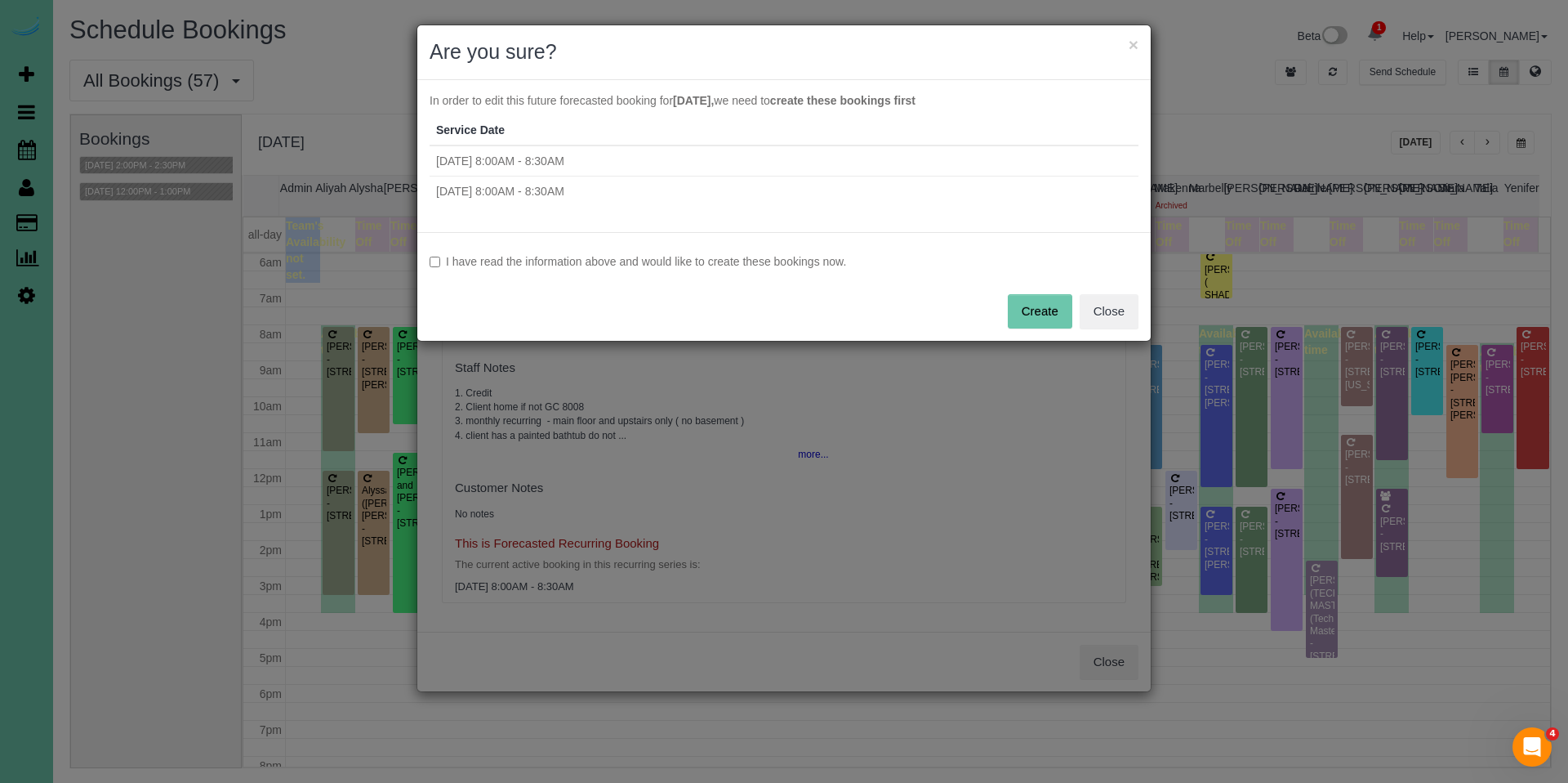
click at [660, 266] on label "I have read the information above and would like to create these bookings now." at bounding box center [784, 261] width 709 height 16
click at [1028, 316] on button "Create" at bounding box center [1040, 311] width 65 height 35
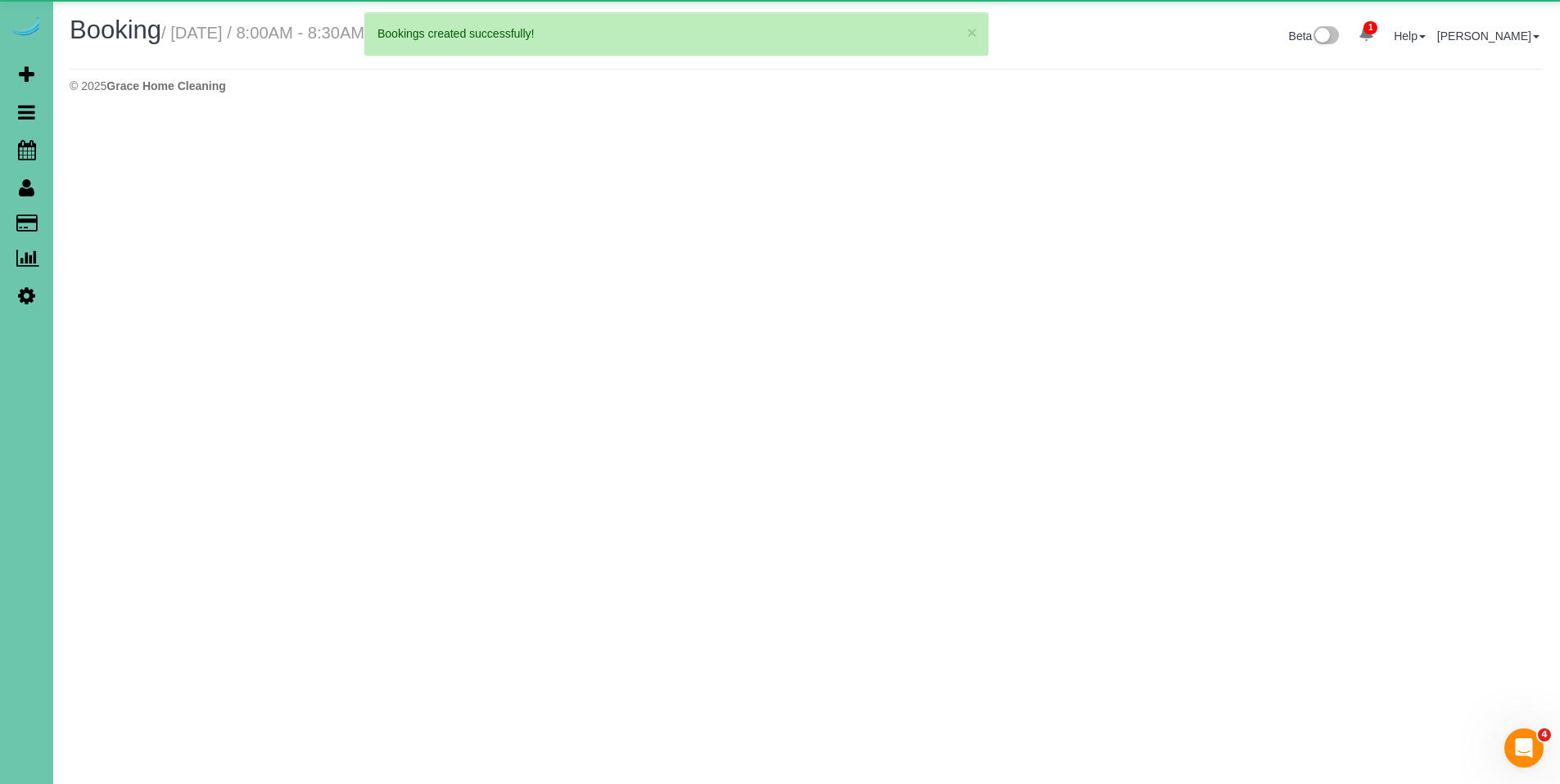
select select "NE"
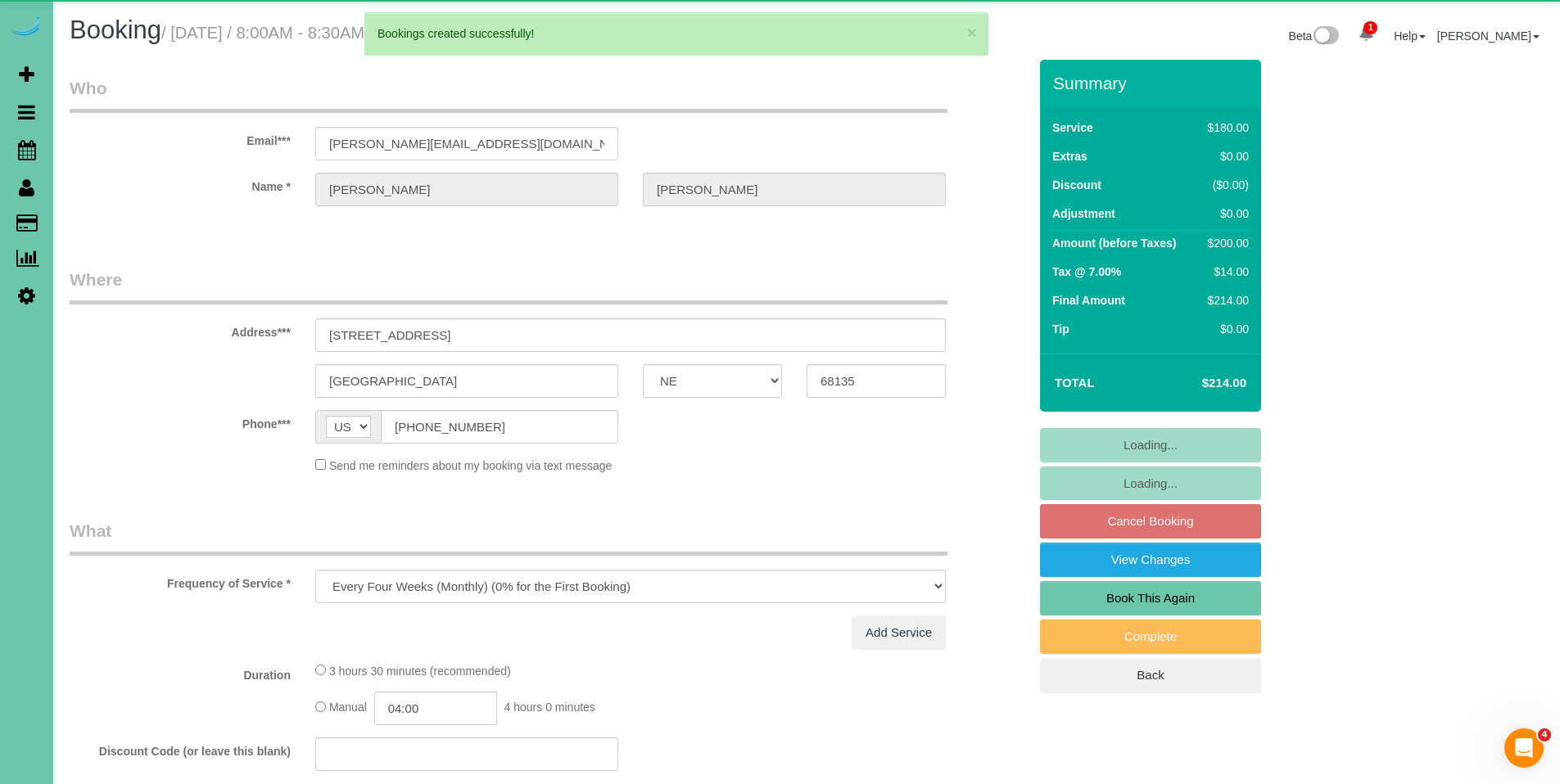
select select "object:45859"
select select "number:37"
select select "number:42"
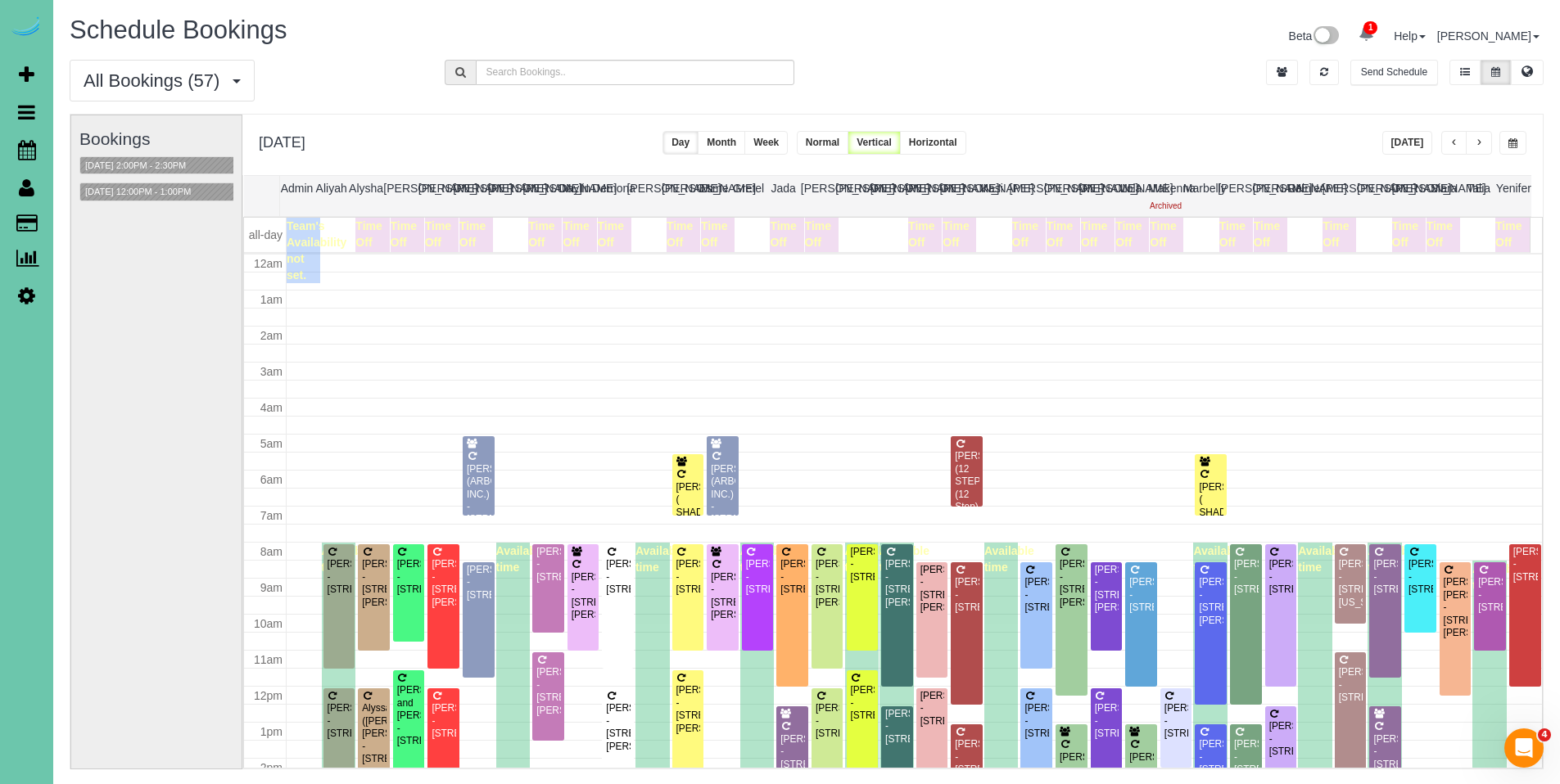
scroll to position [217, 0]
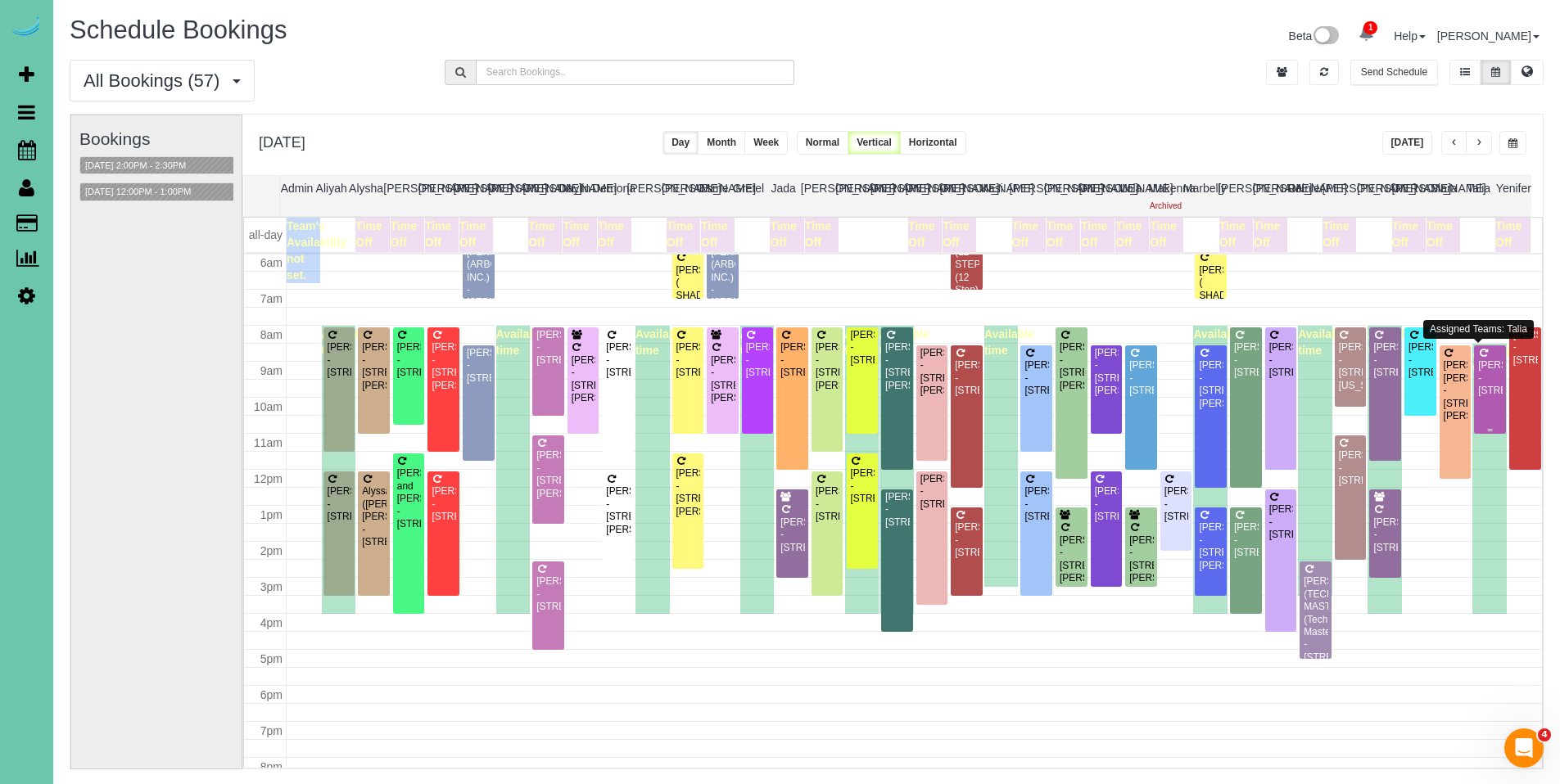
click at [1477, 372] on div "[PERSON_NAME] - [STREET_ADDRESS]" at bounding box center [1490, 378] width 26 height 37
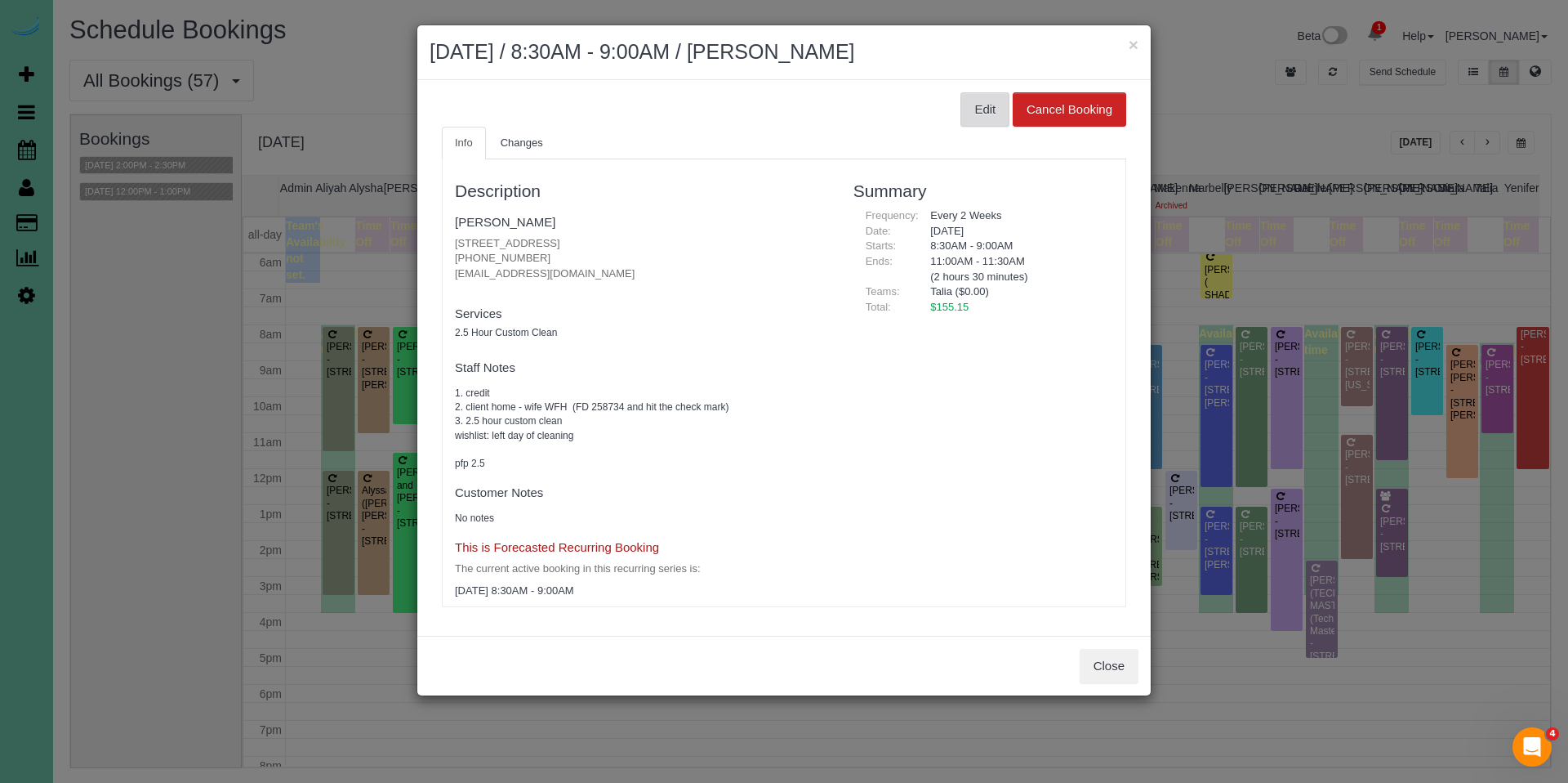
click at [988, 108] on button "Edit" at bounding box center [985, 109] width 49 height 35
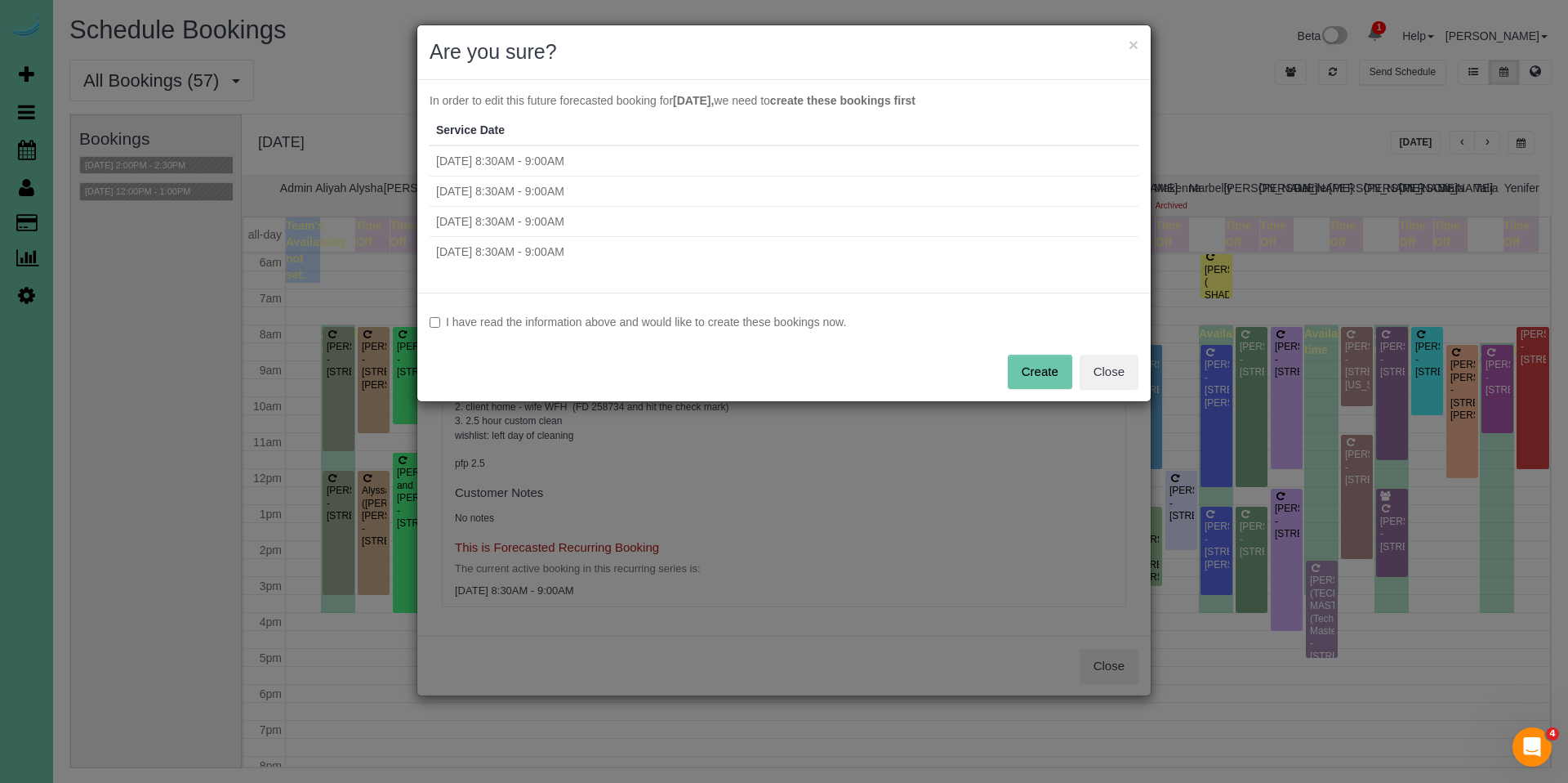
click at [608, 320] on label "I have read the information above and would like to create these bookings now." at bounding box center [784, 321] width 709 height 16
click at [1026, 377] on button "Create" at bounding box center [1040, 372] width 65 height 35
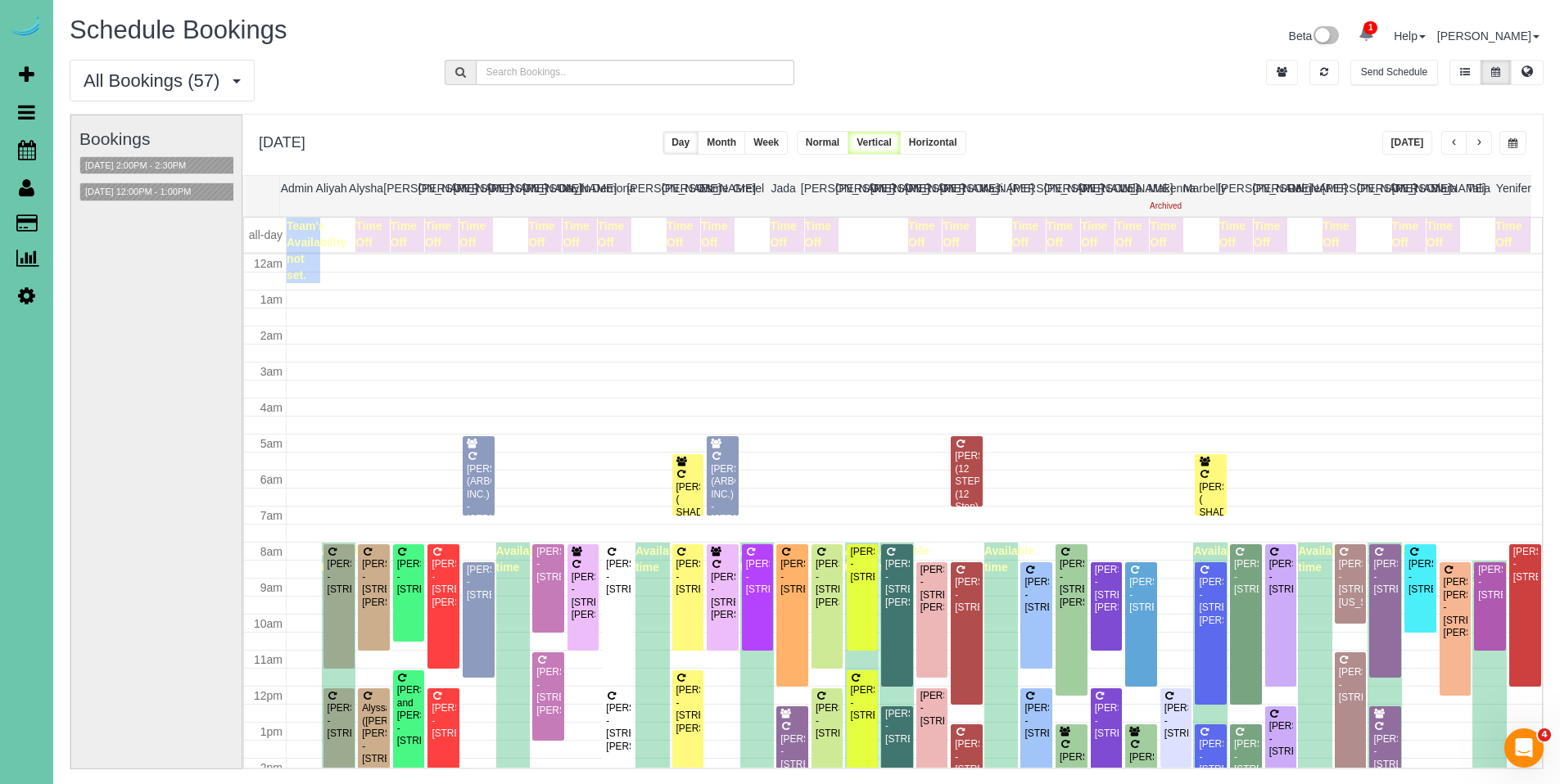
scroll to position [217, 0]
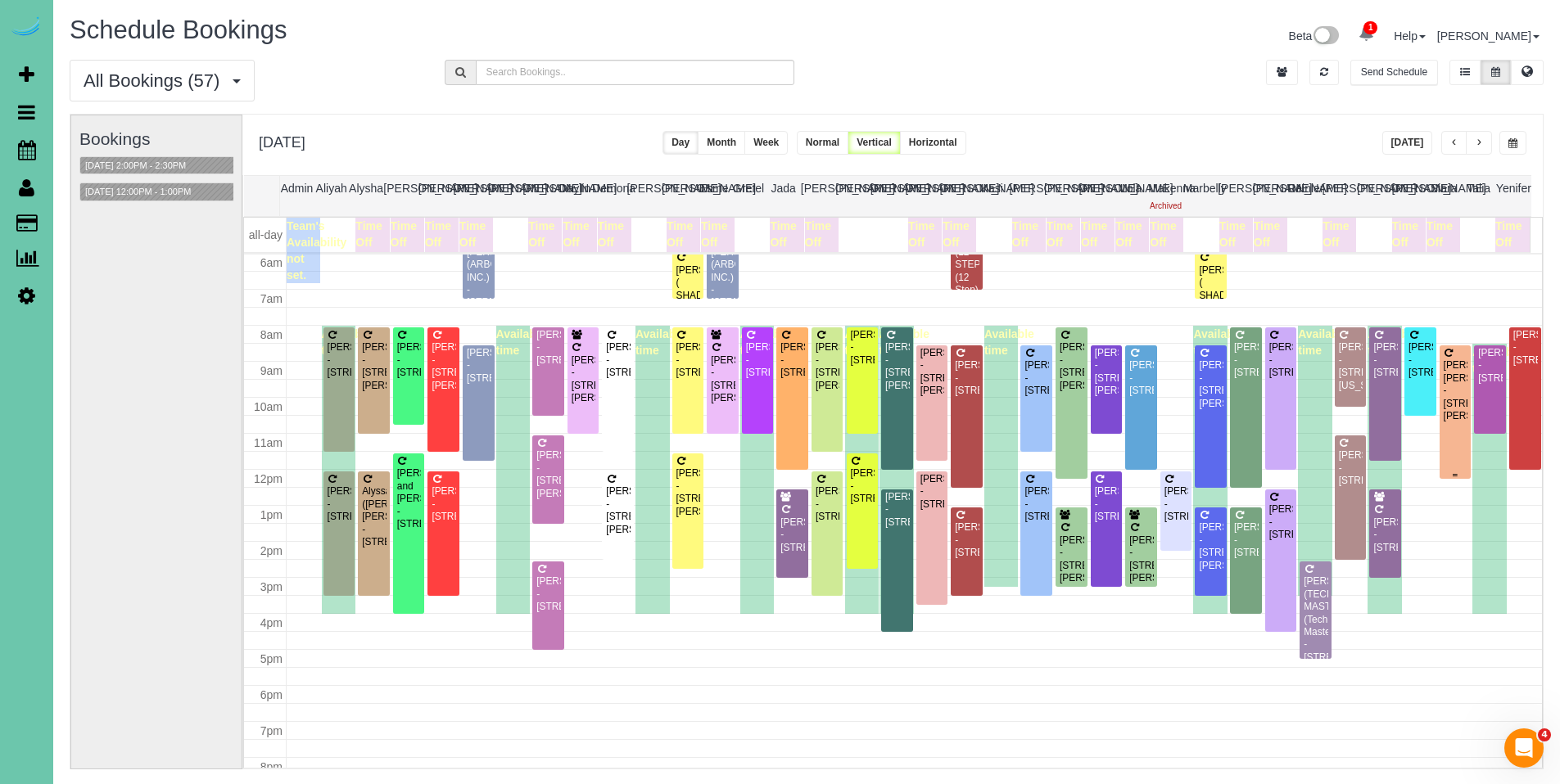
click at [1443, 368] on div "[PERSON_NAME] [PERSON_NAME] - [STREET_ADDRESS][PERSON_NAME]" at bounding box center [1455, 390] width 26 height 63
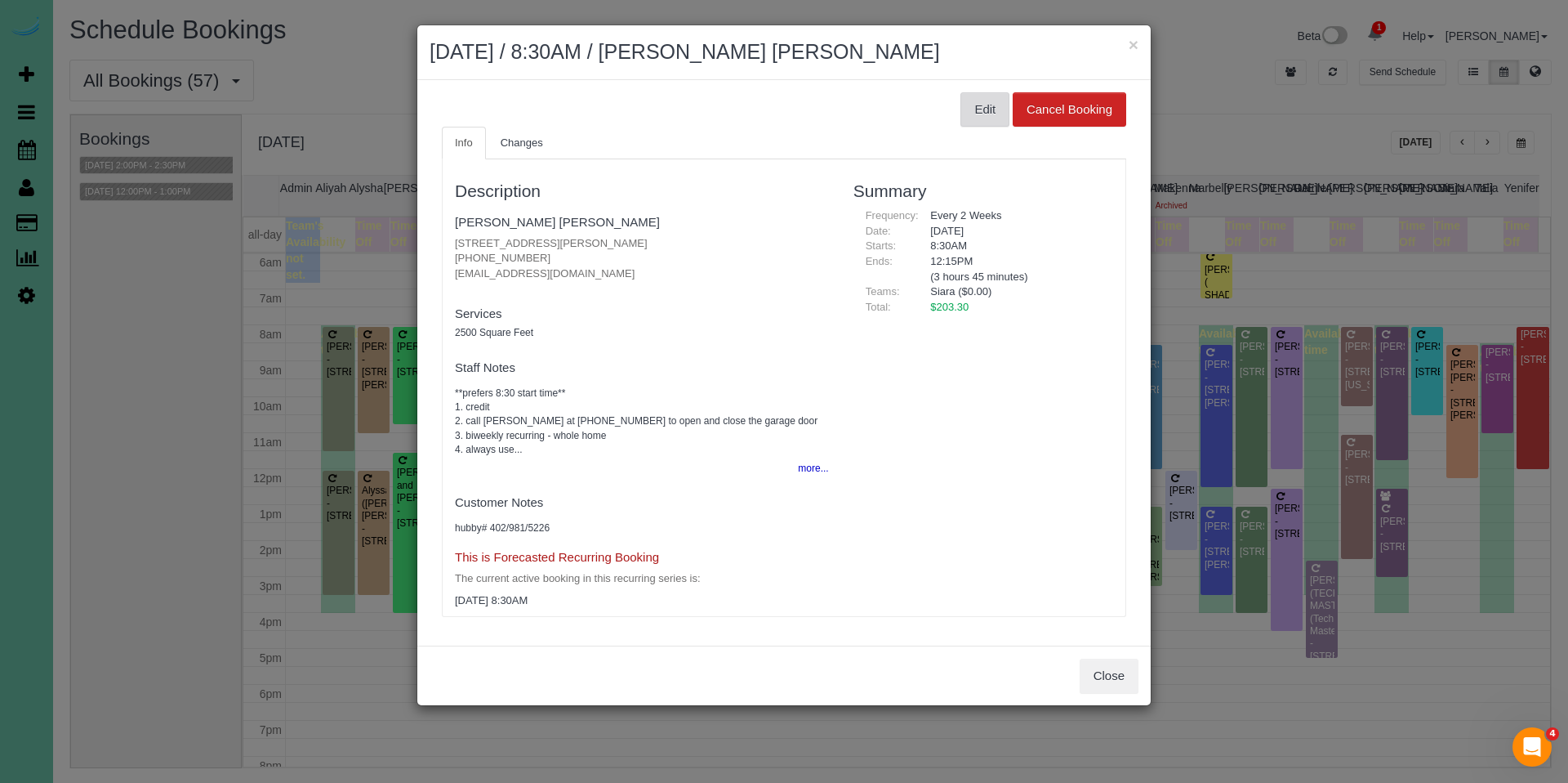
click at [967, 105] on button "Edit" at bounding box center [985, 109] width 49 height 35
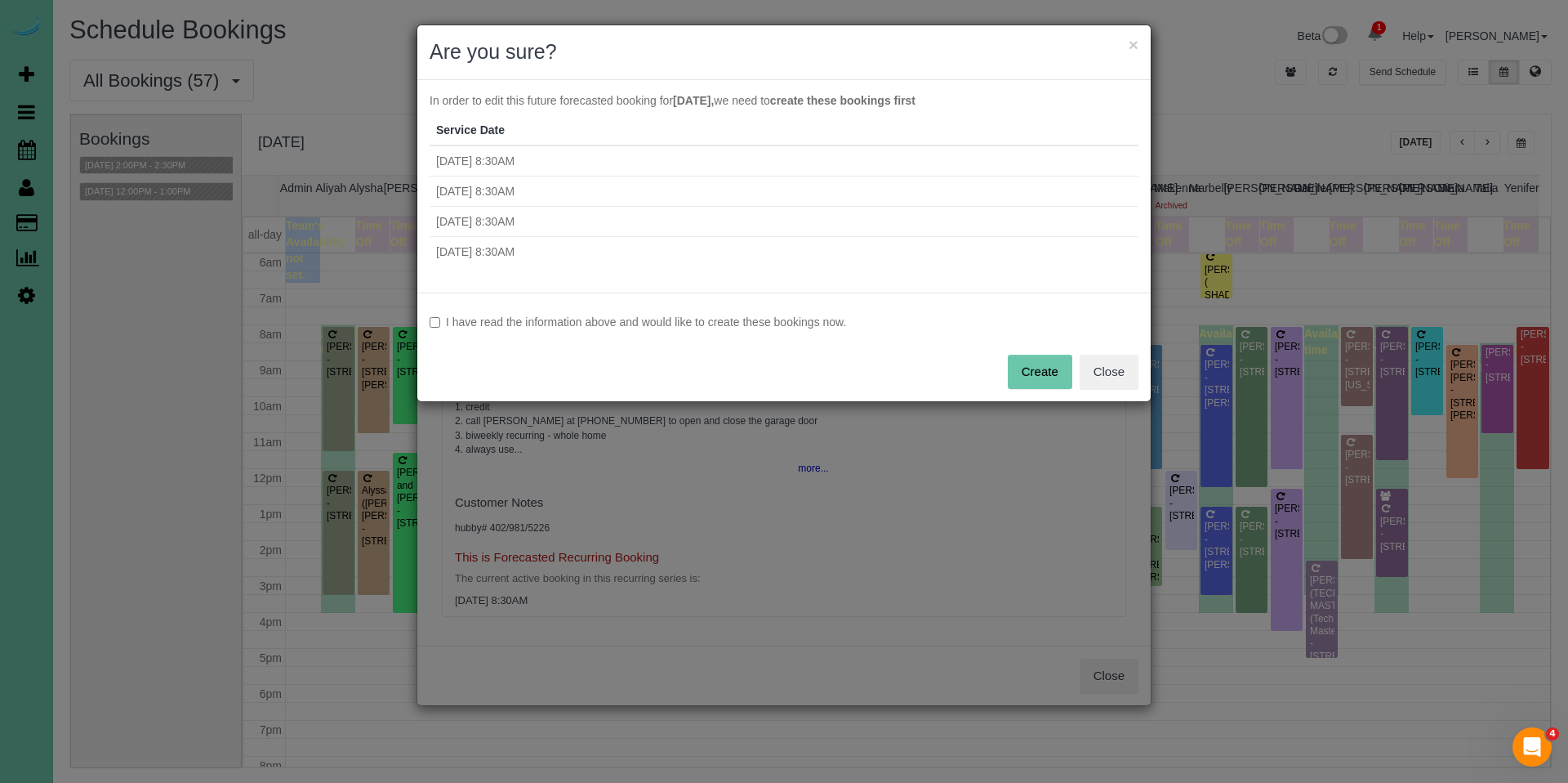
click at [768, 324] on label "I have read the information above and would like to create these bookings now." at bounding box center [784, 321] width 709 height 16
click at [1043, 368] on button "Create" at bounding box center [1040, 372] width 65 height 35
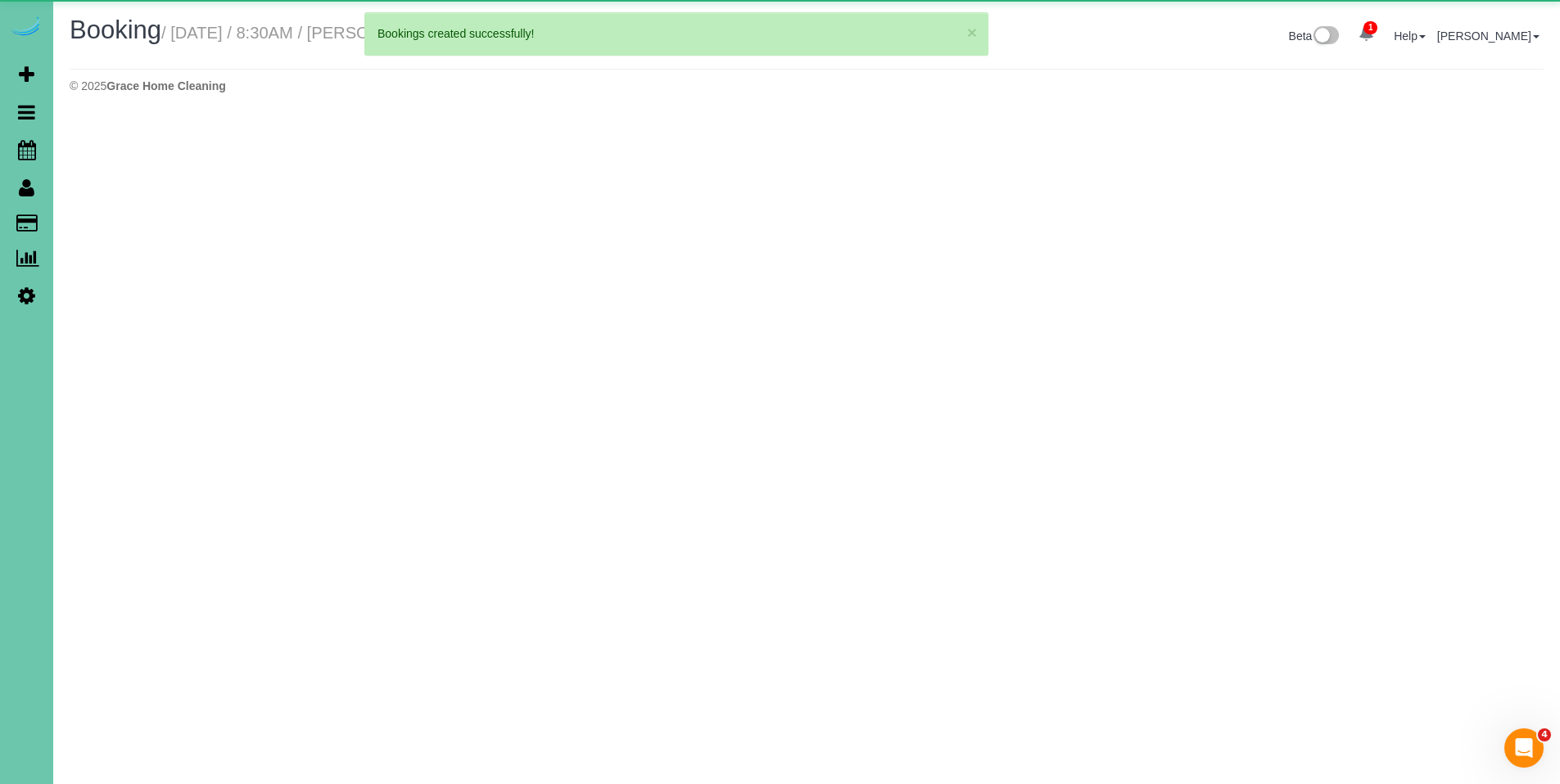
select select "NE"
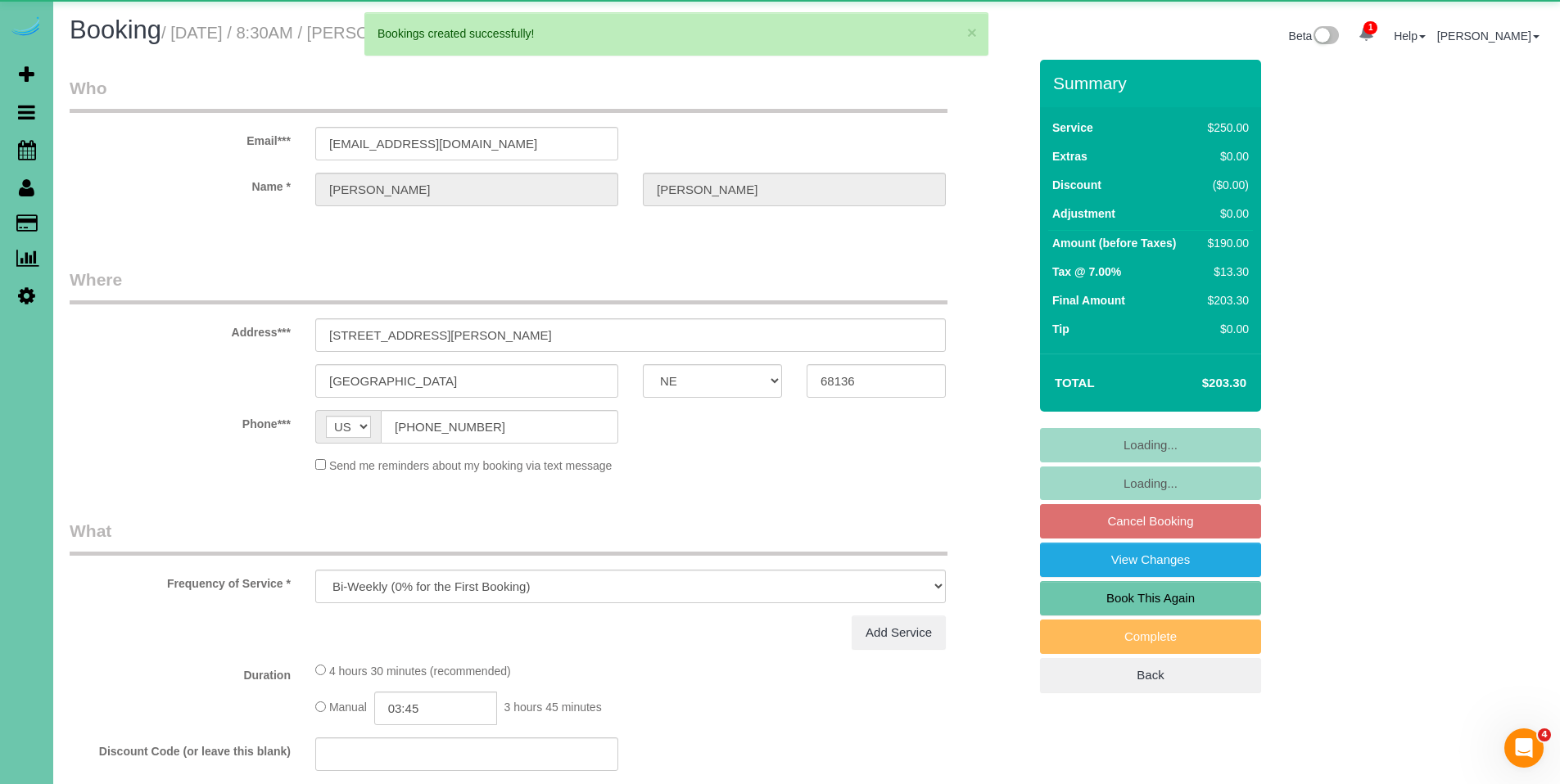
select select "object:47807"
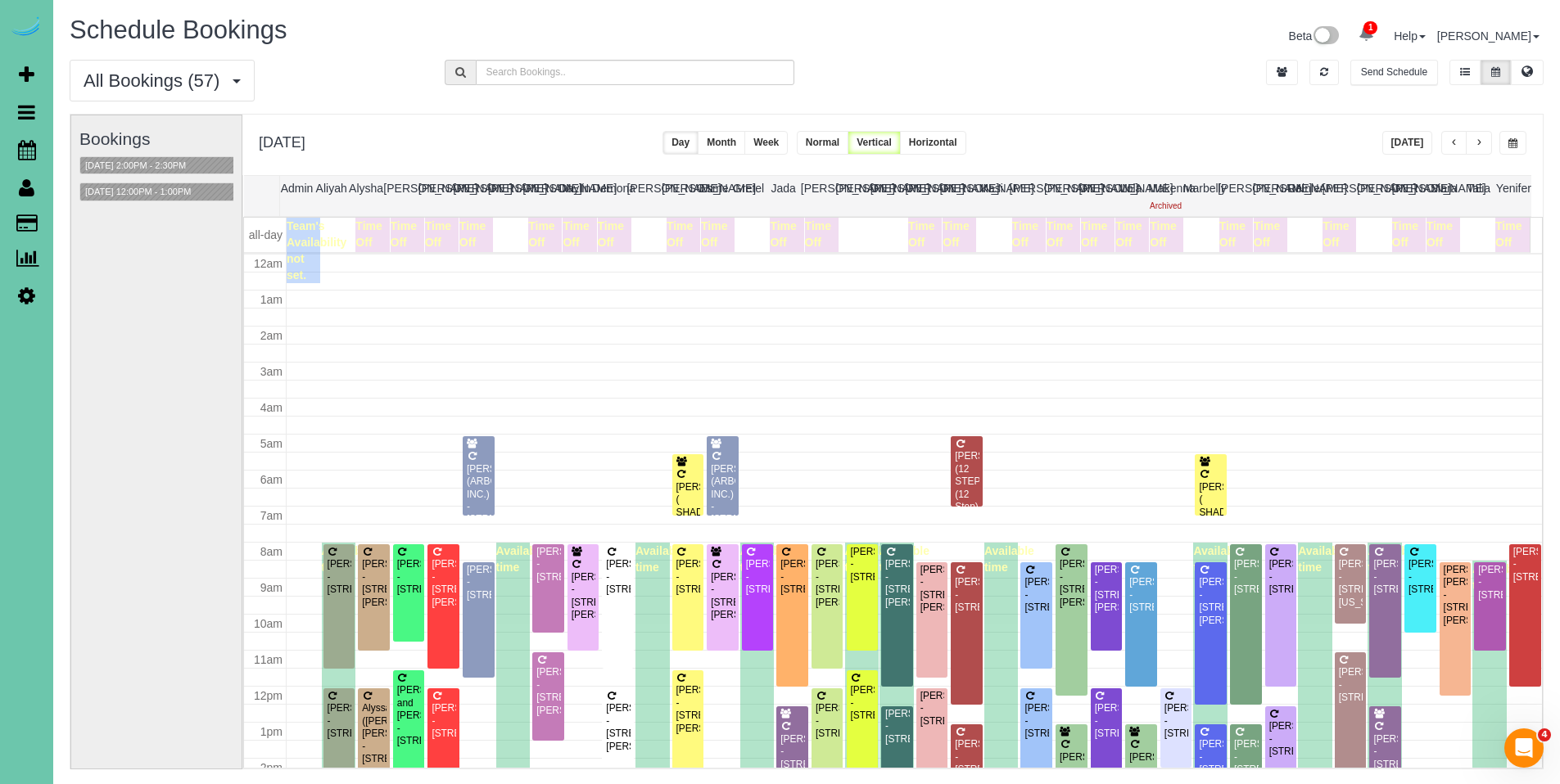
scroll to position [217, 0]
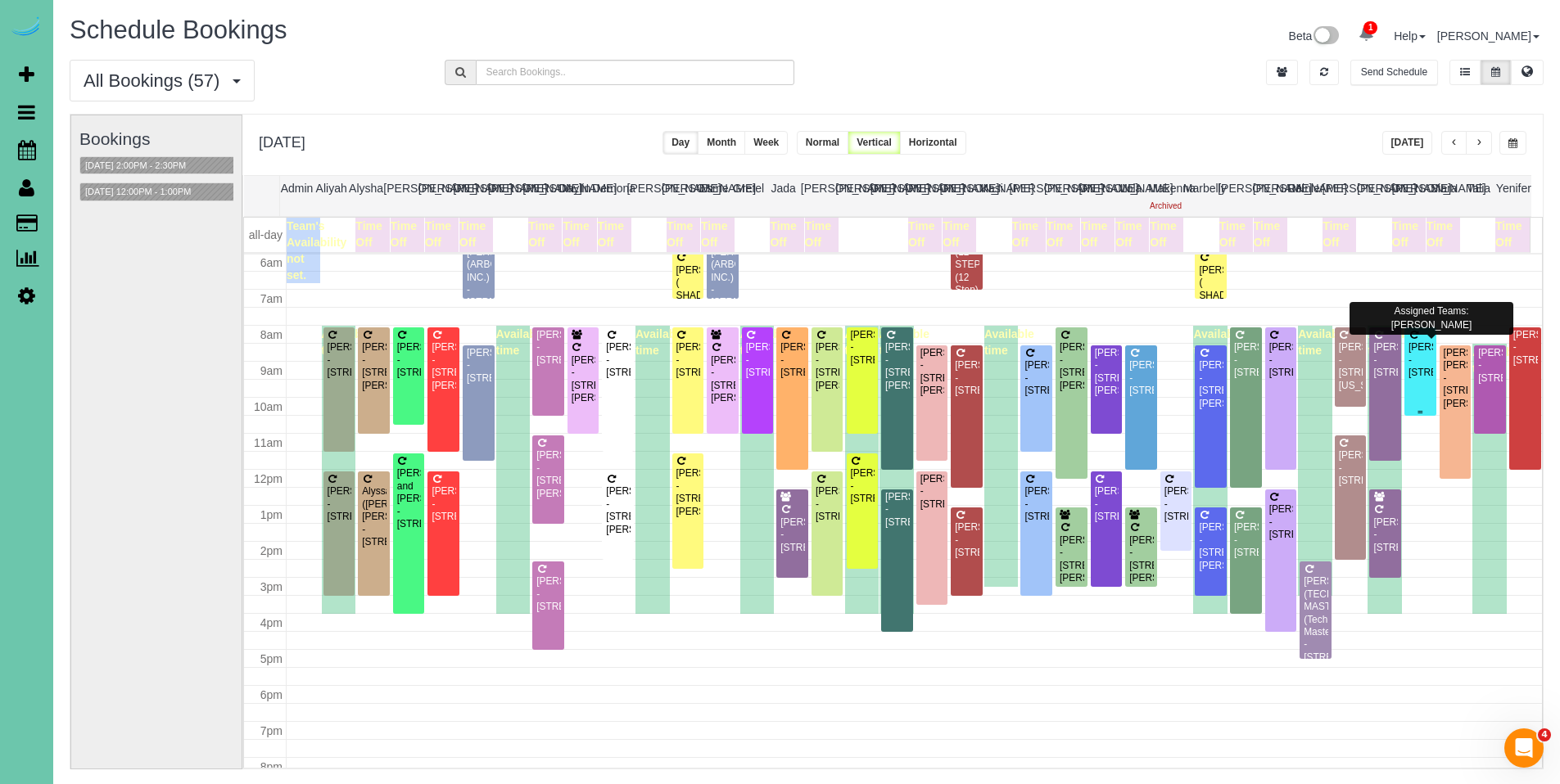
click at [1412, 369] on div "[PERSON_NAME] - [STREET_ADDRESS]" at bounding box center [1419, 360] width 26 height 37
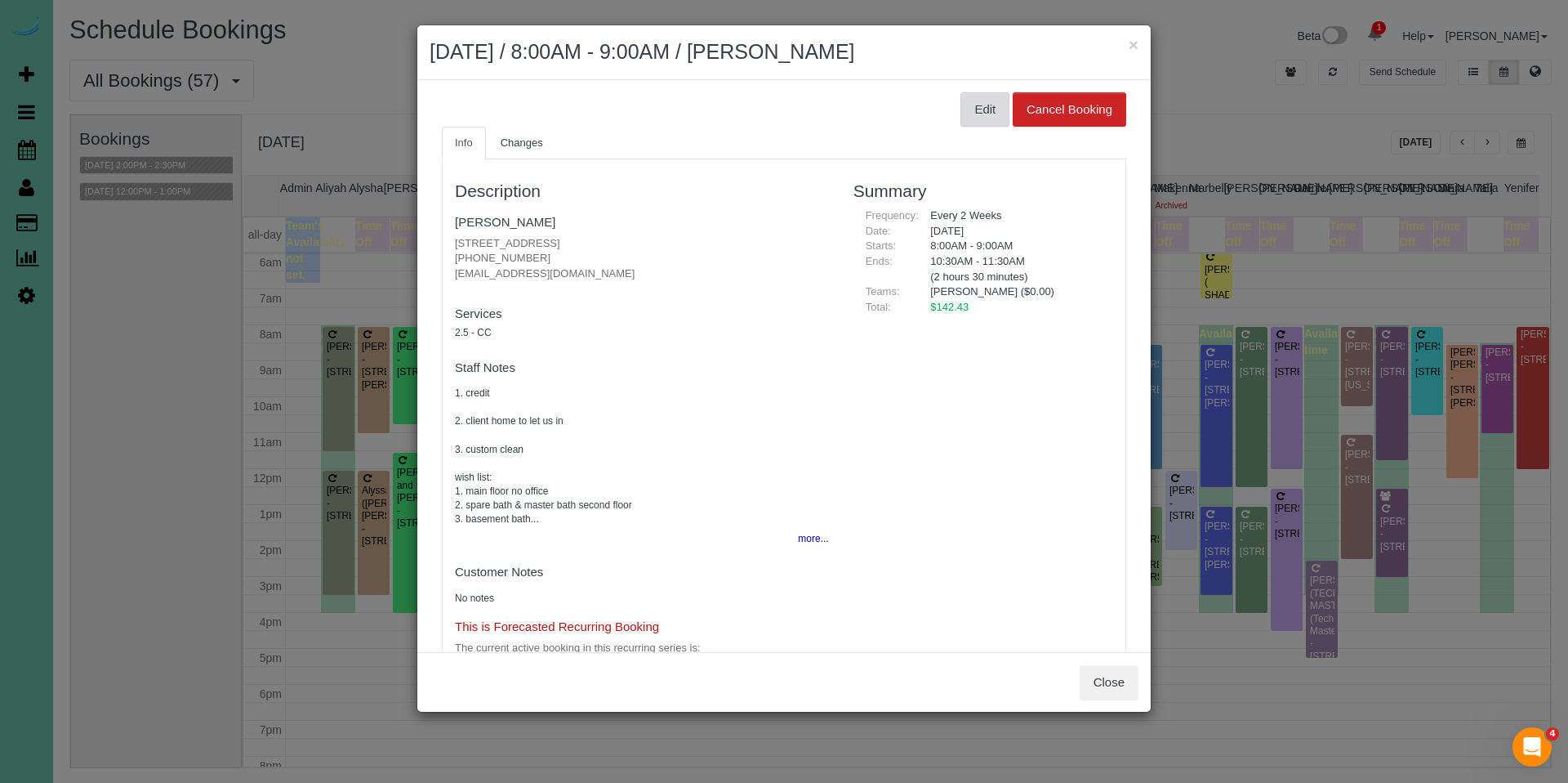
click at [986, 108] on button "Edit" at bounding box center [985, 109] width 49 height 35
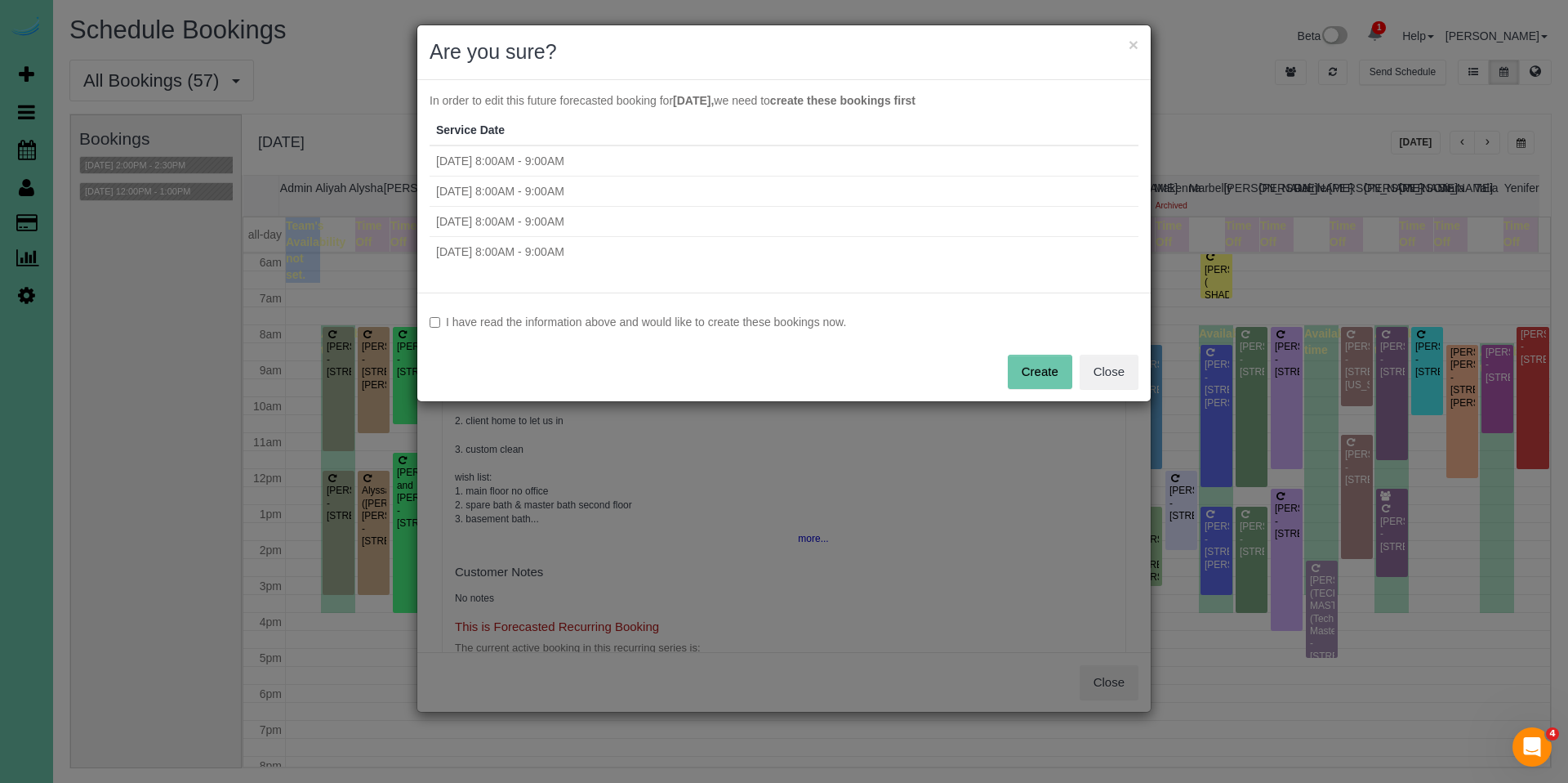
click at [704, 319] on label "I have read the information above and would like to create these bookings now." at bounding box center [784, 321] width 709 height 16
click at [1028, 372] on button "Create" at bounding box center [1040, 372] width 65 height 35
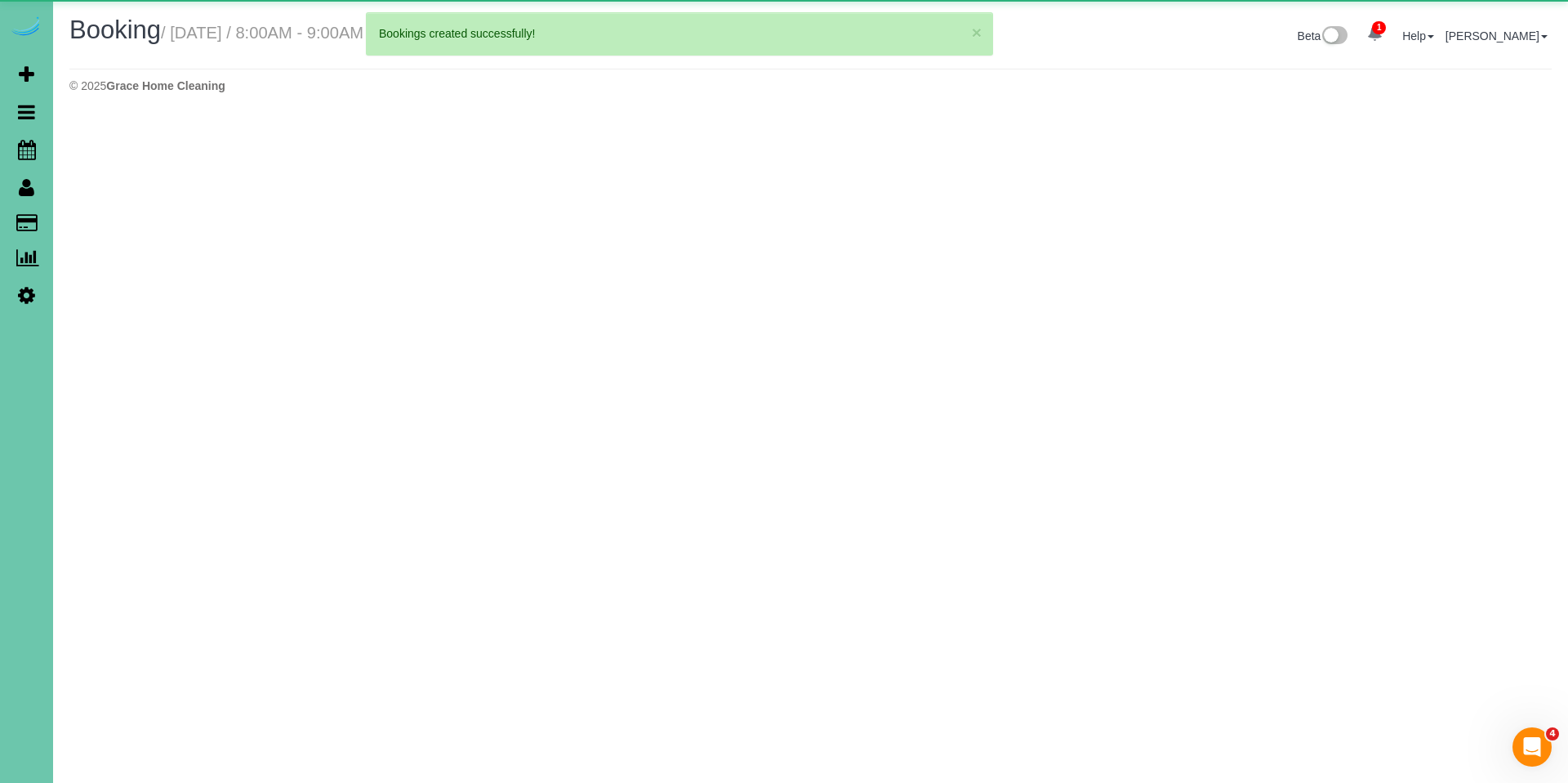
select select "NE"
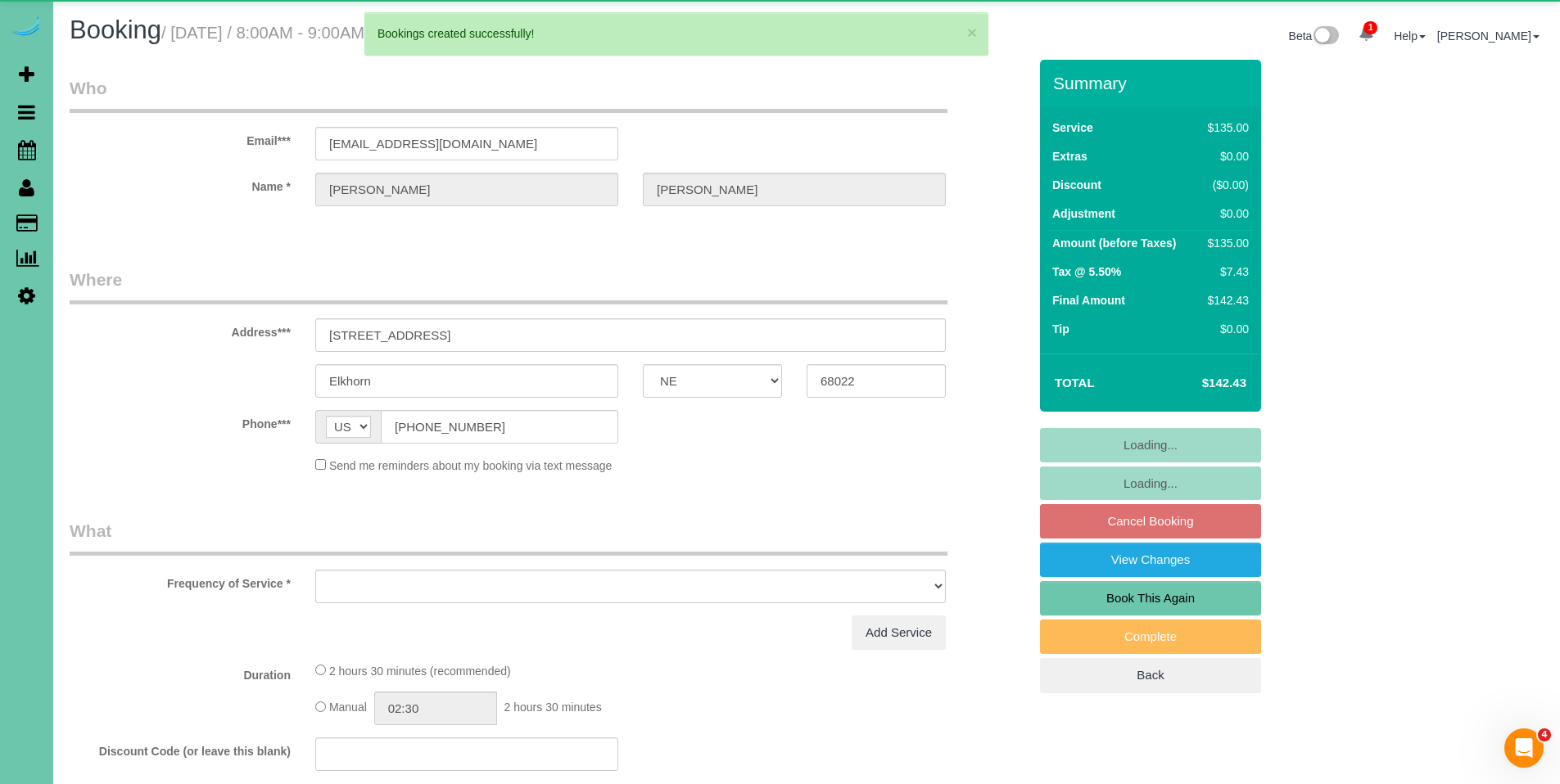
select select "object:49116"
select select "string:fspay-6bc6a3fd-bab6-4b07-8e26-39e55a8a02cb"
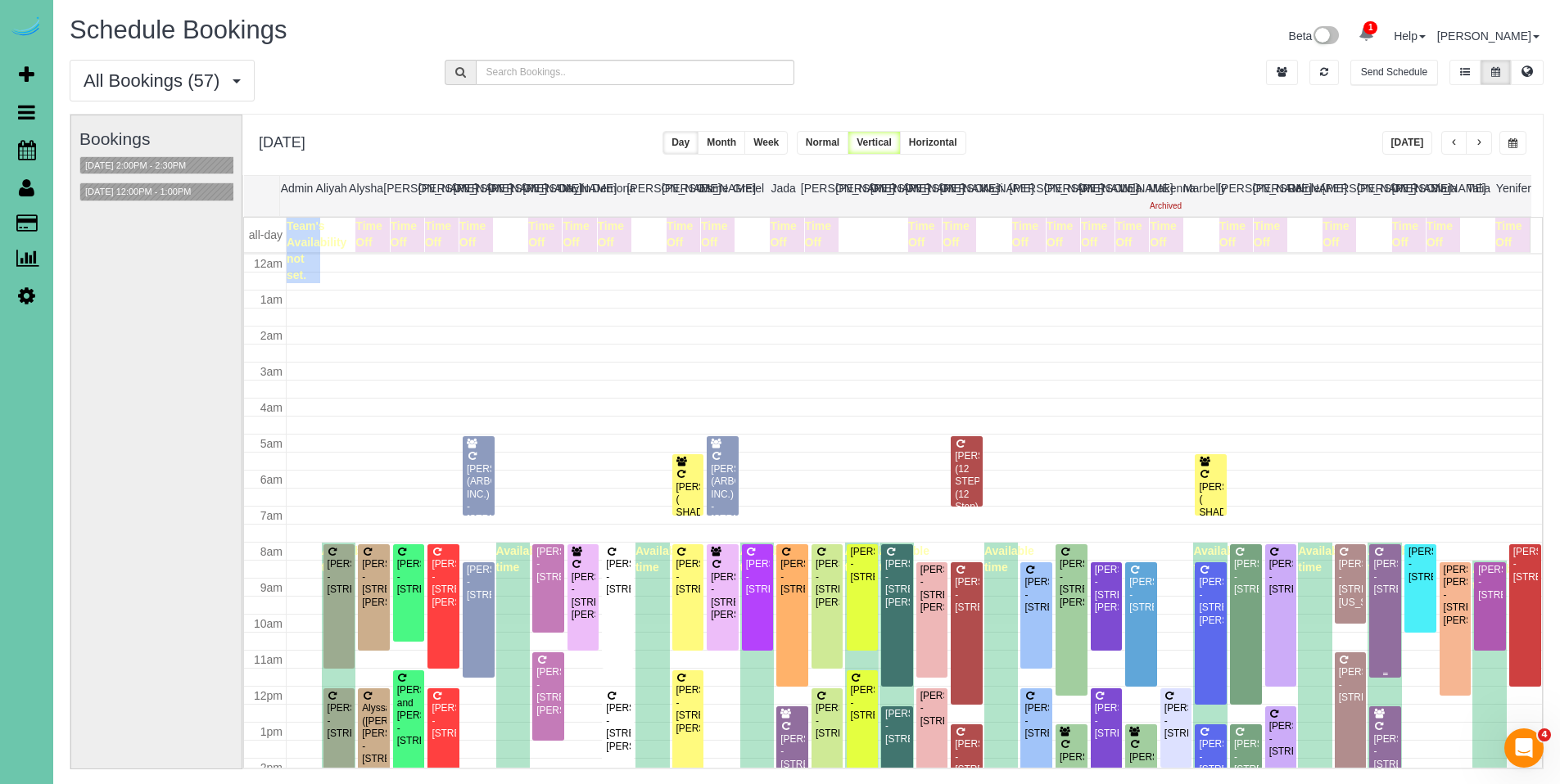
scroll to position [217, 0]
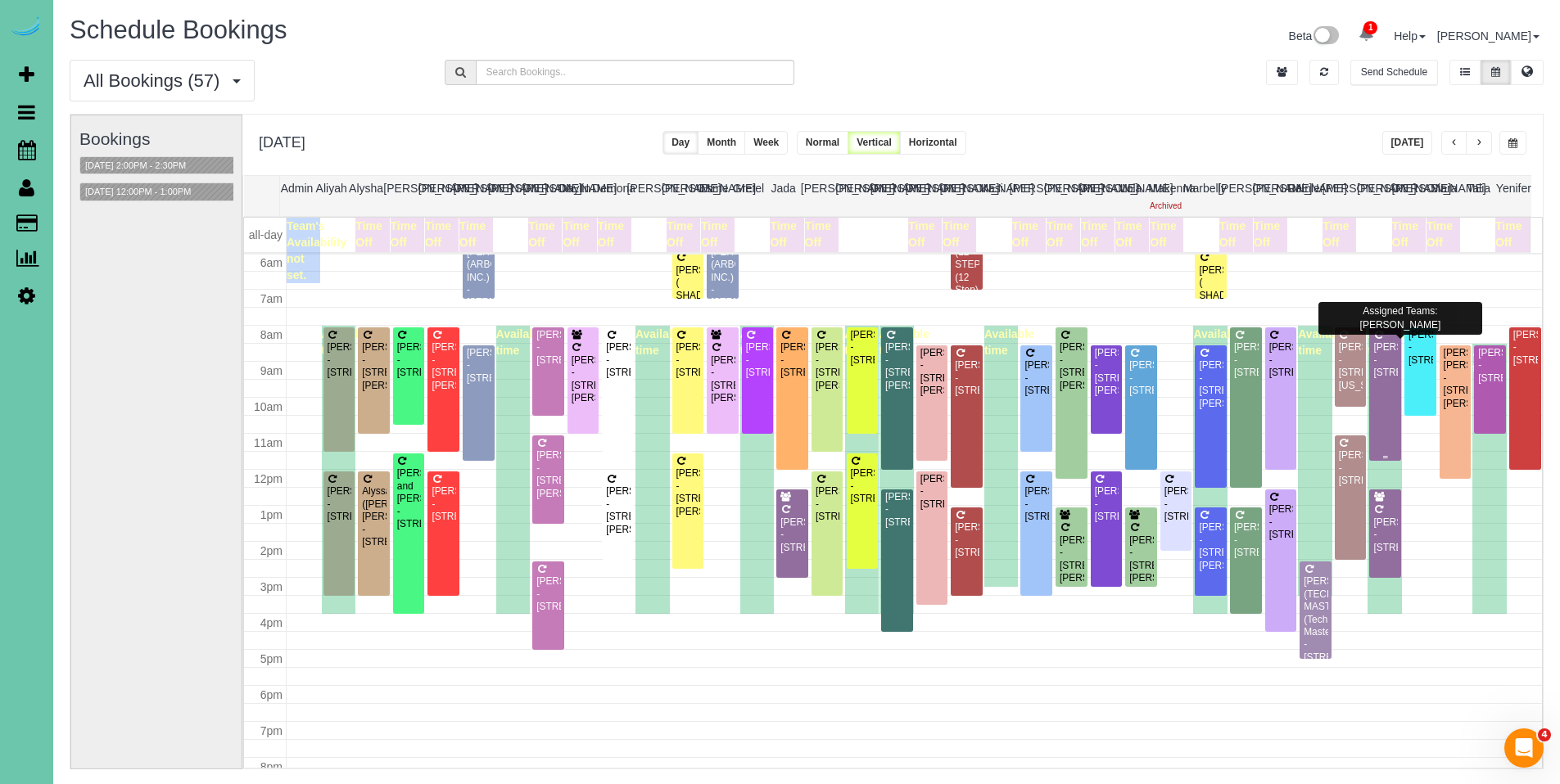
click at [1381, 376] on div "[PERSON_NAME] - [STREET_ADDRESS]" at bounding box center [1385, 360] width 26 height 37
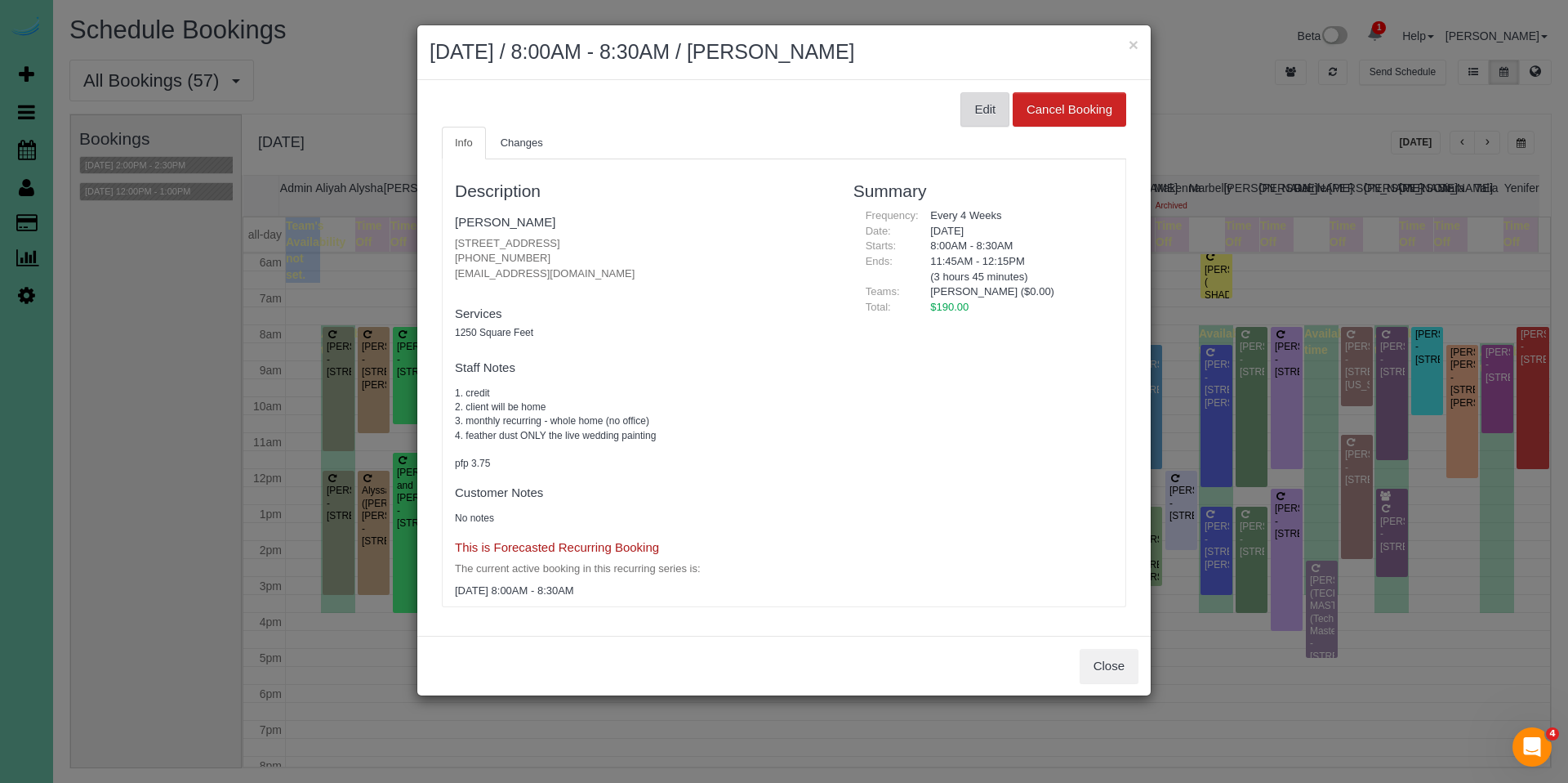
click at [988, 111] on button "Edit" at bounding box center [985, 109] width 49 height 35
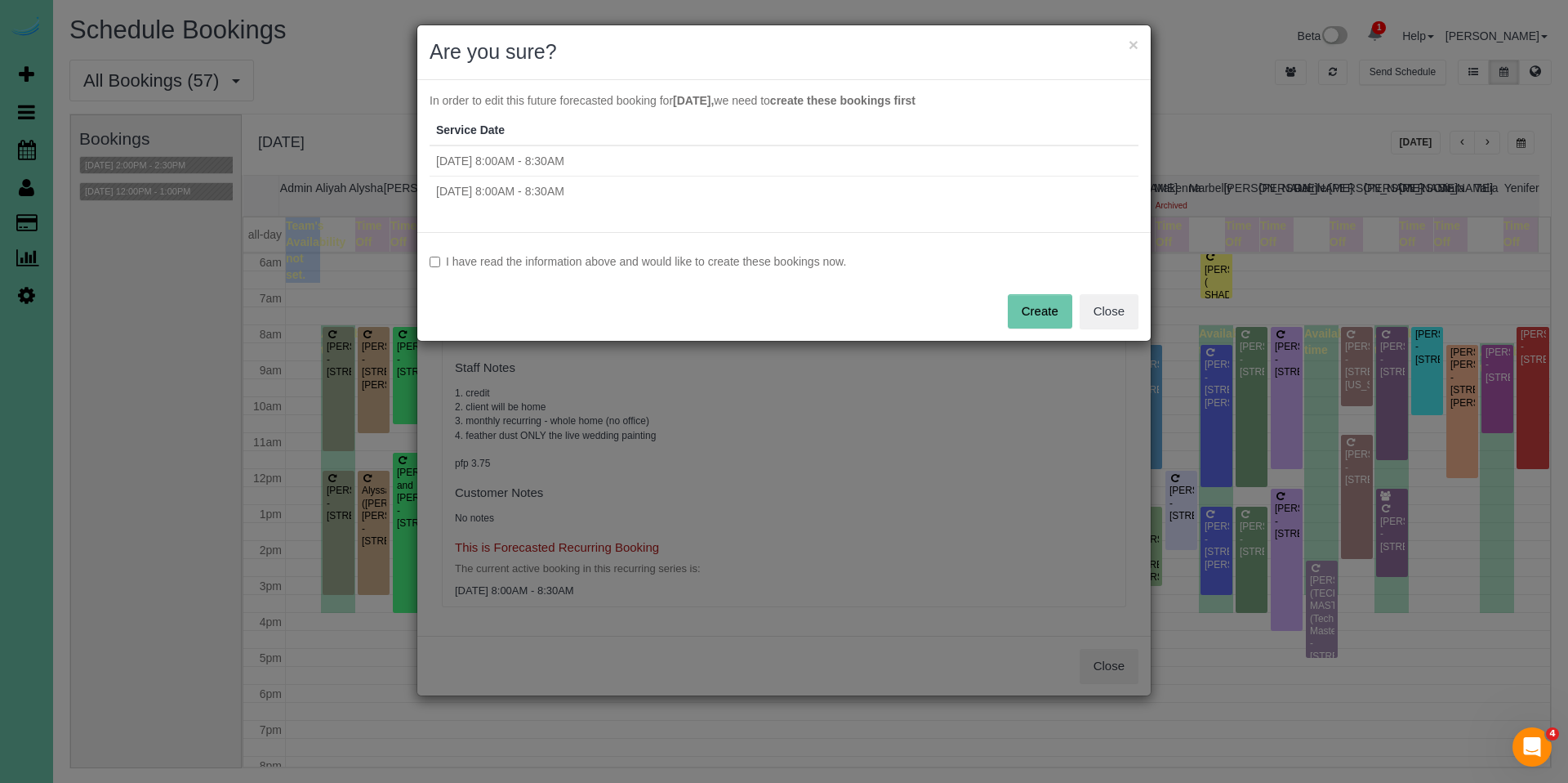
click at [698, 267] on label "I have read the information above and would like to create these bookings now." at bounding box center [784, 261] width 709 height 16
click at [1055, 304] on button "Create" at bounding box center [1040, 311] width 65 height 35
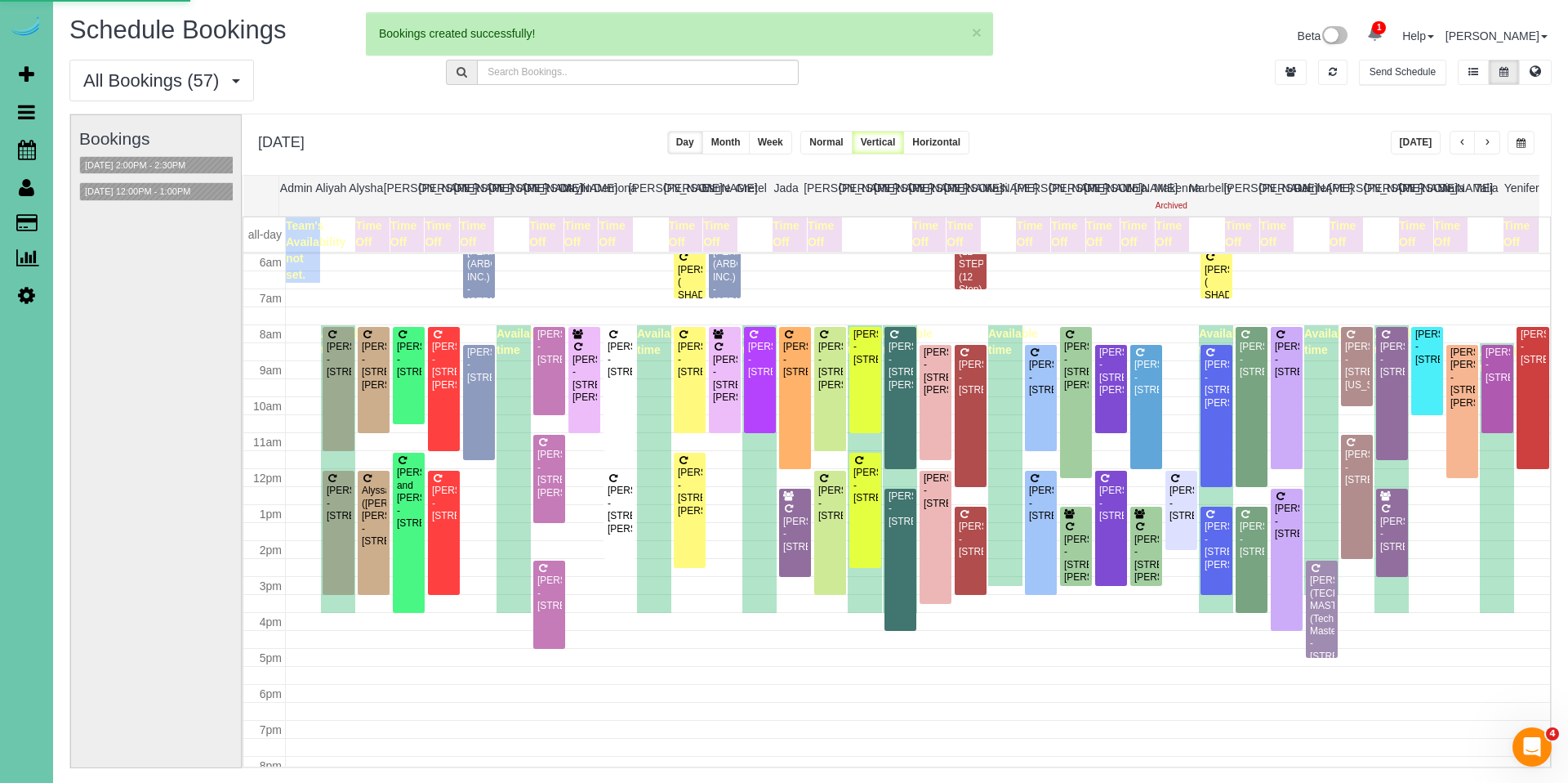
select select "IA"
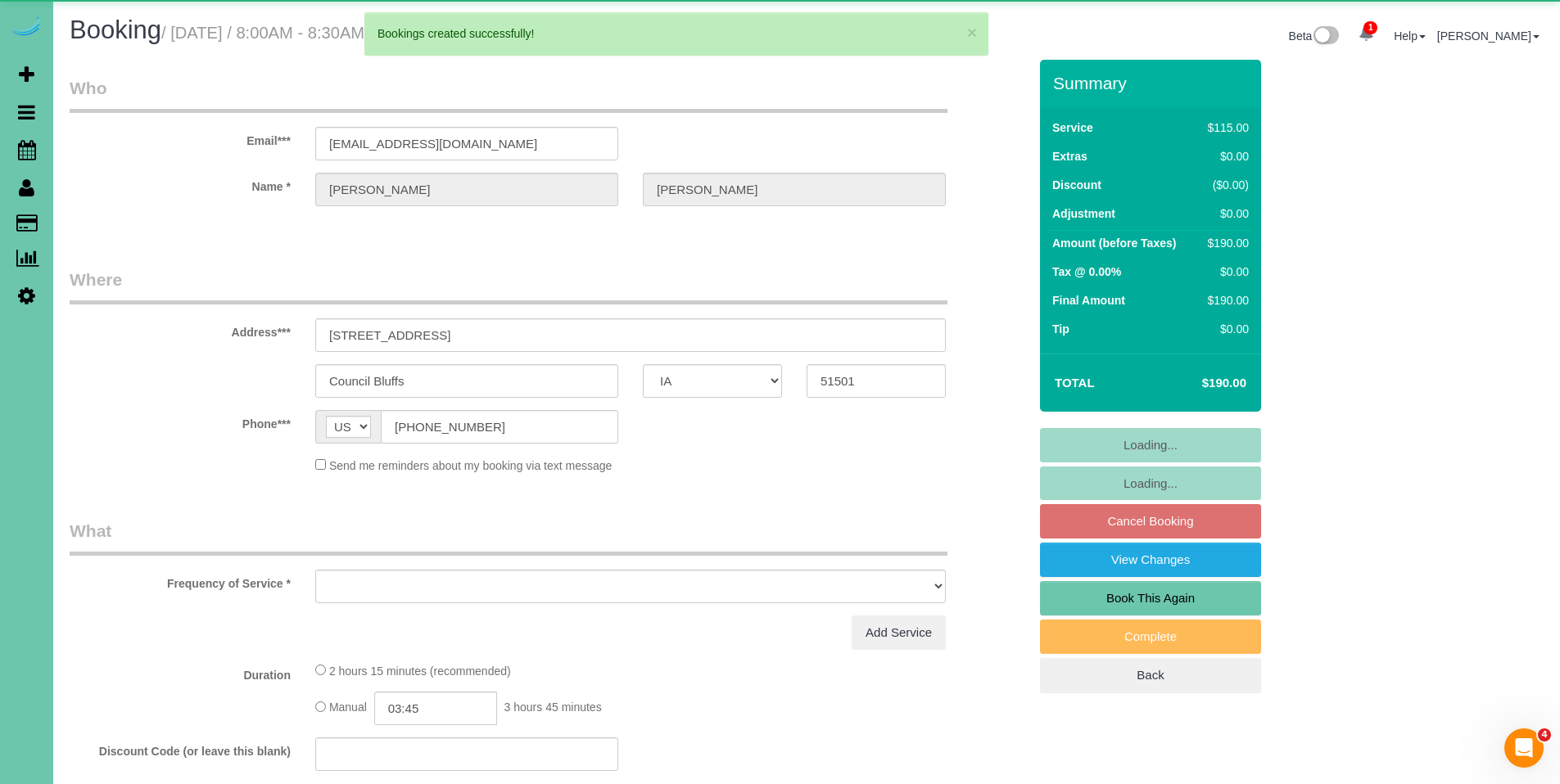
select select "object:50009"
select select "string:fspay-e879efac-eee7-4c83-be5e-6b2e3fbb1515"
select select "object:50042"
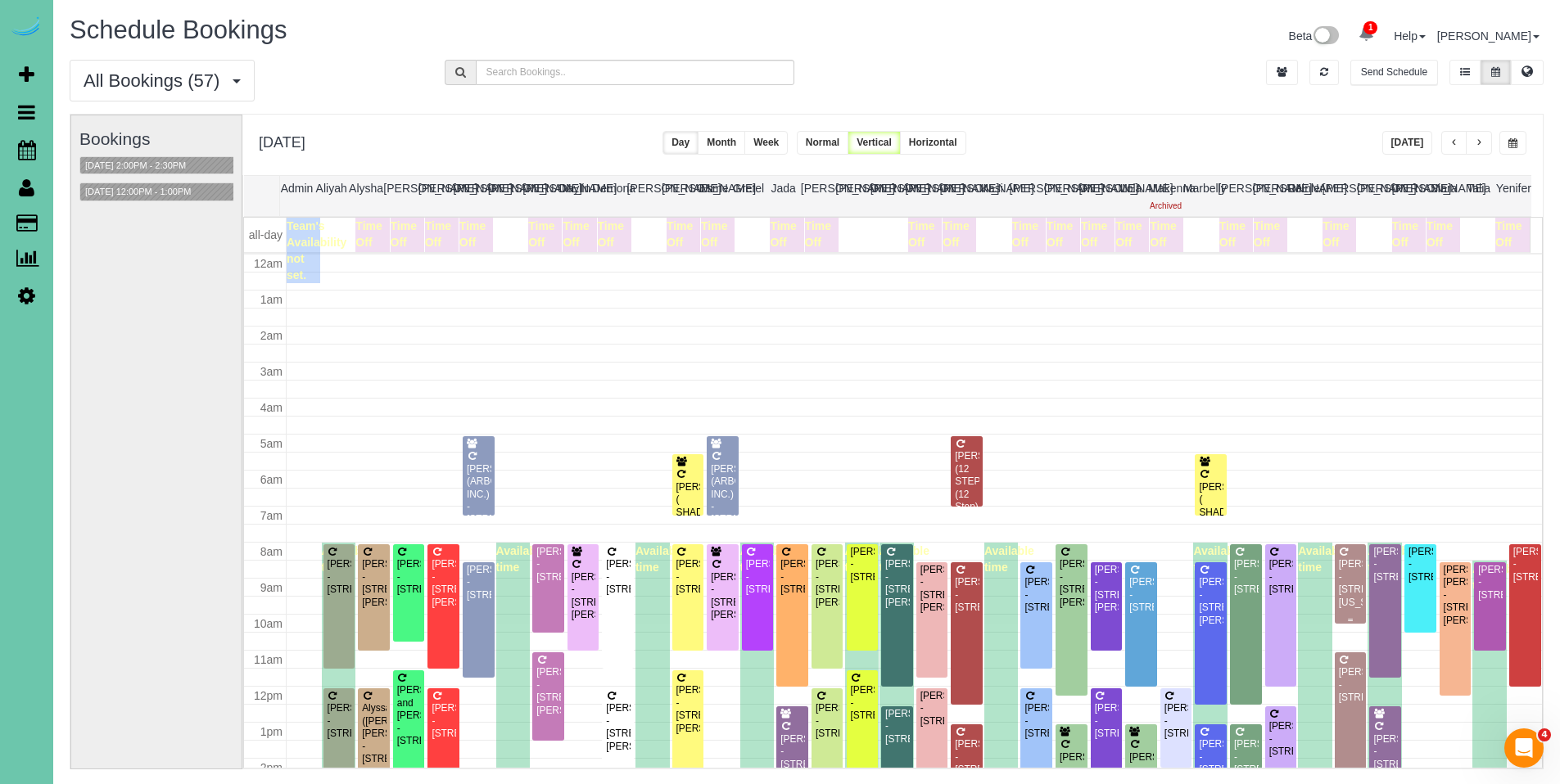
scroll to position [217, 0]
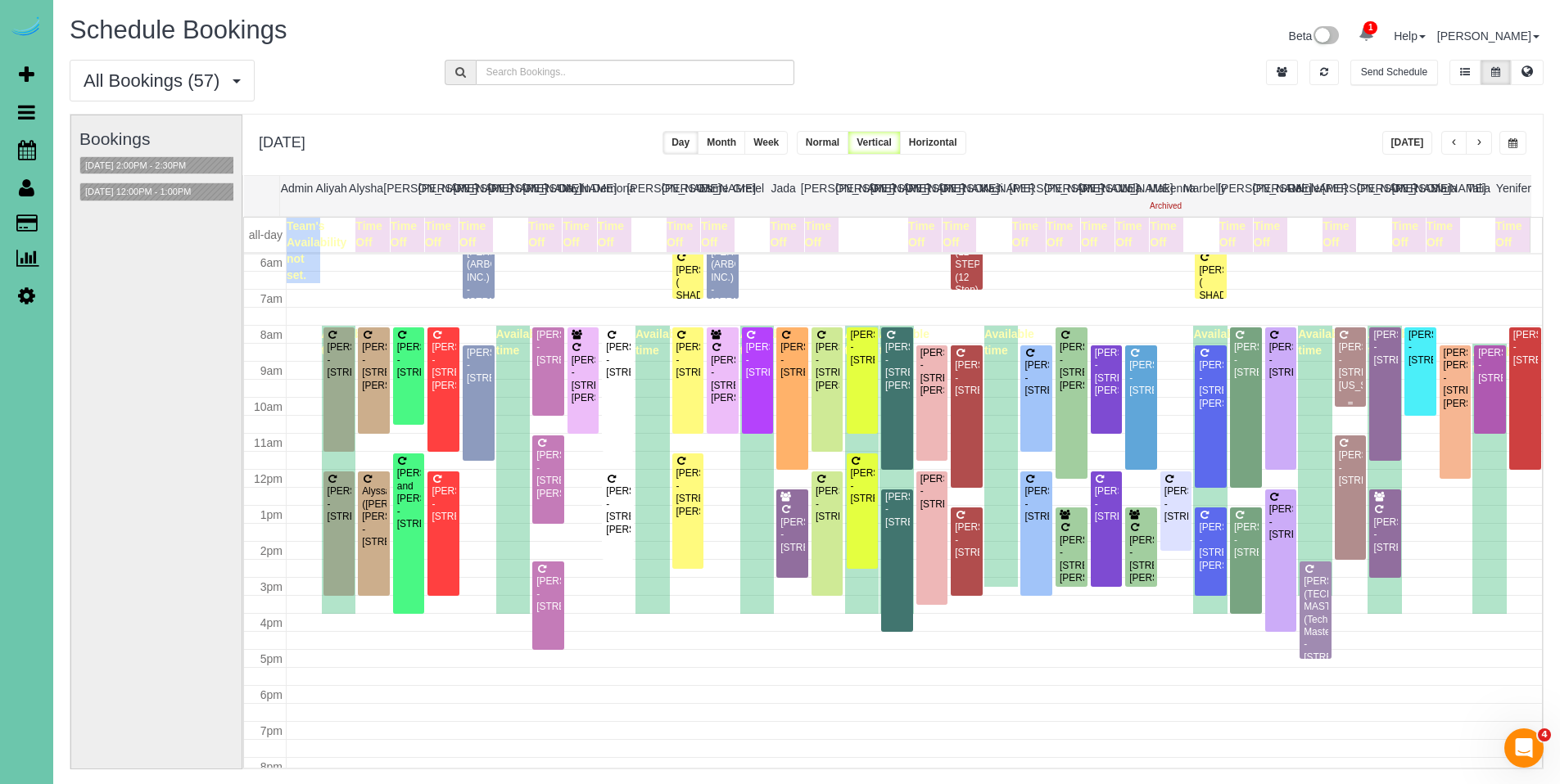
click at [1338, 349] on div "[PERSON_NAME] - [STREET_ADDRESS][US_STATE]" at bounding box center [1350, 366] width 26 height 51
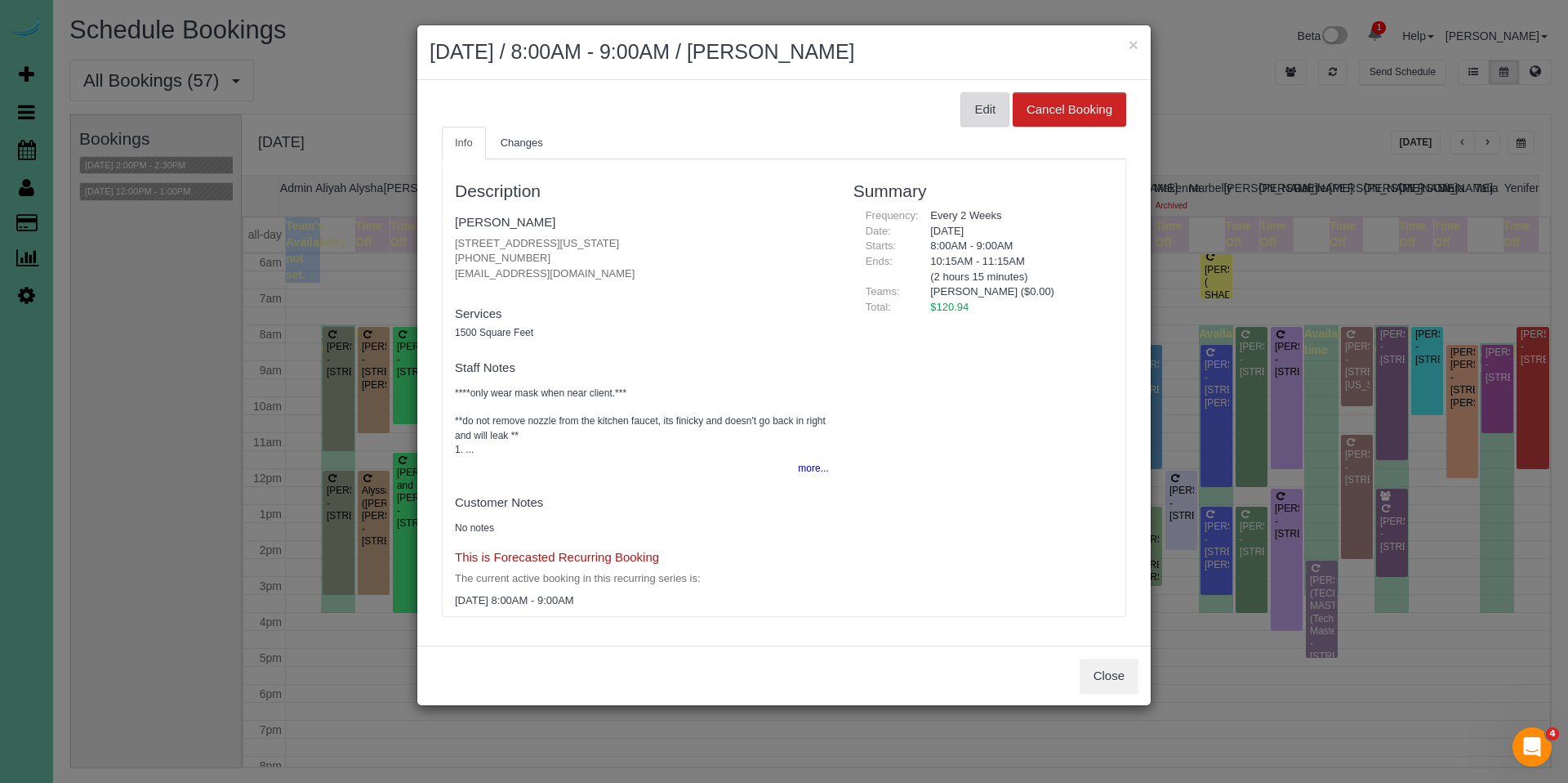
click at [976, 110] on button "Edit" at bounding box center [985, 109] width 49 height 35
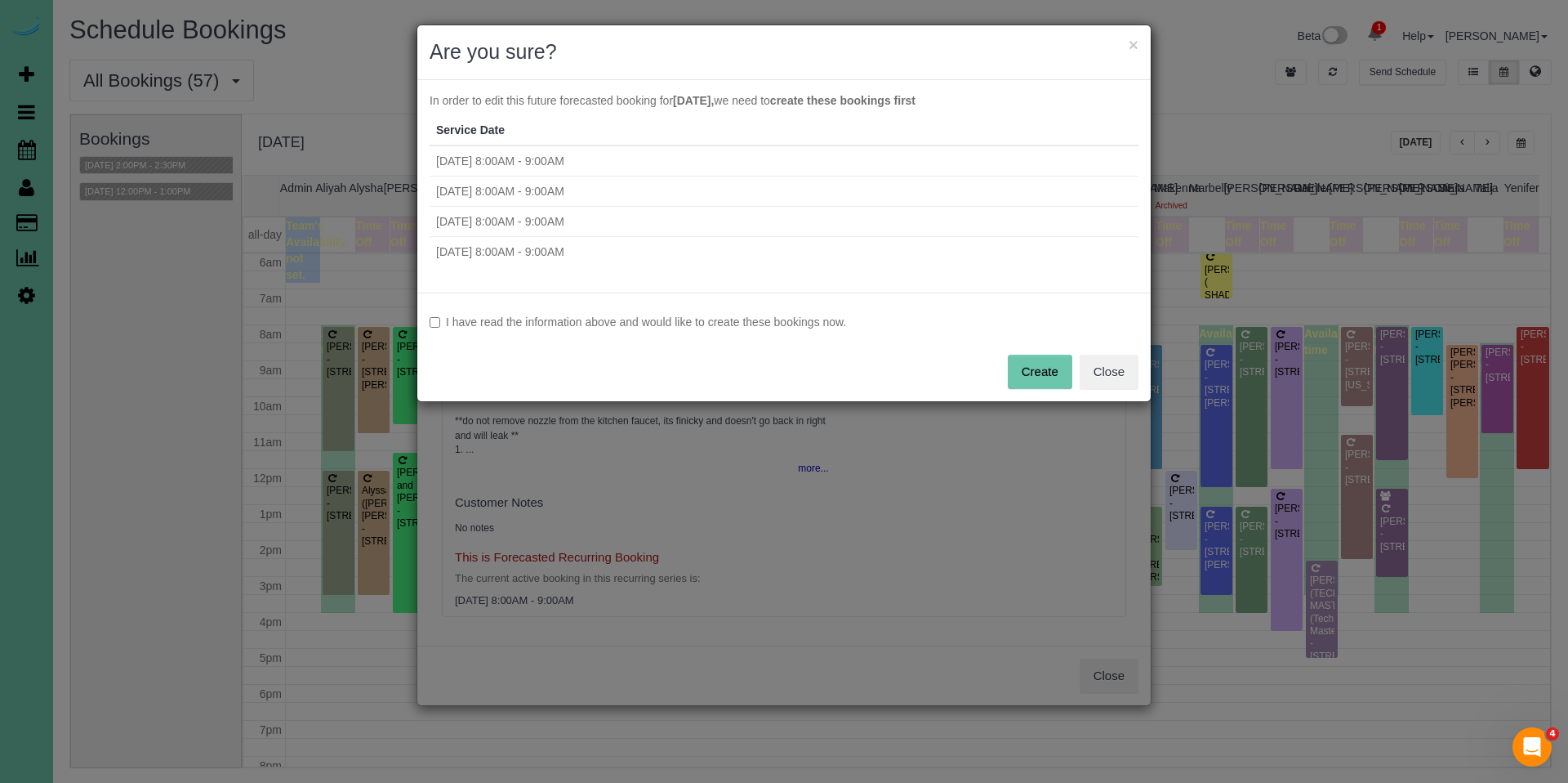
click at [580, 333] on div "I have read the information above and would like to create these bookings now. …" at bounding box center [784, 347] width 734 height 108
click at [585, 324] on label "I have read the information above and would like to create these bookings now." at bounding box center [784, 321] width 709 height 16
click at [1030, 375] on button "Create" at bounding box center [1040, 372] width 65 height 35
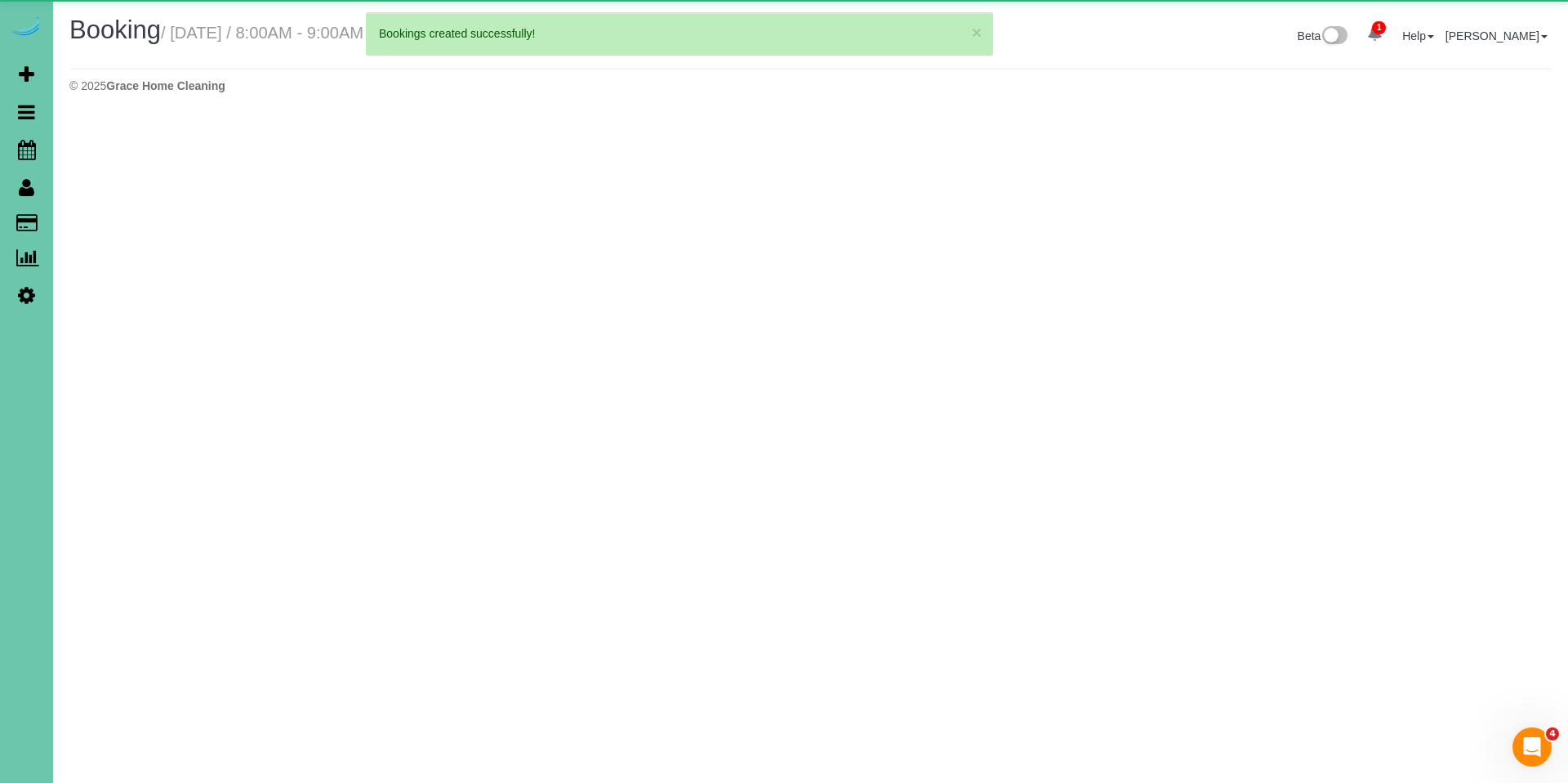
select select "NE"
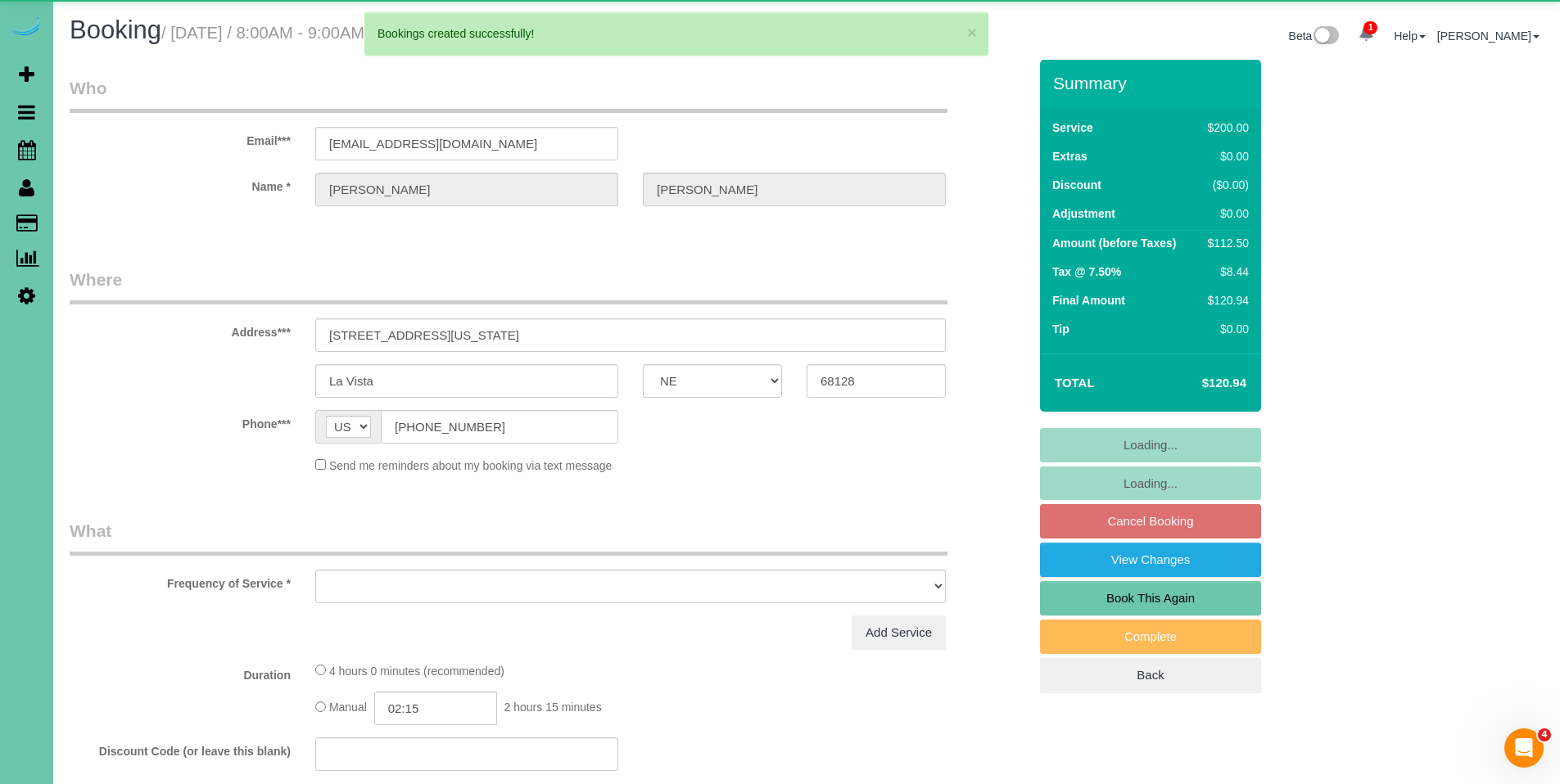
select select "object:51370"
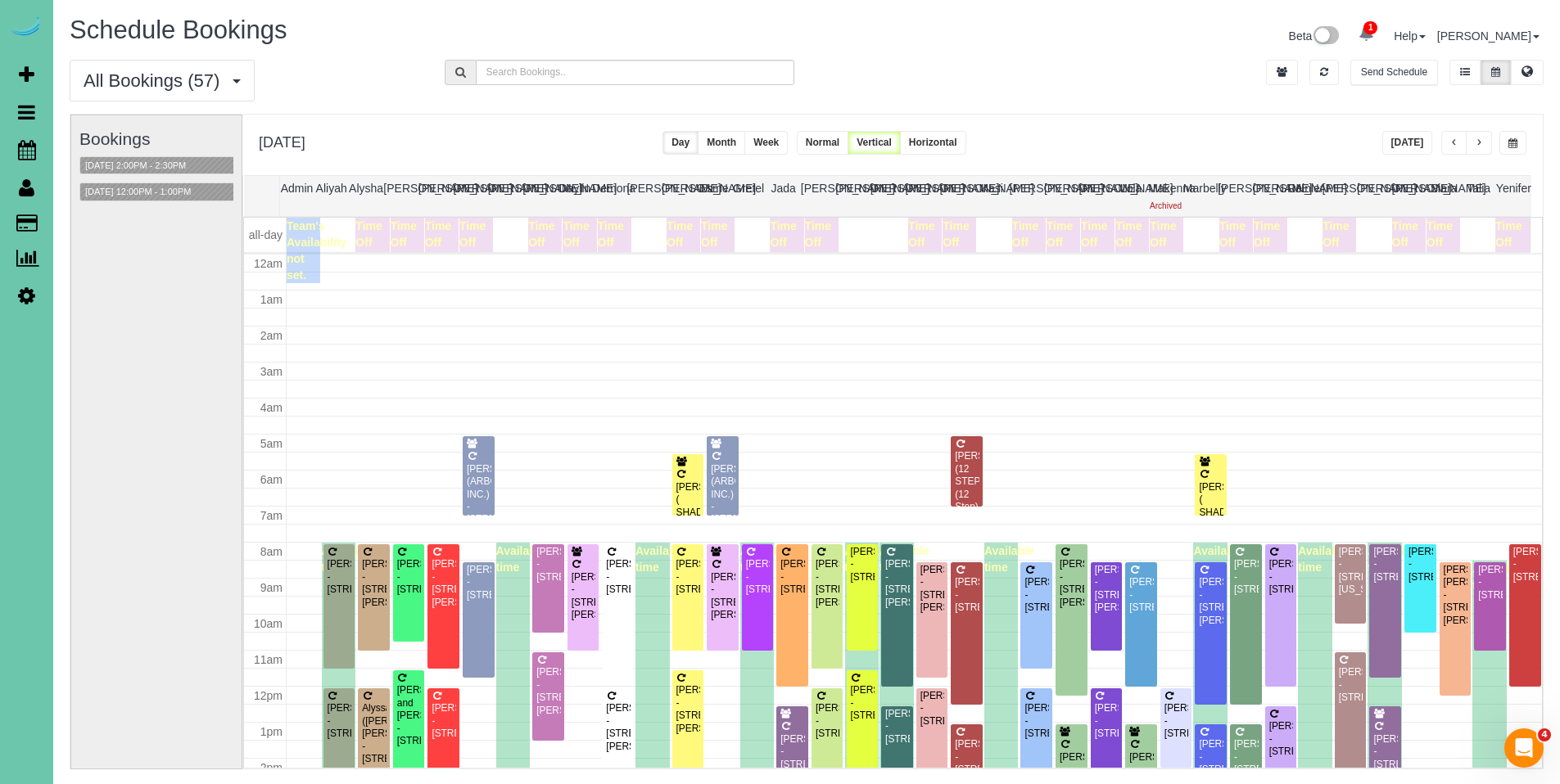
scroll to position [217, 0]
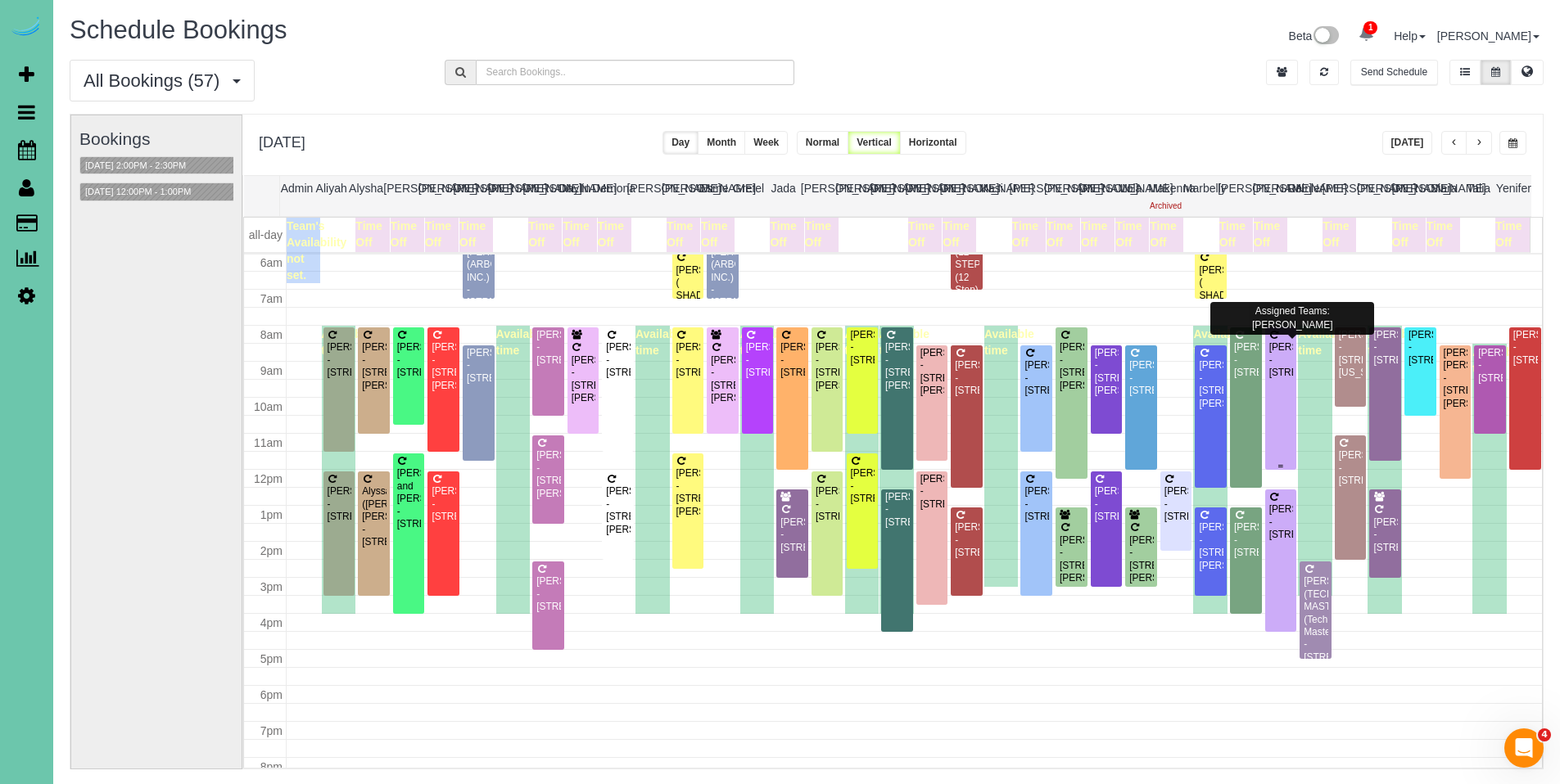
click at [1269, 358] on div "[PERSON_NAME] - [STREET_ADDRESS]" at bounding box center [1281, 360] width 26 height 37
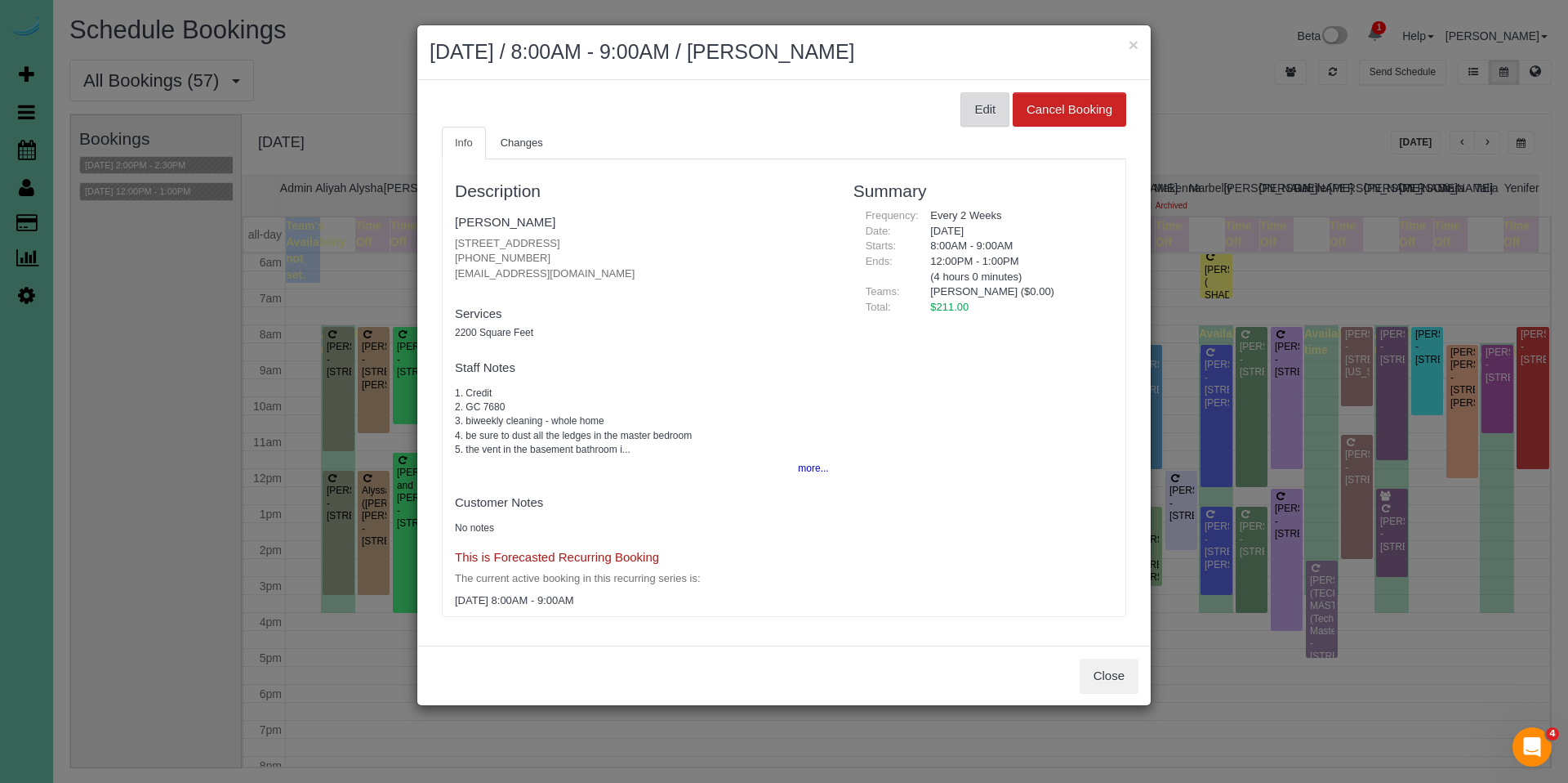
click at [982, 107] on button "Edit" at bounding box center [985, 109] width 49 height 35
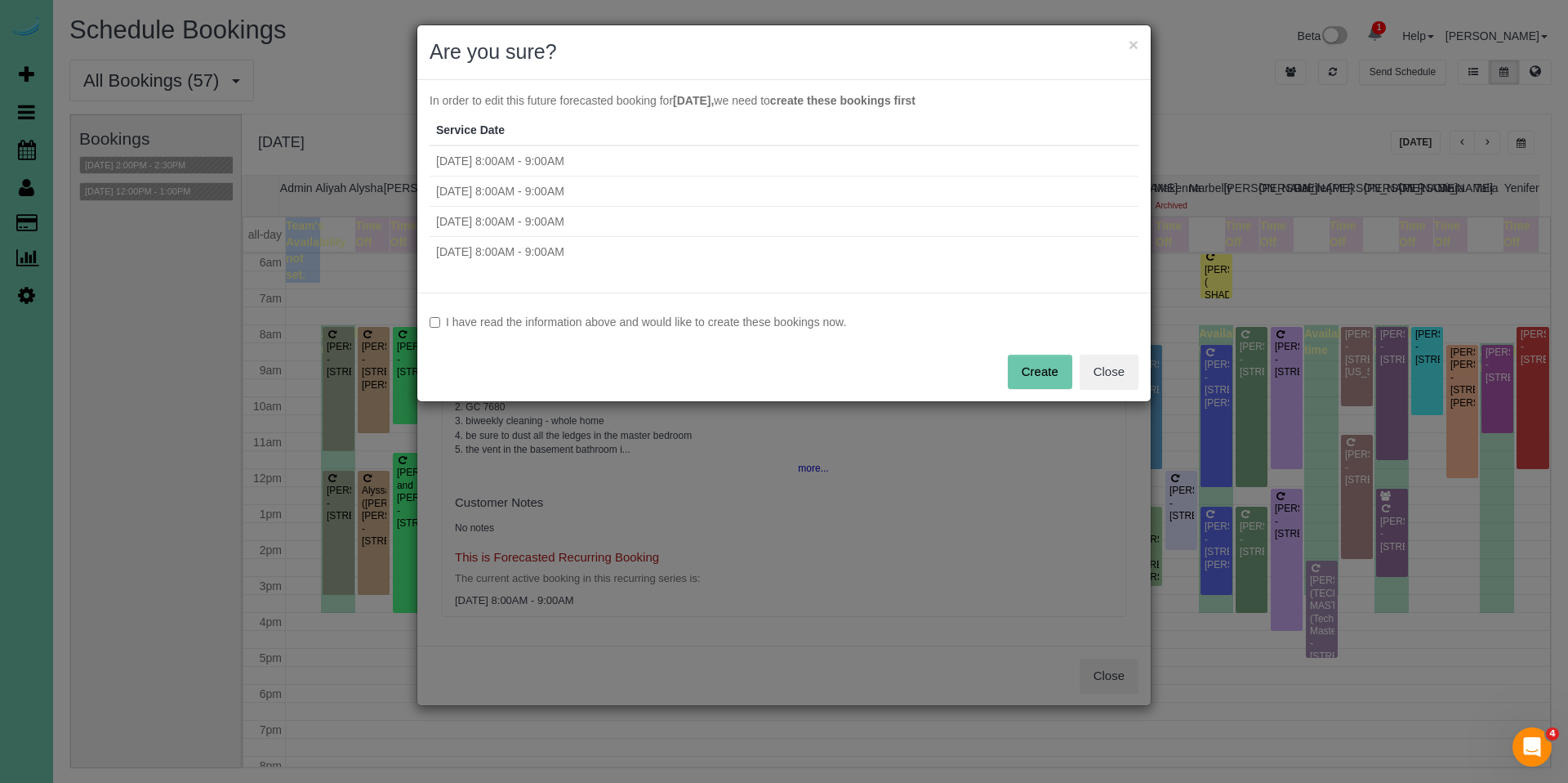
click at [816, 321] on label "I have read the information above and would like to create these bookings now." at bounding box center [784, 321] width 709 height 16
click at [1051, 372] on button "Create" at bounding box center [1040, 372] width 65 height 35
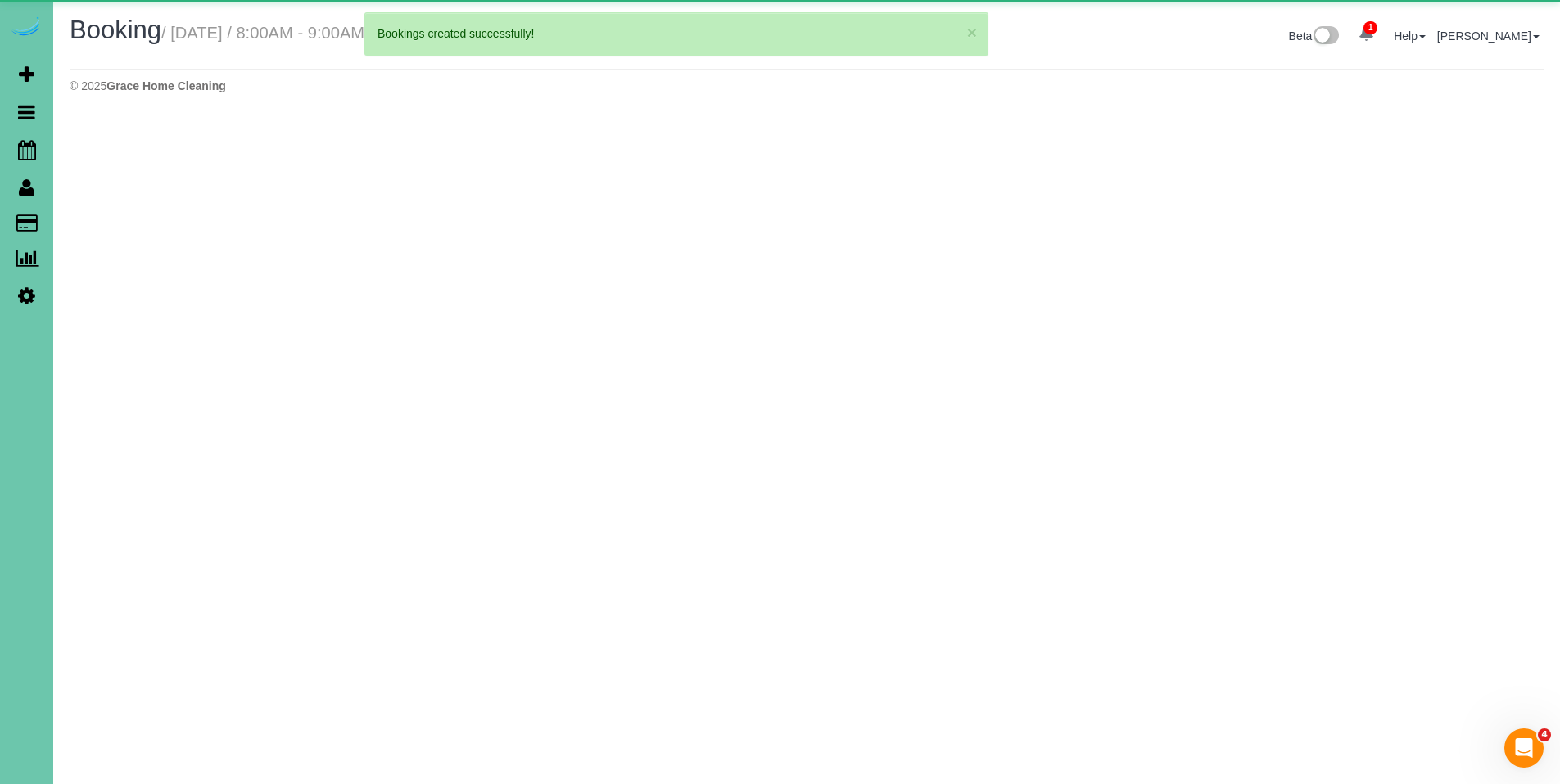
select select "NE"
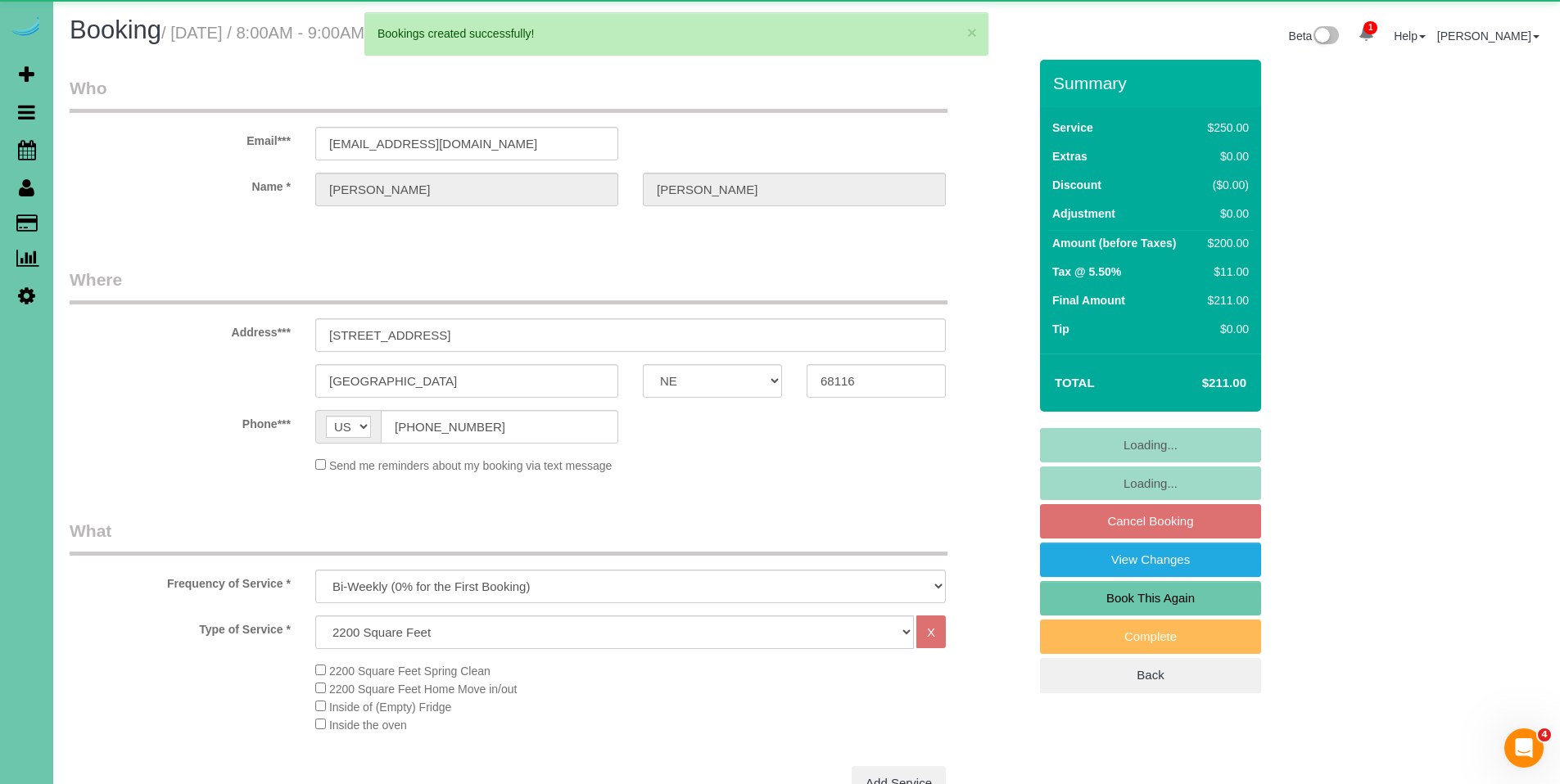
select select "object:52542"
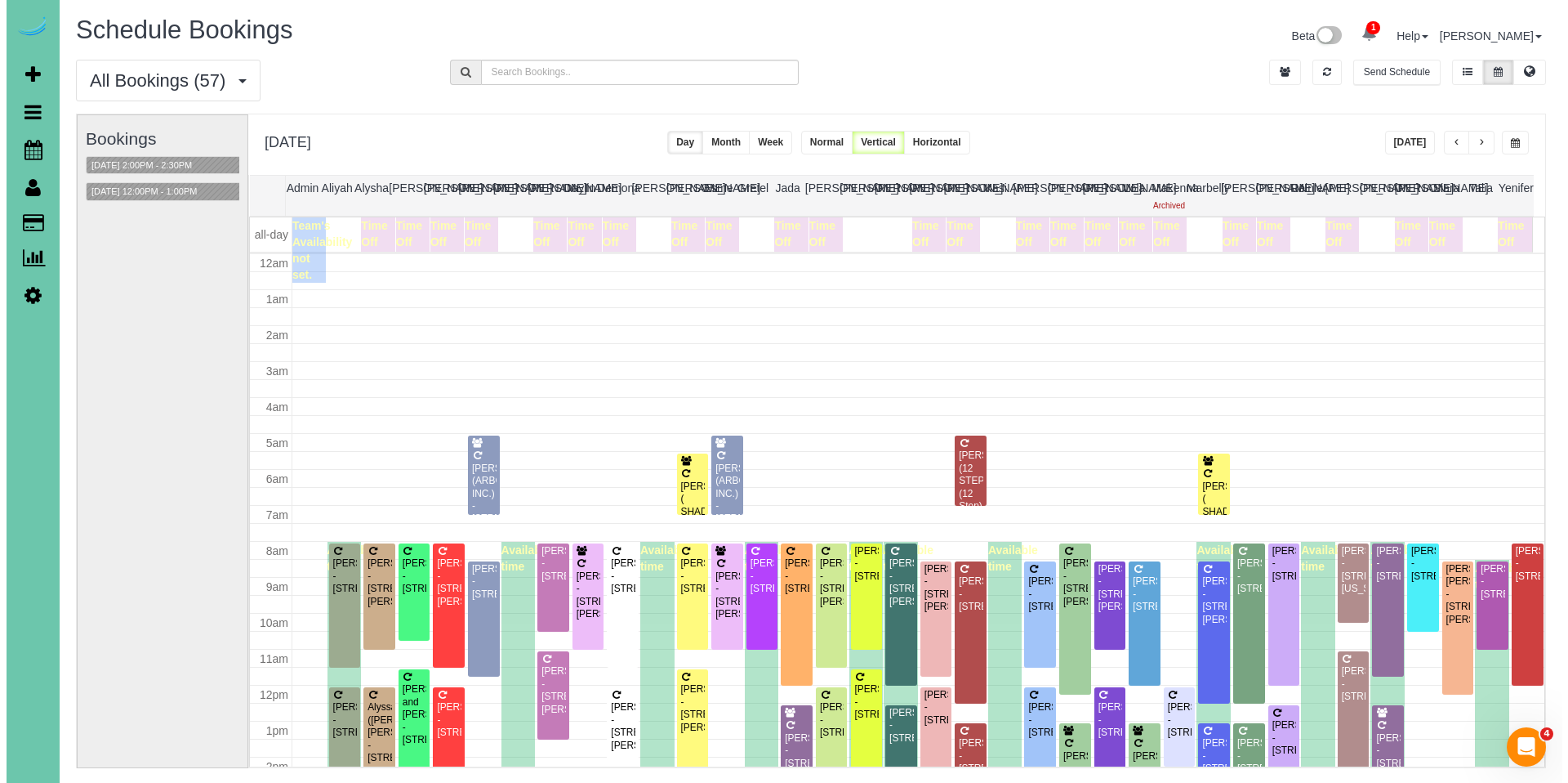
scroll to position [217, 0]
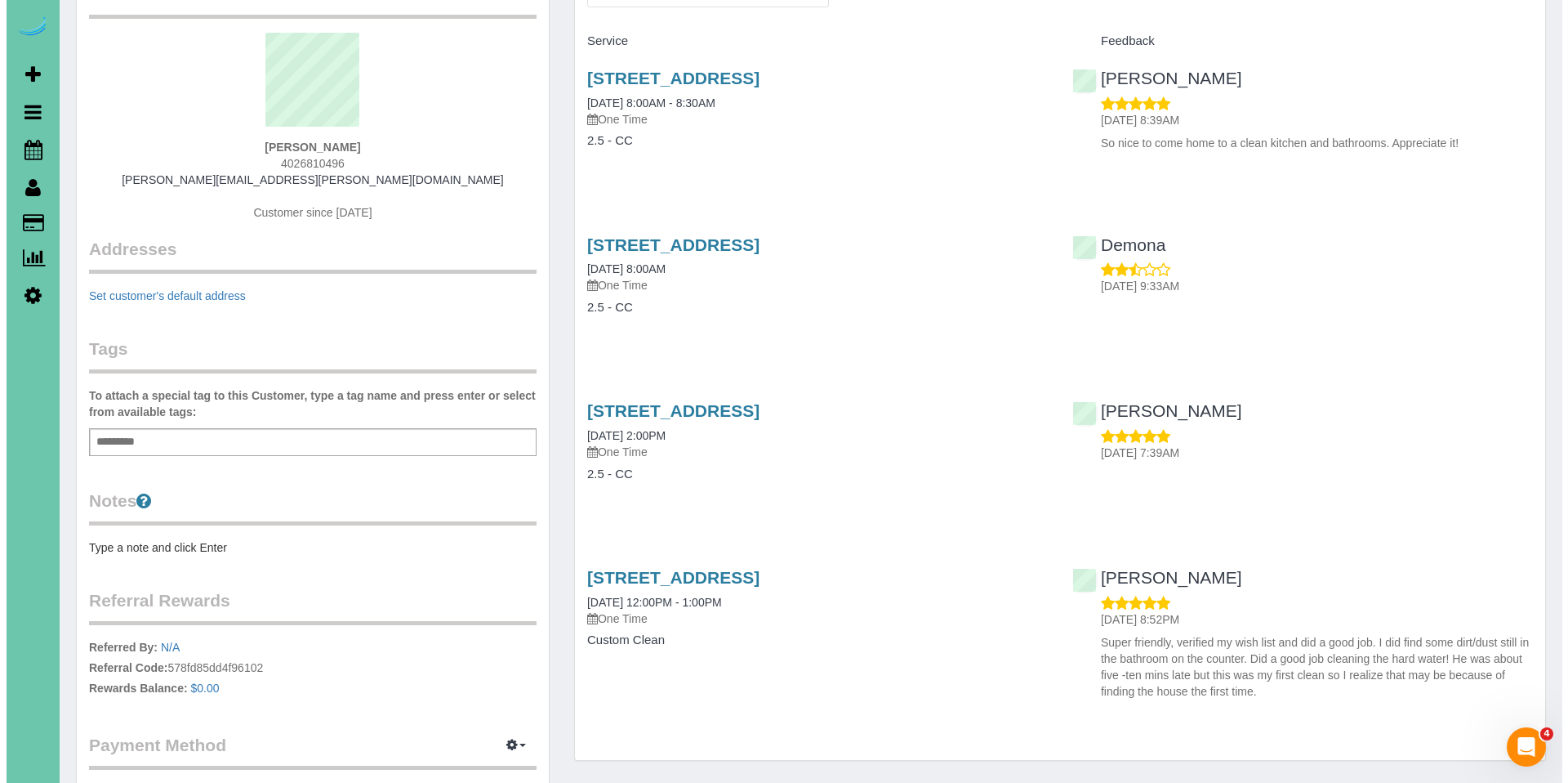
scroll to position [265, 0]
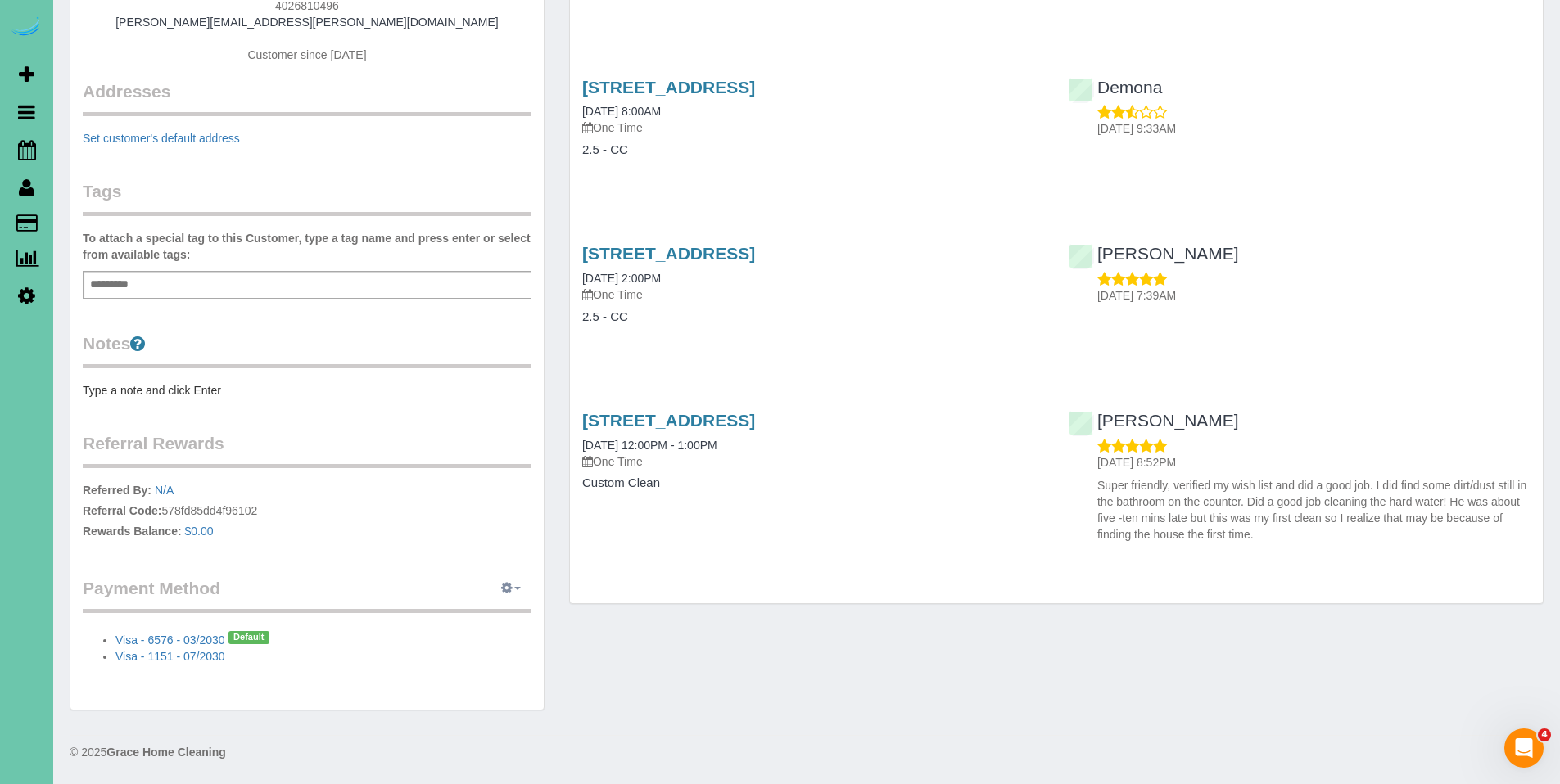
click at [512, 589] on button "button" at bounding box center [511, 588] width 41 height 26
click at [469, 612] on link "View Payment Methods" at bounding box center [454, 619] width 153 height 21
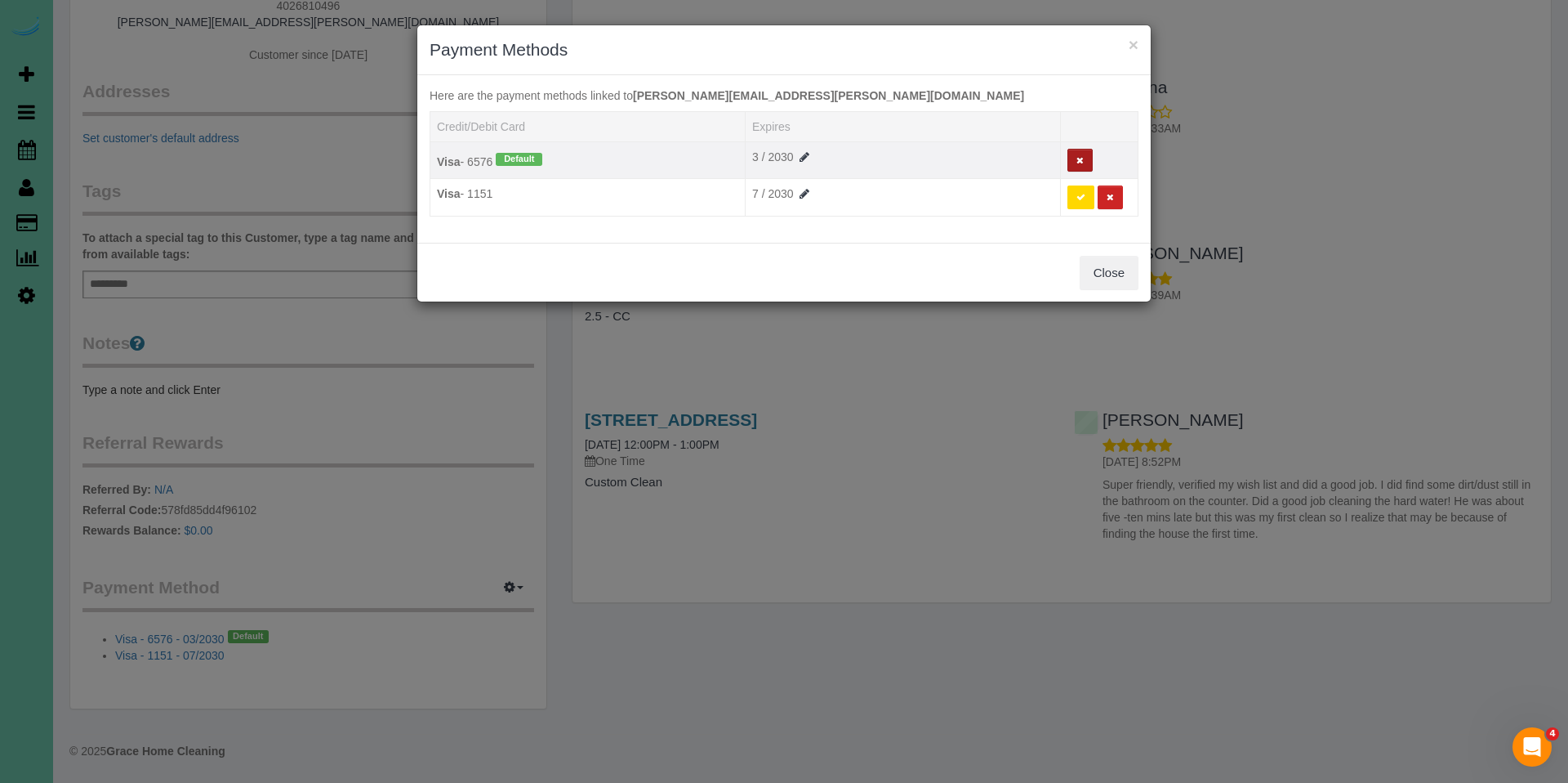
click at [1082, 161] on icon at bounding box center [1080, 161] width 7 height 9
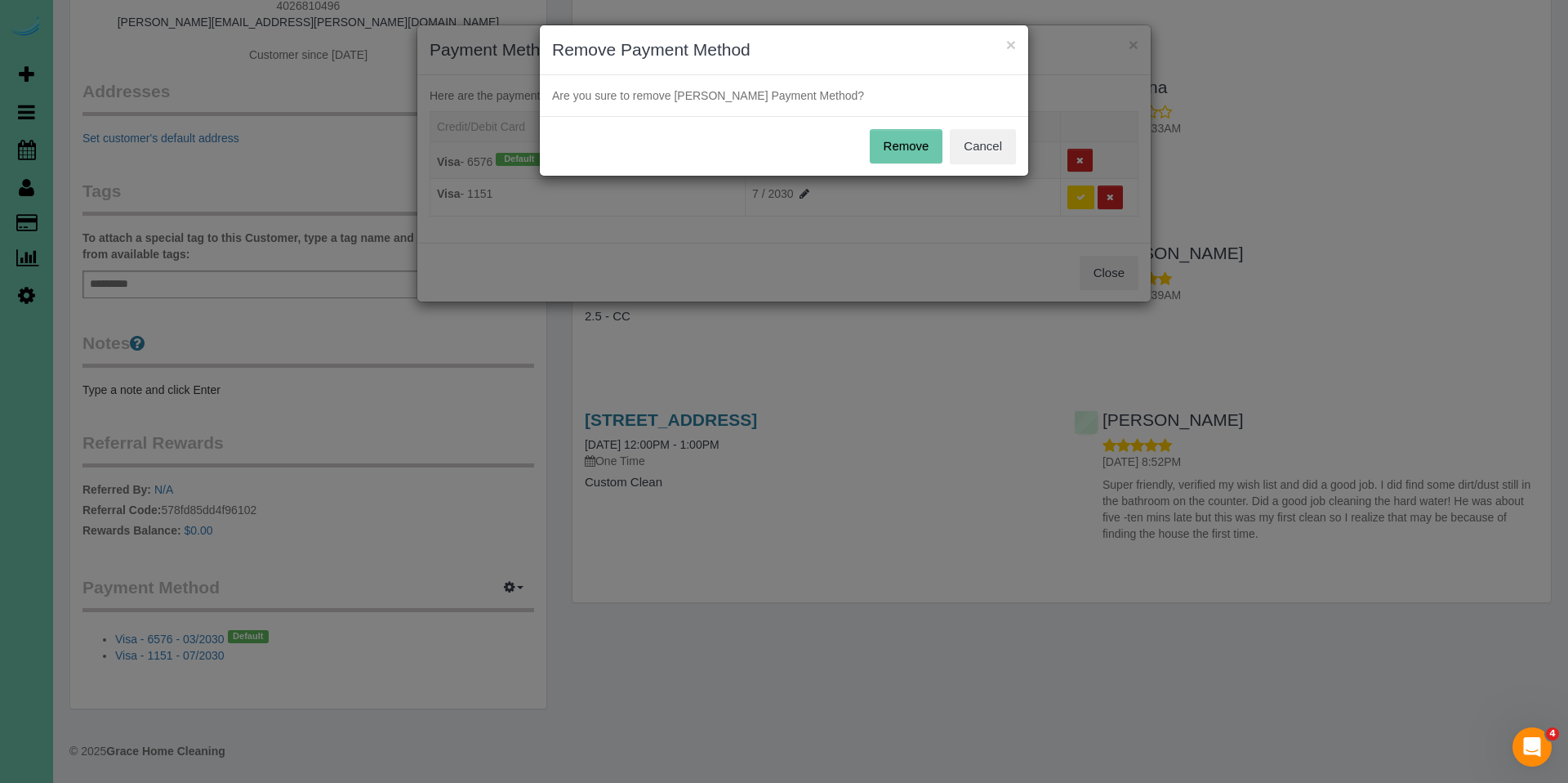
click at [913, 141] on button "Remove" at bounding box center [906, 146] width 74 height 35
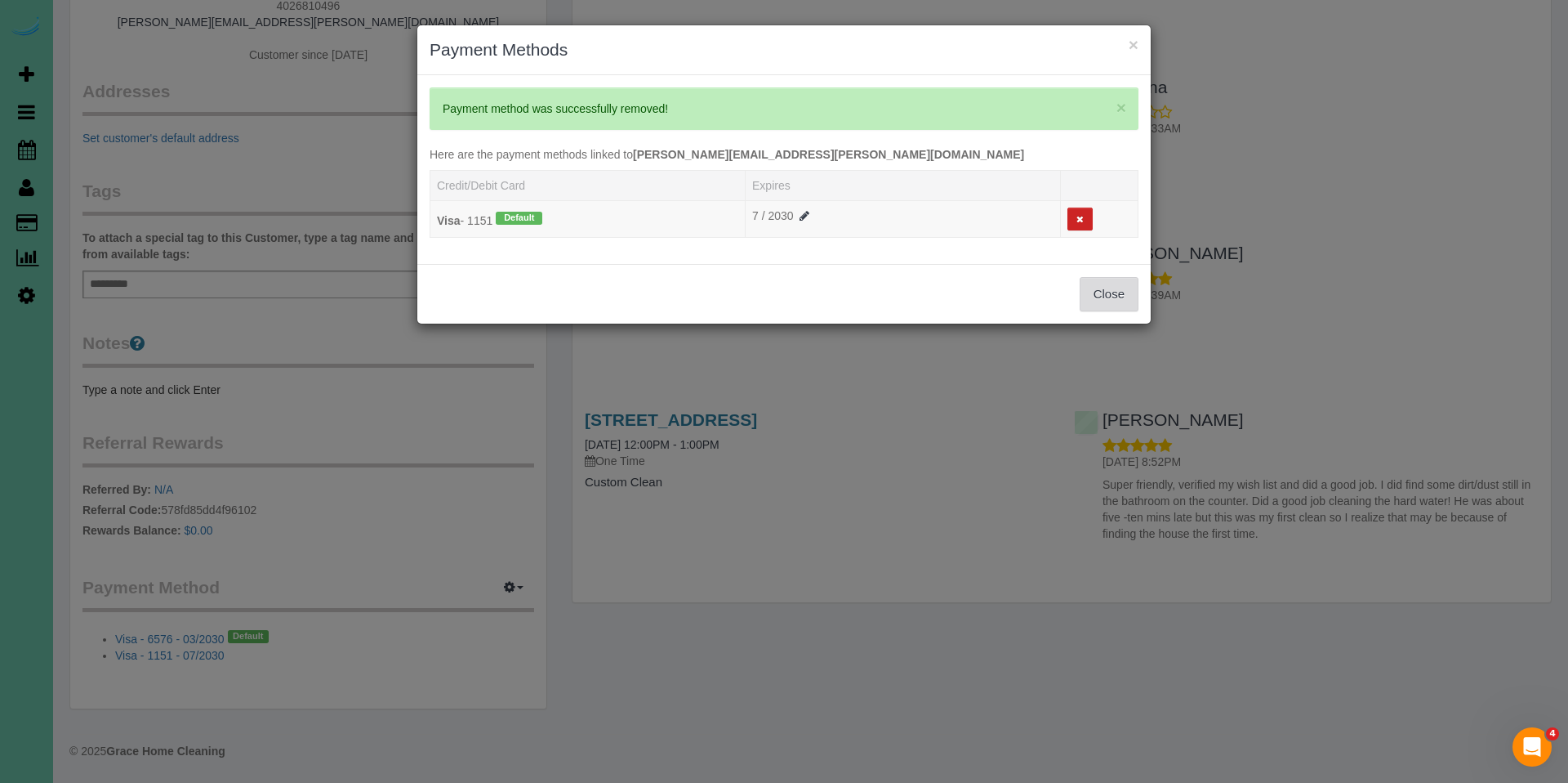
click at [1104, 297] on button "Close" at bounding box center [1109, 294] width 59 height 35
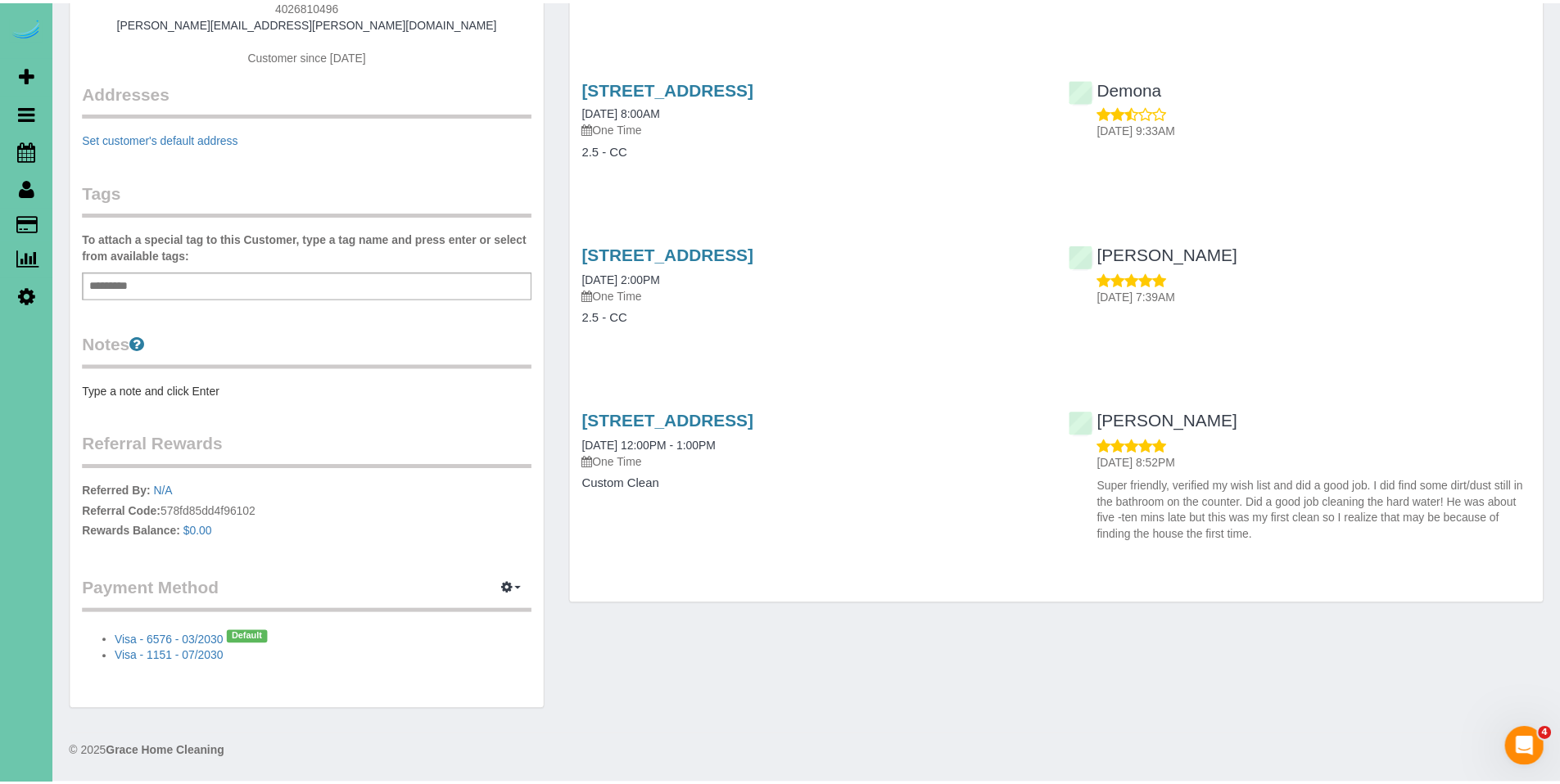
scroll to position [249, 0]
